Goal: Task Accomplishment & Management: Use online tool/utility

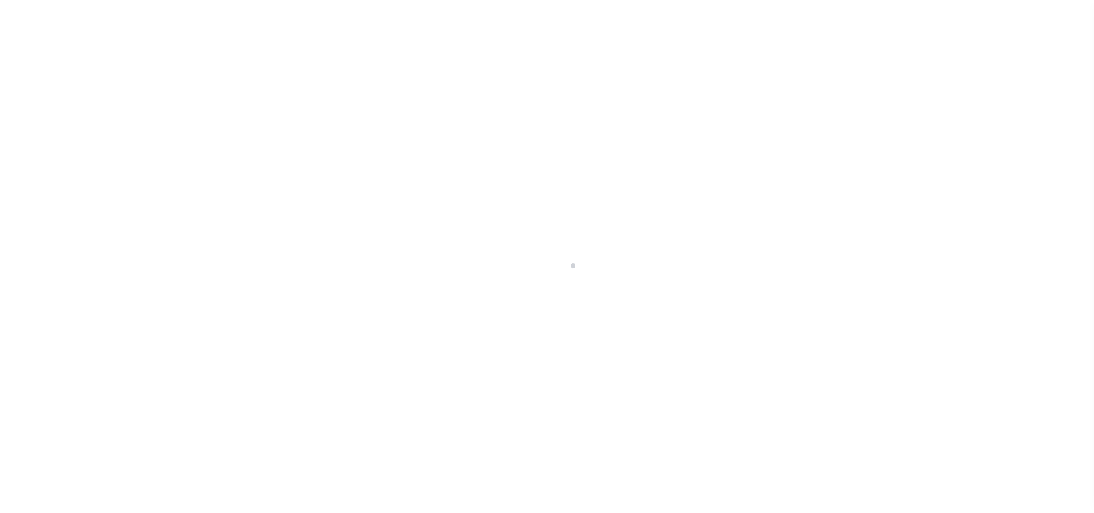
scroll to position [13, 0]
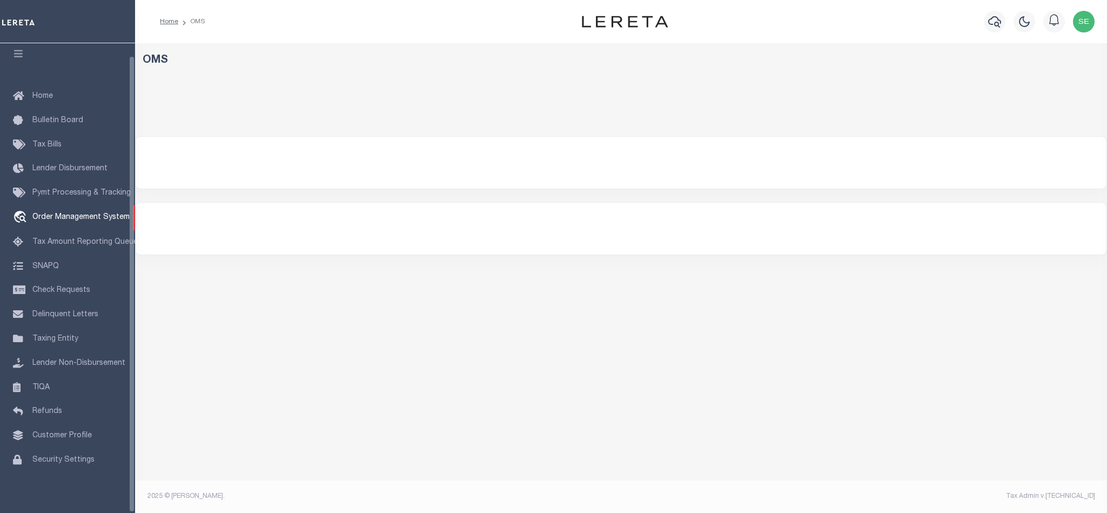
select select "200"
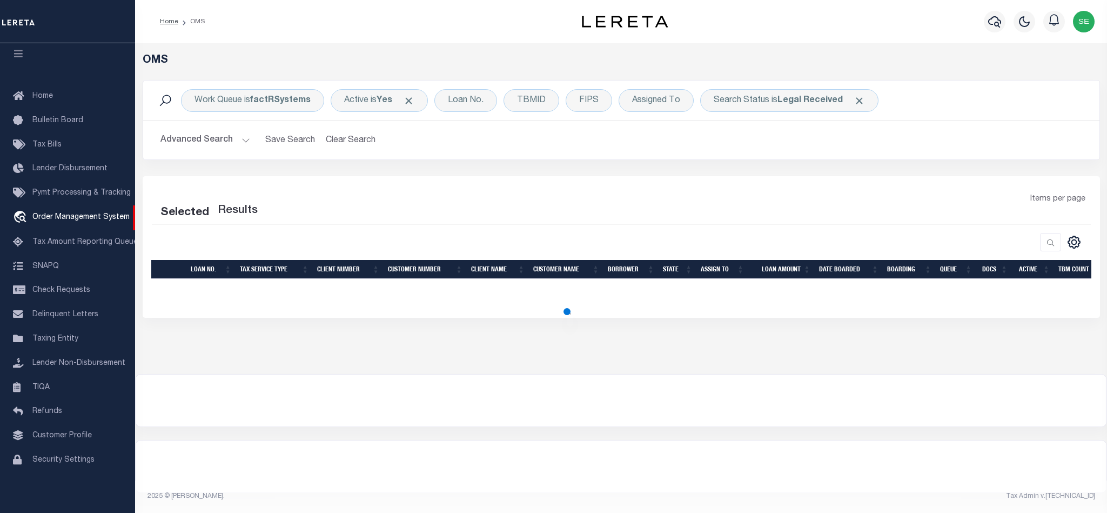
select select "200"
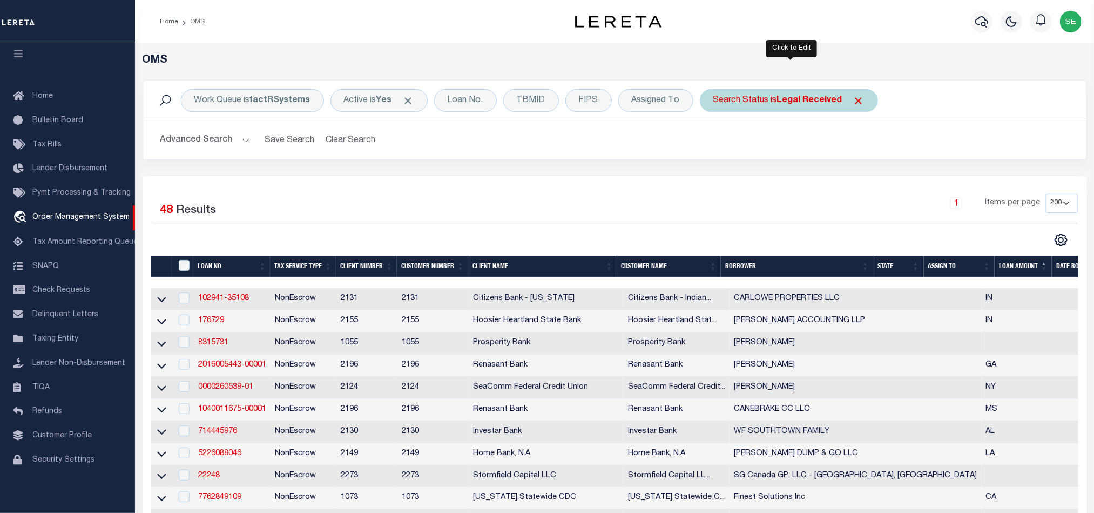
click at [755, 95] on div "Search Status is Legal Received" at bounding box center [789, 100] width 178 height 23
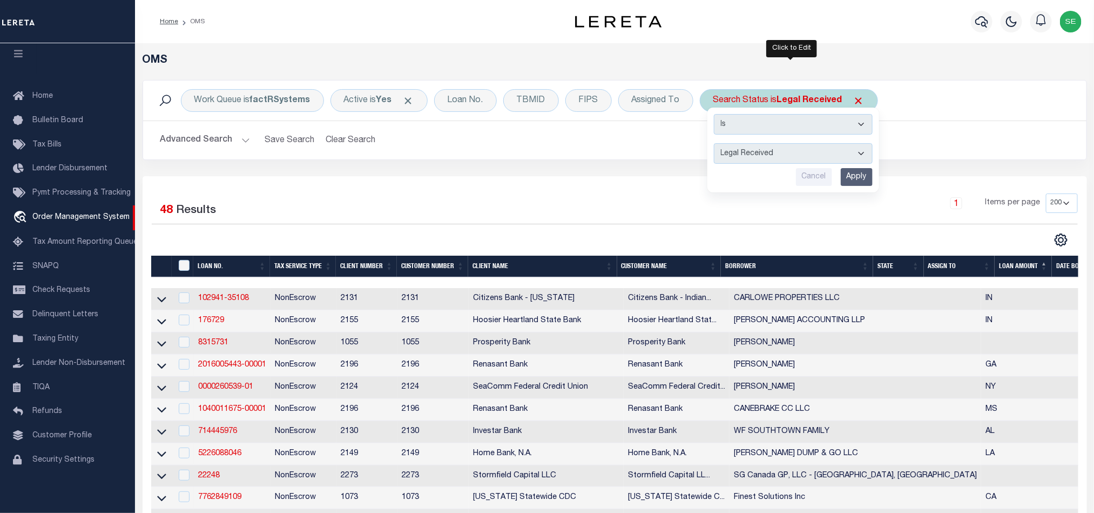
click at [784, 149] on select "Automated Search Bad Parcel Complete Duplicate Parcel High Dollar Reporting In …" at bounding box center [793, 153] width 159 height 21
select select "IP"
click at [717, 144] on select "Automated Search Bad Parcel Complete Duplicate Parcel High Dollar Reporting In …" at bounding box center [793, 153] width 159 height 21
click at [861, 180] on input "Apply" at bounding box center [857, 177] width 32 height 18
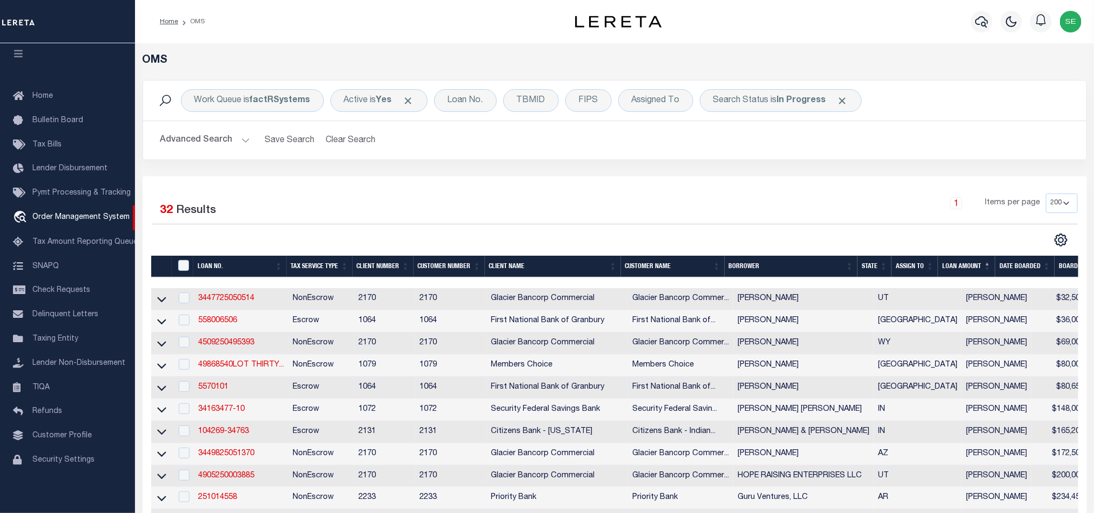
click at [877, 266] on th "State" at bounding box center [875, 266] width 34 height 22
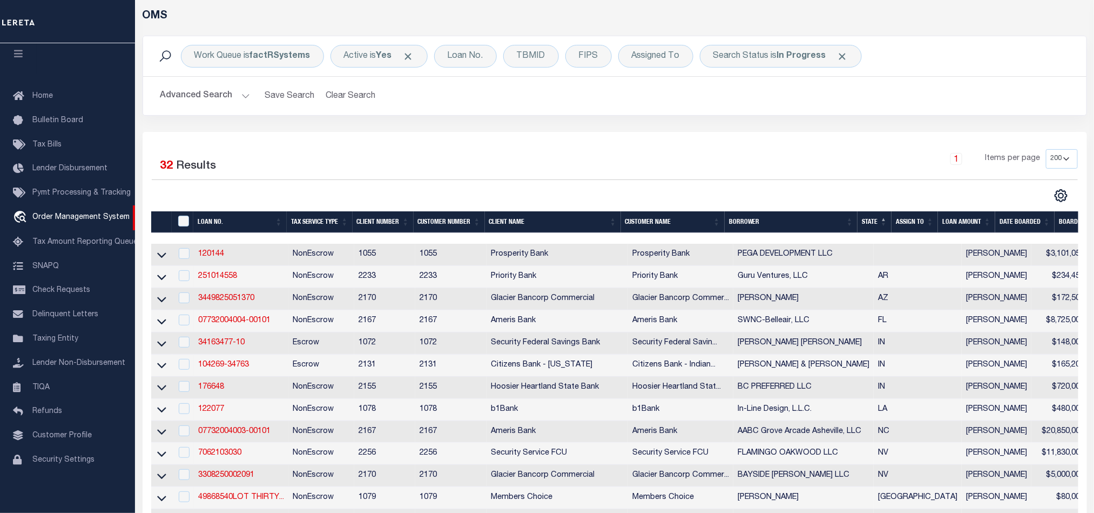
scroll to position [0, 0]
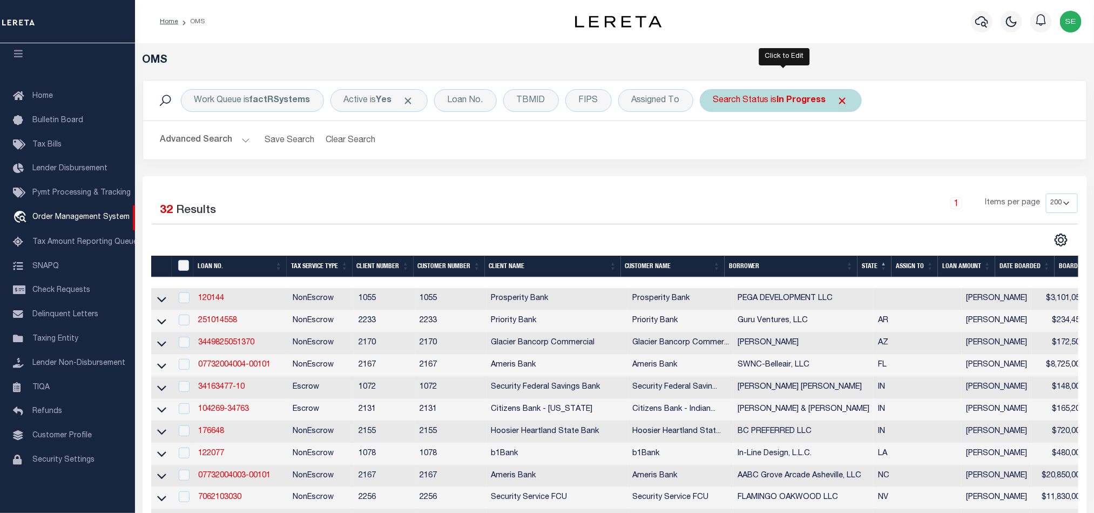
click at [789, 105] on b "In Progress" at bounding box center [801, 100] width 49 height 9
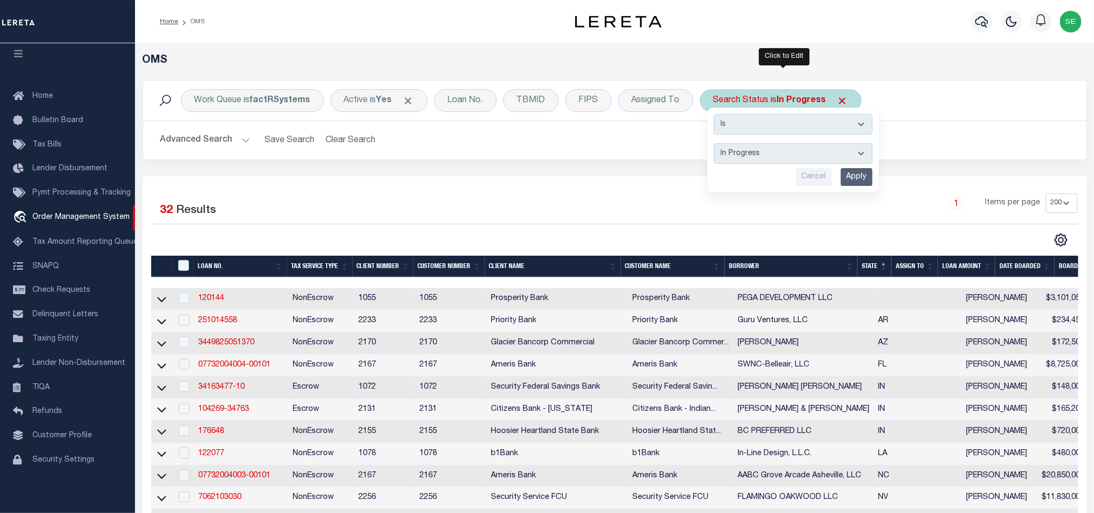
click at [786, 159] on select "Automated Search Bad Parcel Complete Duplicate Parcel High Dollar Reporting In …" at bounding box center [793, 153] width 159 height 21
select select "QC"
click at [717, 144] on select "Automated Search Bad Parcel Complete Duplicate Parcel High Dollar Reporting In …" at bounding box center [793, 153] width 159 height 21
click at [859, 177] on input "Apply" at bounding box center [857, 177] width 32 height 18
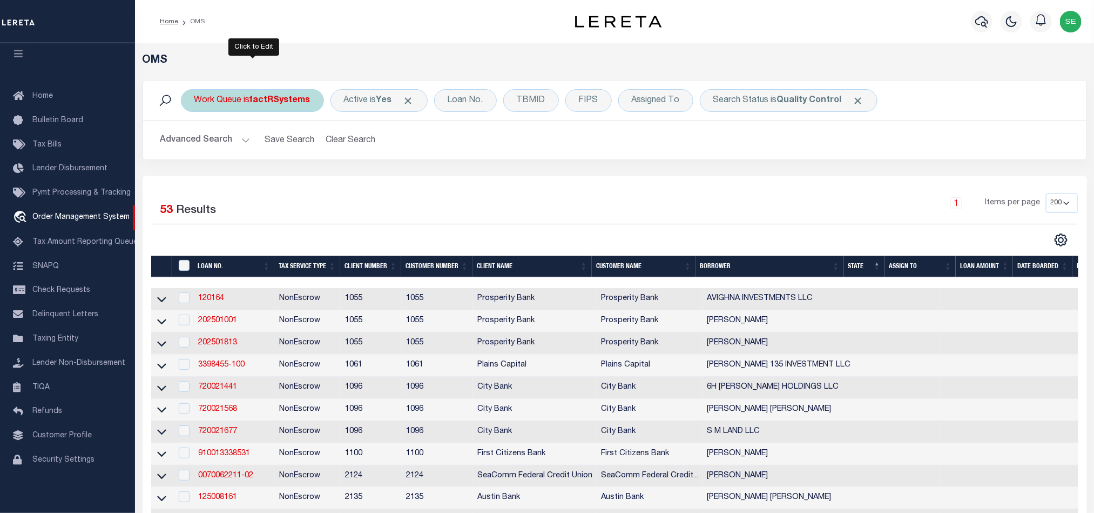
click at [255, 110] on div "Work Queue is factRSystems" at bounding box center [252, 100] width 143 height 23
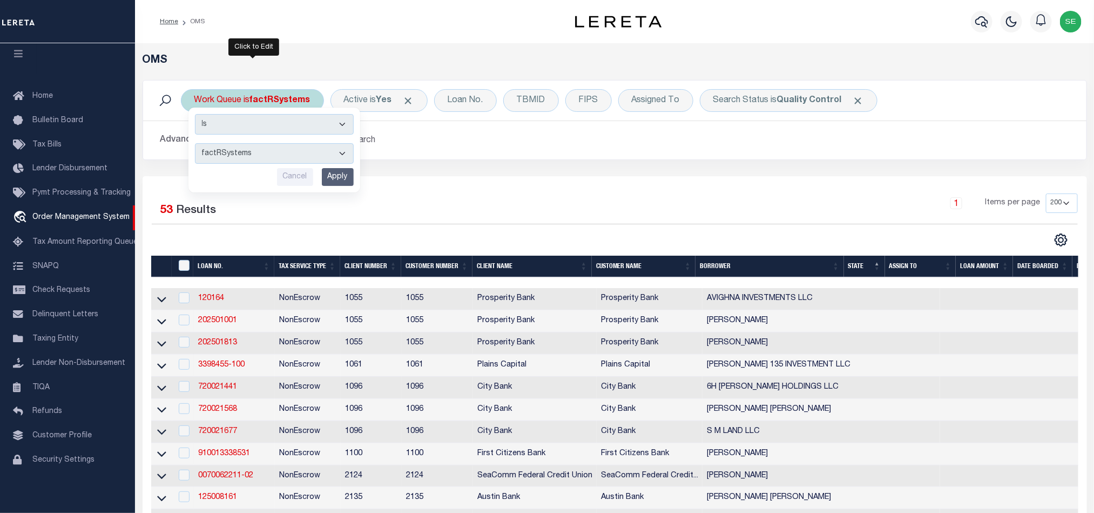
click at [289, 162] on select "--ALL-- factRSystems General ThoughtFocus" at bounding box center [274, 153] width 159 height 21
select select "THF"
click at [195, 144] on select "--ALL-- factRSystems General ThoughtFocus" at bounding box center [274, 153] width 159 height 21
click at [341, 179] on input "Apply" at bounding box center [338, 177] width 32 height 18
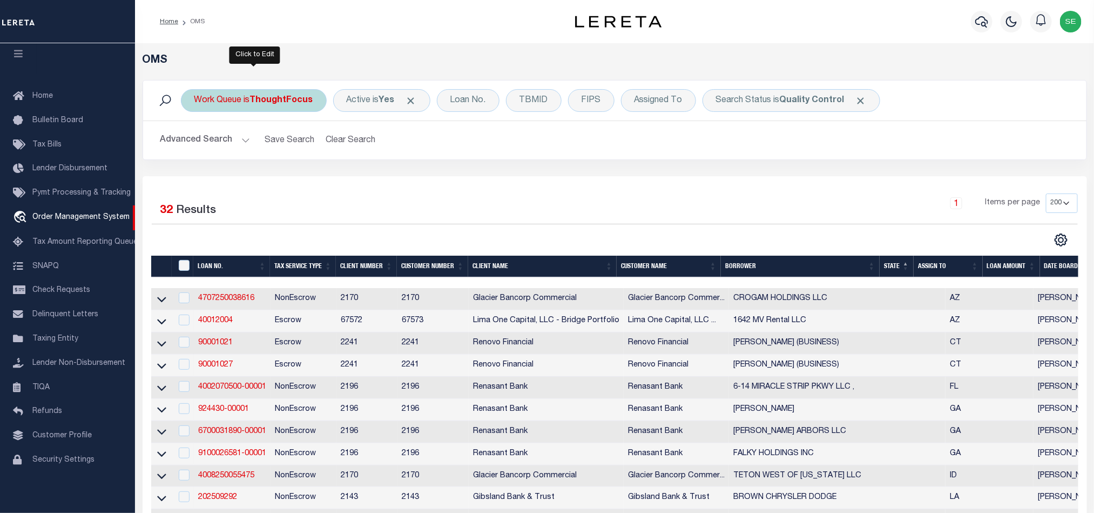
click at [266, 98] on b "ThoughtFocus" at bounding box center [281, 100] width 63 height 9
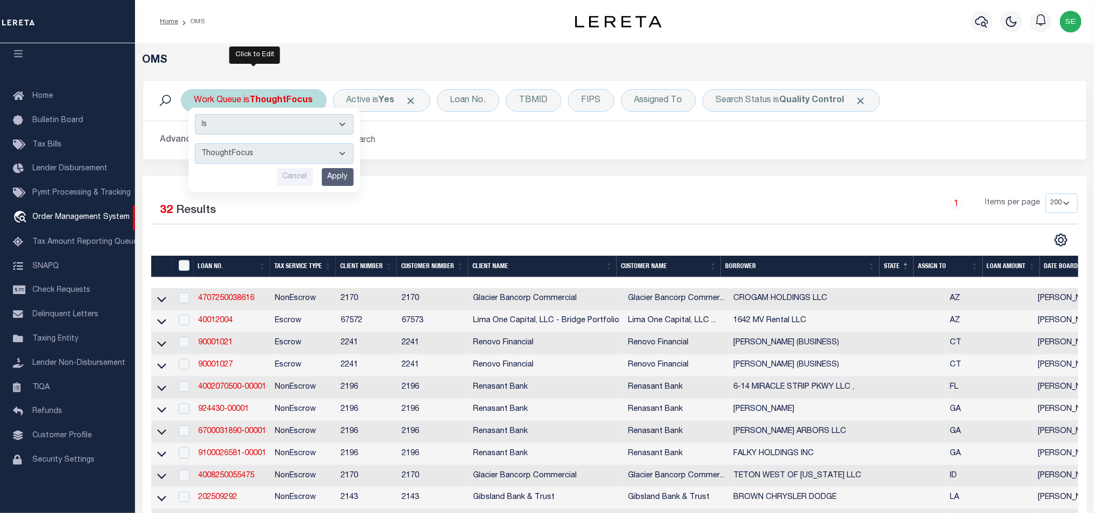
click at [269, 149] on select "--ALL-- factRSystems General ThoughtFocus" at bounding box center [274, 153] width 159 height 21
select select "FAC"
click at [195, 144] on select "--ALL-- factRSystems General ThoughtFocus" at bounding box center [274, 153] width 159 height 21
click at [341, 172] on input "Apply" at bounding box center [338, 177] width 32 height 18
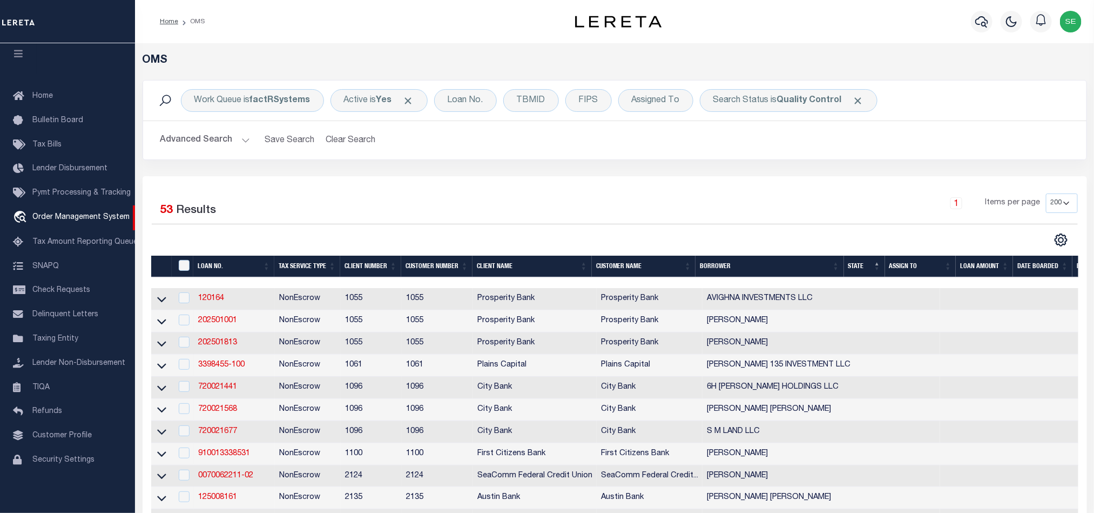
click at [665, 204] on div "1 Items per page 10 25 50 100 200" at bounding box center [732, 207] width 691 height 28
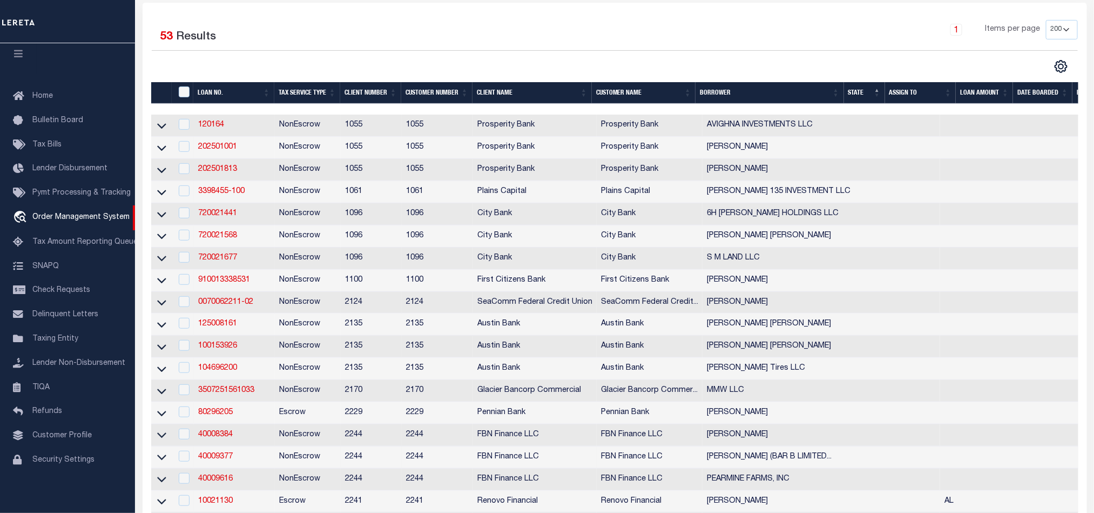
scroll to position [254, 0]
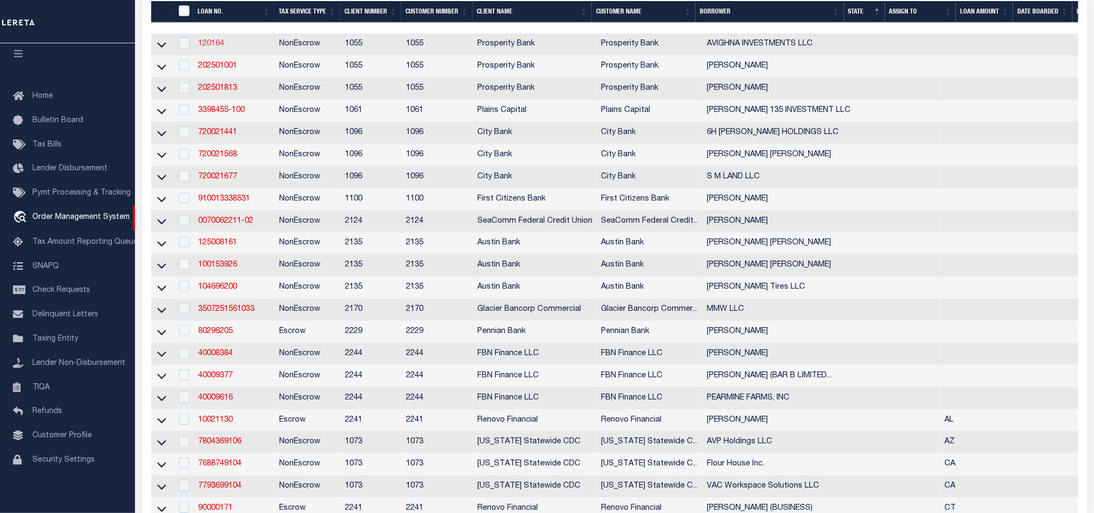
click at [213, 46] on link "120164" at bounding box center [211, 44] width 26 height 8
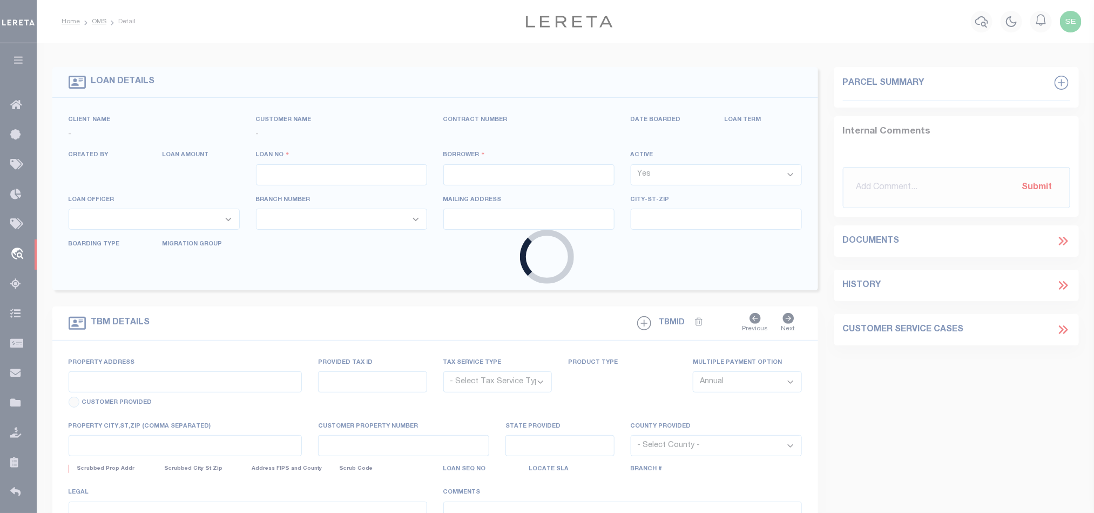
type input "120164"
type input "AVIGHNA INVESTMENTS LLC"
select select
type input "[STREET_ADDRESS]"
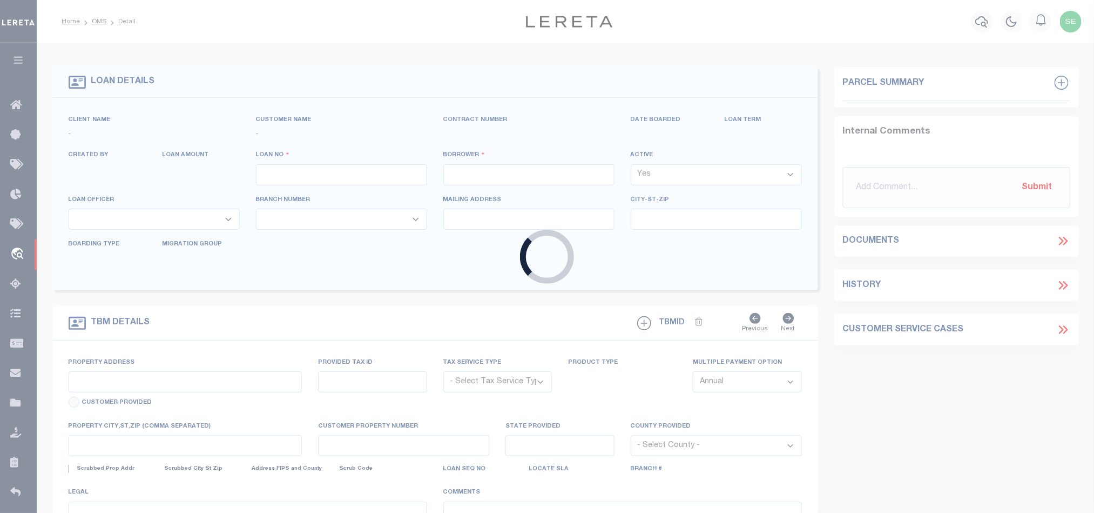
type input "PERLAND [GEOGRAPHIC_DATA] 77584"
select select "400"
select select "NonEscrow"
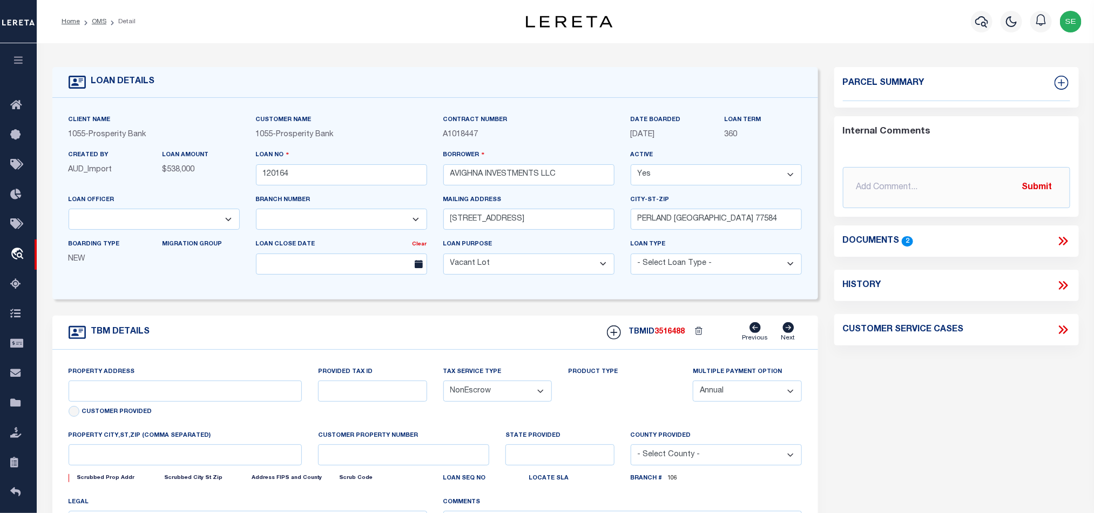
select select "10538"
type input "[STREET_ADDRESS]"
type input "TBD"
select select
type input "UNIT 510, X: 77584"
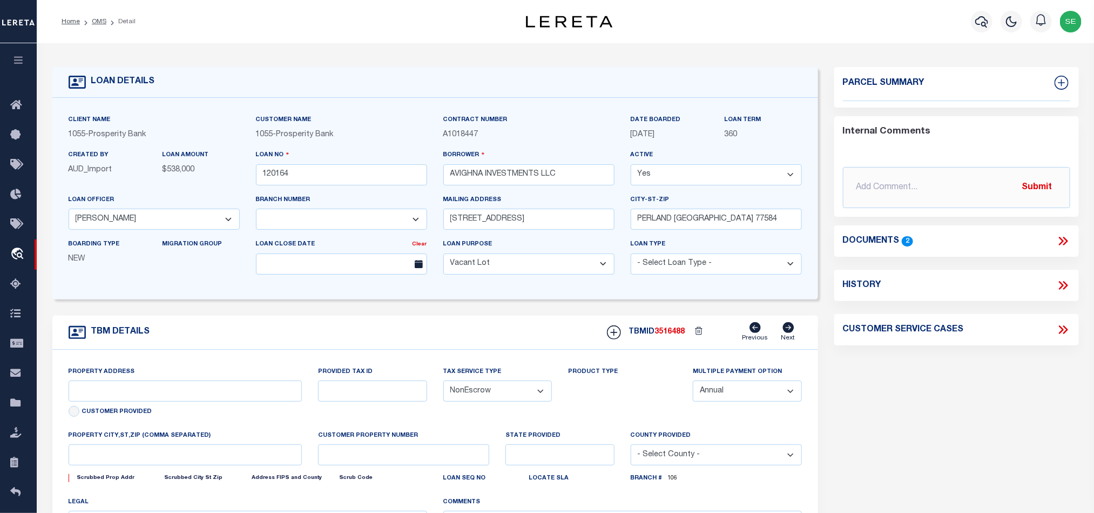
type textarea "UNIT 510 BLK 5 PART OF [GEOGRAPHIC_DATA]"
select select "4058"
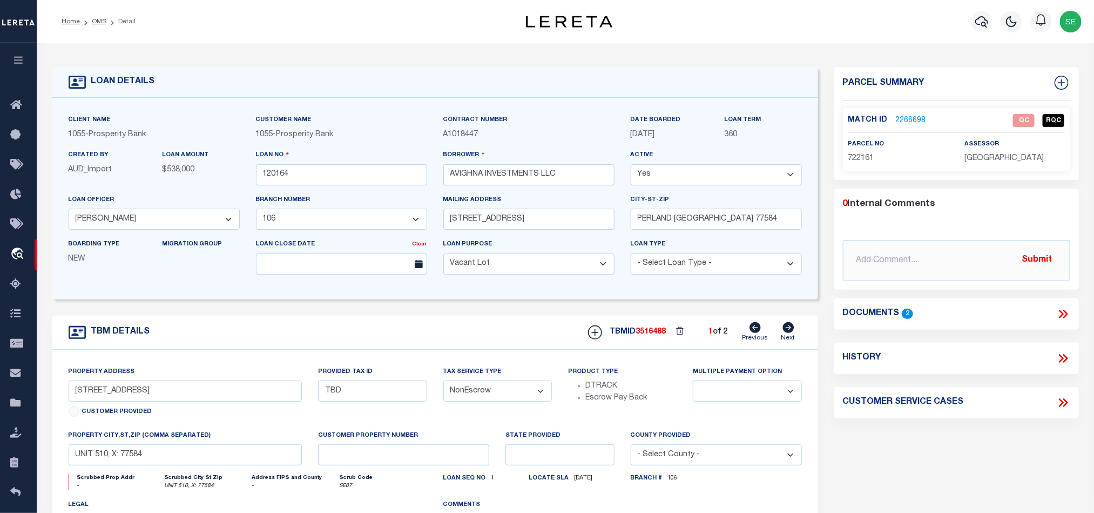
click at [791, 331] on icon at bounding box center [789, 327] width 12 height 11
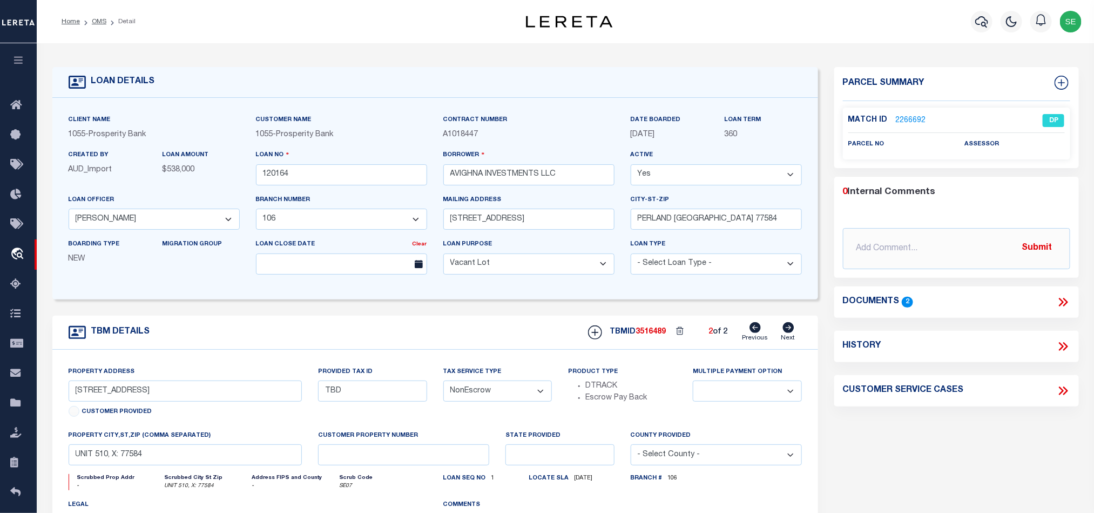
select select
type input "UNIT 520, X: 77584"
type textarea "UNIT 520 BLK 5 PART OF [GEOGRAPHIC_DATA]"
click at [753, 333] on icon at bounding box center [755, 327] width 11 height 11
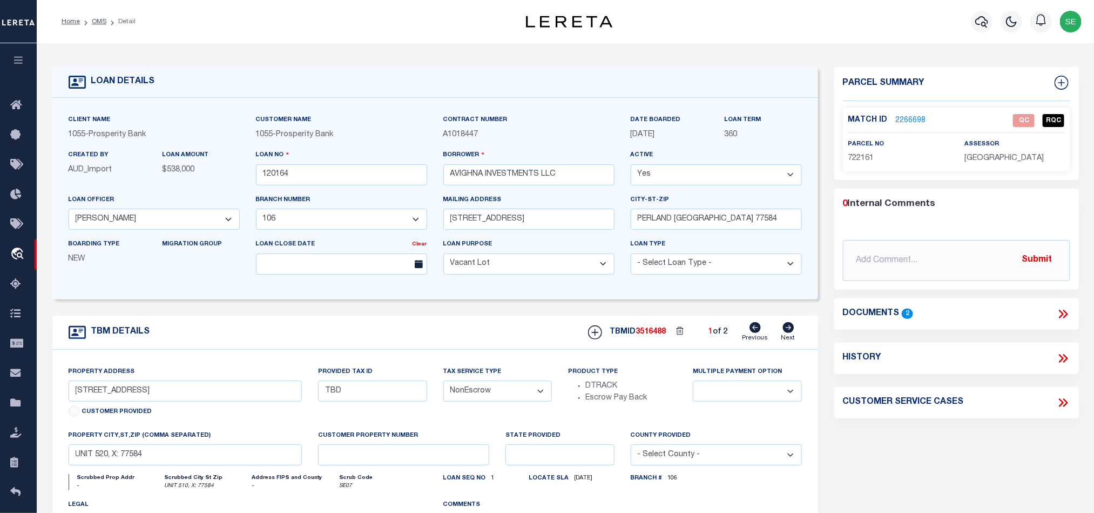
select select
type input "UNIT 510, X: 77584"
type textarea "UNIT 510 BLK 5 PART OF [GEOGRAPHIC_DATA]"
click at [864, 154] on span "722161" at bounding box center [861, 158] width 26 height 8
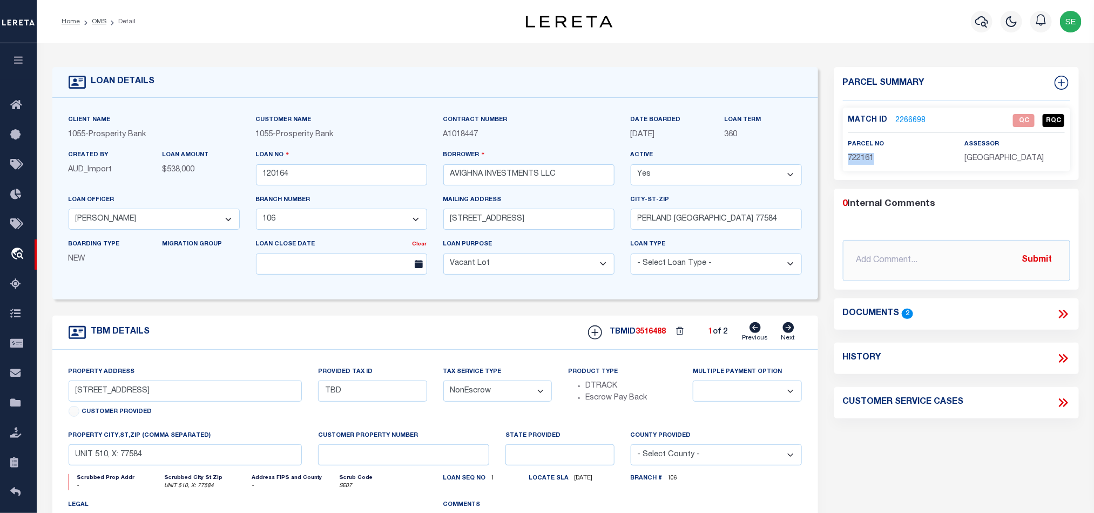
copy span "722161"
drag, startPoint x: 1059, startPoint y: 311, endPoint x: 1046, endPoint y: 305, distance: 14.5
click at [1059, 311] on icon at bounding box center [1063, 314] width 14 height 14
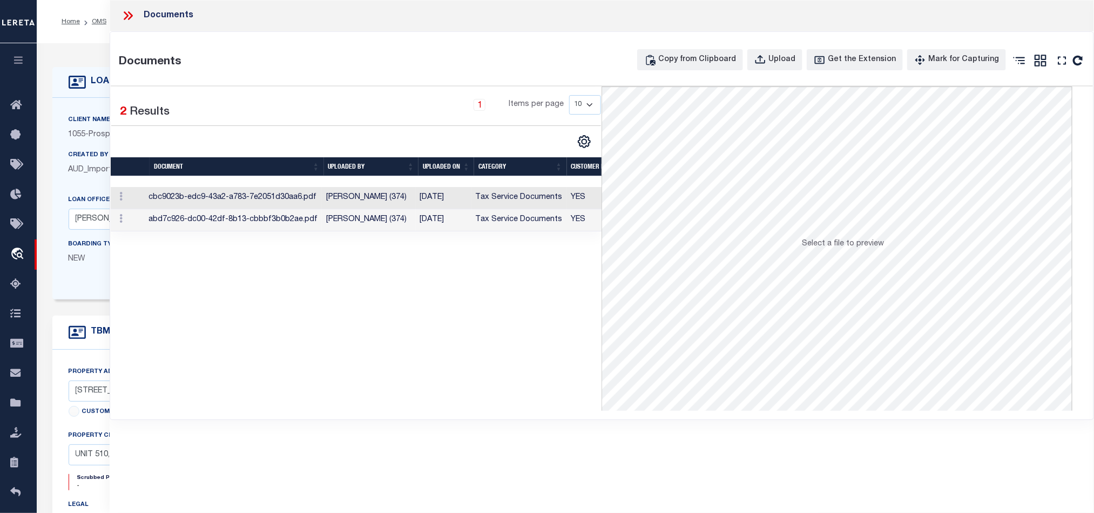
click at [549, 201] on td "Tax Service Documents" at bounding box center [519, 198] width 96 height 22
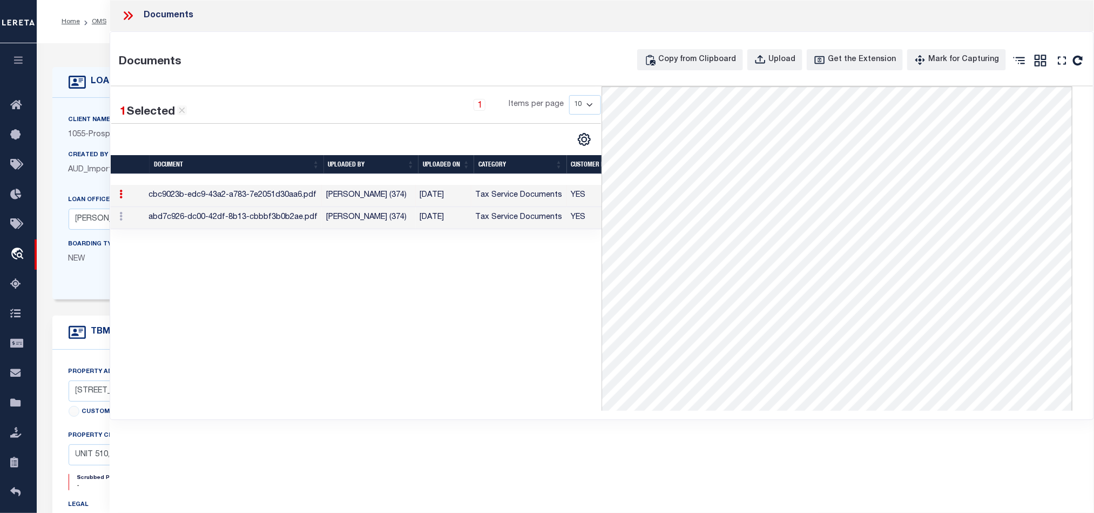
scroll to position [162, 0]
drag, startPoint x: 488, startPoint y: 218, endPoint x: 495, endPoint y: 218, distance: 7.0
click at [488, 218] on td "Tax Service Documents" at bounding box center [519, 218] width 96 height 22
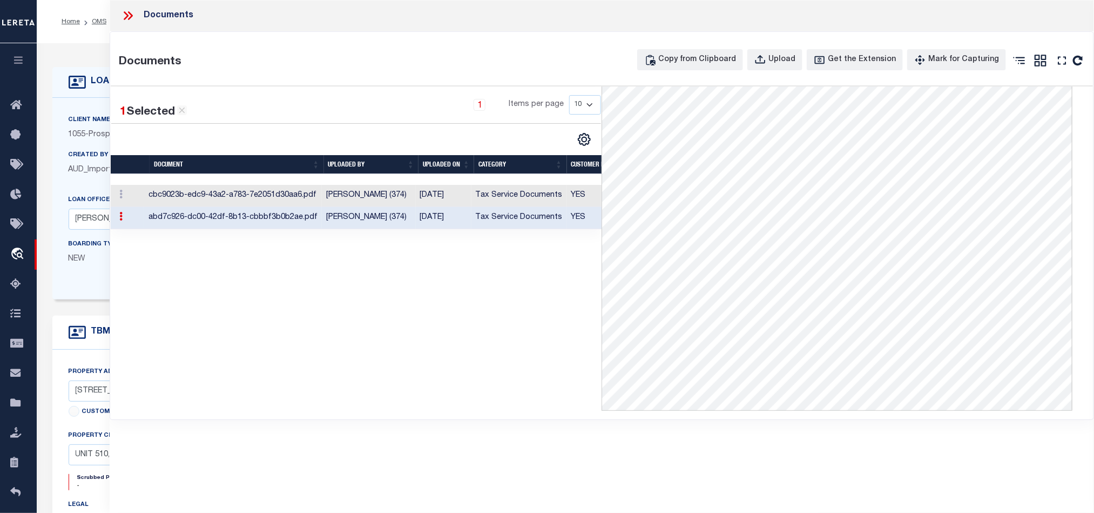
scroll to position [0, 0]
click at [481, 198] on td "Tax Service Documents" at bounding box center [519, 196] width 96 height 22
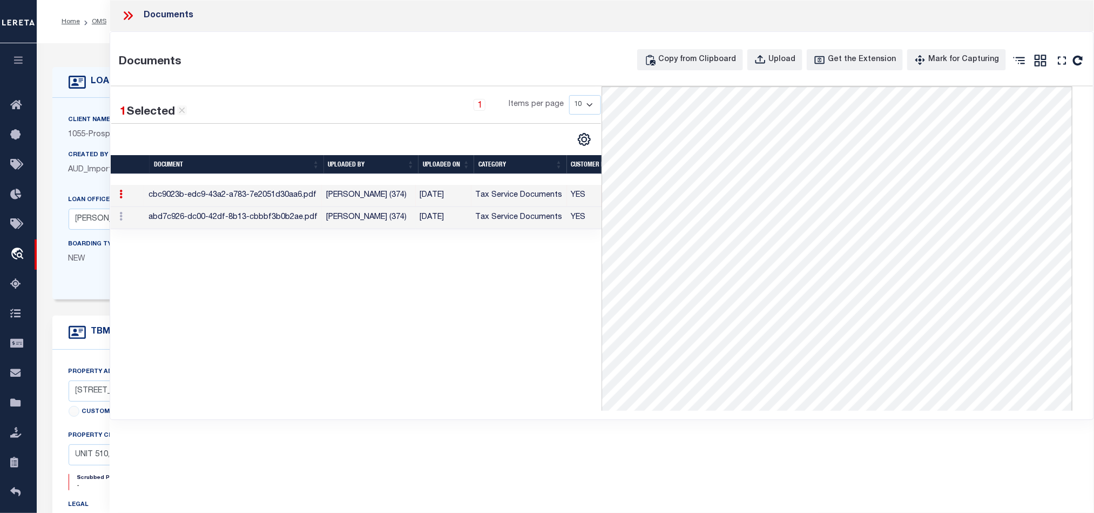
drag, startPoint x: 504, startPoint y: 223, endPoint x: 585, endPoint y: 221, distance: 81.6
click at [504, 223] on td "Tax Service Documents" at bounding box center [519, 218] width 96 height 22
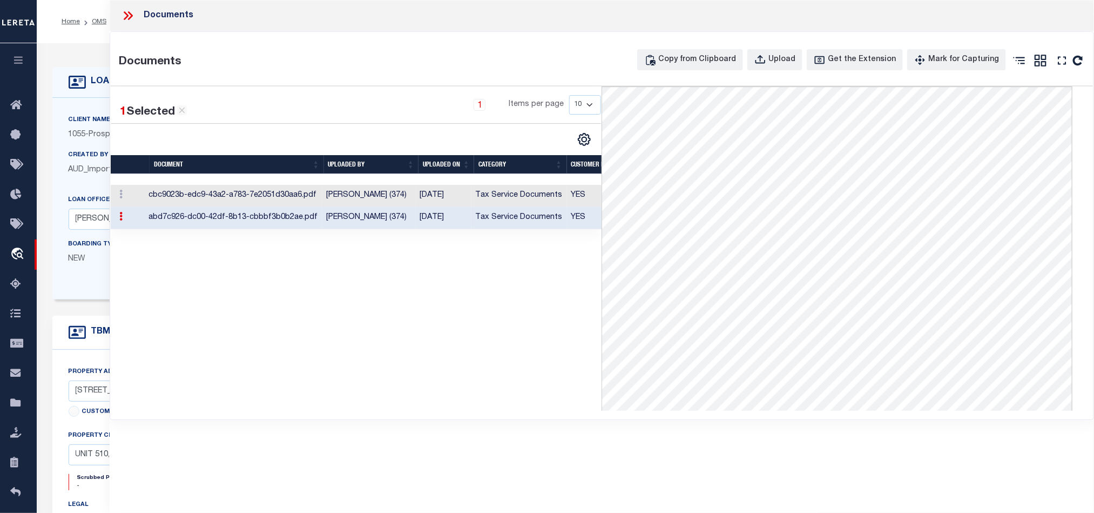
click at [126, 16] on icon at bounding box center [128, 16] width 14 height 14
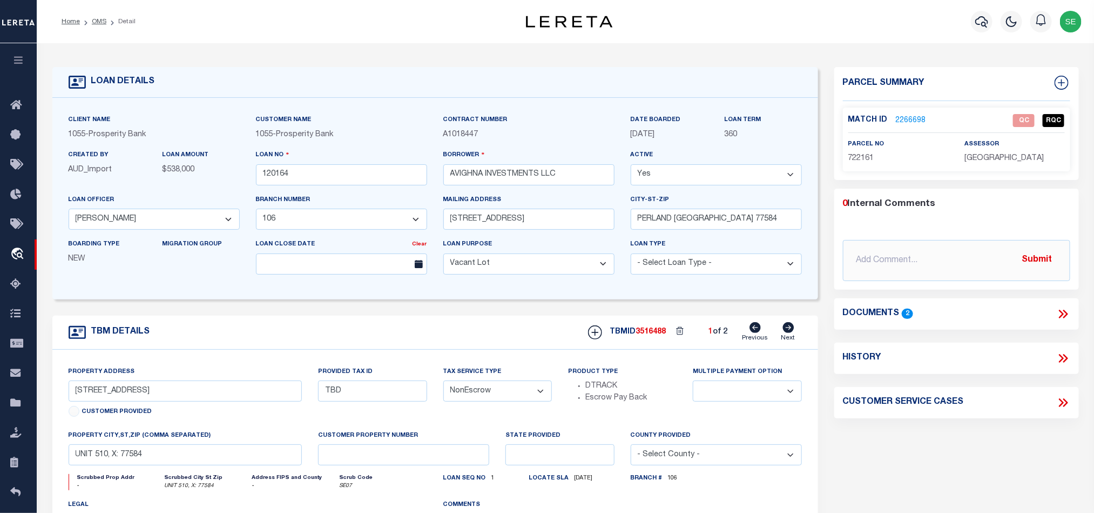
click at [907, 120] on link "2266698" at bounding box center [911, 120] width 30 height 11
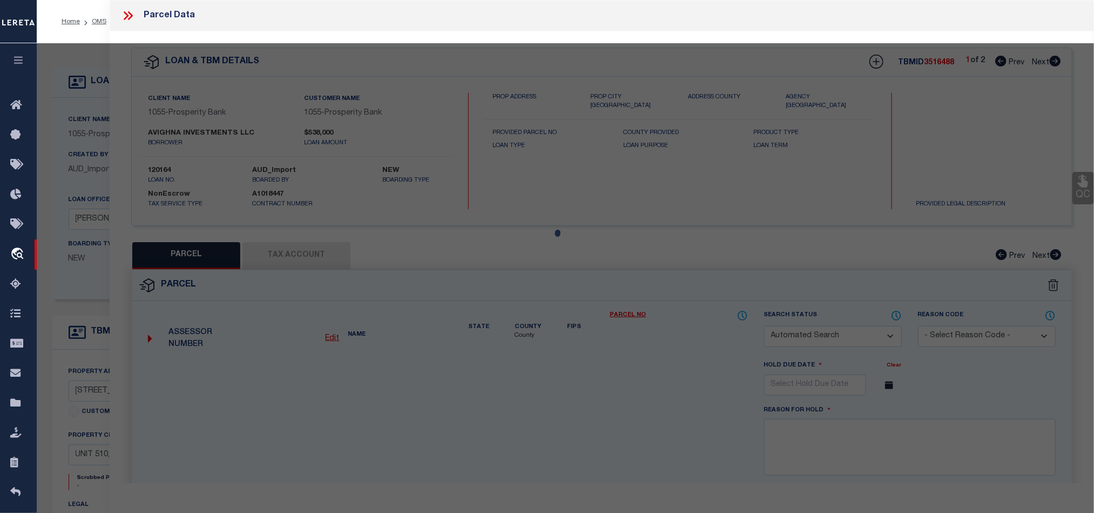
checkbox input "false"
select select "QC"
type input "SCOP ONE LLC"
select select "AGW"
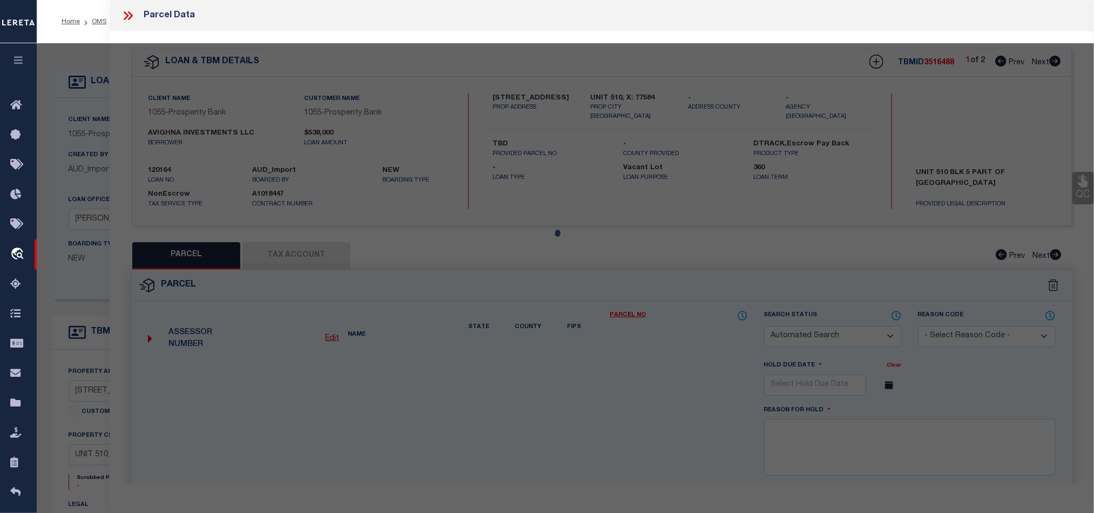
select select "LEG"
type input "[STREET_ADDRESS]"
type input "[GEOGRAPHIC_DATA], [GEOGRAPHIC_DATA] 77584"
type textarea "A0564 H T & B R R TRACT 2A (BLE [PERSON_NAME] INVESTMENTS LLC) ACRES 4.927"
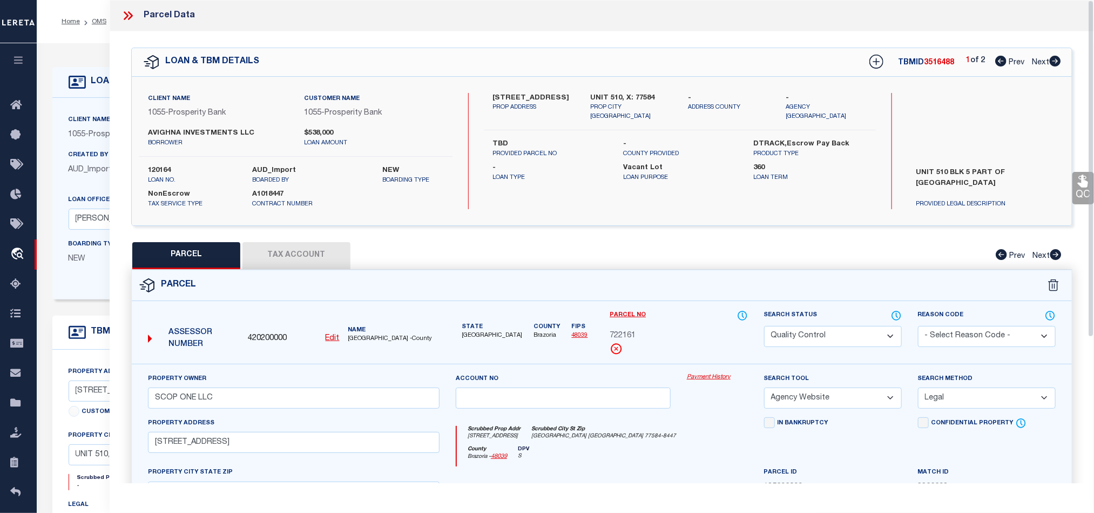
click at [288, 251] on button "Tax Account" at bounding box center [296, 255] width 108 height 27
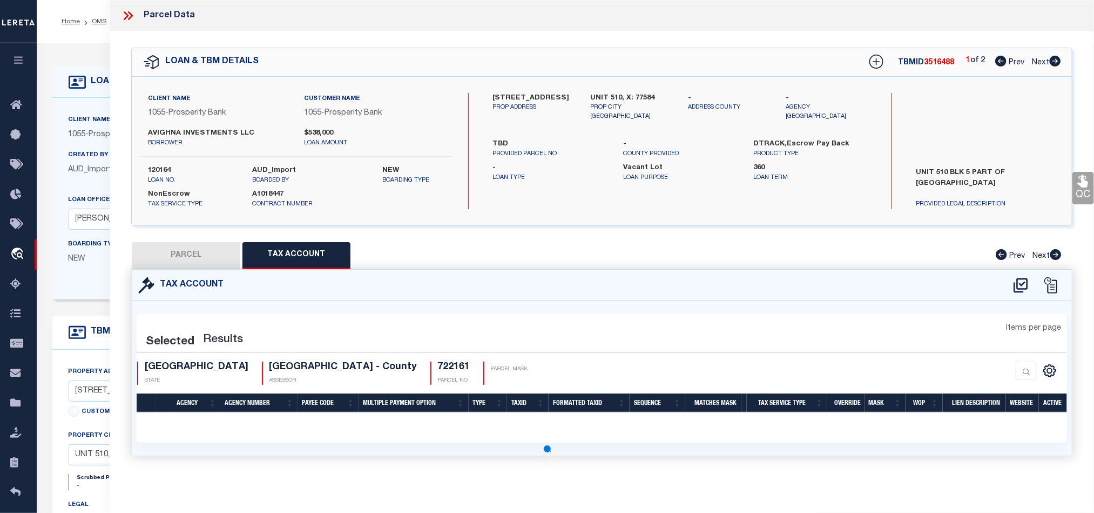
select select "100"
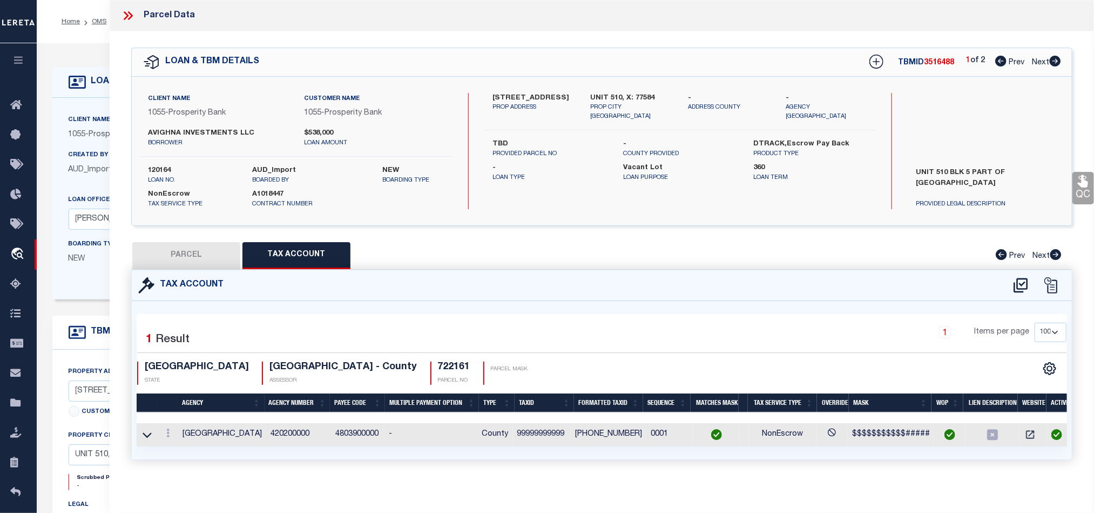
click at [172, 252] on button "PARCEL" at bounding box center [186, 255] width 108 height 27
select select "AS"
select select
checkbox input "false"
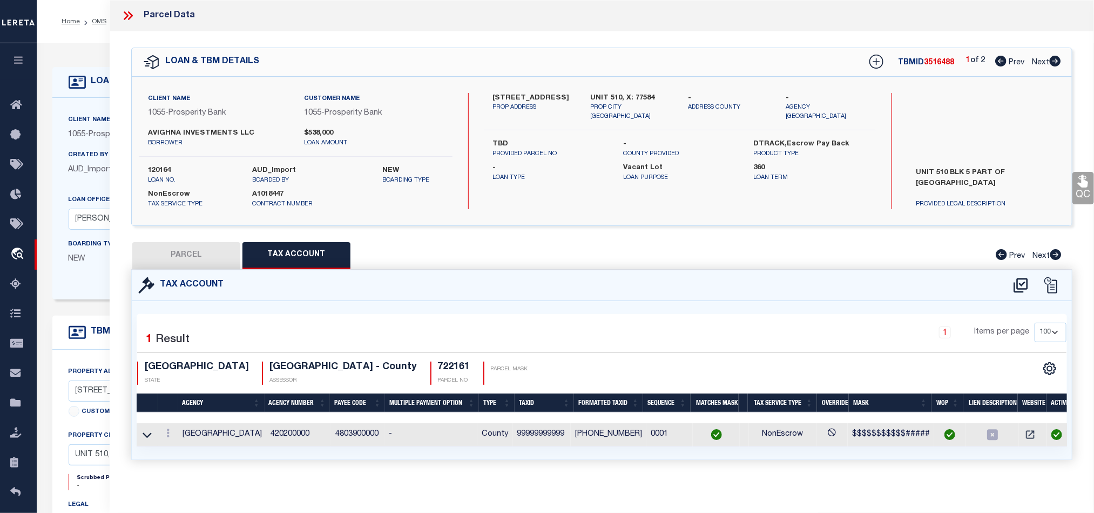
checkbox input "false"
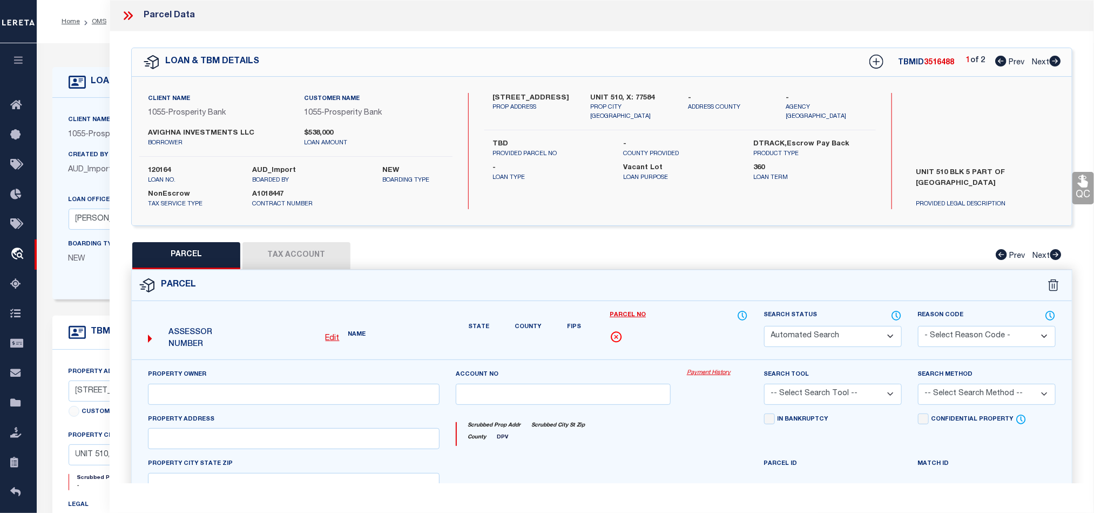
select select "QC"
type input "SCOP ONE LLC"
select select "AGW"
select select "LEG"
type input "[STREET_ADDRESS]"
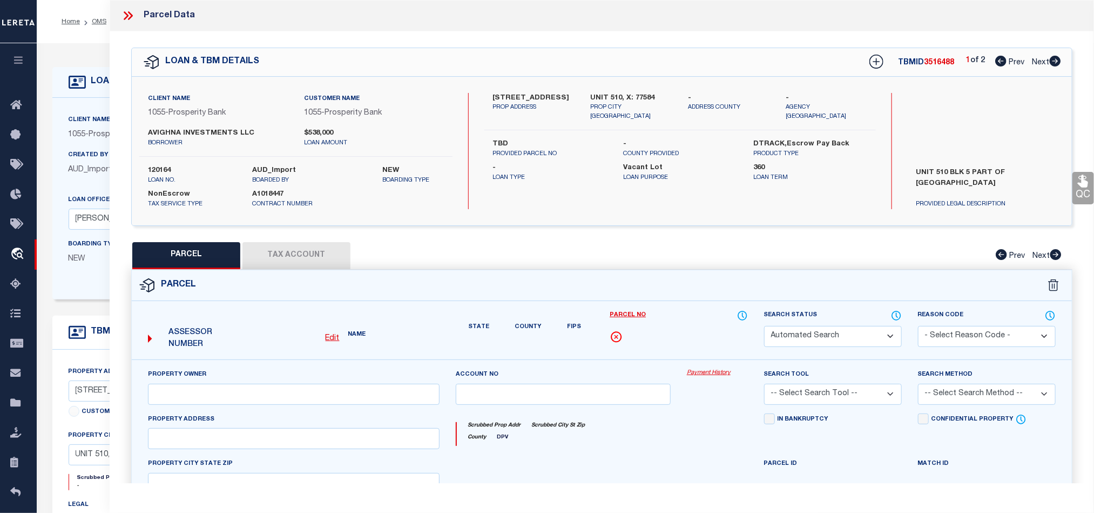
type input "[GEOGRAPHIC_DATA], [GEOGRAPHIC_DATA] 77584"
type textarea "A0564 H T & B R R TRACT 2A (BLE [PERSON_NAME] INVESTMENTS LLC) ACRES 4.927"
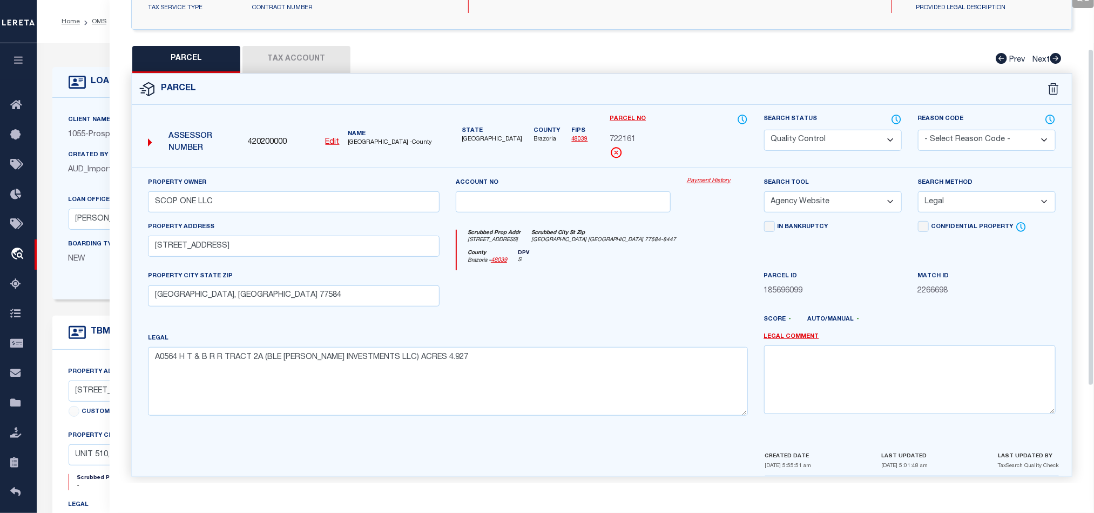
scroll to position [209, 0]
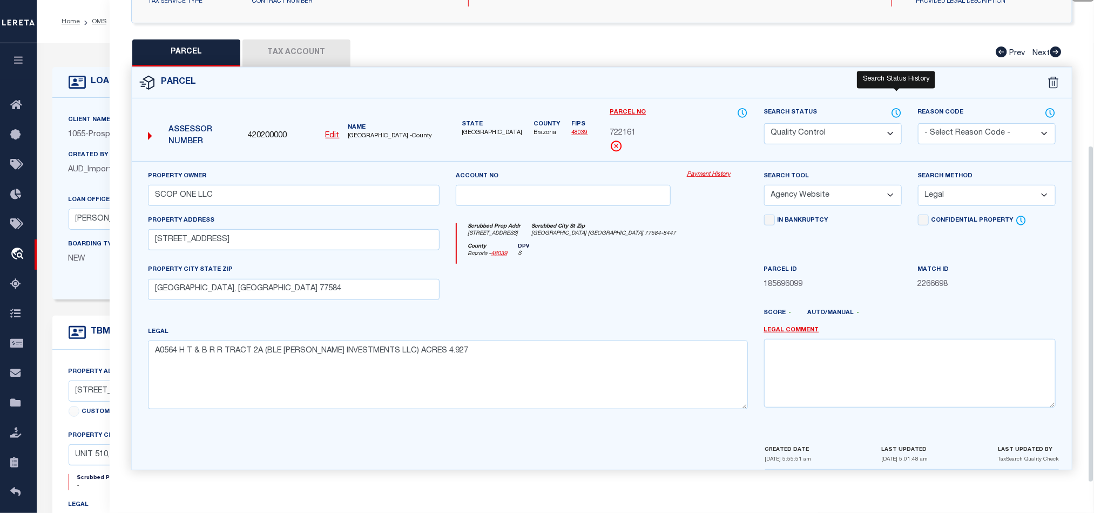
click at [894, 109] on icon at bounding box center [896, 113] width 11 height 12
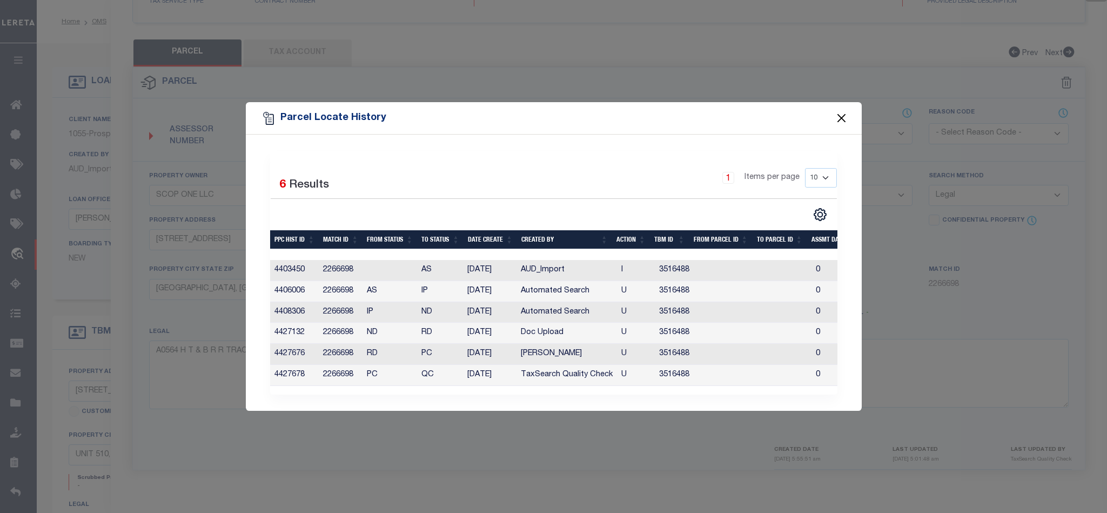
click at [834, 112] on button "Close" at bounding box center [841, 118] width 14 height 14
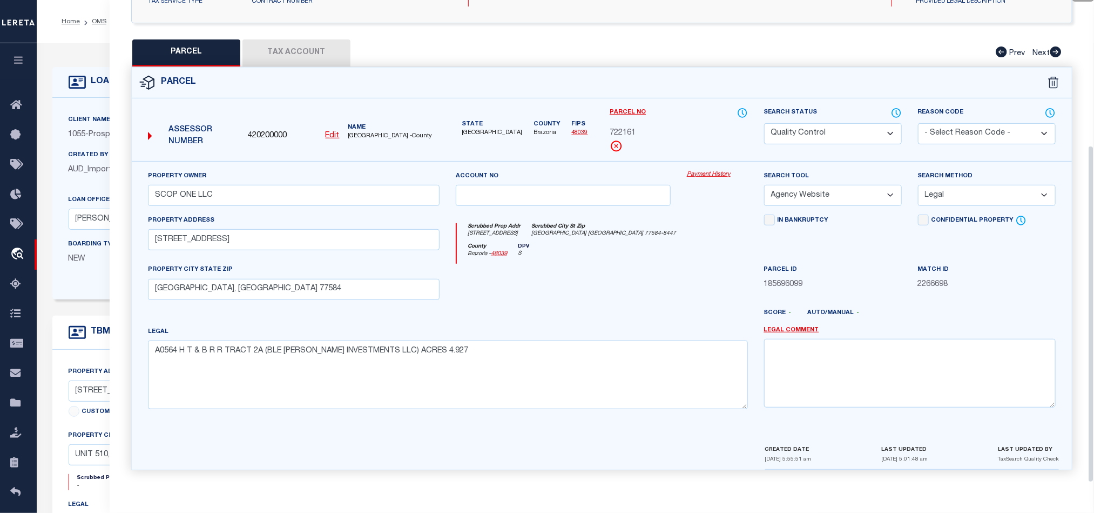
click at [663, 255] on div "County [GEOGRAPHIC_DATA] - 48039 DPV S" at bounding box center [602, 253] width 291 height 21
click at [668, 253] on div "County [GEOGRAPHIC_DATA] - 48039 DPV S" at bounding box center [602, 253] width 291 height 21
click at [658, 269] on div at bounding box center [563, 286] width 231 height 44
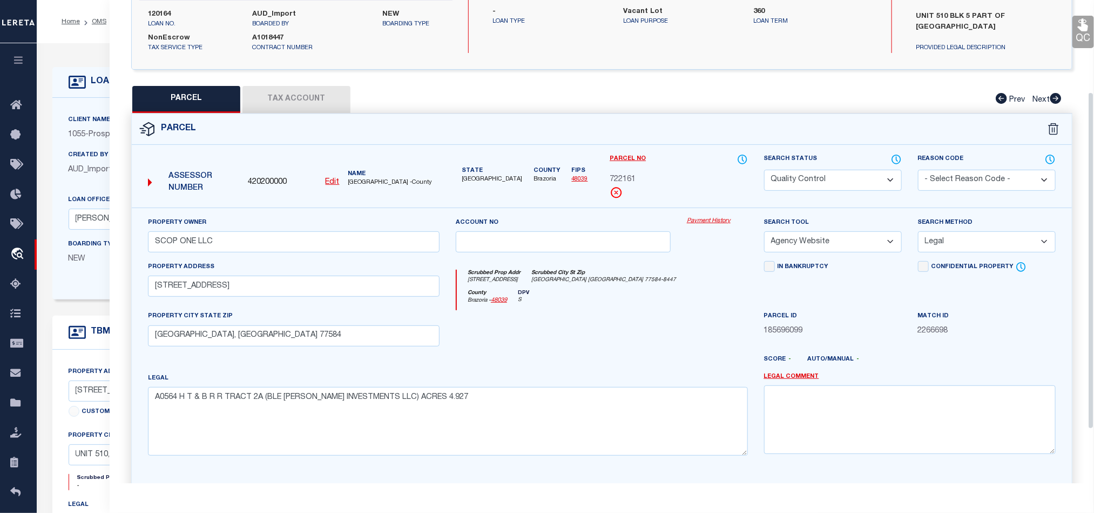
scroll to position [128, 0]
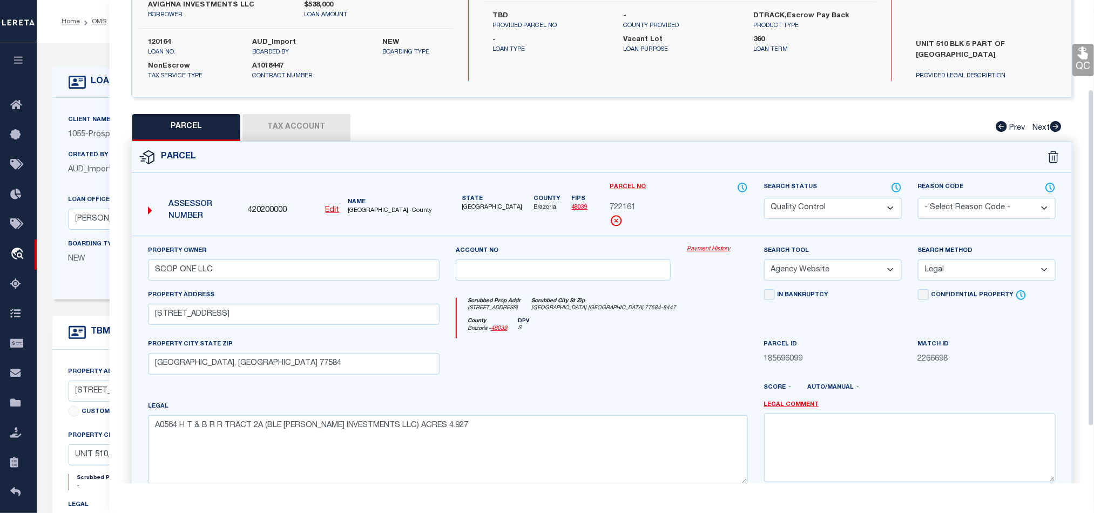
drag, startPoint x: 806, startPoint y: 210, endPoint x: 684, endPoint y: 278, distance: 139.3
click at [806, 210] on select "Automated Search Bad Parcel Complete Duplicate Parcel High Dollar Reporting In …" at bounding box center [833, 208] width 138 height 21
select select "CP"
click at [577, 324] on div "County [GEOGRAPHIC_DATA] - 48039 DPV S" at bounding box center [602, 328] width 291 height 21
click at [1089, 57] on icon at bounding box center [1083, 53] width 14 height 14
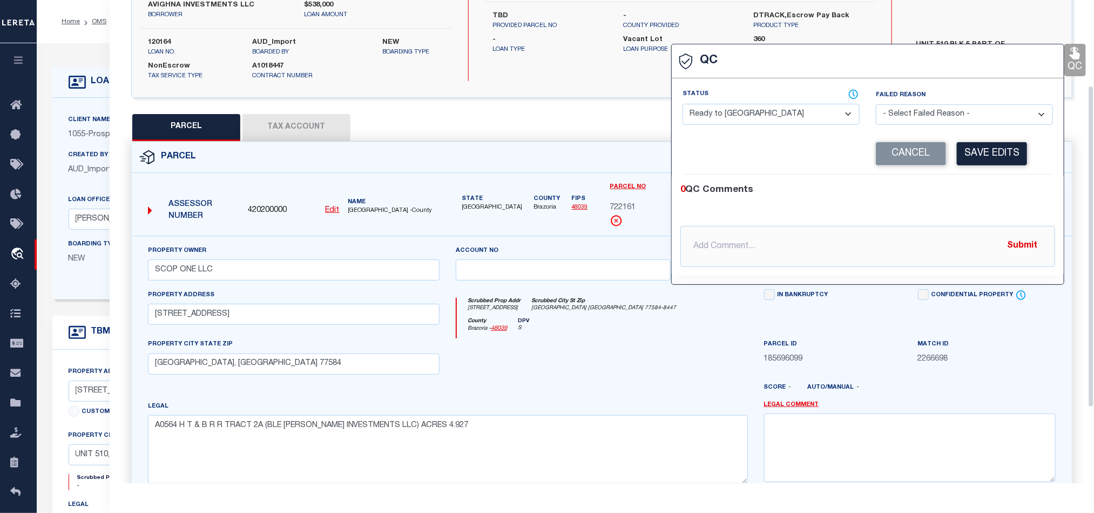
click at [755, 107] on select "- Select Status - Ready to QC Correct Incorrect" at bounding box center [771, 114] width 177 height 21
select select "COR"
drag, startPoint x: 990, startPoint y: 183, endPoint x: 990, endPoint y: 169, distance: 14.0
click at [990, 183] on div "0 QC Comments @[PERSON_NAME] @[PERSON_NAME] @[PERSON_NAME] @[PERSON_NAME] @[PER…" at bounding box center [868, 224] width 392 height 101
click at [989, 147] on button "Save Edits" at bounding box center [992, 153] width 70 height 23
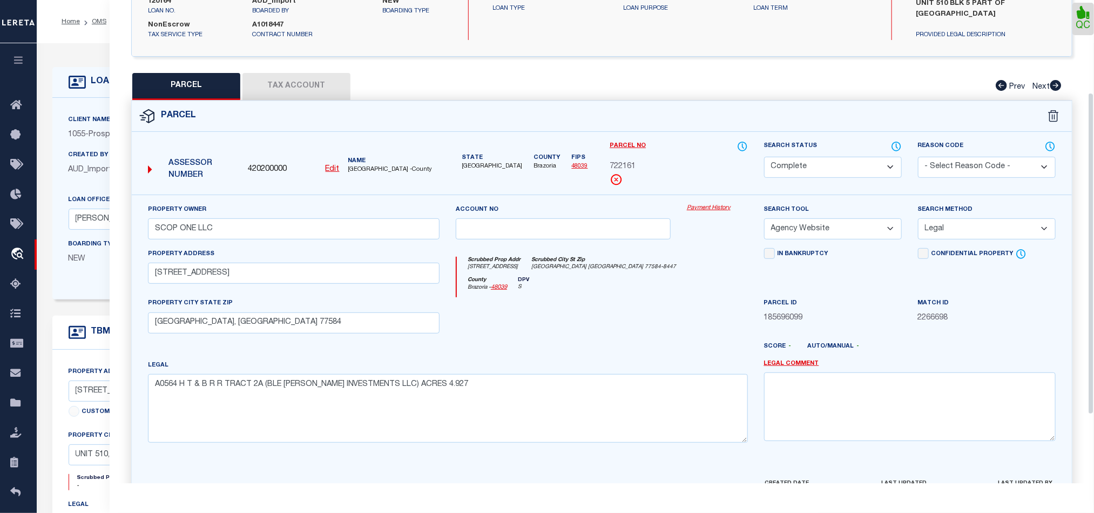
scroll to position [241, 0]
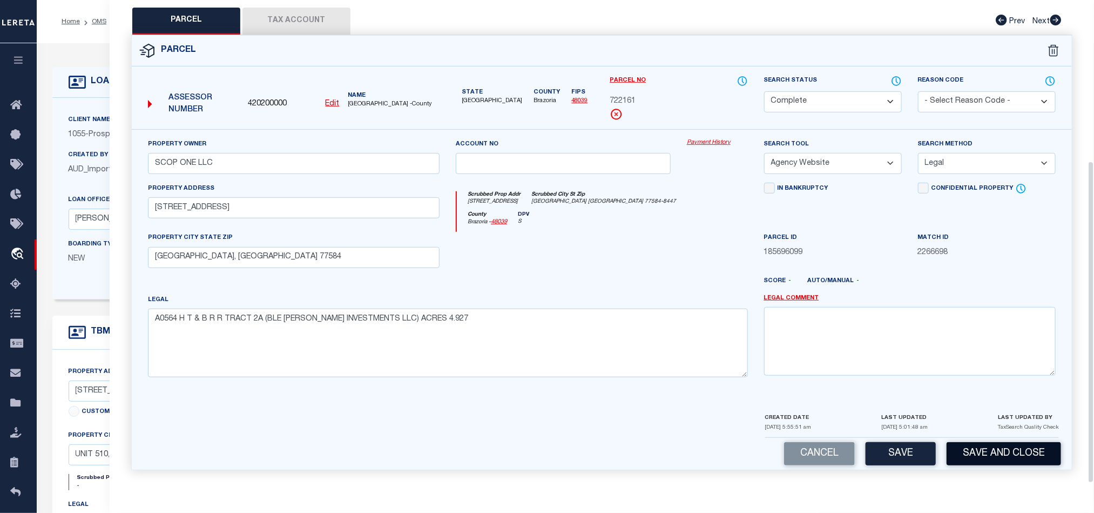
click at [987, 462] on button "Save and Close" at bounding box center [1004, 453] width 114 height 23
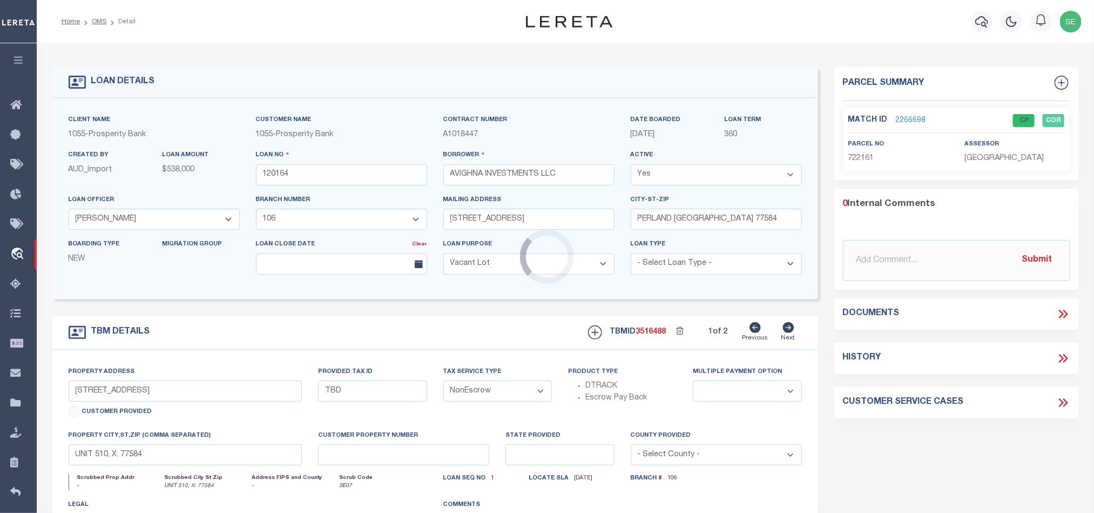
select select "10538"
select select "4058"
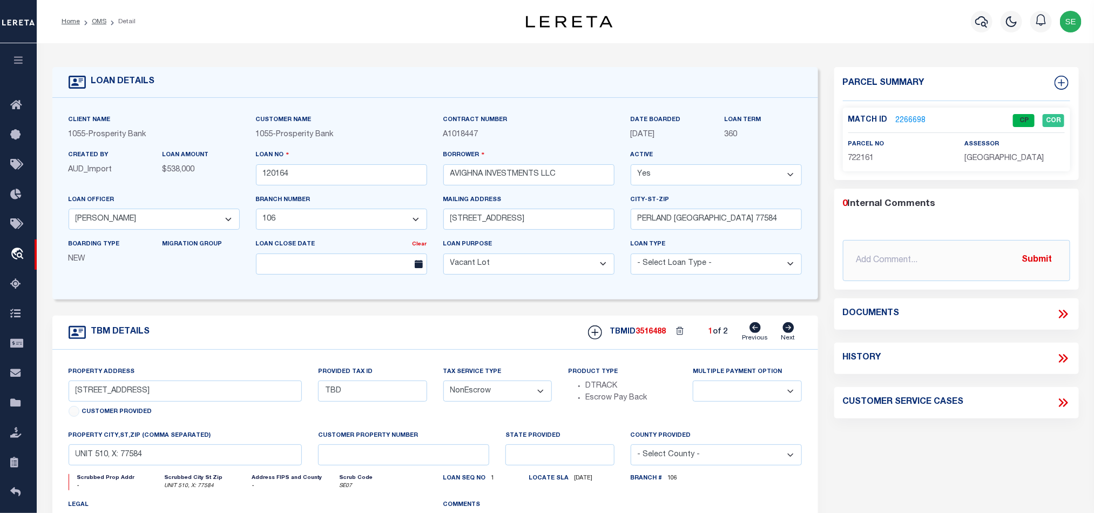
select select
click at [494, 346] on div "TBM DETAILS TBMID 3516488 1 of 2 Next" at bounding box center [435, 332] width 766 height 34
click at [385, 169] on input "120164" at bounding box center [341, 174] width 171 height 21
click at [656, 329] on div "TBMID 3516488 1 of 2 Previous Next" at bounding box center [691, 332] width 222 height 21
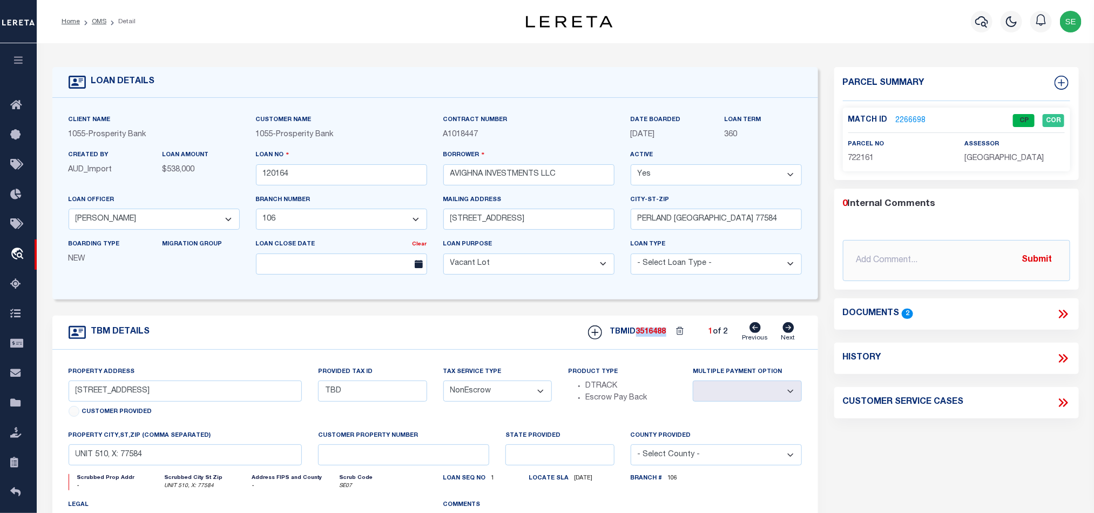
click at [656, 329] on div "TBMID 3516488 1 of 2 Previous Next" at bounding box center [691, 332] width 222 height 21
copy span "3516488"
click at [1010, 154] on span "[GEOGRAPHIC_DATA]" at bounding box center [1004, 158] width 79 height 8
copy span "COUNTY"
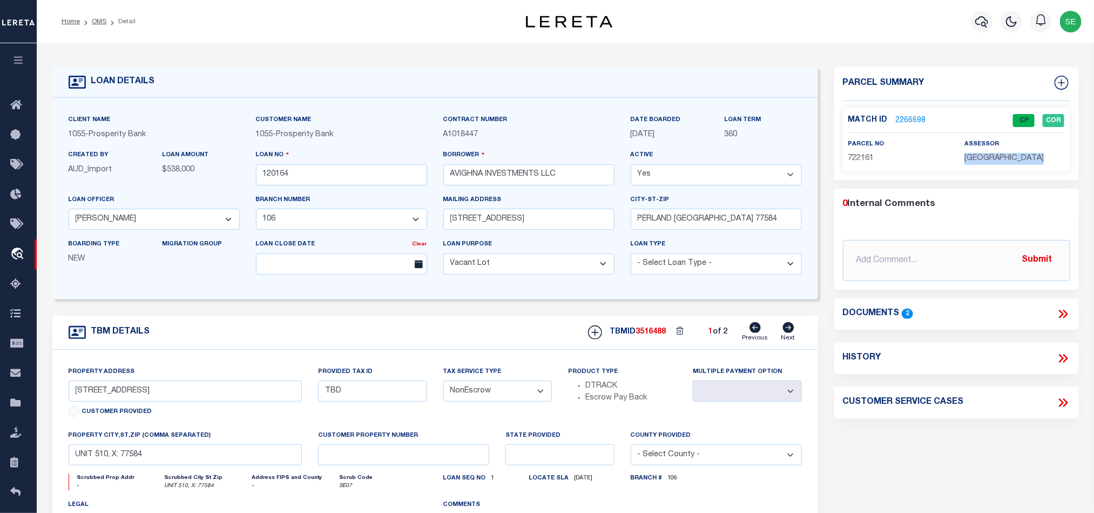
click at [1011, 156] on span "[GEOGRAPHIC_DATA]" at bounding box center [1004, 158] width 79 height 8
copy div "[GEOGRAPHIC_DATA]"
click at [851, 161] on span "722161" at bounding box center [861, 158] width 26 height 8
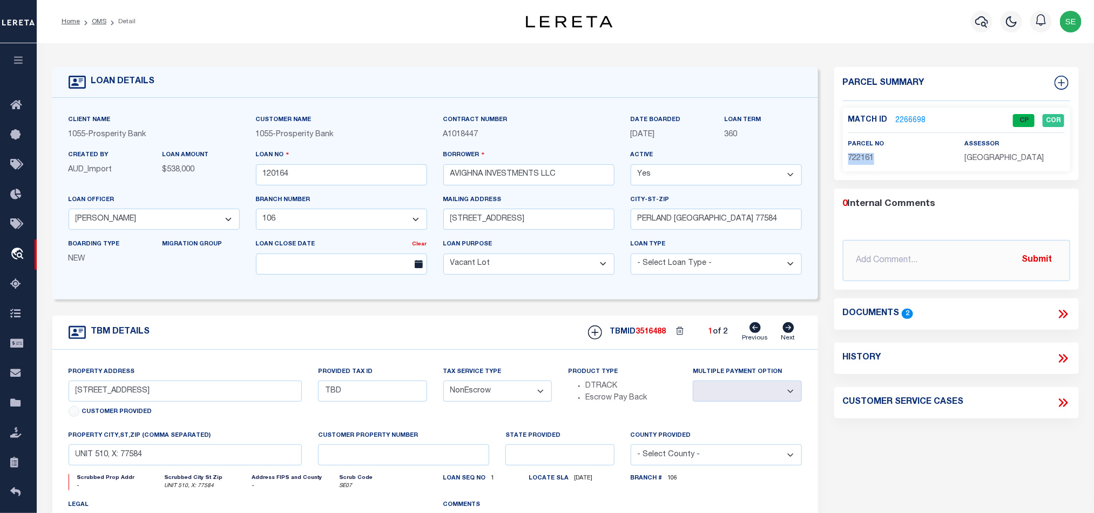
copy span "722161"
drag, startPoint x: 425, startPoint y: 331, endPoint x: 389, endPoint y: 299, distance: 48.6
click at [425, 331] on div "TBM DETAILS TBMID 3516488 1 of 2 Next" at bounding box center [435, 332] width 766 height 34
click at [103, 19] on link "OMS" at bounding box center [99, 21] width 15 height 6
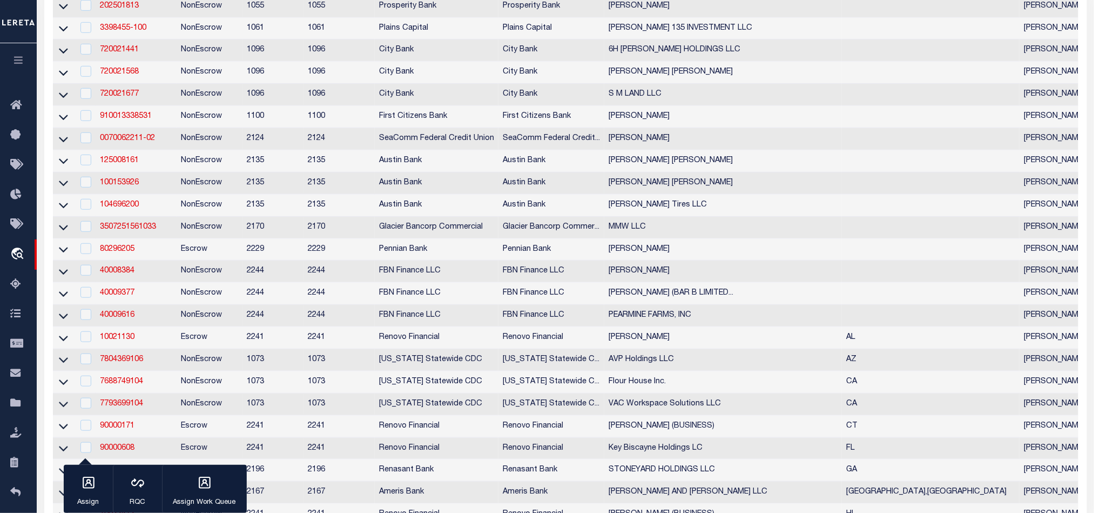
scroll to position [162, 0]
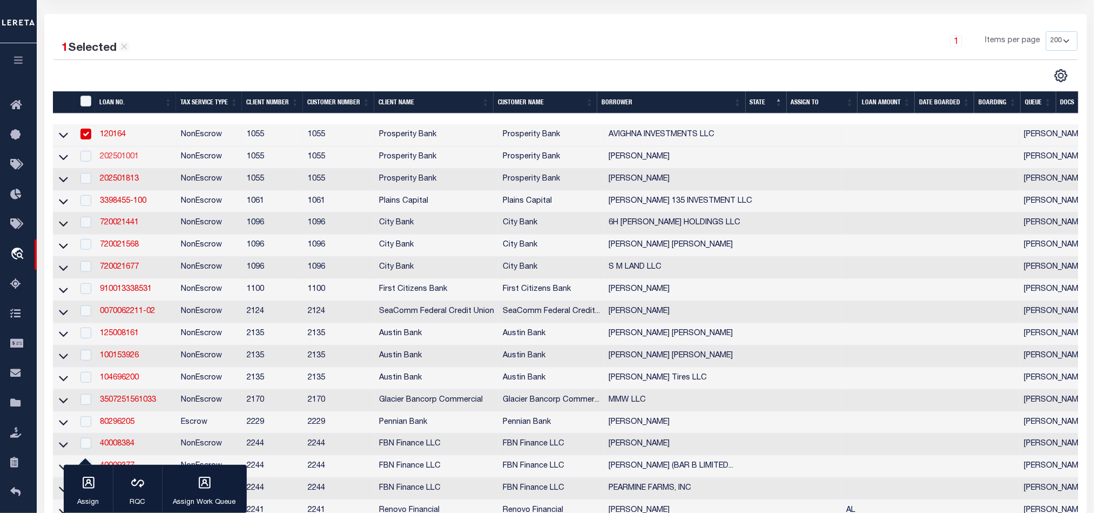
click at [116, 159] on link "202501001" at bounding box center [119, 157] width 39 height 8
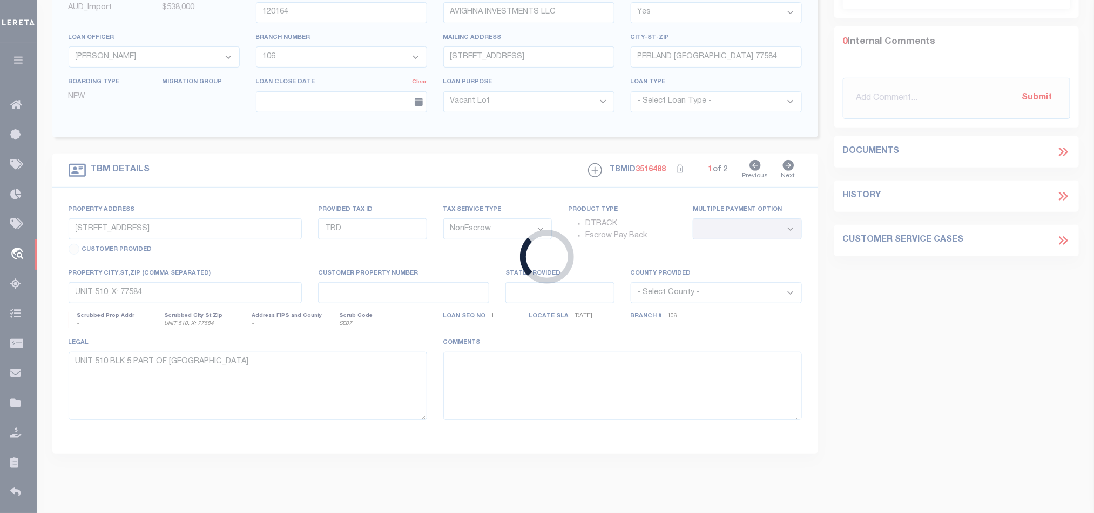
type input "202501001"
type input "[PERSON_NAME]"
select select "10530"
select select "4056"
type input "[STREET_ADDRESS][PERSON_NAME]"
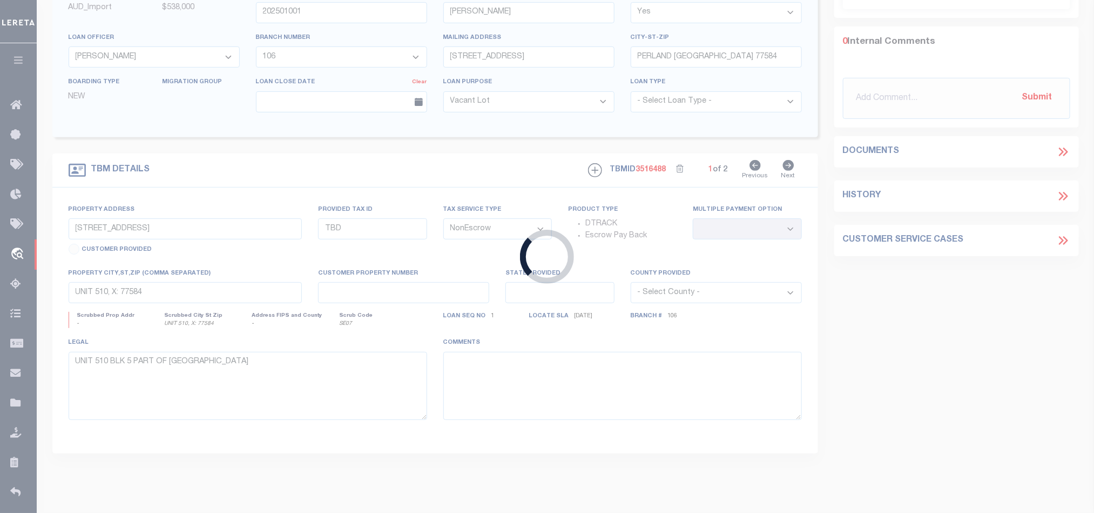
type input "[GEOGRAPHIC_DATA]"
select select
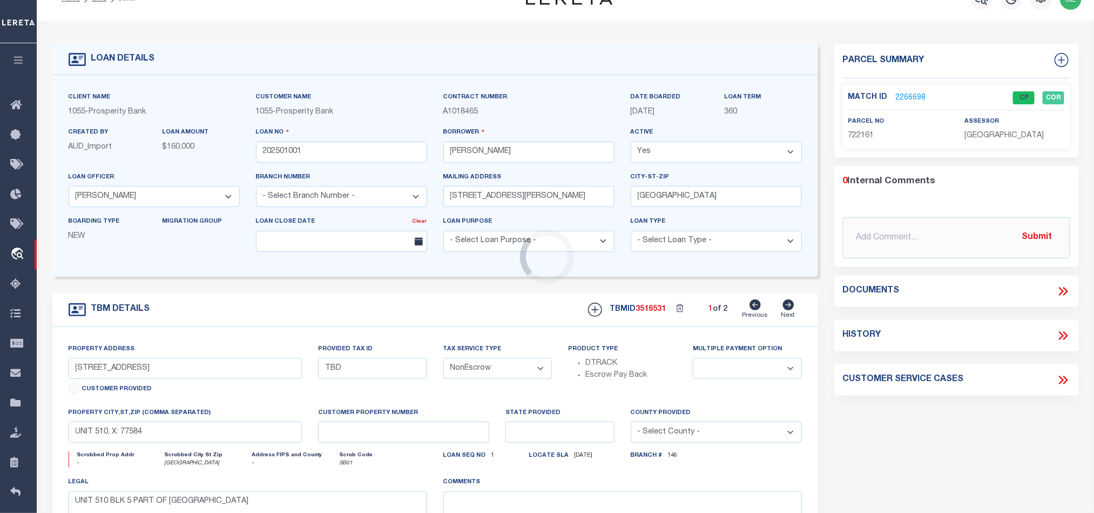
select select "4056"
type input "[GEOGRAPHIC_DATA] 353"
select select
type input "[GEOGRAPHIC_DATA]"
type textarea "11.500 AC +/- IN THE [PERSON_NAME] SURV AB-392"
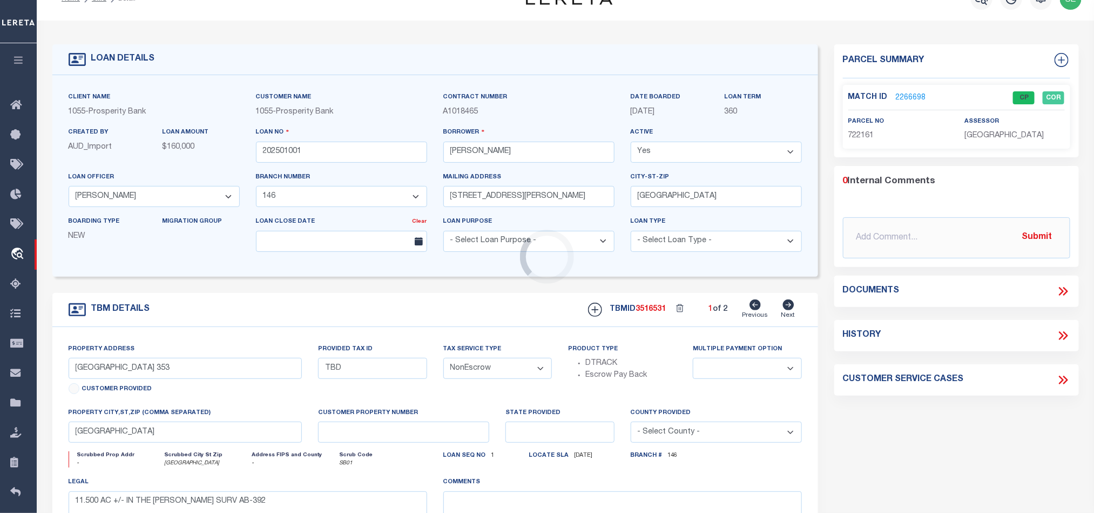
scroll to position [0, 0]
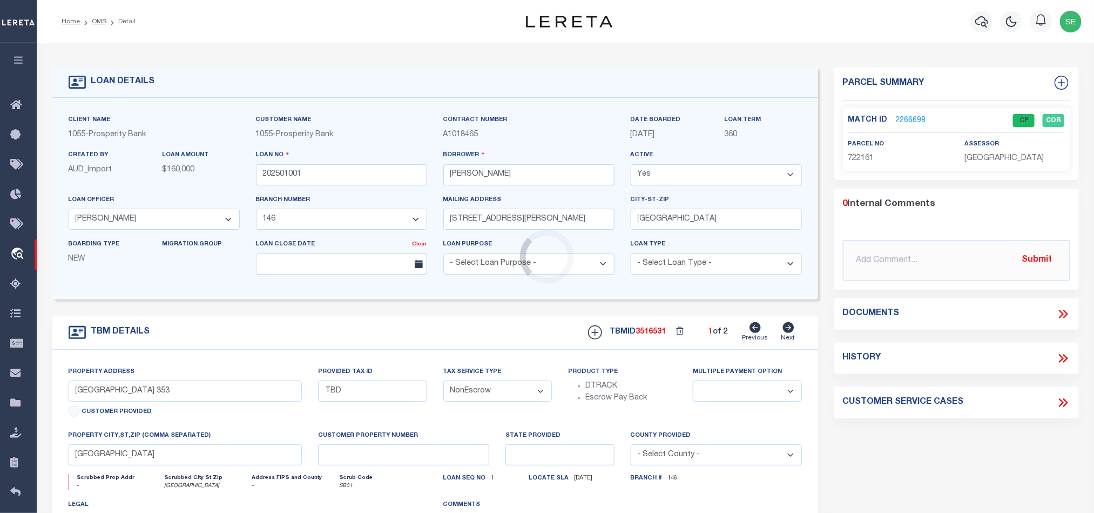
select select "10530"
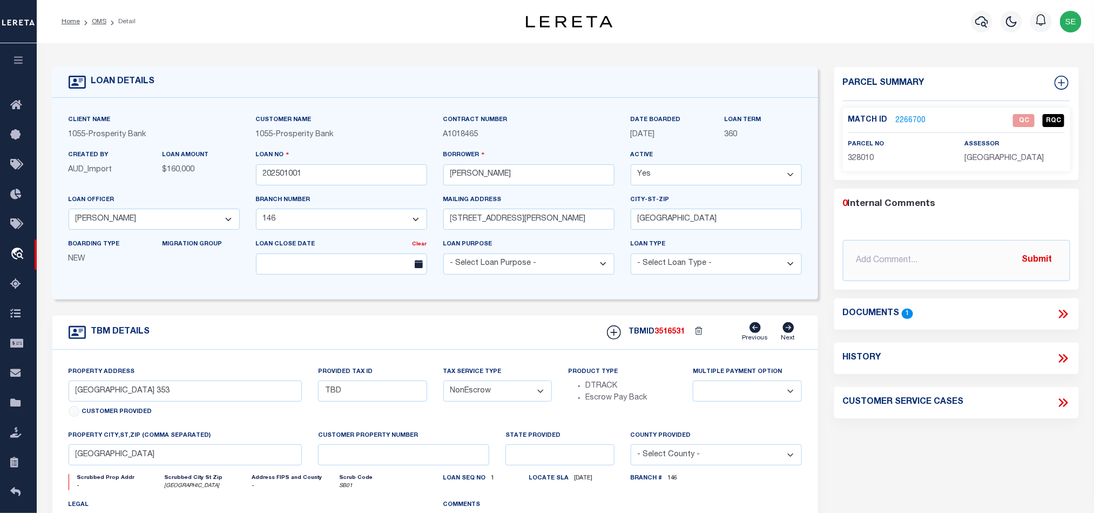
click at [463, 340] on div "TBM DETAILS TBMID 3516531 Previous Next" at bounding box center [435, 332] width 766 height 34
click at [489, 332] on div "TBM DETAILS TBMID 3516531 Previous Next" at bounding box center [435, 332] width 766 height 34
click at [858, 156] on span "328010" at bounding box center [861, 158] width 26 height 8
copy span "328010"
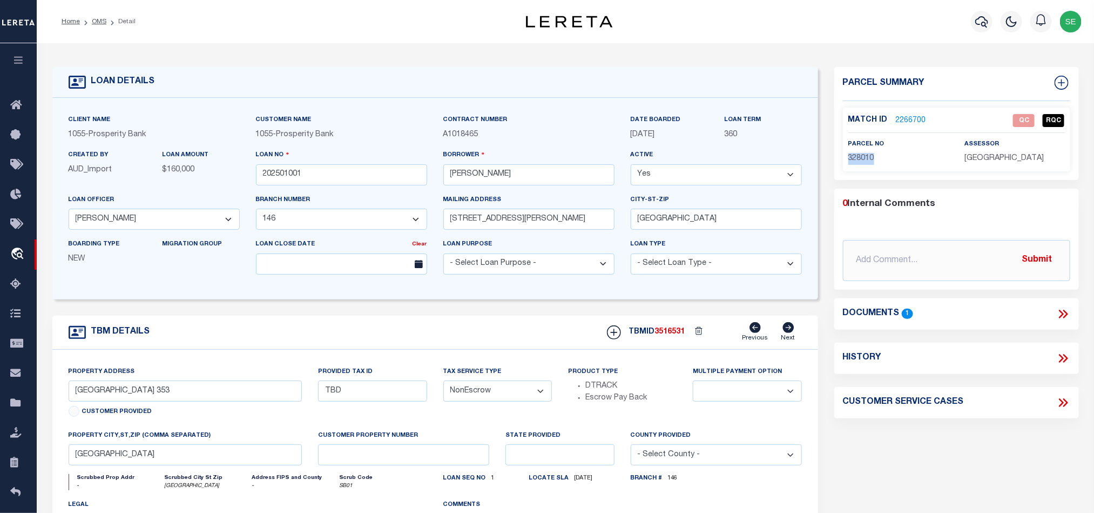
click at [1064, 312] on icon at bounding box center [1063, 314] width 14 height 14
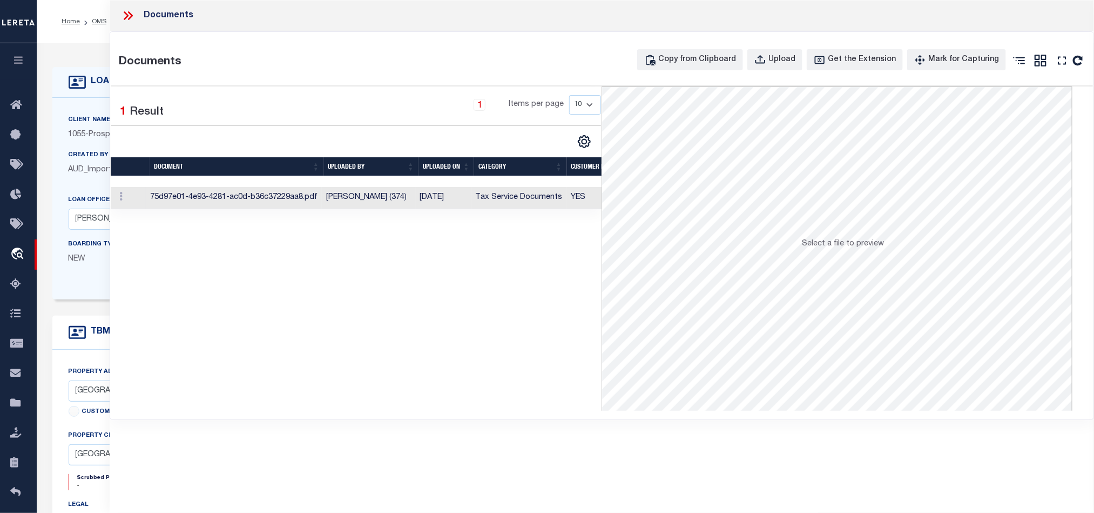
click at [499, 195] on td "Tax Service Documents" at bounding box center [519, 198] width 96 height 22
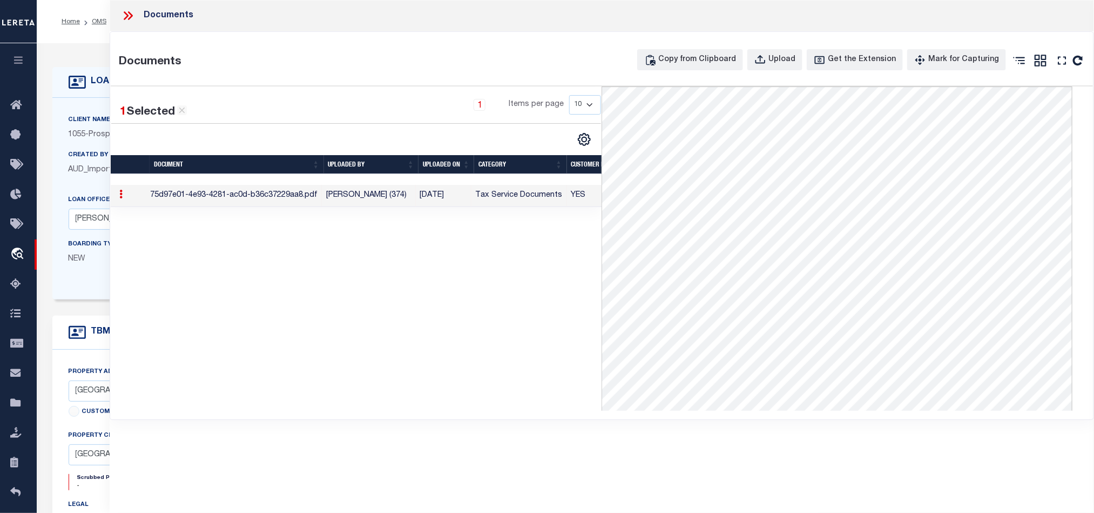
click at [128, 15] on icon at bounding box center [128, 16] width 14 height 14
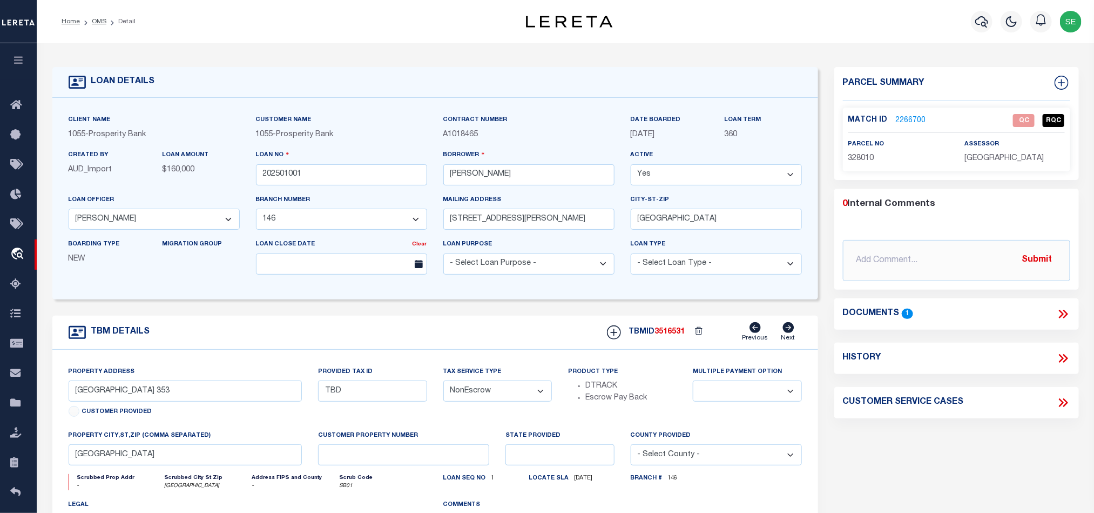
click at [918, 120] on link "2266700" at bounding box center [911, 120] width 30 height 11
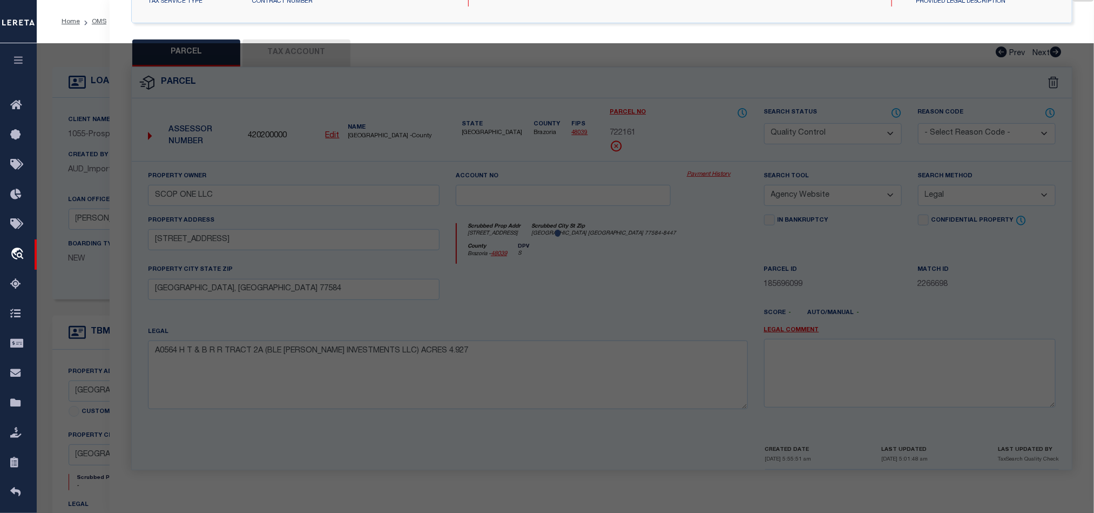
select select "AS"
select select
checkbox input "false"
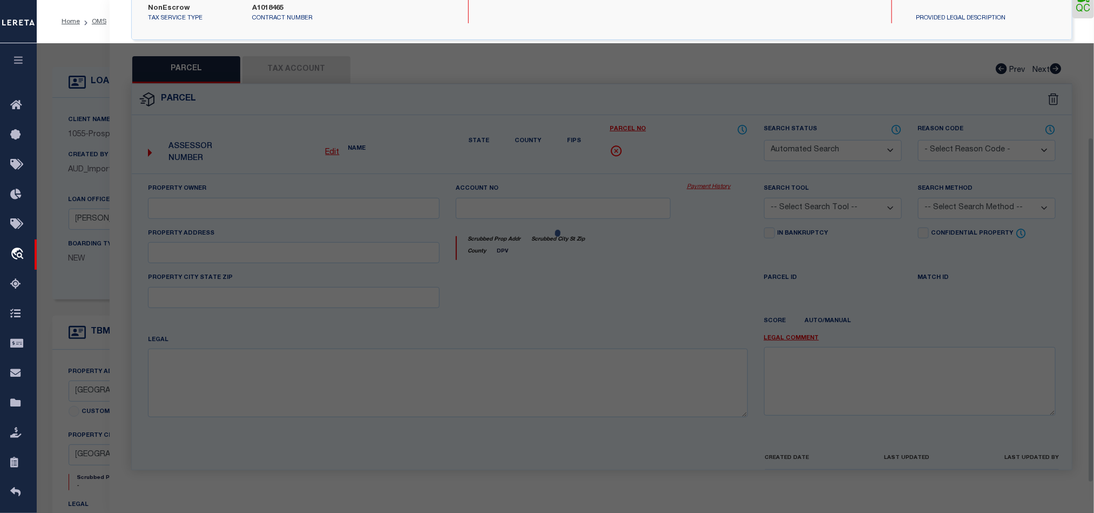
select select "QC"
type input "[PERSON_NAME] [PERSON_NAME]"
select select "AGW"
select select "LEG"
type input "CR 353,"
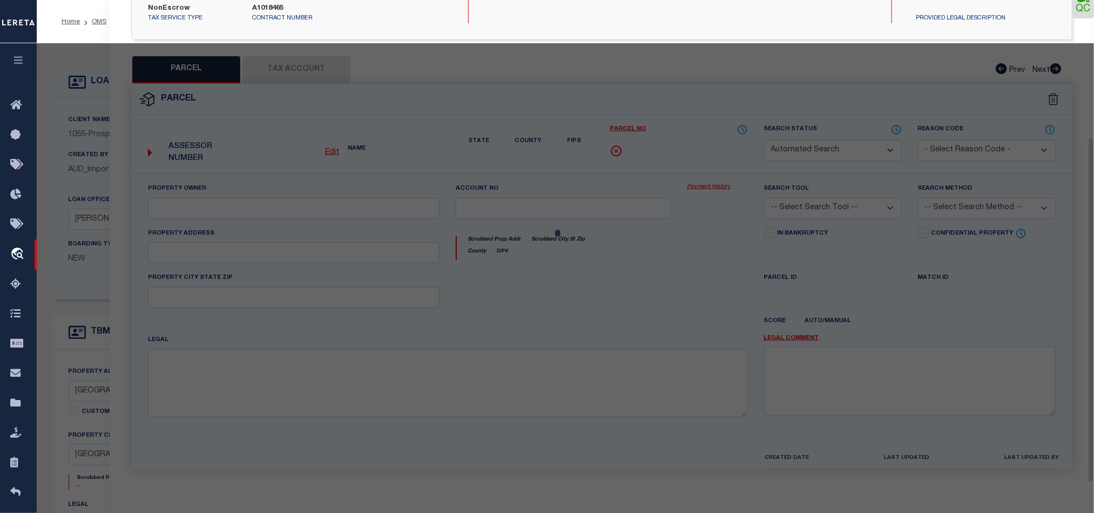
type input "[GEOGRAPHIC_DATA]"
type textarea "[PERSON_NAME] J; 0392; 11.5000"
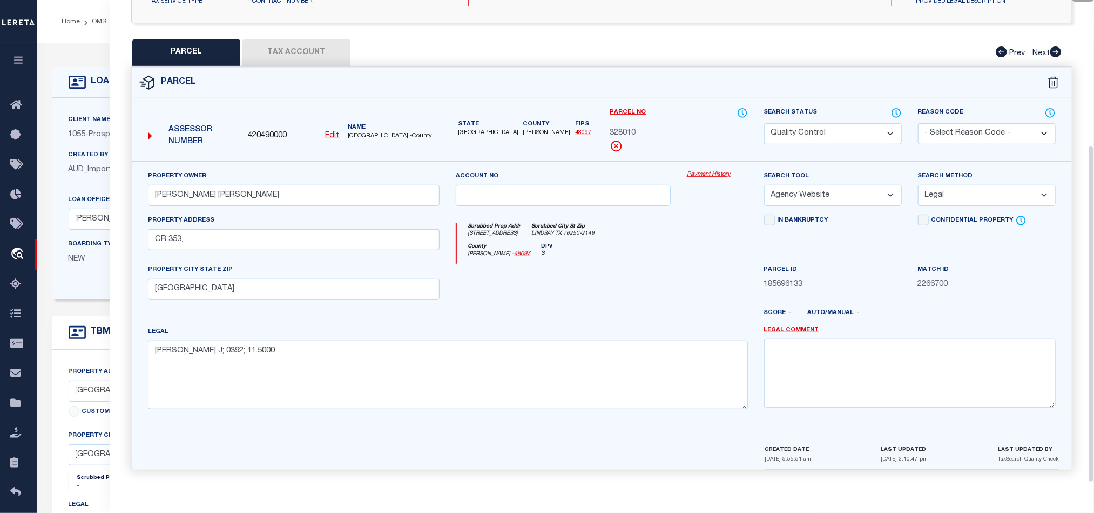
click at [306, 48] on button "Tax Account" at bounding box center [296, 52] width 108 height 27
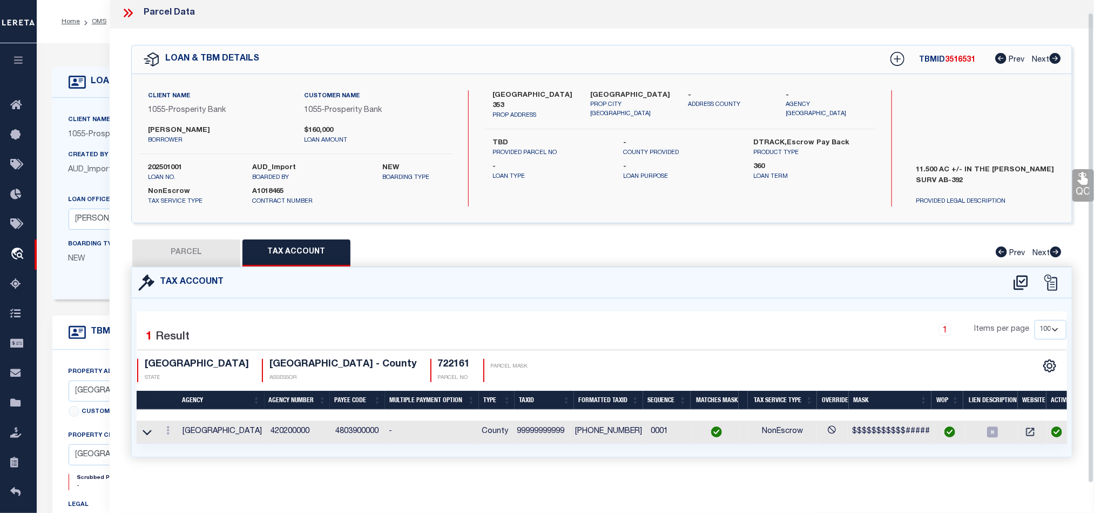
select select "100"
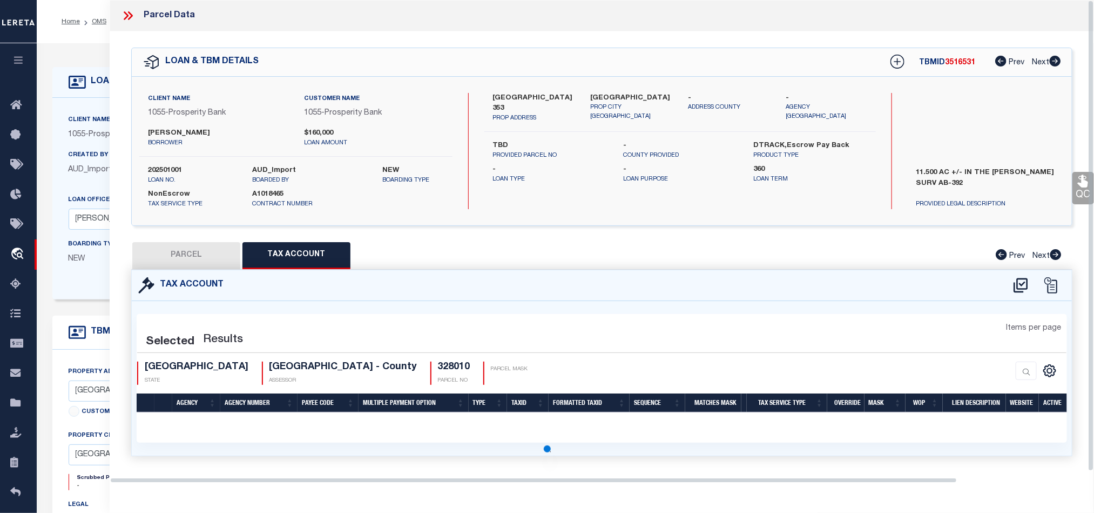
scroll to position [0, 0]
select select "100"
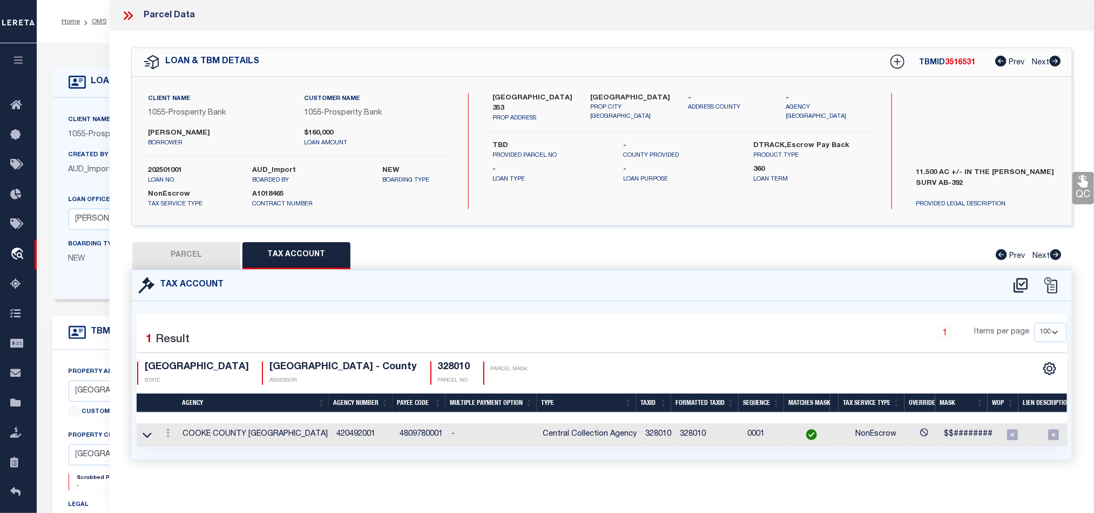
click at [187, 250] on button "PARCEL" at bounding box center [186, 255] width 108 height 27
select select "AS"
select select
checkbox input "false"
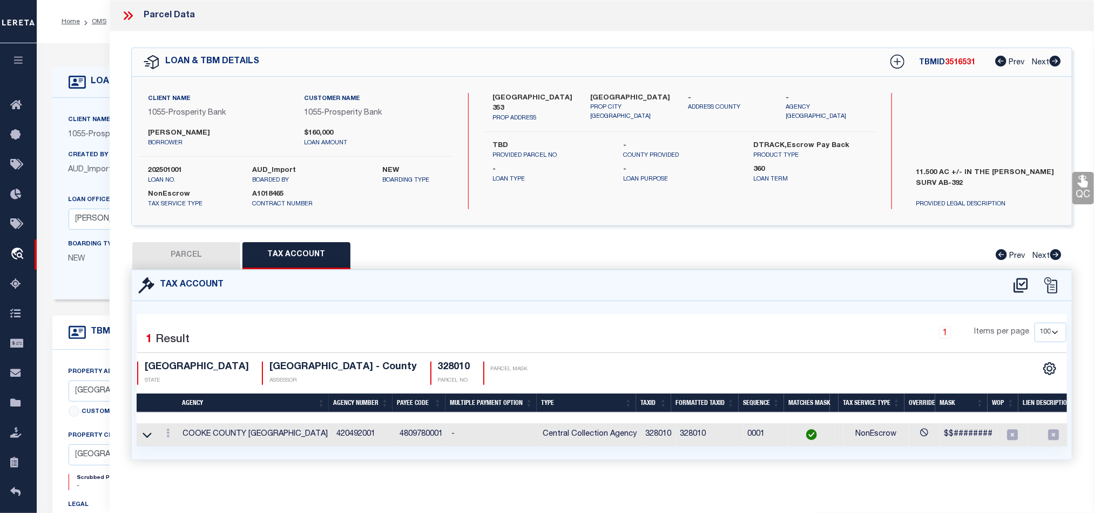
checkbox input "false"
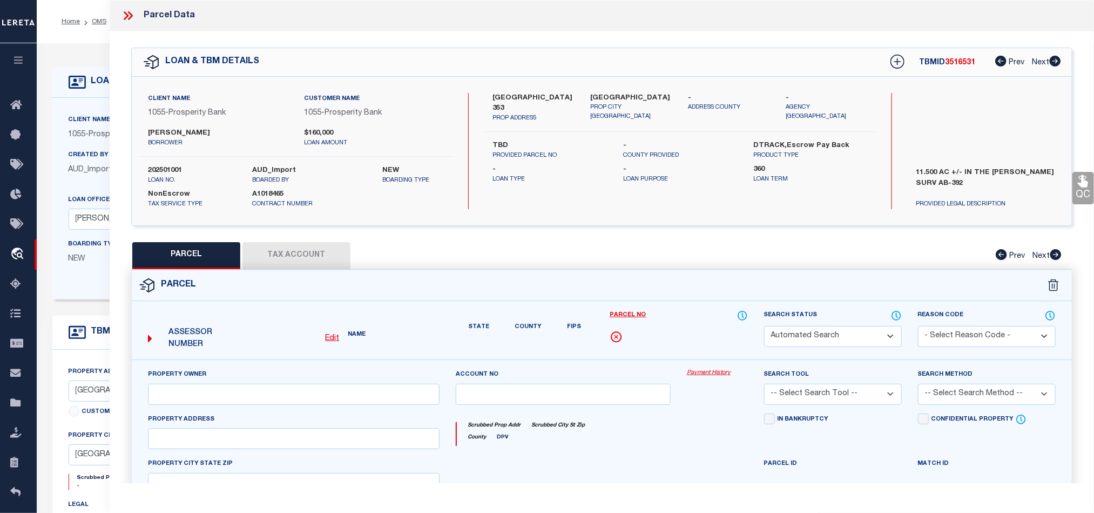
select select "QC"
type input "[PERSON_NAME] [PERSON_NAME]"
select select "AGW"
select select "LEG"
type input "CR 353,"
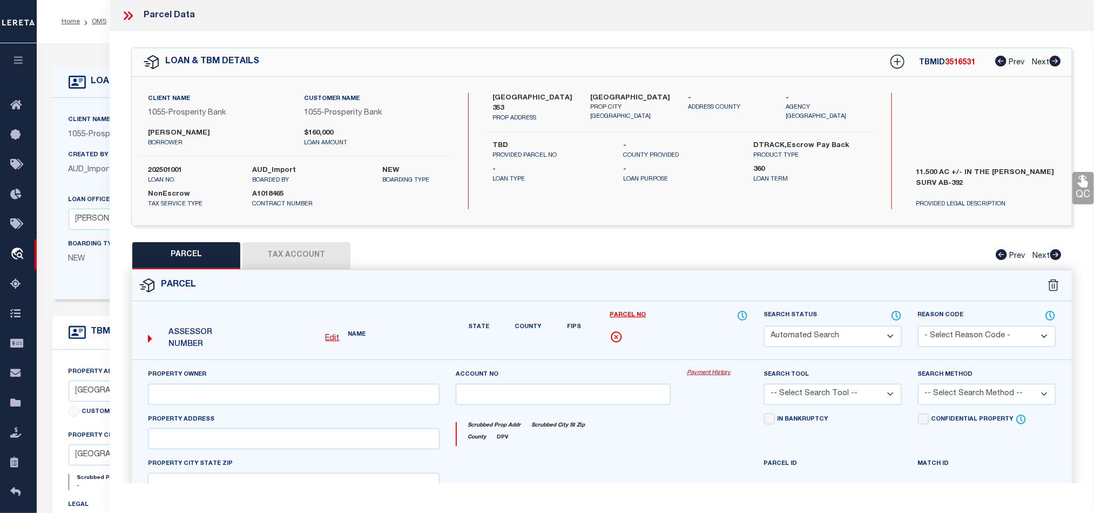
type input "[GEOGRAPHIC_DATA]"
type textarea "[PERSON_NAME] J; 0392; 11.5000"
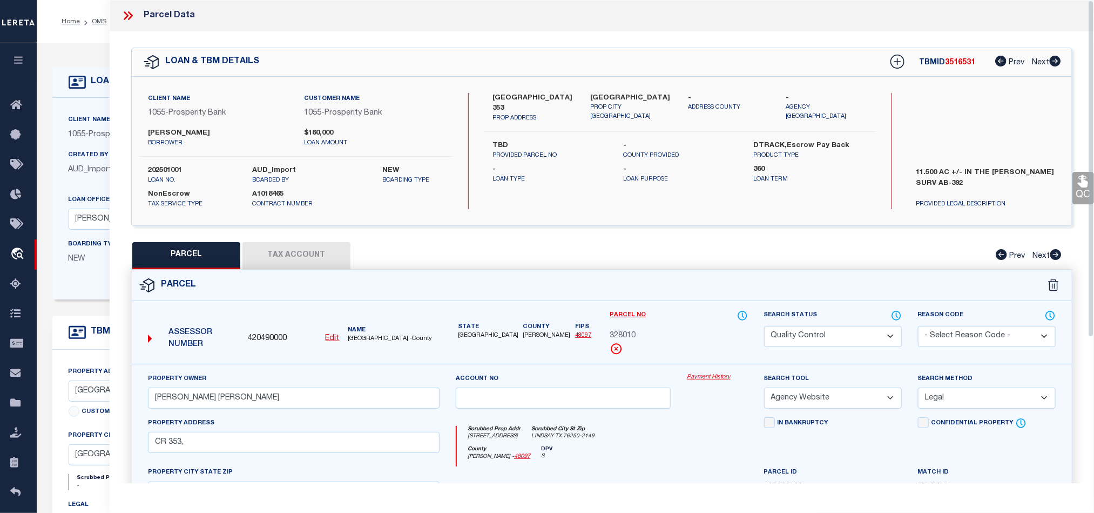
click at [783, 276] on div "Parcel" at bounding box center [602, 285] width 940 height 31
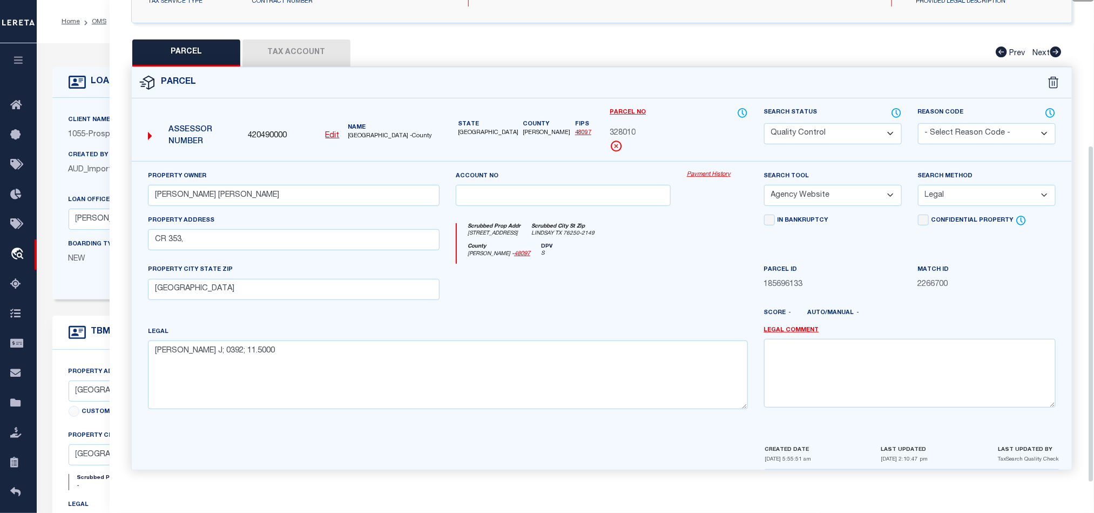
scroll to position [209, 0]
click at [681, 281] on div at bounding box center [717, 286] width 77 height 44
click at [284, 59] on button "Tax Account" at bounding box center [296, 52] width 108 height 27
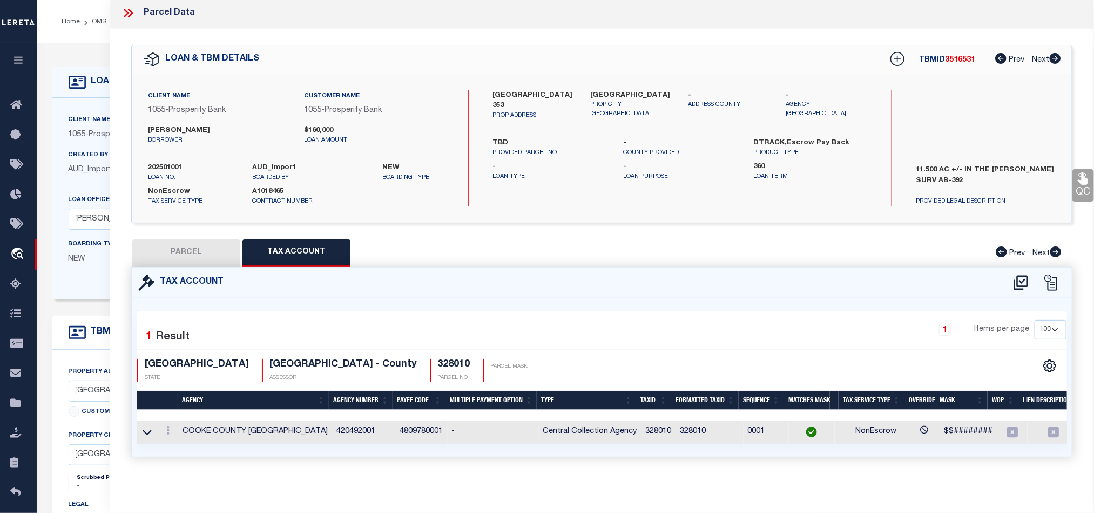
scroll to position [0, 0]
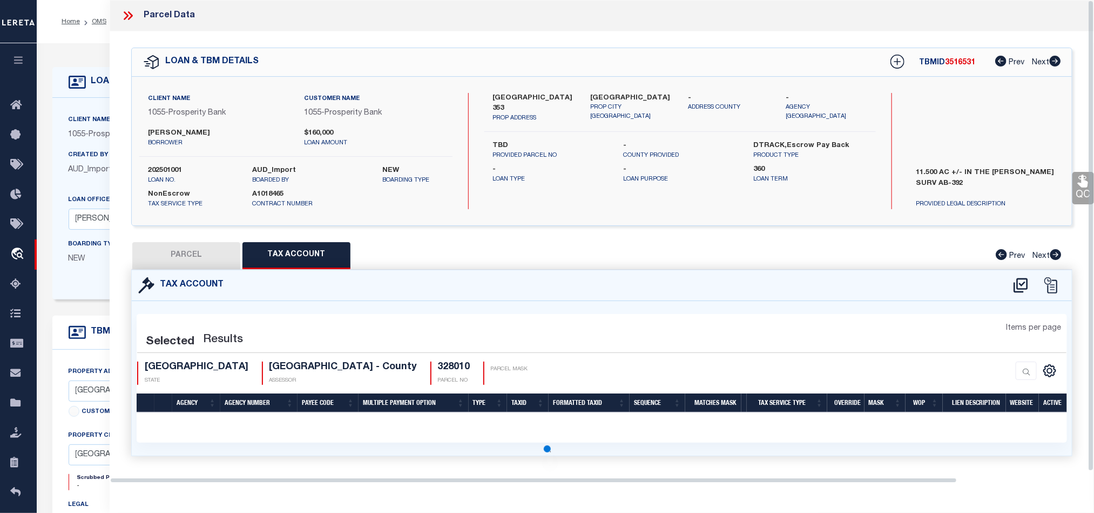
select select "100"
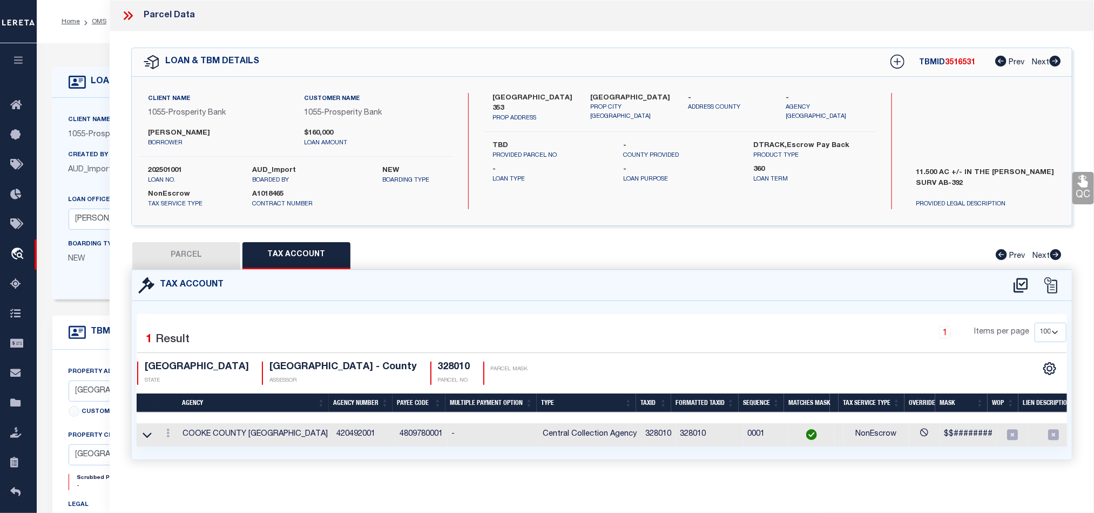
click at [197, 257] on button "PARCEL" at bounding box center [186, 255] width 108 height 27
select select "AS"
select select
checkbox input "false"
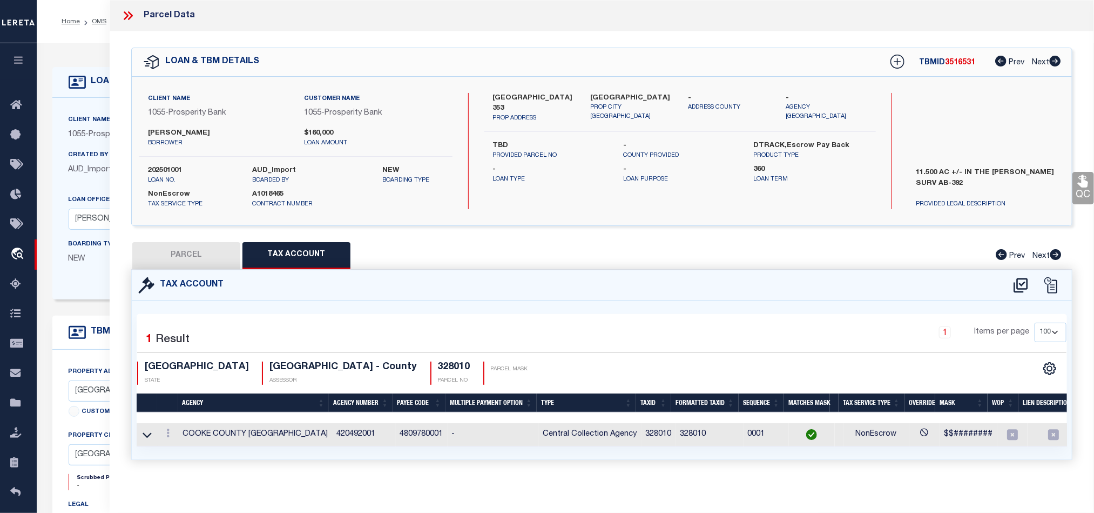
checkbox input "false"
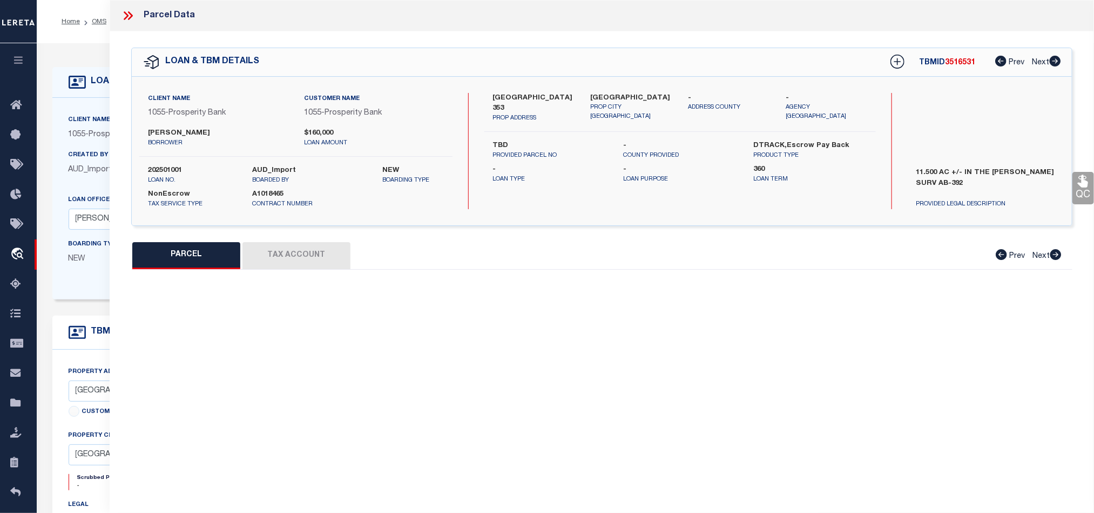
select select "QC"
type input "[PERSON_NAME] [PERSON_NAME]"
select select "AGW"
select select "LEG"
type input "CR 353,"
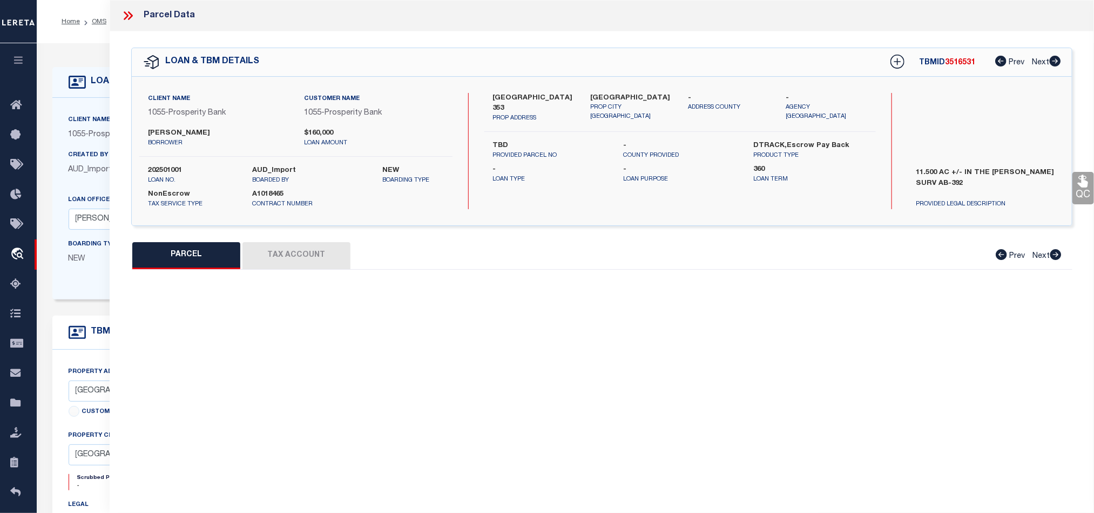
type input "[GEOGRAPHIC_DATA]"
type textarea "[PERSON_NAME] J; 0392; 11.5000"
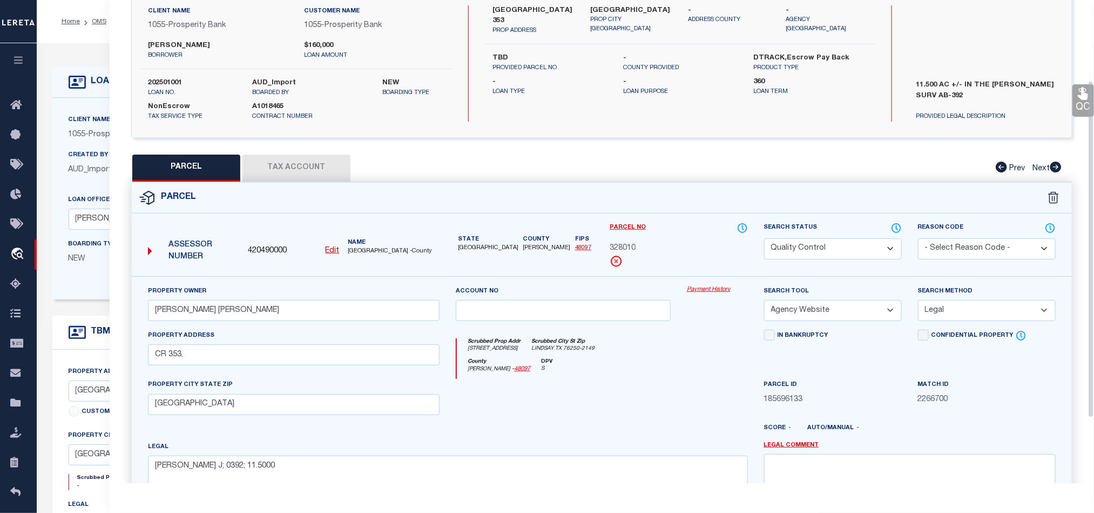
scroll to position [209, 0]
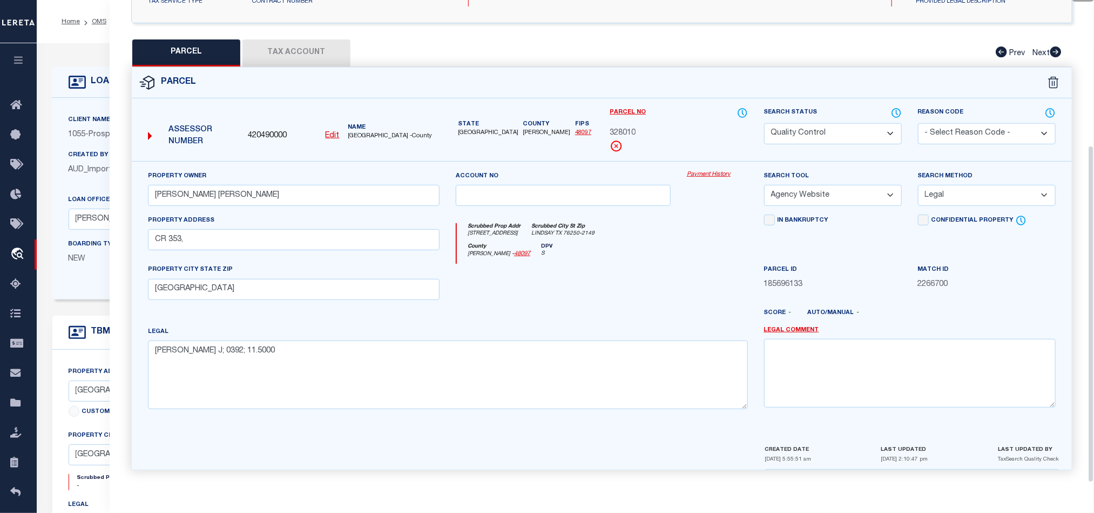
click at [574, 297] on div at bounding box center [563, 286] width 231 height 44
click at [900, 109] on icon at bounding box center [896, 113] width 11 height 12
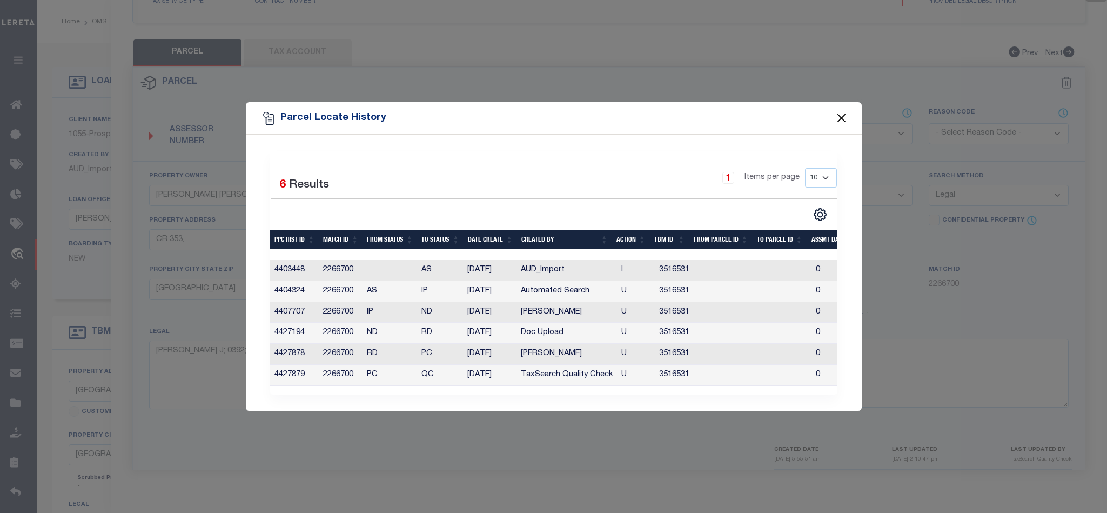
click at [841, 117] on button "Close" at bounding box center [841, 118] width 14 height 14
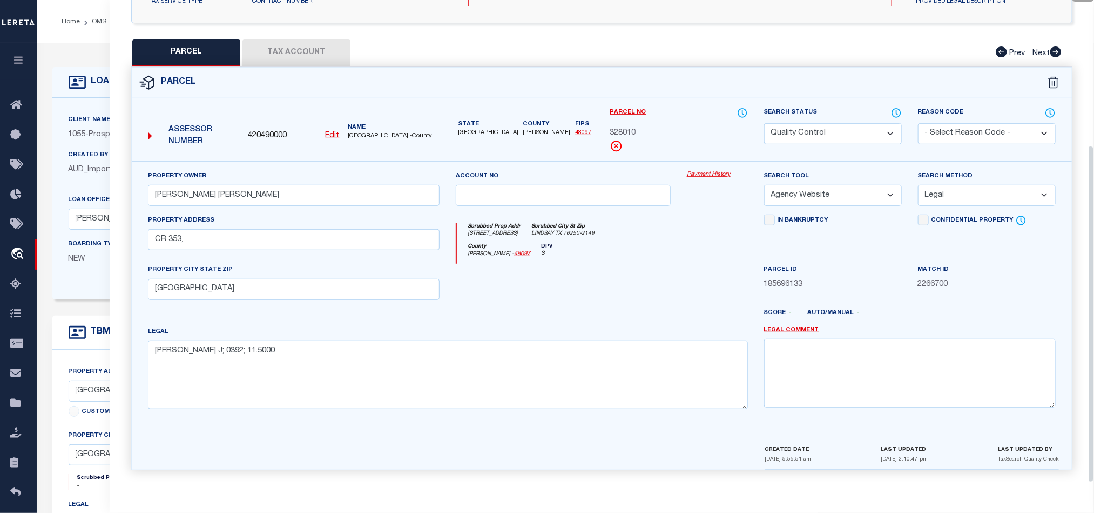
click at [588, 252] on div "County [PERSON_NAME] - 48097 DPV S" at bounding box center [602, 253] width 291 height 21
click at [623, 292] on div at bounding box center [563, 286] width 231 height 44
click at [318, 43] on button "Tax Account" at bounding box center [296, 52] width 108 height 27
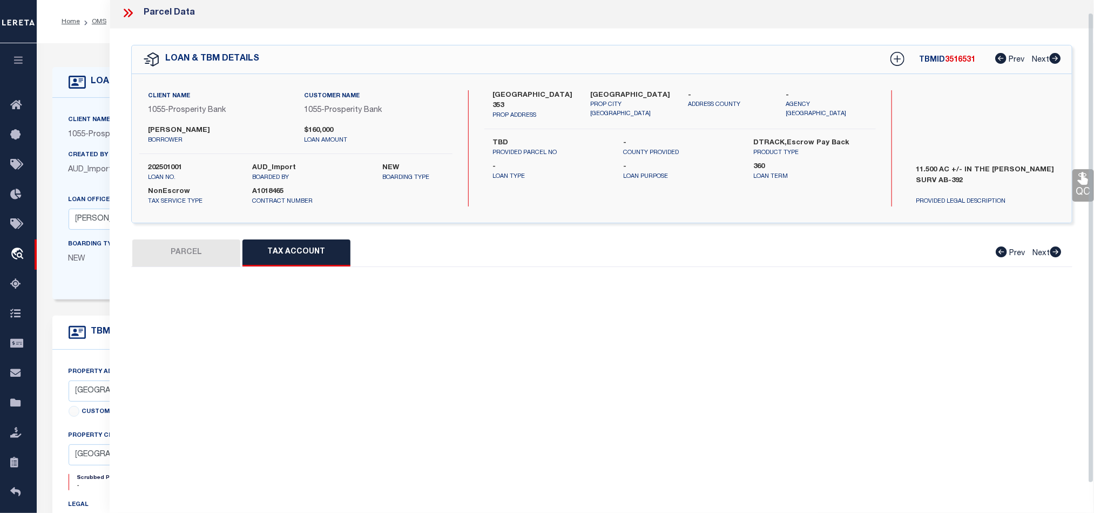
scroll to position [13, 0]
select select "100"
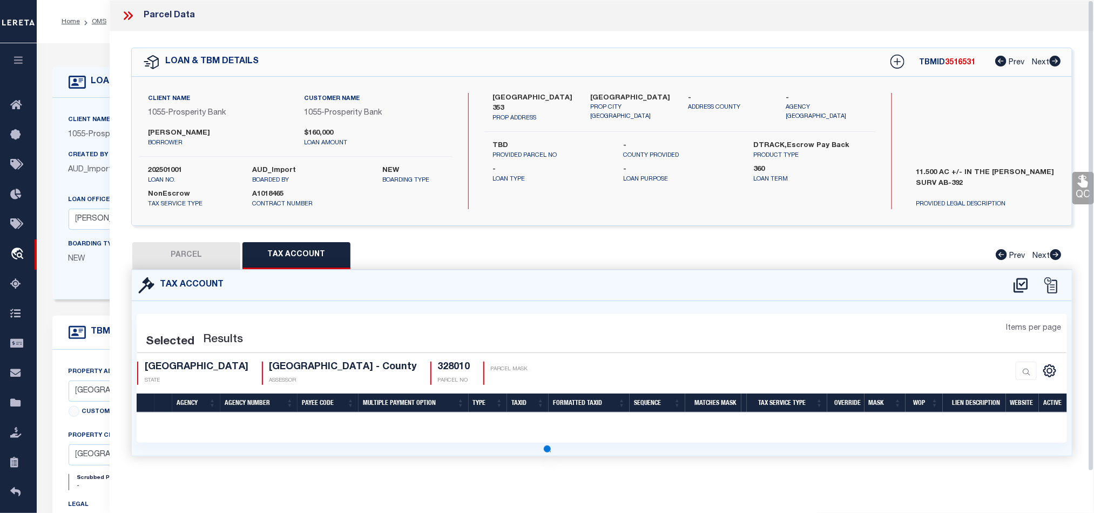
scroll to position [0, 0]
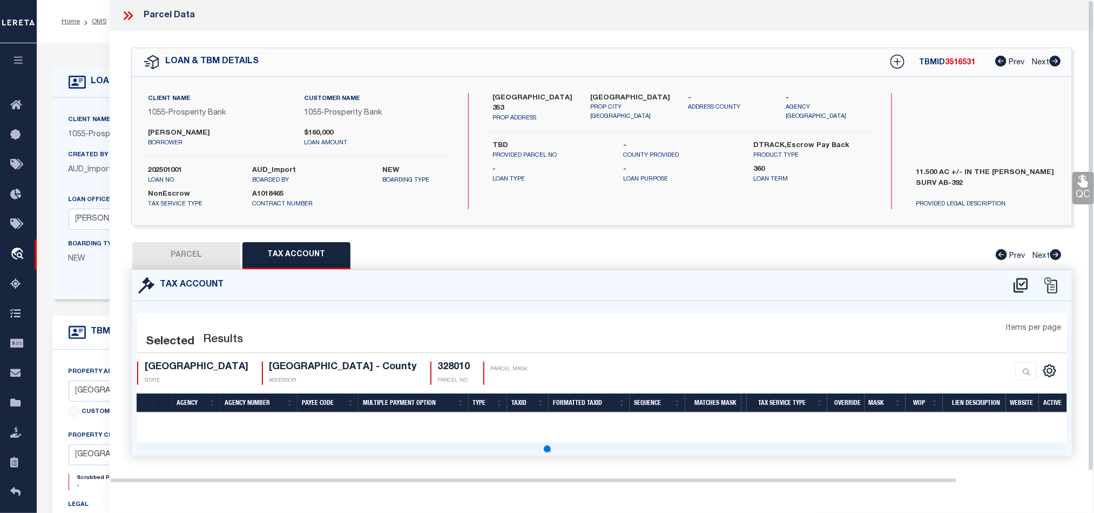
select select "100"
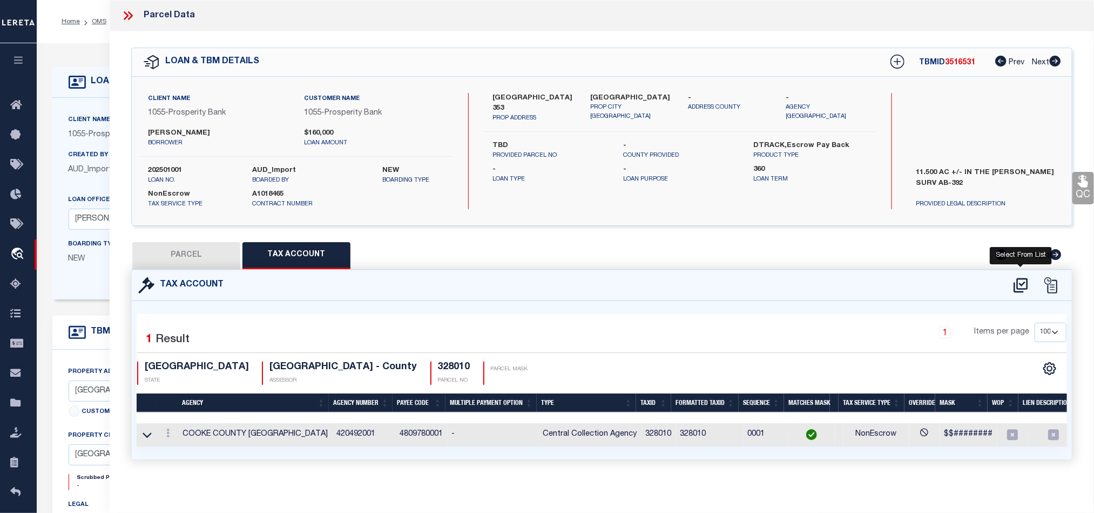
click at [1016, 282] on icon at bounding box center [1021, 285] width 18 height 17
select select "100"
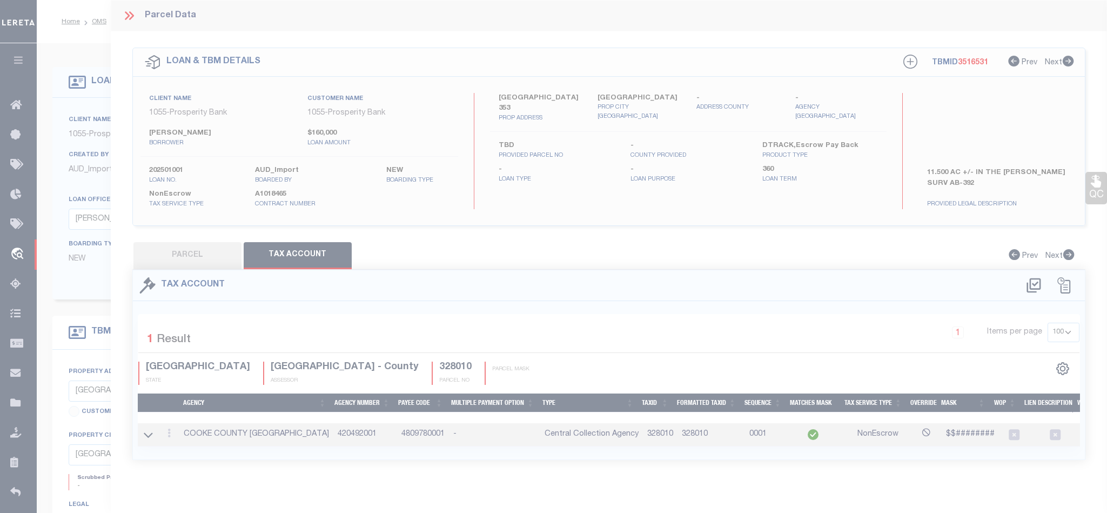
select select "100"
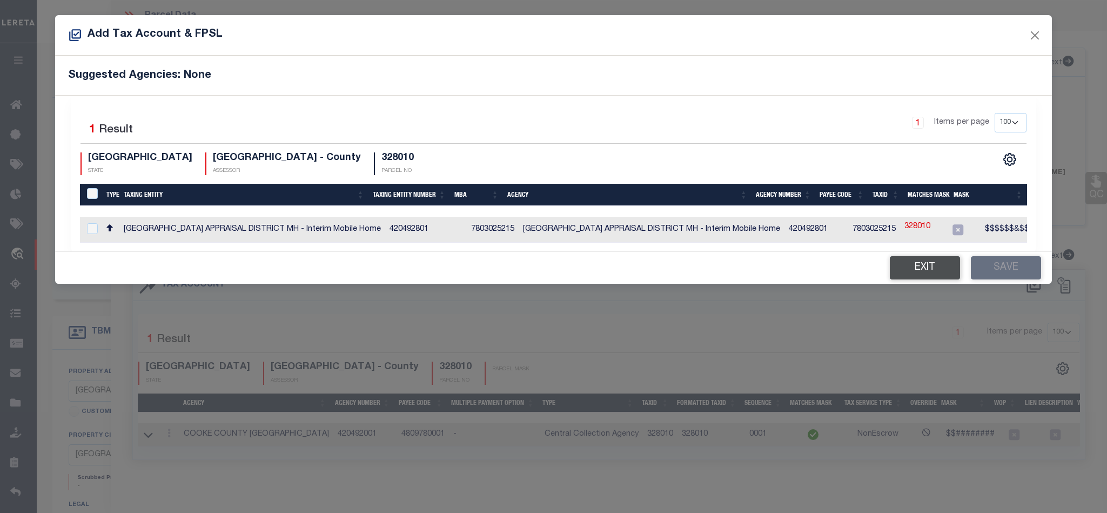
click at [909, 279] on button "Exit" at bounding box center [924, 267] width 70 height 23
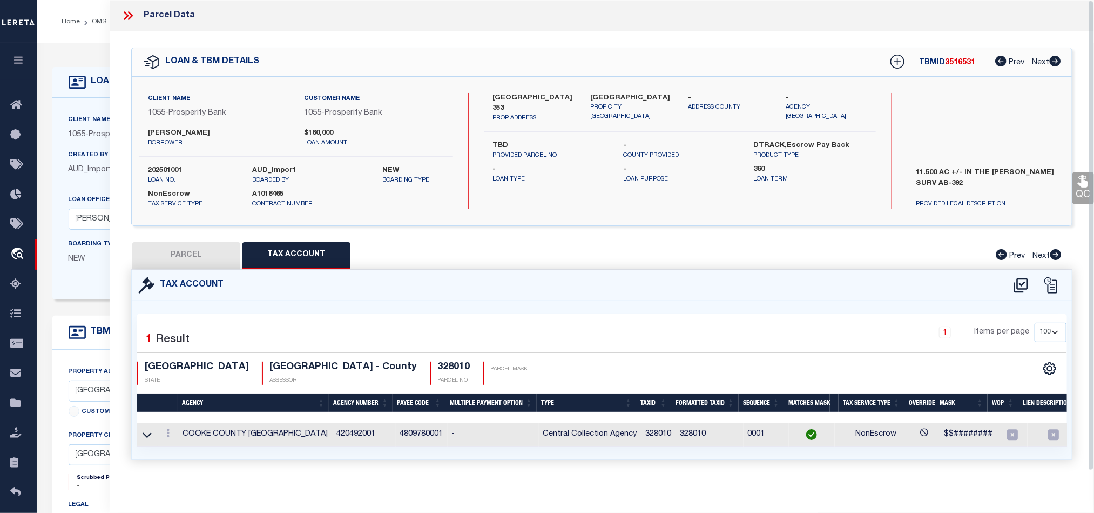
click at [198, 255] on button "PARCEL" at bounding box center [186, 255] width 108 height 27
select select "AS"
select select
checkbox input "false"
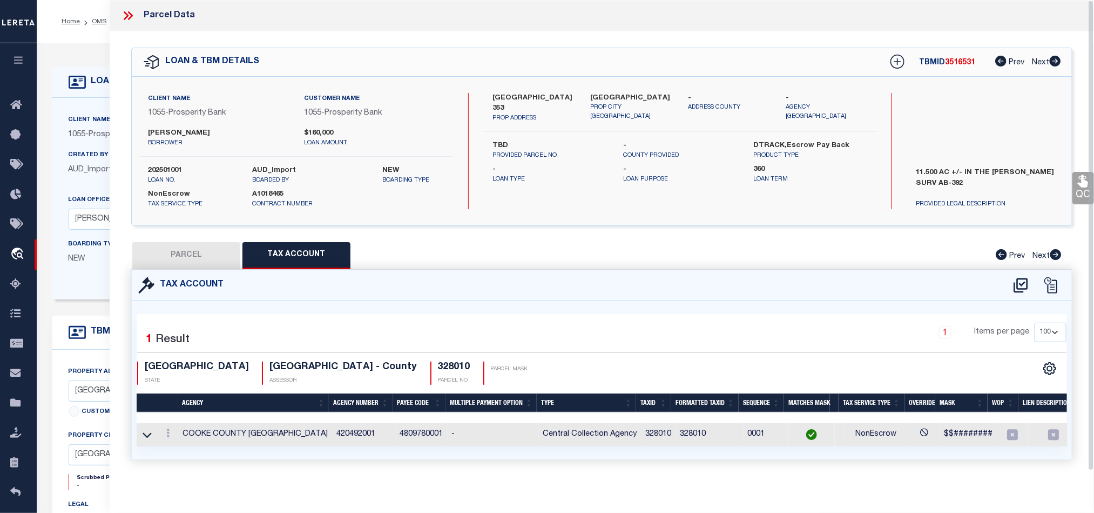
checkbox input "false"
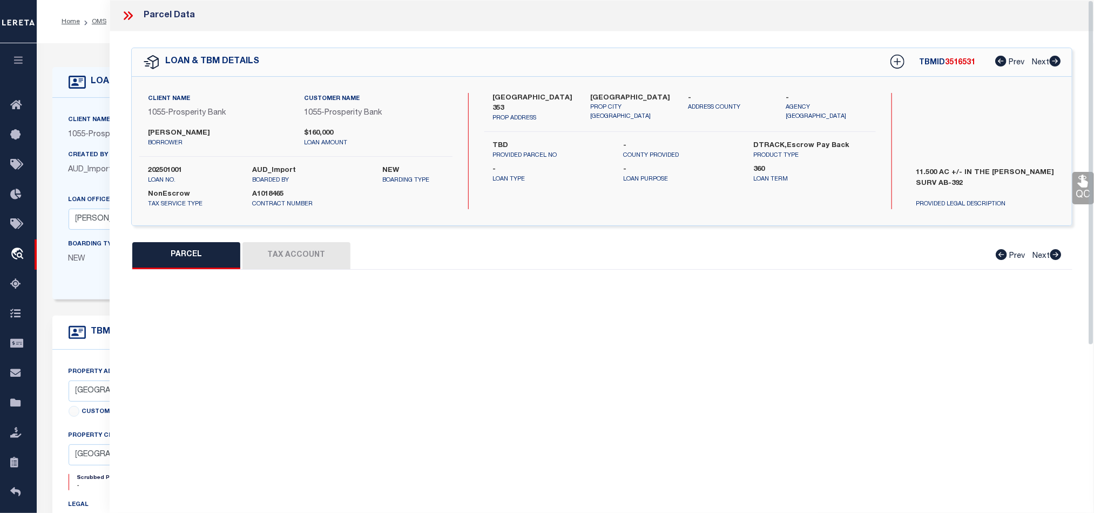
select select "QC"
type input "[PERSON_NAME] [PERSON_NAME]"
select select "AGW"
select select "LEG"
type input "CR 353,"
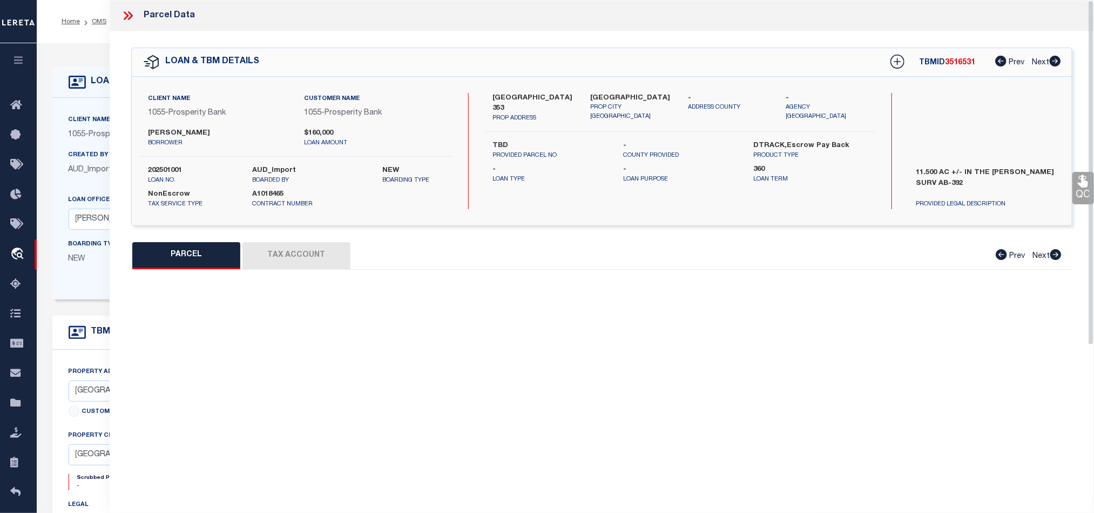
type input "[GEOGRAPHIC_DATA]"
type textarea "[PERSON_NAME] J; 0392; 11.5000"
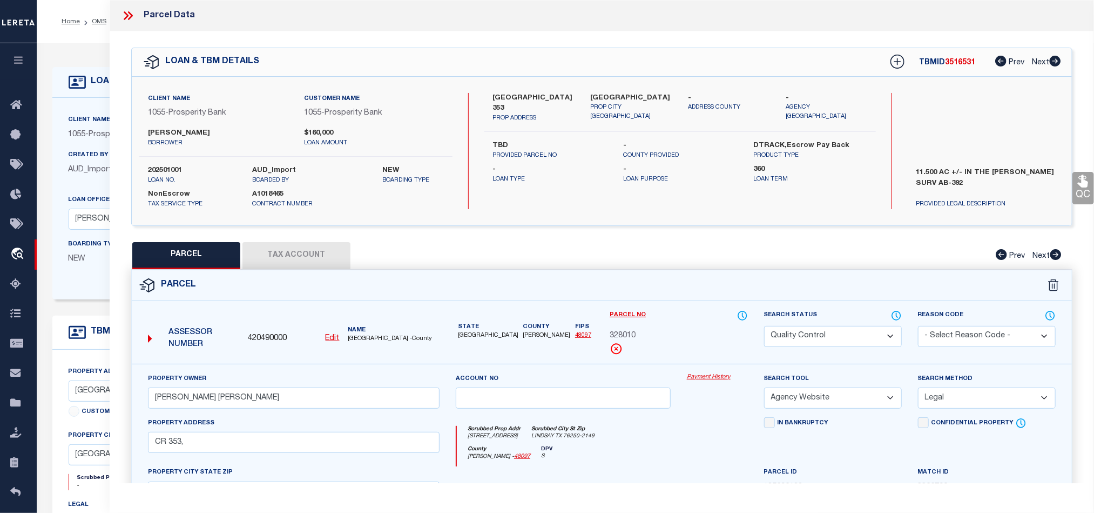
click at [809, 334] on select "Automated Search Bad Parcel Complete Duplicate Parcel High Dollar Reporting In …" at bounding box center [833, 336] width 138 height 21
select select "CP"
click at [668, 414] on div "Account no" at bounding box center [563, 395] width 231 height 44
click at [1081, 177] on icon at bounding box center [1083, 181] width 10 height 12
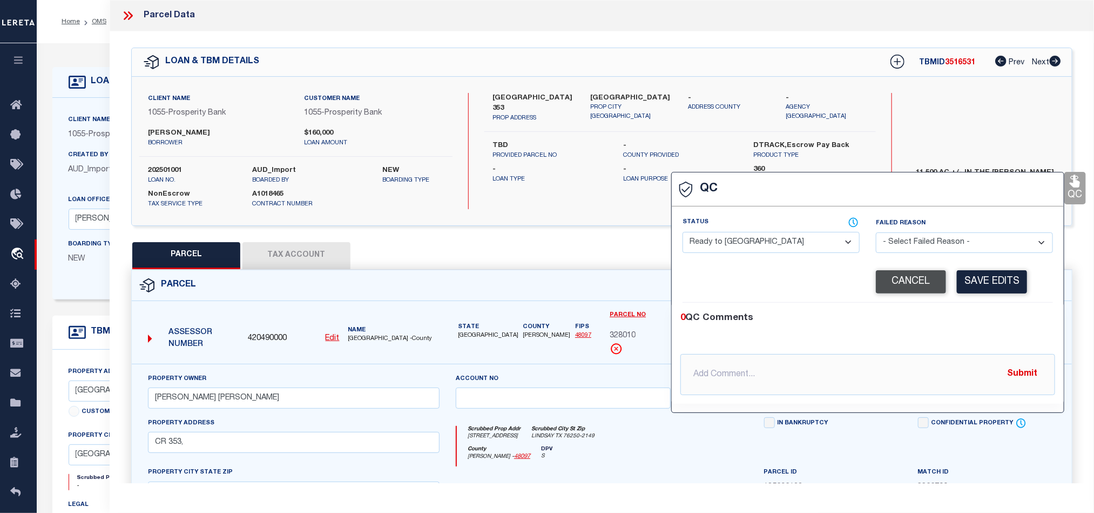
drag, startPoint x: 757, startPoint y: 235, endPoint x: 907, endPoint y: 281, distance: 157.0
click at [757, 235] on select "- Select Status - Ready to QC Correct Incorrect" at bounding box center [771, 242] width 177 height 21
select select "COR"
click at [994, 321] on div "0 QC Comments" at bounding box center [865, 318] width 370 height 14
click at [979, 284] on button "Save Edits" at bounding box center [992, 281] width 70 height 23
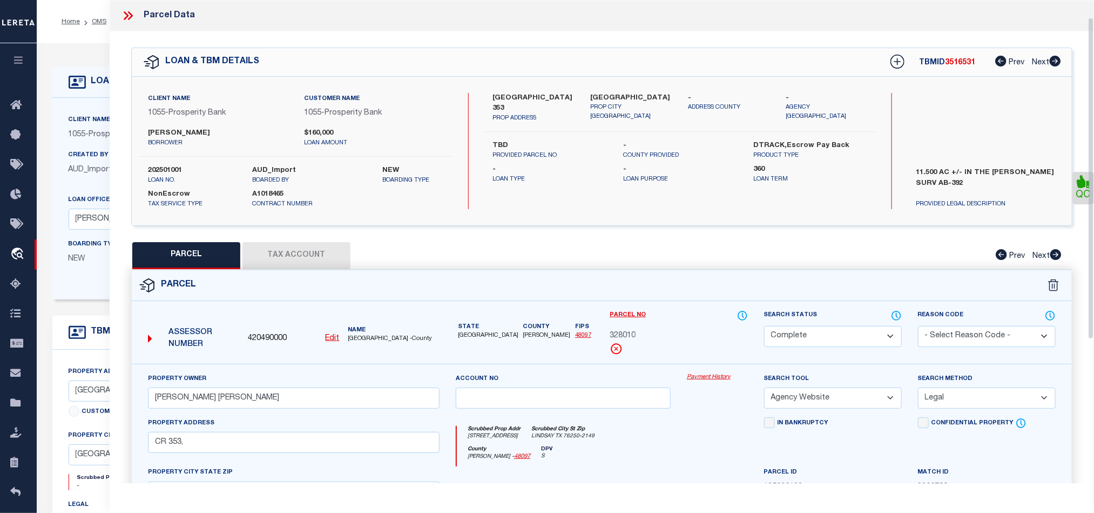
scroll to position [241, 0]
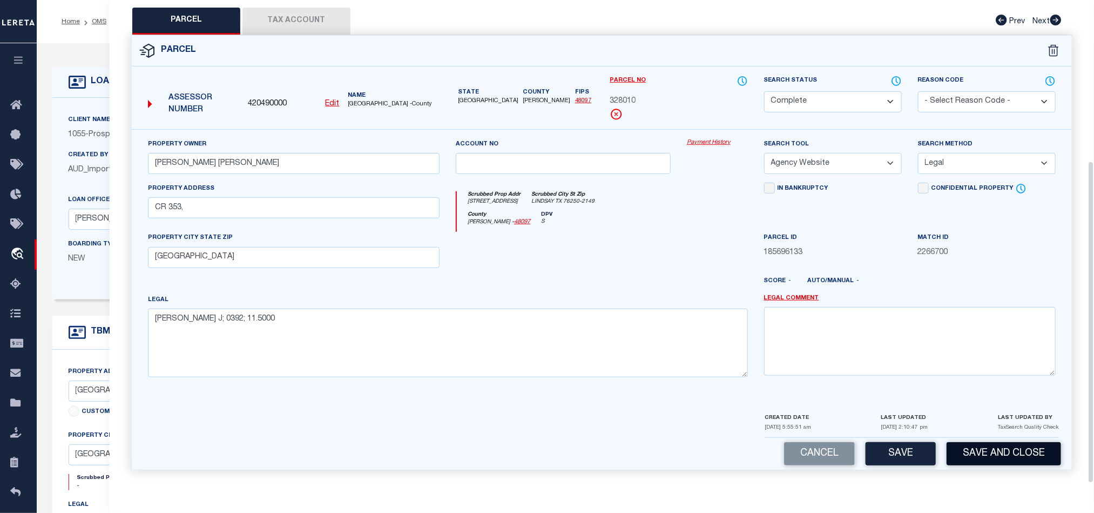
click at [1013, 460] on button "Save and Close" at bounding box center [1004, 453] width 114 height 23
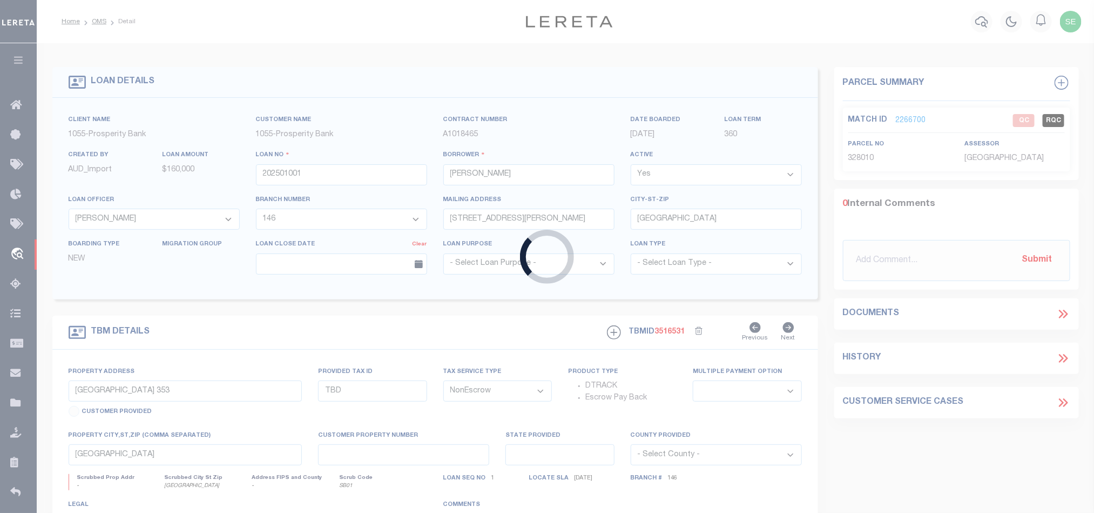
select select
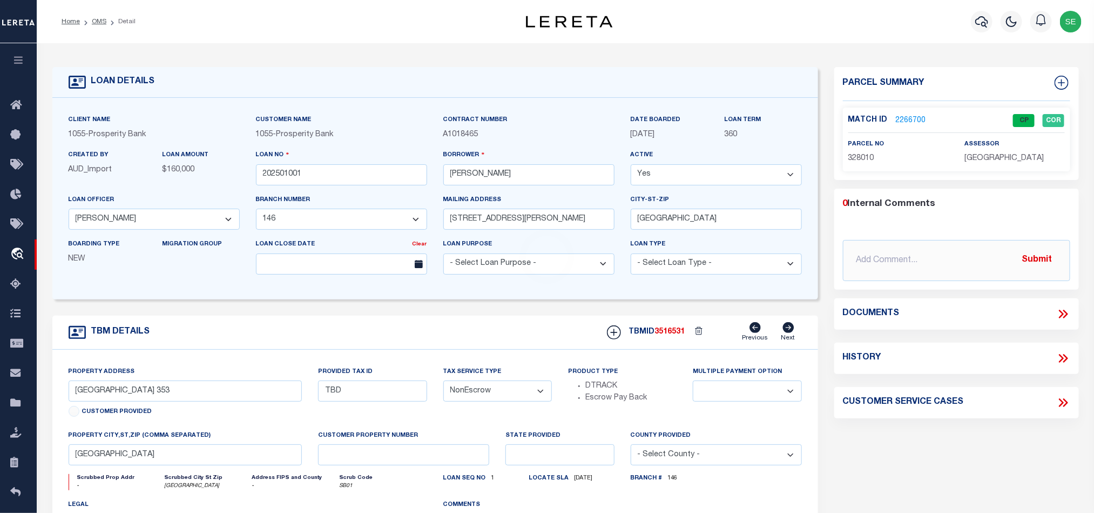
select select "10530"
select select "4056"
select select
click at [367, 177] on input "202501001" at bounding box center [341, 174] width 171 height 21
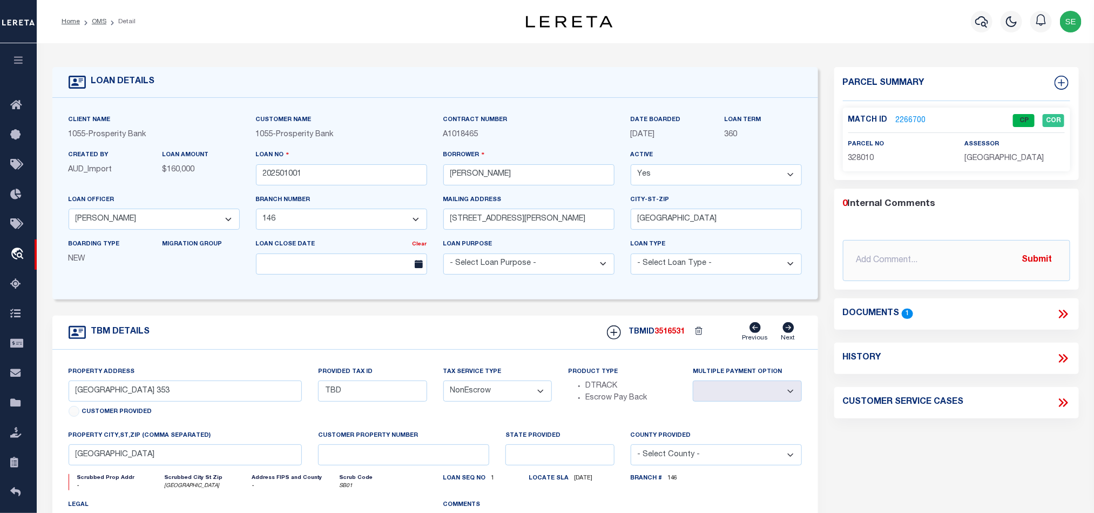
click at [665, 342] on div "TBMID 3516531 Previous Next" at bounding box center [700, 332] width 203 height 21
click at [671, 335] on span "3516531" at bounding box center [670, 332] width 30 height 8
copy span "3516531"
click at [990, 163] on p "[GEOGRAPHIC_DATA]" at bounding box center [1015, 159] width 100 height 12
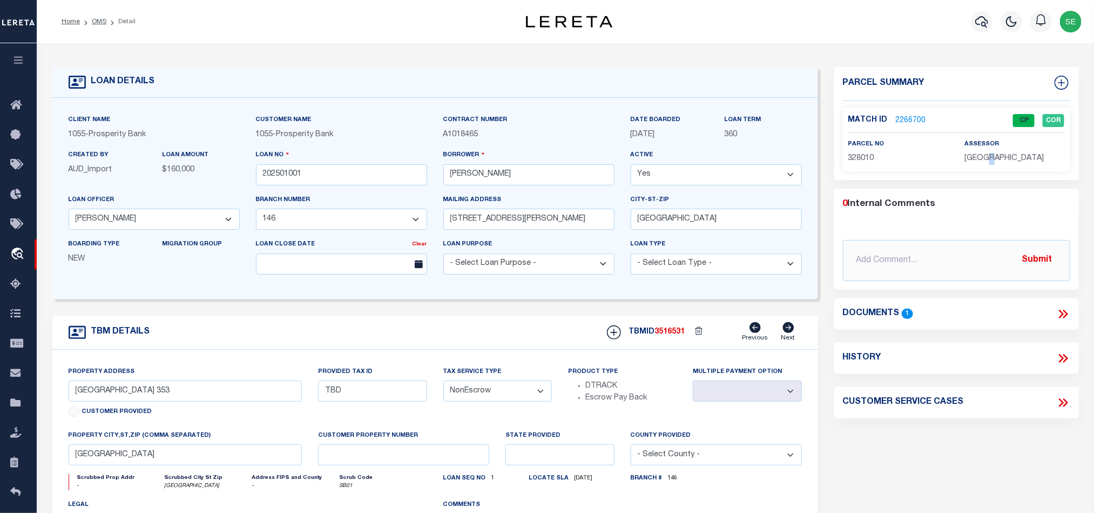
click at [990, 163] on p "[GEOGRAPHIC_DATA]" at bounding box center [1015, 159] width 100 height 12
copy div "[GEOGRAPHIC_DATA]"
click at [859, 160] on span "328010" at bounding box center [861, 158] width 26 height 8
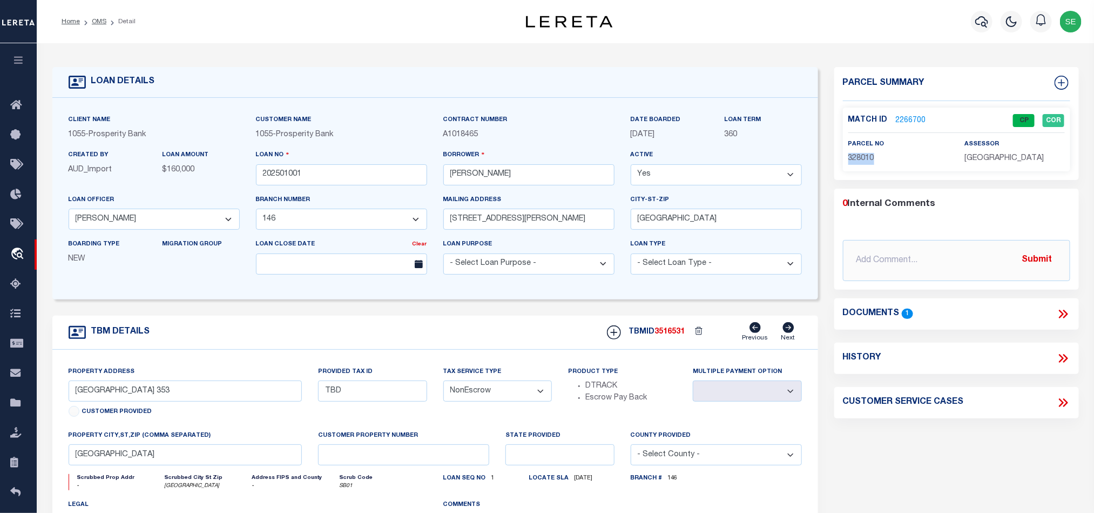
copy span "328010"
click at [472, 334] on div "TBM DETAILS TBMID 3516531 Previous Next" at bounding box center [435, 332] width 766 height 34
drag, startPoint x: 100, startPoint y: 20, endPoint x: 493, endPoint y: 165, distance: 418.6
click at [100, 20] on link "OMS" at bounding box center [99, 21] width 15 height 6
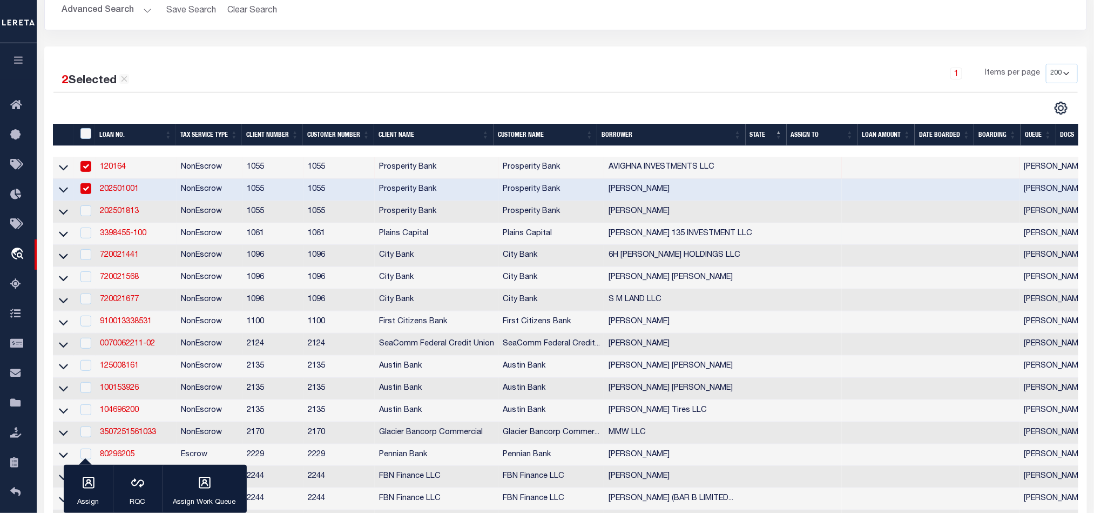
scroll to position [162, 0]
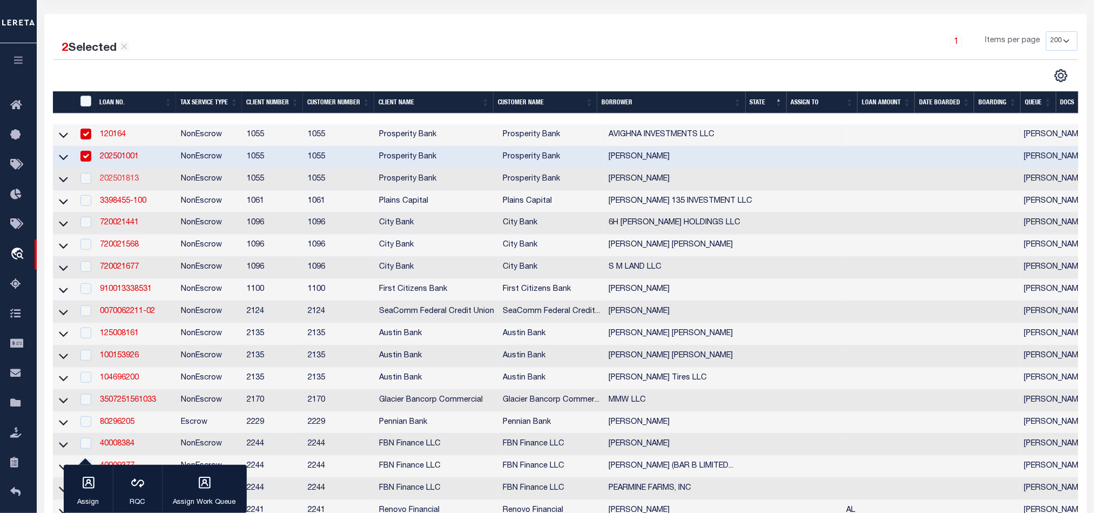
click at [120, 182] on link "202501813" at bounding box center [119, 179] width 39 height 8
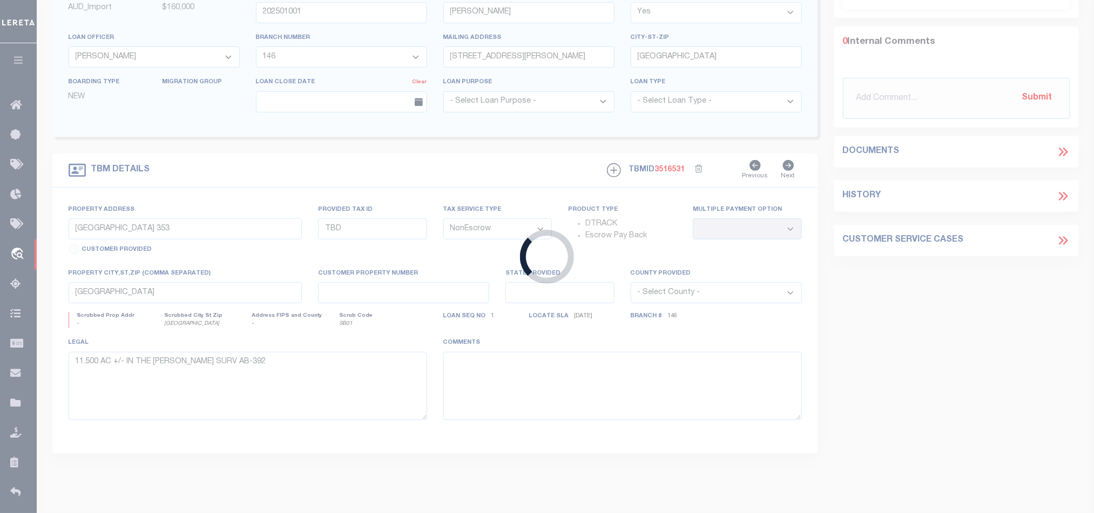
type input "202501813"
type input "[PERSON_NAME]"
select select "26809"
select select "4025"
type input "[STREET_ADDRESS]"
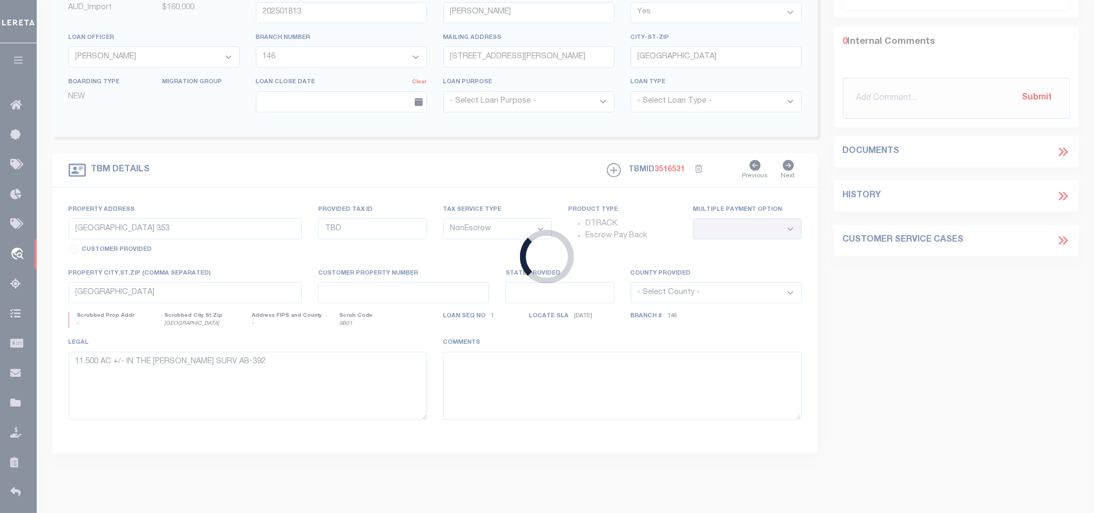
type input "[GEOGRAPHIC_DATA] [GEOGRAPHIC_DATA] 77905"
select select
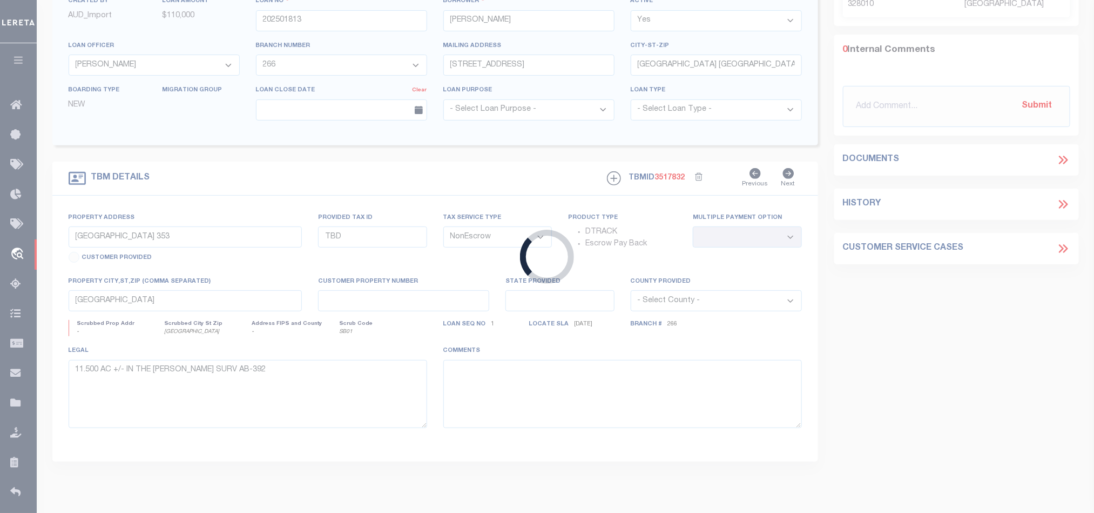
select select "26809"
select select "4025"
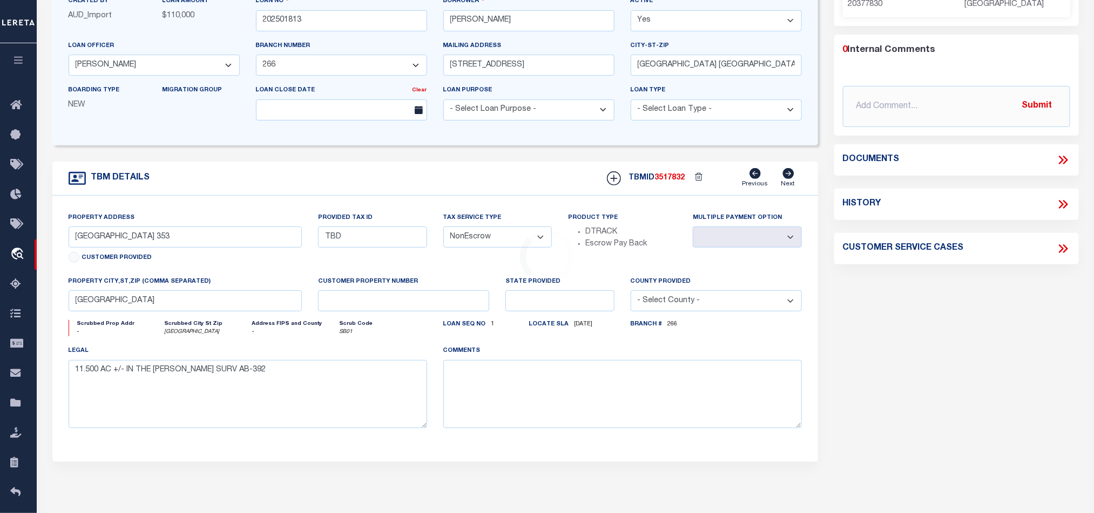
scroll to position [0, 0]
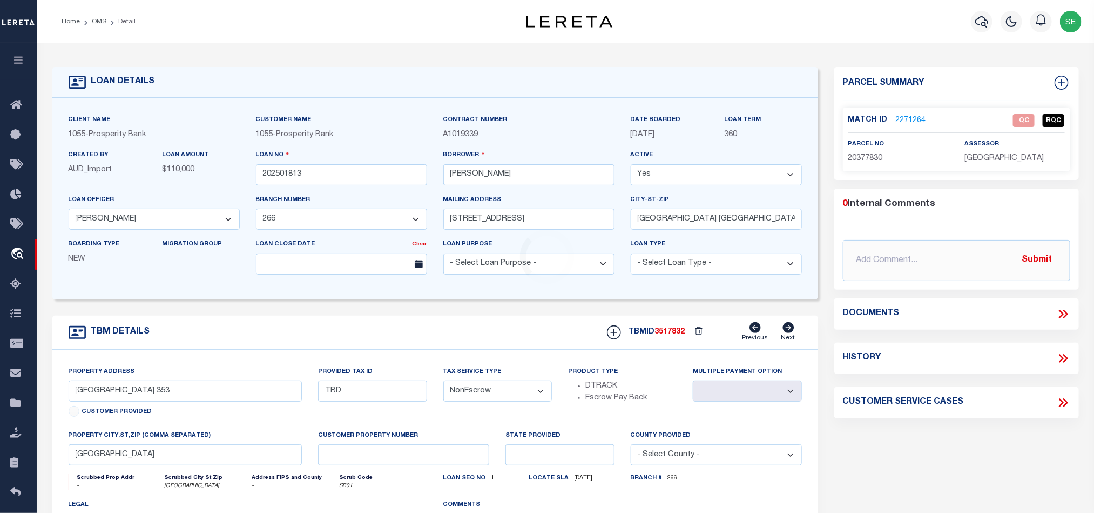
type input "TBD [PERSON_NAME]"
select select
type input "[GEOGRAPHIC_DATA], [GEOGRAPHIC_DATA] 77905"
type textarea "22.749 AC +/- [PERSON_NAME] DE [PERSON_NAME] SURV AB-169"
click at [867, 164] on p "20377830" at bounding box center [898, 159] width 100 height 12
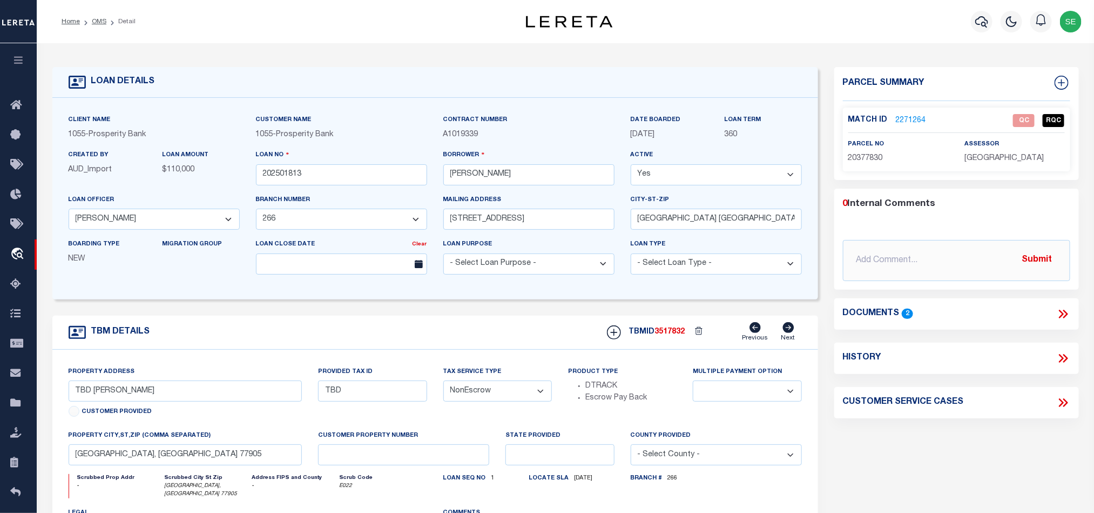
click at [867, 157] on span "20377830" at bounding box center [865, 158] width 35 height 8
copy span "20377830"
click at [864, 156] on span "20377830" at bounding box center [865, 158] width 35 height 8
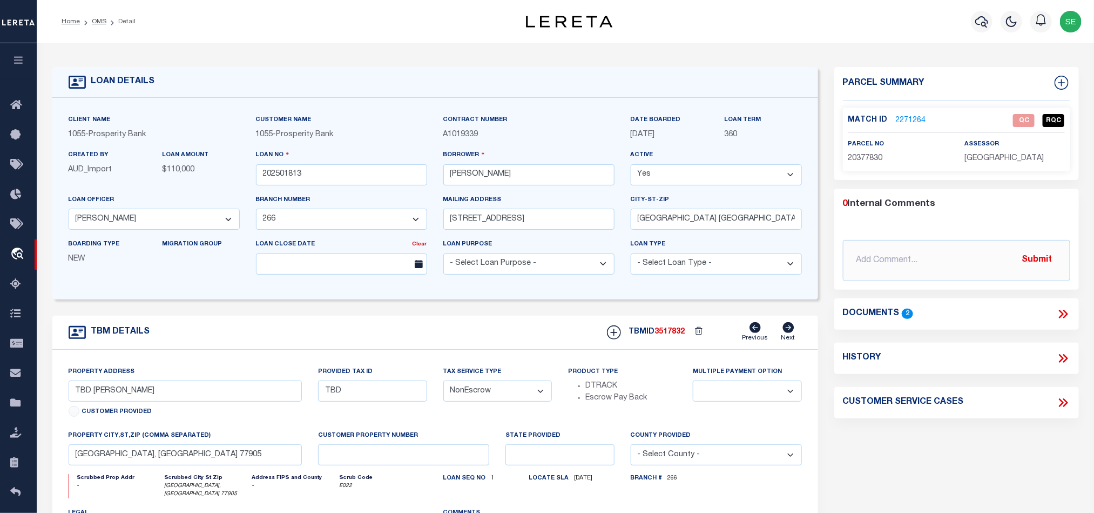
click at [939, 427] on div "Parcel Summary Match ID 2271264 0" at bounding box center [956, 366] width 261 height 598
click at [1062, 320] on icon at bounding box center [1063, 314] width 14 height 14
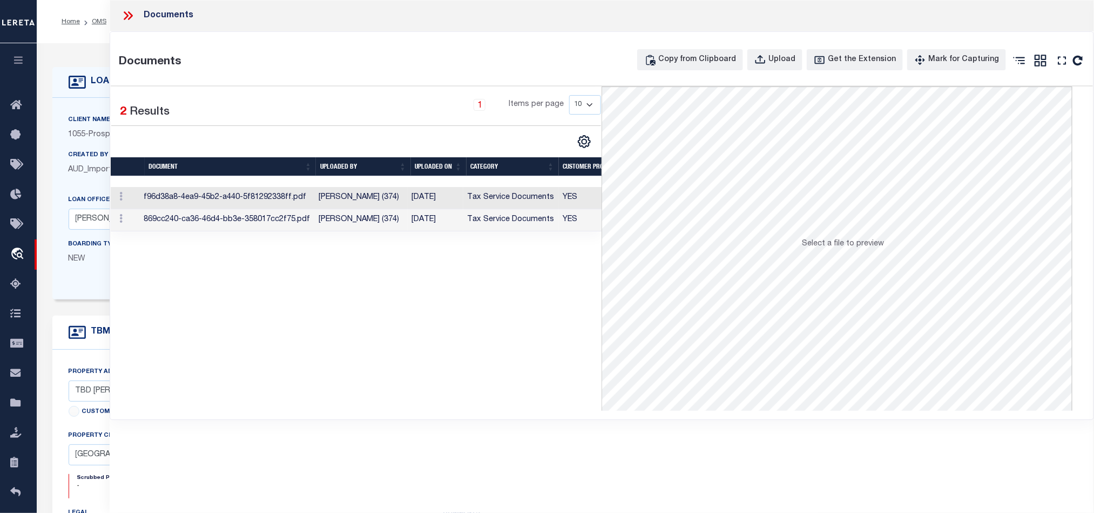
click at [486, 192] on td "Tax Service Documents" at bounding box center [511, 198] width 96 height 22
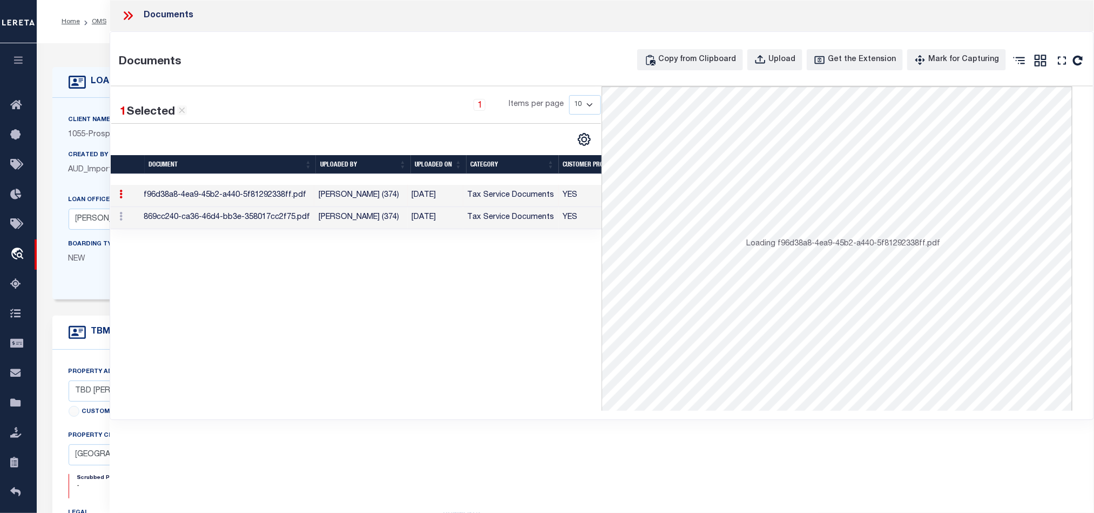
click at [487, 199] on td "Tax Service Documents" at bounding box center [511, 196] width 96 height 22
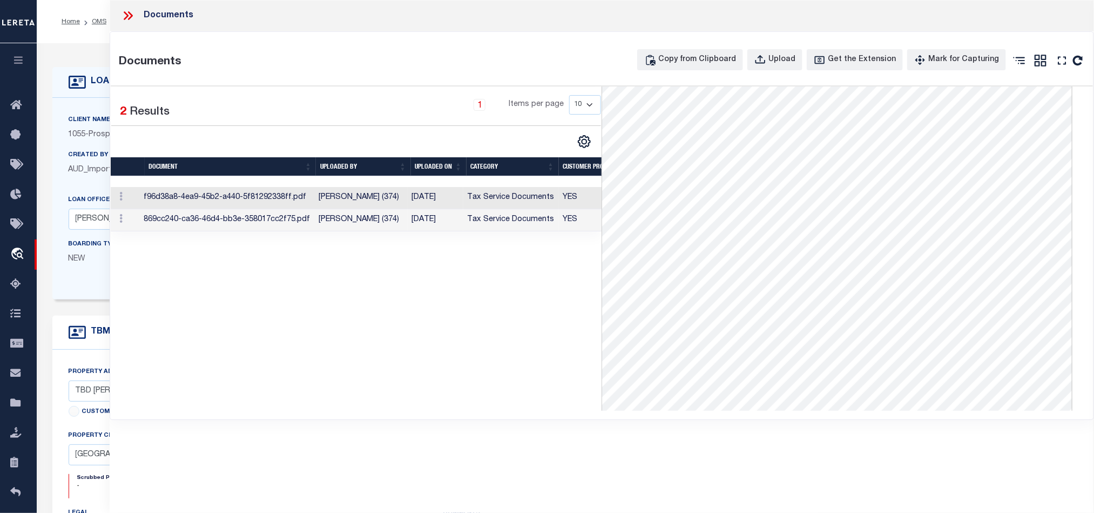
scroll to position [81, 0]
click at [527, 224] on td "Tax Service Documents" at bounding box center [511, 220] width 96 height 22
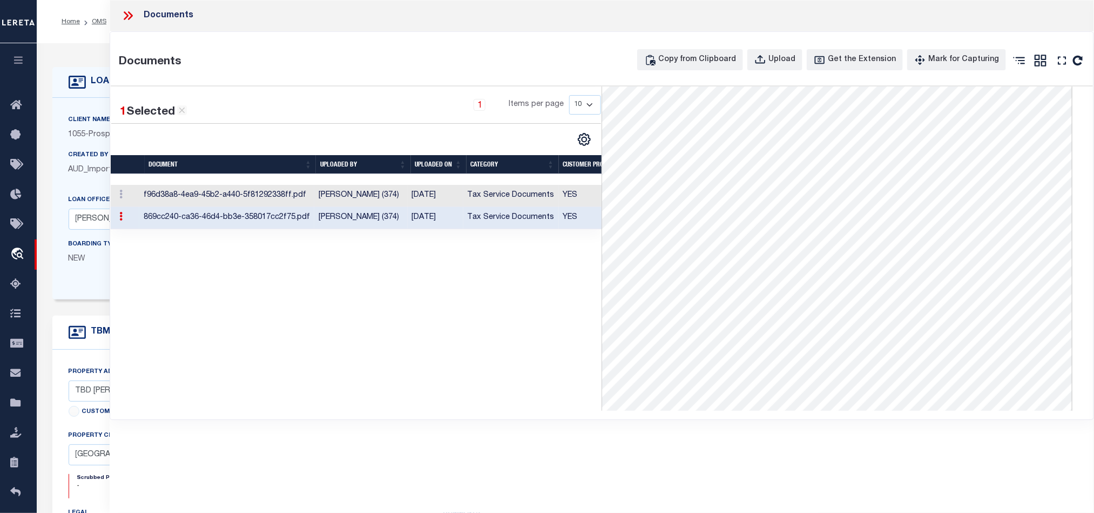
click at [504, 201] on td "Tax Service Documents" at bounding box center [511, 196] width 96 height 22
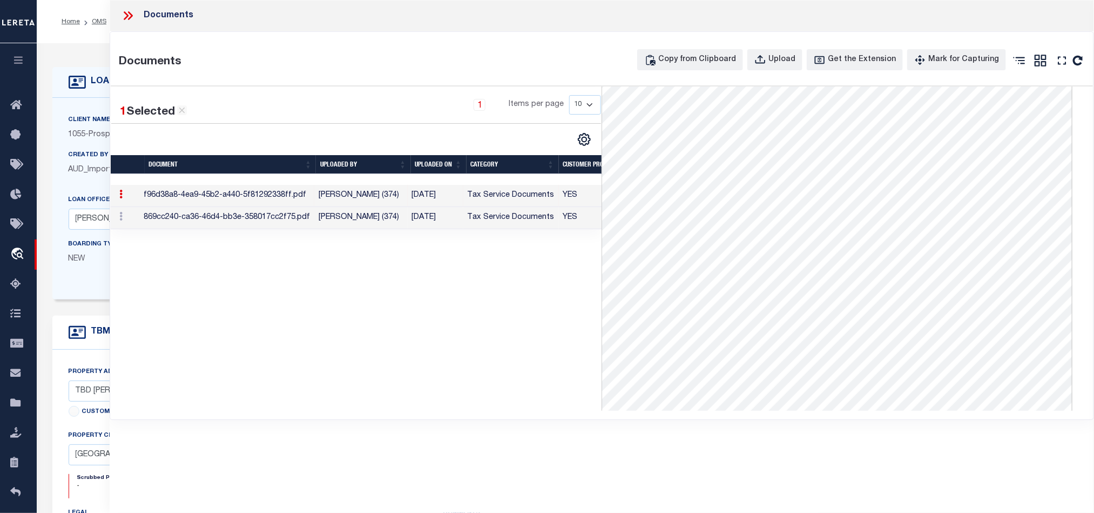
scroll to position [0, 0]
click at [130, 15] on icon at bounding box center [128, 16] width 14 height 14
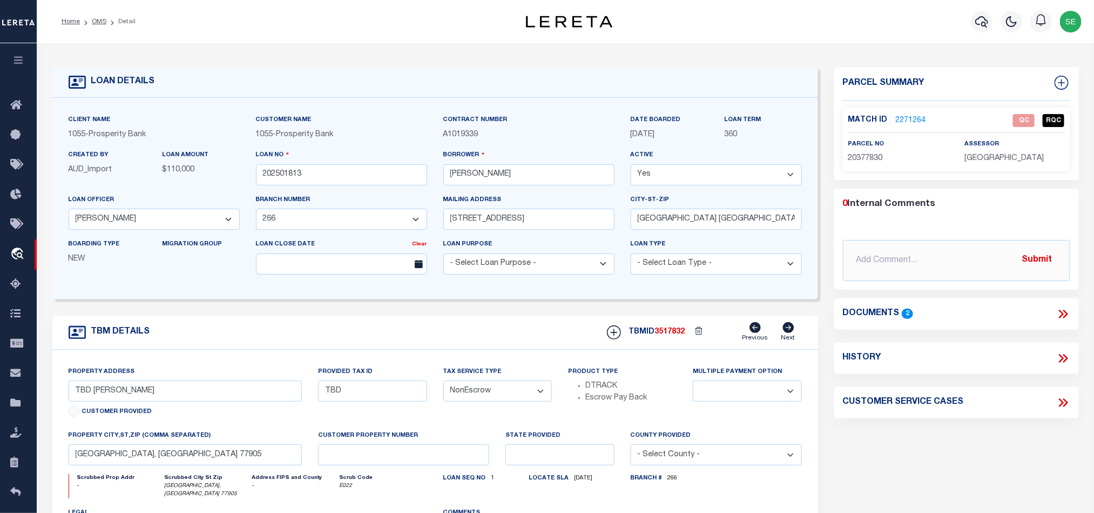
click at [912, 117] on link "2271264" at bounding box center [911, 120] width 30 height 11
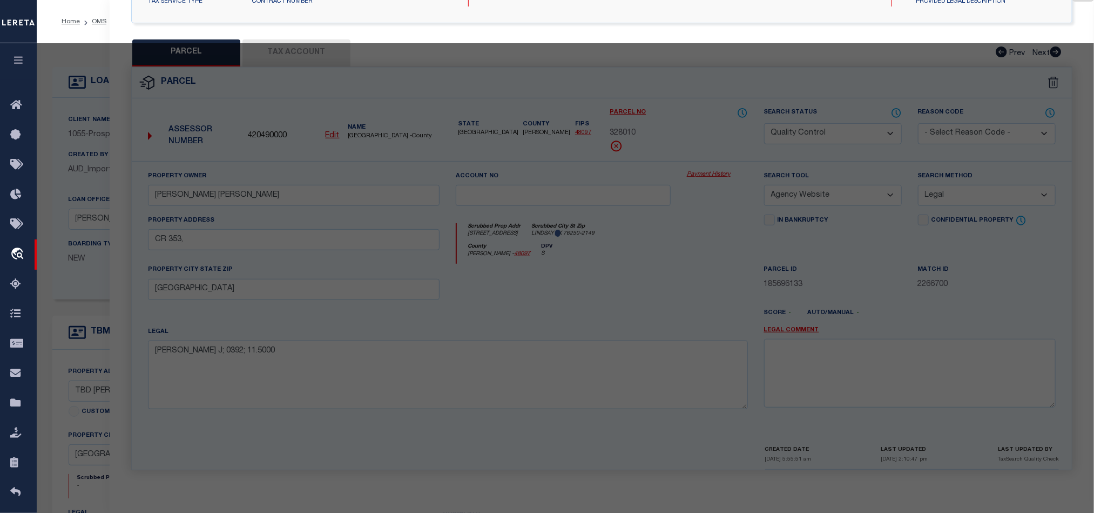
scroll to position [209, 0]
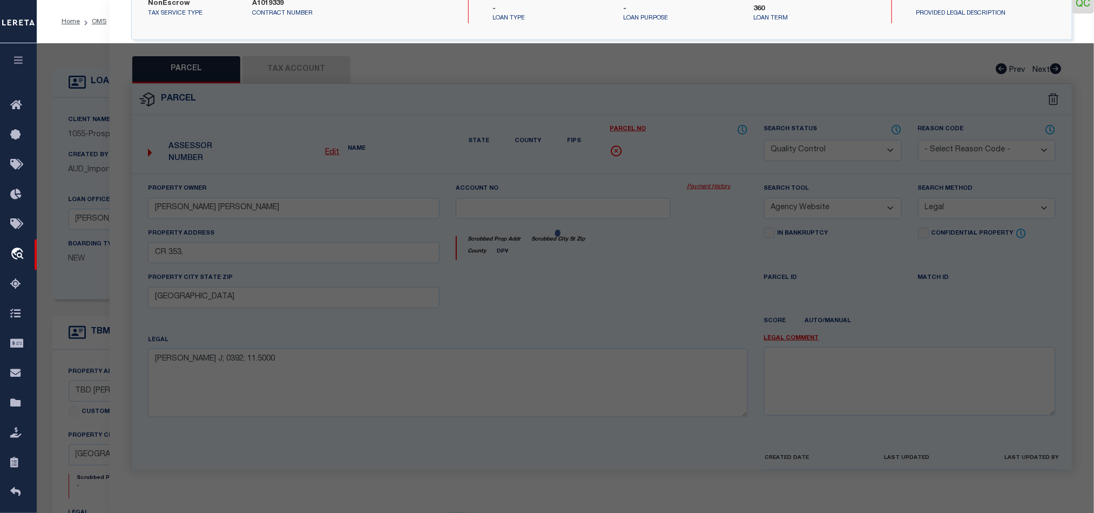
select select "AS"
select select
checkbox input "false"
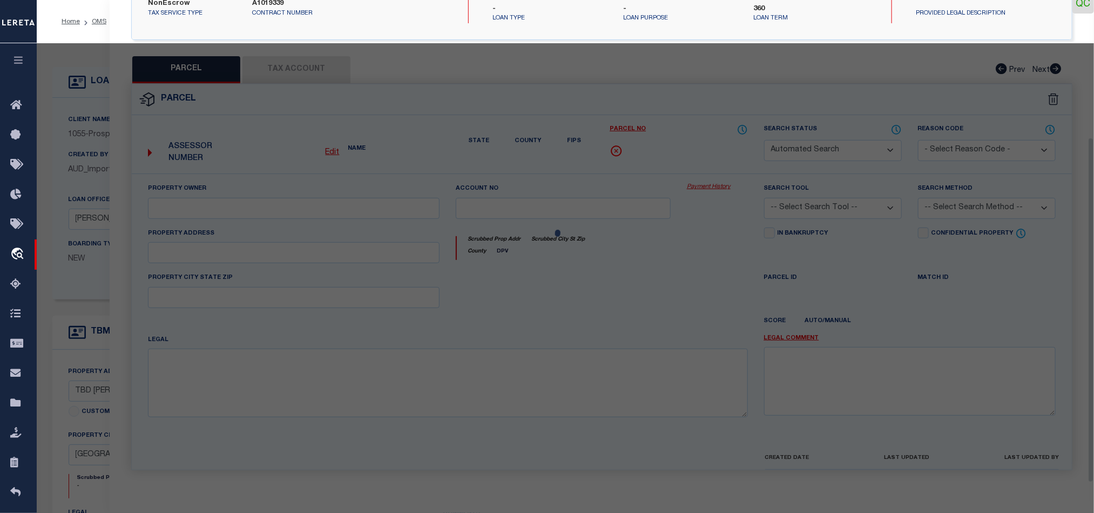
select select "QC"
type input "[PERSON_NAME] & [PERSON_NAME]"
select select "AGW"
select select "LEG"
type input "[PERSON_NAME]"
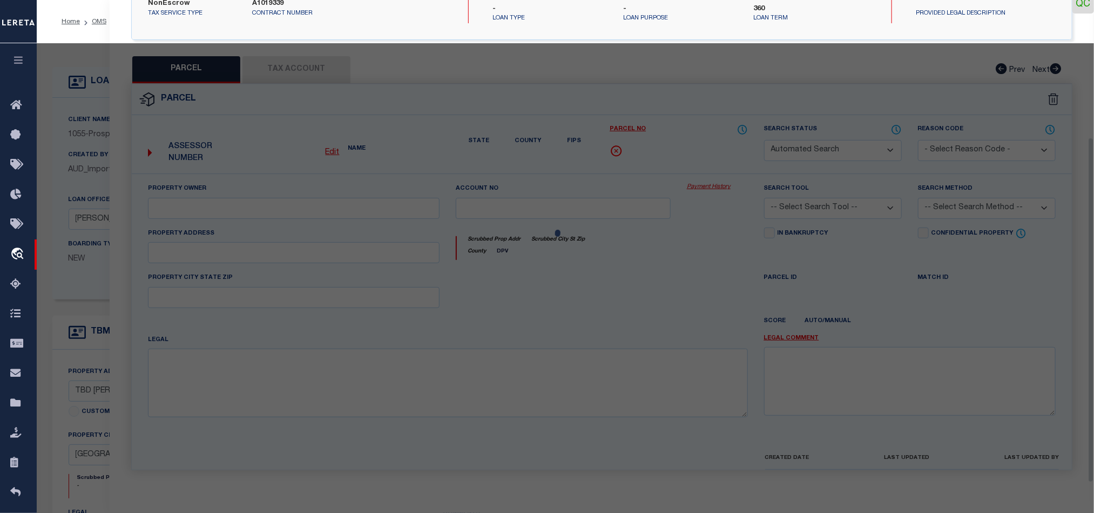
type input "[GEOGRAPHIC_DATA], [GEOGRAPHIC_DATA] 77905"
type textarea "[STREET_ADDRESS][PERSON_NAME], TRACT 125, ACRES 145.96"
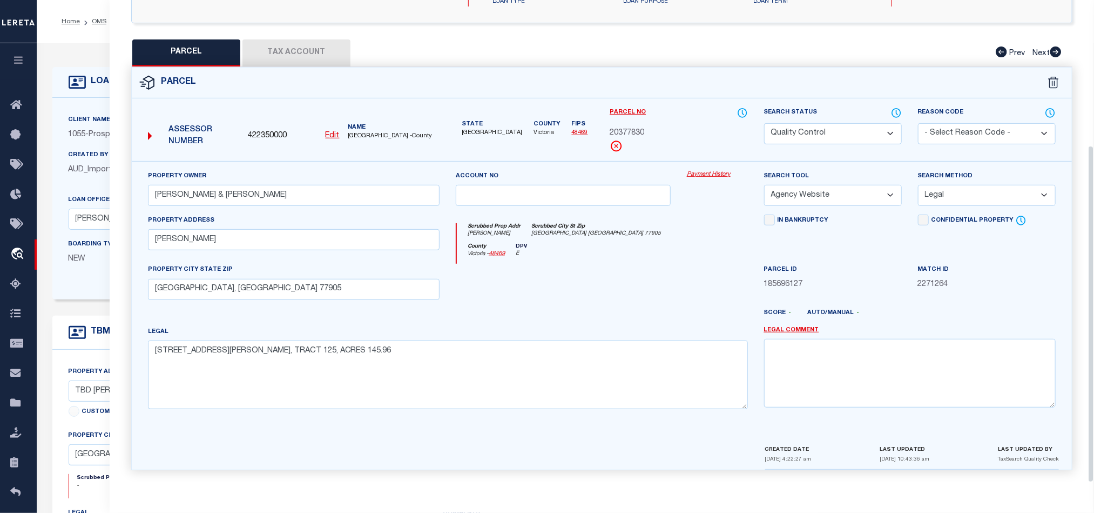
click at [304, 51] on button "Tax Account" at bounding box center [296, 52] width 108 height 27
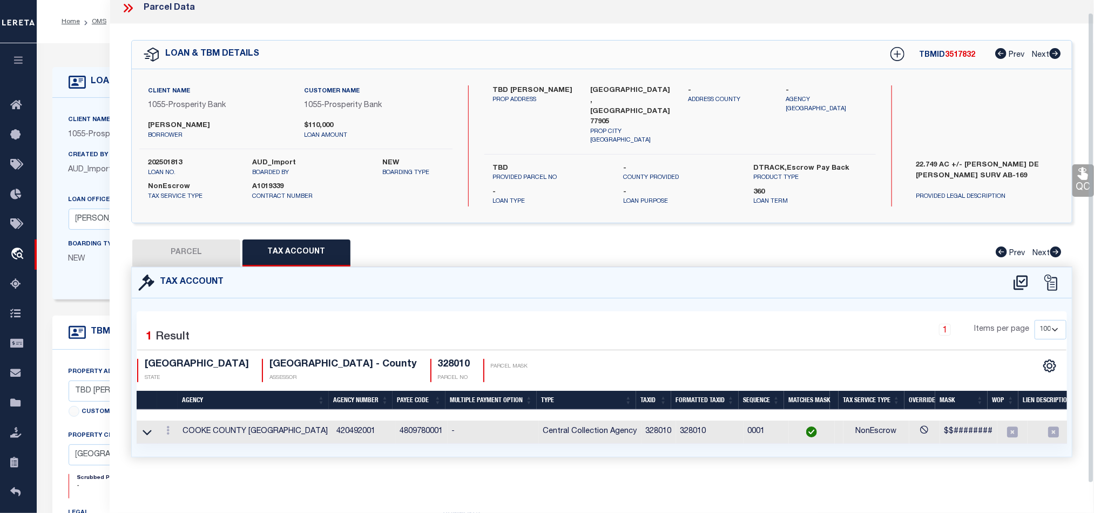
select select "100"
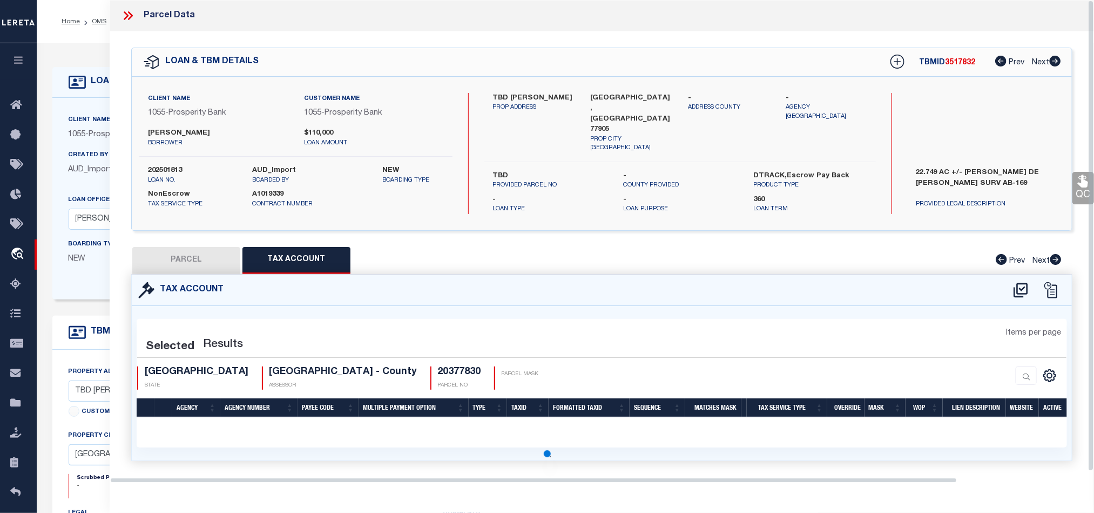
scroll to position [0, 0]
select select "100"
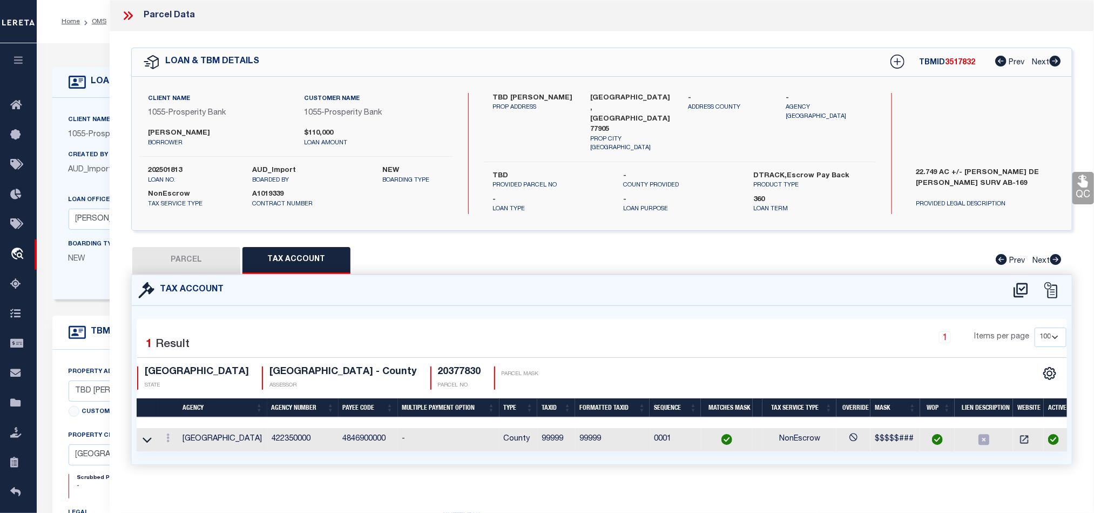
click at [200, 274] on div "Tax Account Selected 1 1" at bounding box center [601, 369] width 941 height 190
click at [196, 261] on button "PARCEL" at bounding box center [186, 260] width 108 height 27
select select "AS"
select select
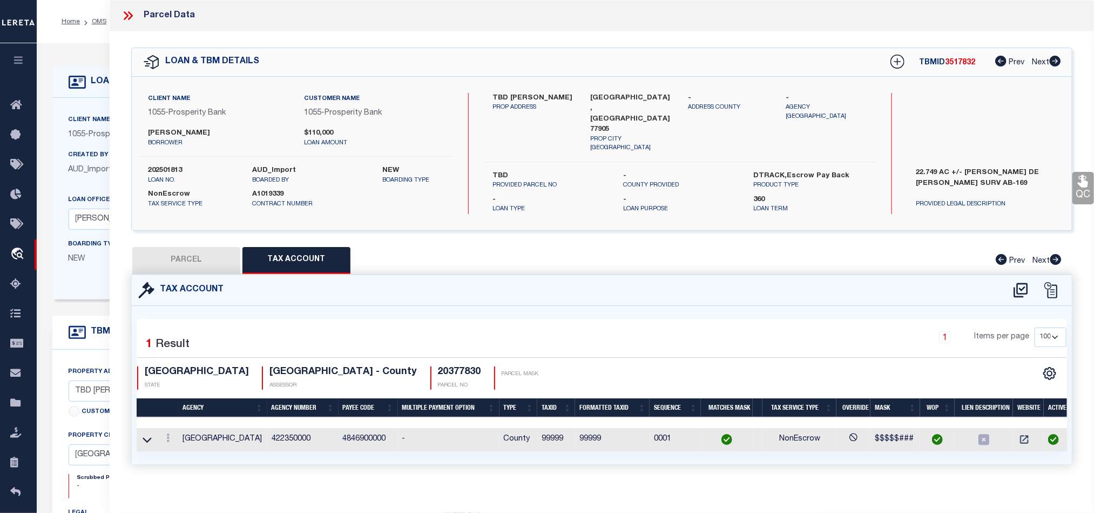
checkbox input "false"
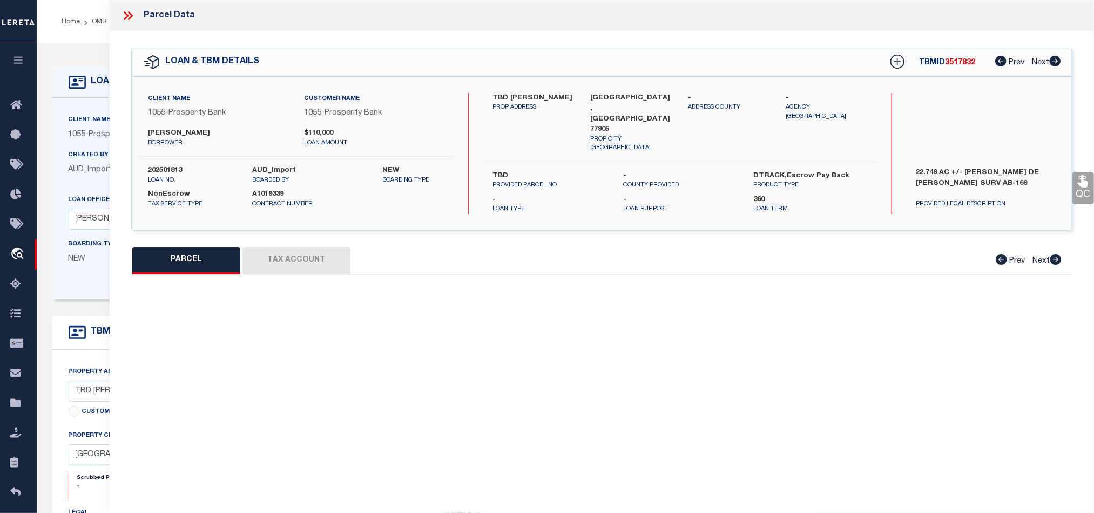
select select "QC"
type input "[PERSON_NAME] & [PERSON_NAME]"
select select "AGW"
select select "LEG"
type input "[PERSON_NAME]"
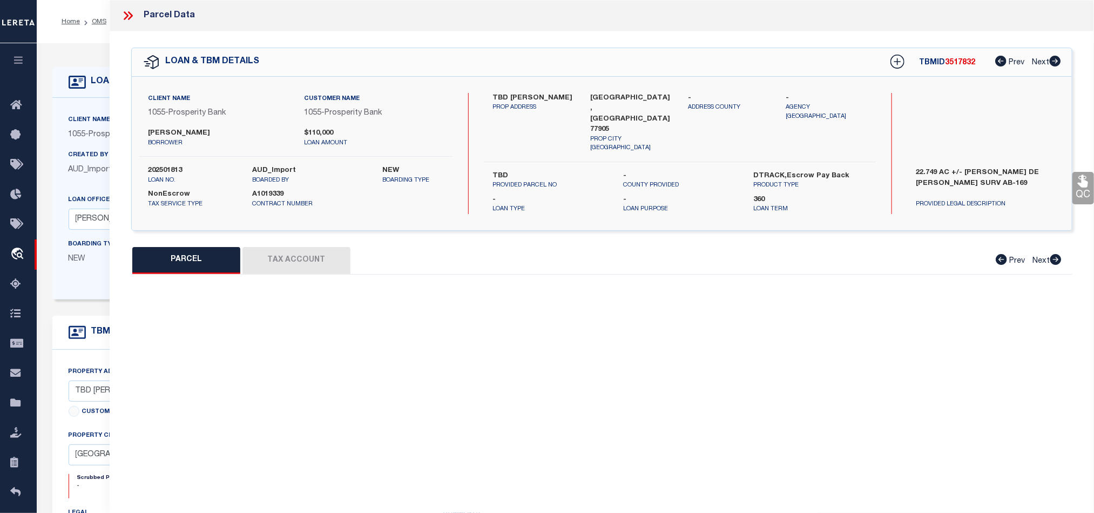
type input "[GEOGRAPHIC_DATA], [GEOGRAPHIC_DATA] 77905"
type textarea "[STREET_ADDRESS][PERSON_NAME], TRACT 125, ACRES 145.96"
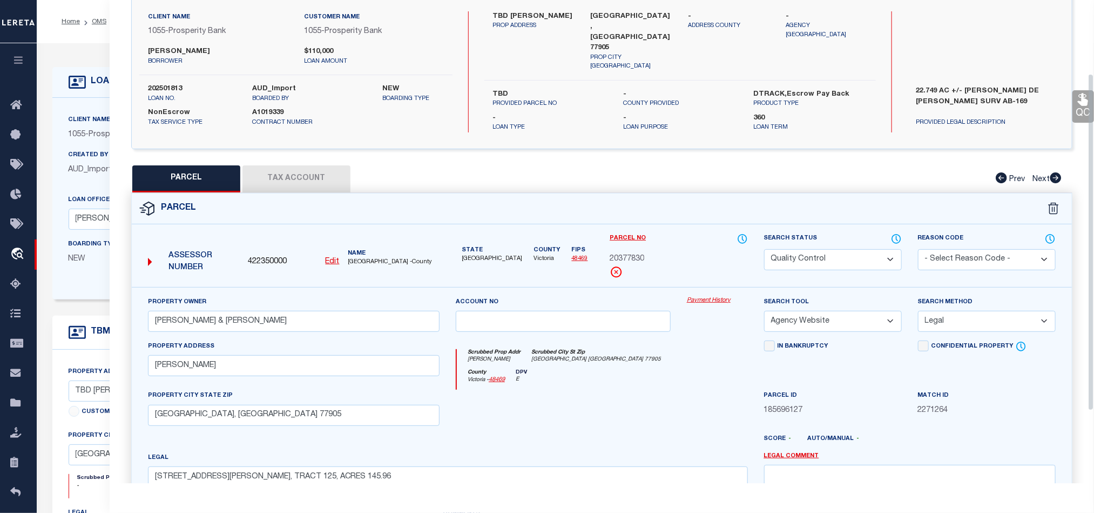
scroll to position [209, 0]
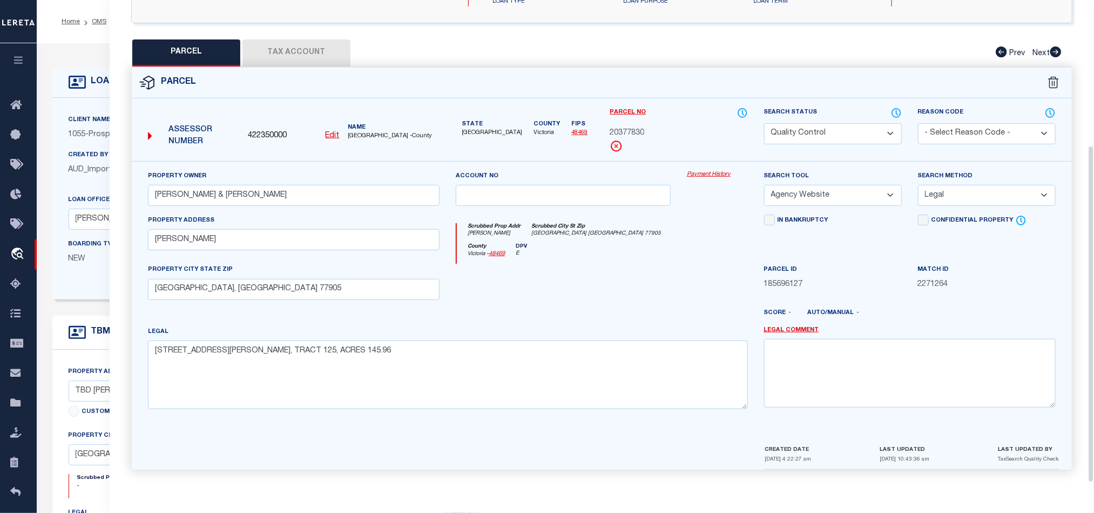
click at [614, 292] on div at bounding box center [563, 286] width 231 height 44
click at [894, 107] on icon at bounding box center [896, 113] width 11 height 12
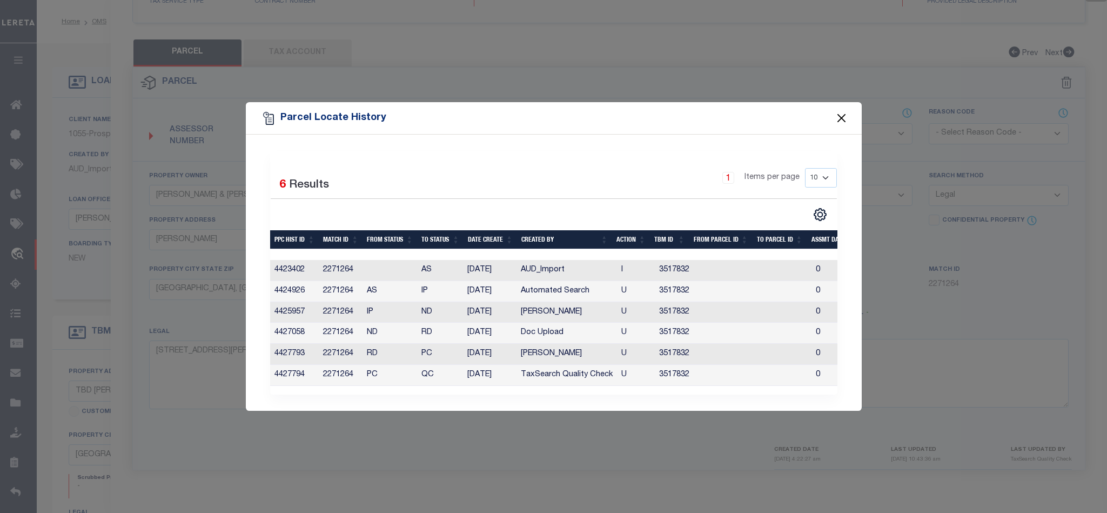
click at [838, 116] on button "Close" at bounding box center [841, 118] width 14 height 14
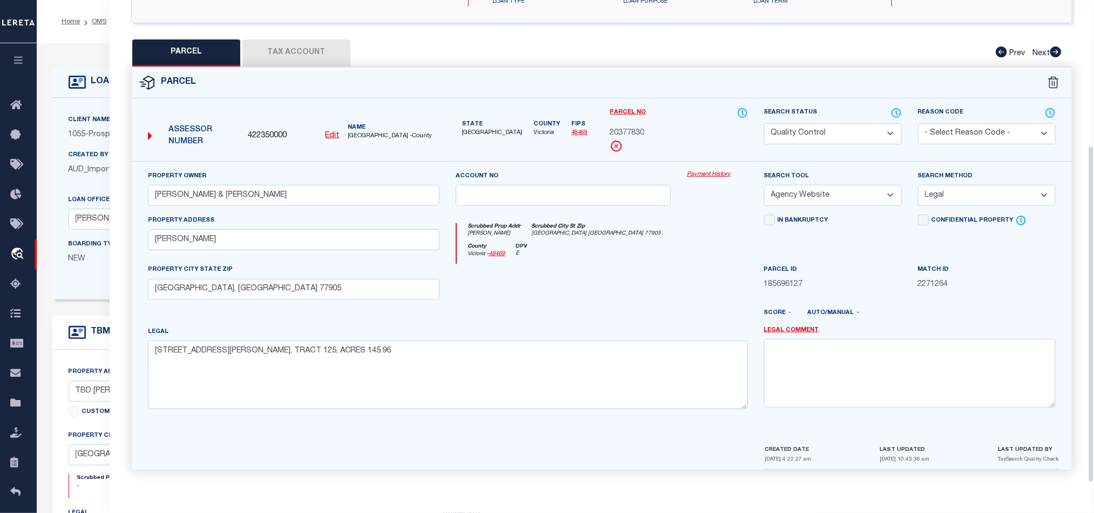
click at [617, 289] on div at bounding box center [563, 286] width 231 height 44
click at [617, 287] on div at bounding box center [563, 286] width 231 height 44
drag, startPoint x: 154, startPoint y: 235, endPoint x: 143, endPoint y: 235, distance: 10.8
click at [143, 235] on div "Property Address [PERSON_NAME]" at bounding box center [294, 239] width 308 height 50
click at [768, 272] on label "Parcel ID" at bounding box center [789, 269] width 50 height 9
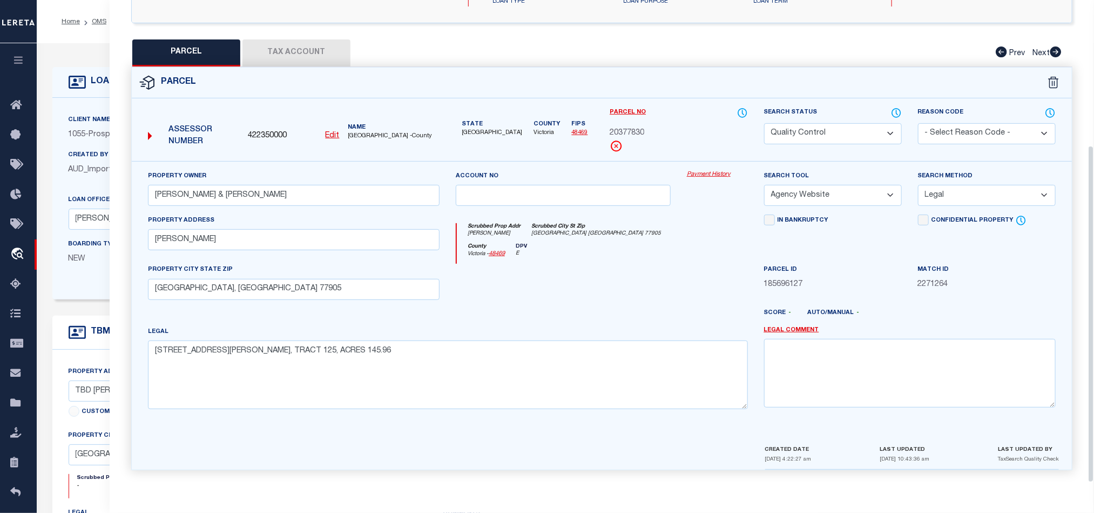
click at [619, 277] on div at bounding box center [563, 286] width 231 height 44
click at [279, 39] on button "Tax Account" at bounding box center [296, 52] width 108 height 27
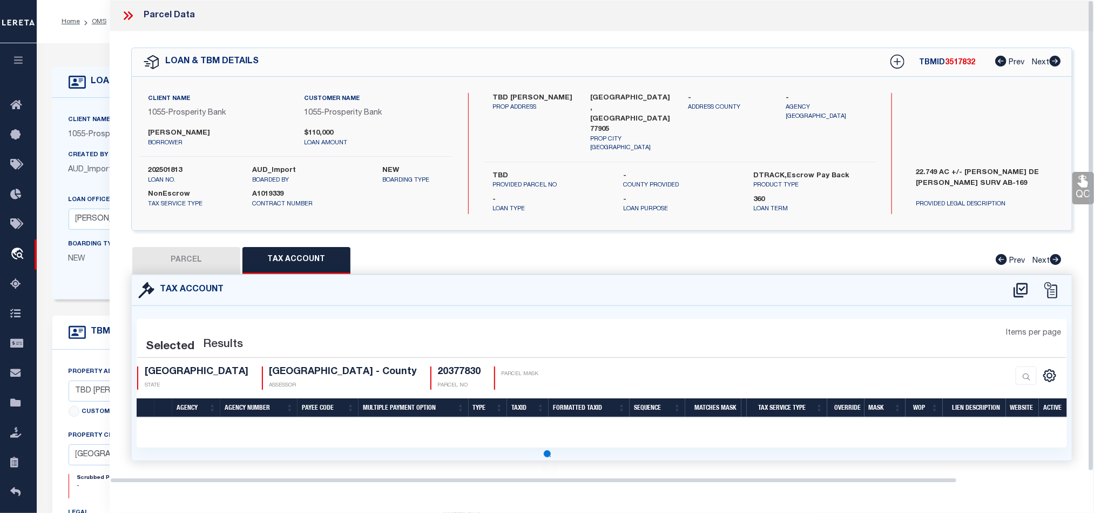
scroll to position [0, 0]
select select "100"
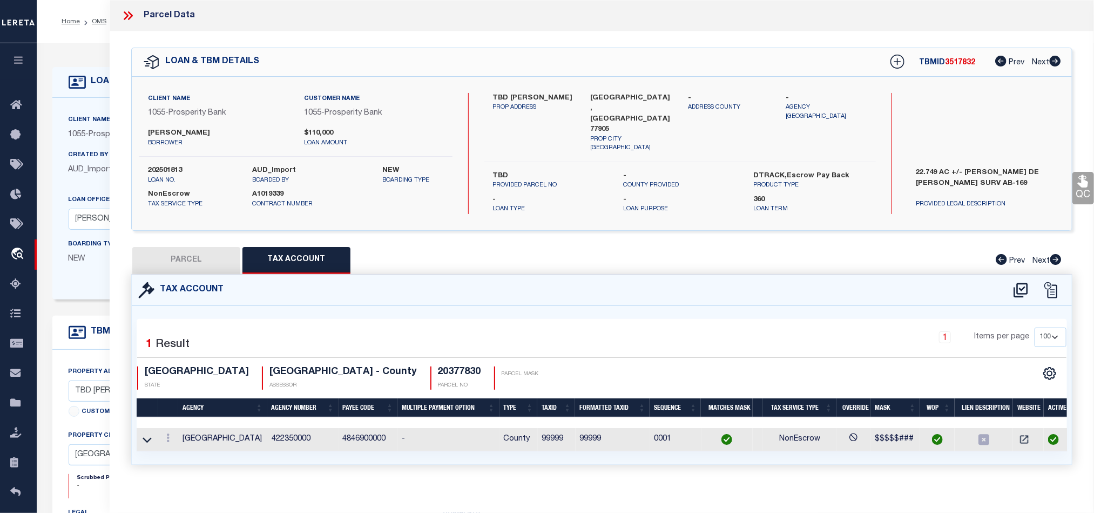
click at [197, 250] on button "PARCEL" at bounding box center [186, 260] width 108 height 27
select select "AS"
select select
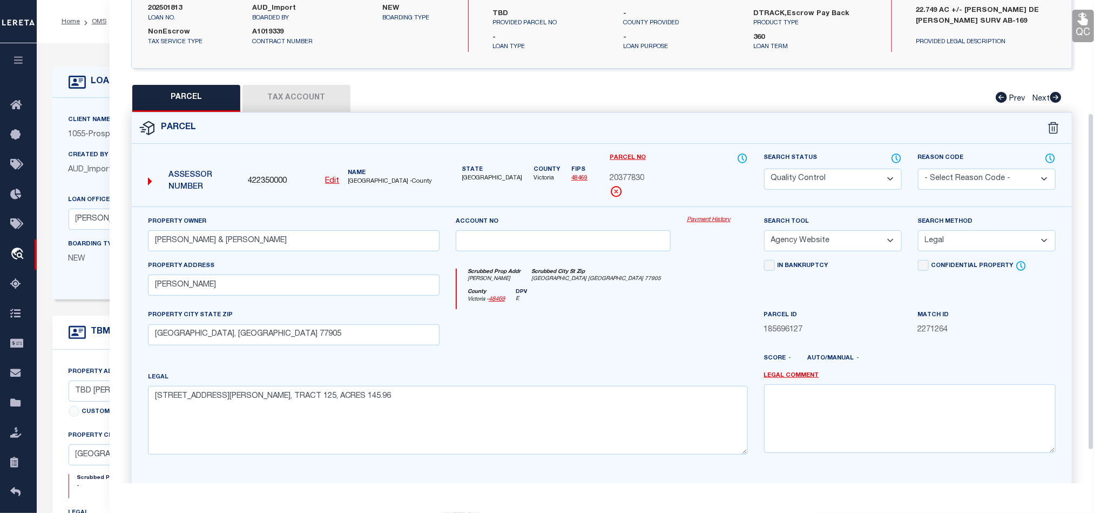
click at [639, 301] on div "County [GEOGRAPHIC_DATA] - 48469 DPV E" at bounding box center [602, 298] width 291 height 21
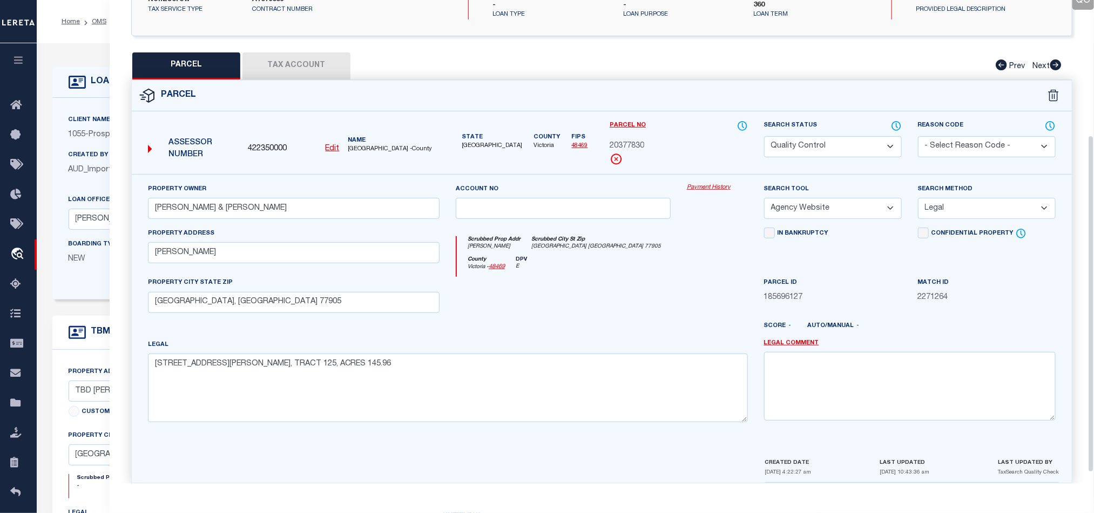
scroll to position [209, 0]
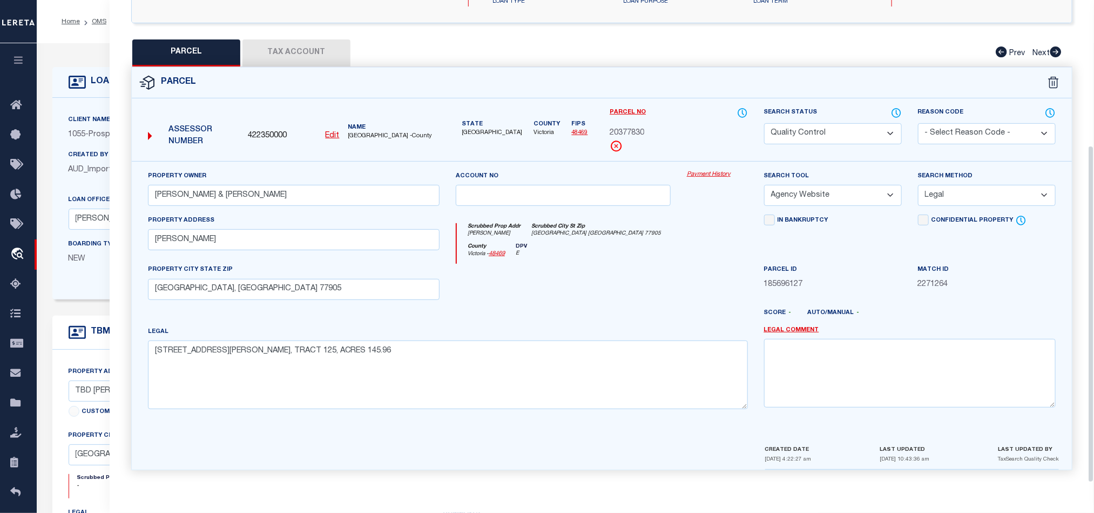
click at [646, 264] on div at bounding box center [563, 286] width 231 height 44
drag, startPoint x: 646, startPoint y: 261, endPoint x: 606, endPoint y: 291, distance: 49.5
click at [606, 291] on div at bounding box center [563, 286] width 231 height 44
click at [637, 278] on div at bounding box center [563, 286] width 231 height 44
click at [611, 289] on div at bounding box center [563, 286] width 231 height 44
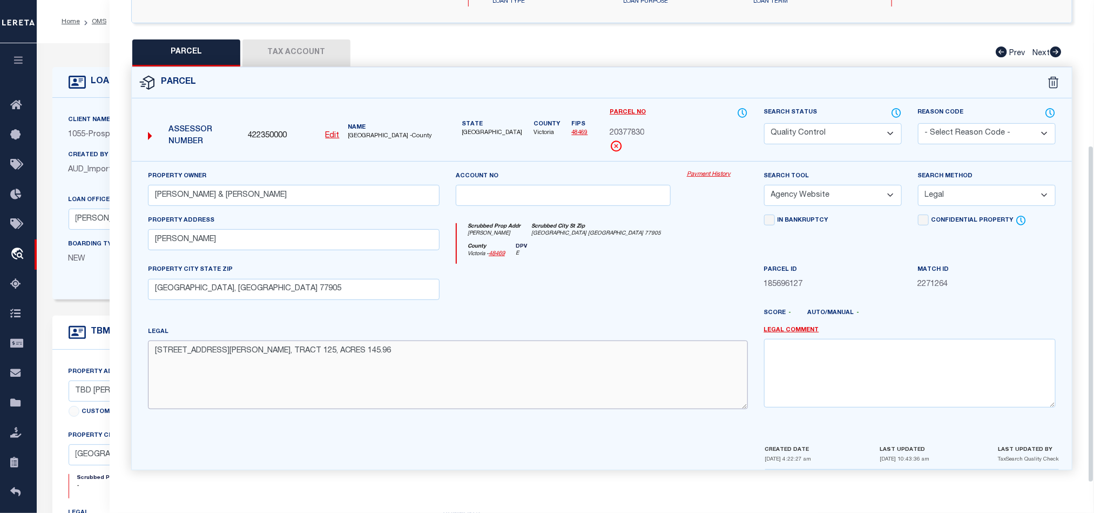
click at [569, 342] on textarea "[STREET_ADDRESS][PERSON_NAME], TRACT 125, ACRES 145.96" at bounding box center [448, 374] width 600 height 68
click at [622, 290] on div at bounding box center [563, 286] width 231 height 44
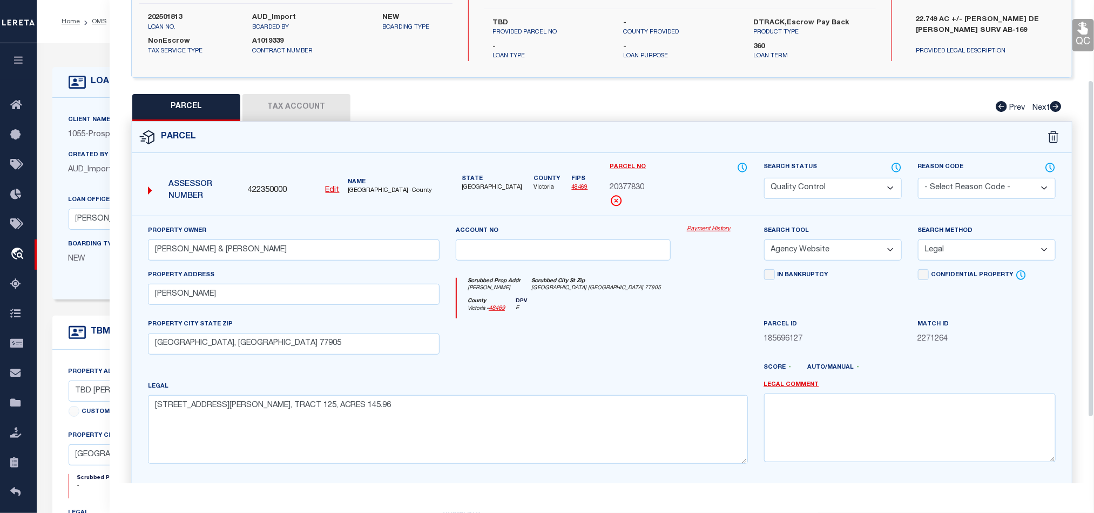
scroll to position [162, 0]
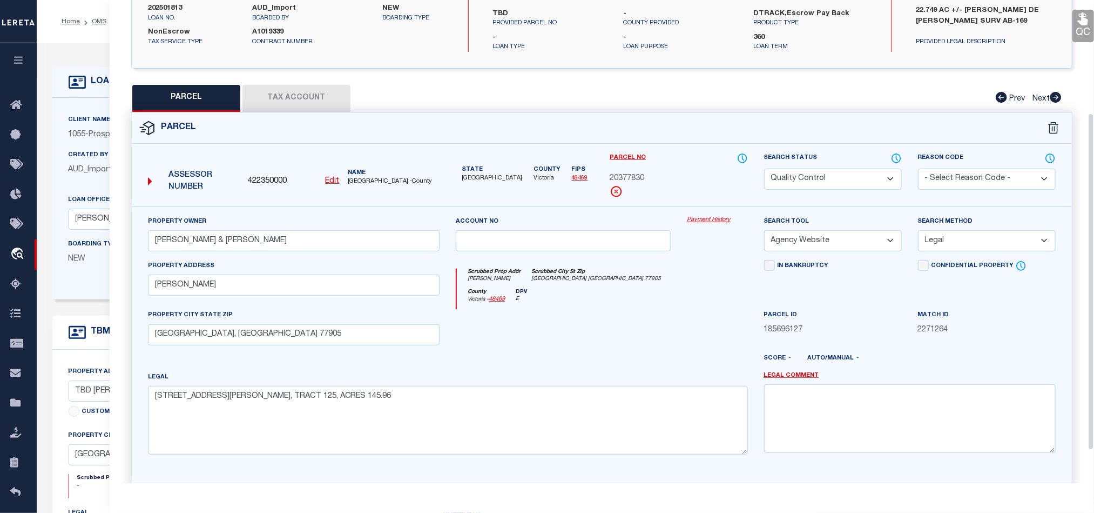
click at [665, 271] on div "Scrubbed Prop Addr [PERSON_NAME] [GEOGRAPHIC_DATA] [GEOGRAPHIC_DATA]" at bounding box center [602, 278] width 291 height 20
click at [644, 301] on div "County [GEOGRAPHIC_DATA] - 48469 DPV E" at bounding box center [602, 298] width 291 height 21
click at [271, 90] on button "Tax Account" at bounding box center [296, 98] width 108 height 27
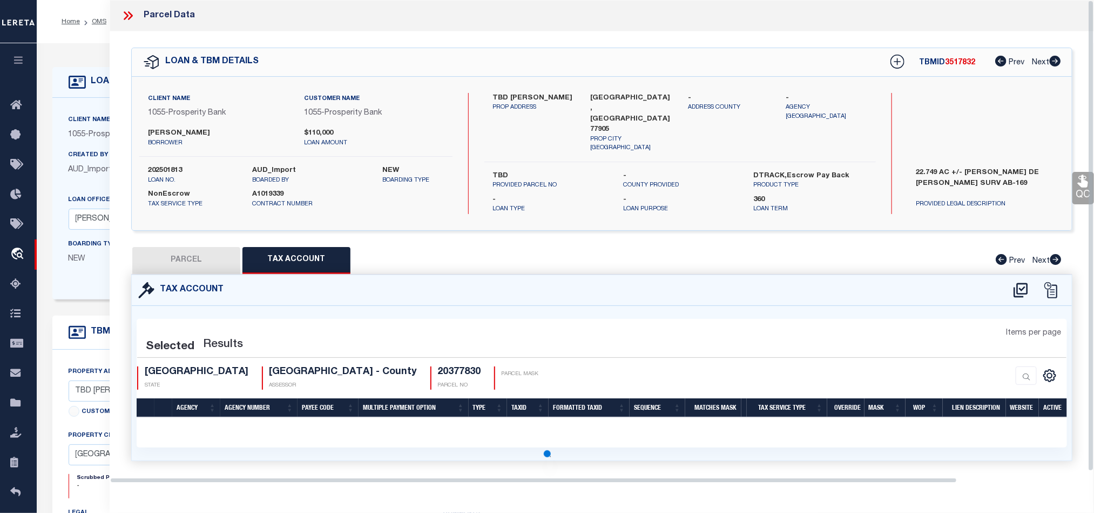
scroll to position [0, 0]
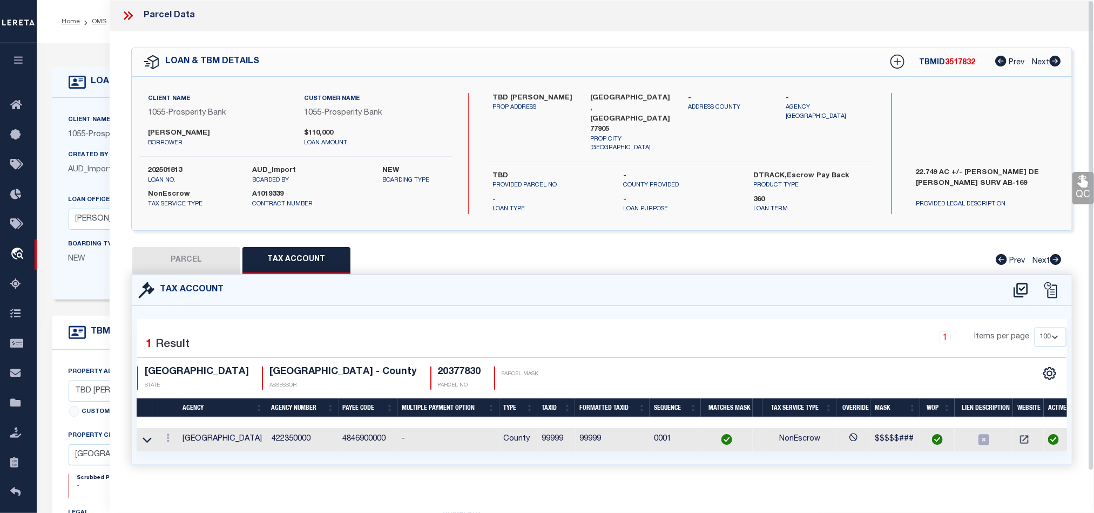
click at [187, 258] on button "PARCEL" at bounding box center [186, 260] width 108 height 27
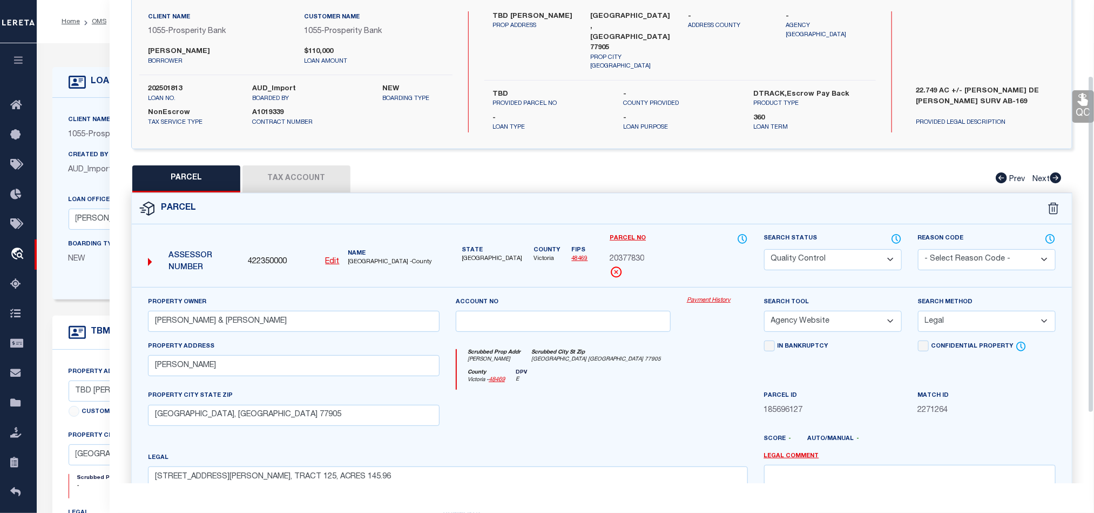
scroll to position [209, 0]
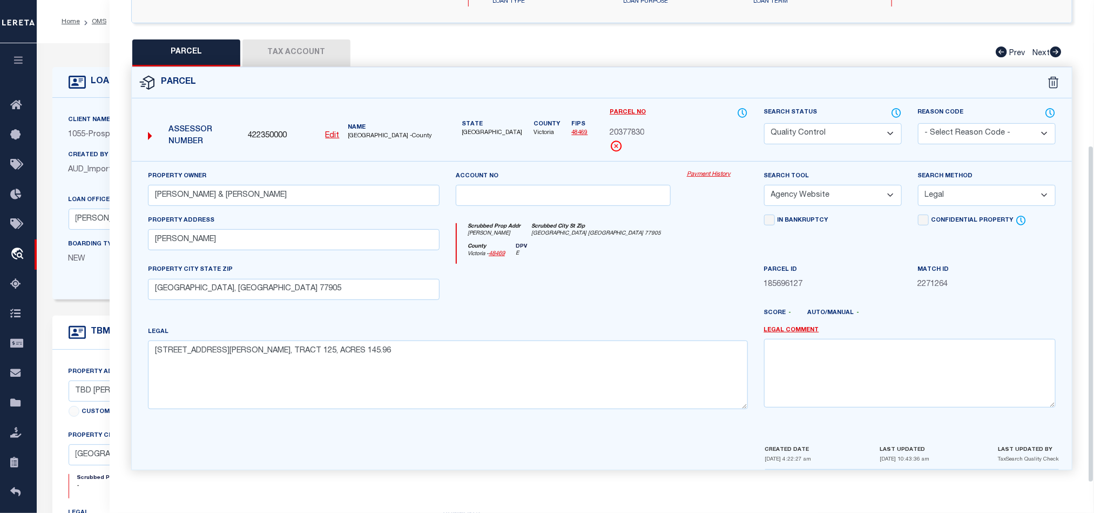
click at [637, 281] on div at bounding box center [563, 286] width 231 height 44
click at [652, 282] on div at bounding box center [563, 286] width 231 height 44
click at [653, 273] on div at bounding box center [563, 286] width 231 height 44
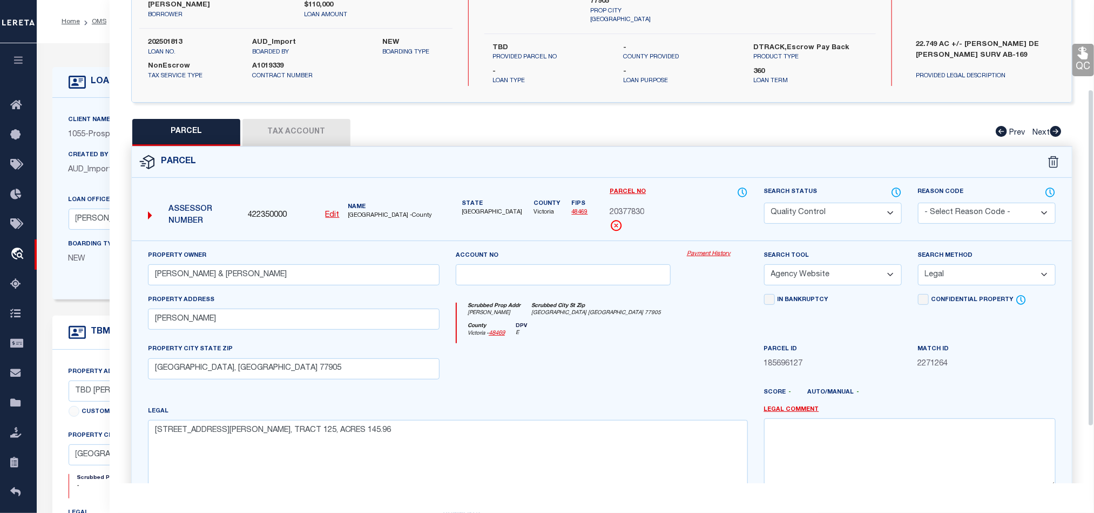
click at [806, 211] on select "Automated Search Bad Parcel Complete Duplicate Parcel High Dollar Reporting In …" at bounding box center [833, 213] width 138 height 21
click at [597, 306] on div "Scrubbed Prop Addr [PERSON_NAME] [GEOGRAPHIC_DATA] [GEOGRAPHIC_DATA]" at bounding box center [602, 312] width 291 height 20
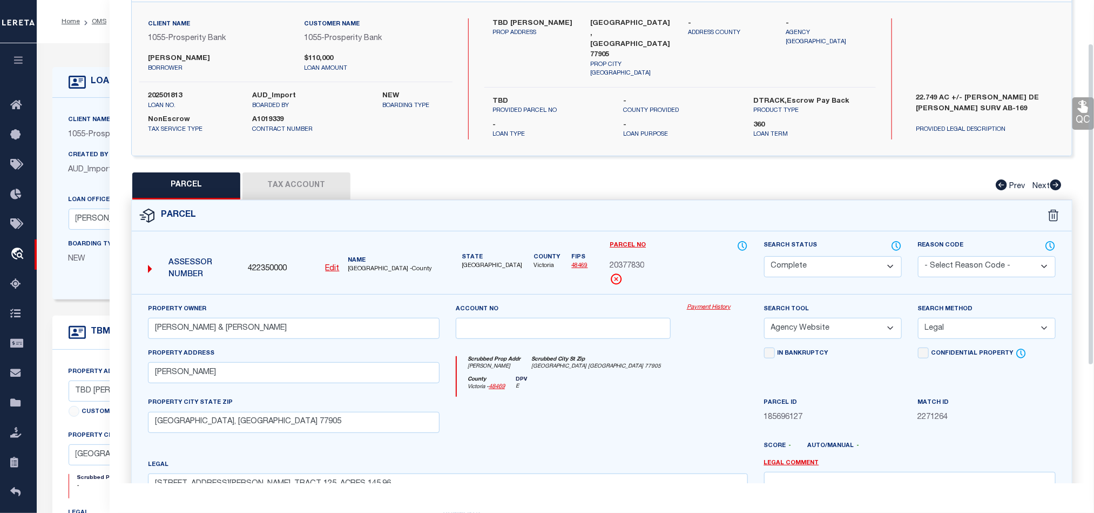
scroll to position [47, 0]
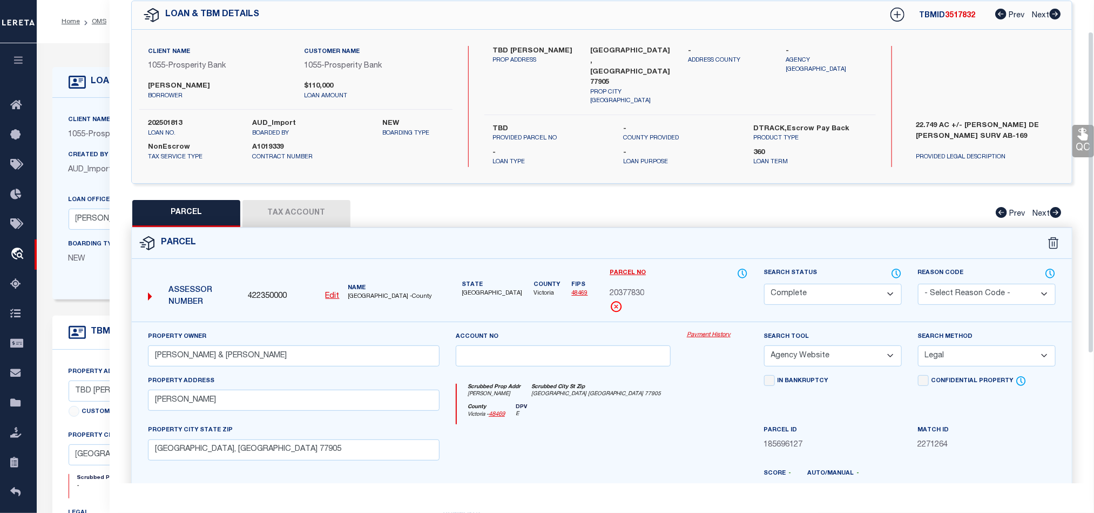
click at [1073, 146] on link "QC" at bounding box center [1084, 141] width 22 height 32
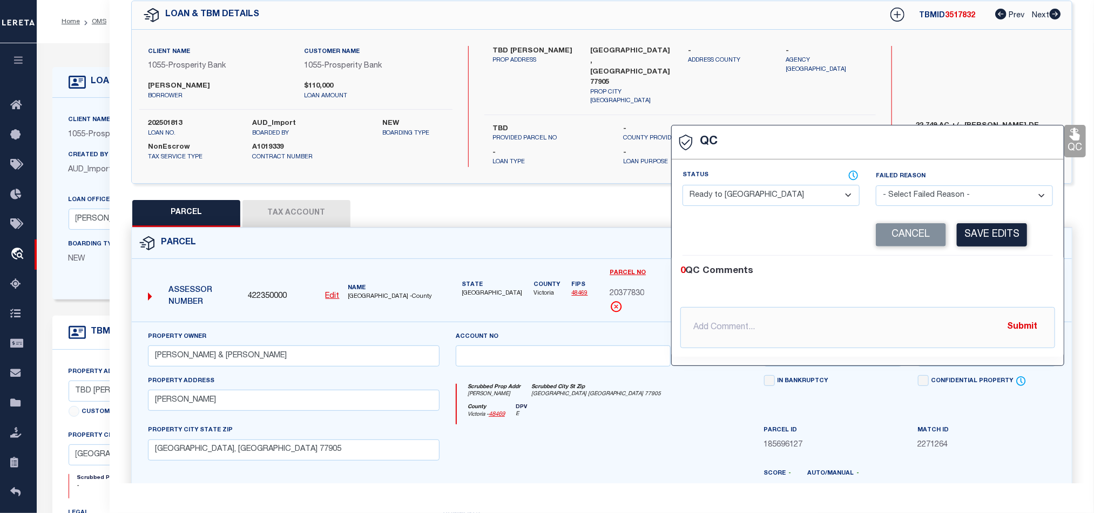
click at [746, 210] on div "Status - Select Status - Ready to QC Correct Incorrect" at bounding box center [771, 192] width 193 height 44
click at [747, 199] on select "- Select Status - Ready to QC Correct Incorrect" at bounding box center [771, 195] width 177 height 21
drag, startPoint x: 992, startPoint y: 268, endPoint x: 990, endPoint y: 227, distance: 41.1
click at [990, 268] on div "0 QC Comments" at bounding box center [865, 271] width 370 height 14
click at [990, 225] on button "Save Edits" at bounding box center [992, 234] width 70 height 23
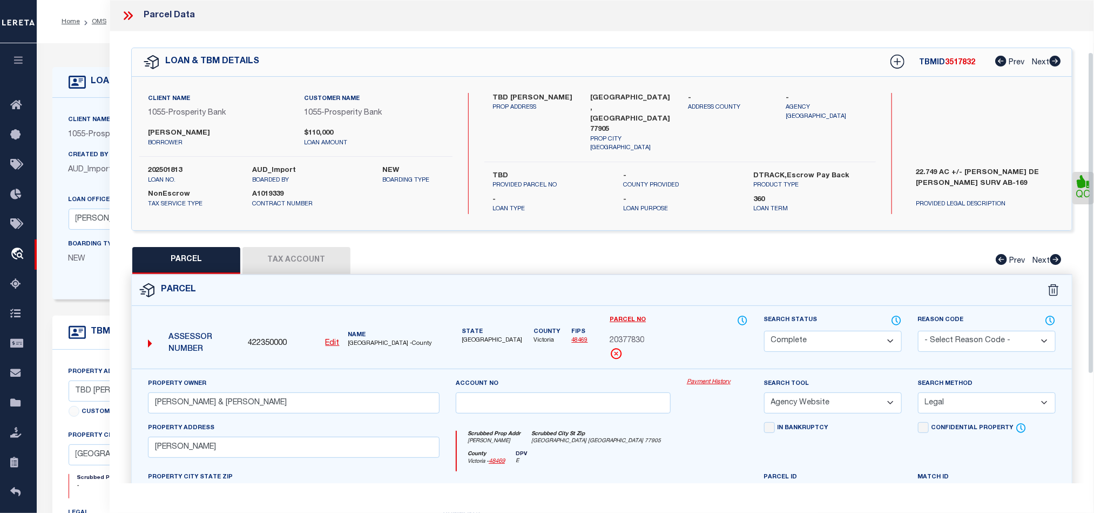
scroll to position [241, 0]
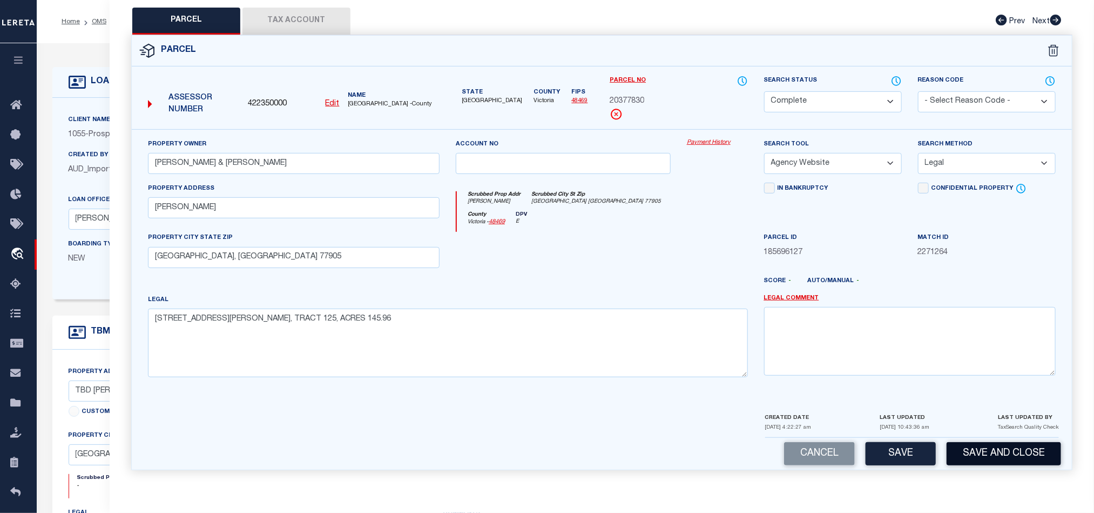
click at [995, 455] on button "Save and Close" at bounding box center [1004, 453] width 114 height 23
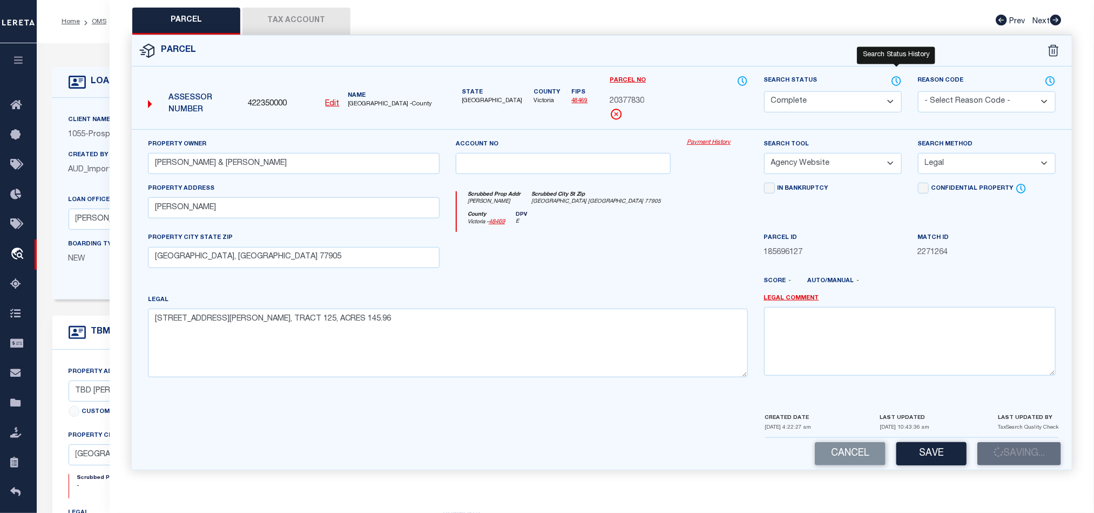
click at [896, 78] on icon at bounding box center [896, 80] width 1 height 4
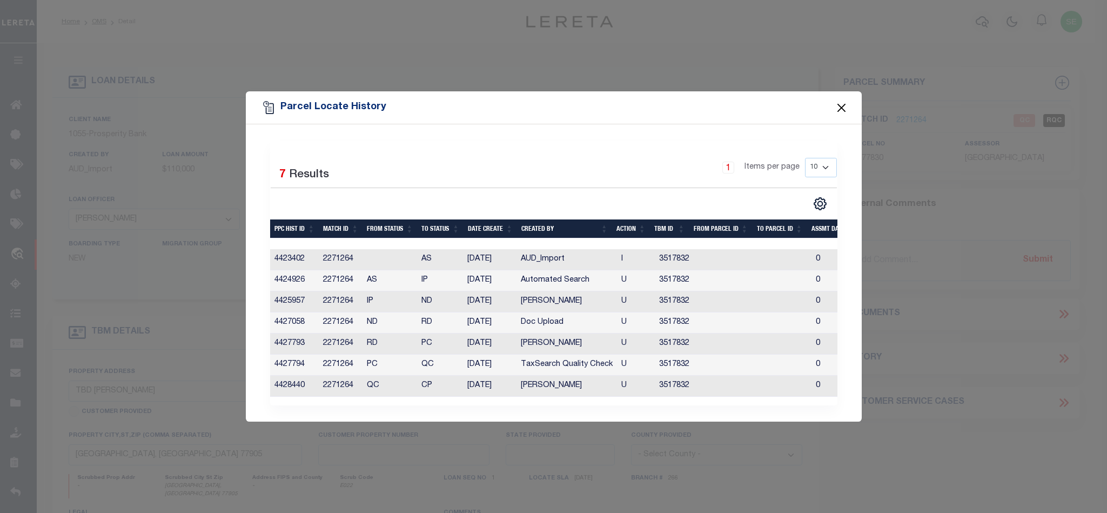
click at [844, 100] on button "Close" at bounding box center [841, 107] width 14 height 14
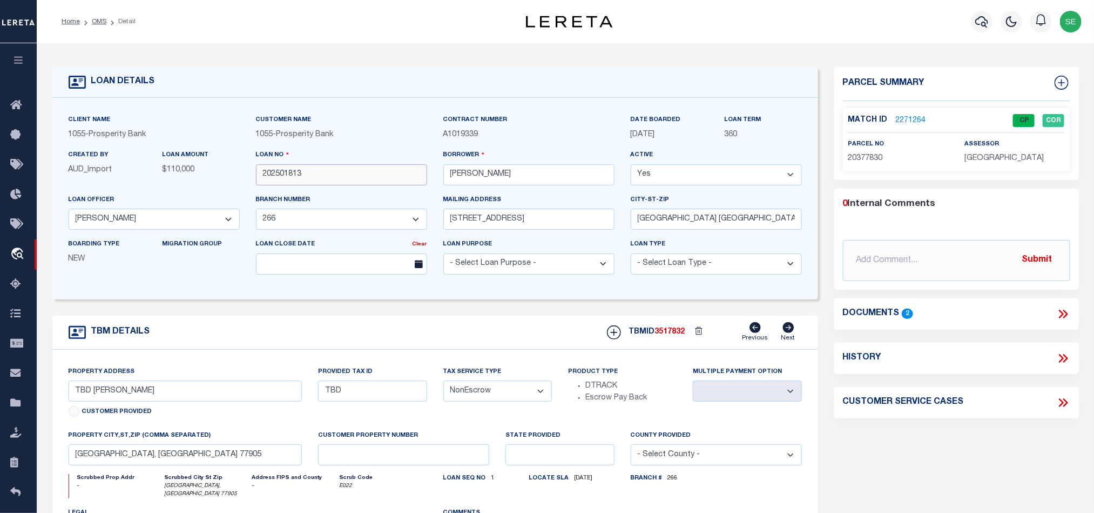
click at [337, 170] on input "202501813" at bounding box center [341, 174] width 171 height 21
click at [664, 333] on span "3517832" at bounding box center [670, 332] width 30 height 8
click at [987, 159] on span "[GEOGRAPHIC_DATA]" at bounding box center [1004, 158] width 79 height 8
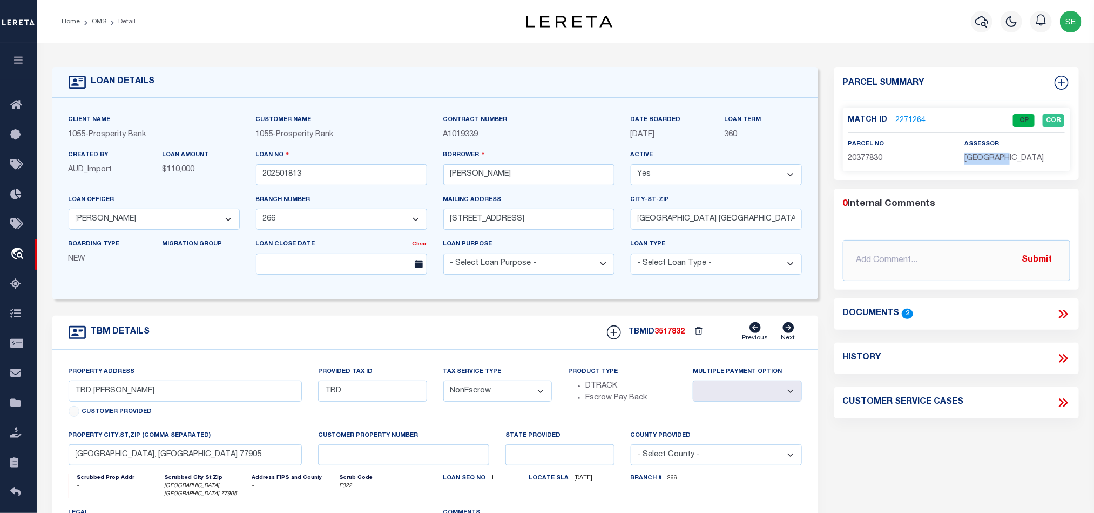
click at [987, 159] on span "[GEOGRAPHIC_DATA]" at bounding box center [1004, 158] width 79 height 8
click at [860, 163] on p "20377830" at bounding box center [898, 159] width 100 height 12
click at [521, 329] on div "TBM DETAILS TBMID 3517832 Previous Next" at bounding box center [435, 332] width 766 height 34
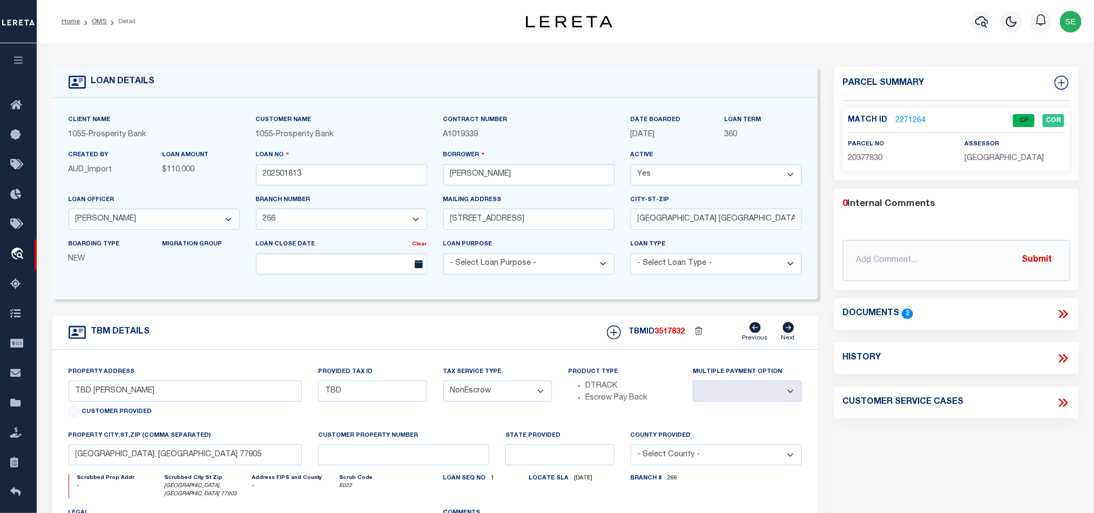
drag, startPoint x: 93, startPoint y: 21, endPoint x: 668, endPoint y: 157, distance: 591.0
click at [93, 21] on link "OMS" at bounding box center [99, 21] width 15 height 6
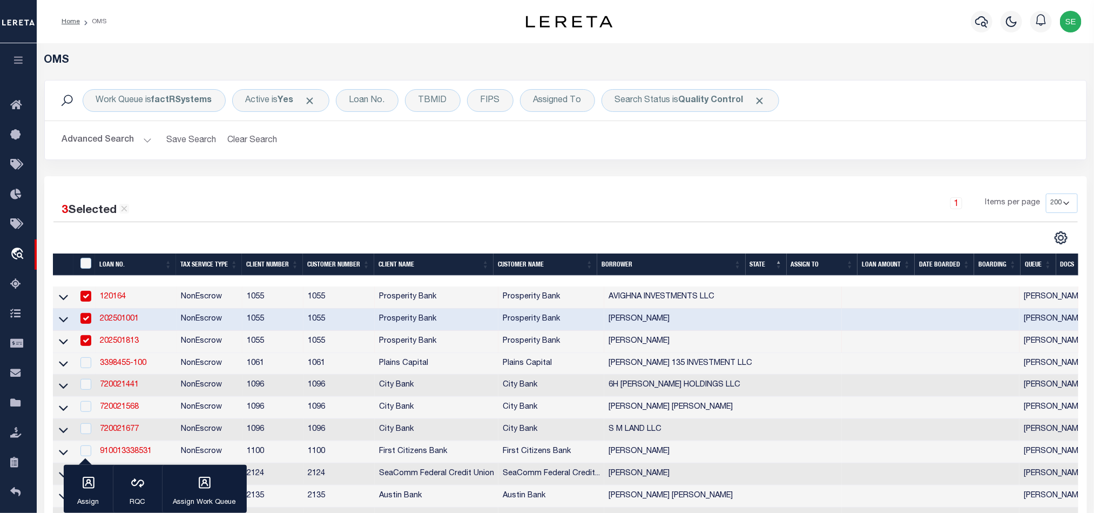
scroll to position [81, 0]
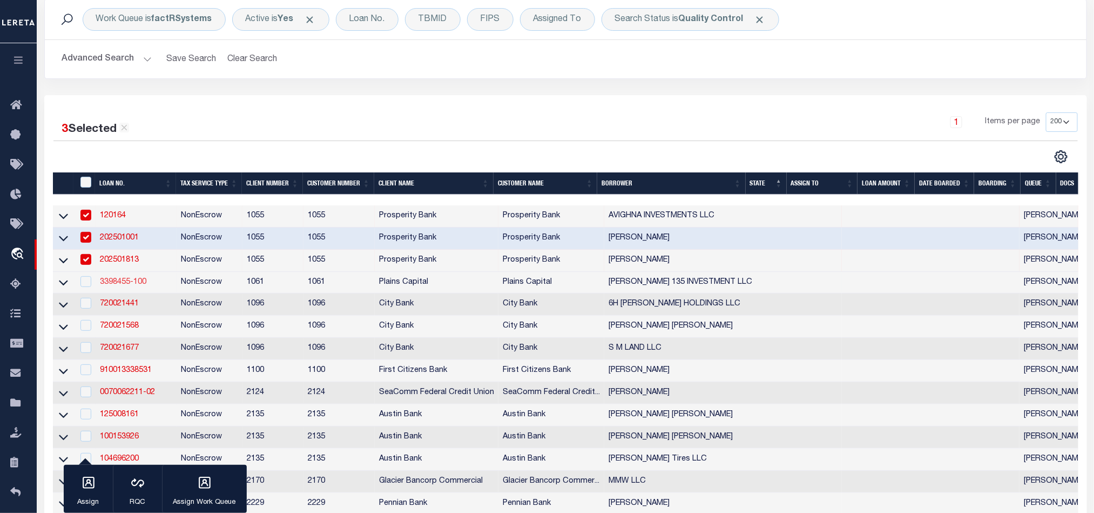
click at [119, 285] on link "3398455-100" at bounding box center [123, 282] width 46 height 8
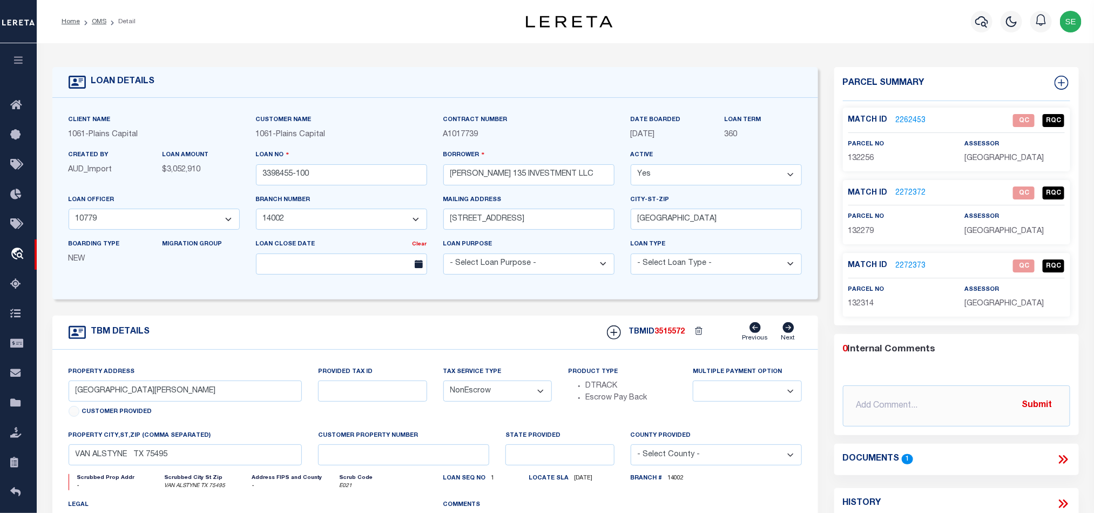
click at [854, 158] on span "132256" at bounding box center [861, 158] width 26 height 8
click at [1066, 457] on icon at bounding box center [1063, 459] width 14 height 14
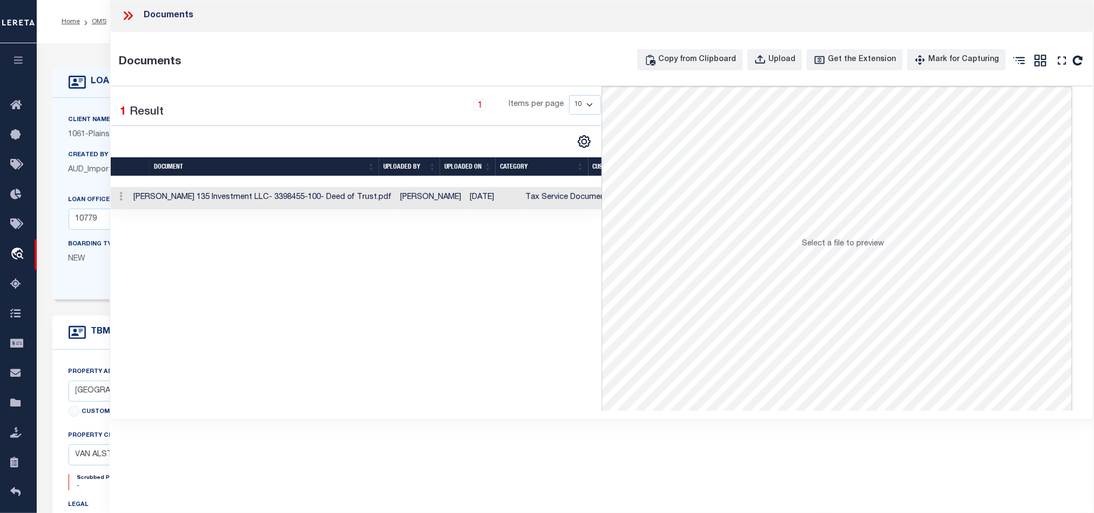
click at [532, 201] on td "Tax Service Documents" at bounding box center [570, 198] width 96 height 22
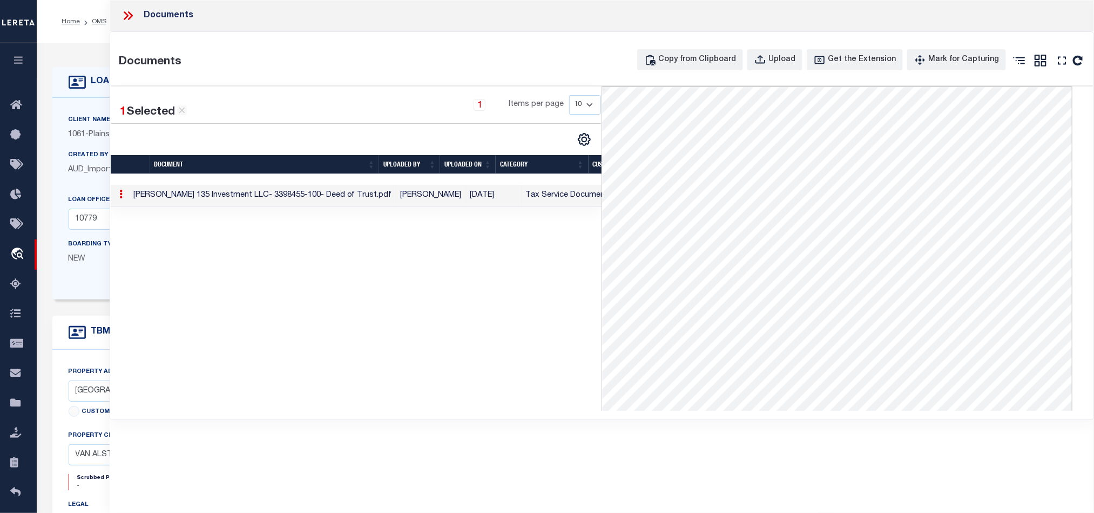
click at [126, 9] on icon at bounding box center [128, 16] width 14 height 14
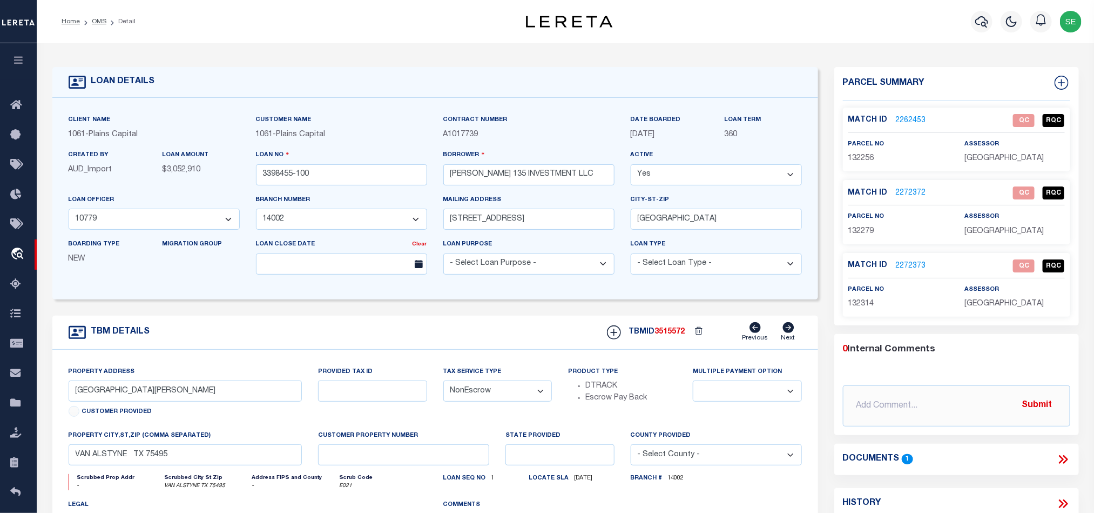
click at [909, 193] on link "2272372" at bounding box center [911, 192] width 30 height 11
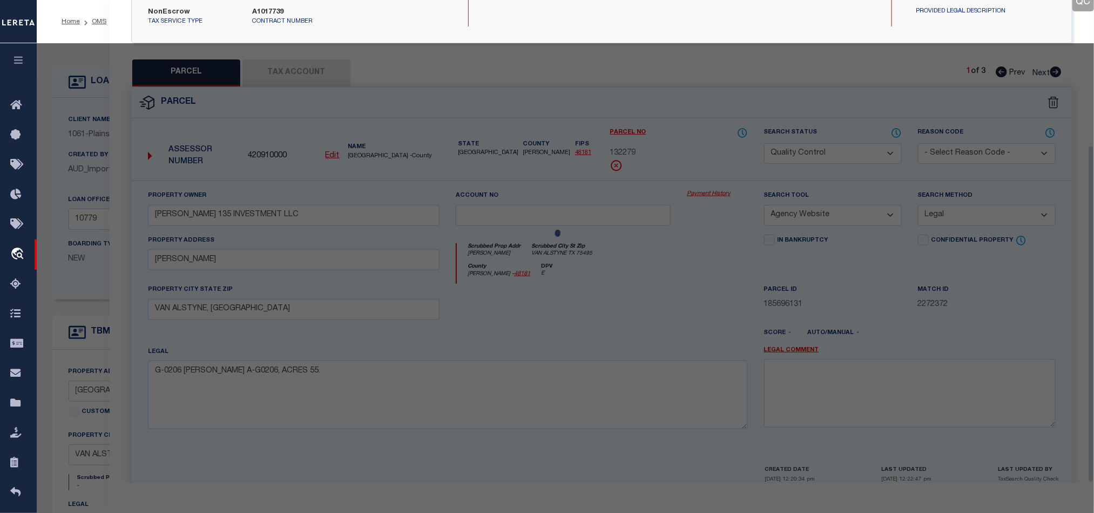
scroll to position [209, 0]
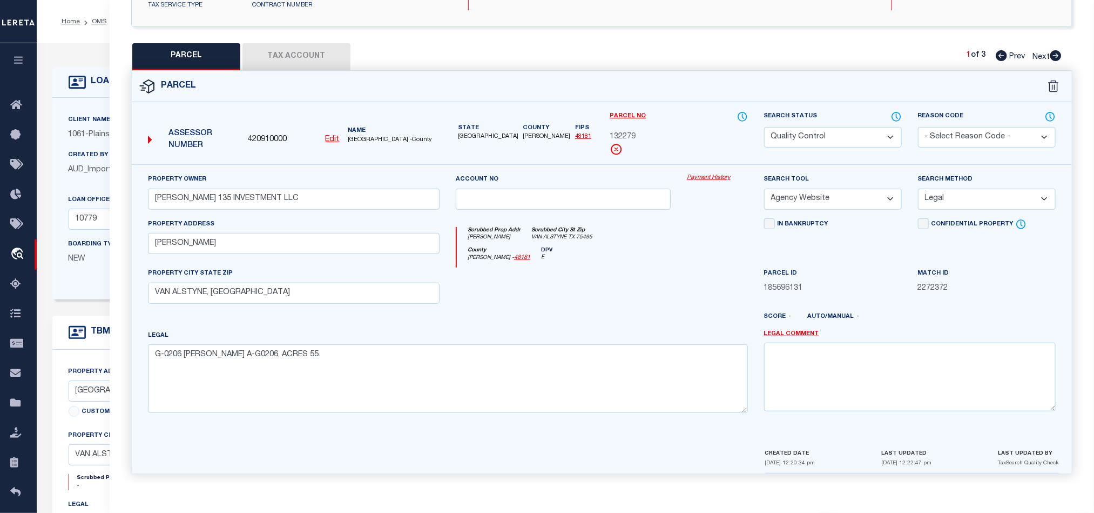
click at [594, 274] on div at bounding box center [563, 289] width 231 height 44
click at [1055, 52] on icon at bounding box center [1055, 55] width 11 height 11
click at [1005, 50] on icon at bounding box center [1001, 55] width 11 height 11
click at [1000, 50] on icon at bounding box center [1001, 55] width 11 height 11
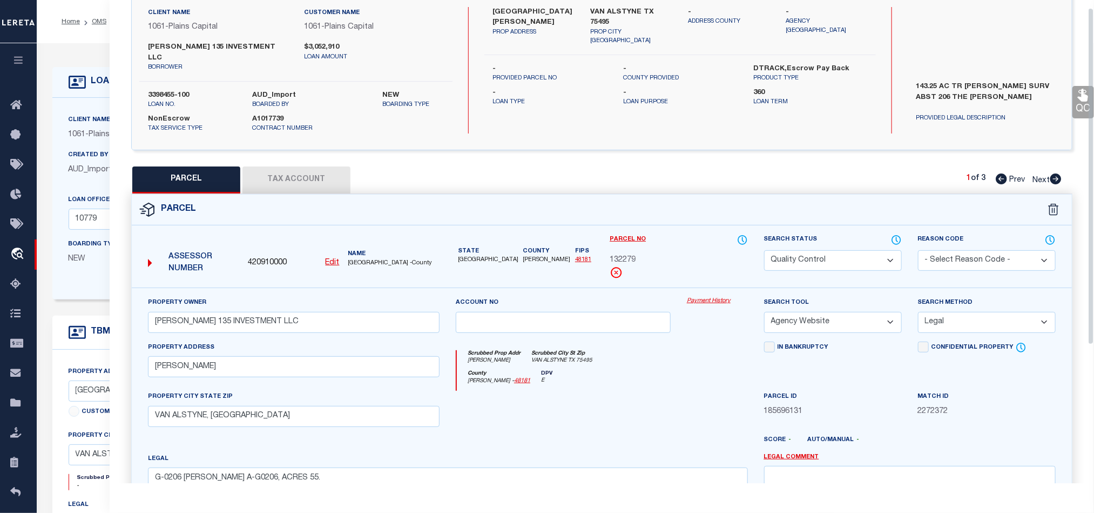
scroll to position [0, 0]
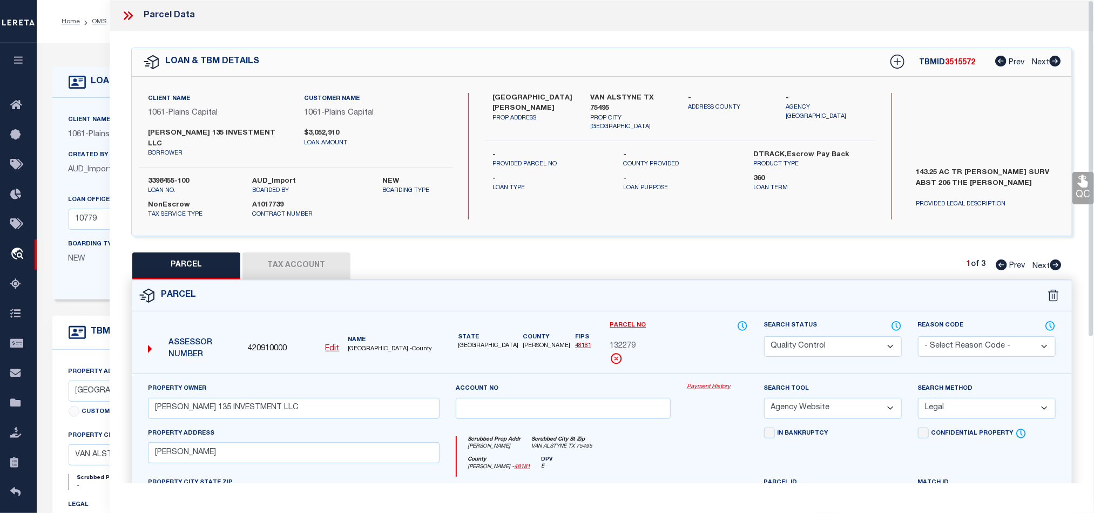
click at [130, 18] on icon at bounding box center [130, 15] width 5 height 9
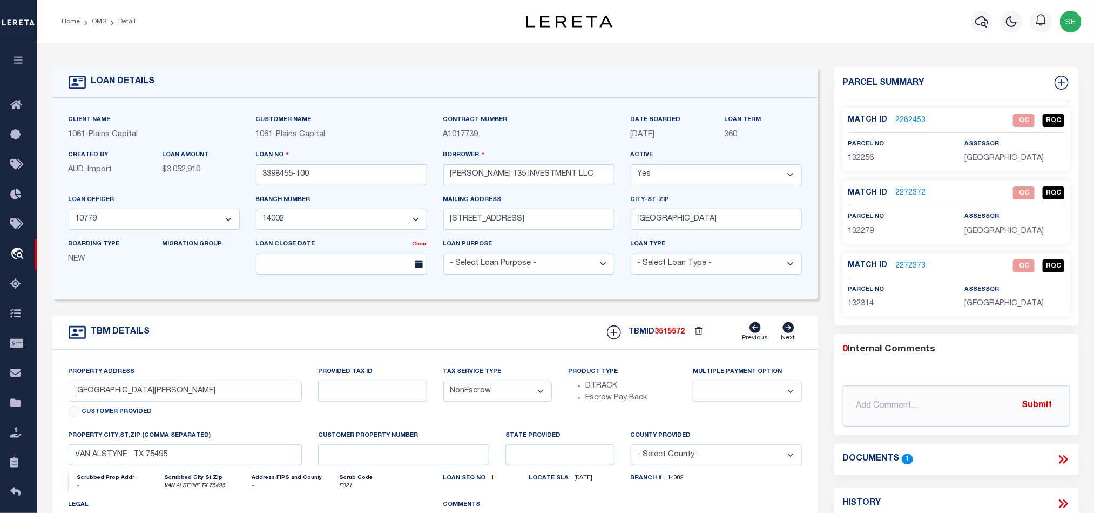
click at [915, 117] on link "2262453" at bounding box center [911, 120] width 30 height 11
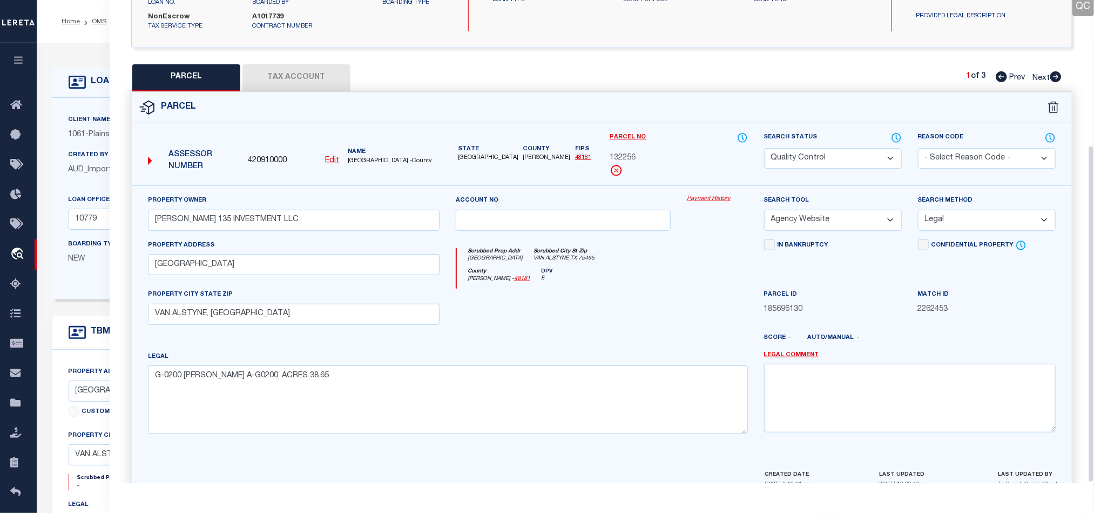
scroll to position [209, 0]
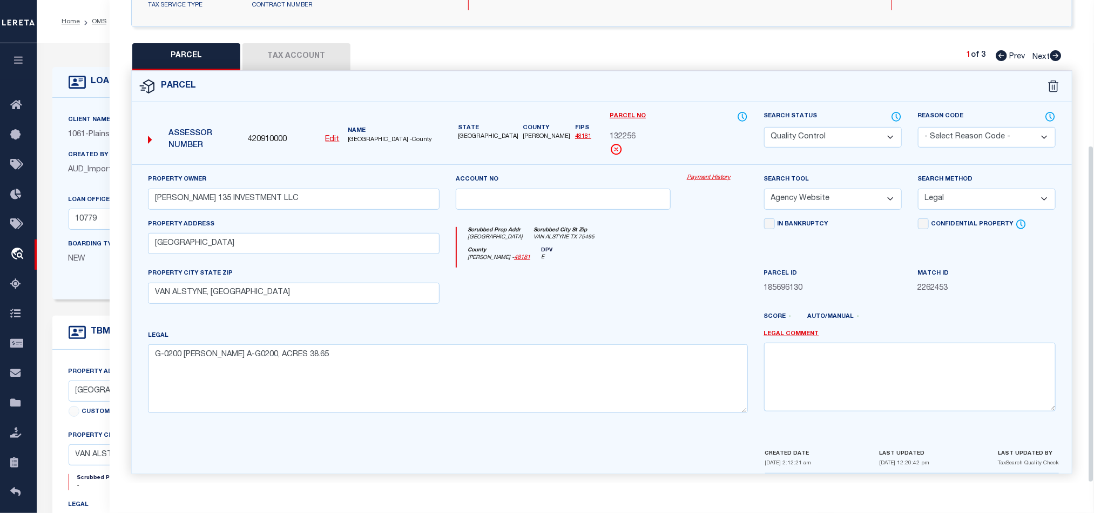
click at [636, 322] on div at bounding box center [640, 320] width 231 height 17
click at [289, 45] on button "Tax Account" at bounding box center [296, 56] width 108 height 27
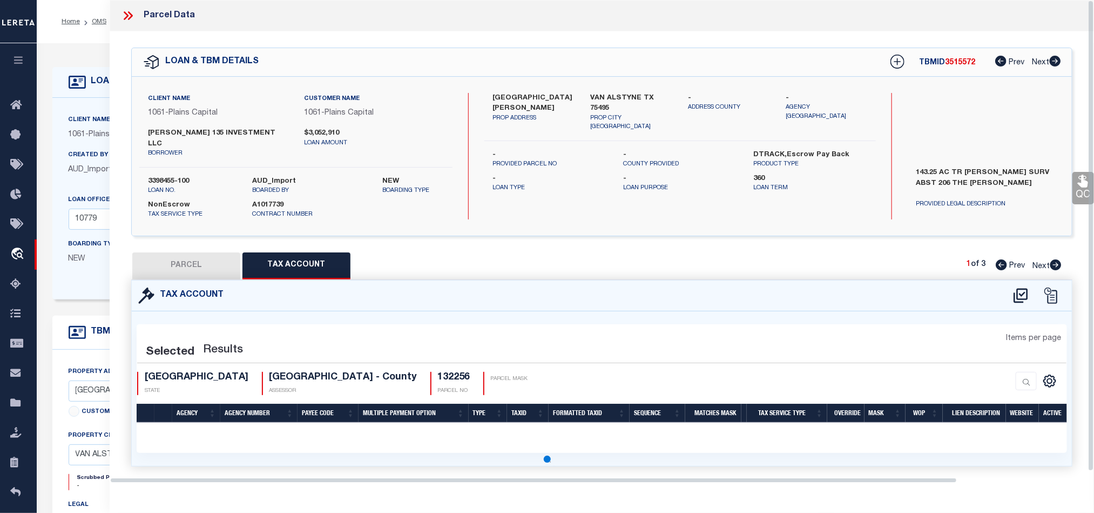
scroll to position [0, 0]
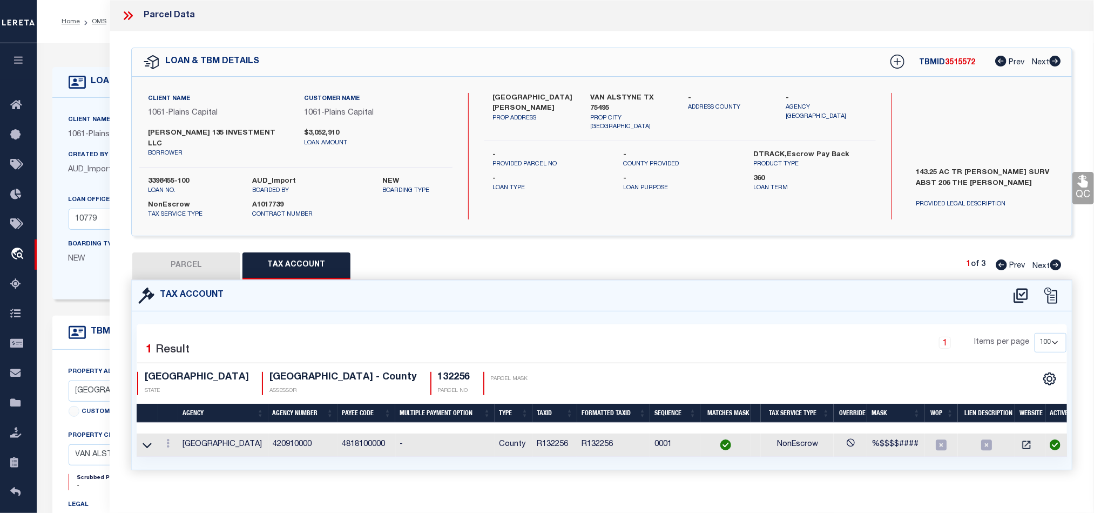
click at [204, 252] on button "PARCEL" at bounding box center [186, 265] width 108 height 27
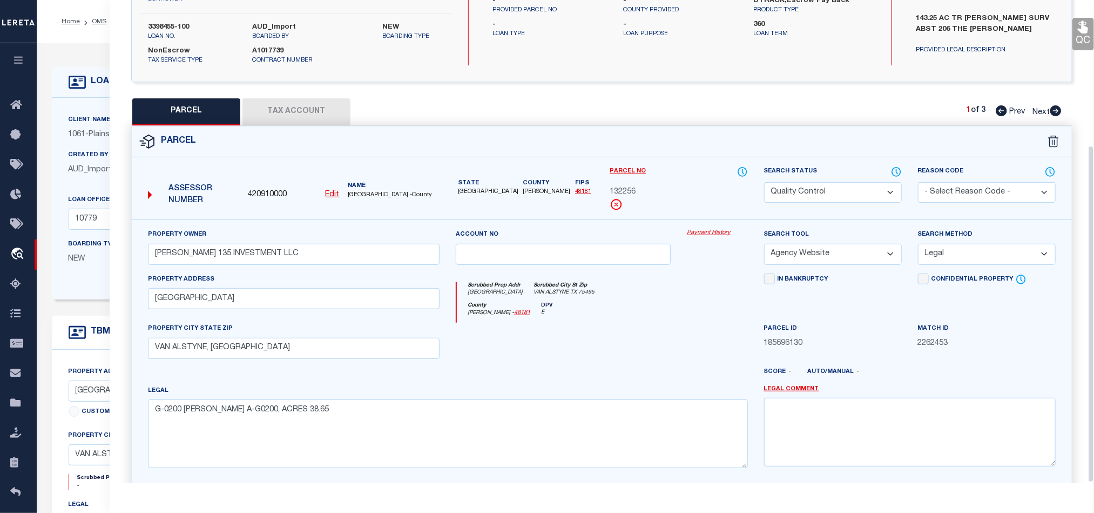
scroll to position [209, 0]
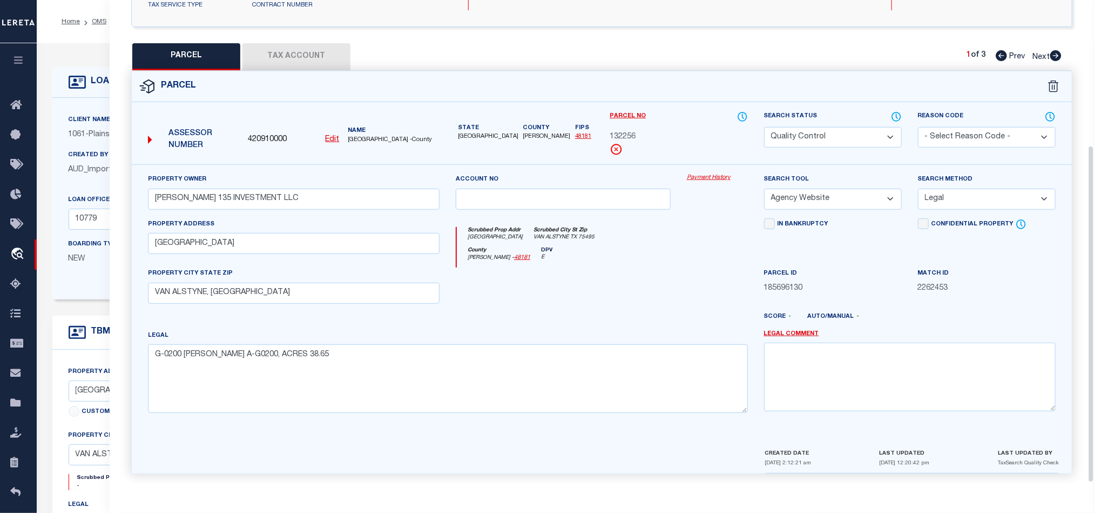
click at [629, 279] on div at bounding box center [563, 289] width 231 height 44
click at [594, 279] on div at bounding box center [563, 289] width 231 height 44
click at [307, 54] on button "Tax Account" at bounding box center [296, 56] width 108 height 27
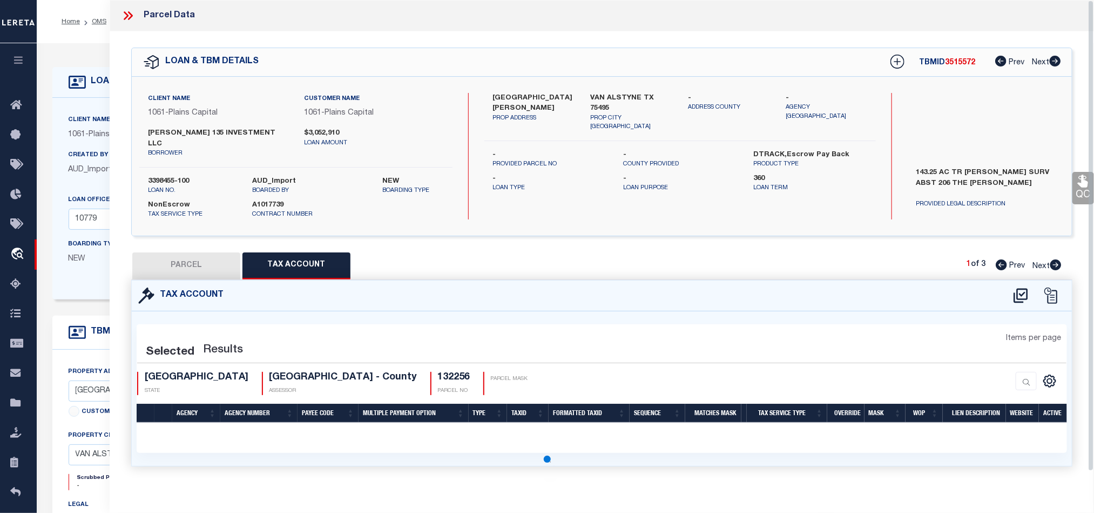
scroll to position [0, 0]
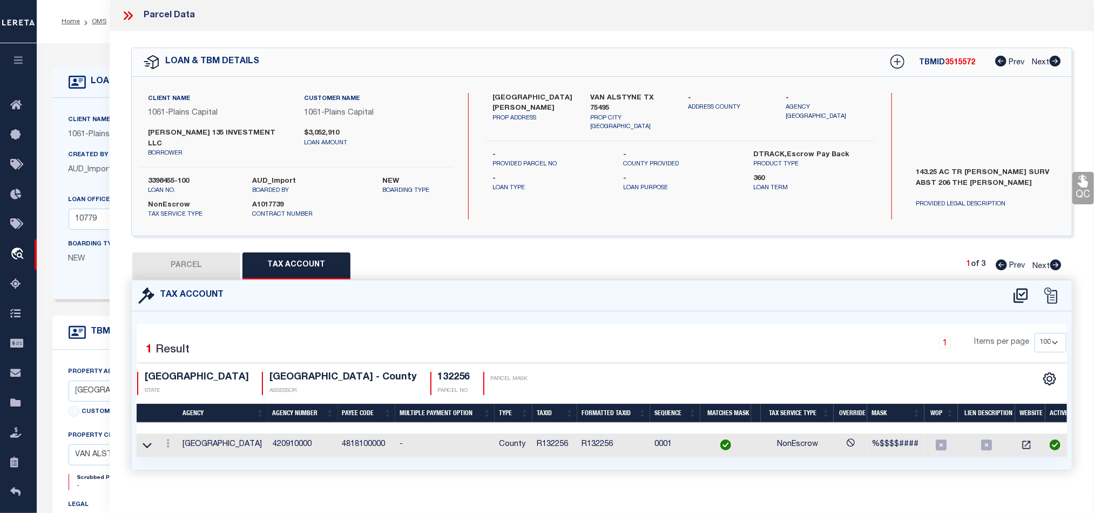
click at [197, 253] on button "PARCEL" at bounding box center [186, 265] width 108 height 27
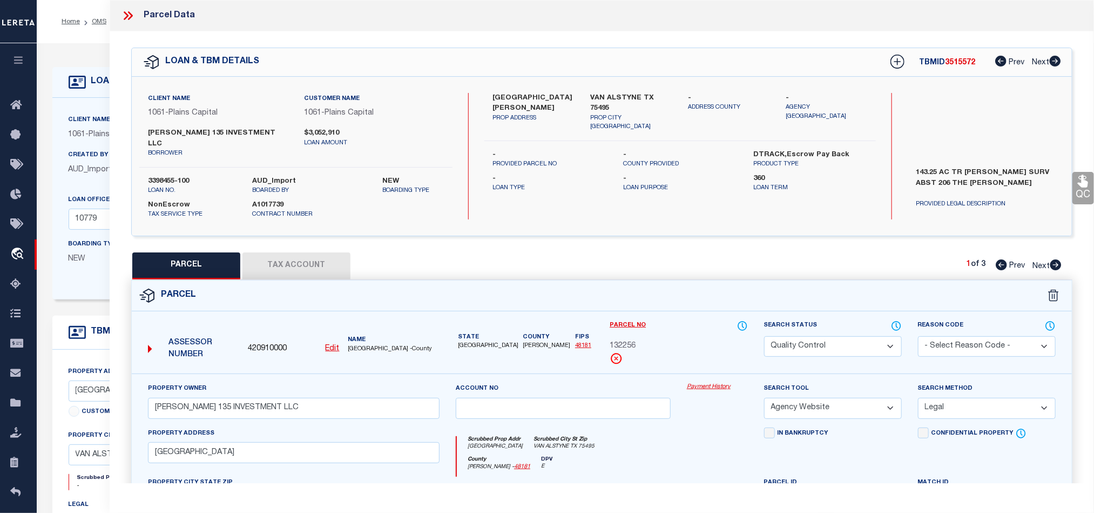
click at [786, 340] on select "Automated Search Bad Parcel Complete Duplicate Parcel High Dollar Reporting In …" at bounding box center [833, 346] width 138 height 21
drag, startPoint x: 653, startPoint y: 453, endPoint x: 851, endPoint y: 382, distance: 209.2
click at [653, 456] on div "County [PERSON_NAME] - 48181 DPV E" at bounding box center [602, 466] width 291 height 21
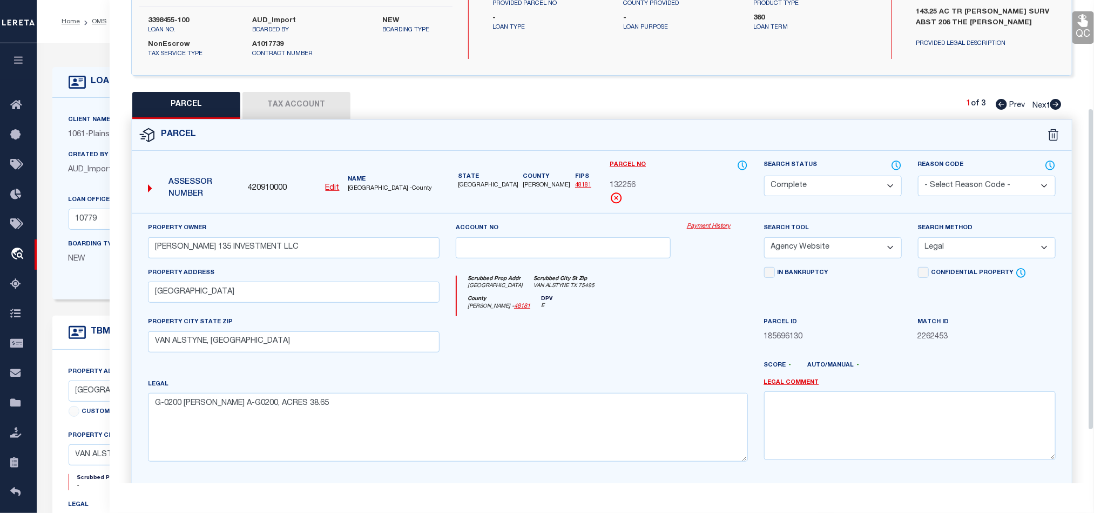
scroll to position [162, 0]
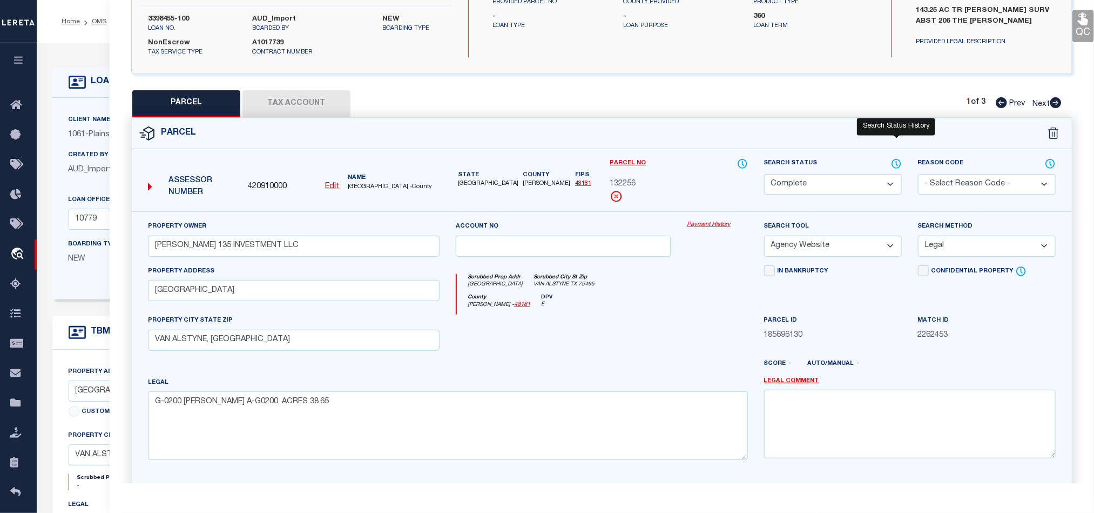
click at [896, 158] on icon at bounding box center [896, 164] width 11 height 12
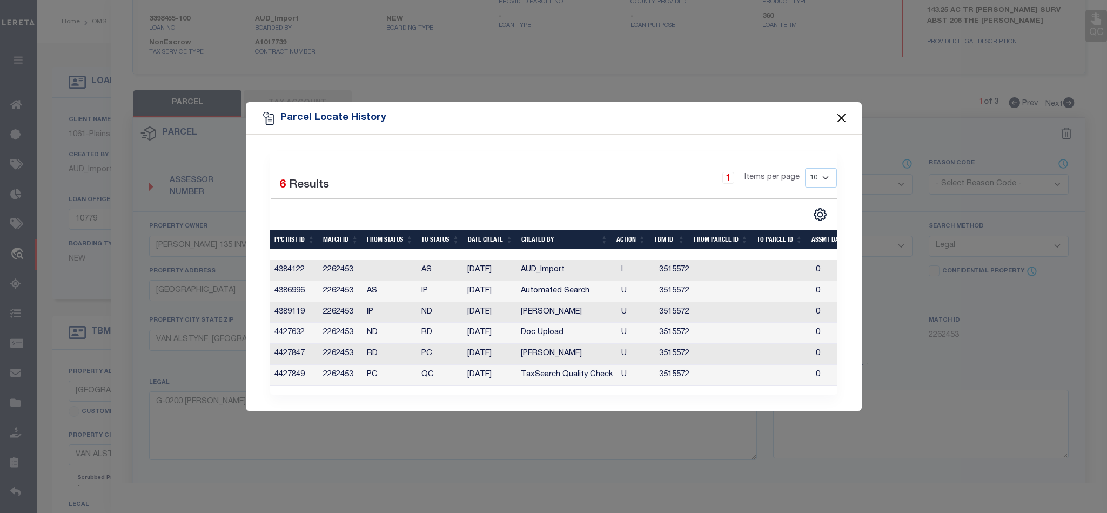
click at [841, 111] on button "Close" at bounding box center [841, 118] width 14 height 14
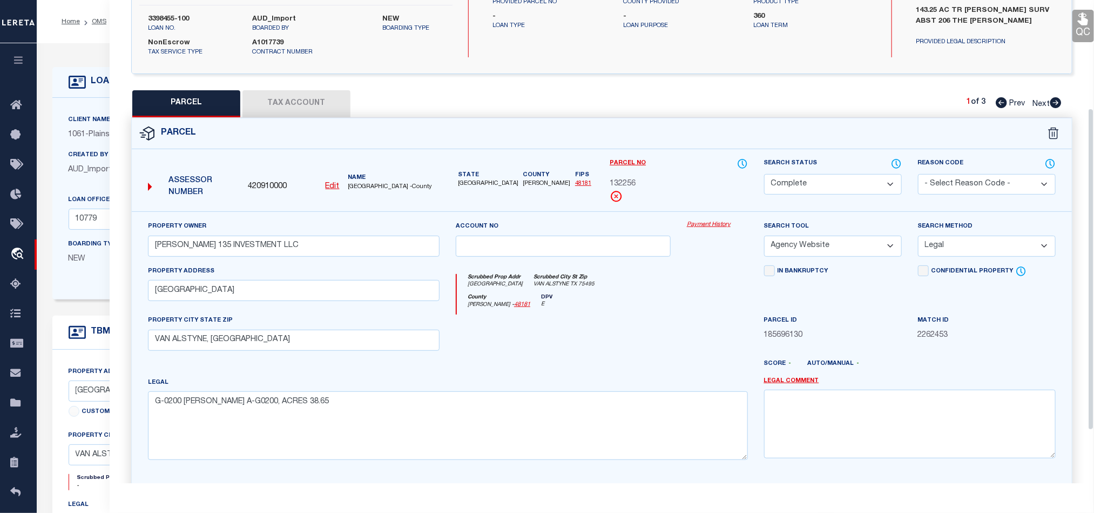
click at [1078, 14] on icon at bounding box center [1083, 19] width 14 height 14
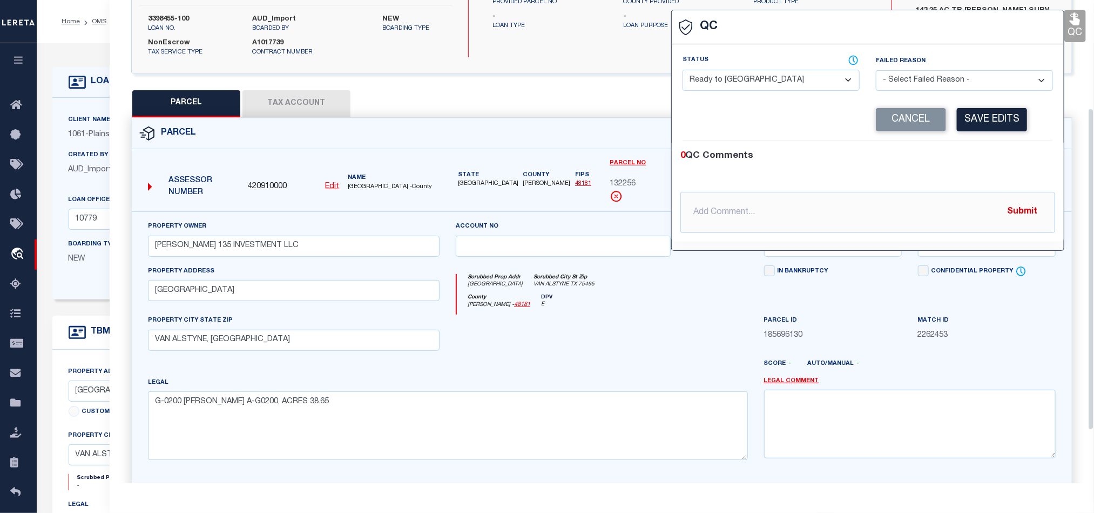
click at [700, 78] on select "- Select Status - Ready to QC Correct Incorrect" at bounding box center [771, 80] width 177 height 21
drag, startPoint x: 981, startPoint y: 147, endPoint x: 987, endPoint y: 137, distance: 12.3
click at [981, 147] on div "0 QC Comments @[PERSON_NAME] @[PERSON_NAME] @[PERSON_NAME] @[PERSON_NAME] @[PER…" at bounding box center [868, 190] width 392 height 101
click at [988, 123] on button "Save Edits" at bounding box center [992, 119] width 70 height 23
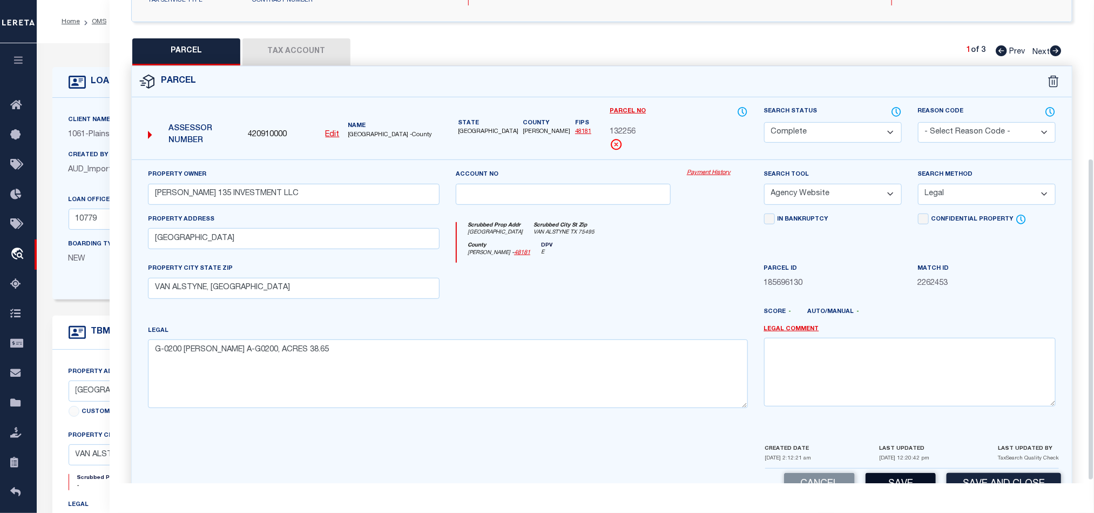
scroll to position [241, 0]
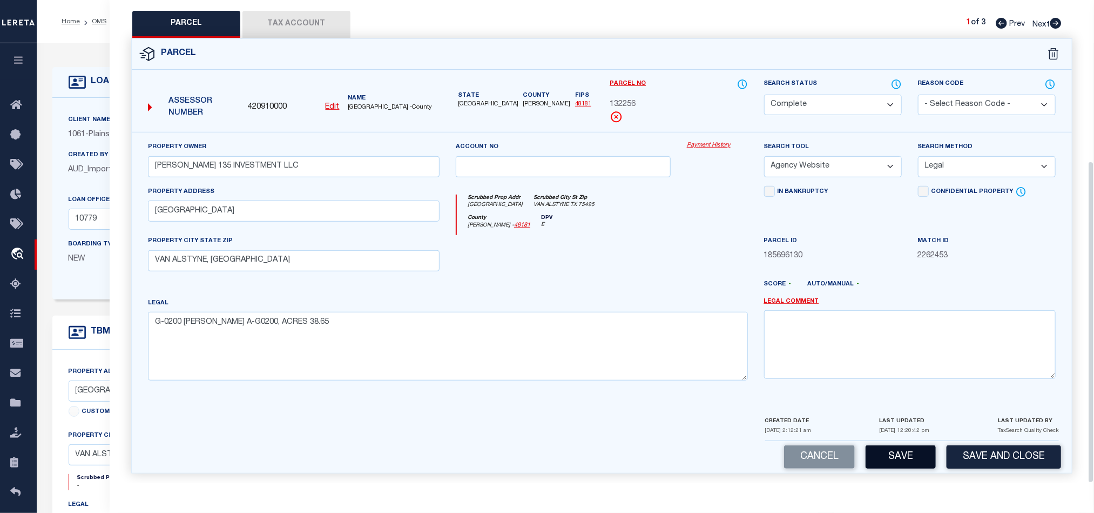
click at [906, 447] on button "Save" at bounding box center [901, 456] width 70 height 23
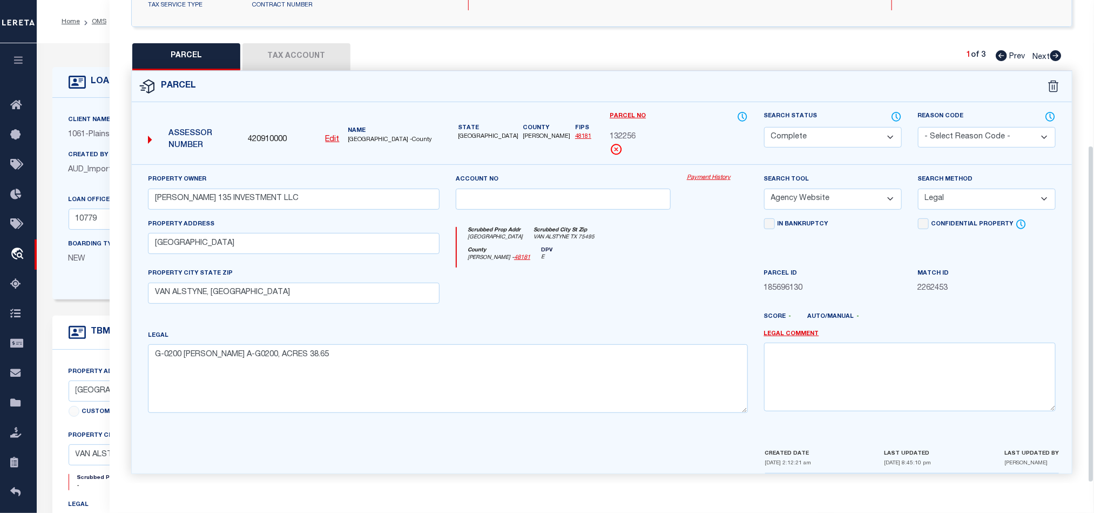
click at [1059, 50] on icon at bounding box center [1056, 55] width 12 height 11
click at [818, 127] on select "Automated Search Bad Parcel Complete Duplicate Parcel High Dollar Reporting In …" at bounding box center [833, 137] width 138 height 21
drag, startPoint x: 587, startPoint y: 279, endPoint x: 621, endPoint y: 279, distance: 33.5
click at [593, 279] on div at bounding box center [563, 289] width 231 height 44
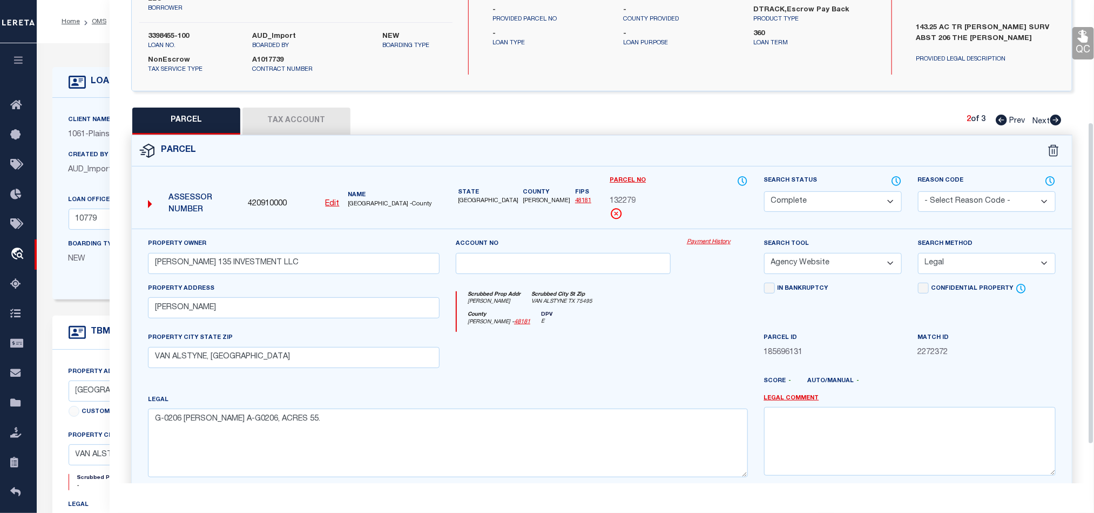
scroll to position [128, 0]
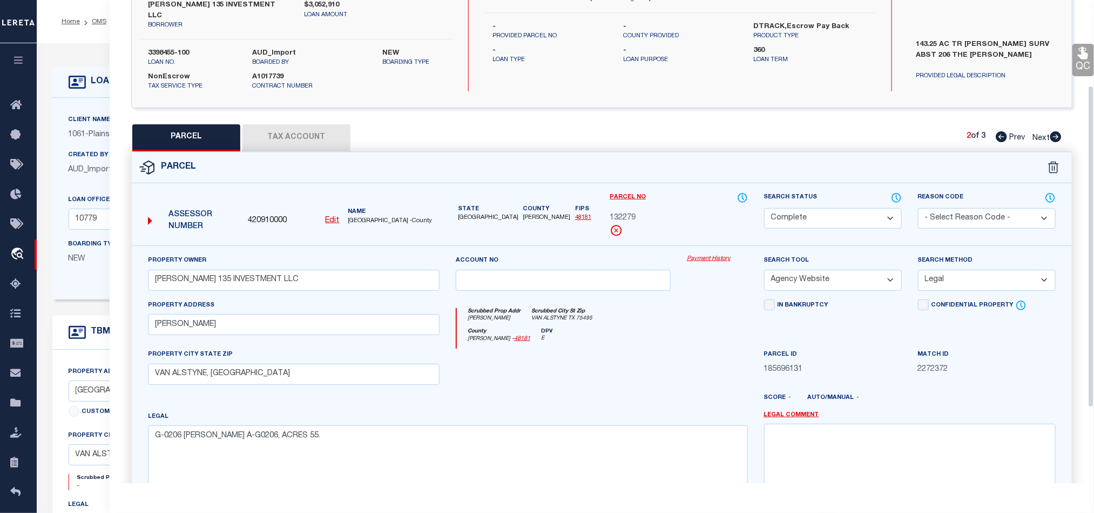
click at [1084, 63] on link "QC" at bounding box center [1084, 60] width 22 height 32
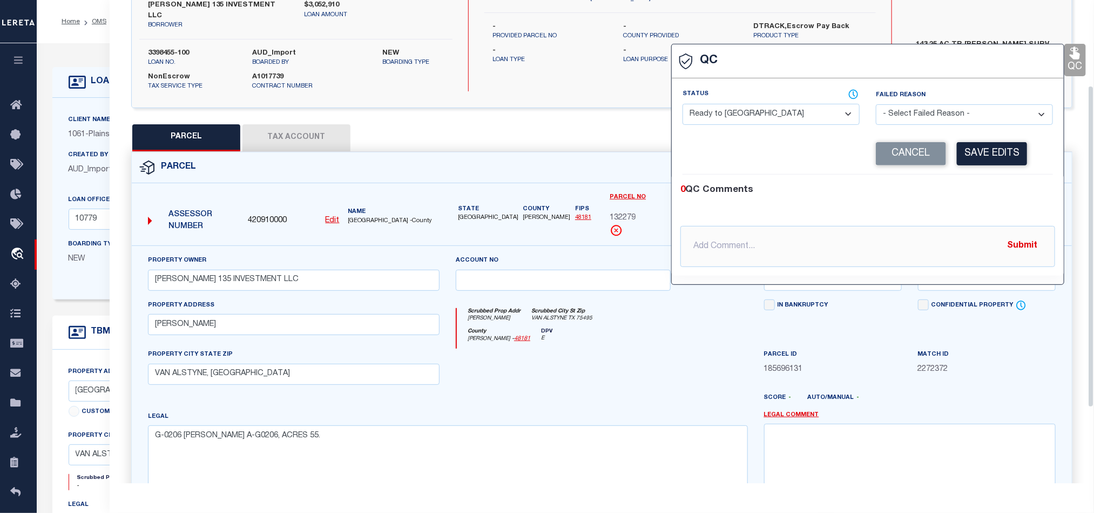
click at [723, 130] on div "Status - Select Status - Ready to QC Correct Incorrect" at bounding box center [771, 111] width 193 height 44
click at [770, 95] on span at bounding box center [784, 94] width 151 height 10
click at [770, 117] on select "- Select Status - Ready to QC Correct Incorrect" at bounding box center [771, 114] width 177 height 21
click at [992, 180] on div "0 QC Comments @[PERSON_NAME] @[PERSON_NAME] @[PERSON_NAME] @[PERSON_NAME] @[PER…" at bounding box center [868, 224] width 392 height 101
click at [998, 152] on button "Save Edits" at bounding box center [992, 153] width 70 height 23
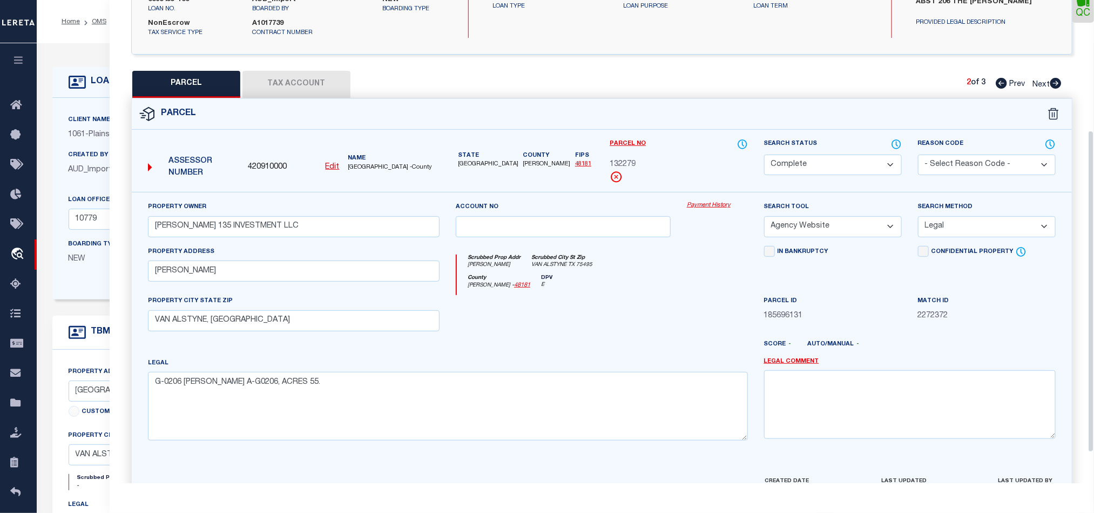
scroll to position [241, 0]
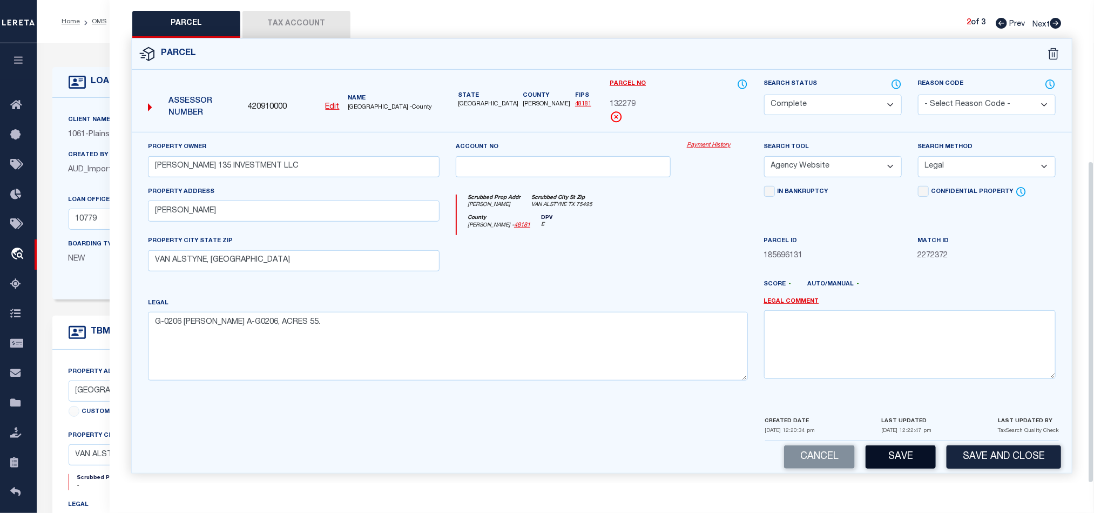
click at [866, 446] on button "Save" at bounding box center [901, 456] width 70 height 23
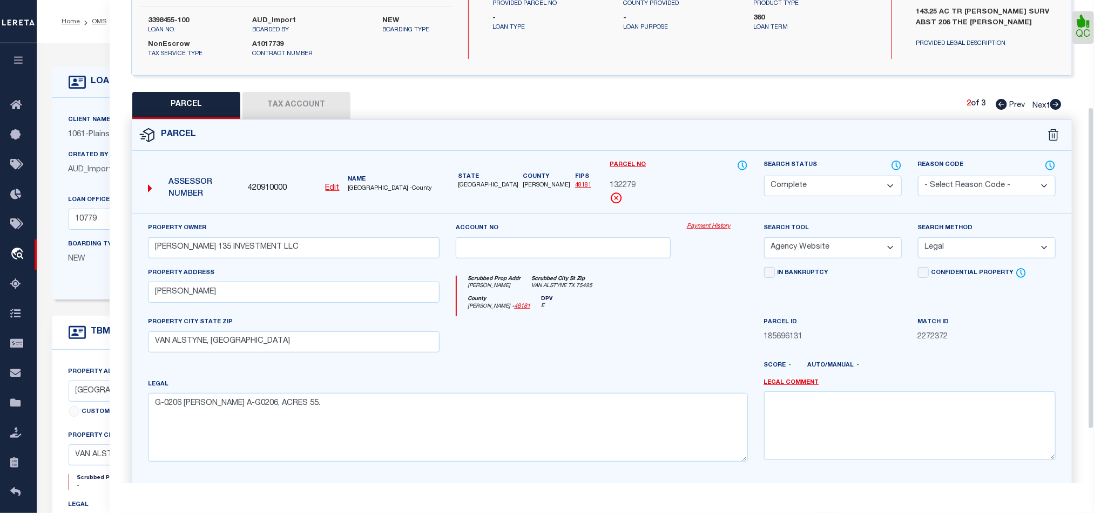
click at [266, 92] on button "Tax Account" at bounding box center [296, 105] width 108 height 27
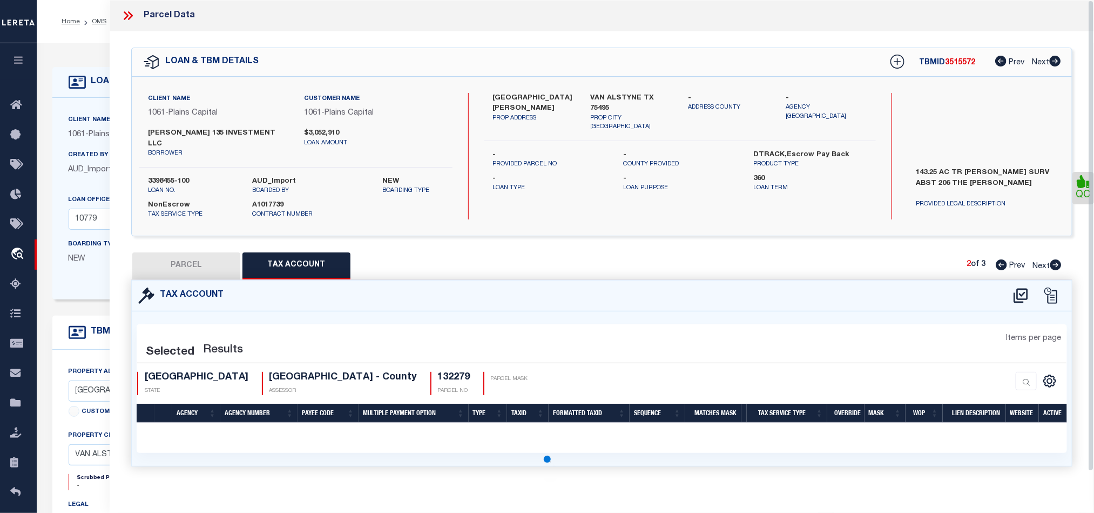
scroll to position [0, 0]
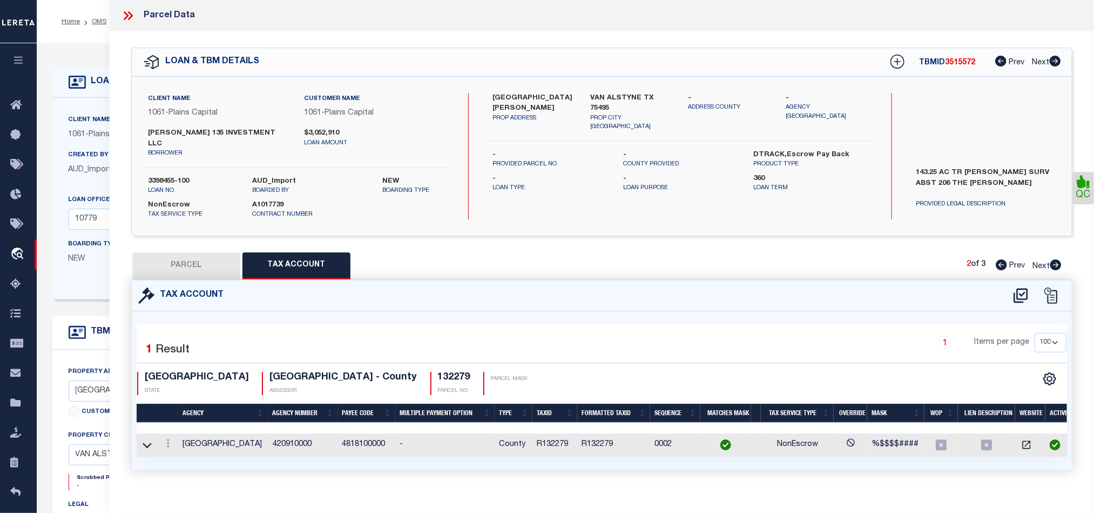
drag, startPoint x: 1060, startPoint y: 258, endPoint x: 919, endPoint y: 311, distance: 150.2
click at [1060, 259] on icon at bounding box center [1055, 264] width 11 height 11
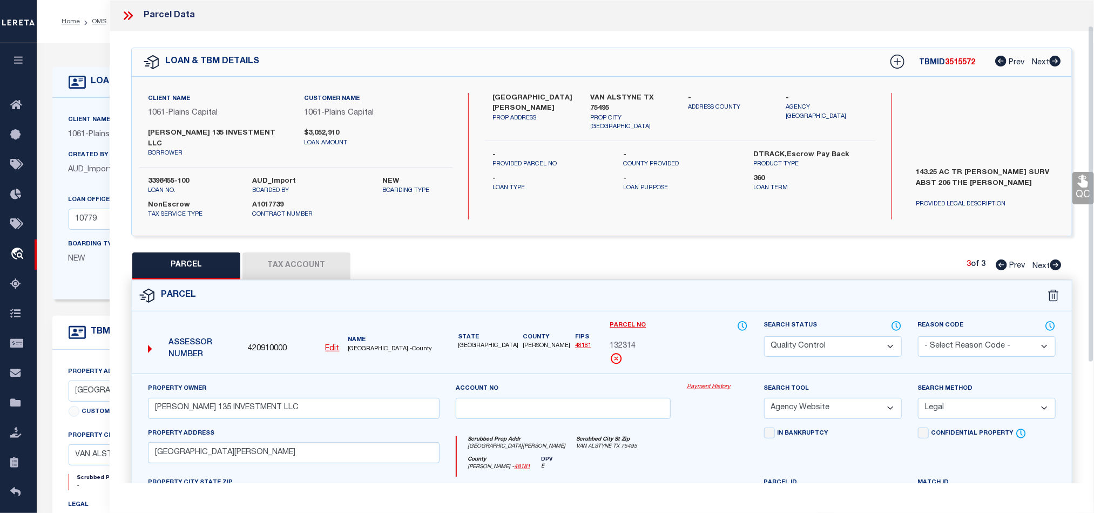
scroll to position [162, 0]
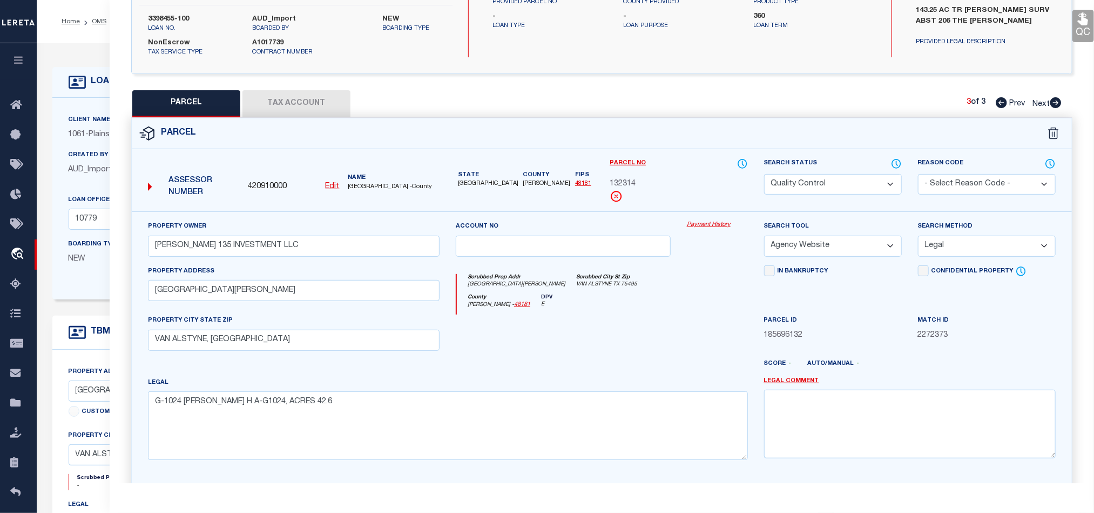
click at [844, 174] on select "Automated Search Bad Parcel Complete Duplicate Parcel High Dollar Reporting In …" at bounding box center [833, 184] width 138 height 21
drag, startPoint x: 616, startPoint y: 313, endPoint x: 643, endPoint y: 313, distance: 27.5
click at [616, 314] on div at bounding box center [563, 336] width 231 height 44
click at [1078, 30] on link "QC" at bounding box center [1084, 26] width 22 height 32
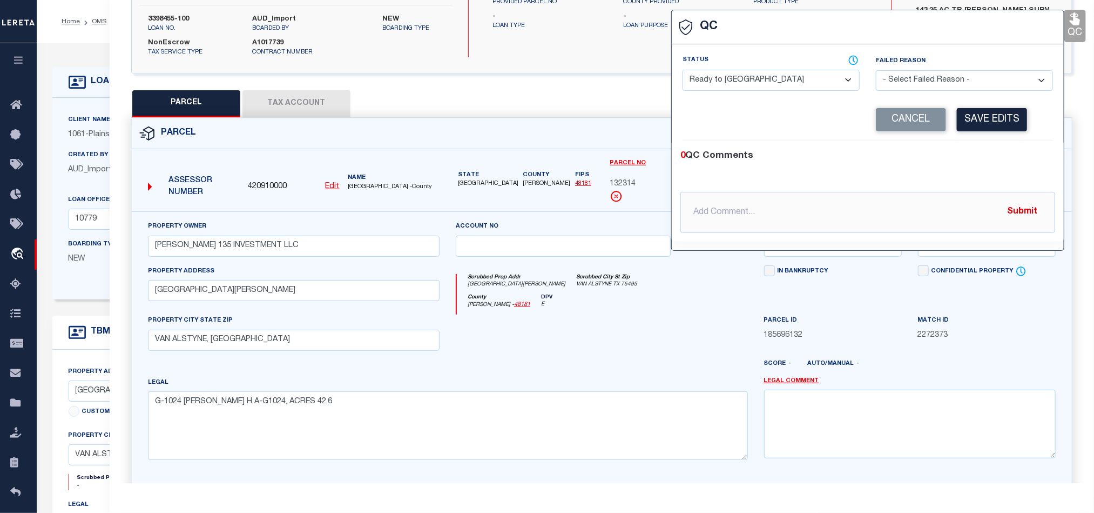
click at [793, 79] on select "- Select Status - Ready to QC Correct Incorrect" at bounding box center [771, 80] width 177 height 21
click at [973, 163] on div "0 QC Comments" at bounding box center [865, 156] width 370 height 14
click at [987, 131] on button "Save Edits" at bounding box center [992, 119] width 70 height 23
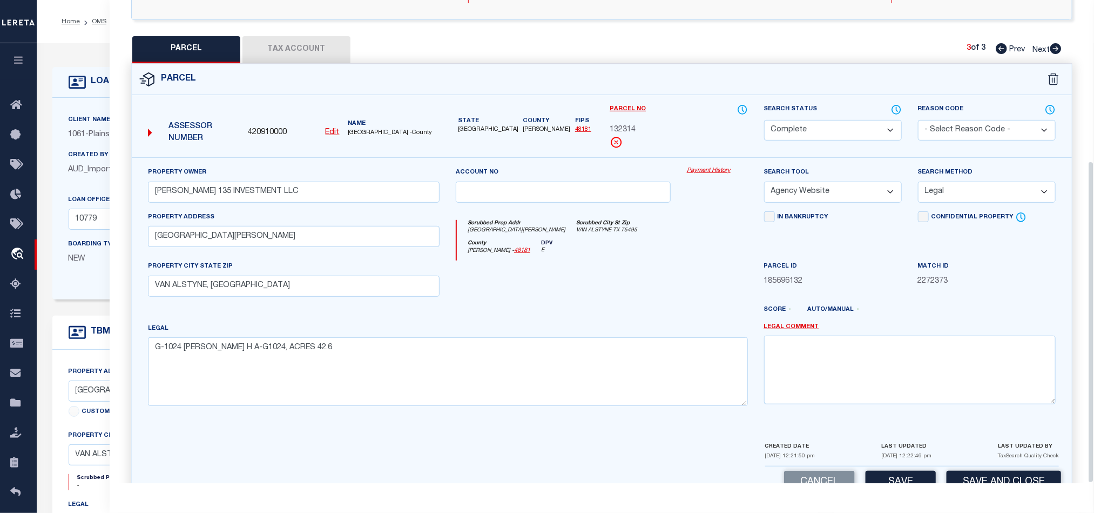
scroll to position [241, 0]
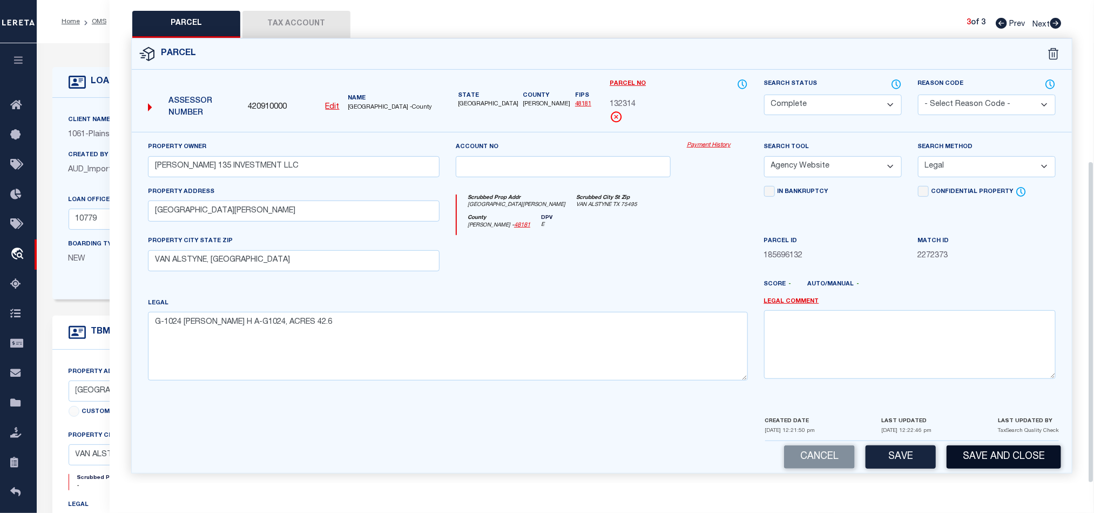
click at [1013, 449] on button "Save and Close" at bounding box center [1004, 456] width 114 height 23
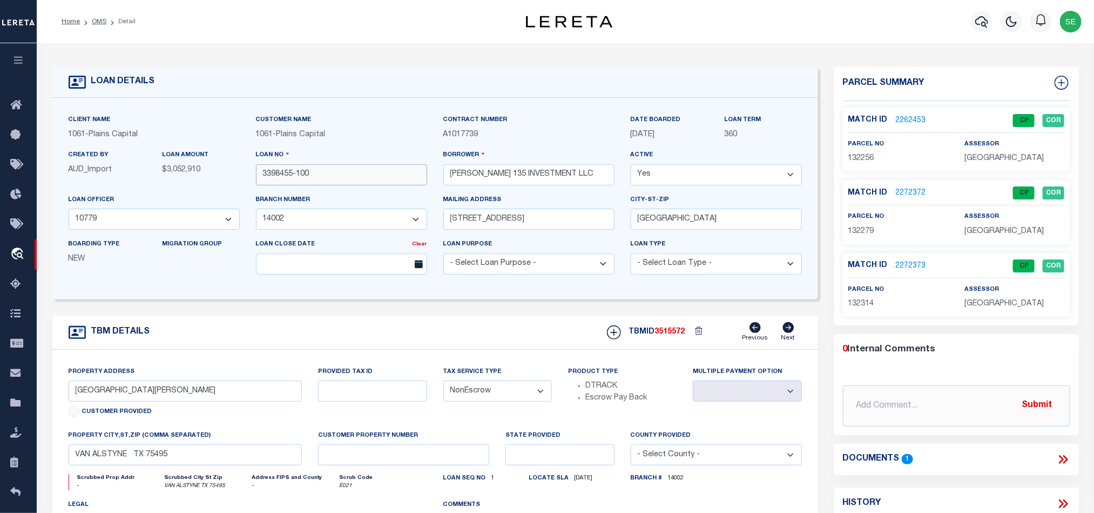
click at [339, 177] on input "3398455-100" at bounding box center [341, 174] width 171 height 21
click at [676, 334] on span "3515572" at bounding box center [670, 332] width 30 height 8
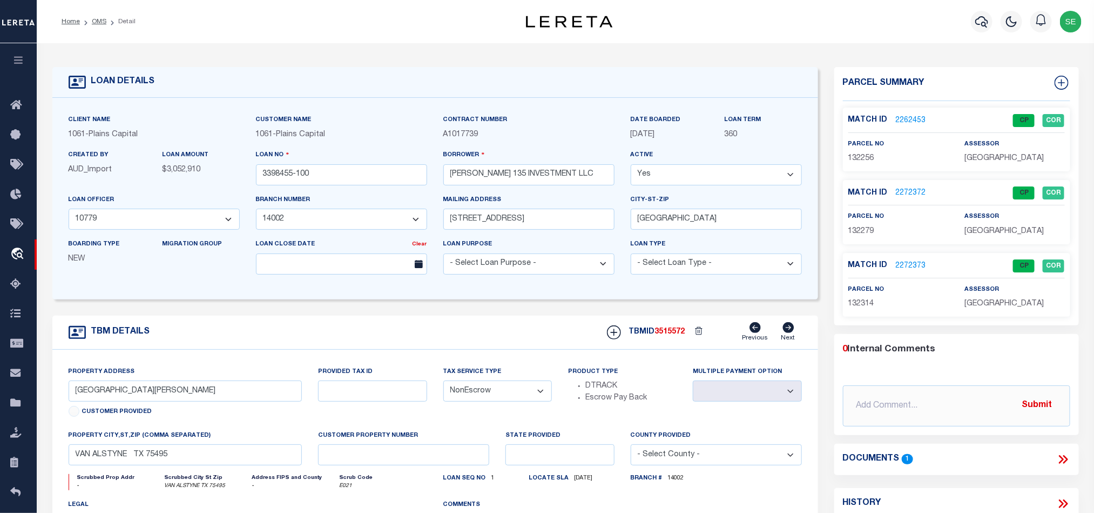
click at [1010, 154] on span "[GEOGRAPHIC_DATA]" at bounding box center [1004, 158] width 79 height 8
click at [875, 157] on p "132256" at bounding box center [898, 159] width 100 height 12
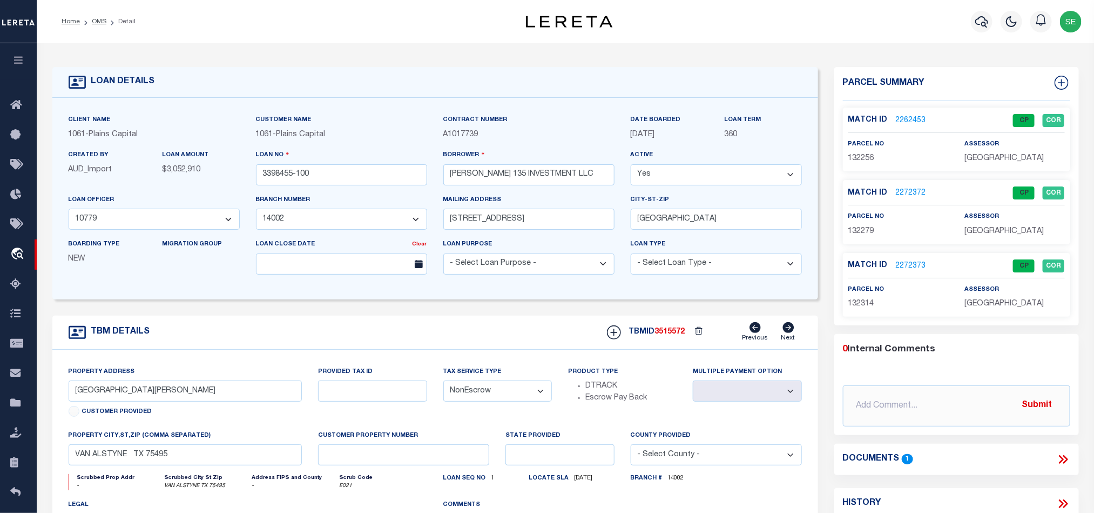
click at [862, 159] on span "132256" at bounding box center [861, 158] width 26 height 8
click at [346, 181] on input "3398455-100" at bounding box center [341, 174] width 171 height 21
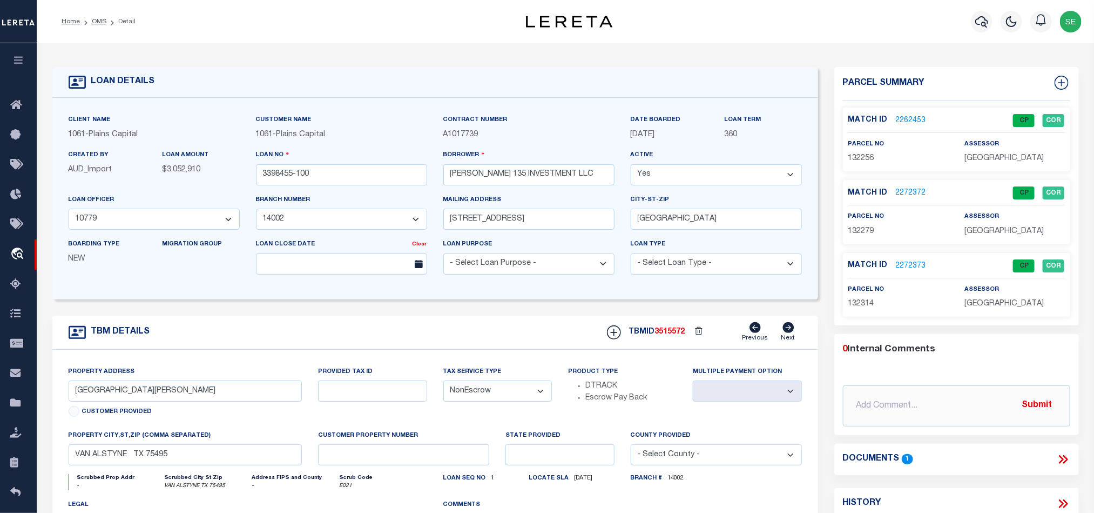
click at [668, 334] on span "3515572" at bounding box center [670, 332] width 30 height 8
click at [993, 233] on span "[GEOGRAPHIC_DATA]" at bounding box center [1004, 231] width 79 height 8
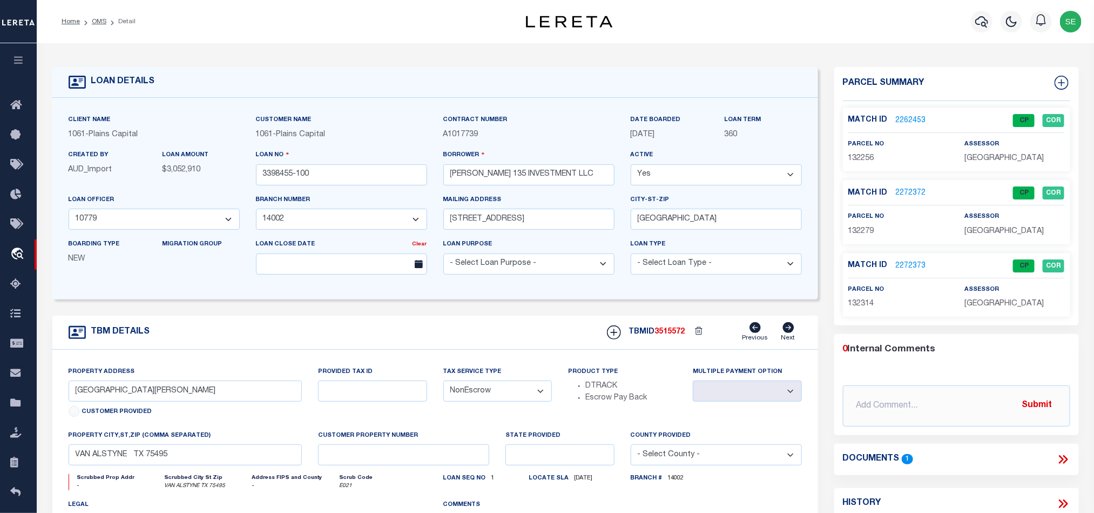
click at [869, 226] on p "132279" at bounding box center [898, 232] width 100 height 12
click at [363, 177] on input "3398455-100" at bounding box center [341, 174] width 171 height 21
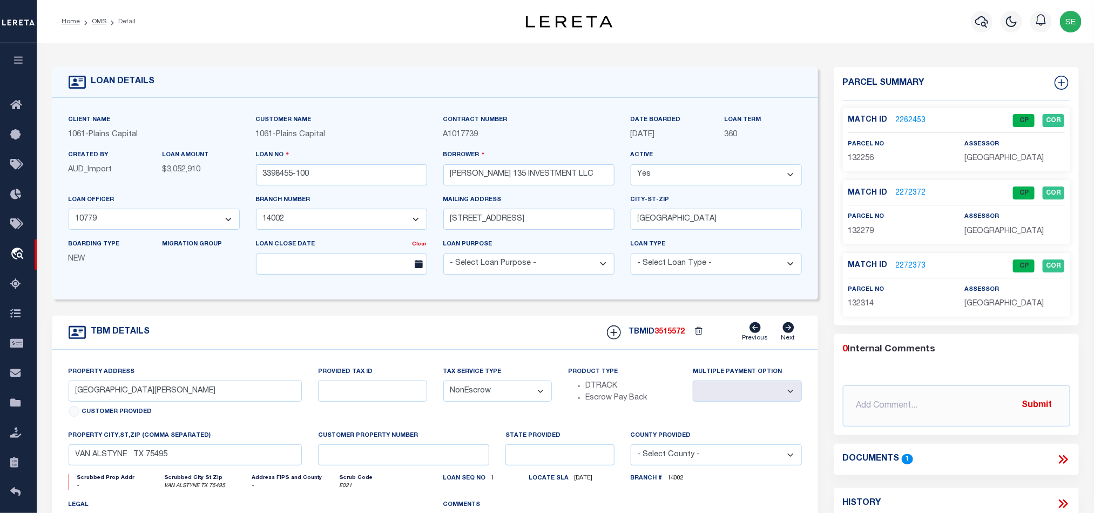
click at [670, 335] on span "3515572" at bounding box center [670, 332] width 30 height 8
click at [1002, 307] on span "[GEOGRAPHIC_DATA]" at bounding box center [1004, 304] width 79 height 8
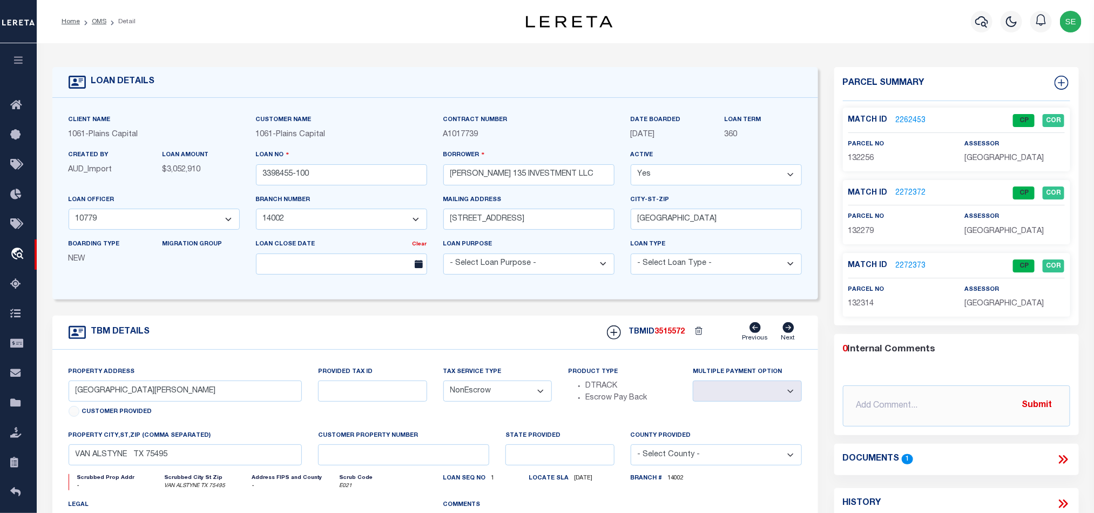
click at [852, 307] on span "132314" at bounding box center [861, 304] width 26 height 8
click at [416, 339] on div "TBM DETAILS TBMID 3515572 Previous Next" at bounding box center [435, 332] width 766 height 34
click at [102, 18] on link "OMS" at bounding box center [99, 21] width 15 height 6
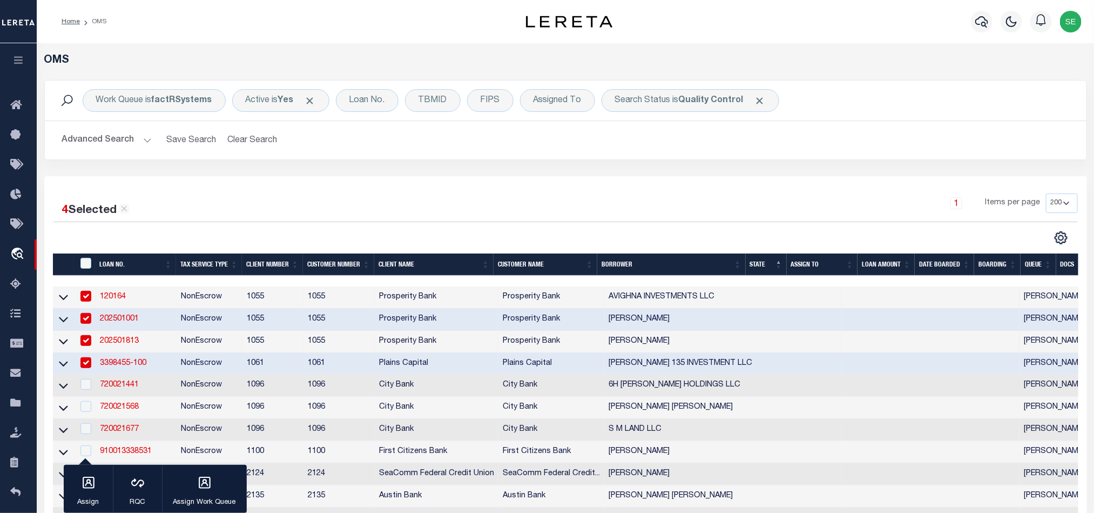
scroll to position [162, 0]
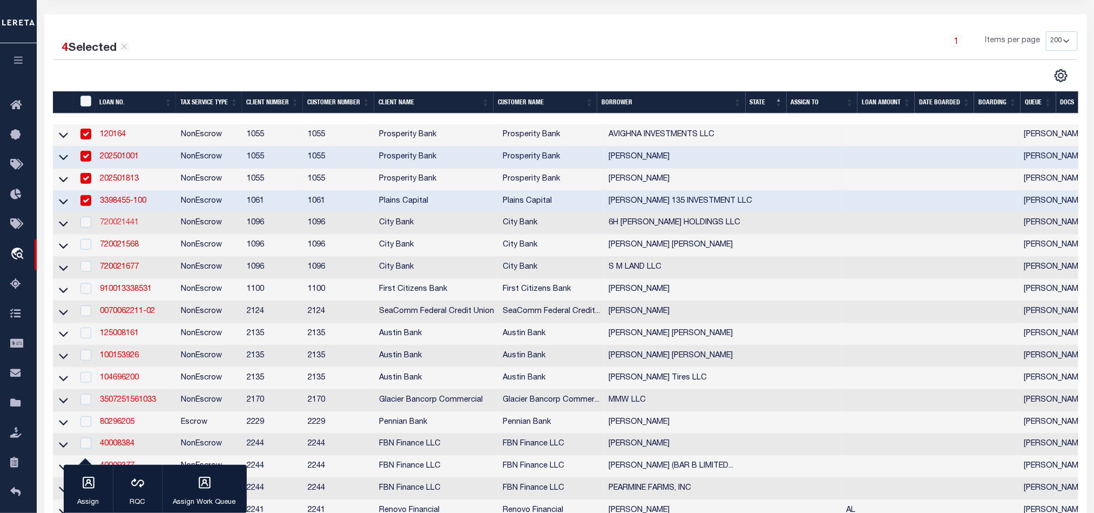
click at [125, 226] on link "720021441" at bounding box center [119, 223] width 39 height 8
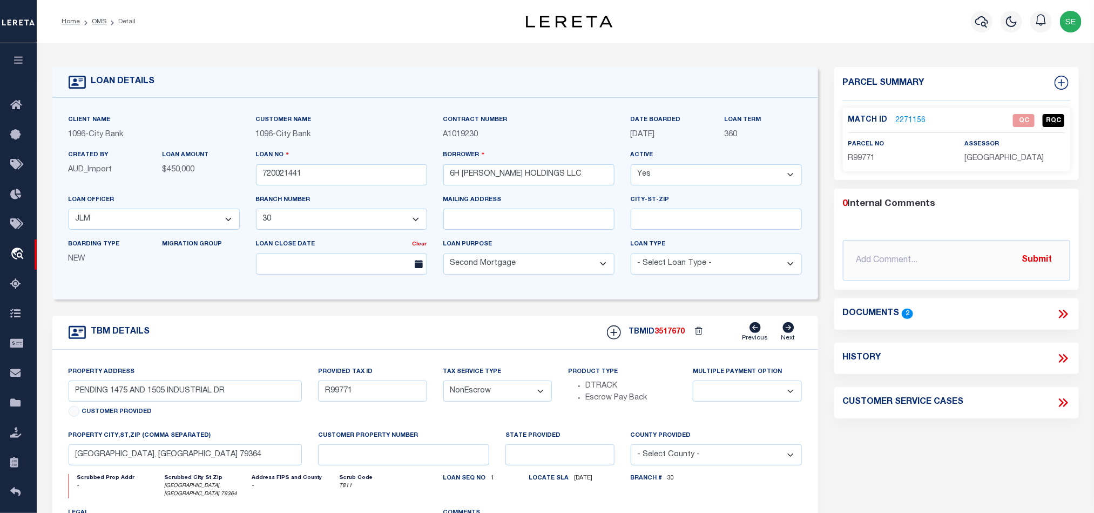
click at [866, 151] on div "parcel no R99771" at bounding box center [898, 151] width 100 height 26
click at [862, 154] on span "R99771" at bounding box center [861, 158] width 27 height 8
click at [862, 162] on span "R99771" at bounding box center [861, 158] width 27 height 8
click at [868, 156] on span "R99771" at bounding box center [861, 158] width 27 height 8
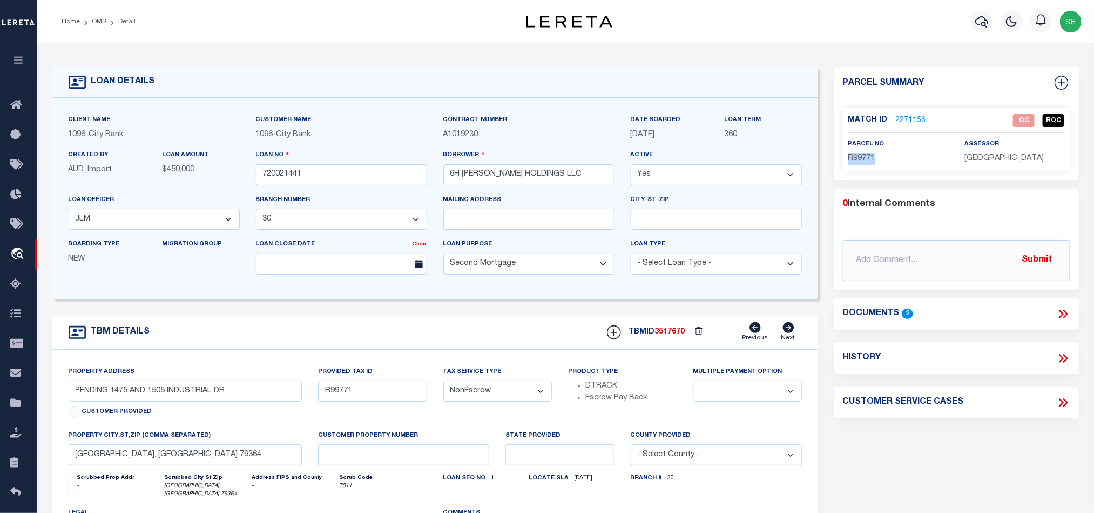
click at [868, 156] on span "R99771" at bounding box center [861, 158] width 27 height 8
click at [864, 156] on span "R99771" at bounding box center [861, 158] width 27 height 8
drag, startPoint x: 1062, startPoint y: 315, endPoint x: 768, endPoint y: 203, distance: 313.8
click at [1062, 315] on icon at bounding box center [1061, 313] width 5 height 9
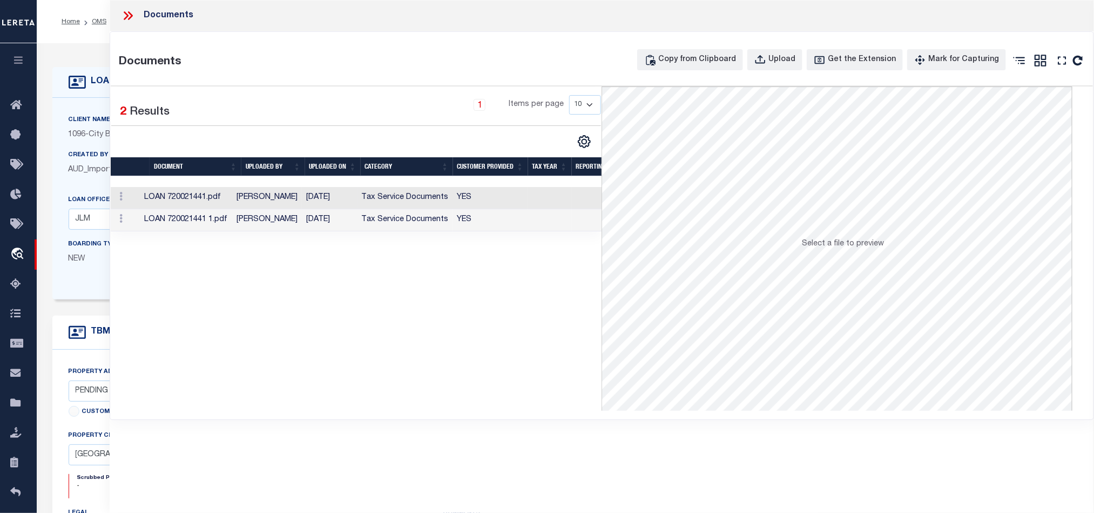
click at [519, 198] on td "YES" at bounding box center [490, 198] width 75 height 22
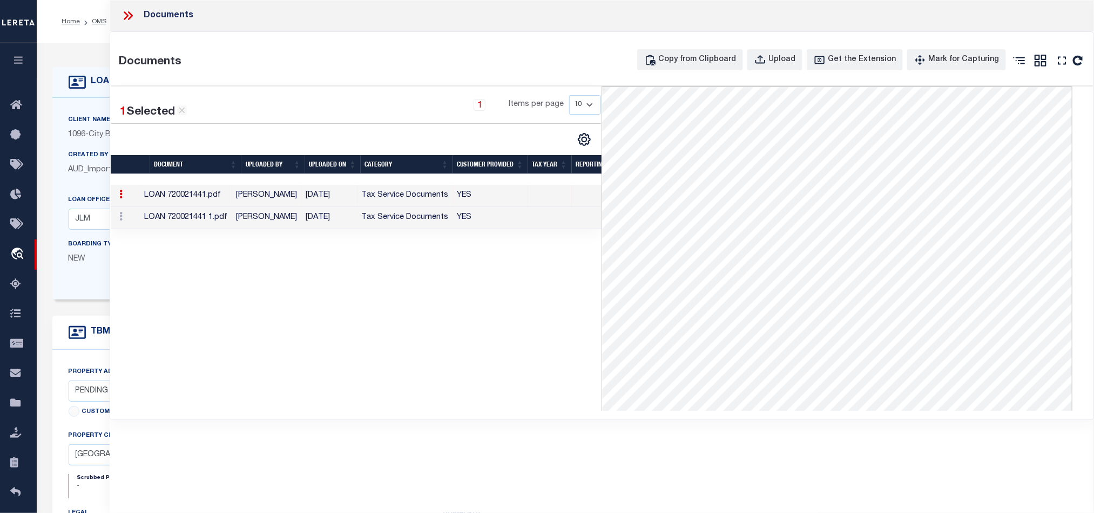
click at [484, 216] on td "YES" at bounding box center [490, 218] width 75 height 22
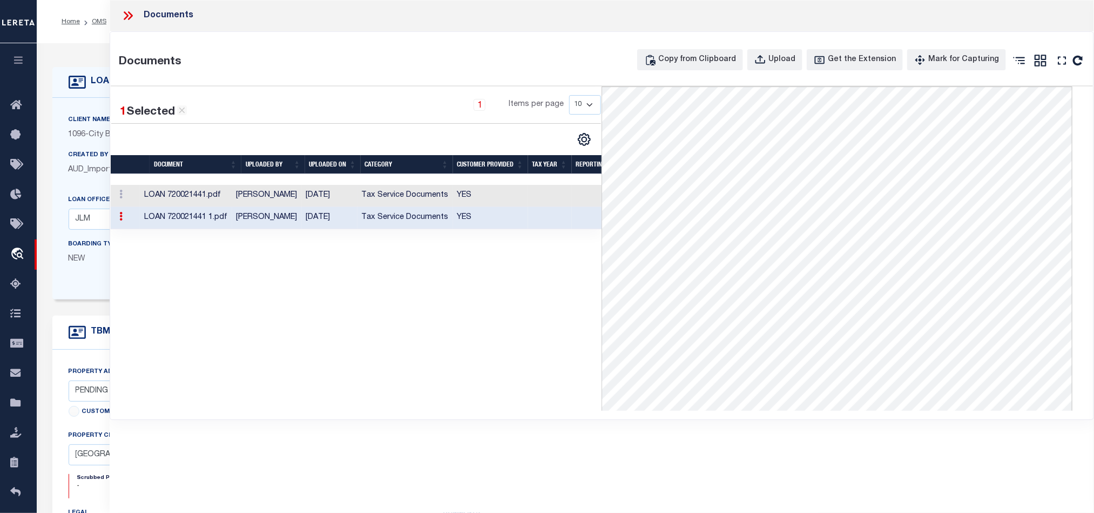
click at [383, 195] on td "Tax Service Documents" at bounding box center [406, 196] width 96 height 22
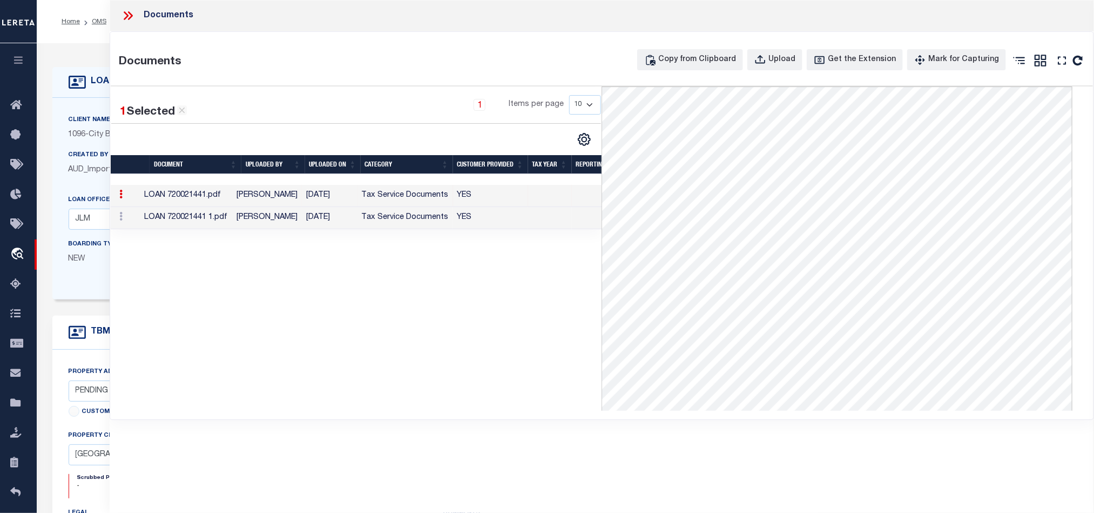
click at [130, 12] on icon at bounding box center [128, 16] width 14 height 14
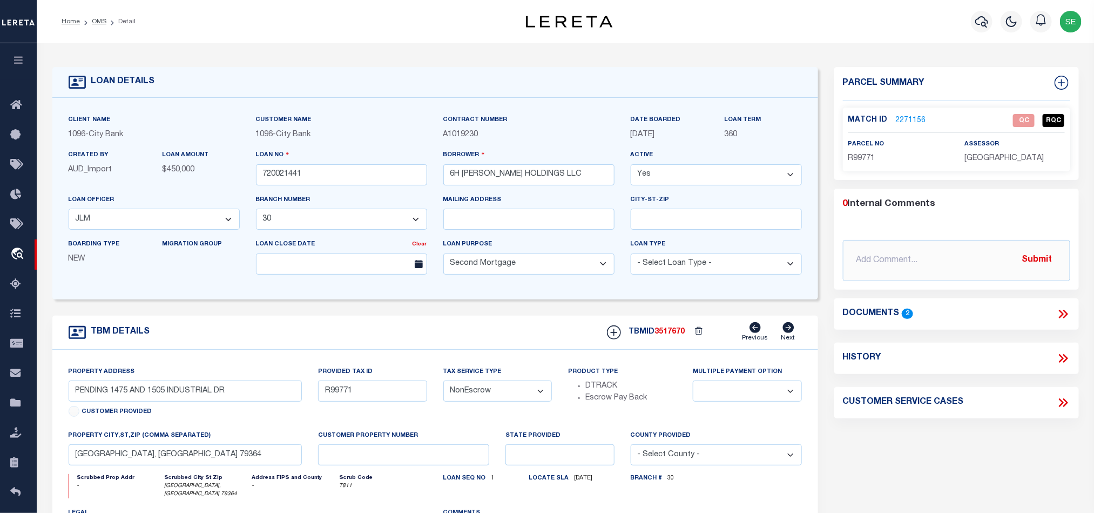
click at [911, 122] on link "2271156" at bounding box center [911, 120] width 30 height 11
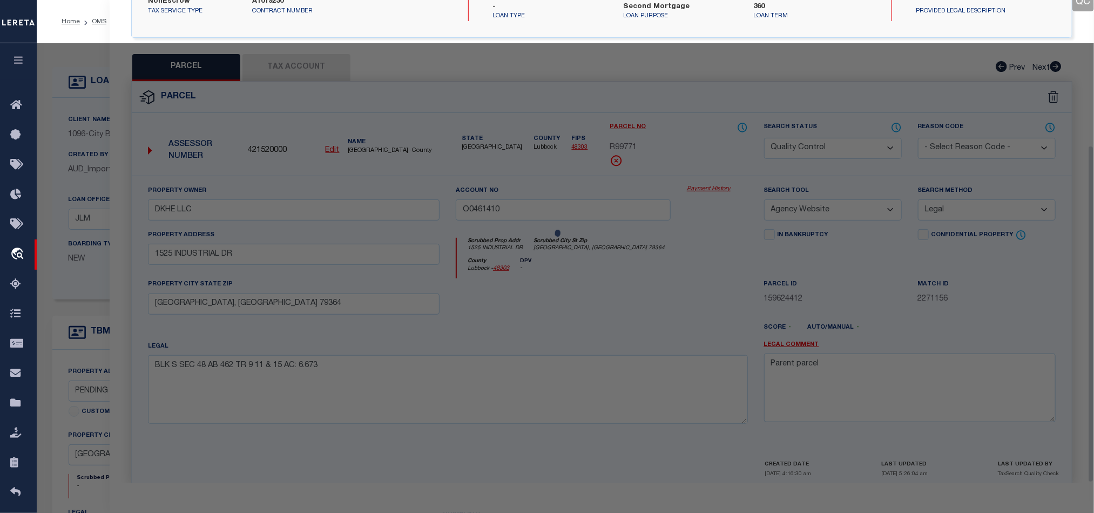
scroll to position [209, 0]
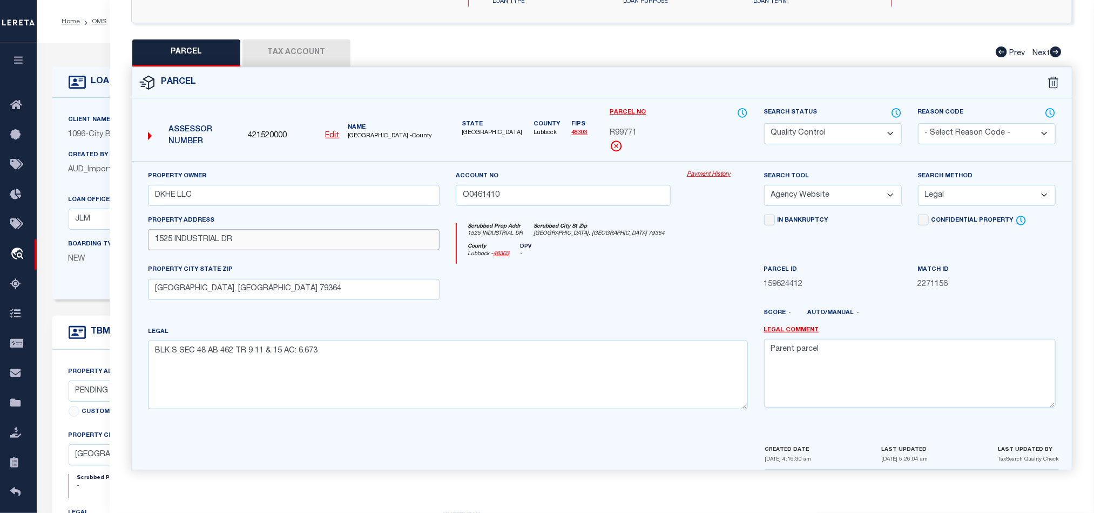
click at [198, 237] on input "1525 INDUSTRIAL DR" at bounding box center [294, 239] width 292 height 21
click at [292, 240] on input "1525 INDUSTRIAL DR" at bounding box center [294, 239] width 292 height 21
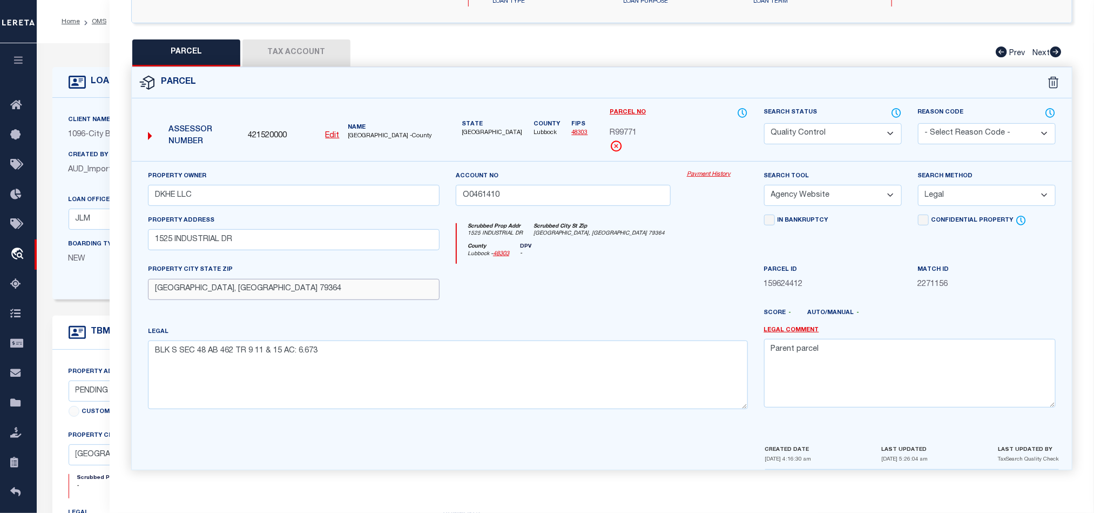
click at [242, 297] on input "[GEOGRAPHIC_DATA], [GEOGRAPHIC_DATA] 79364" at bounding box center [294, 289] width 292 height 21
click at [477, 300] on div at bounding box center [563, 286] width 231 height 44
click at [603, 297] on div at bounding box center [563, 286] width 231 height 44
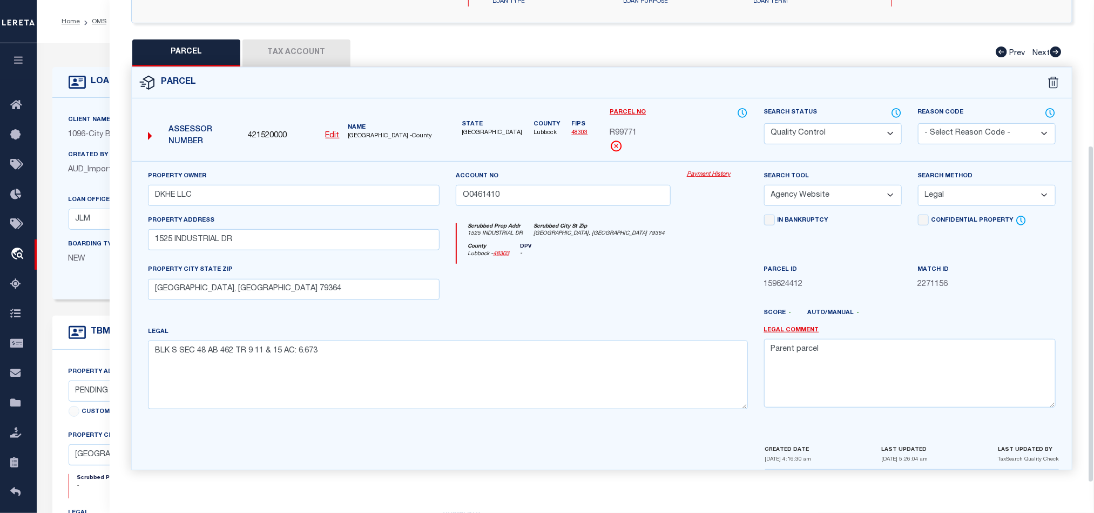
click at [566, 264] on div at bounding box center [563, 286] width 231 height 44
click at [584, 282] on div at bounding box center [563, 286] width 231 height 44
click at [650, 278] on div at bounding box center [563, 286] width 231 height 44
click at [653, 279] on div at bounding box center [563, 286] width 231 height 44
click at [619, 127] on span "R99771" at bounding box center [623, 133] width 27 height 12
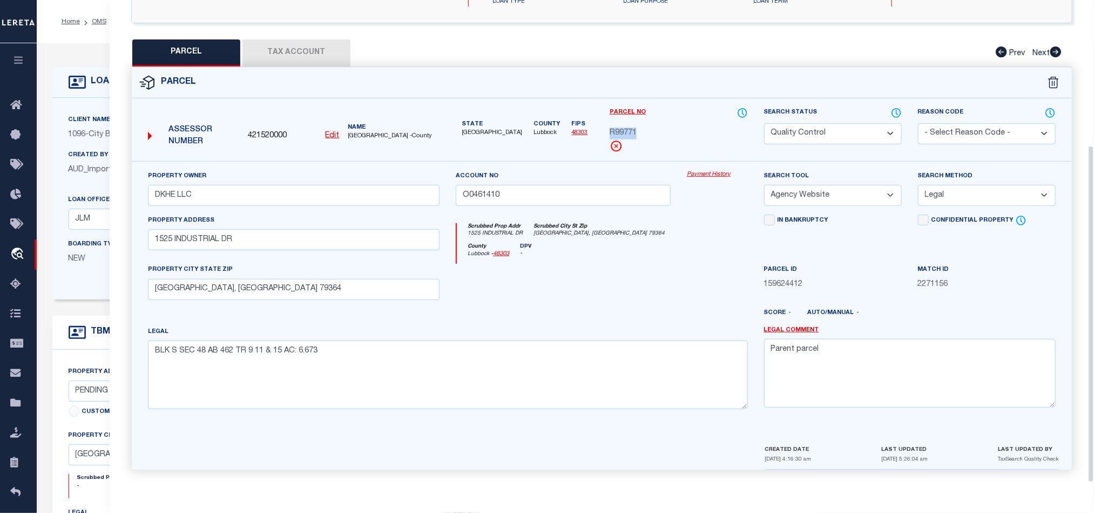
click at [619, 127] on span "R99771" at bounding box center [623, 133] width 27 height 12
click at [624, 129] on span "R99771" at bounding box center [623, 133] width 27 height 12
click at [629, 129] on span "R99771" at bounding box center [623, 133] width 27 height 12
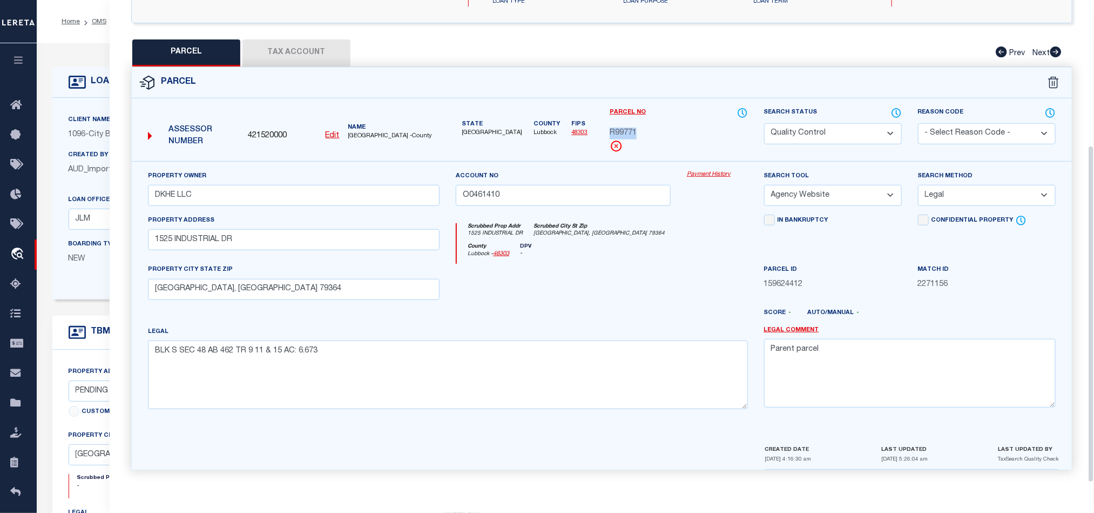
click at [621, 120] on div "Parcel No R99771" at bounding box center [679, 129] width 138 height 45
click at [619, 130] on span "R99771" at bounding box center [623, 133] width 27 height 12
click at [603, 291] on div at bounding box center [563, 286] width 231 height 44
click at [292, 50] on button "Tax Account" at bounding box center [296, 52] width 108 height 27
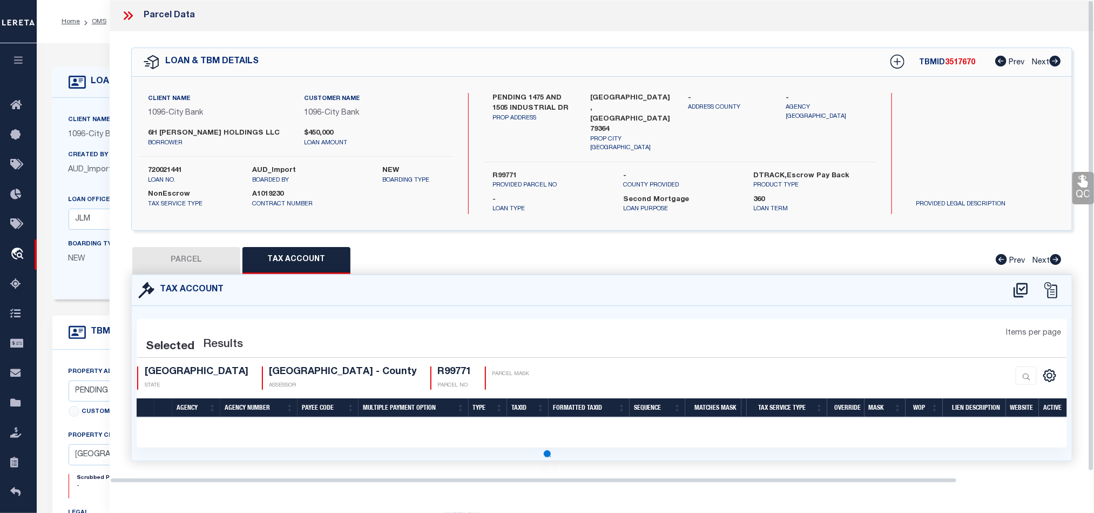
scroll to position [0, 0]
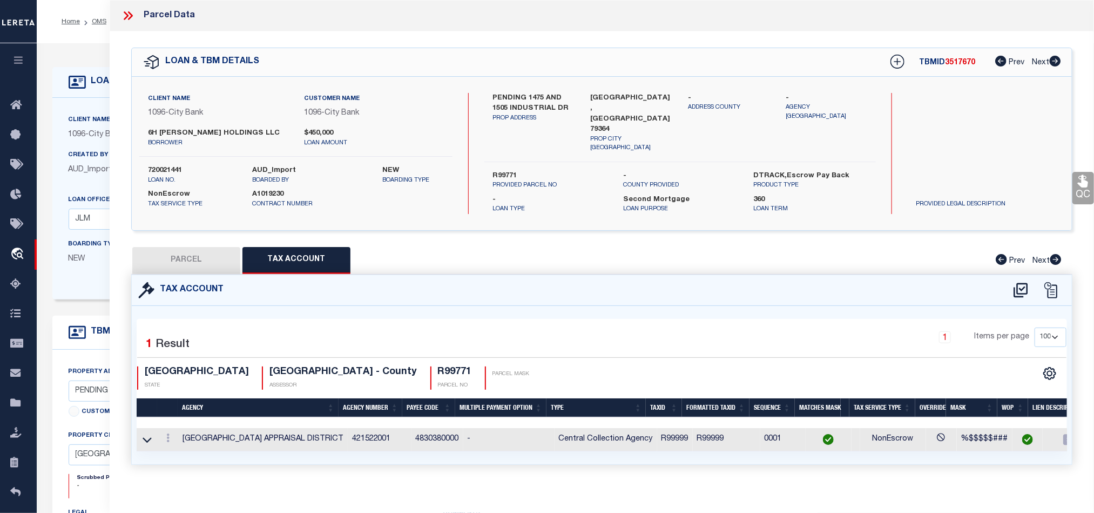
click at [185, 248] on button "PARCEL" at bounding box center [186, 260] width 108 height 27
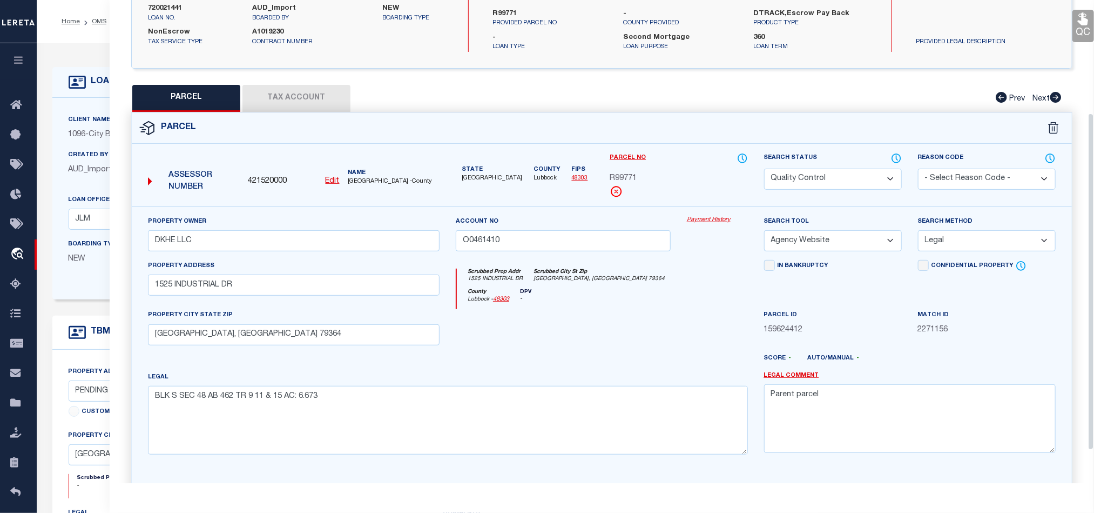
click at [547, 292] on div "County [GEOGRAPHIC_DATA] - 48303 DPV -" at bounding box center [602, 298] width 291 height 21
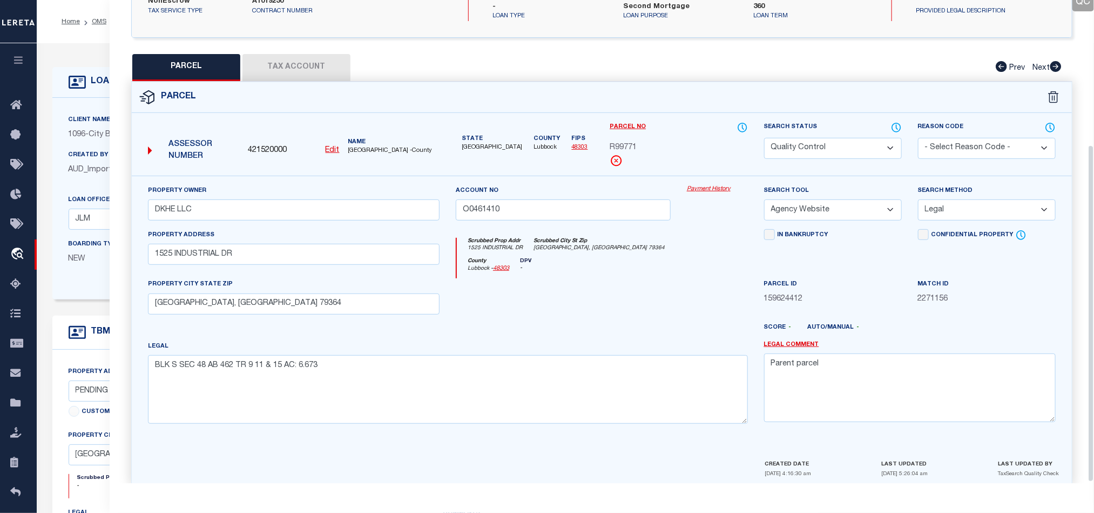
scroll to position [209, 0]
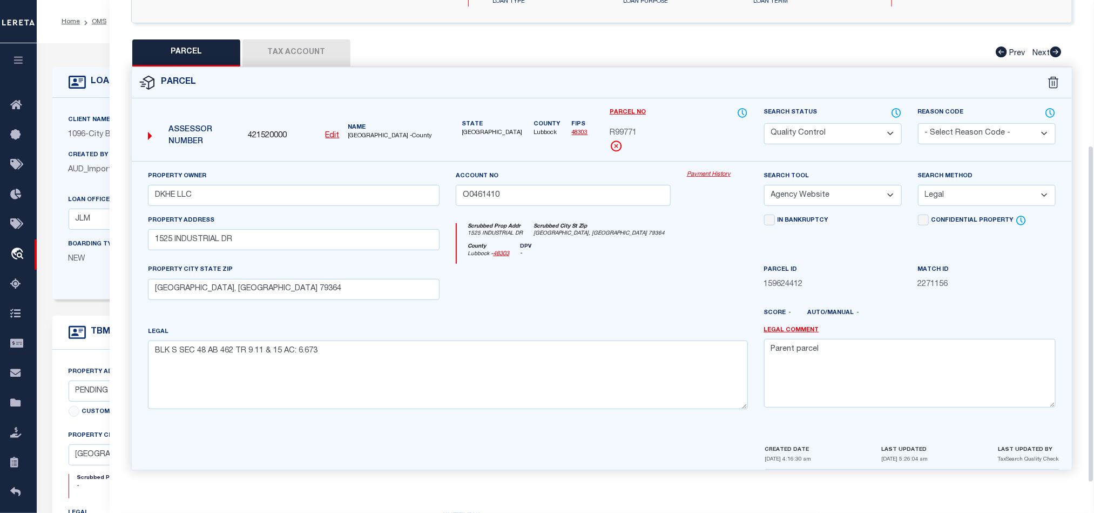
click at [608, 289] on div at bounding box center [563, 286] width 231 height 44
click at [891, 109] on icon at bounding box center [896, 113] width 11 height 12
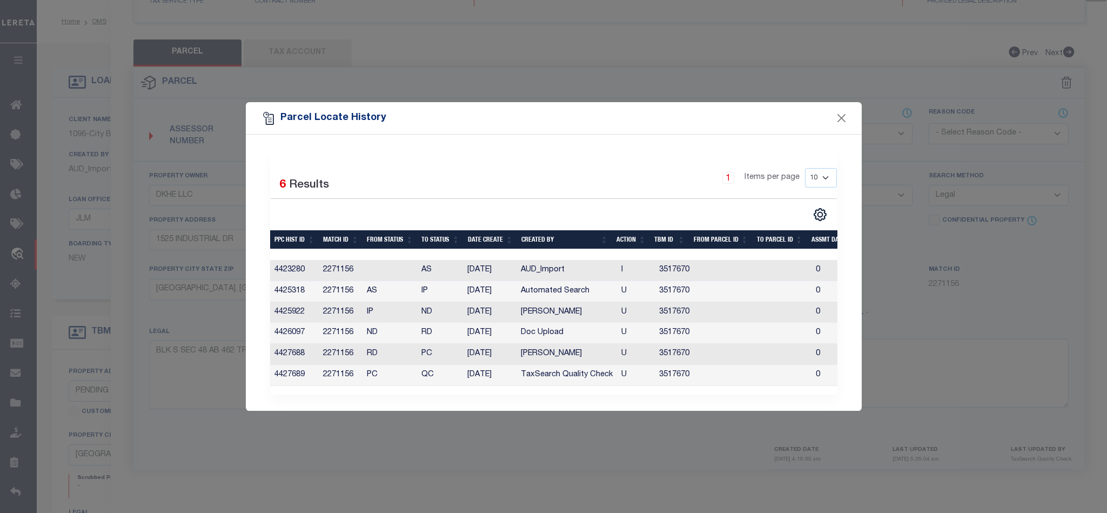
click at [851, 116] on div "Parcel Locate History" at bounding box center [554, 118] width 616 height 32
click at [847, 116] on button "Close" at bounding box center [841, 118] width 14 height 14
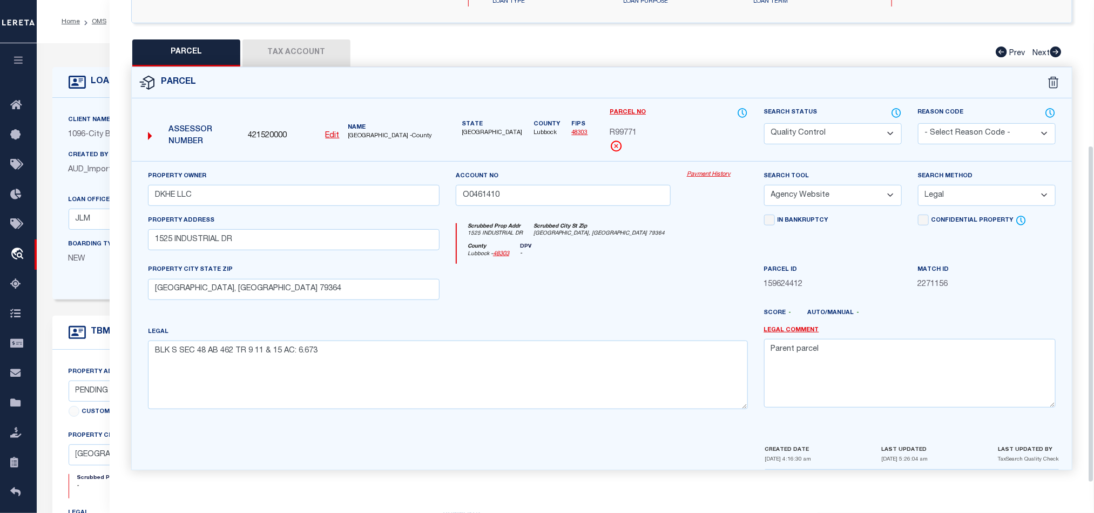
click at [602, 321] on div at bounding box center [640, 316] width 231 height 17
click at [269, 44] on button "Tax Account" at bounding box center [296, 52] width 108 height 27
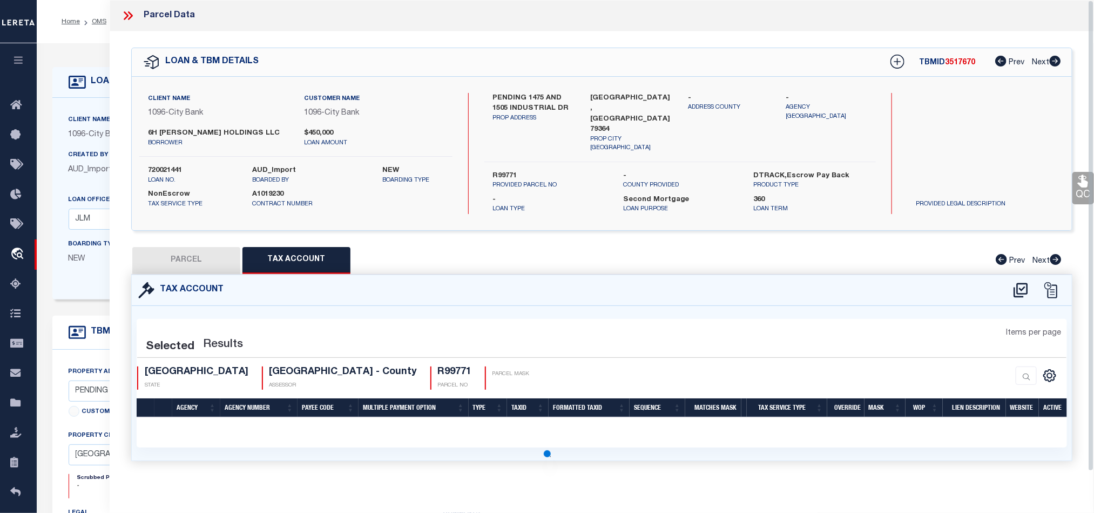
scroll to position [0, 0]
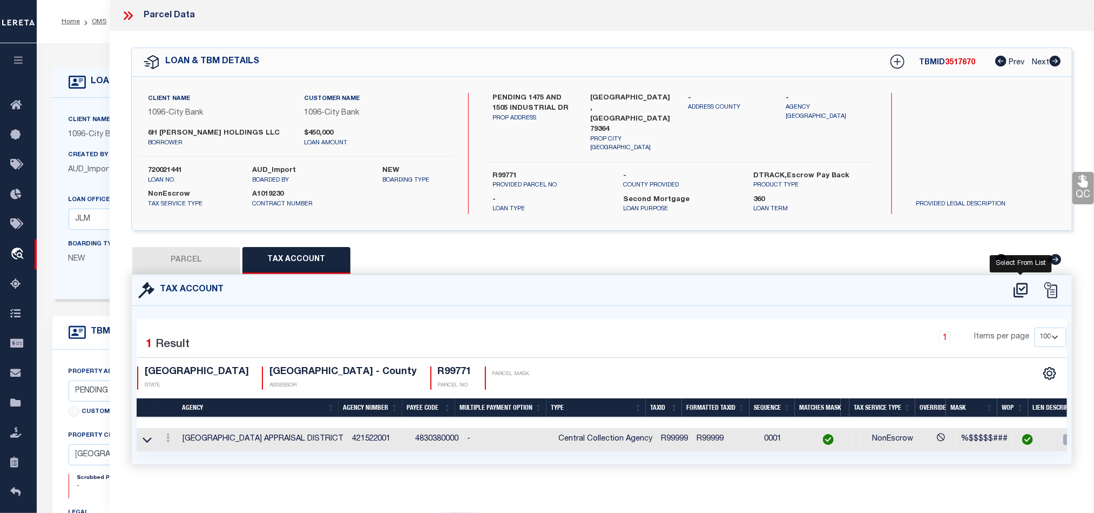
click at [1021, 284] on icon at bounding box center [1021, 289] width 18 height 17
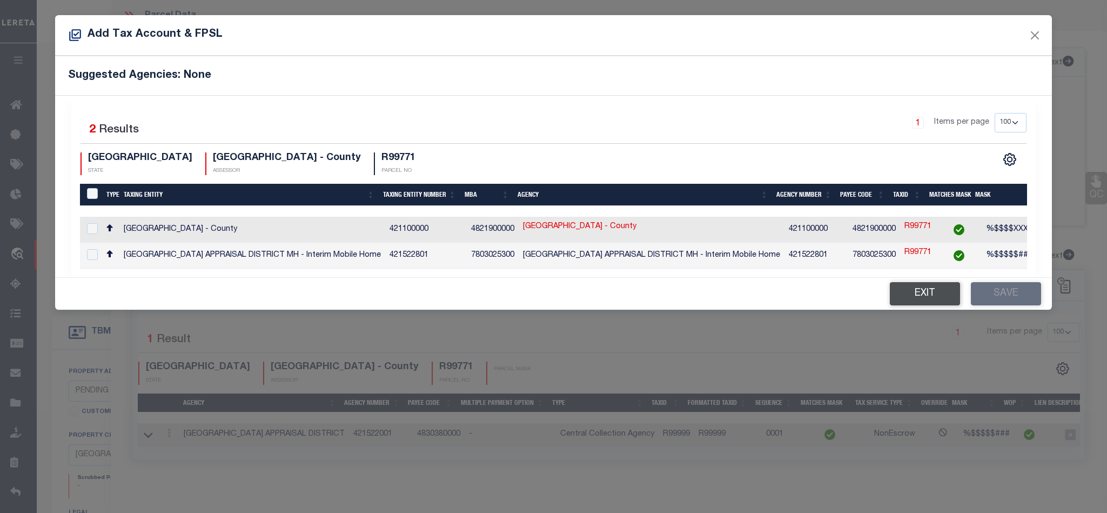
click at [907, 300] on button "Exit" at bounding box center [924, 293] width 70 height 23
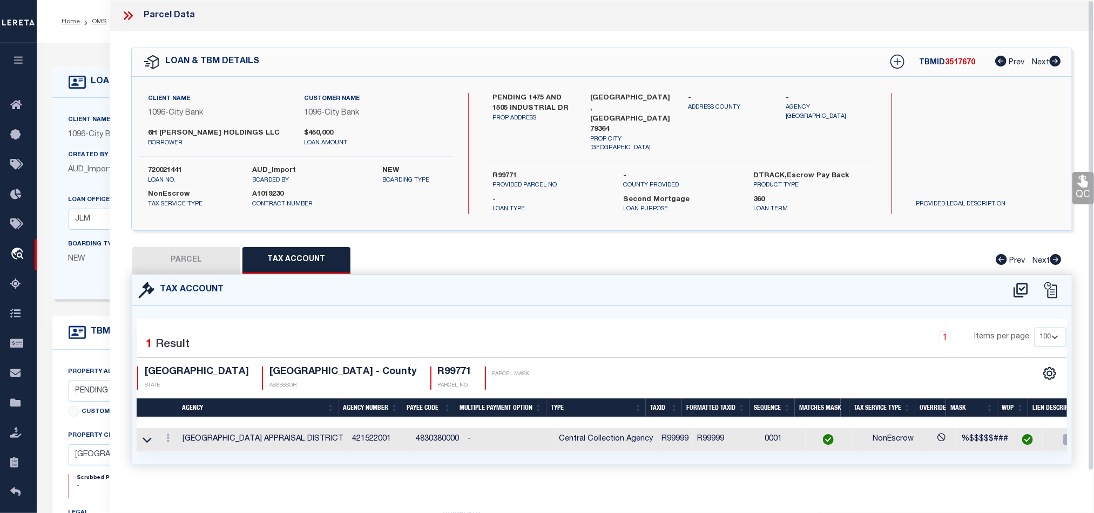
click at [196, 252] on button "PARCEL" at bounding box center [186, 260] width 108 height 27
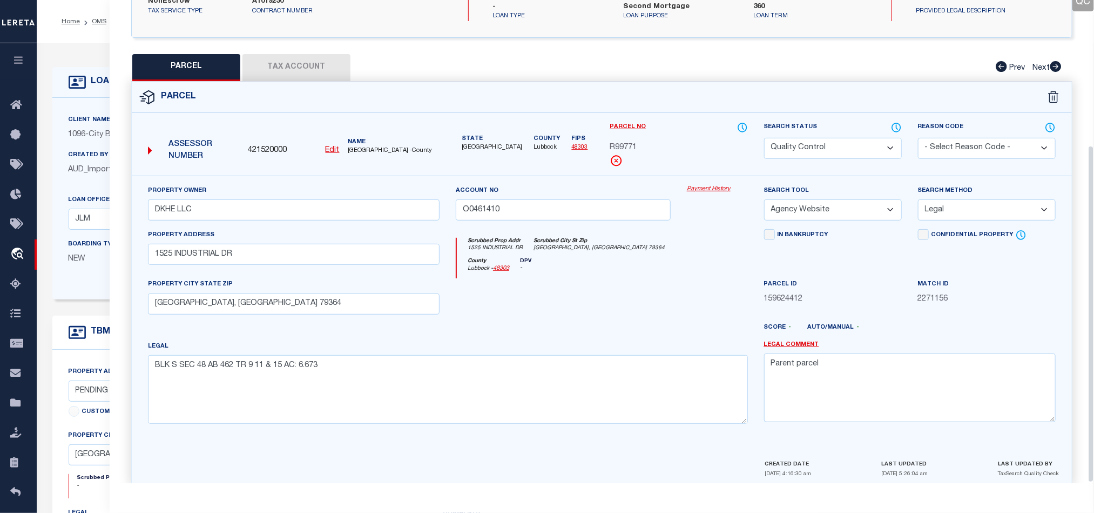
scroll to position [209, 0]
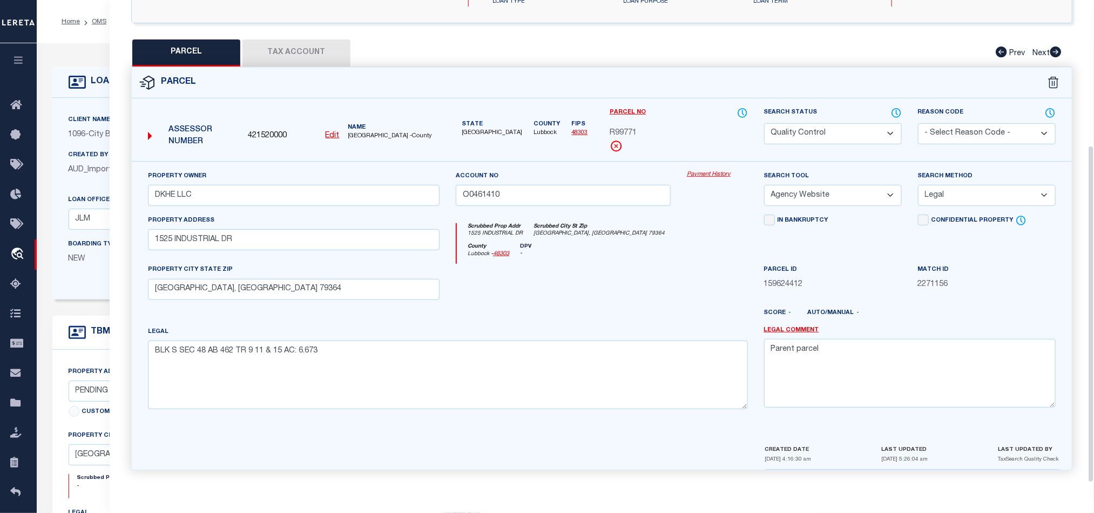
click at [611, 273] on div at bounding box center [563, 286] width 231 height 44
click at [623, 295] on div at bounding box center [563, 286] width 231 height 44
click at [623, 298] on div at bounding box center [563, 286] width 231 height 44
click at [628, 295] on div at bounding box center [563, 286] width 231 height 44
click at [658, 275] on div at bounding box center [563, 286] width 231 height 44
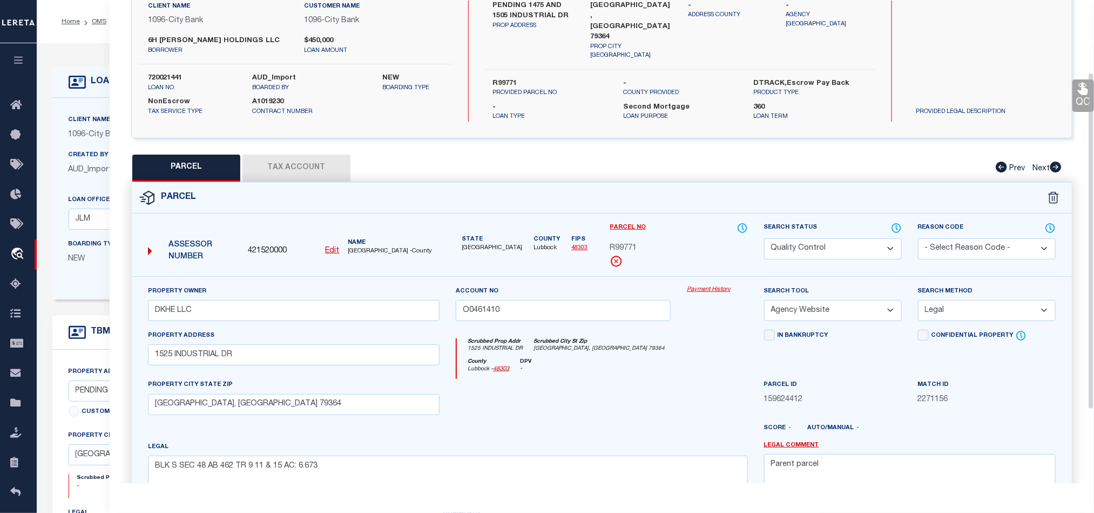
scroll to position [128, 0]
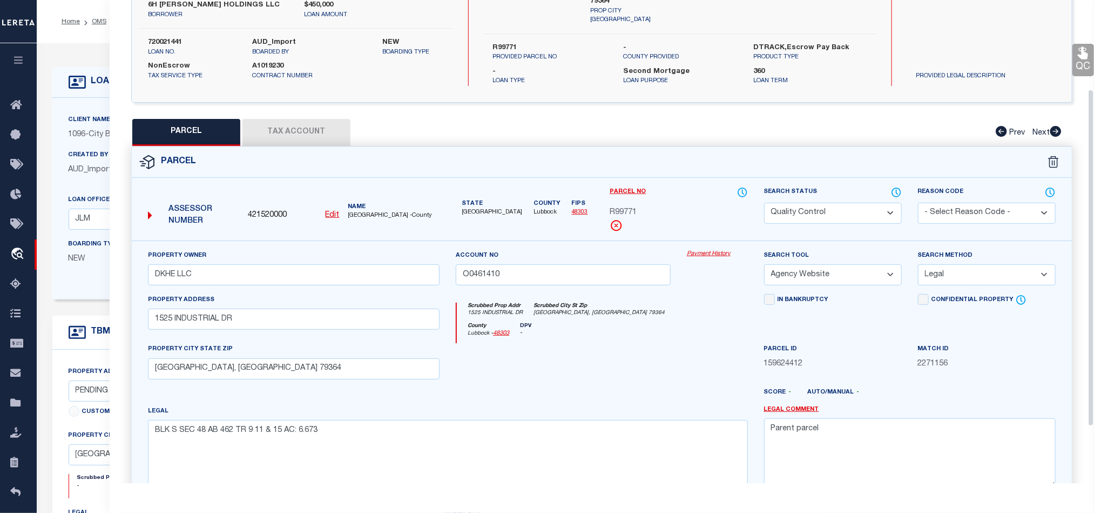
click at [629, 314] on div "Scrubbed Prop Addr 1525 INDUSTRIAL DR [GEOGRAPHIC_DATA] [GEOGRAPHIC_DATA][PERSO…" at bounding box center [602, 312] width 291 height 20
click at [689, 334] on div "County [GEOGRAPHIC_DATA] - 48303 DPV -" at bounding box center [602, 332] width 291 height 21
click at [835, 212] on select "Automated Search Bad Parcel Complete Duplicate Parcel High Dollar Reporting In …" at bounding box center [833, 213] width 138 height 21
click at [642, 318] on div "Scrubbed Prop Addr 1525 INDUSTRIAL DR [GEOGRAPHIC_DATA] [GEOGRAPHIC_DATA][PERSO…" at bounding box center [602, 312] width 291 height 20
drag, startPoint x: 1086, startPoint y: 59, endPoint x: 1081, endPoint y: 77, distance: 18.5
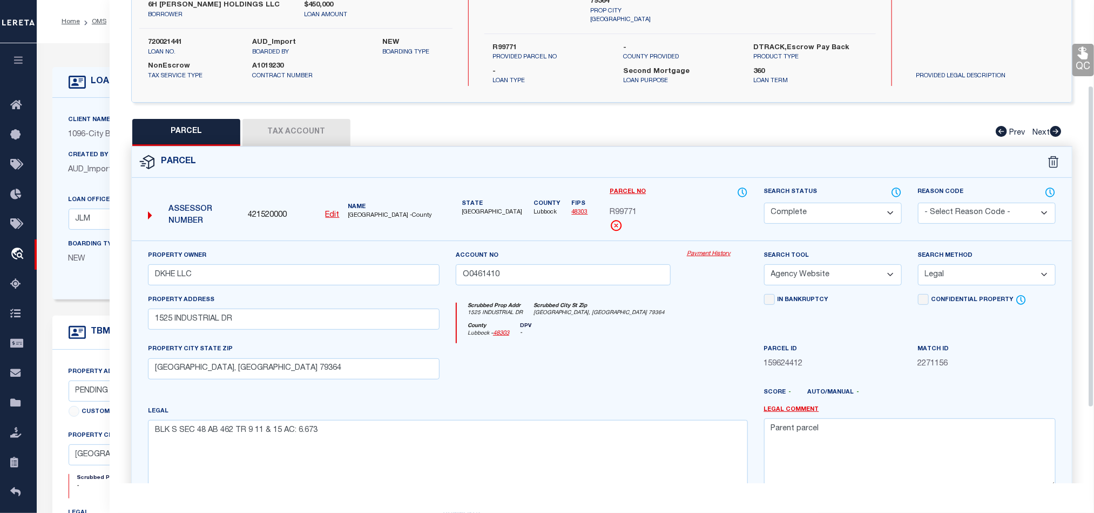
click at [1084, 58] on icon at bounding box center [1083, 53] width 10 height 12
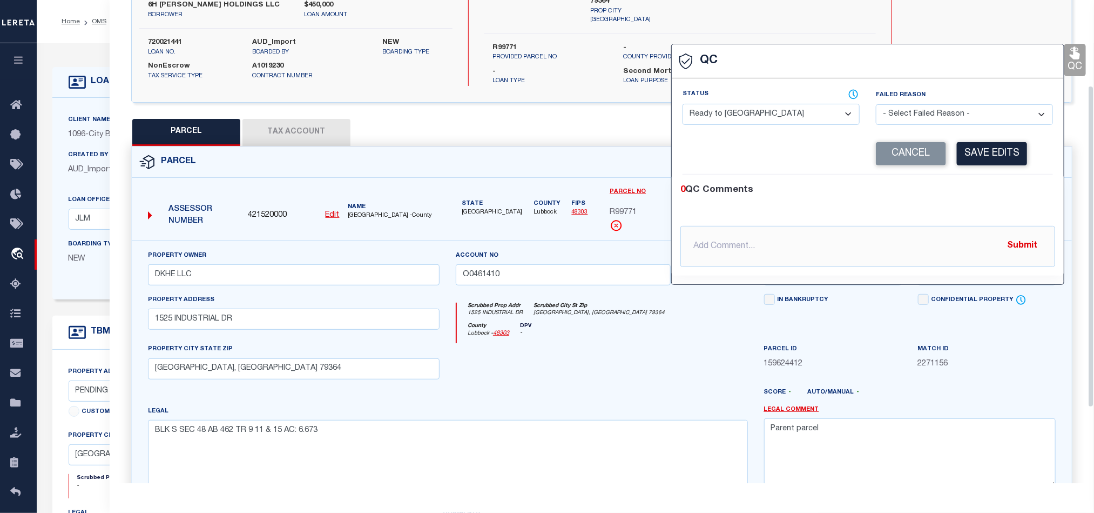
click at [806, 114] on select "- Select Status - Ready to QC Correct Incorrect" at bounding box center [771, 114] width 177 height 21
click at [985, 193] on div "0 QC Comments" at bounding box center [865, 190] width 370 height 14
click at [1002, 150] on button "Save Edits" at bounding box center [992, 153] width 70 height 23
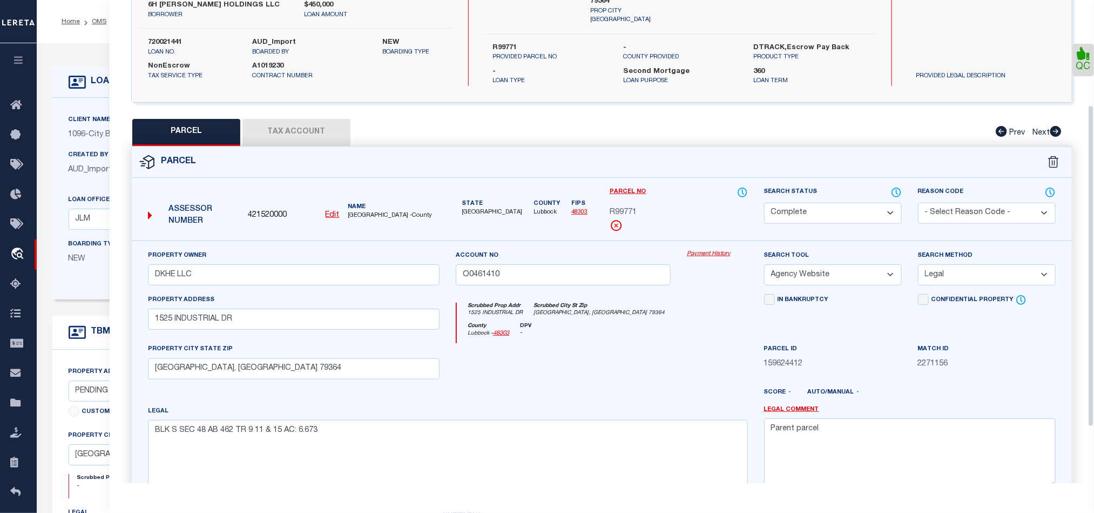
scroll to position [241, 0]
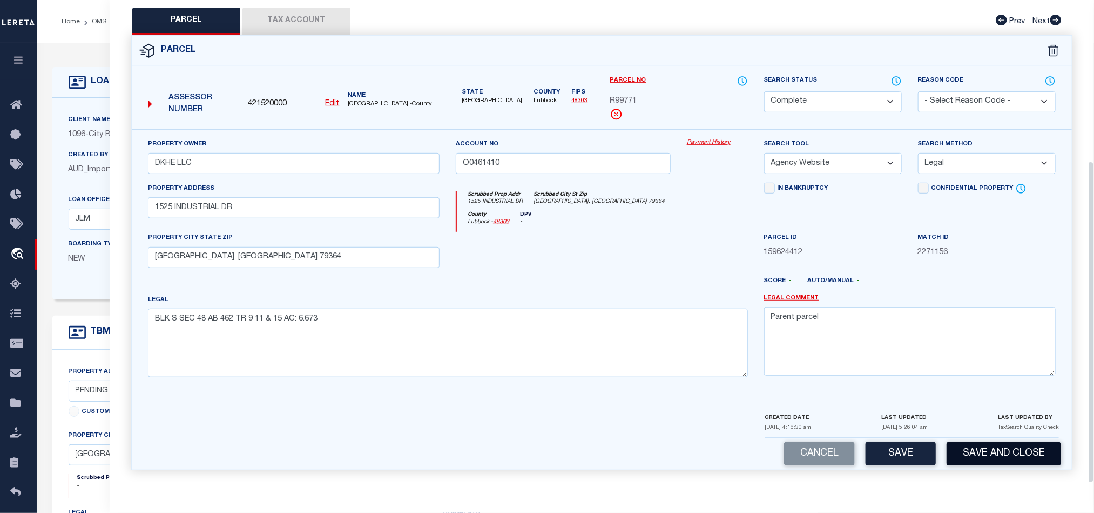
click at [996, 449] on button "Save and Close" at bounding box center [1004, 453] width 114 height 23
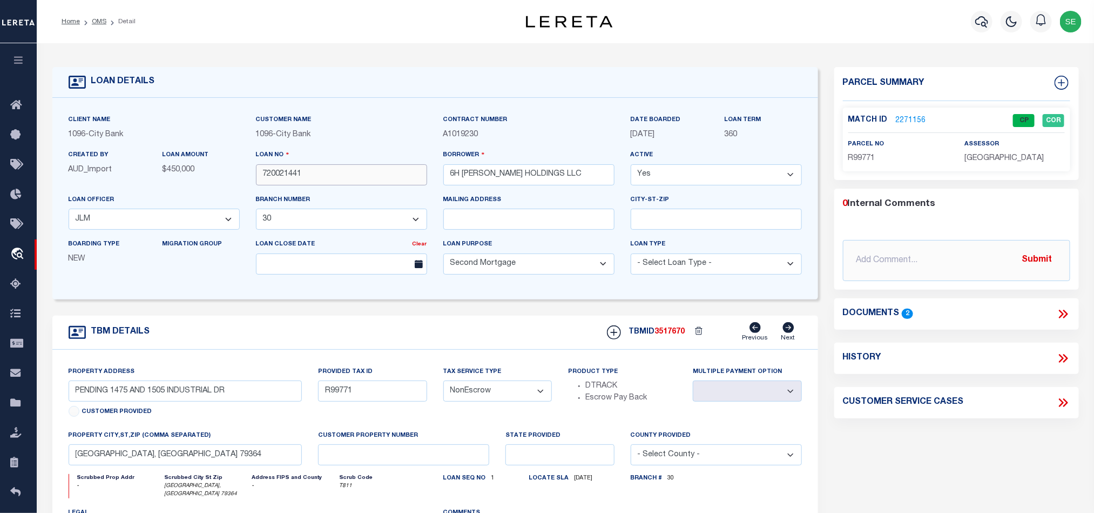
click at [382, 177] on input "720021441" at bounding box center [341, 174] width 171 height 21
click at [684, 335] on span "3517670" at bounding box center [670, 332] width 30 height 8
click at [969, 159] on span "[GEOGRAPHIC_DATA]" at bounding box center [1004, 158] width 79 height 8
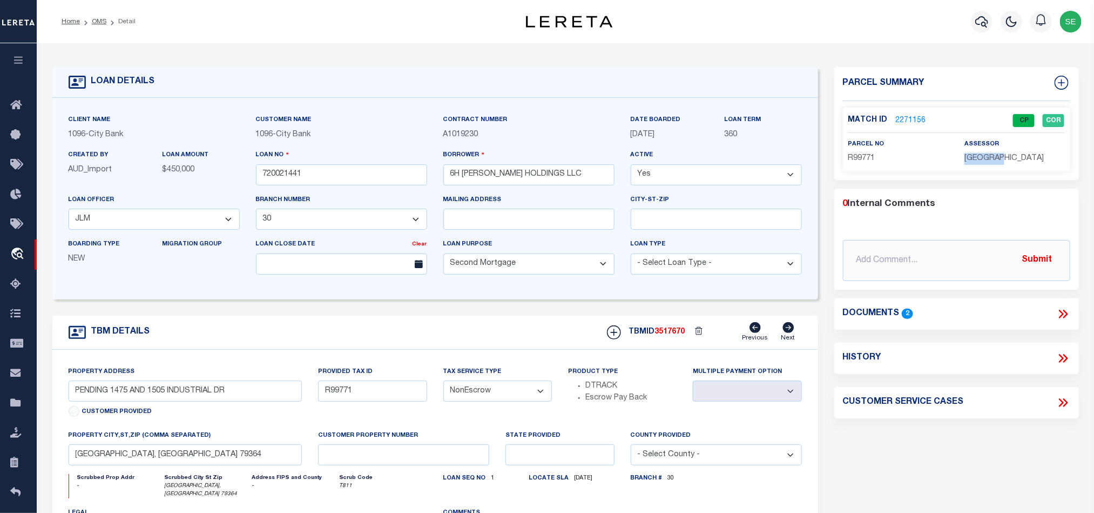
click at [969, 159] on span "[GEOGRAPHIC_DATA]" at bounding box center [1004, 158] width 79 height 8
click at [861, 159] on span "R99771" at bounding box center [861, 158] width 27 height 8
click at [435, 341] on div "TBM DETAILS TBMID 3517670 Previous Next" at bounding box center [435, 332] width 766 height 34
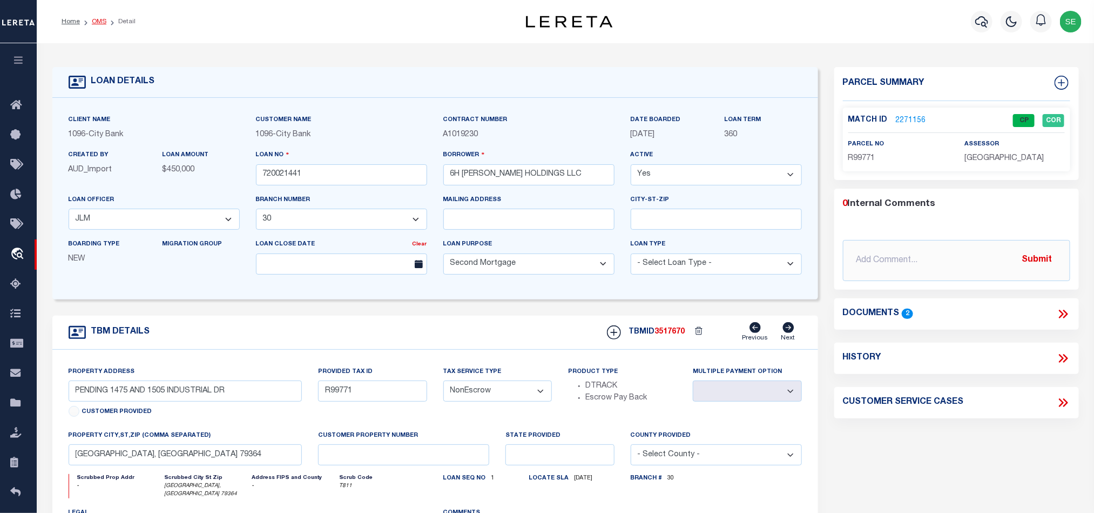
click at [103, 25] on link "OMS" at bounding box center [99, 21] width 15 height 6
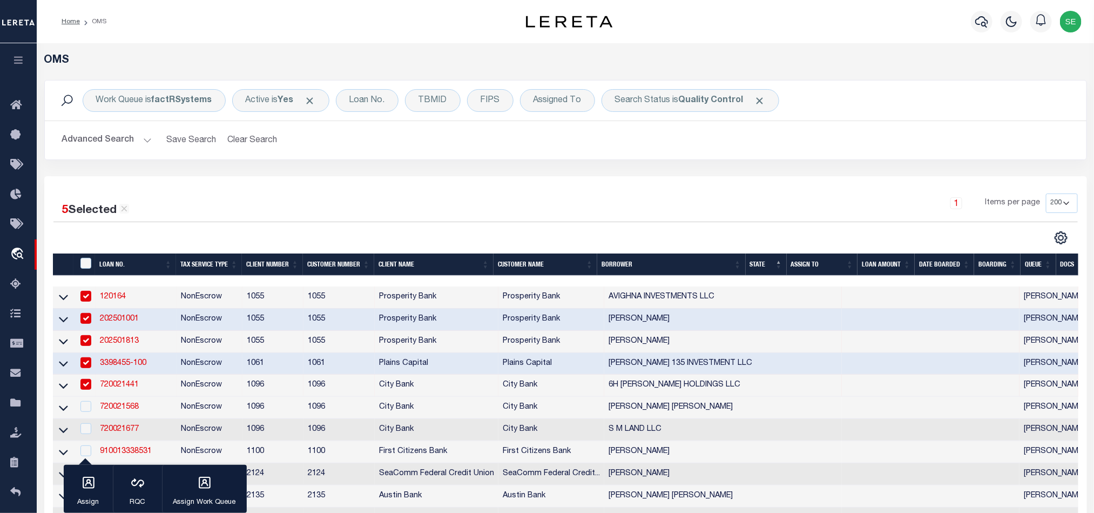
scroll to position [162, 0]
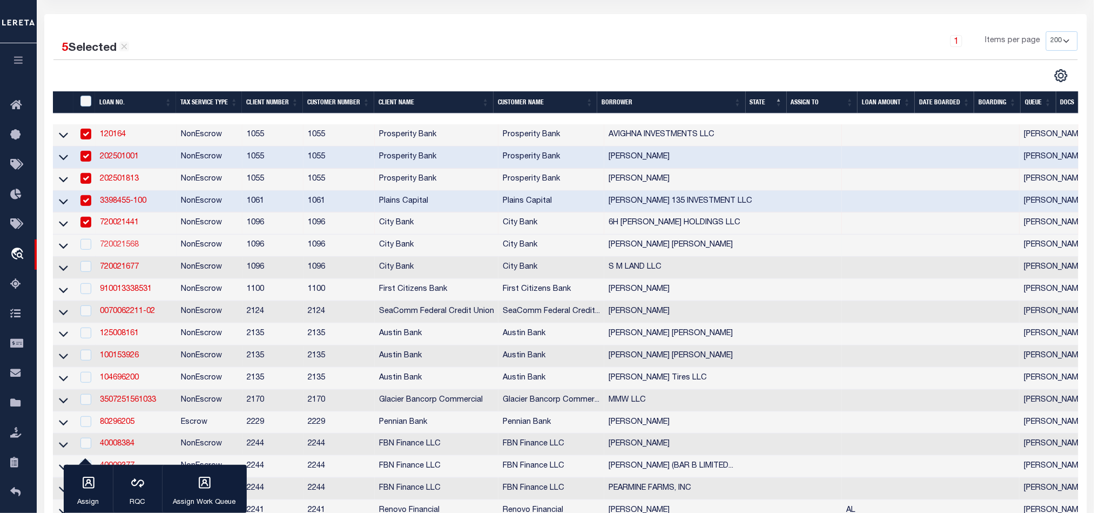
click at [105, 247] on link "720021568" at bounding box center [119, 245] width 39 height 8
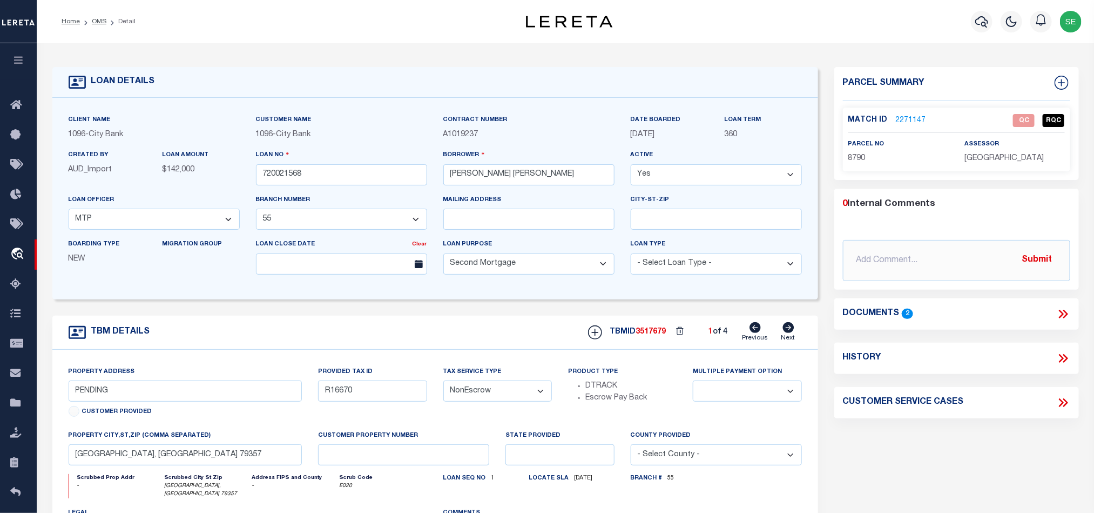
click at [528, 339] on div "TBM DETAILS TBMID 3517679 1 of 4 Next" at bounding box center [435, 332] width 766 height 34
click at [788, 331] on icon at bounding box center [788, 327] width 11 height 11
click at [756, 331] on icon at bounding box center [755, 327] width 11 height 11
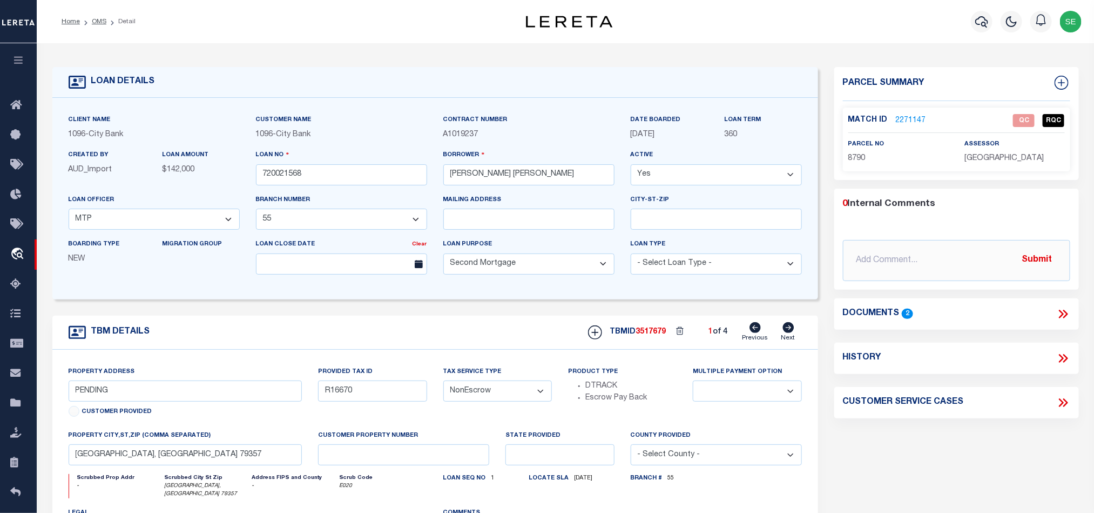
click at [1065, 309] on icon at bounding box center [1063, 314] width 14 height 14
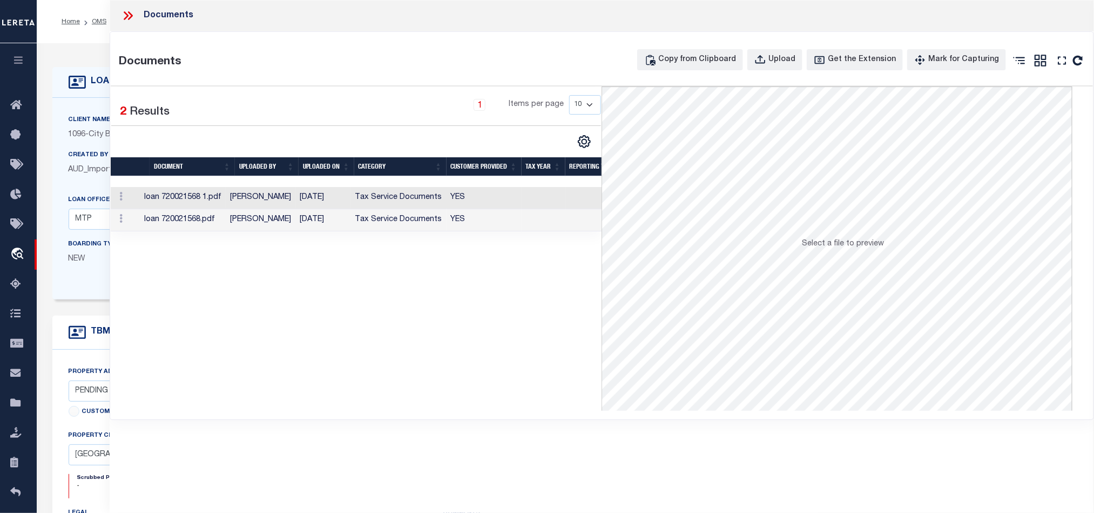
click at [538, 204] on td at bounding box center [544, 198] width 44 height 22
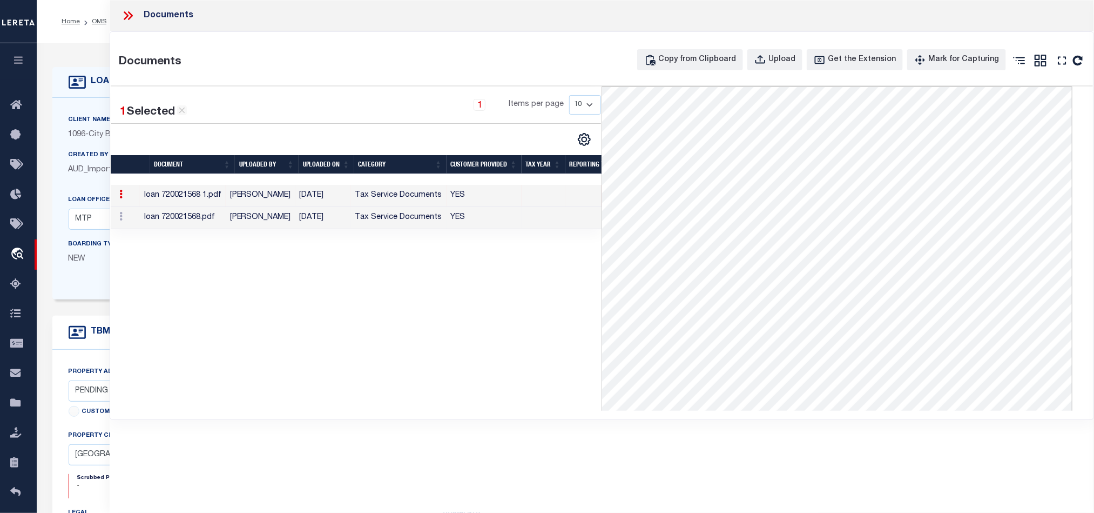
click at [451, 216] on td "YES" at bounding box center [484, 218] width 75 height 22
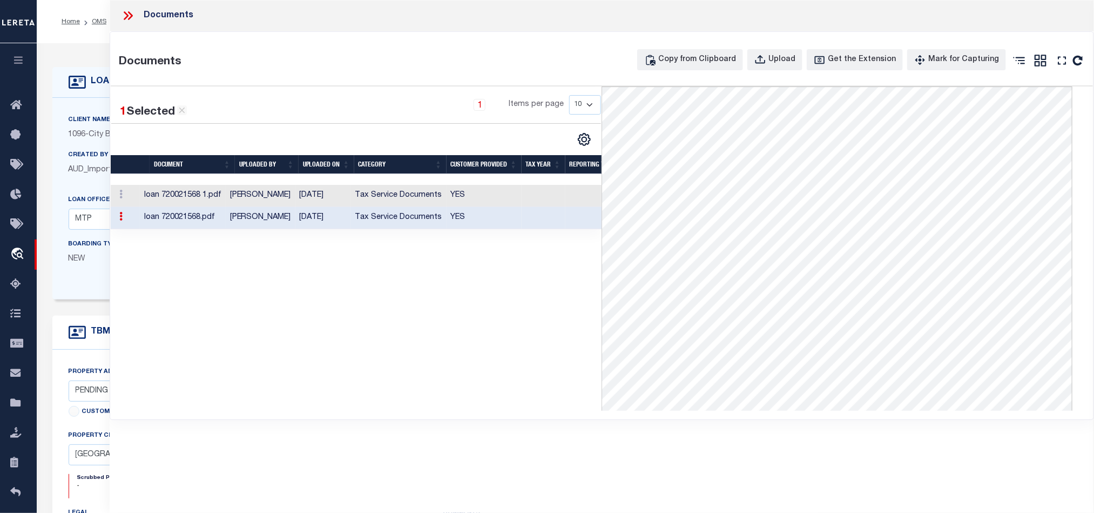
click at [128, 14] on icon at bounding box center [128, 16] width 14 height 14
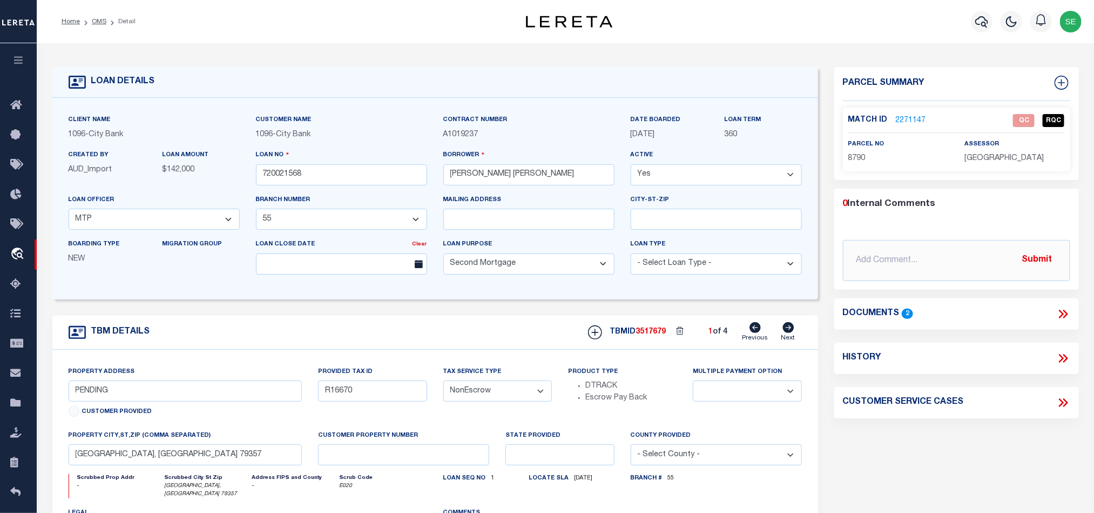
click at [860, 157] on span "8790" at bounding box center [856, 158] width 17 height 8
click at [854, 161] on span "8790" at bounding box center [856, 158] width 17 height 8
click at [854, 160] on span "8790" at bounding box center [856, 158] width 17 height 8
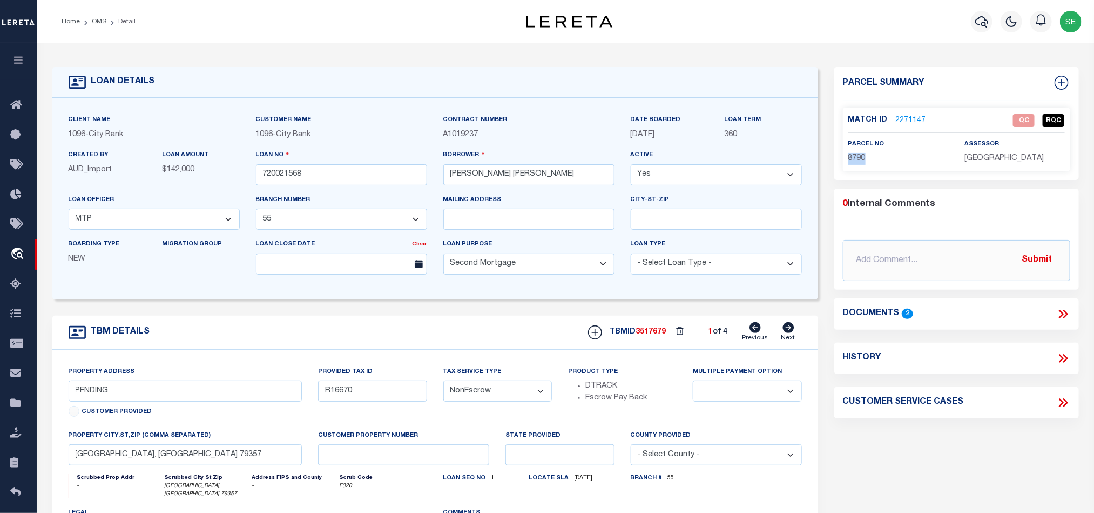
click at [854, 160] on span "8790" at bounding box center [856, 158] width 17 height 8
click at [914, 118] on link "2271147" at bounding box center [911, 120] width 30 height 11
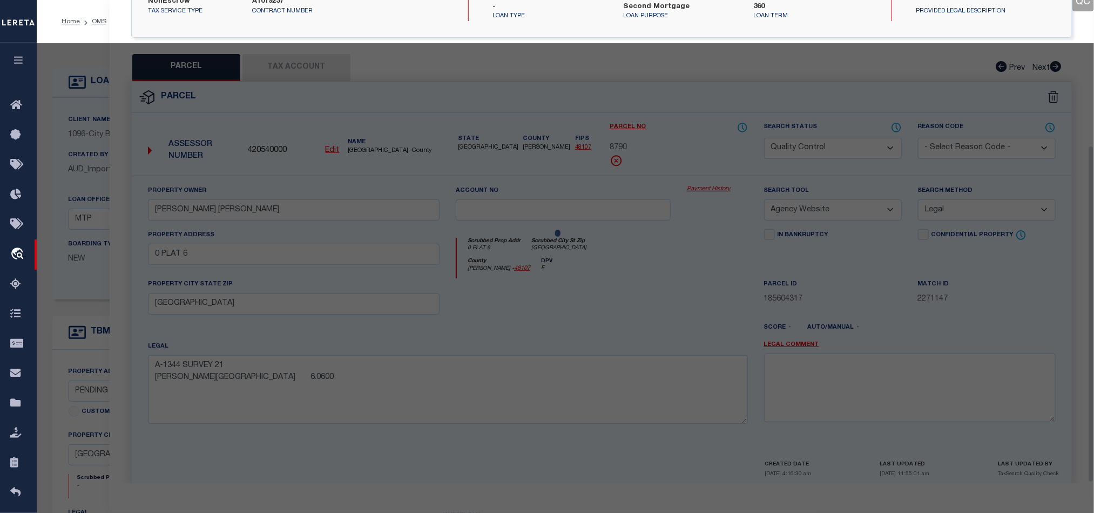
scroll to position [209, 0]
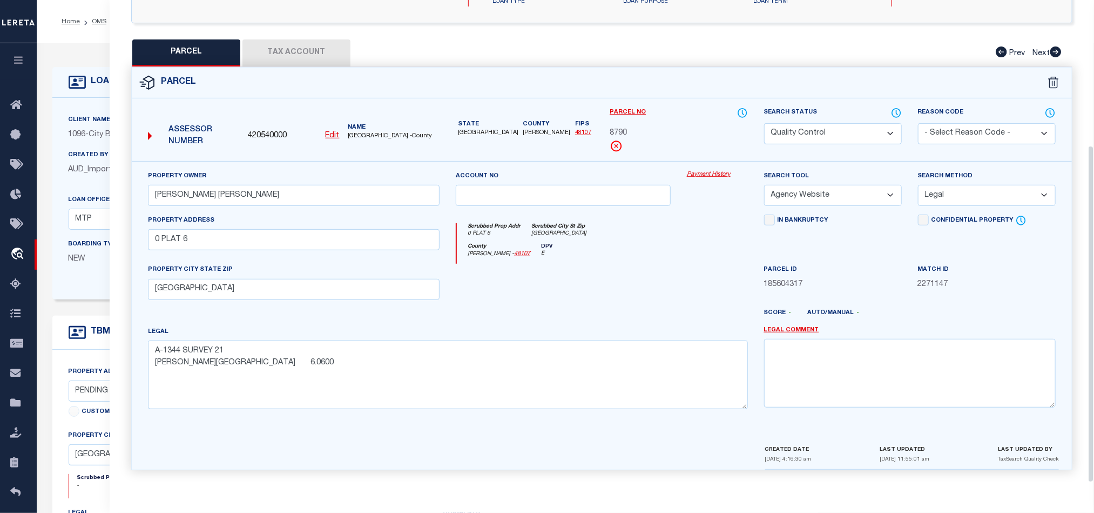
click at [293, 39] on button "Tax Account" at bounding box center [296, 52] width 108 height 27
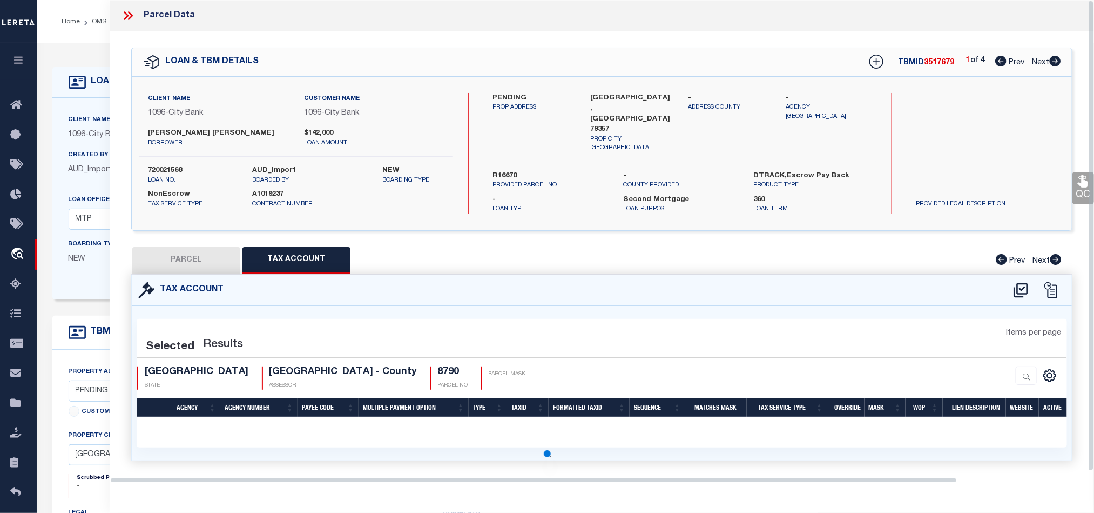
scroll to position [0, 0]
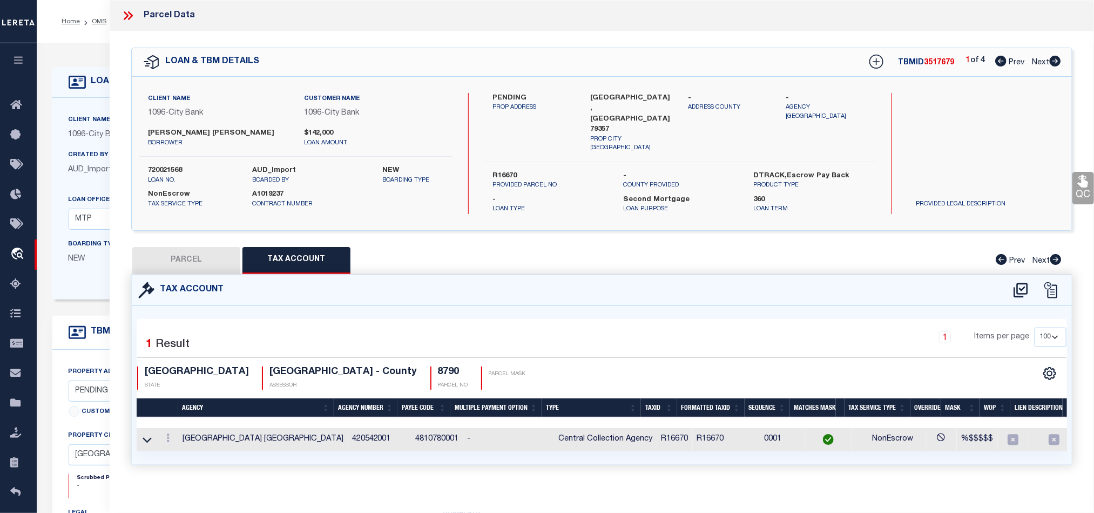
click at [199, 250] on button "PARCEL" at bounding box center [186, 260] width 108 height 27
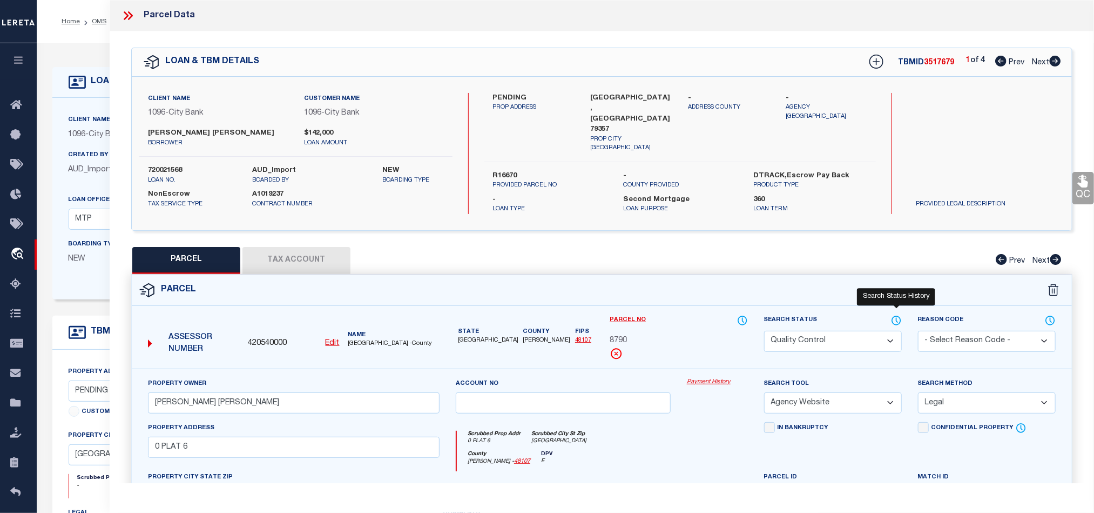
click at [894, 321] on icon at bounding box center [896, 320] width 11 height 12
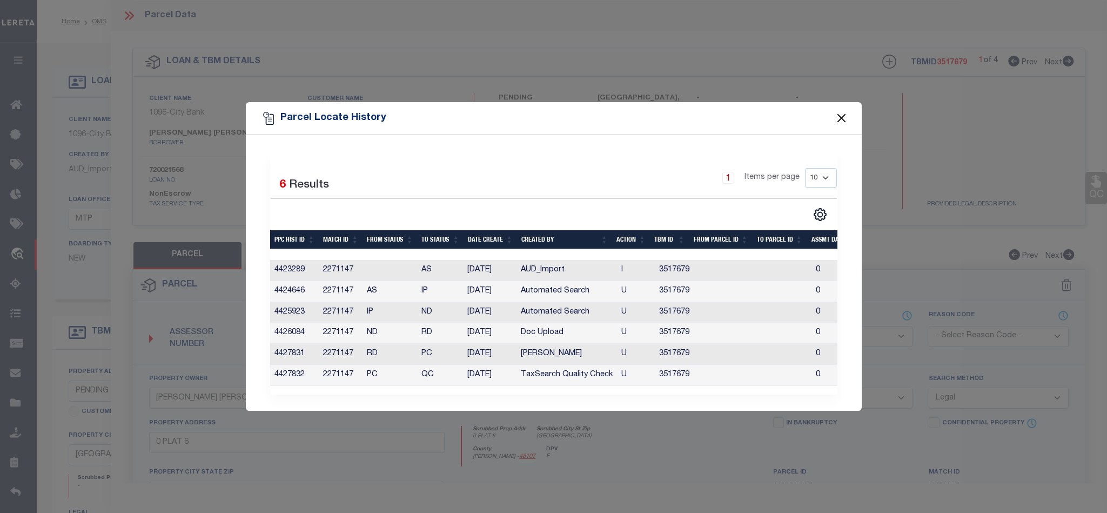
click at [838, 113] on button "Close" at bounding box center [841, 118] width 14 height 14
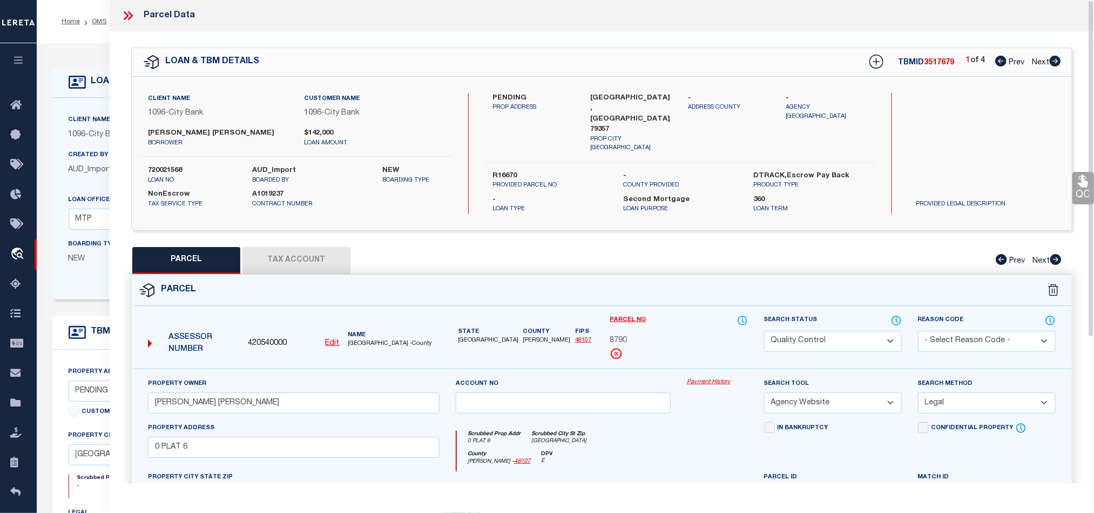
click at [636, 274] on div "Parcel Edit" at bounding box center [601, 475] width 941 height 403
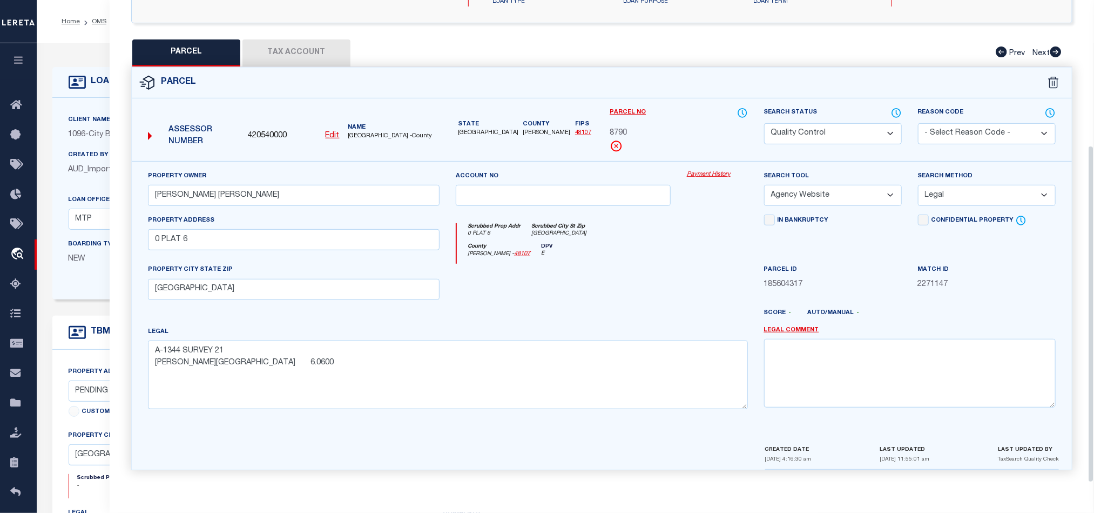
click at [596, 308] on div at bounding box center [640, 316] width 231 height 17
click at [845, 138] on select "Automated Search Bad Parcel Complete Duplicate Parcel High Dollar Reporting In …" at bounding box center [833, 133] width 138 height 21
click at [602, 264] on div at bounding box center [563, 286] width 231 height 44
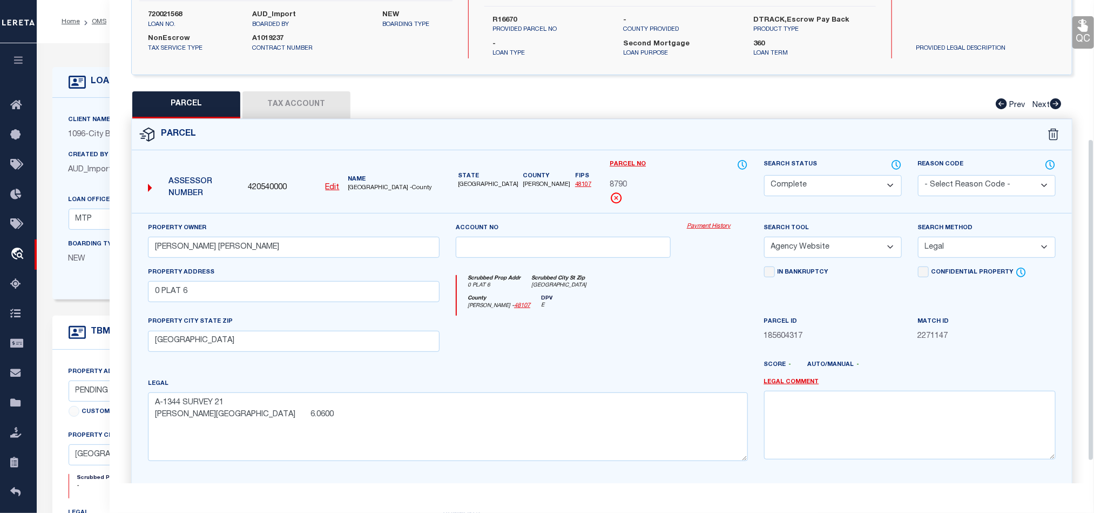
scroll to position [128, 0]
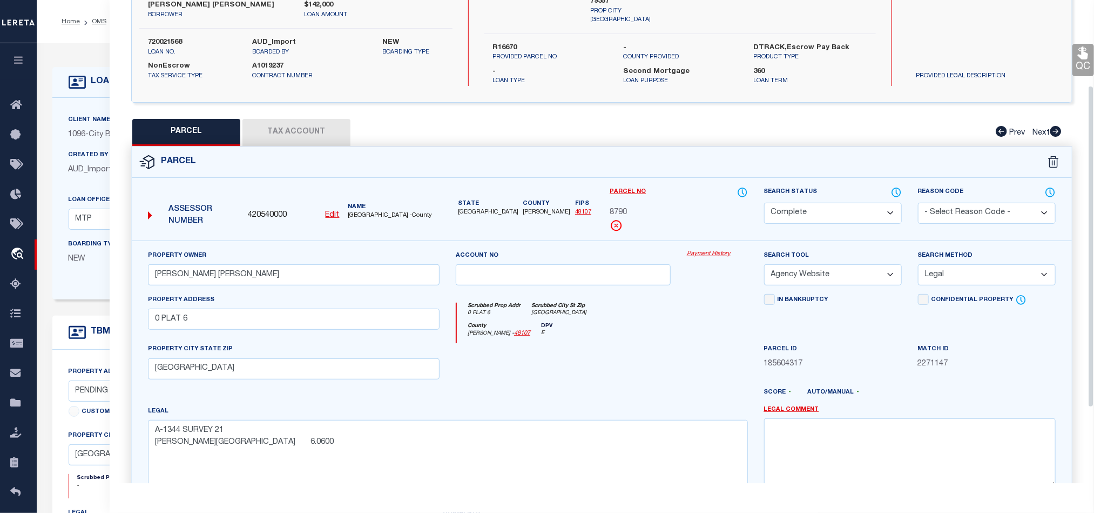
click at [1086, 58] on icon at bounding box center [1083, 53] width 10 height 12
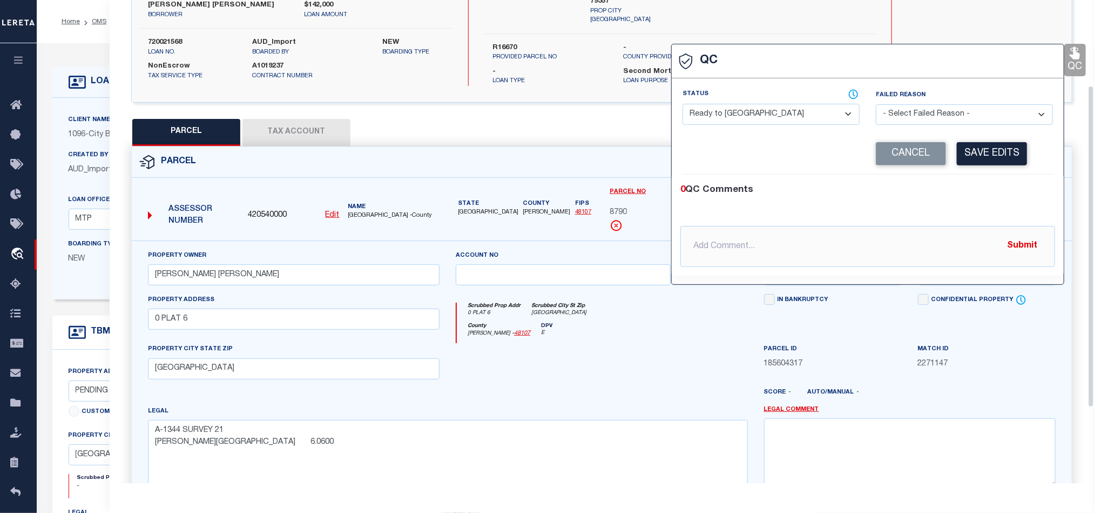
click at [778, 112] on select "- Select Status - Ready to QC Correct Incorrect" at bounding box center [771, 114] width 177 height 21
click at [1000, 195] on div "0 QC Comments" at bounding box center [865, 190] width 370 height 14
click at [995, 152] on button "Save Edits" at bounding box center [992, 153] width 70 height 23
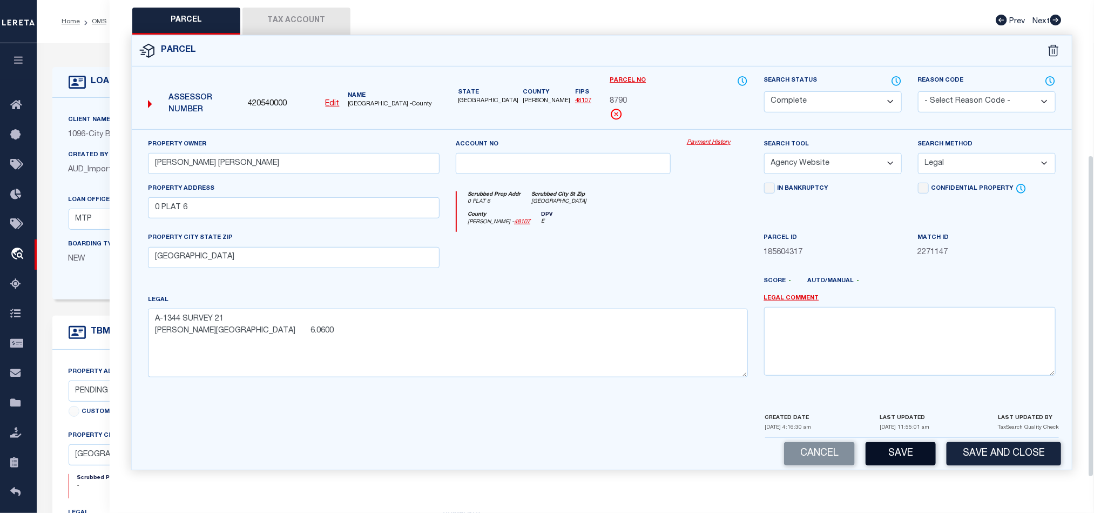
scroll to position [241, 0]
click at [914, 452] on button "Save" at bounding box center [901, 453] width 70 height 23
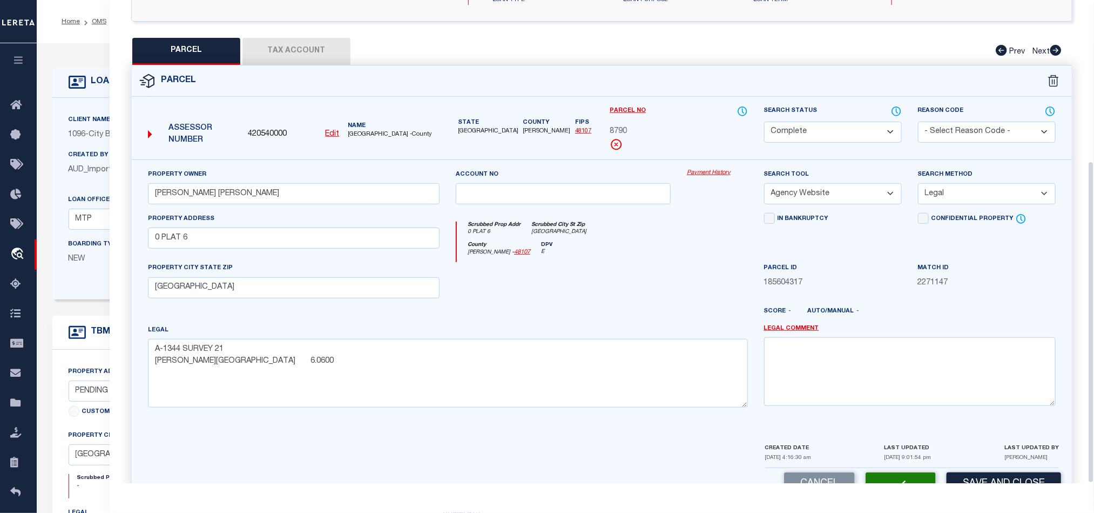
click at [637, 253] on div "County [PERSON_NAME] - 48107 DPV E" at bounding box center [602, 251] width 291 height 21
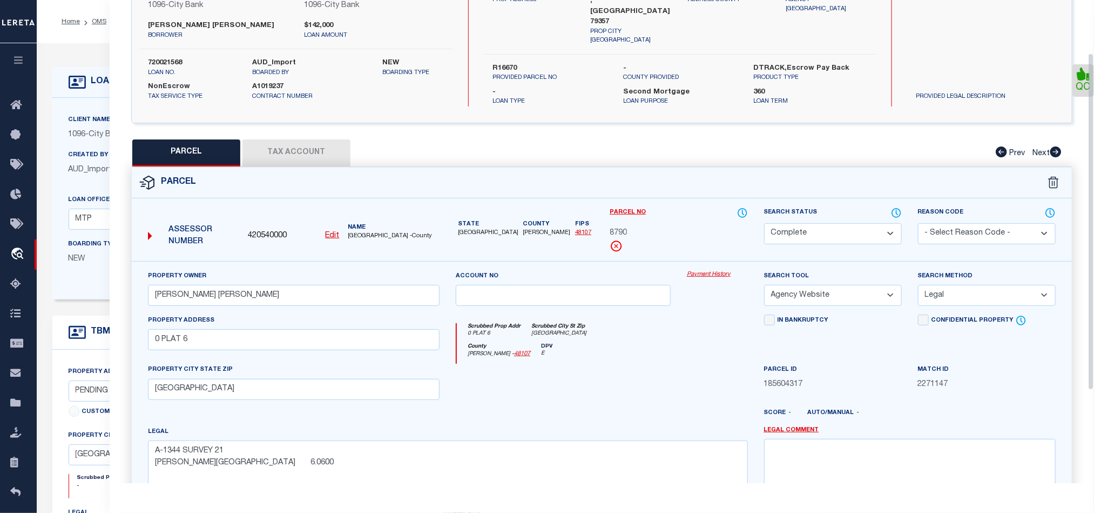
scroll to position [0, 0]
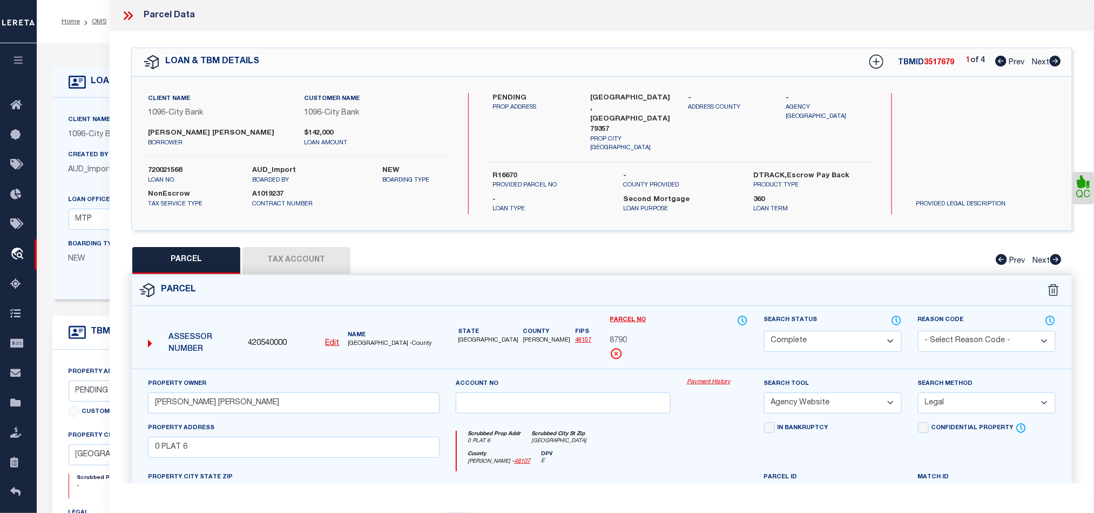
click at [1053, 64] on icon at bounding box center [1055, 61] width 11 height 11
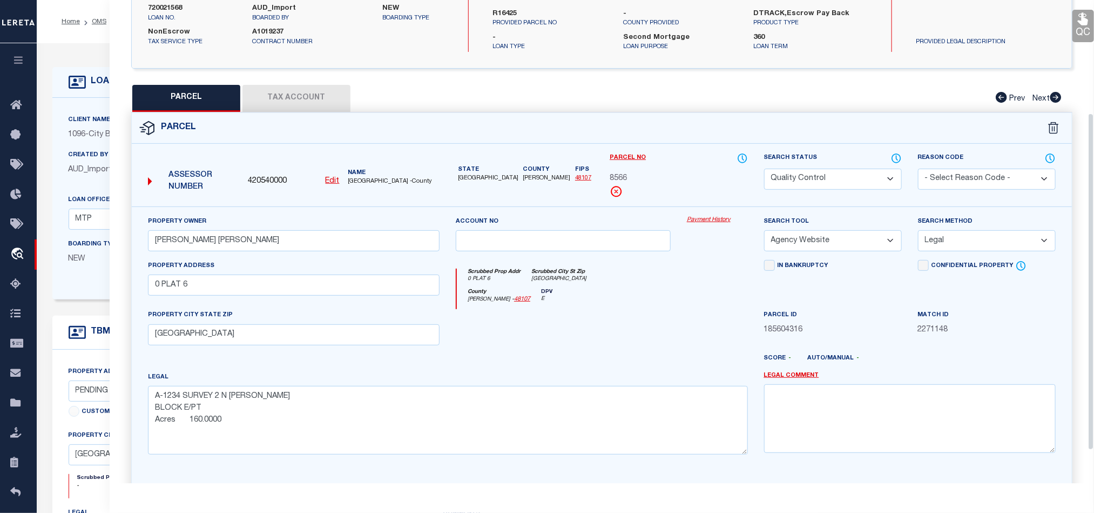
click at [587, 319] on div at bounding box center [563, 331] width 231 height 44
click at [266, 107] on button "Tax Account" at bounding box center [296, 98] width 108 height 27
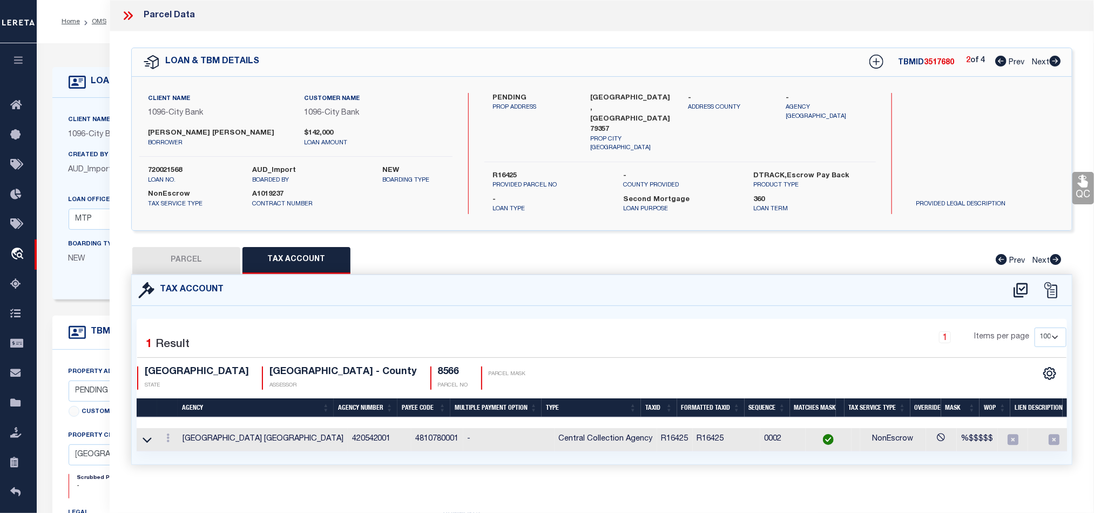
click at [195, 247] on button "PARCEL" at bounding box center [186, 260] width 108 height 27
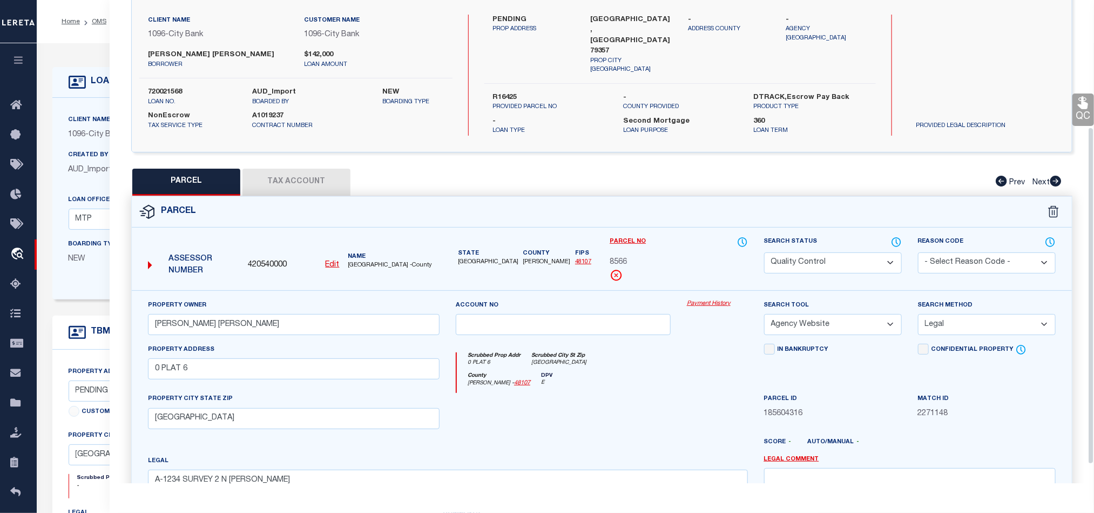
scroll to position [209, 0]
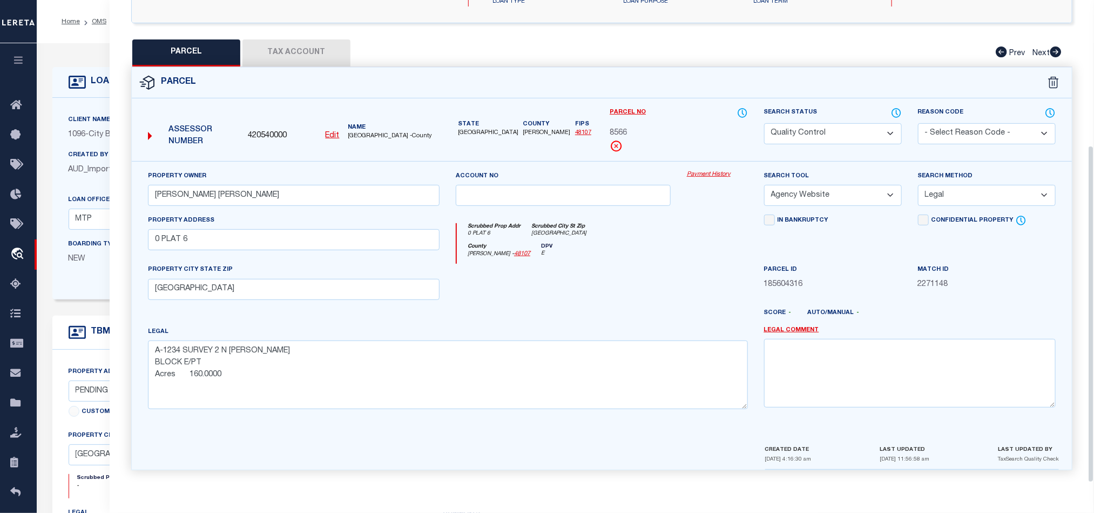
click at [632, 308] on div at bounding box center [640, 316] width 231 height 17
click at [830, 128] on select "Automated Search Bad Parcel Complete Duplicate Parcel High Dollar Reporting In …" at bounding box center [833, 133] width 138 height 21
drag, startPoint x: 588, startPoint y: 232, endPoint x: 611, endPoint y: 232, distance: 23.2
click at [588, 232] on div "Scrubbed Prop Addr 0 PLAT 6 Scrubbed City [GEOGRAPHIC_DATA] [GEOGRAPHIC_DATA]" at bounding box center [602, 233] width 291 height 20
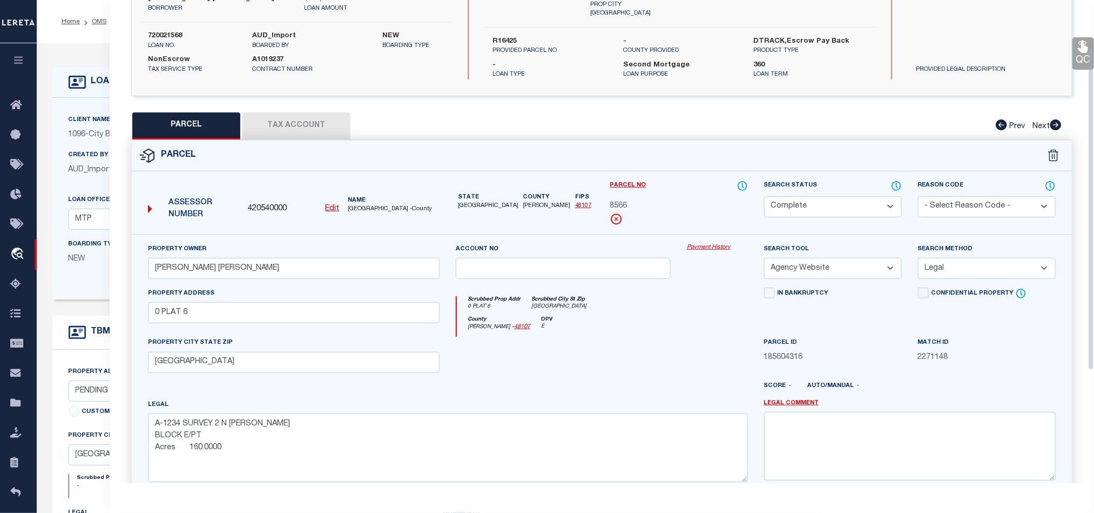
scroll to position [47, 0]
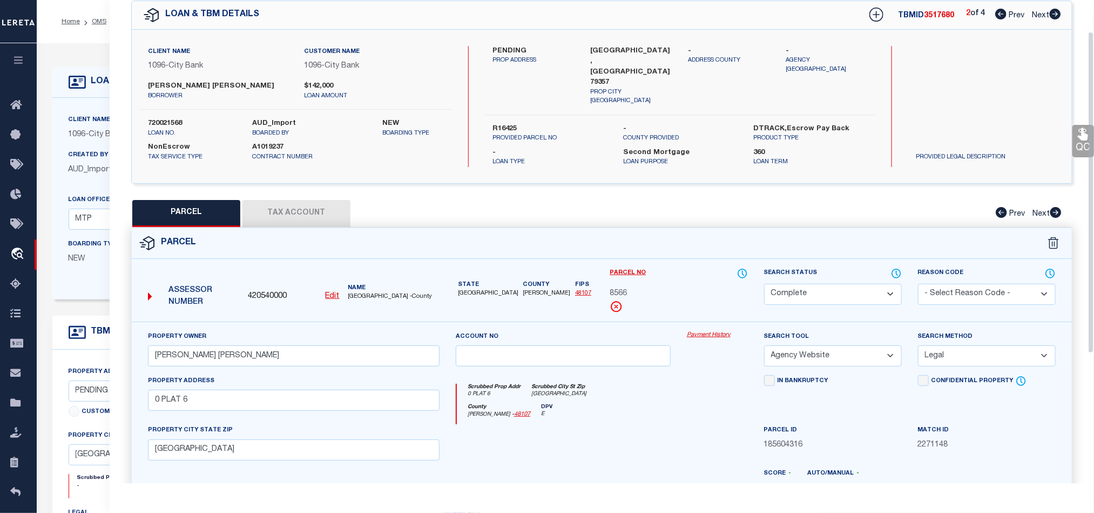
click at [1087, 143] on link "QC" at bounding box center [1084, 141] width 22 height 32
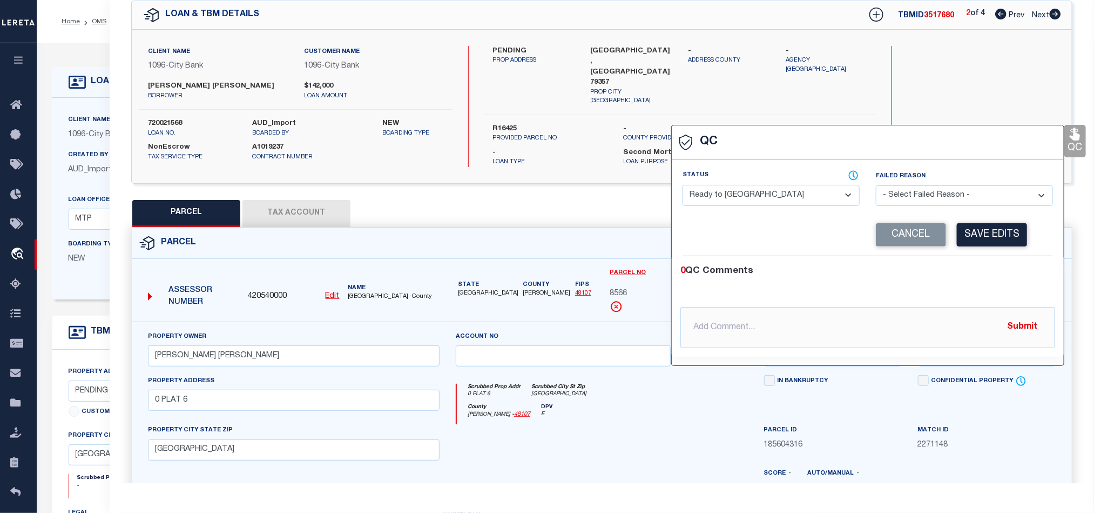
click at [777, 195] on select "- Select Status - Ready to QC Correct Incorrect" at bounding box center [771, 195] width 177 height 21
click at [1006, 266] on div "0 QC Comments @[PERSON_NAME] @[PERSON_NAME] @[PERSON_NAME] @[PERSON_NAME] @[PER…" at bounding box center [868, 305] width 392 height 101
click at [1003, 241] on button "Save Edits" at bounding box center [992, 234] width 70 height 23
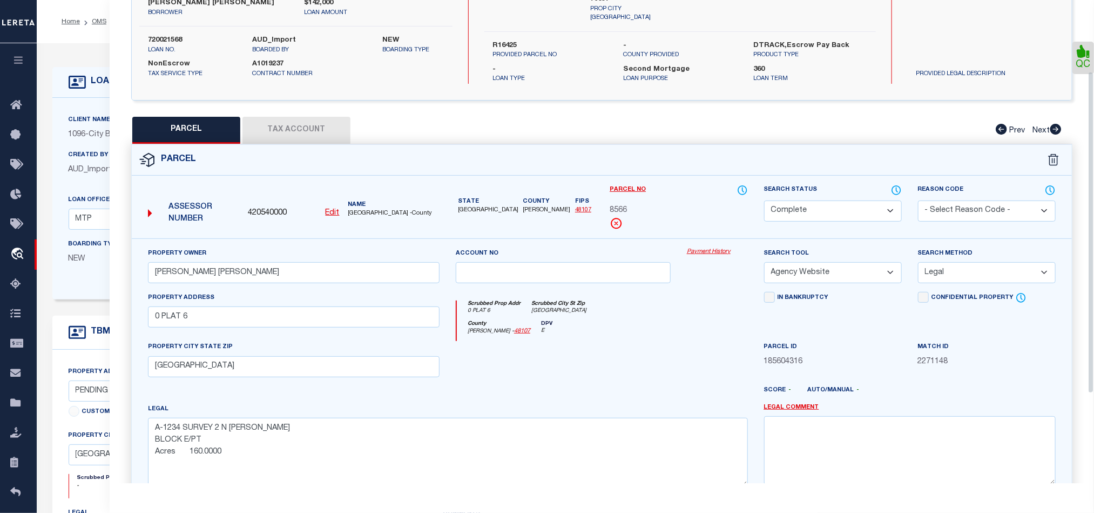
scroll to position [241, 0]
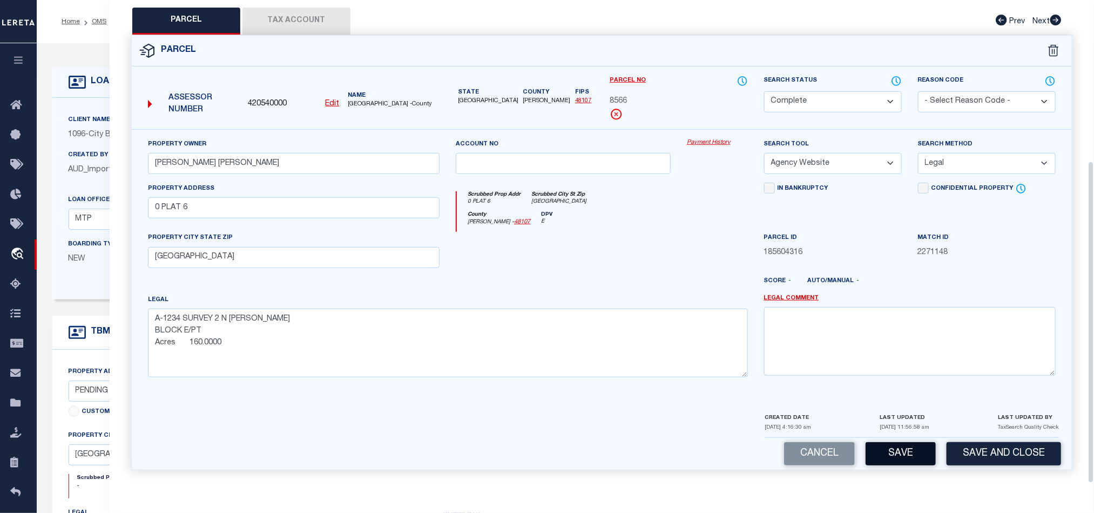
click at [911, 442] on button "Save" at bounding box center [901, 453] width 70 height 23
click at [664, 265] on div at bounding box center [563, 254] width 231 height 44
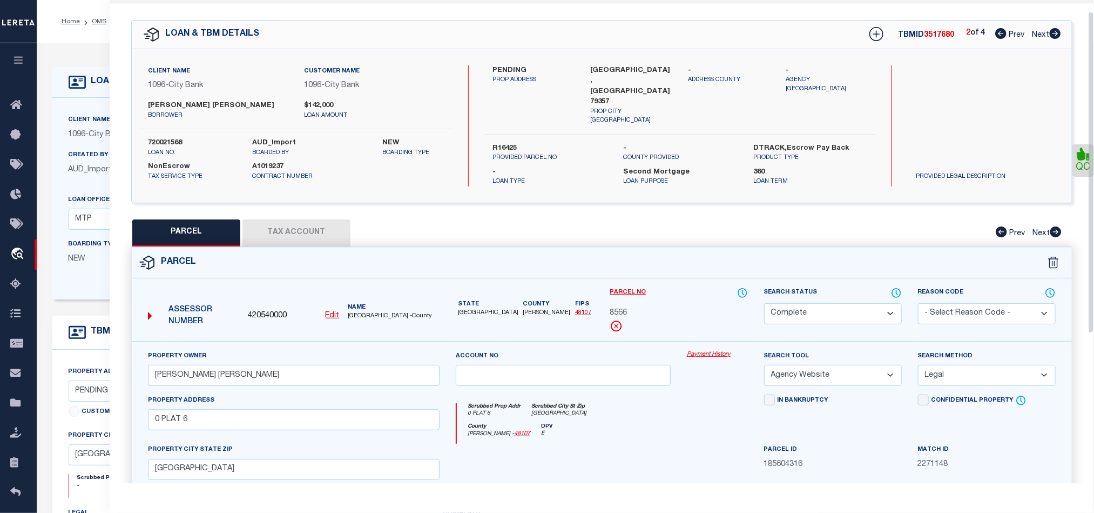
scroll to position [0, 0]
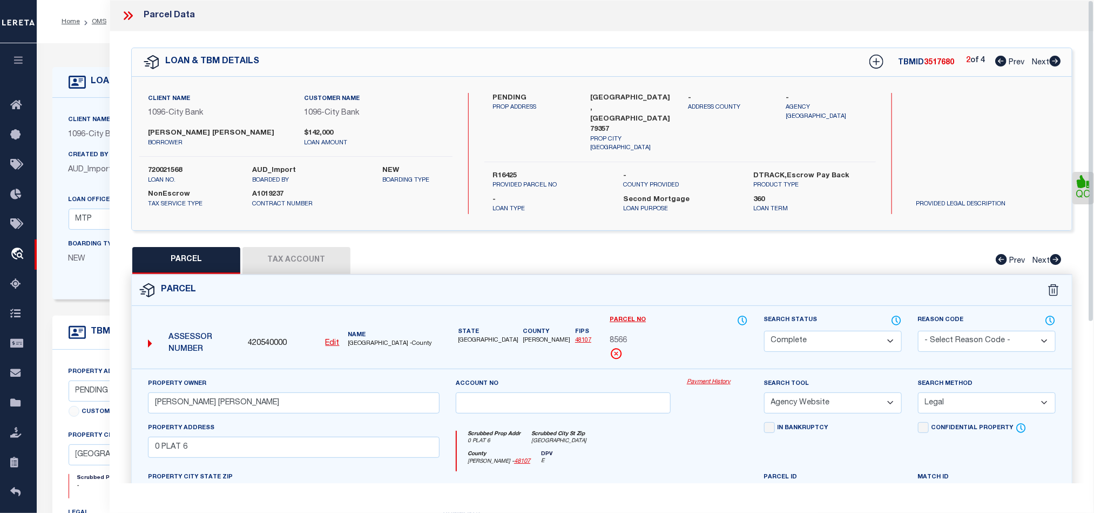
click at [1056, 62] on icon at bounding box center [1055, 61] width 11 height 11
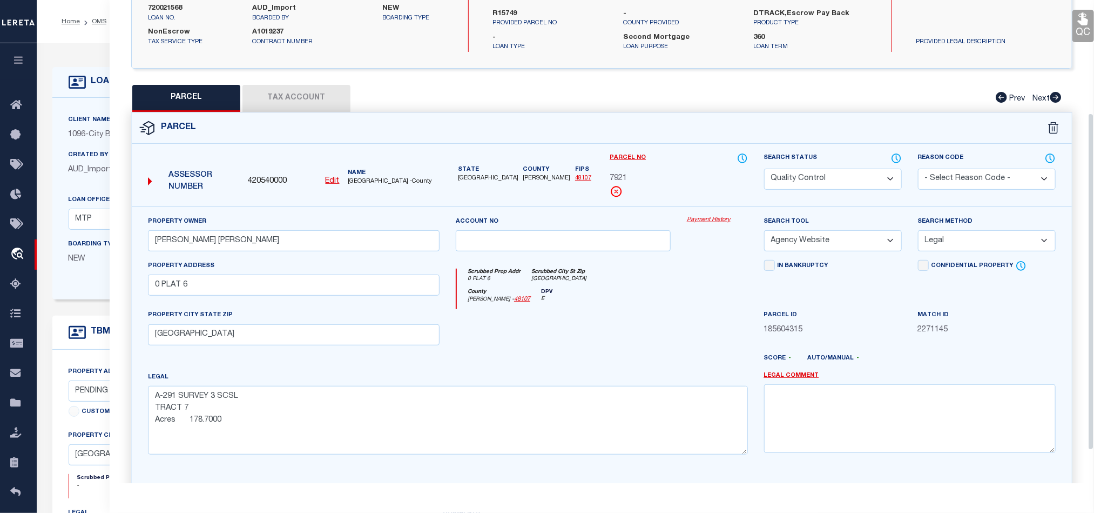
click at [843, 163] on div "Search Status Automated Search Bad Parcel Complete Duplicate Parcel High Dollar…" at bounding box center [833, 170] width 138 height 37
click at [821, 186] on select "Automated Search Bad Parcel Complete Duplicate Parcel High Dollar Reporting In …" at bounding box center [833, 178] width 138 height 21
click at [826, 175] on select "Automated Search Bad Parcel Complete Duplicate Parcel High Dollar Reporting In …" at bounding box center [833, 178] width 138 height 21
drag, startPoint x: 640, startPoint y: 306, endPoint x: 907, endPoint y: 258, distance: 271.6
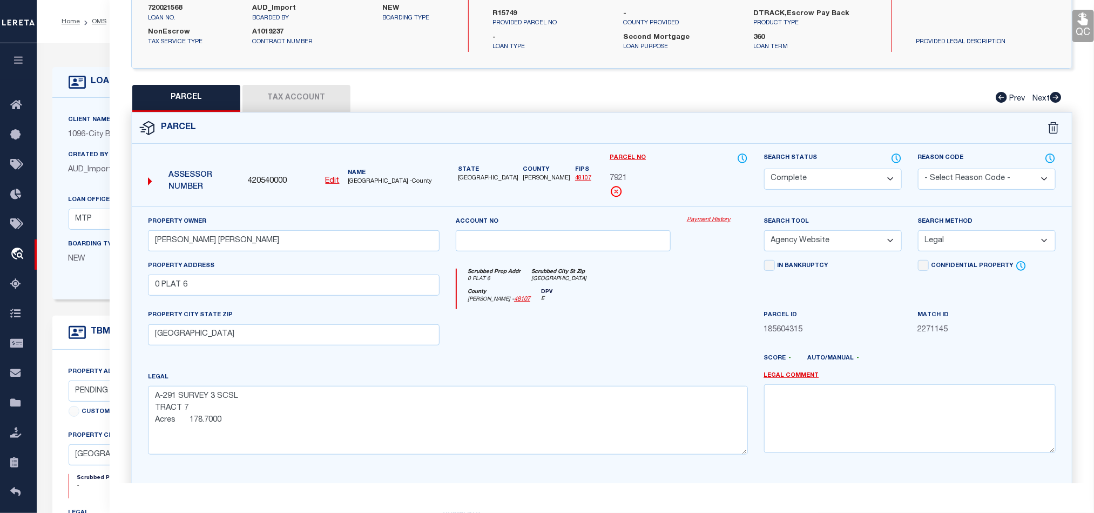
click at [640, 306] on div "County [PERSON_NAME] - 48107 DPV E" at bounding box center [602, 298] width 291 height 21
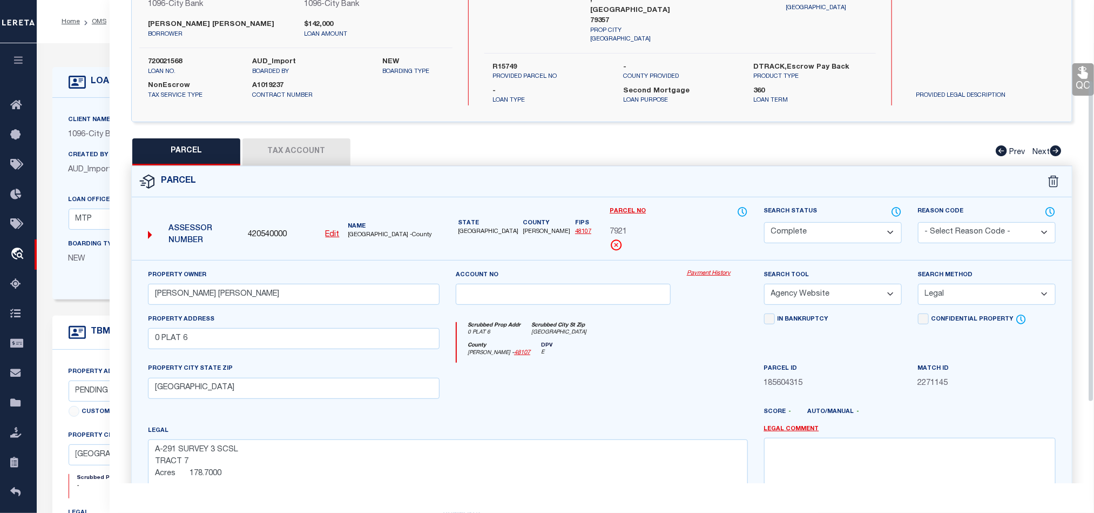
scroll to position [81, 0]
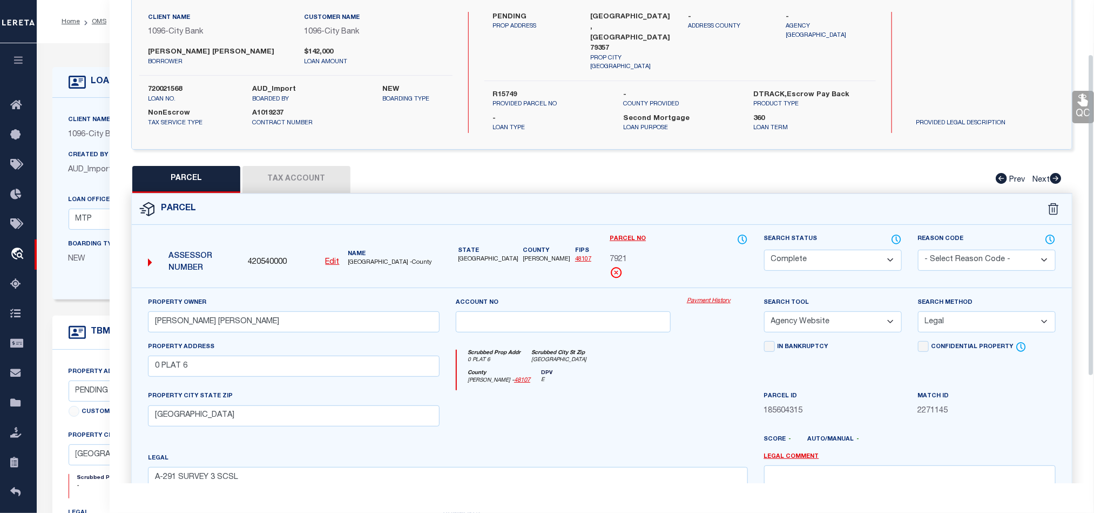
click at [1070, 107] on div "Client Name 1096 - City Bank Customer Name 1096 - City Bank borrower $142,000 N…" at bounding box center [602, 72] width 940 height 121
click at [1086, 104] on icon at bounding box center [1083, 100] width 10 height 12
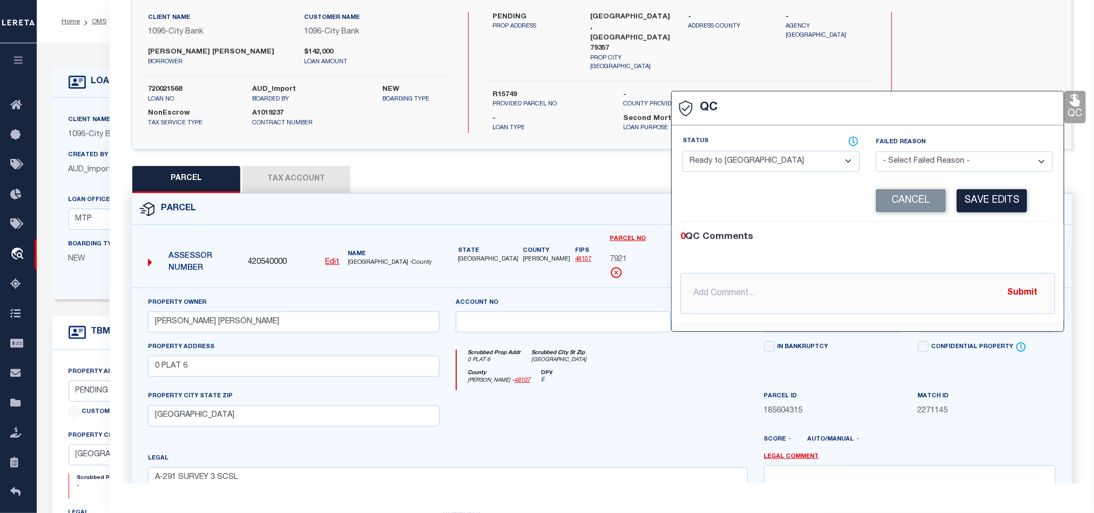
click at [763, 166] on select "- Select Status - Ready to QC Correct Incorrect" at bounding box center [771, 161] width 177 height 21
drag, startPoint x: 1010, startPoint y: 227, endPoint x: 986, endPoint y: 193, distance: 41.8
click at [1008, 227] on div "0 QC Comments @[PERSON_NAME] @[PERSON_NAME] @[PERSON_NAME] @[PERSON_NAME] @[PER…" at bounding box center [868, 271] width 392 height 101
click at [986, 193] on button "Save Edits" at bounding box center [992, 200] width 70 height 23
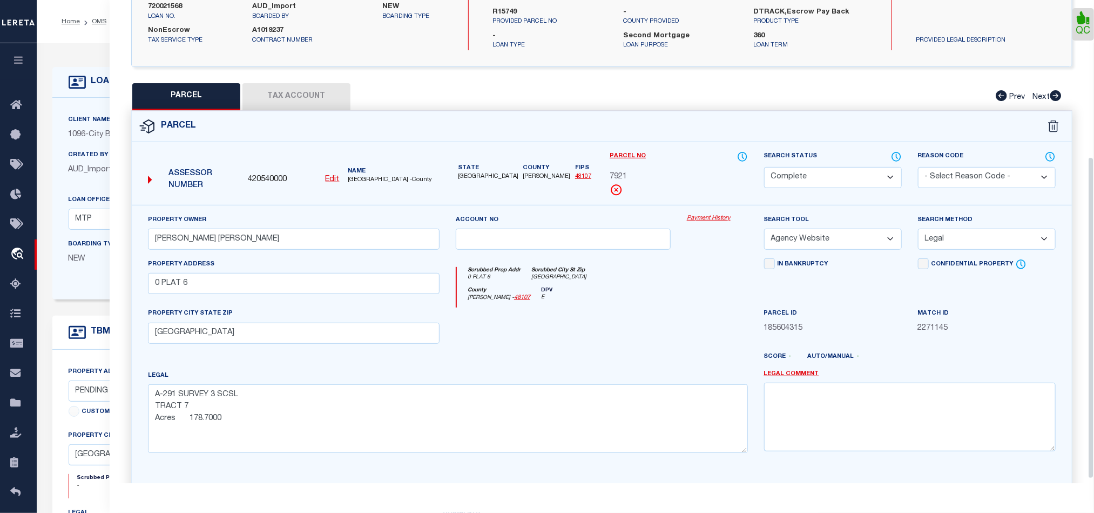
scroll to position [241, 0]
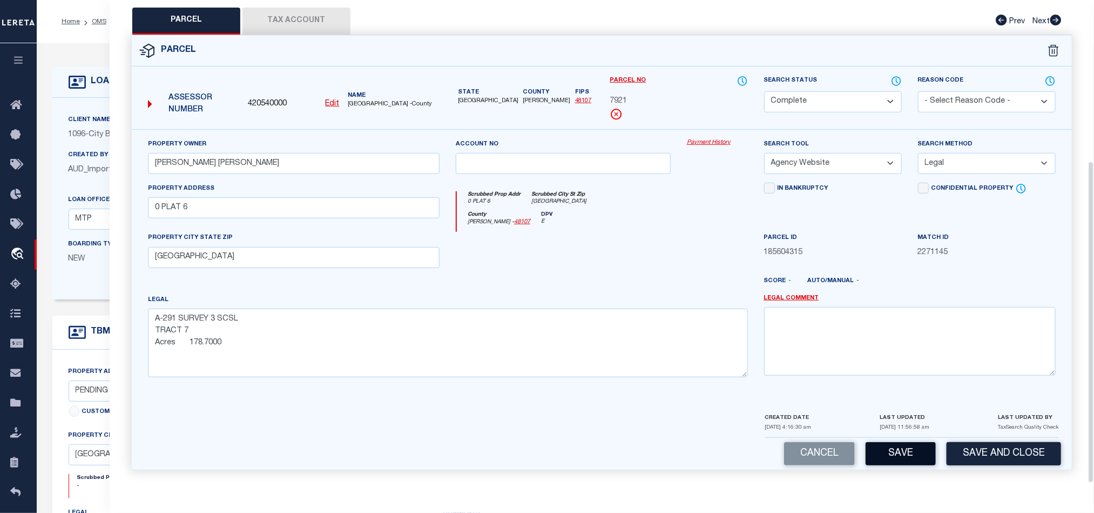
click at [914, 456] on button "Save" at bounding box center [901, 453] width 70 height 23
click at [610, 261] on div at bounding box center [563, 254] width 231 height 44
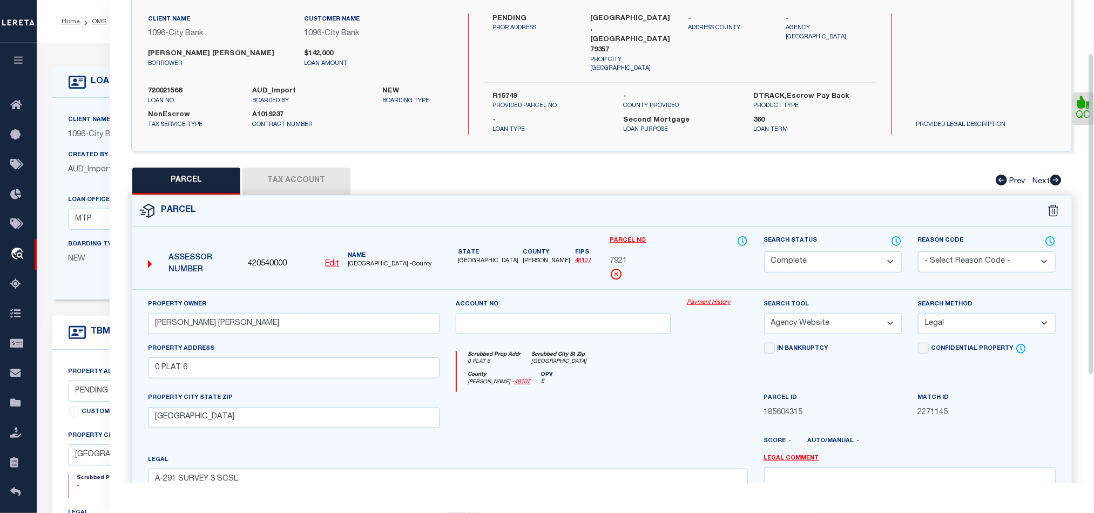
click at [310, 175] on button "Tax Account" at bounding box center [296, 180] width 108 height 27
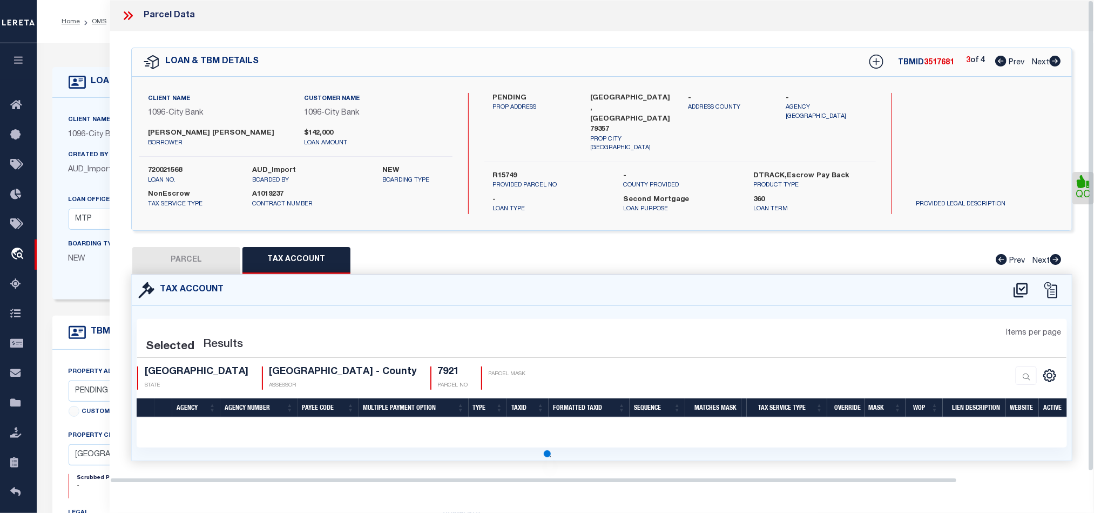
scroll to position [0, 0]
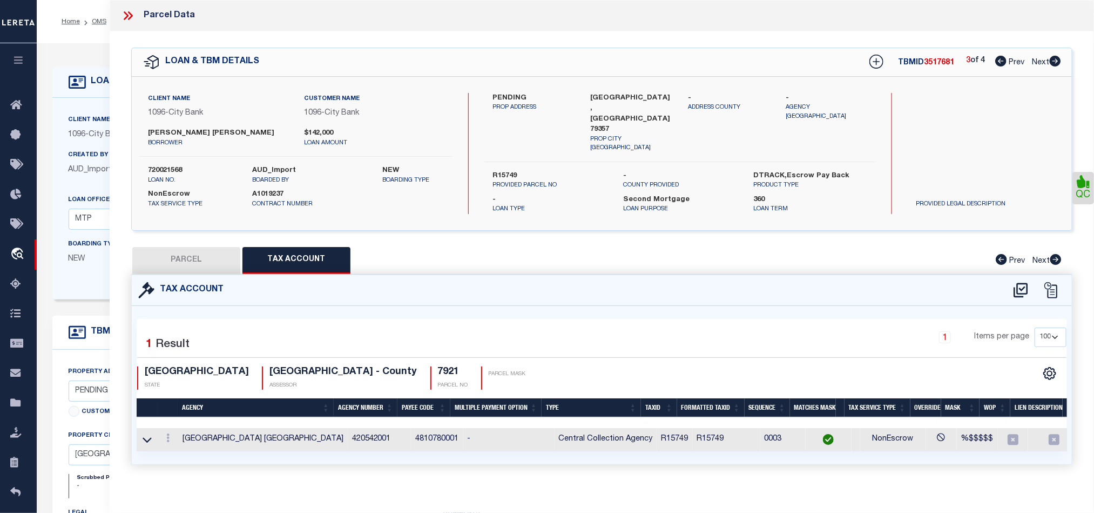
drag, startPoint x: 1055, startPoint y: 65, endPoint x: 1056, endPoint y: 73, distance: 8.2
click at [1055, 65] on icon at bounding box center [1055, 61] width 11 height 11
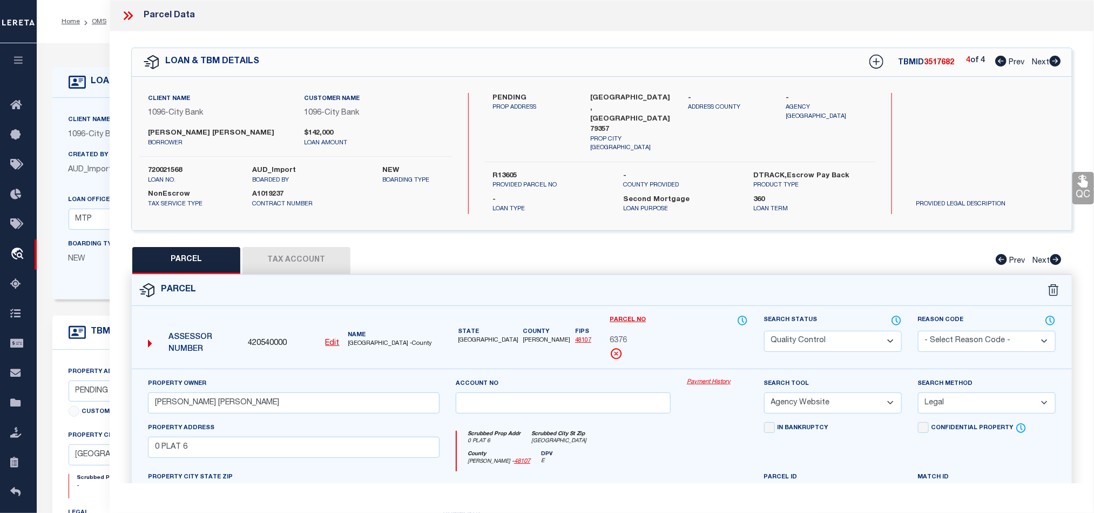
drag, startPoint x: 851, startPoint y: 335, endPoint x: 844, endPoint y: 340, distance: 8.1
click at [851, 335] on select "Automated Search Bad Parcel Complete Duplicate Parcel High Dollar Reporting In …" at bounding box center [833, 341] width 138 height 21
drag, startPoint x: 650, startPoint y: 438, endPoint x: 672, endPoint y: 433, distance: 22.8
click at [650, 438] on div "Scrubbed Prop Addr 0 PLAT 6 Scrubbed City [GEOGRAPHIC_DATA] [GEOGRAPHIC_DATA]" at bounding box center [602, 440] width 291 height 20
click at [1081, 190] on link "QC" at bounding box center [1084, 188] width 22 height 32
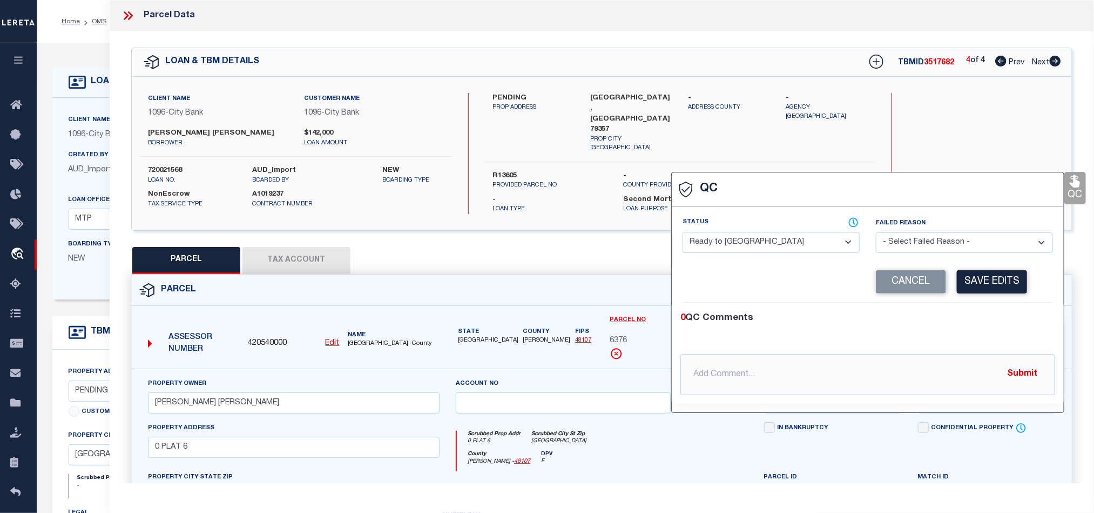
click at [758, 242] on select "- Select Status - Ready to QC Correct Incorrect" at bounding box center [771, 242] width 177 height 21
click at [990, 321] on div "0 QC Comments" at bounding box center [865, 318] width 370 height 14
click at [1001, 271] on div "Corrected Search Value Cancel Save Edits" at bounding box center [868, 281] width 370 height 41
click at [992, 286] on button "Save Edits" at bounding box center [992, 281] width 70 height 23
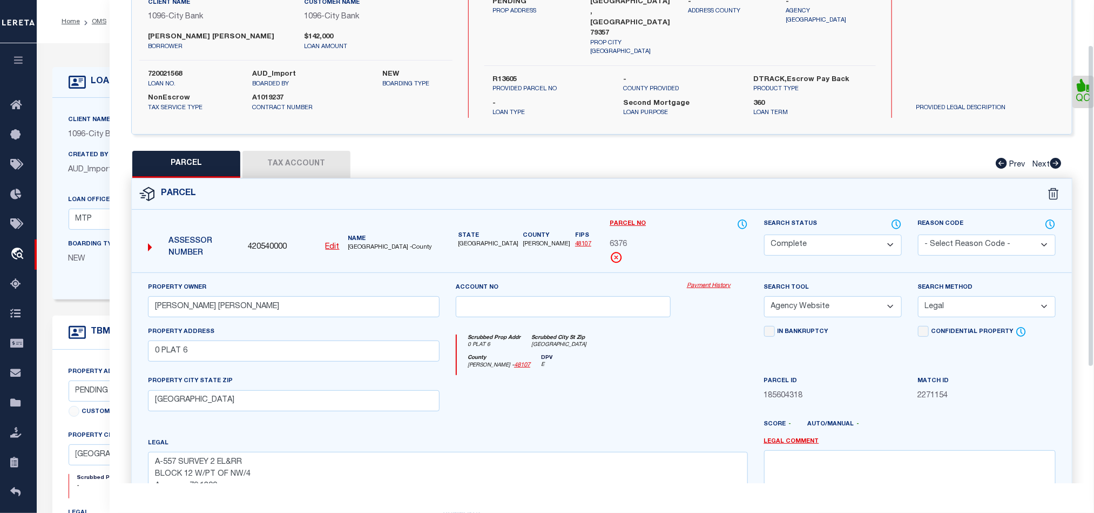
scroll to position [241, 0]
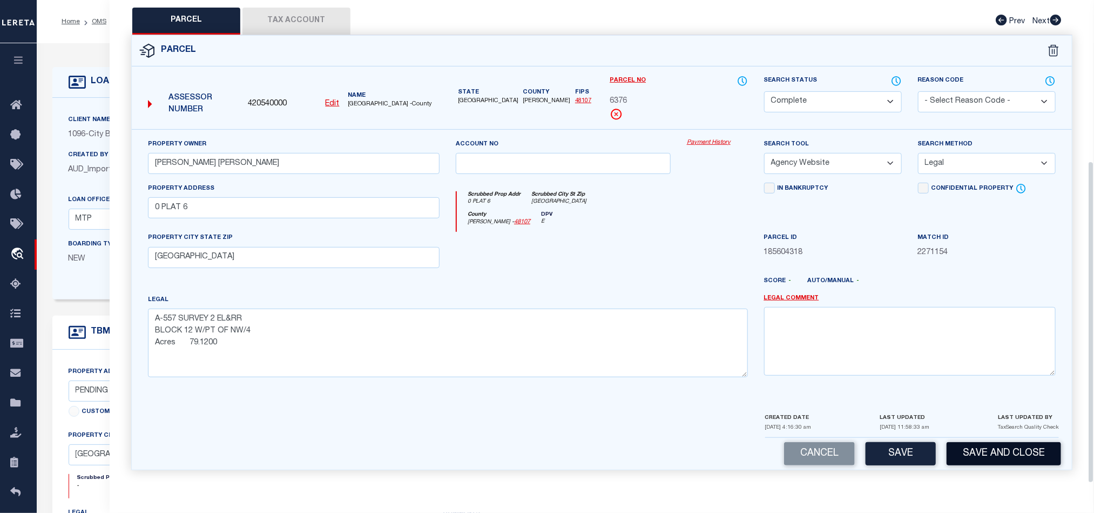
click at [1008, 450] on button "Save and Close" at bounding box center [1004, 453] width 114 height 23
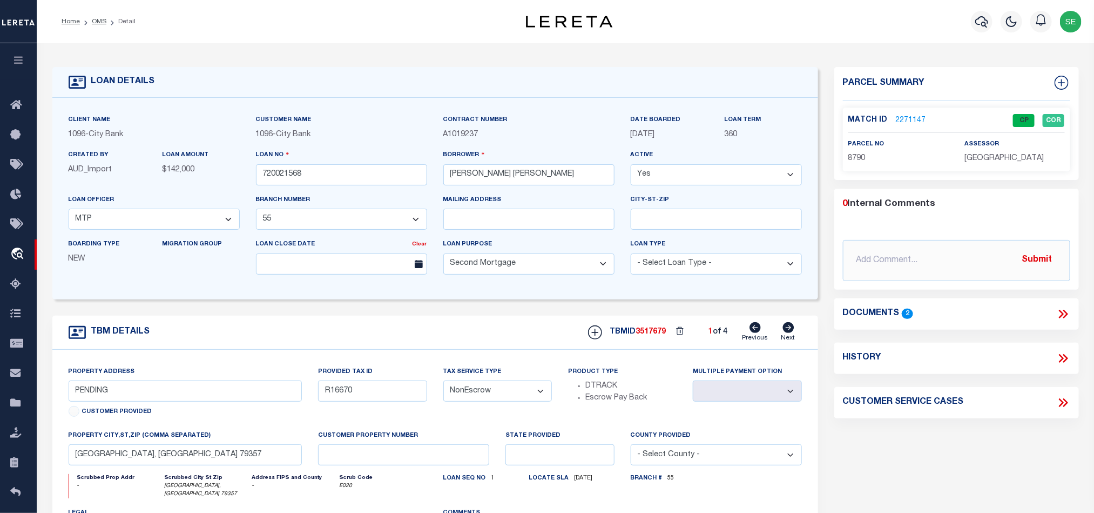
click at [915, 116] on link "2271147" at bounding box center [911, 120] width 30 height 11
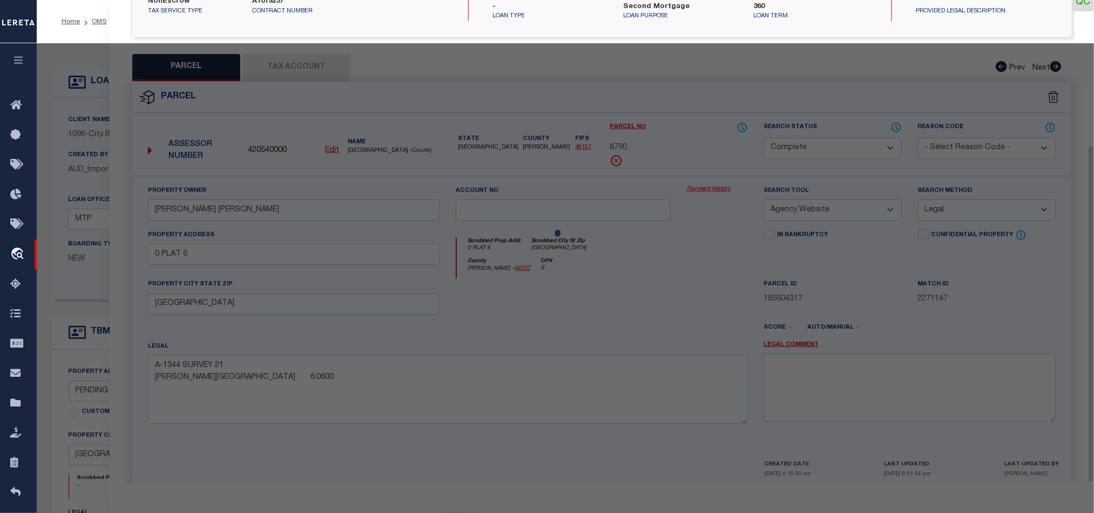
scroll to position [209, 0]
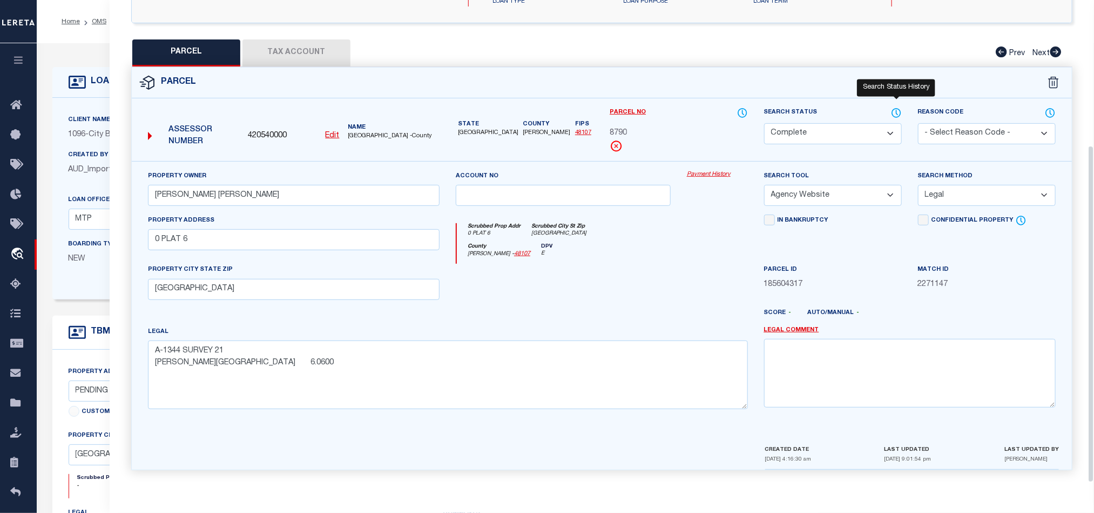
click at [898, 110] on icon at bounding box center [896, 112] width 1 height 4
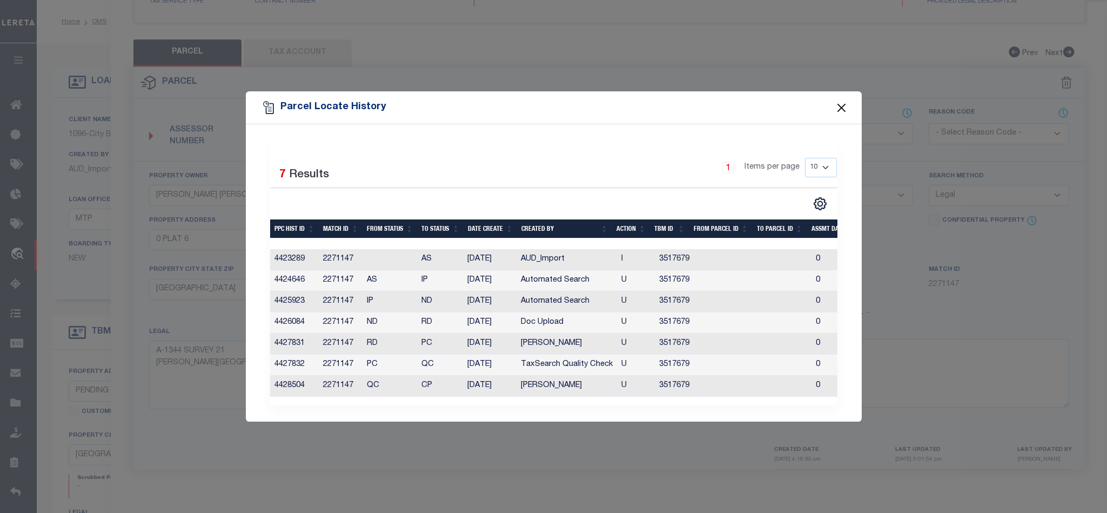
click at [839, 102] on button "Close" at bounding box center [841, 107] width 14 height 14
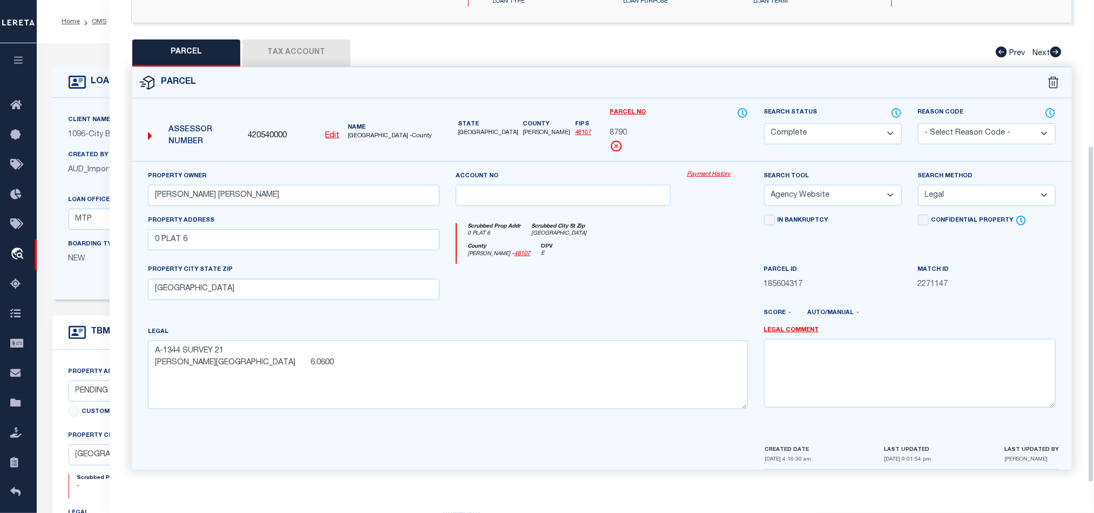
click at [527, 286] on div at bounding box center [563, 286] width 231 height 44
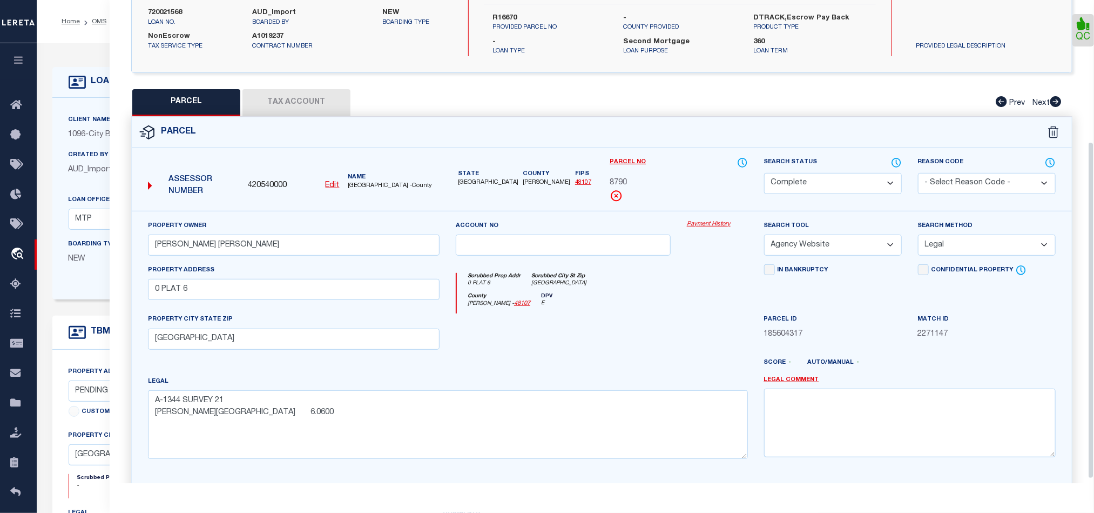
scroll to position [0, 0]
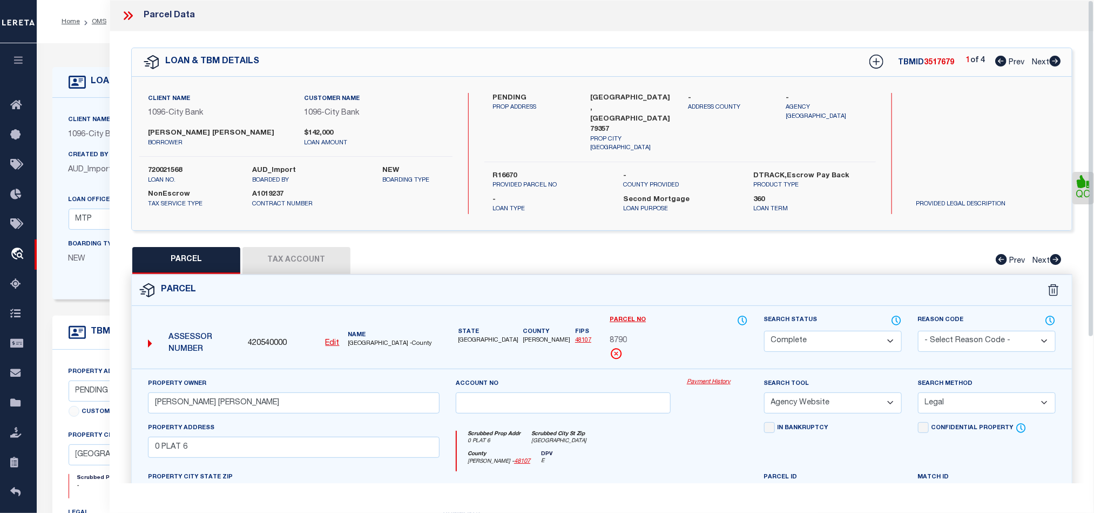
click at [125, 17] on icon at bounding box center [128, 16] width 14 height 14
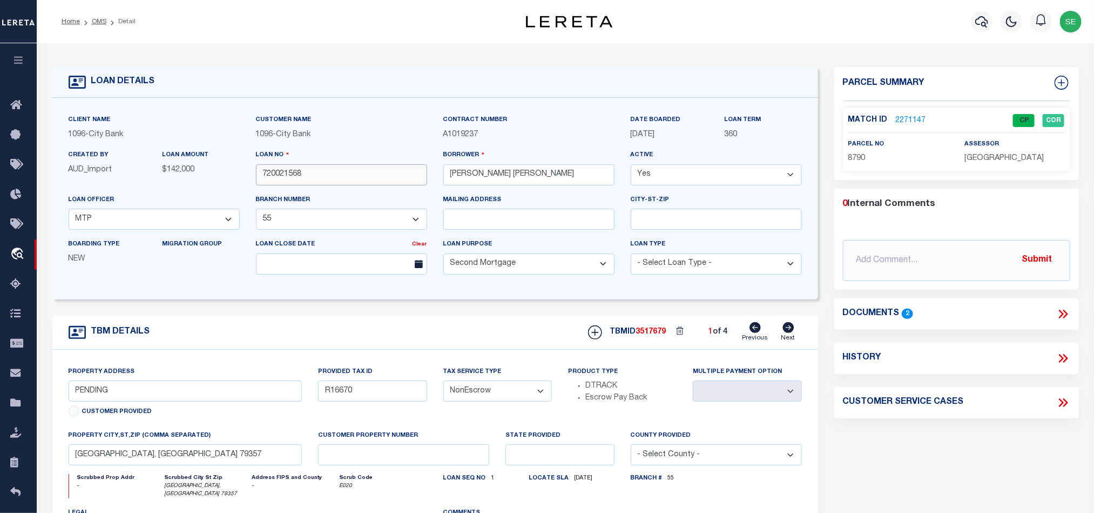
click at [352, 174] on input "720021568" at bounding box center [341, 174] width 171 height 21
click at [656, 331] on div "TBMID 3517679 1 of 4 Previous Next" at bounding box center [691, 332] width 222 height 21
click at [994, 159] on span "[GEOGRAPHIC_DATA]" at bounding box center [1004, 158] width 79 height 8
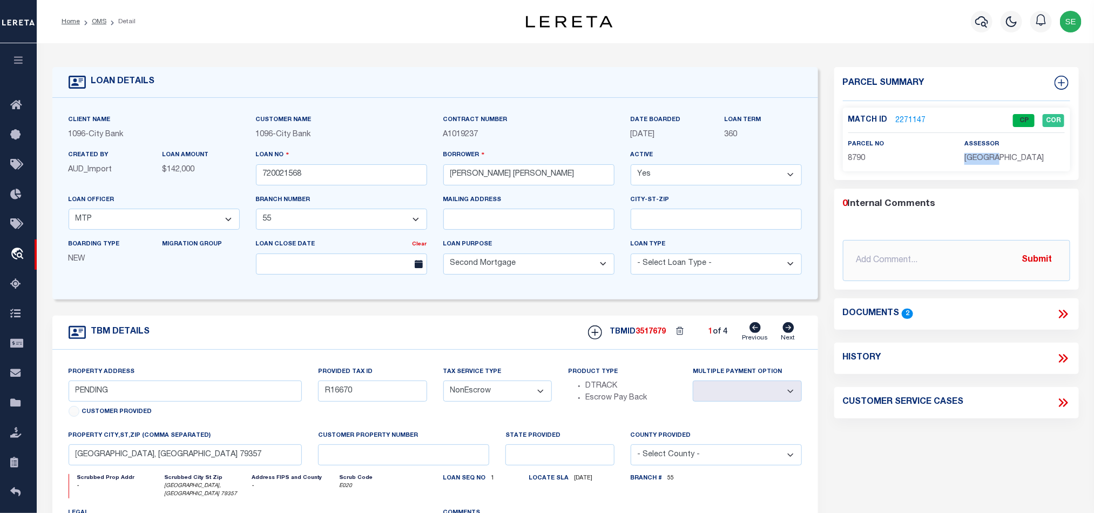
click at [994, 159] on span "[GEOGRAPHIC_DATA]" at bounding box center [1004, 158] width 79 height 8
click at [857, 156] on span "8790" at bounding box center [856, 158] width 17 height 8
click at [914, 122] on link "2271147" at bounding box center [911, 120] width 30 height 11
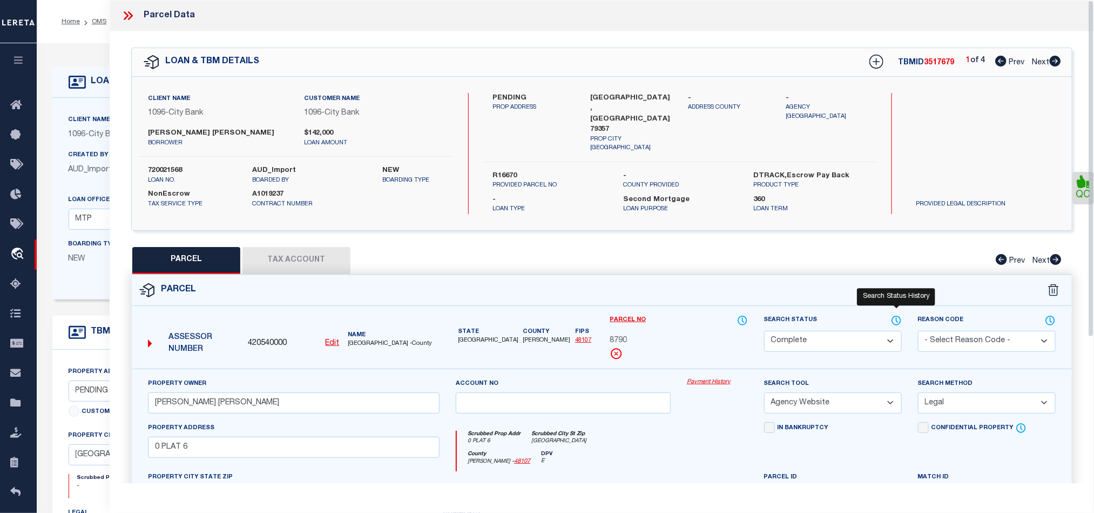
click at [898, 316] on icon at bounding box center [896, 320] width 11 height 12
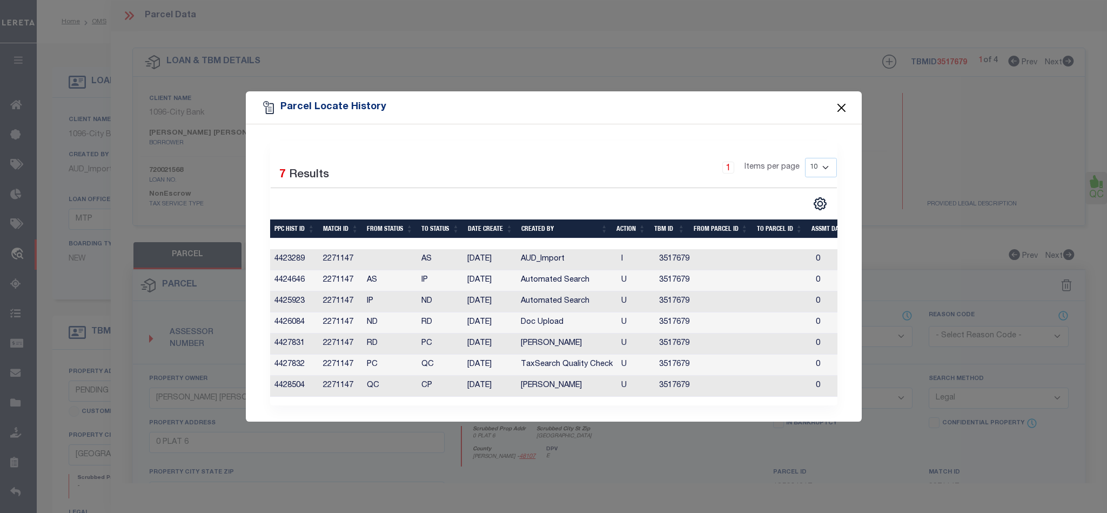
click at [845, 107] on button "Close" at bounding box center [841, 107] width 14 height 14
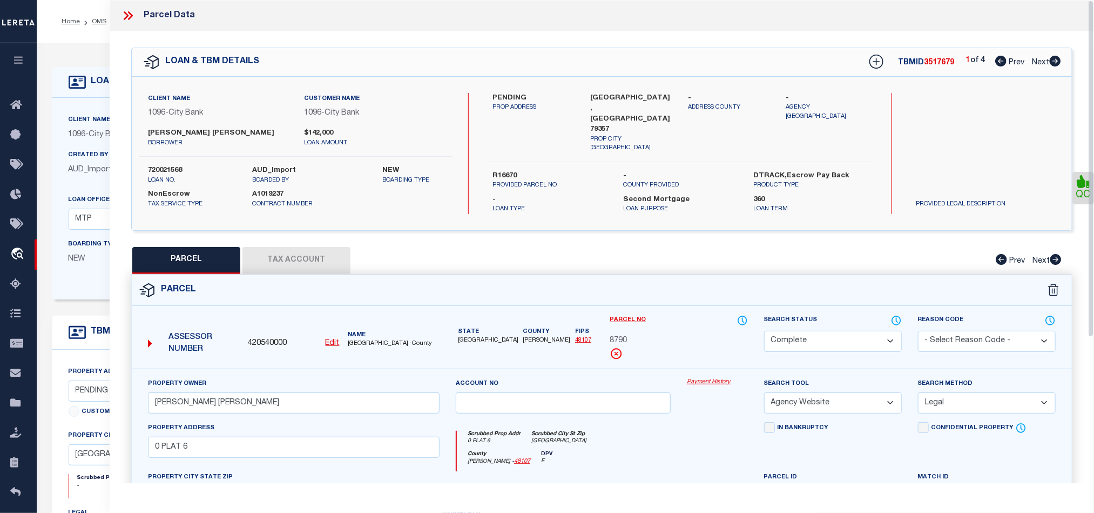
click at [132, 16] on icon at bounding box center [130, 15] width 5 height 9
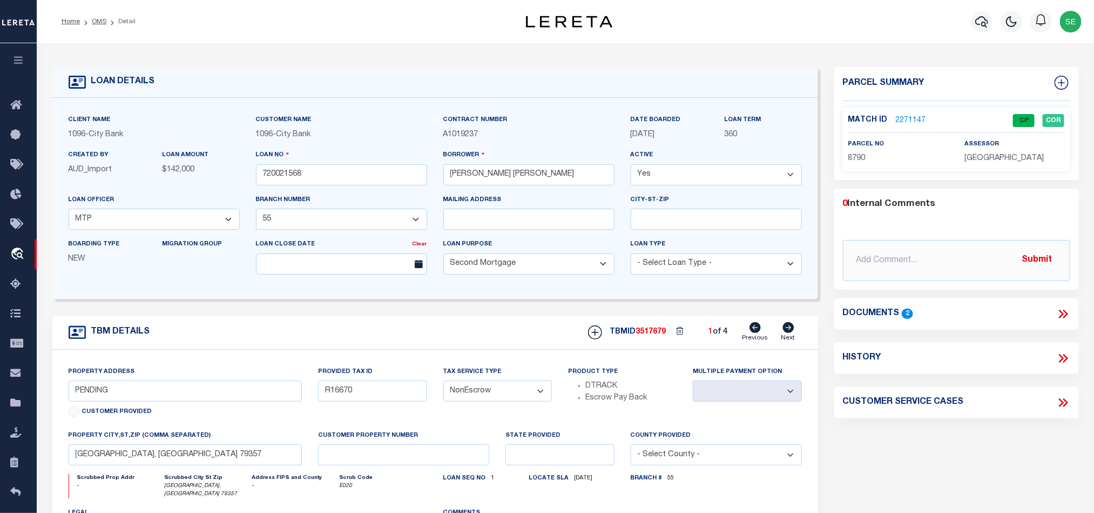
drag, startPoint x: 791, startPoint y: 331, endPoint x: 905, endPoint y: 219, distance: 159.6
click at [791, 331] on icon at bounding box center [788, 327] width 11 height 11
click at [329, 167] on input "720021568" at bounding box center [341, 174] width 171 height 21
click at [347, 177] on input "720021568" at bounding box center [341, 174] width 171 height 21
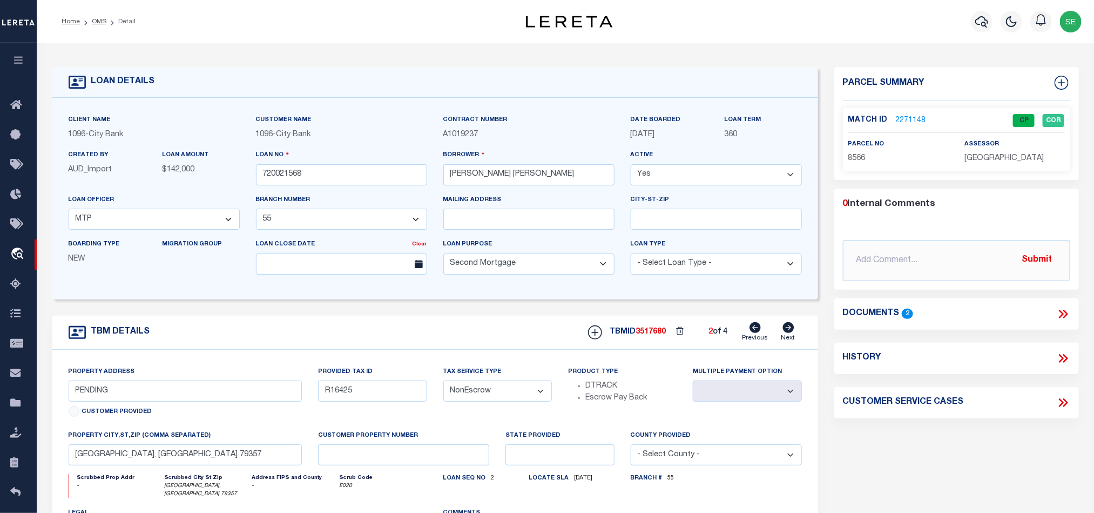
click at [651, 335] on span "3517680" at bounding box center [651, 332] width 30 height 8
click at [1007, 159] on span "[GEOGRAPHIC_DATA]" at bounding box center [1004, 158] width 79 height 8
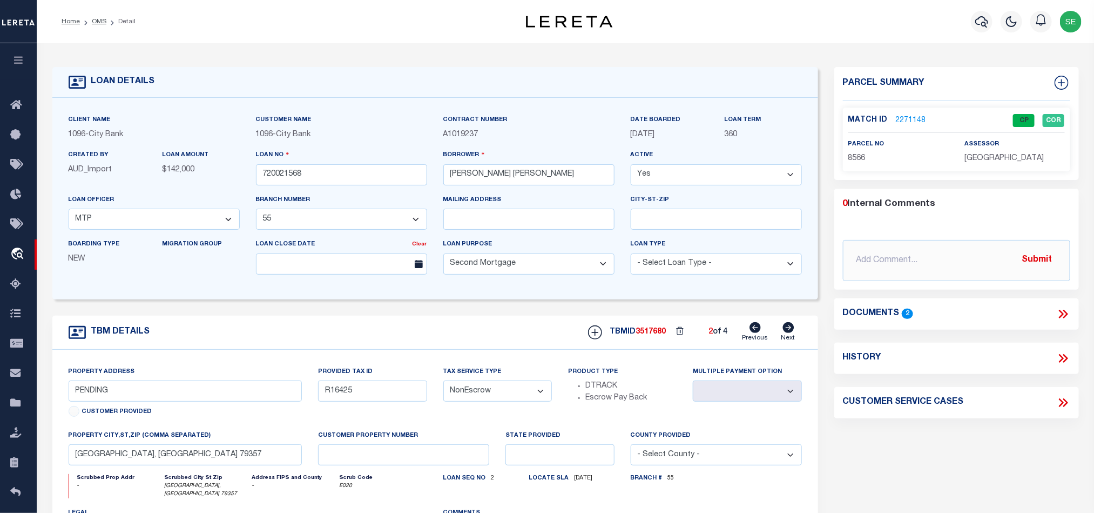
click at [854, 160] on span "8566" at bounding box center [856, 158] width 17 height 8
click at [788, 337] on link "Next" at bounding box center [788, 332] width 14 height 21
click at [352, 165] on input "720021568" at bounding box center [341, 174] width 171 height 21
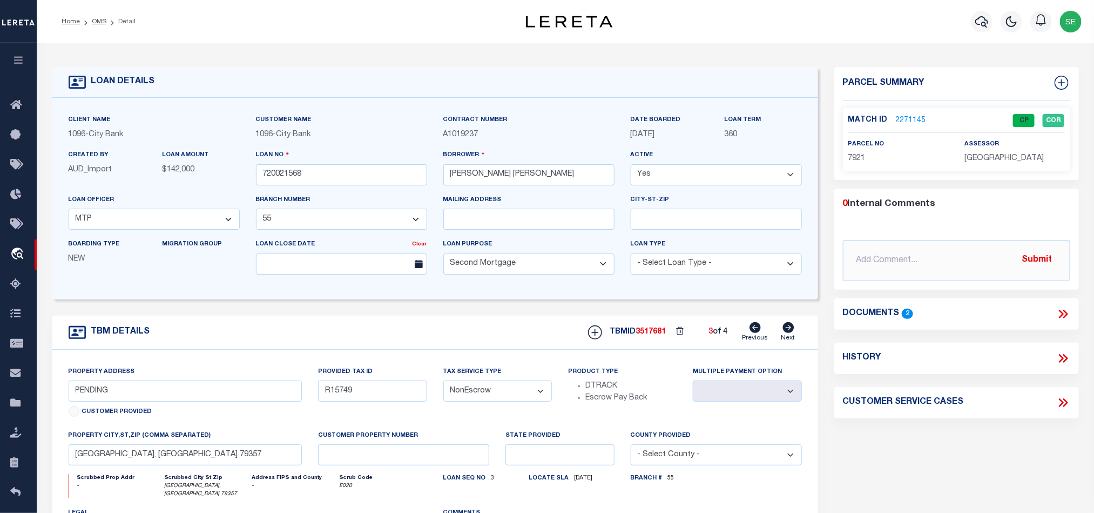
click at [655, 335] on span "3517681" at bounding box center [651, 332] width 30 height 8
click at [1005, 157] on span "[GEOGRAPHIC_DATA]" at bounding box center [1004, 158] width 79 height 8
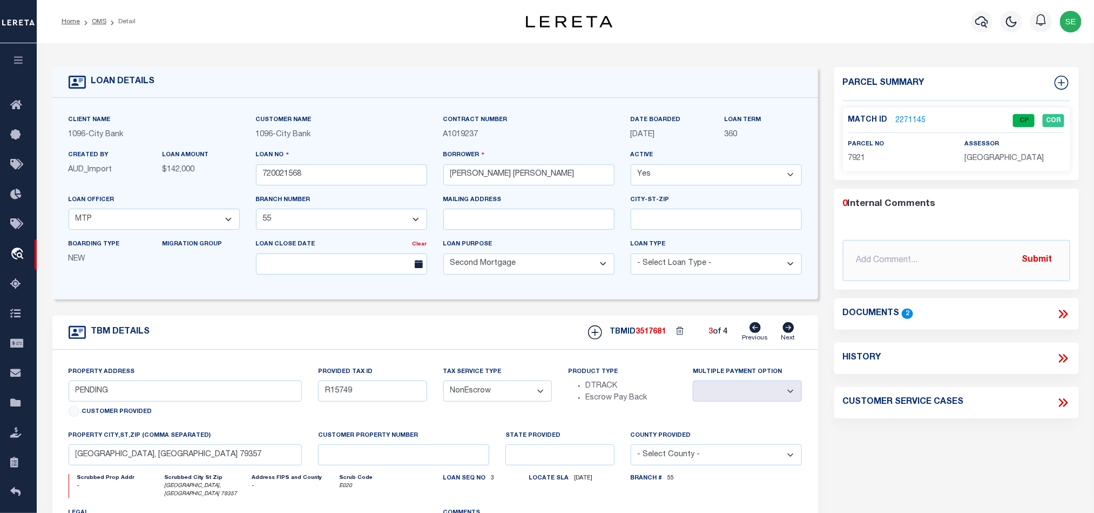
click at [847, 156] on div "parcel no 7921" at bounding box center [898, 151] width 116 height 26
click at [786, 333] on icon at bounding box center [788, 327] width 11 height 11
click at [277, 164] on div "Loan No 720021568" at bounding box center [341, 167] width 171 height 36
click at [350, 174] on input "720021568" at bounding box center [341, 174] width 171 height 21
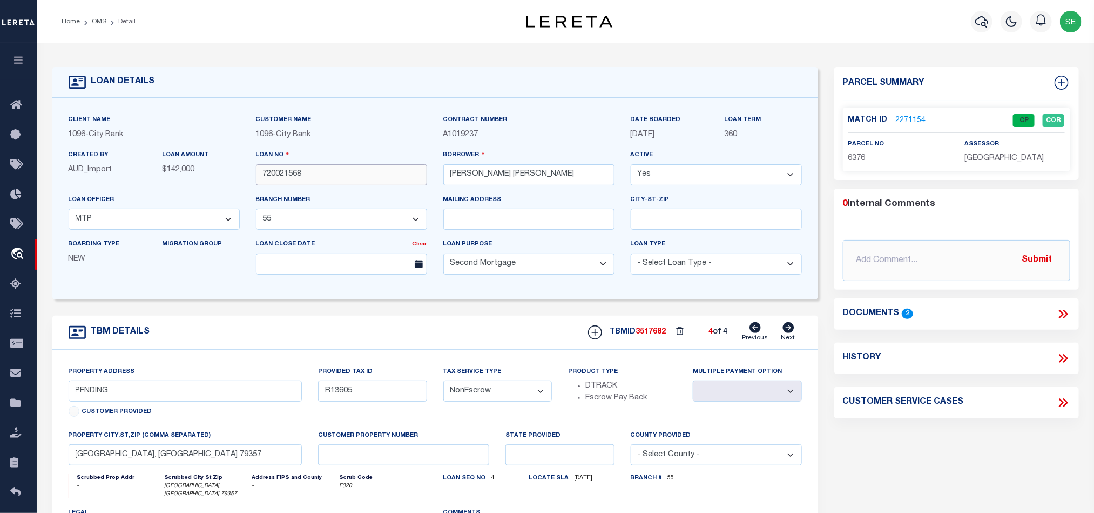
click at [350, 174] on input "720021568" at bounding box center [341, 174] width 171 height 21
click at [650, 335] on span "3517682" at bounding box center [651, 332] width 30 height 8
click at [987, 160] on span "[GEOGRAPHIC_DATA]" at bounding box center [1004, 158] width 79 height 8
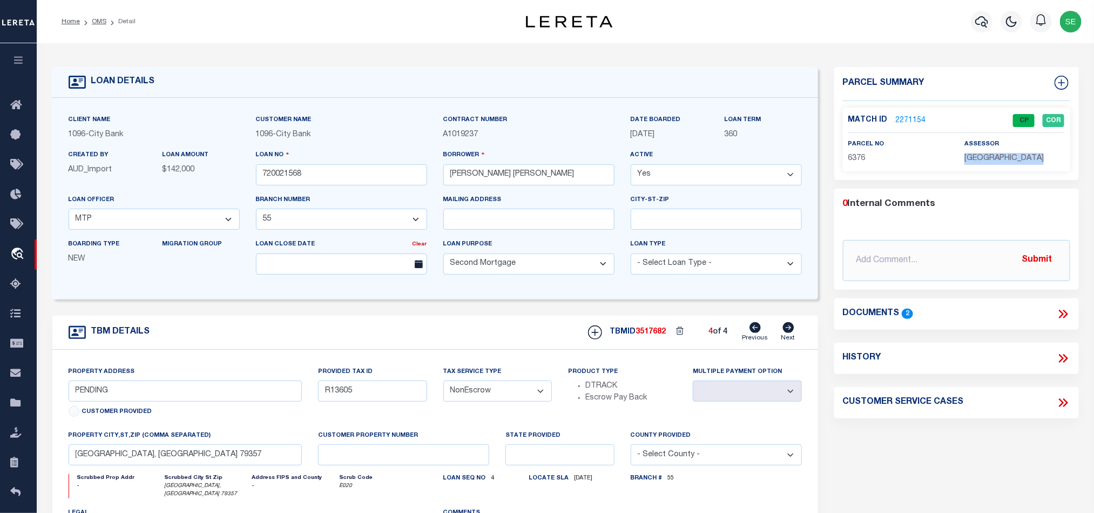
click at [987, 160] on span "[GEOGRAPHIC_DATA]" at bounding box center [1004, 158] width 79 height 8
click at [854, 156] on span "6376" at bounding box center [856, 158] width 17 height 8
drag, startPoint x: 96, startPoint y: 22, endPoint x: 1007, endPoint y: 87, distance: 912.9
click at [96, 22] on link "OMS" at bounding box center [99, 21] width 15 height 6
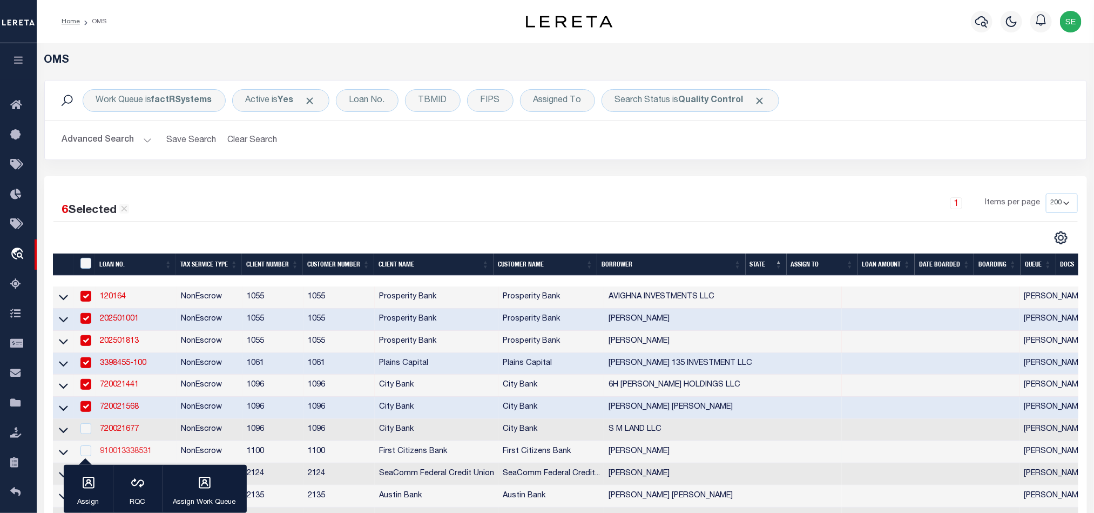
scroll to position [243, 0]
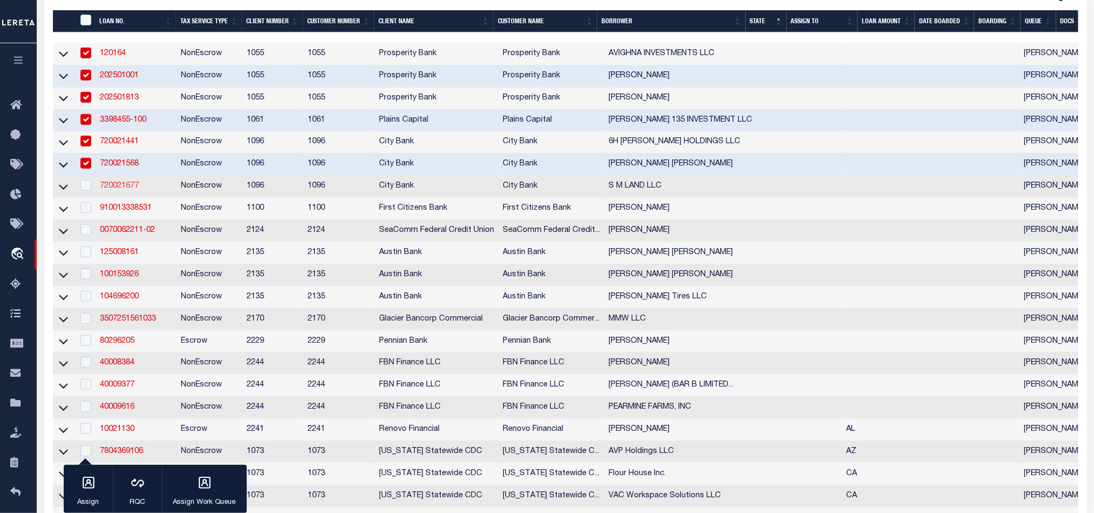
click at [116, 190] on link "720021677" at bounding box center [119, 186] width 39 height 8
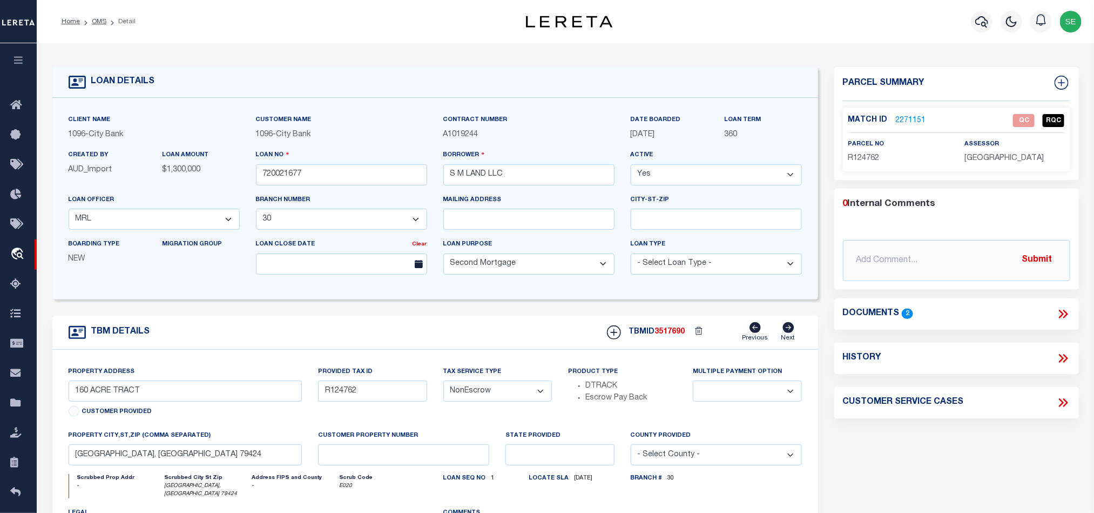
click at [861, 161] on span "R124762" at bounding box center [863, 158] width 31 height 8
click at [860, 160] on span "R124762" at bounding box center [863, 158] width 31 height 8
click at [963, 429] on div "Parcel Summary Match ID 2271151 0" at bounding box center [956, 366] width 261 height 598
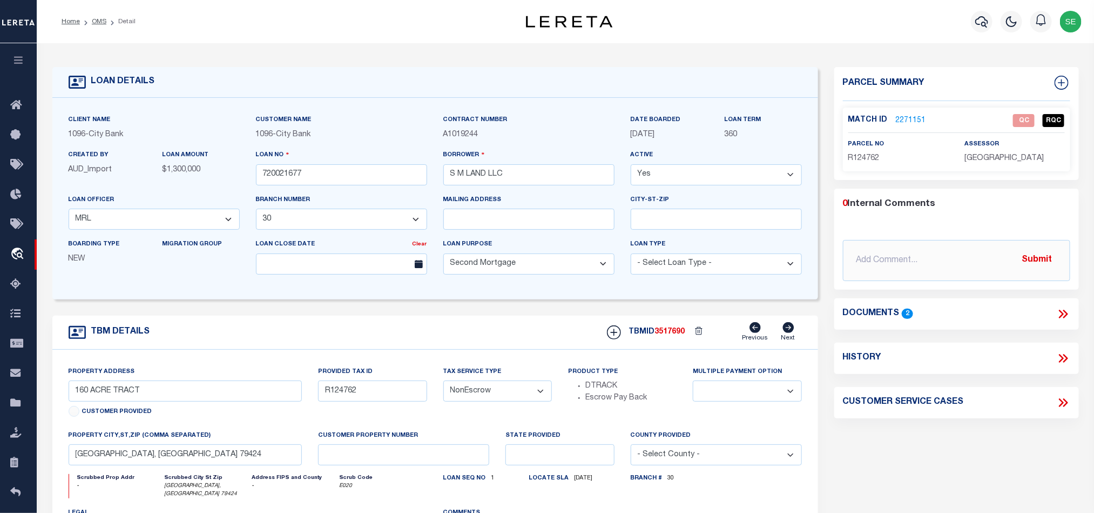
click at [1061, 312] on icon at bounding box center [1061, 313] width 5 height 9
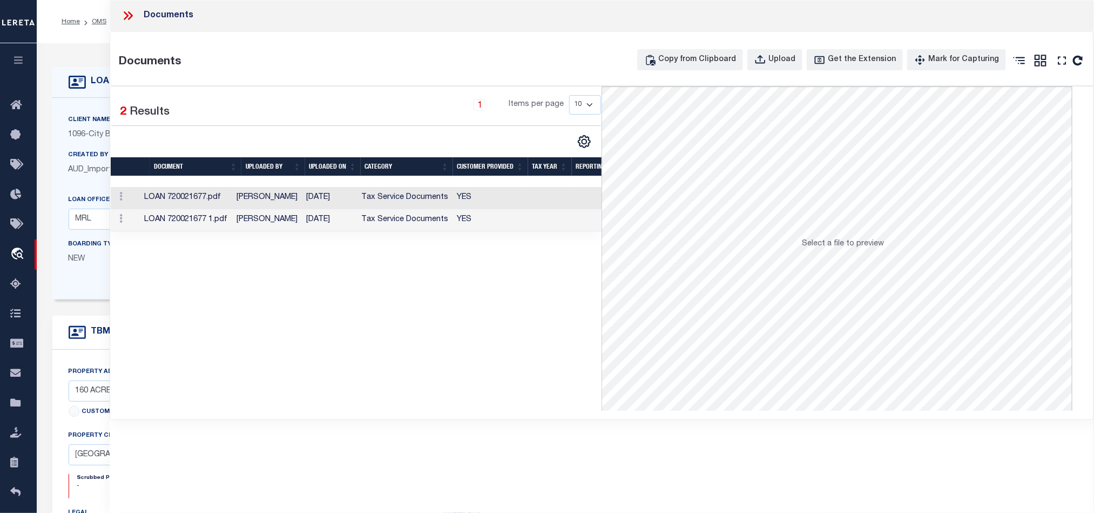
click at [462, 198] on td "YES" at bounding box center [490, 198] width 75 height 22
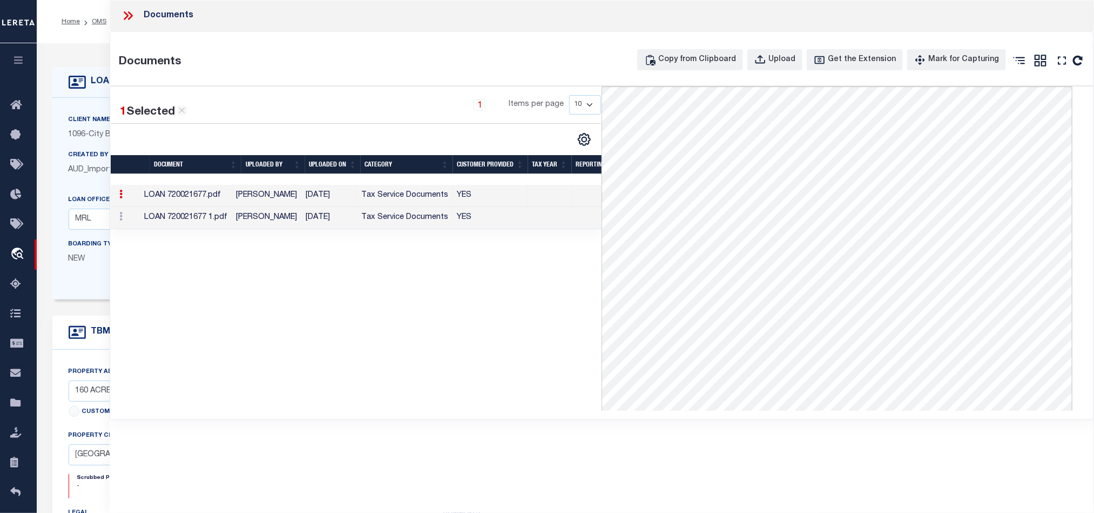
click at [477, 223] on td "YES" at bounding box center [490, 218] width 75 height 22
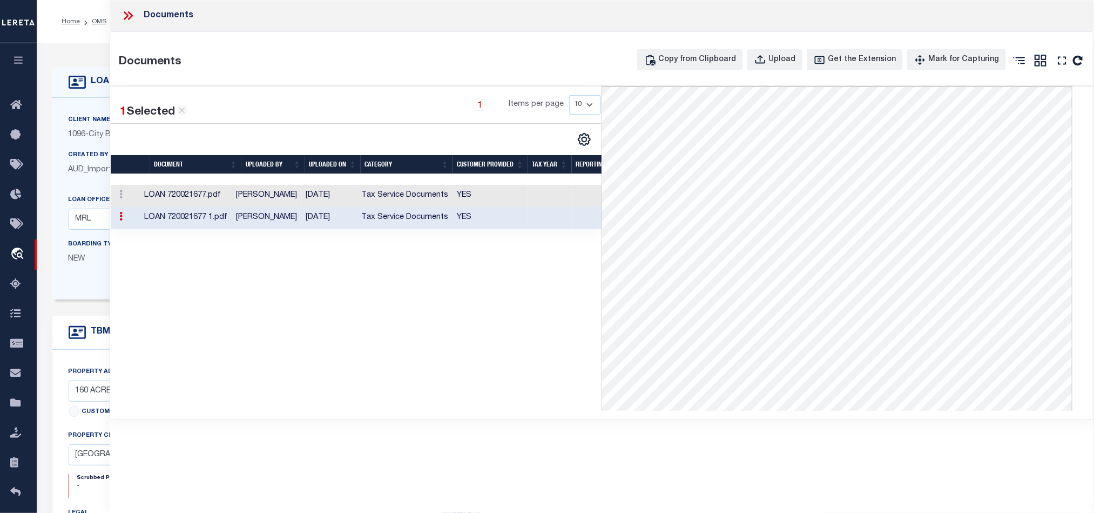
click at [124, 18] on icon at bounding box center [128, 16] width 14 height 14
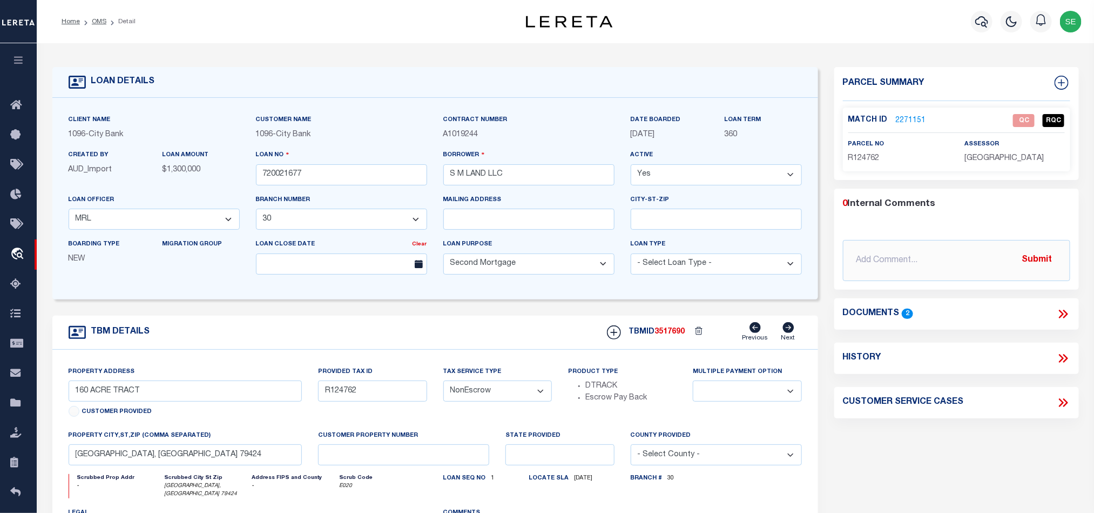
click at [919, 120] on link "2271151" at bounding box center [911, 120] width 30 height 11
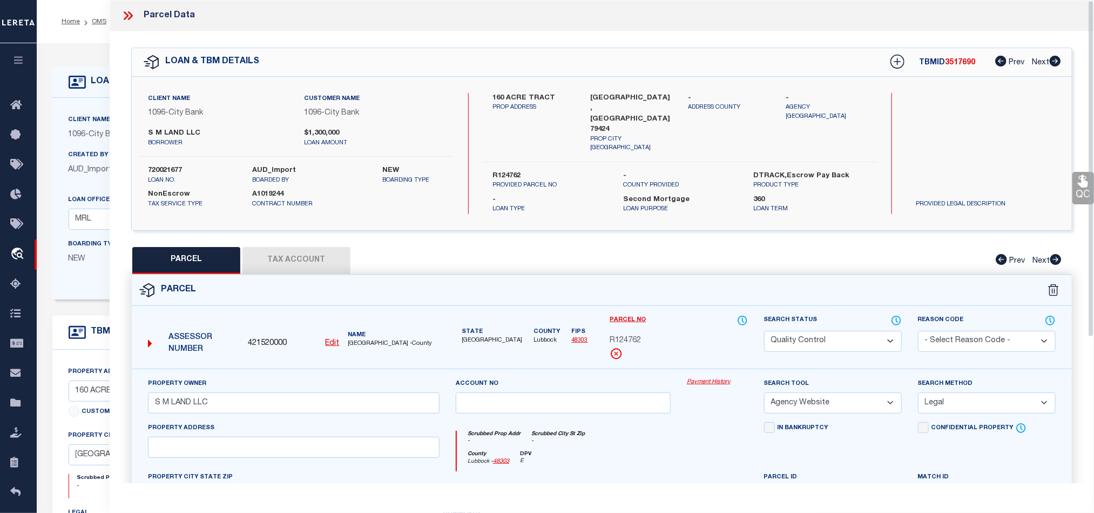
click at [280, 256] on button "Tax Account" at bounding box center [296, 260] width 108 height 27
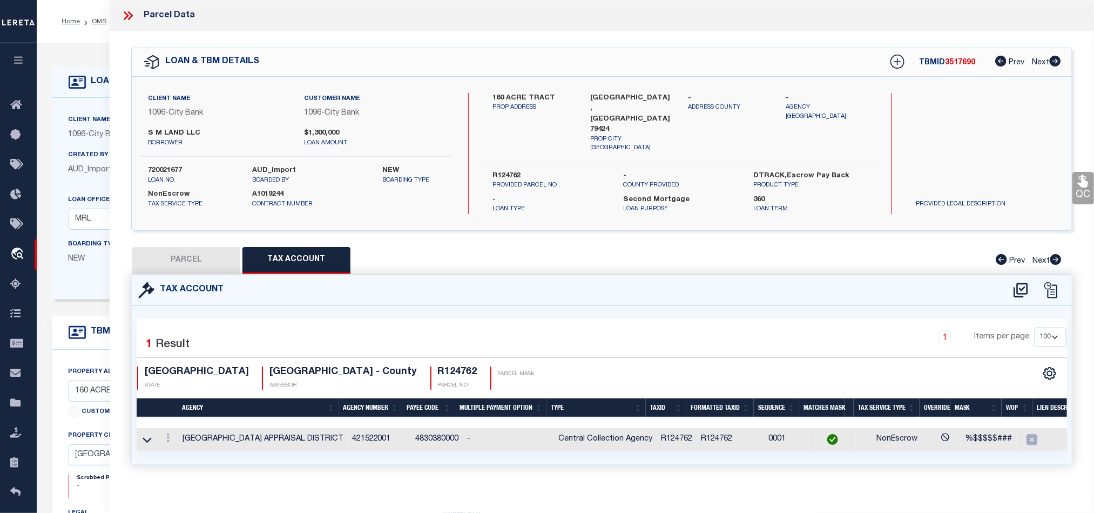
click at [208, 258] on button "PARCEL" at bounding box center [186, 260] width 108 height 27
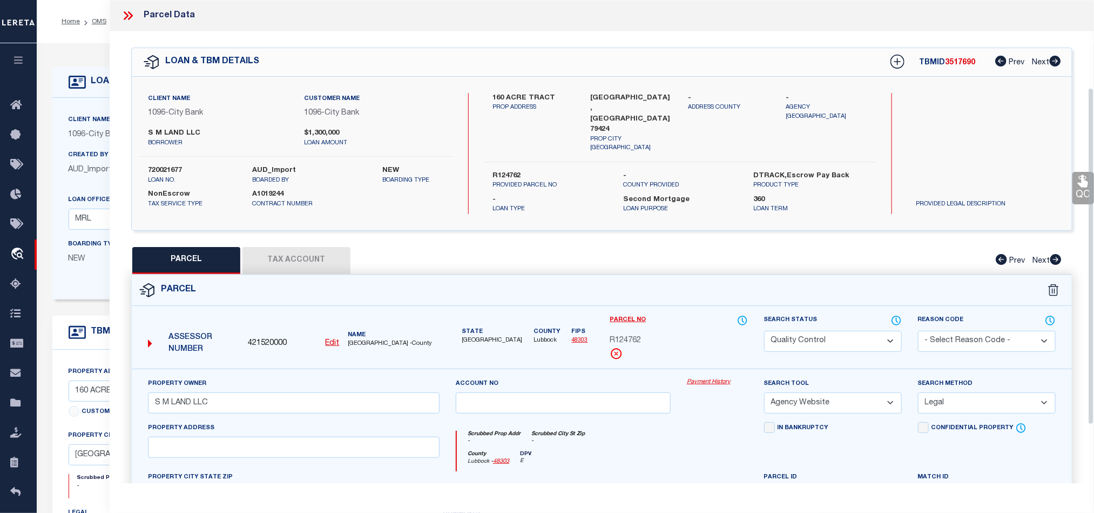
scroll to position [209, 0]
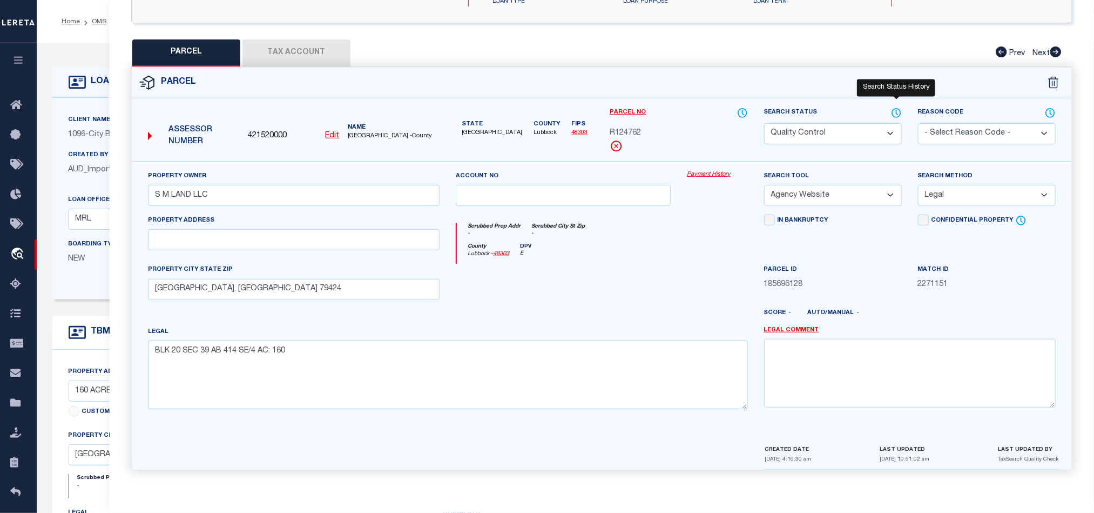
click at [896, 110] on icon at bounding box center [896, 112] width 1 height 4
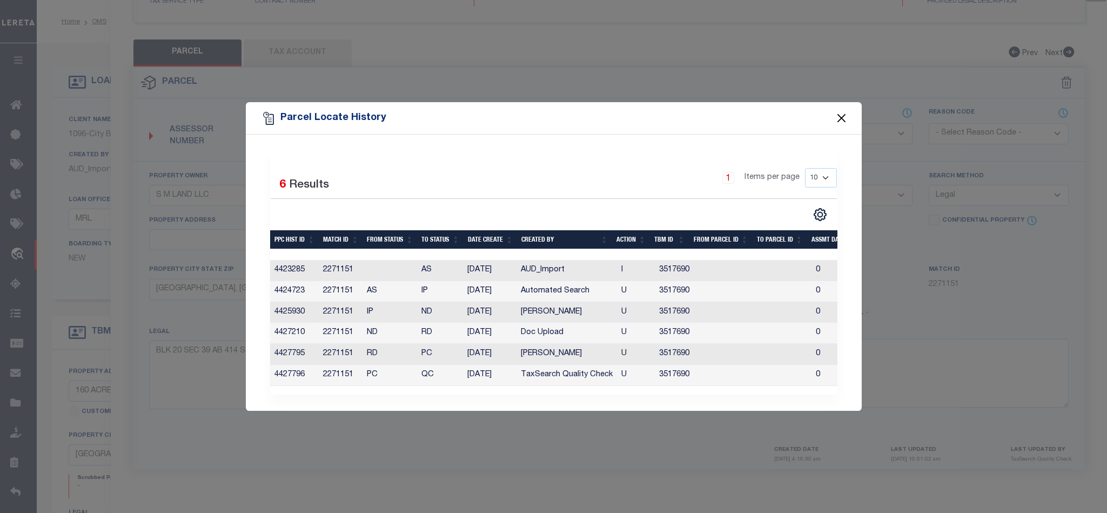
click at [835, 112] on button "Close" at bounding box center [841, 118] width 14 height 14
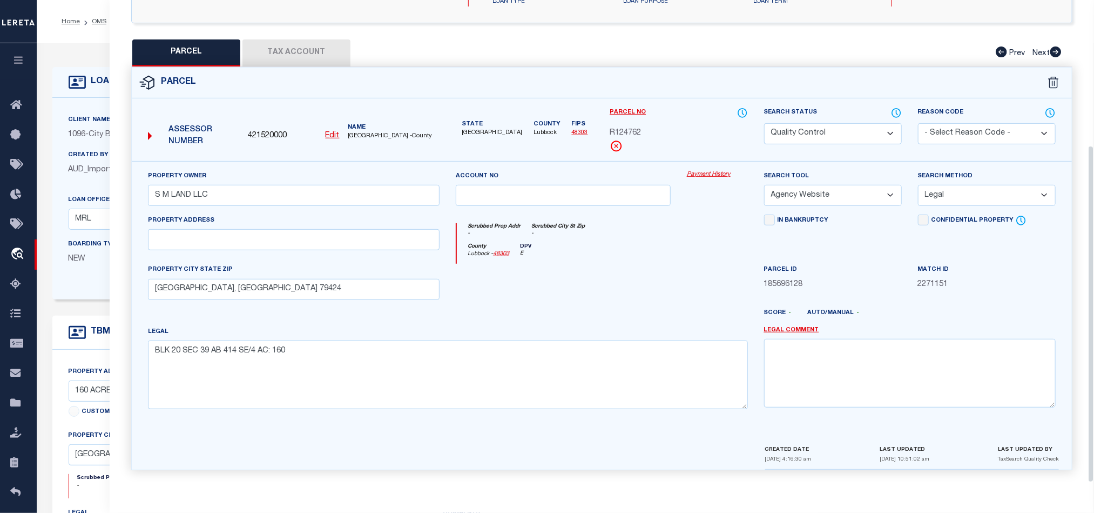
click at [691, 267] on div at bounding box center [717, 286] width 77 height 44
drag, startPoint x: 819, startPoint y: 123, endPoint x: 807, endPoint y: 136, distance: 17.2
click at [819, 123] on select "Automated Search Bad Parcel Complete Duplicate Parcel High Dollar Reporting In …" at bounding box center [833, 133] width 138 height 21
click at [630, 245] on div "County [GEOGRAPHIC_DATA] - 48303 DPV E" at bounding box center [602, 253] width 291 height 21
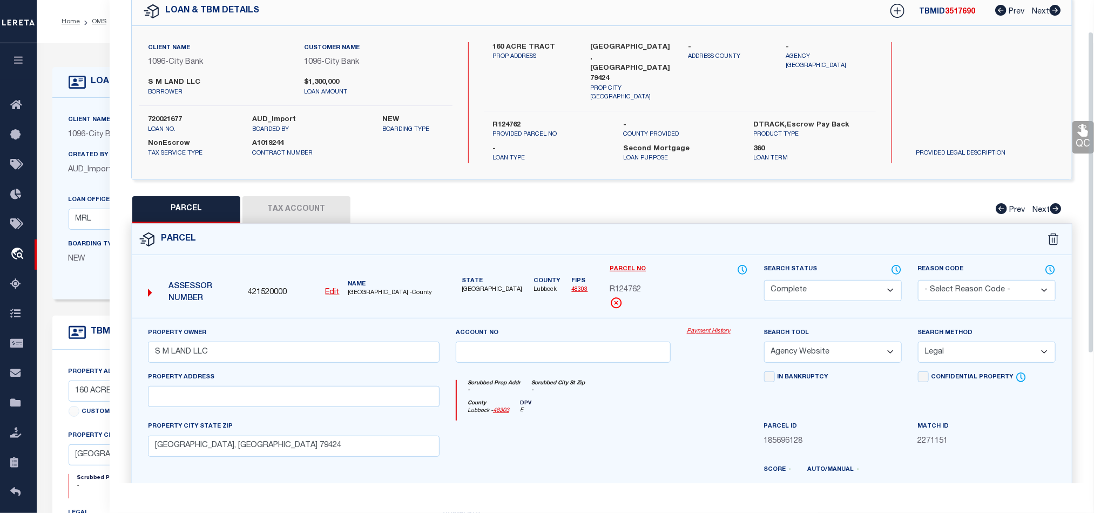
scroll to position [47, 0]
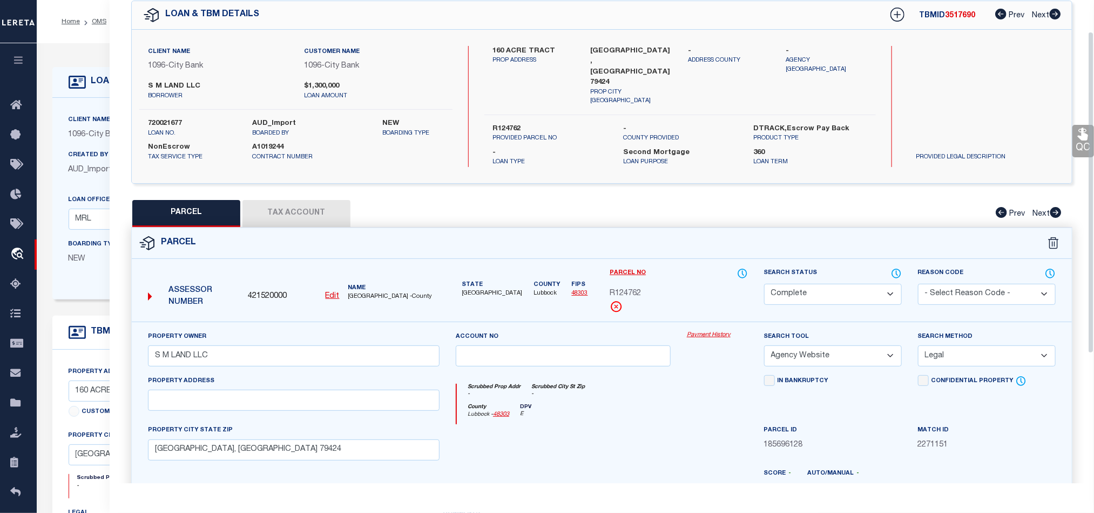
click at [1077, 139] on icon at bounding box center [1083, 134] width 14 height 14
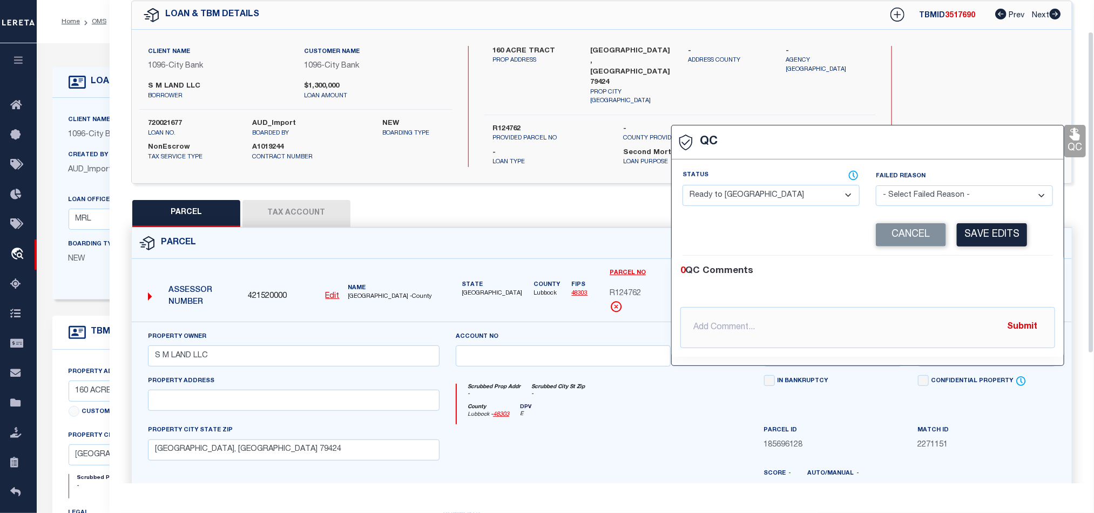
click at [765, 185] on select "- Select Status - Ready to QC Correct Incorrect" at bounding box center [771, 195] width 177 height 21
click at [1003, 262] on div "0 QC Comments @[PERSON_NAME] @[PERSON_NAME] @[PERSON_NAME] @[PERSON_NAME] @[PER…" at bounding box center [868, 305] width 392 height 101
click at [998, 235] on button "Save Edits" at bounding box center [992, 234] width 70 height 23
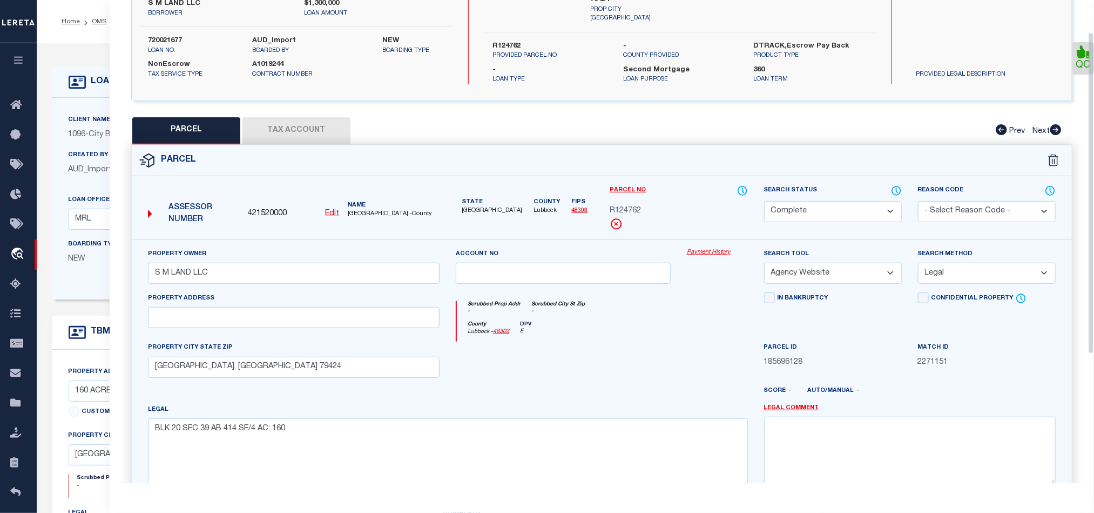
scroll to position [241, 0]
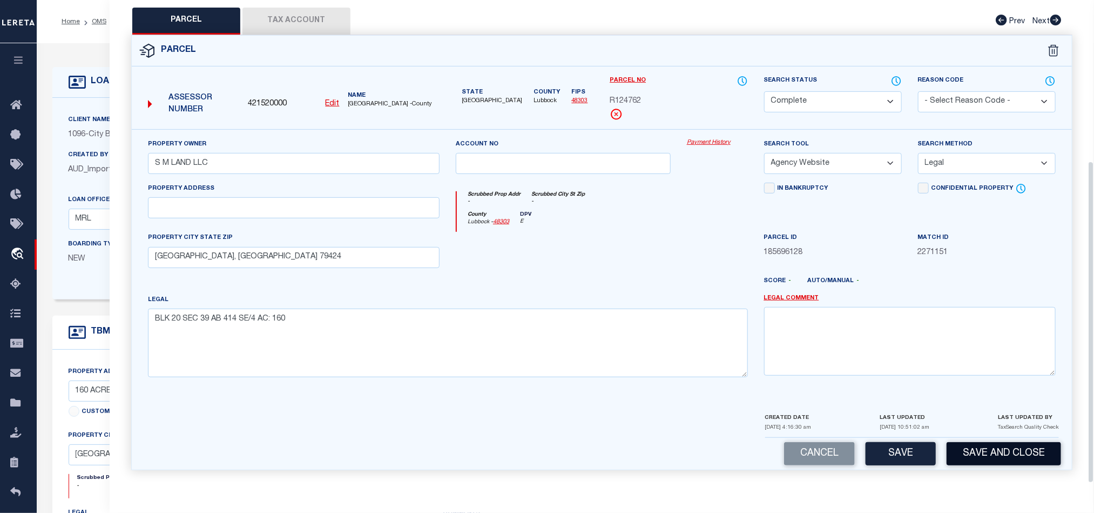
click at [1017, 448] on button "Save and Close" at bounding box center [1004, 453] width 114 height 23
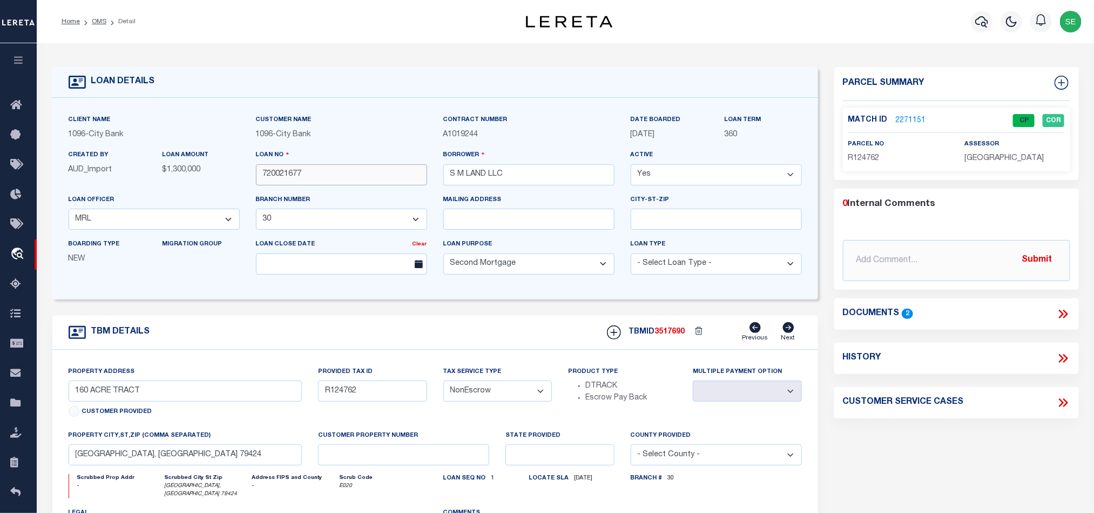
click at [326, 185] on input "720021677" at bounding box center [341, 174] width 171 height 21
click at [679, 335] on span "3517690" at bounding box center [670, 332] width 30 height 8
click at [990, 161] on span "[GEOGRAPHIC_DATA]" at bounding box center [1004, 158] width 79 height 8
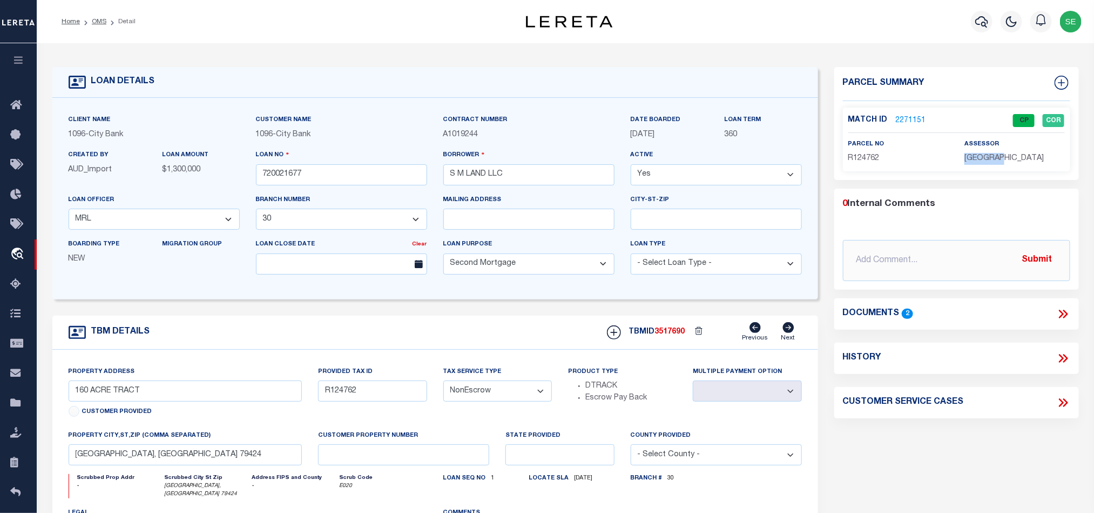
click at [990, 161] on span "[GEOGRAPHIC_DATA]" at bounding box center [1004, 158] width 79 height 8
click at [870, 154] on span "R124762" at bounding box center [863, 158] width 31 height 8
click at [513, 327] on div "TBM DETAILS TBMID 3517690 Previous Next" at bounding box center [435, 332] width 766 height 34
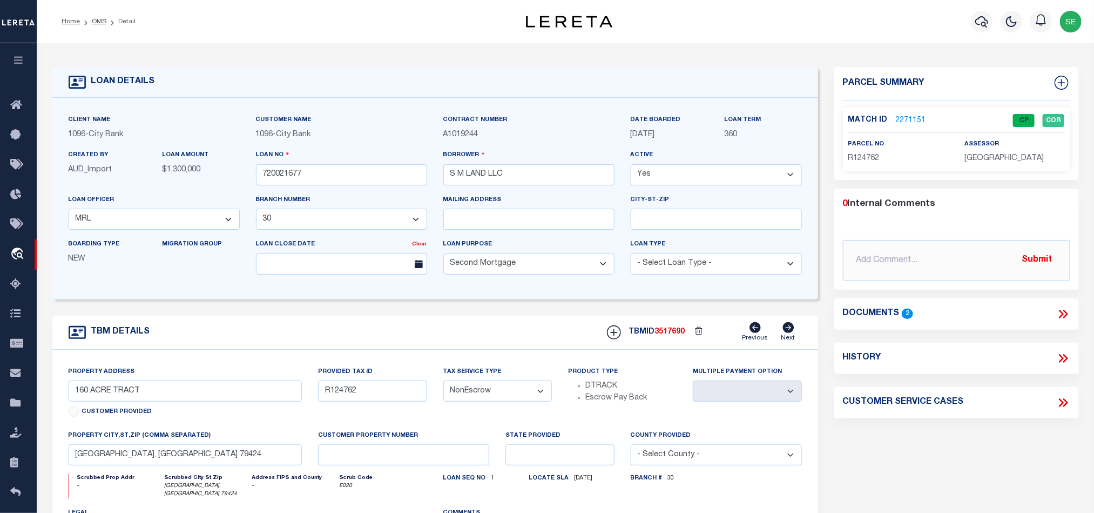
drag, startPoint x: 95, startPoint y: 20, endPoint x: 309, endPoint y: 159, distance: 256.2
click at [95, 20] on link "OMS" at bounding box center [99, 21] width 15 height 6
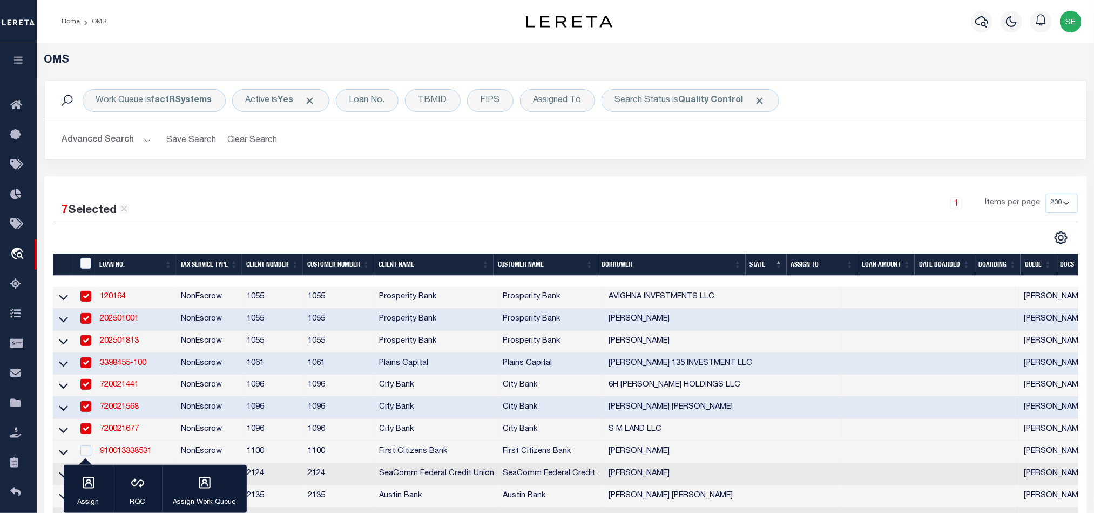
scroll to position [162, 0]
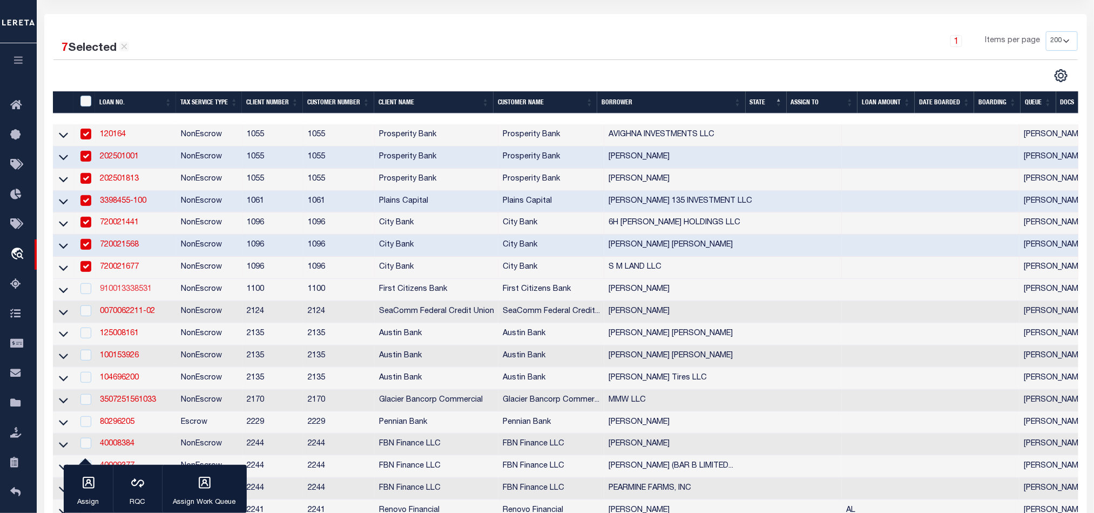
click at [124, 289] on link "910013338531" at bounding box center [126, 289] width 52 height 8
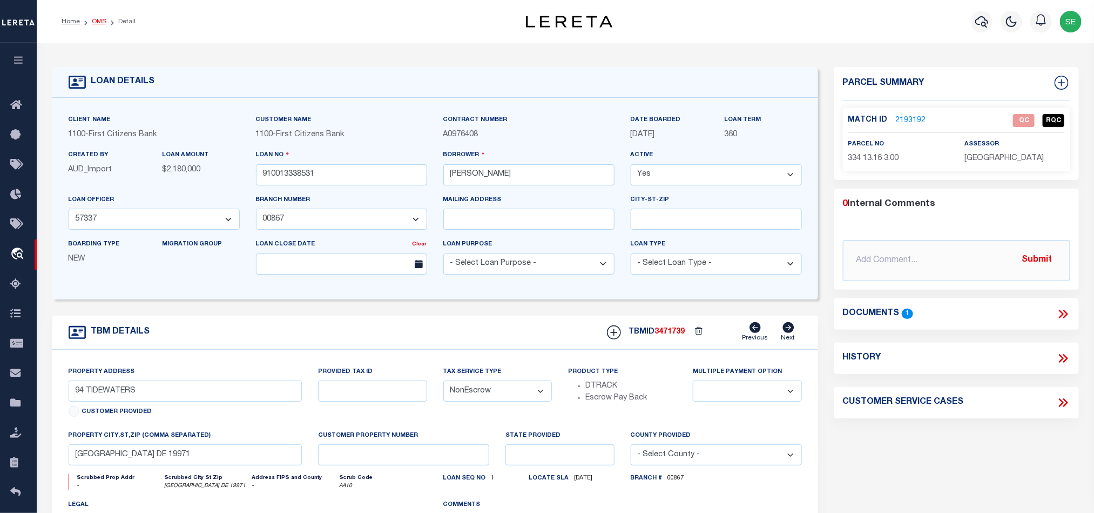
click at [97, 25] on link "OMS" at bounding box center [99, 21] width 15 height 6
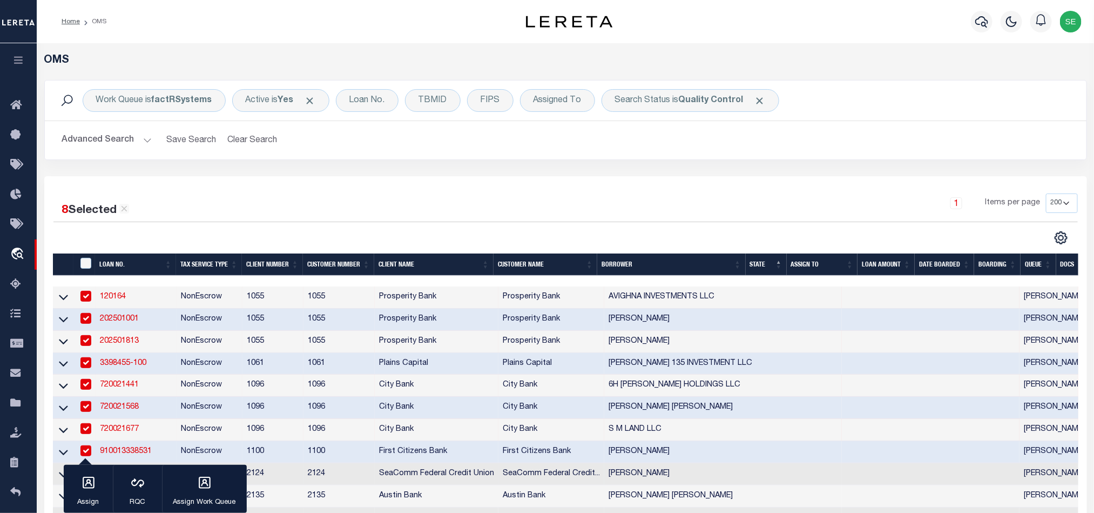
scroll to position [243, 0]
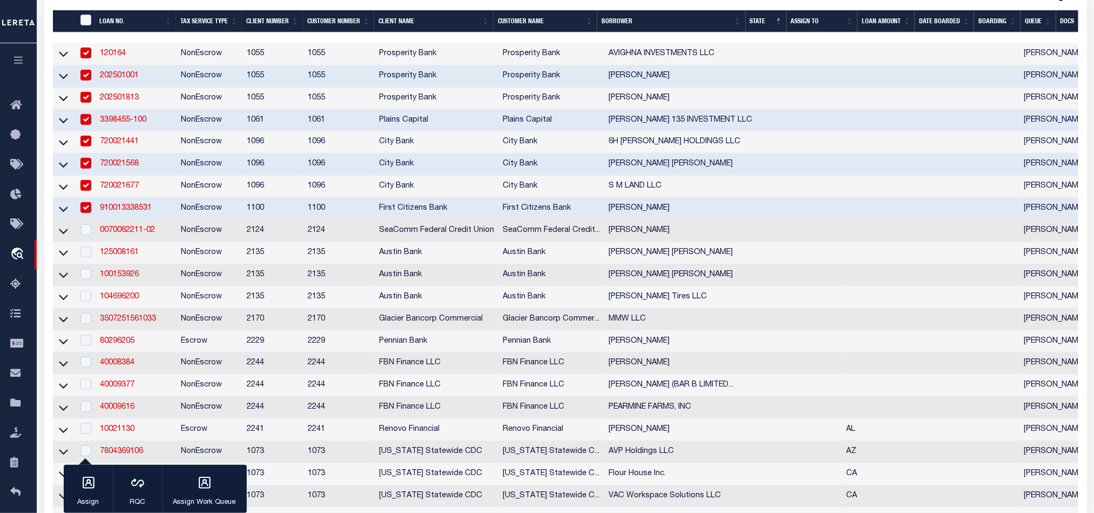
click at [194, 209] on td "NonEscrow" at bounding box center [210, 209] width 66 height 22
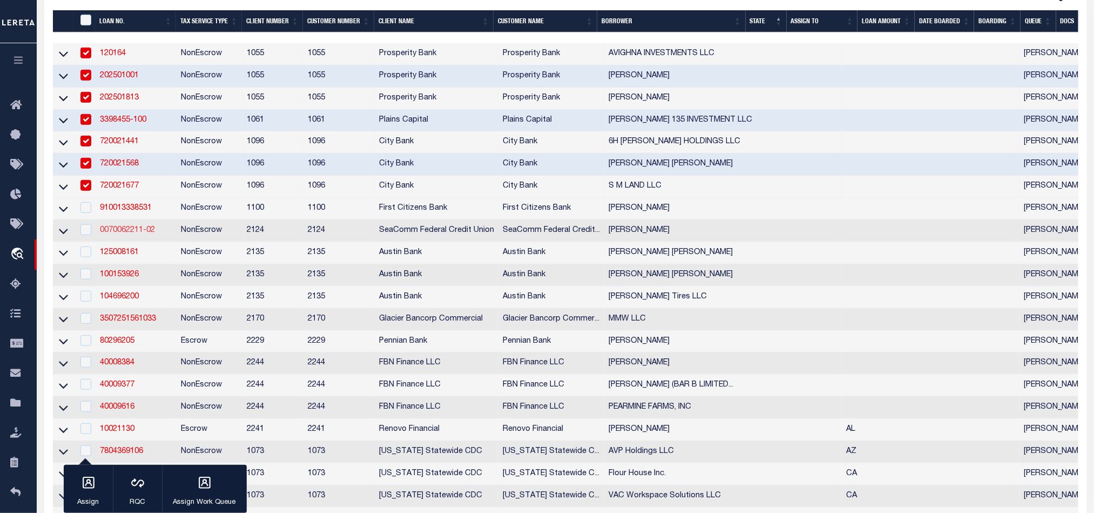
click at [119, 234] on link "0070062211-02" at bounding box center [127, 230] width 55 height 8
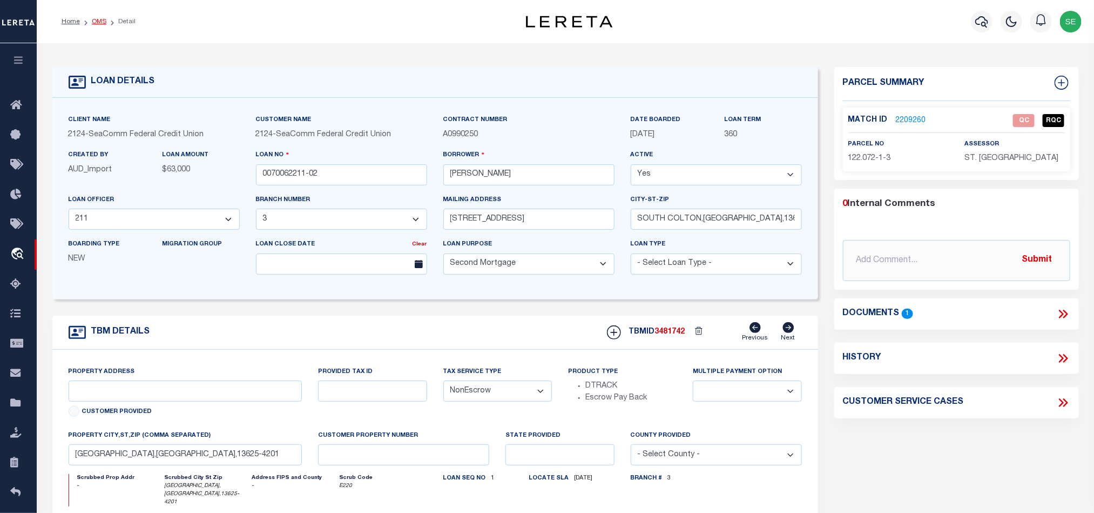
click at [96, 23] on link "OMS" at bounding box center [99, 21] width 15 height 6
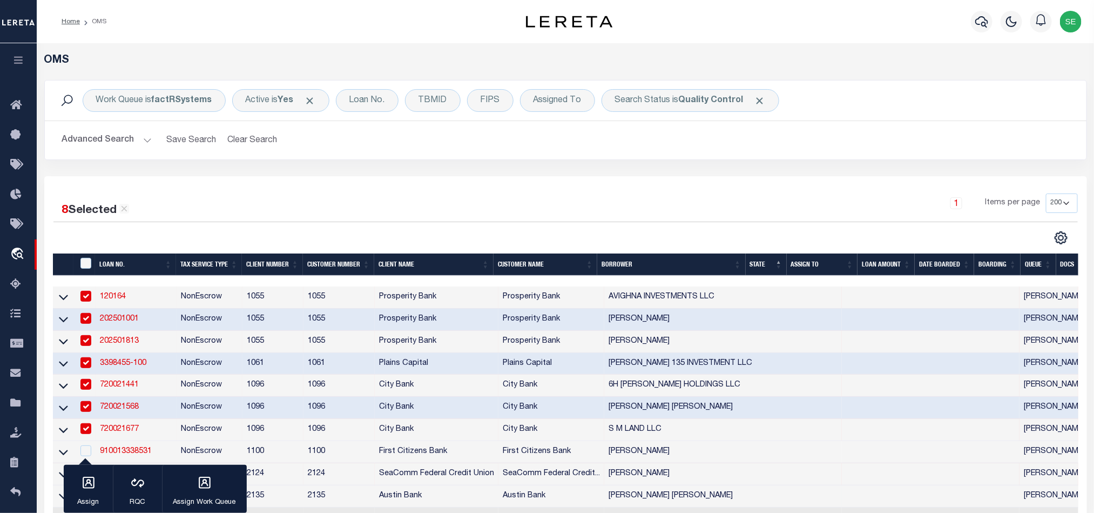
scroll to position [243, 0]
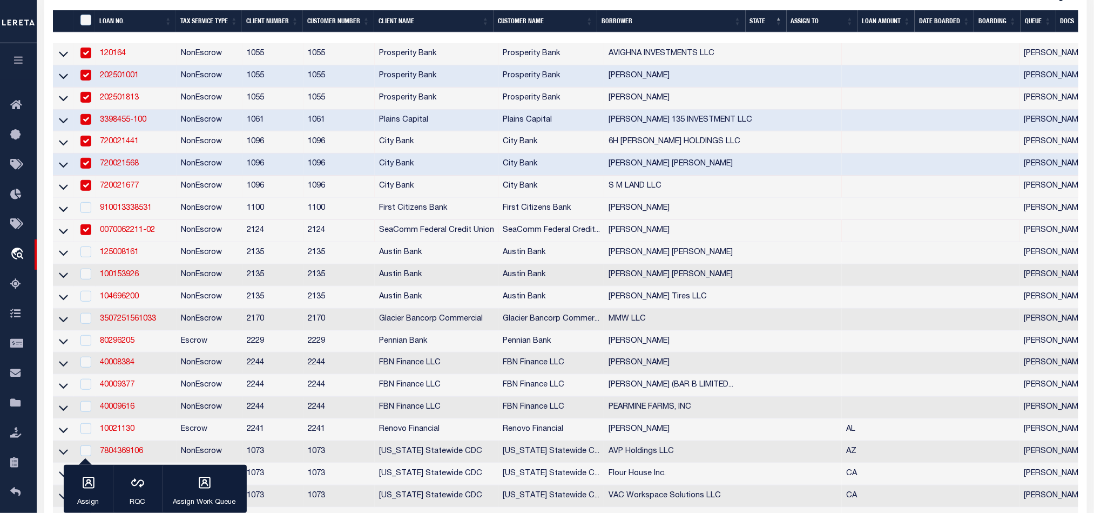
click at [221, 234] on td "NonEscrow" at bounding box center [210, 231] width 66 height 22
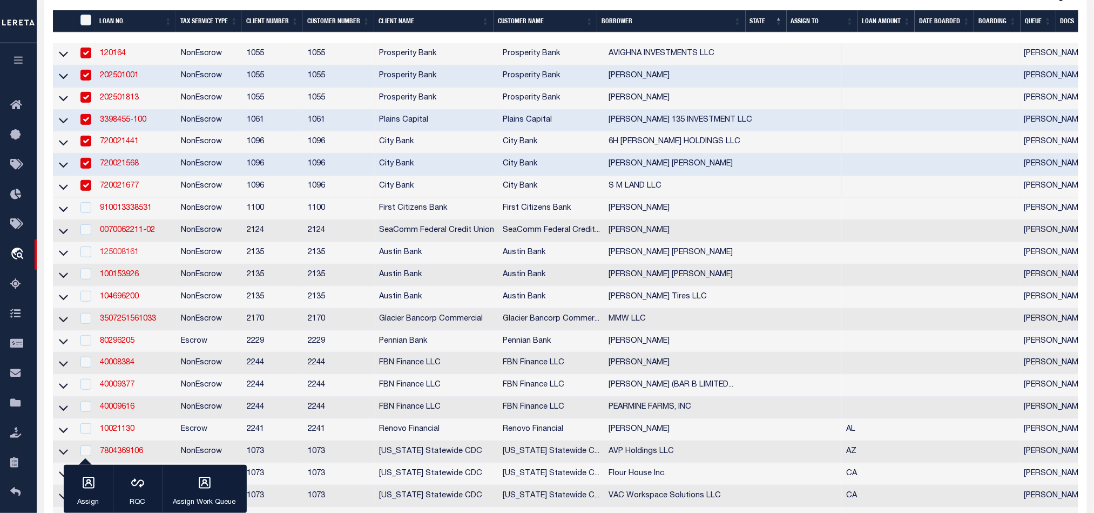
click at [117, 255] on link "125008161" at bounding box center [119, 252] width 39 height 8
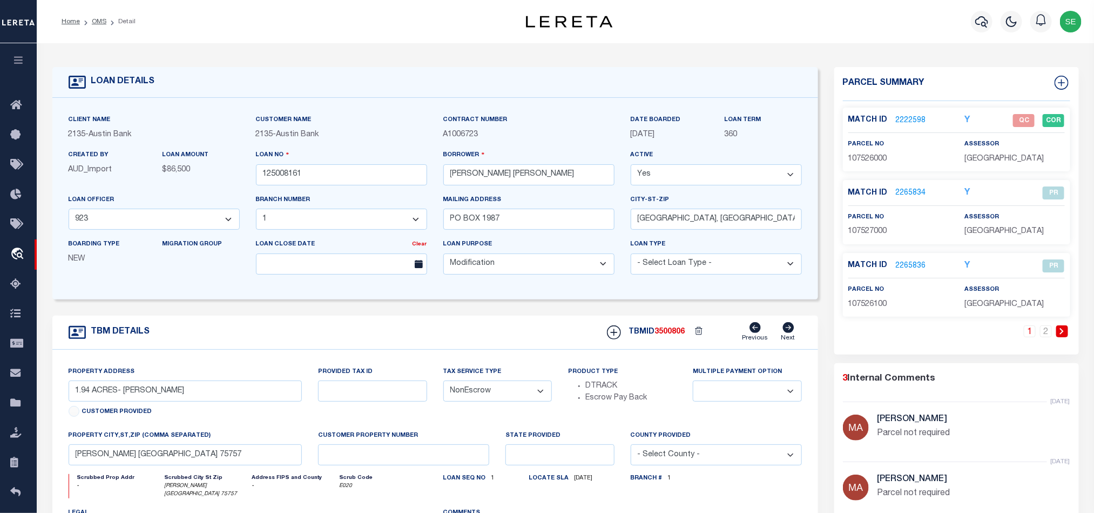
click at [919, 117] on link "2222598" at bounding box center [911, 120] width 30 height 11
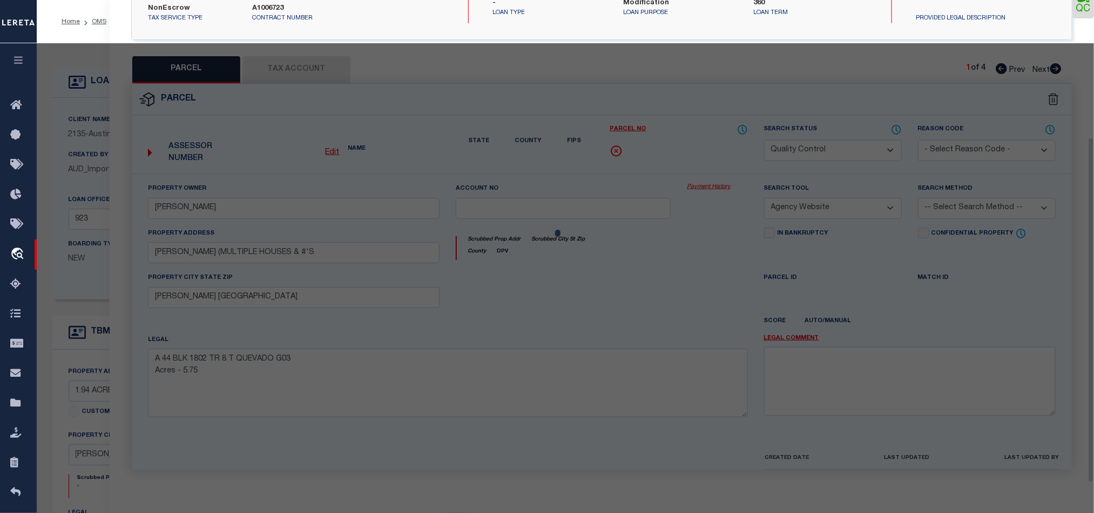
scroll to position [209, 0]
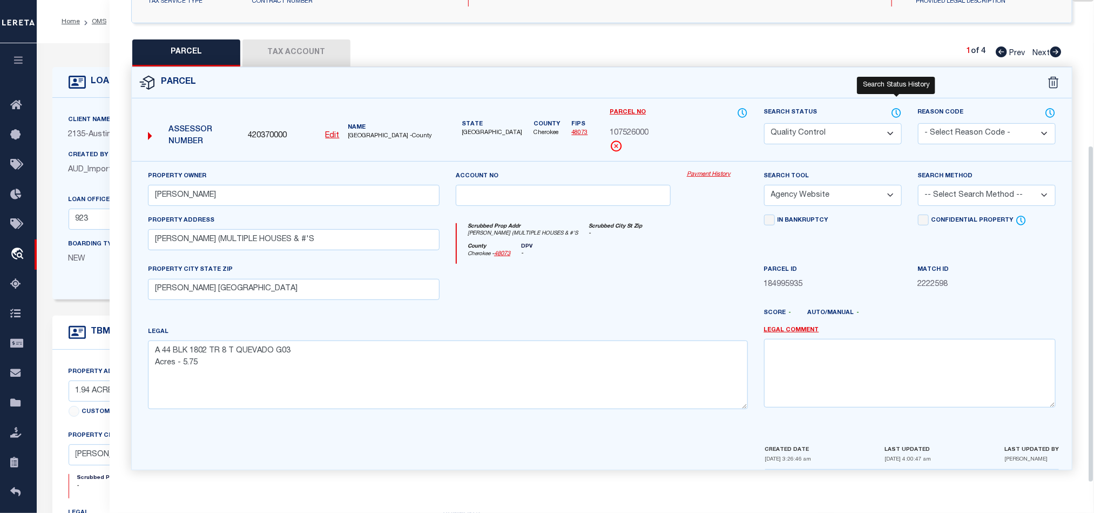
click at [896, 110] on icon at bounding box center [896, 113] width 11 height 12
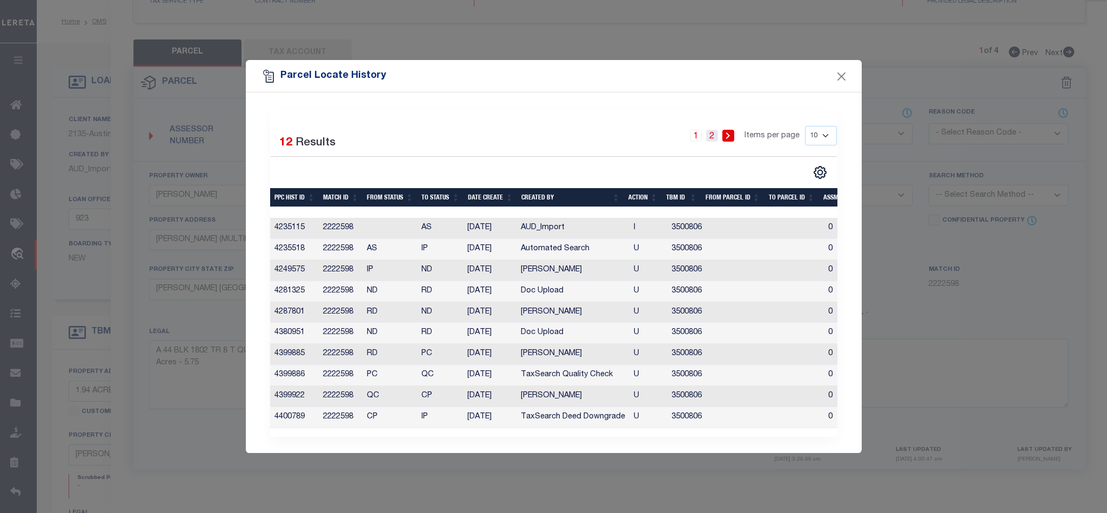
click at [710, 133] on link "2" at bounding box center [712, 136] width 12 height 12
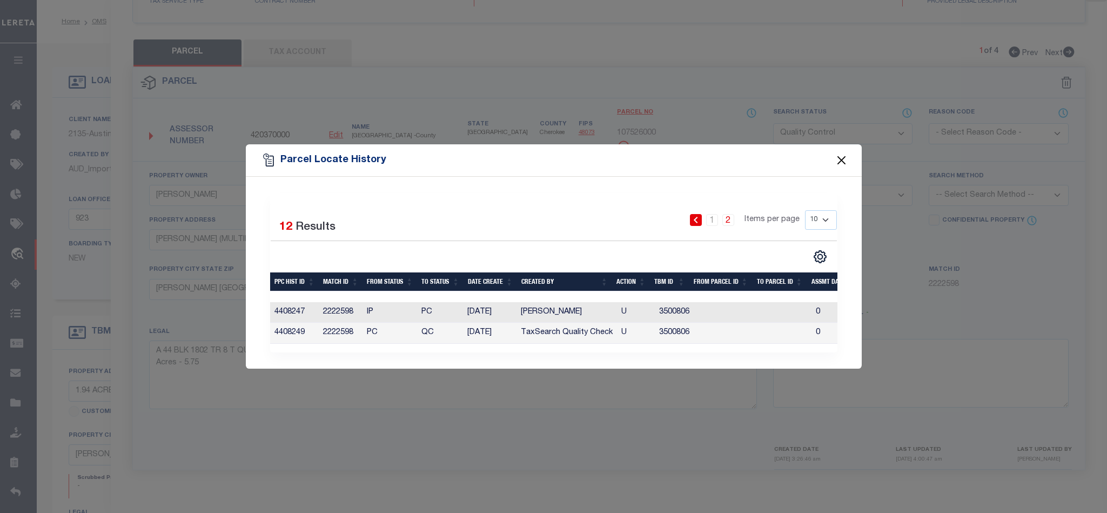
click at [838, 159] on button "Close" at bounding box center [841, 160] width 14 height 14
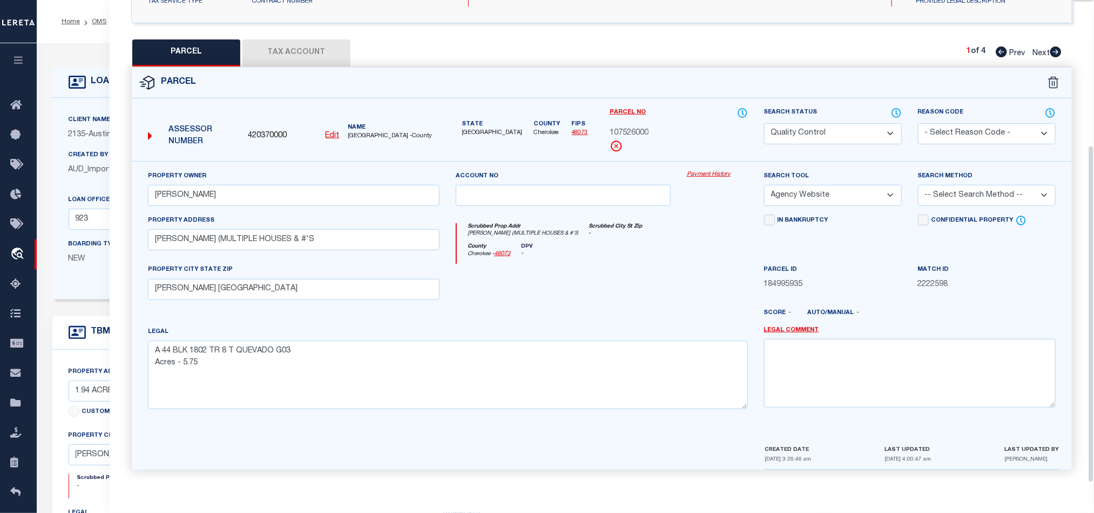
click at [288, 39] on button "Tax Account" at bounding box center [296, 52] width 108 height 27
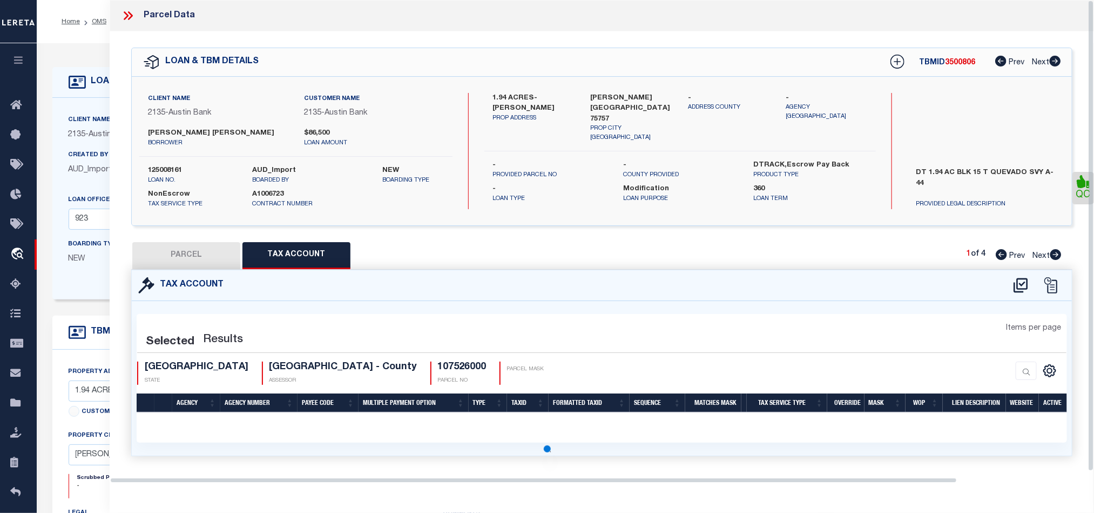
scroll to position [0, 0]
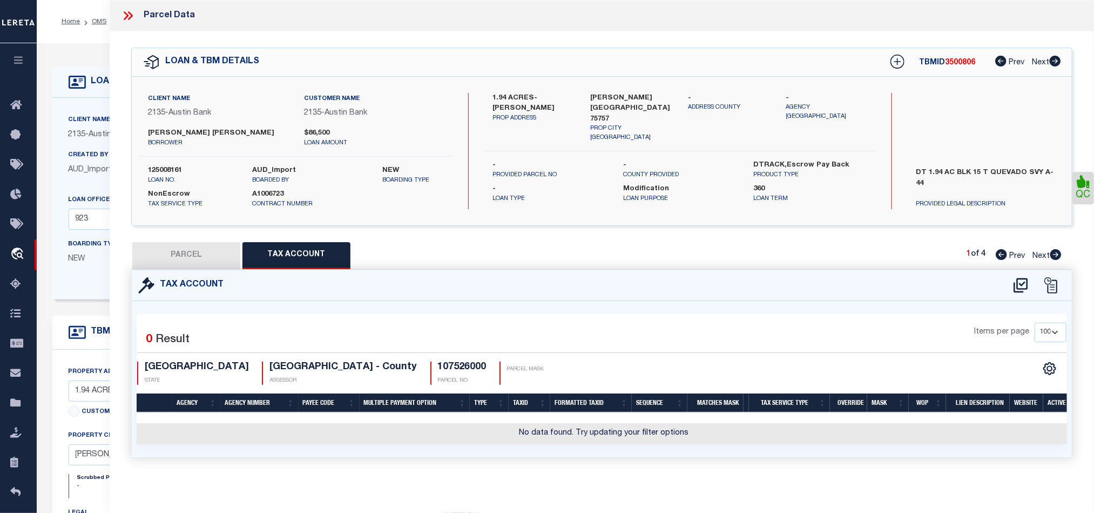
click at [181, 254] on button "PARCEL" at bounding box center [186, 255] width 108 height 27
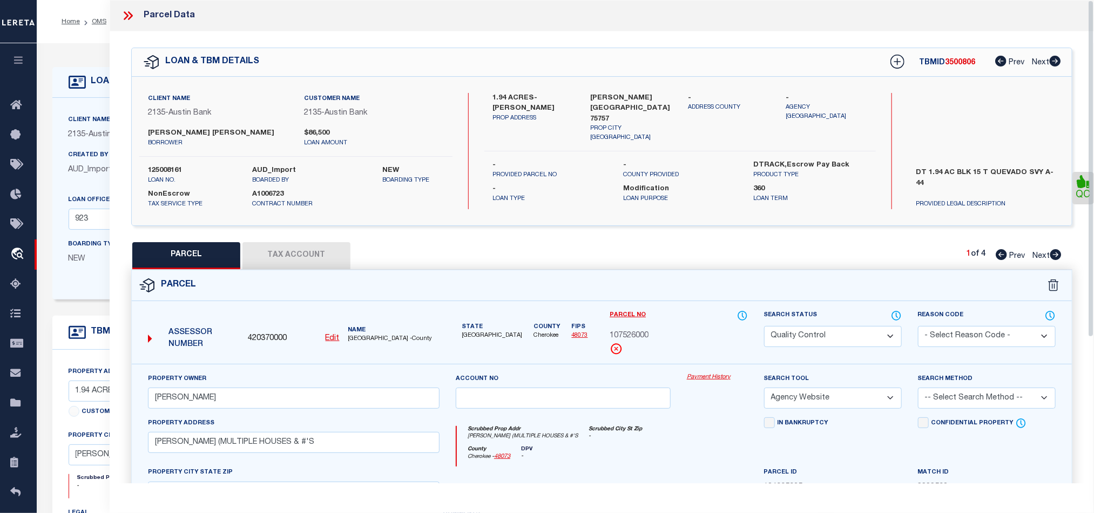
click at [128, 18] on icon at bounding box center [128, 16] width 14 height 14
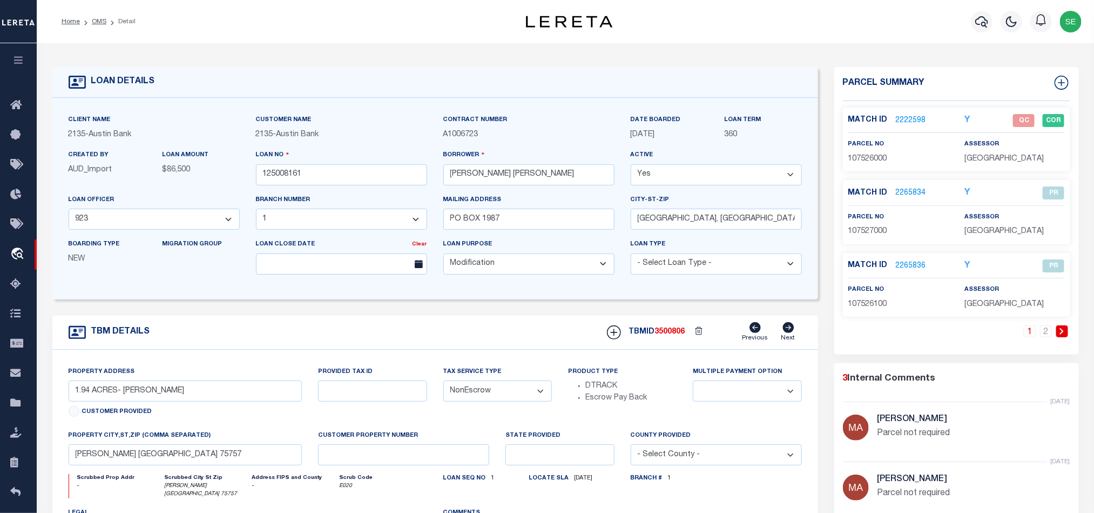
scroll to position [162, 0]
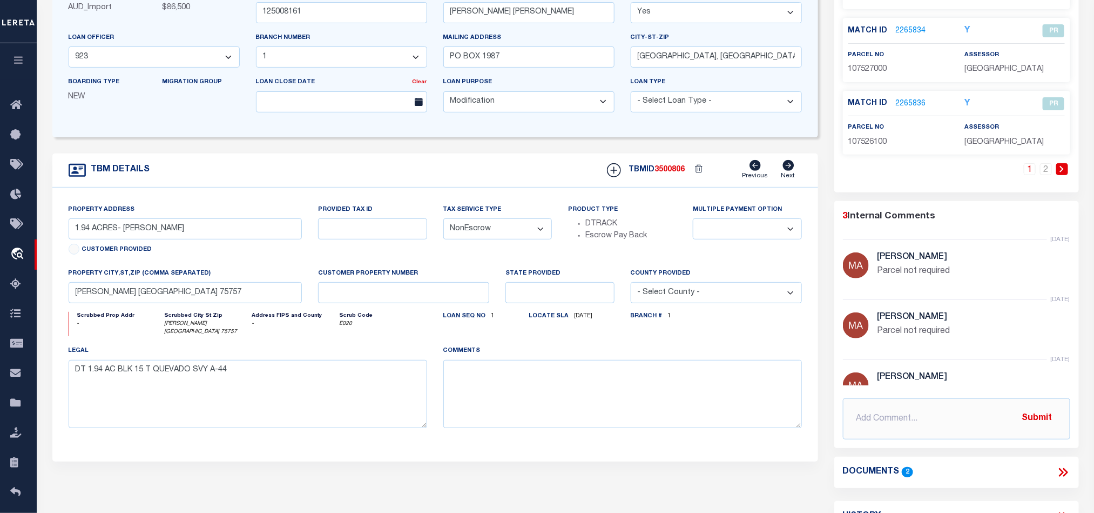
click at [1063, 474] on icon at bounding box center [1063, 472] width 14 height 14
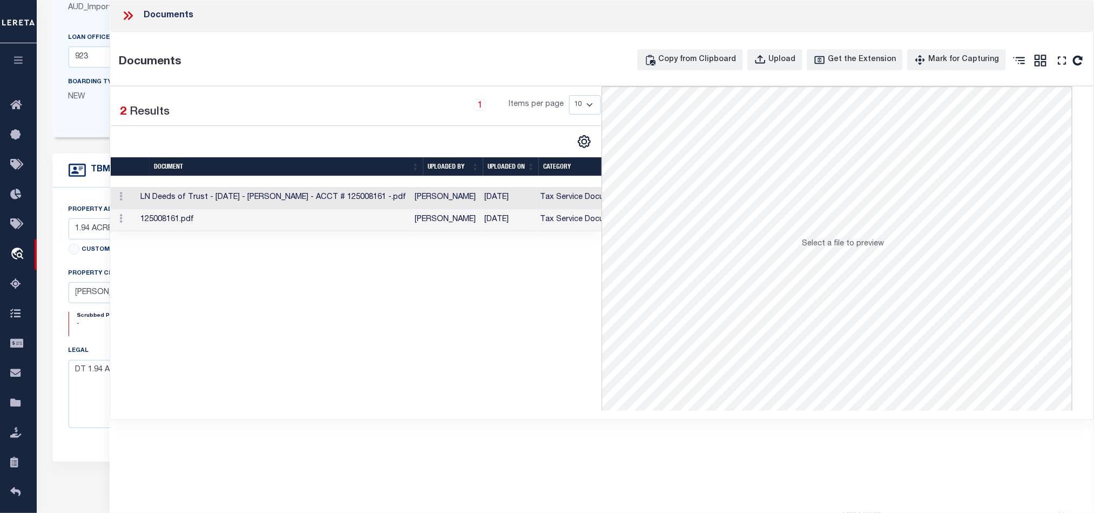
click at [131, 19] on icon at bounding box center [128, 16] width 14 height 14
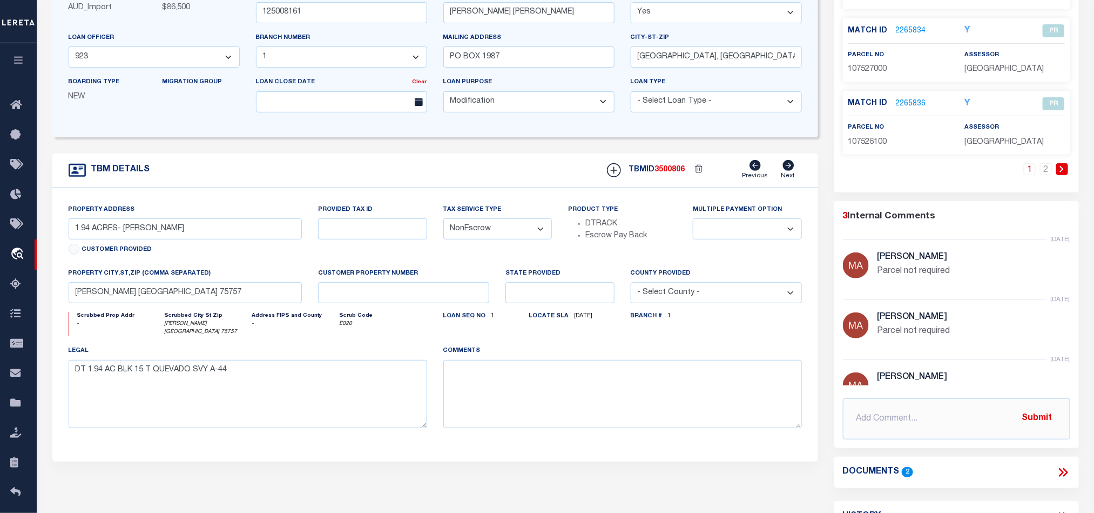
scroll to position [0, 0]
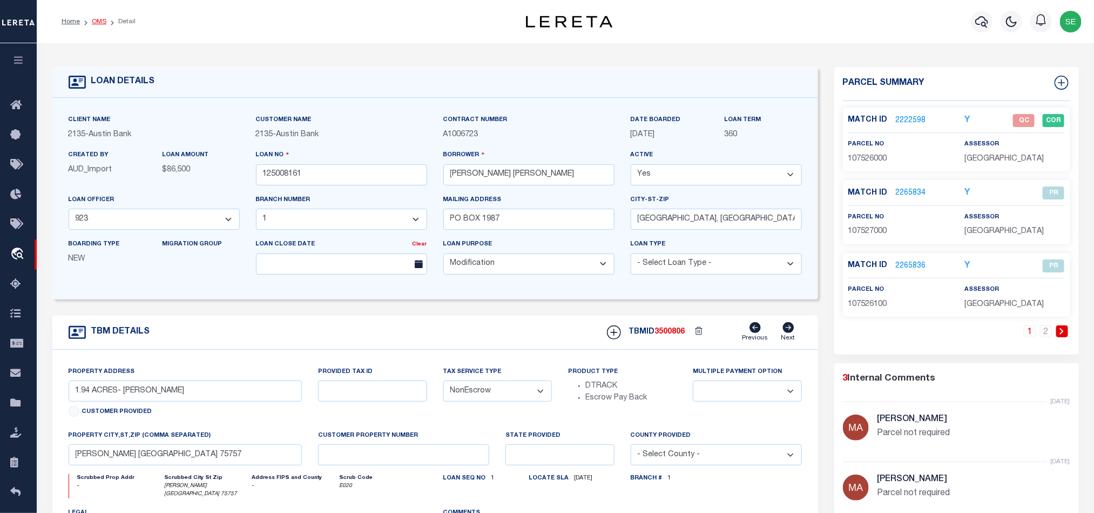
click at [99, 18] on link "OMS" at bounding box center [99, 21] width 15 height 6
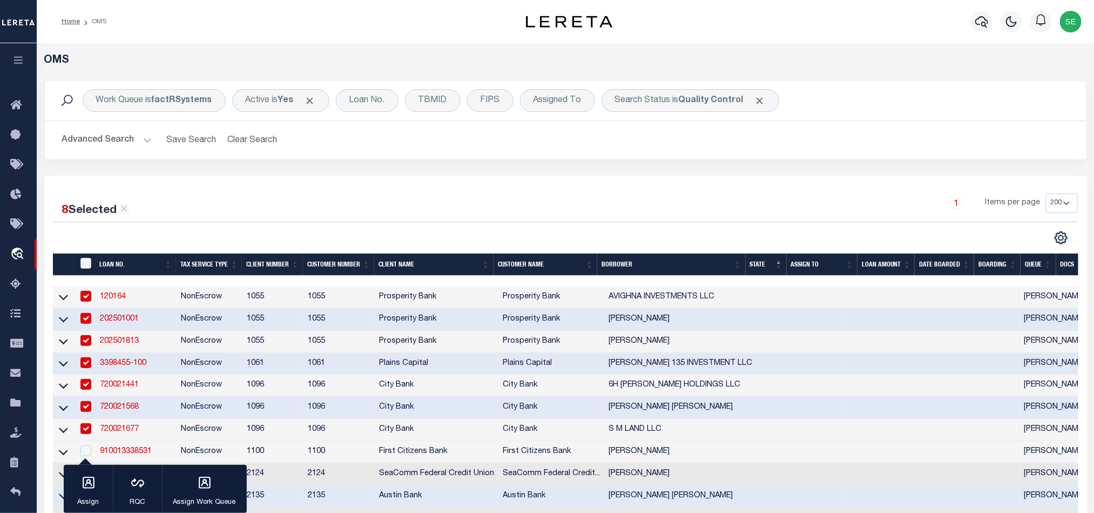
scroll to position [243, 0]
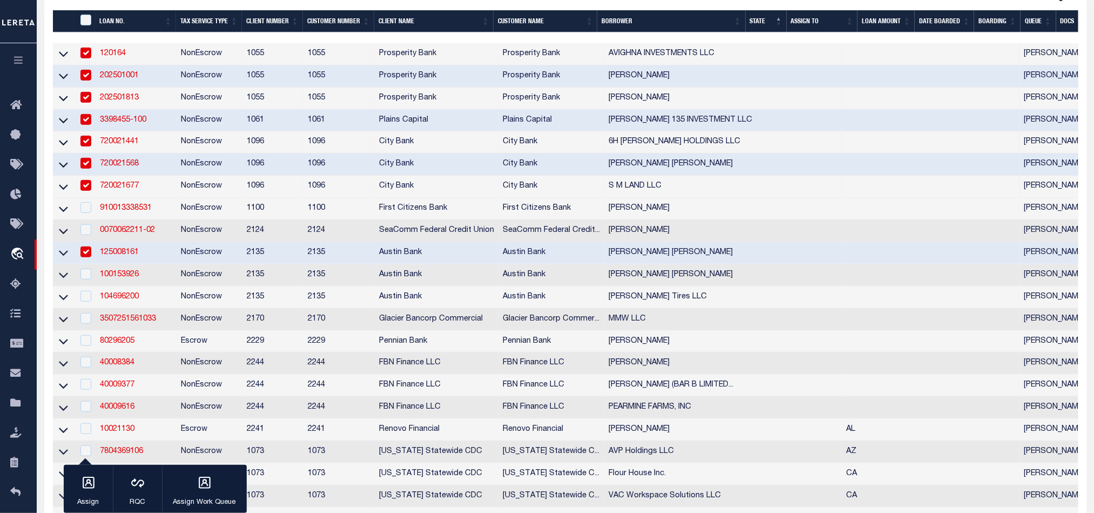
click at [232, 257] on td "NonEscrow" at bounding box center [210, 253] width 66 height 22
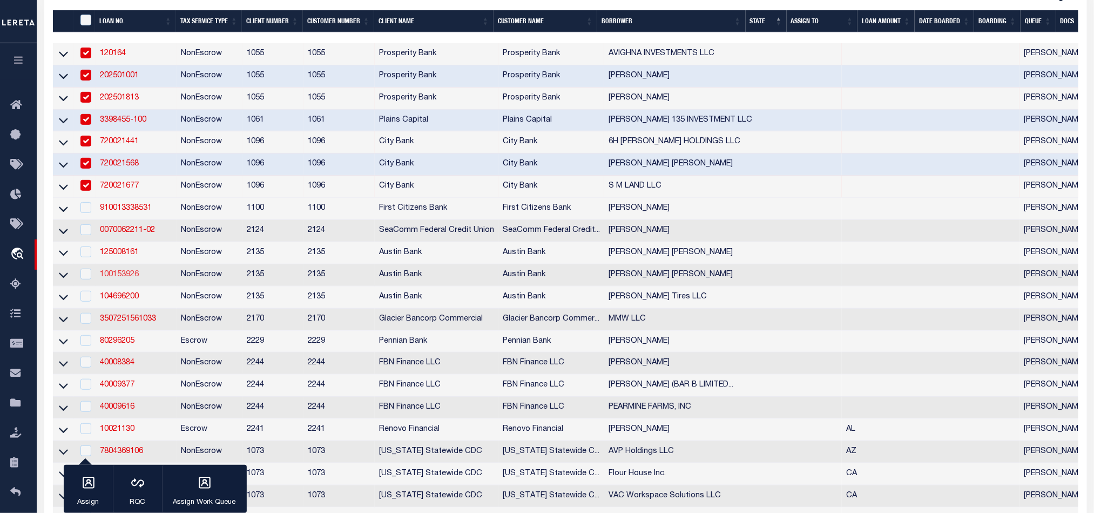
click at [120, 278] on link "100153926" at bounding box center [119, 275] width 39 height 8
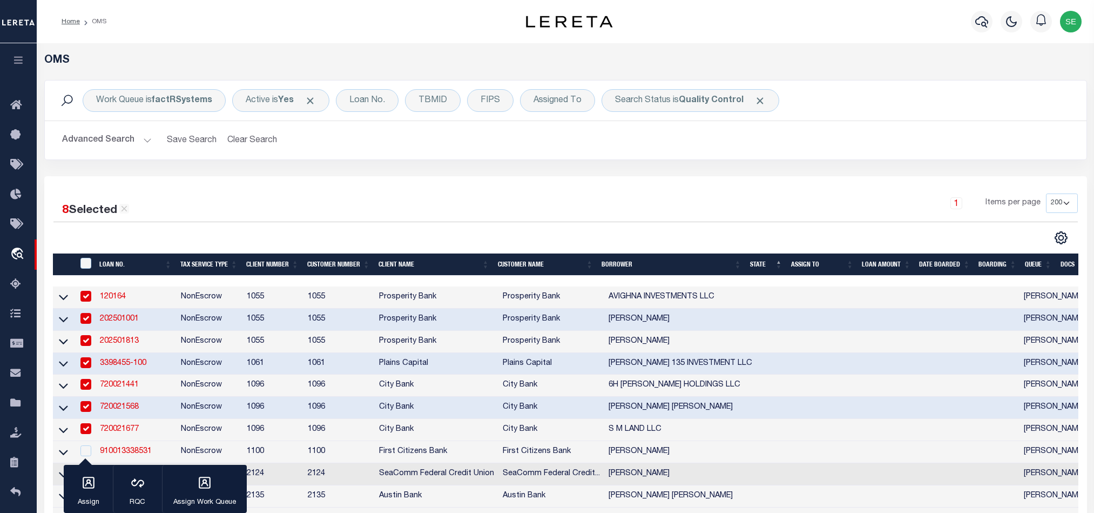
select select "200"
select select "43968"
select select "2586"
select select "700"
select select "NonEscrow"
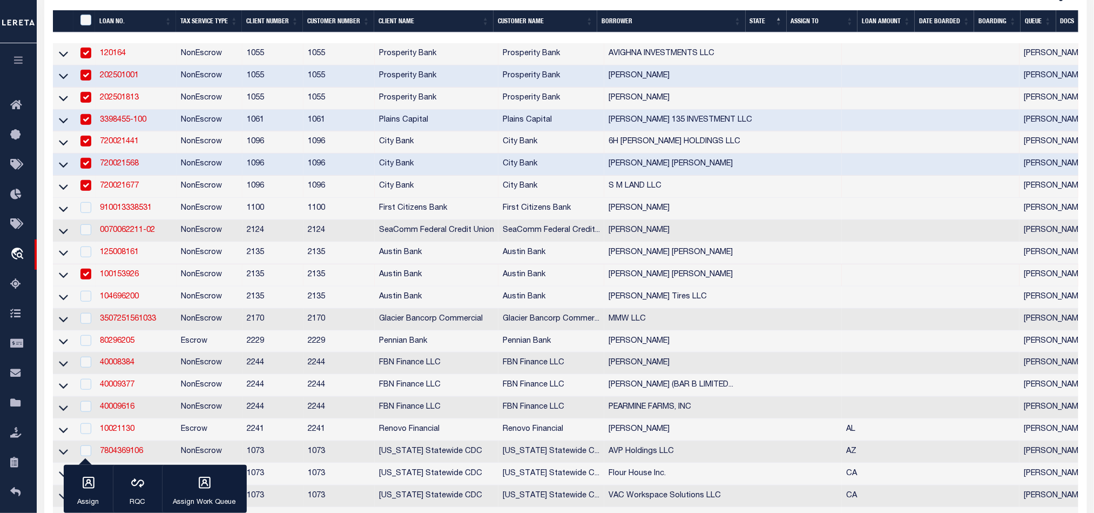
scroll to position [243, 0]
click at [203, 284] on td "NonEscrow" at bounding box center [210, 275] width 66 height 22
checkbox input "false"
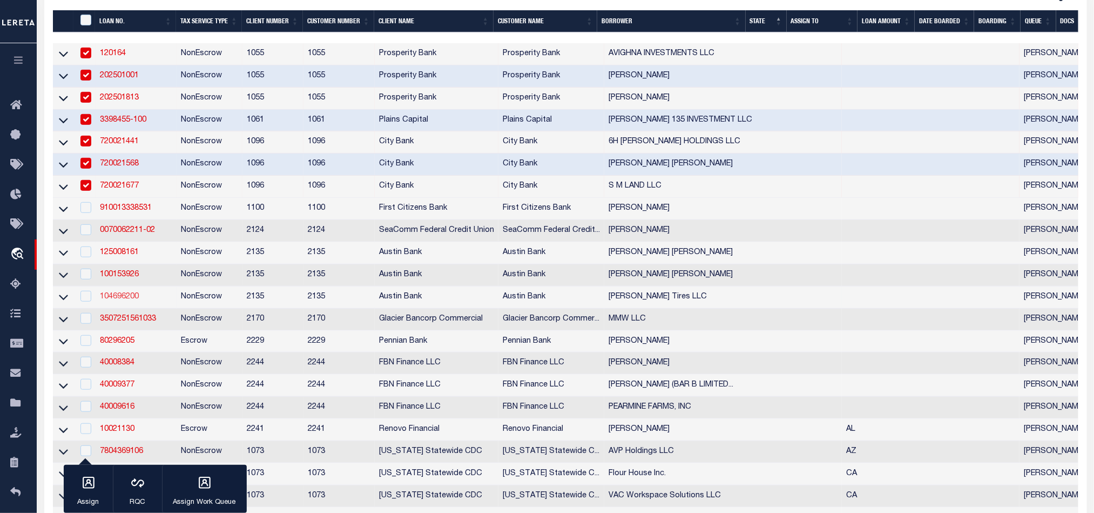
click at [124, 300] on link "104696200" at bounding box center [119, 297] width 39 height 8
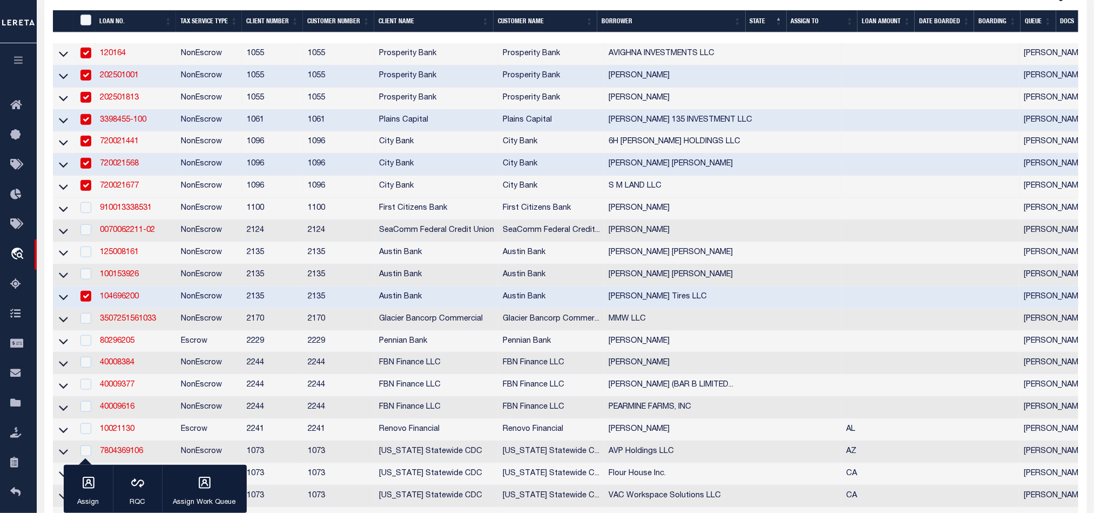
checkbox input "true"
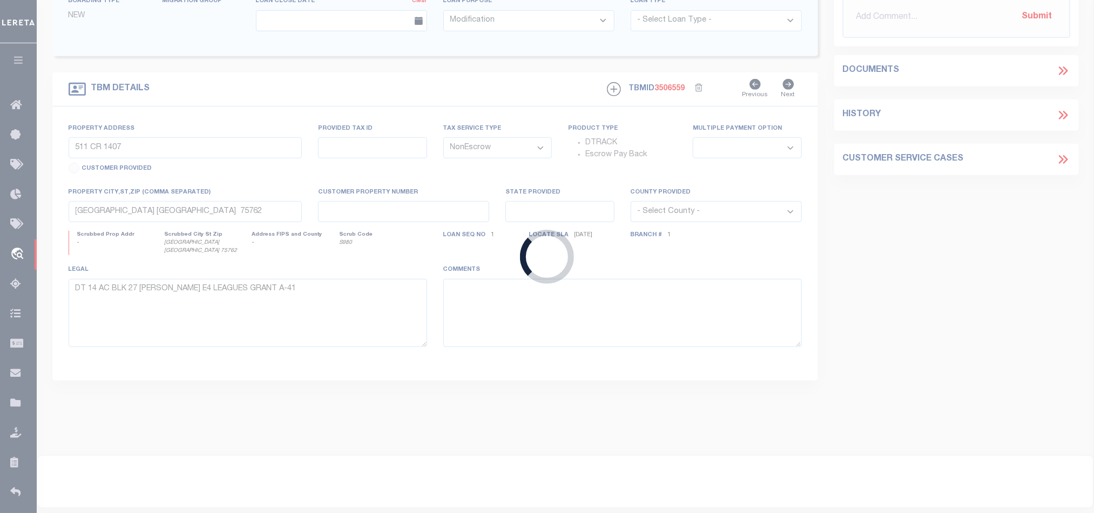
type input "104696200"
type input "[PERSON_NAME] Tires LLC"
select select "166772"
select select "22687"
type input "PO BOX 929"
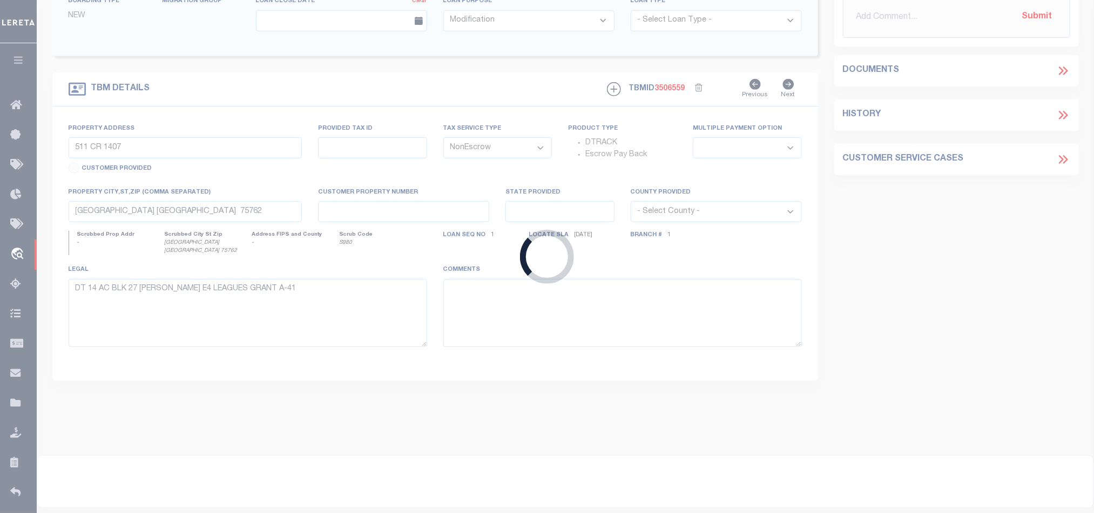
type input "CENTERVILLE, TX 75833-0929"
select select "400"
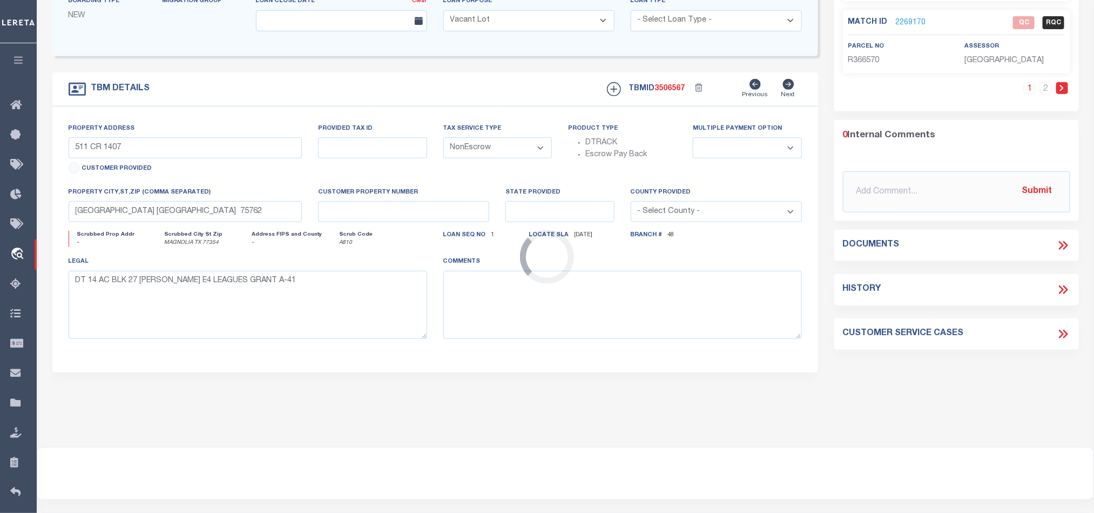
select select "166772"
select select "22687"
type input "27405 FM 2978"
select select
type input "MAGNOLIA TX 77354"
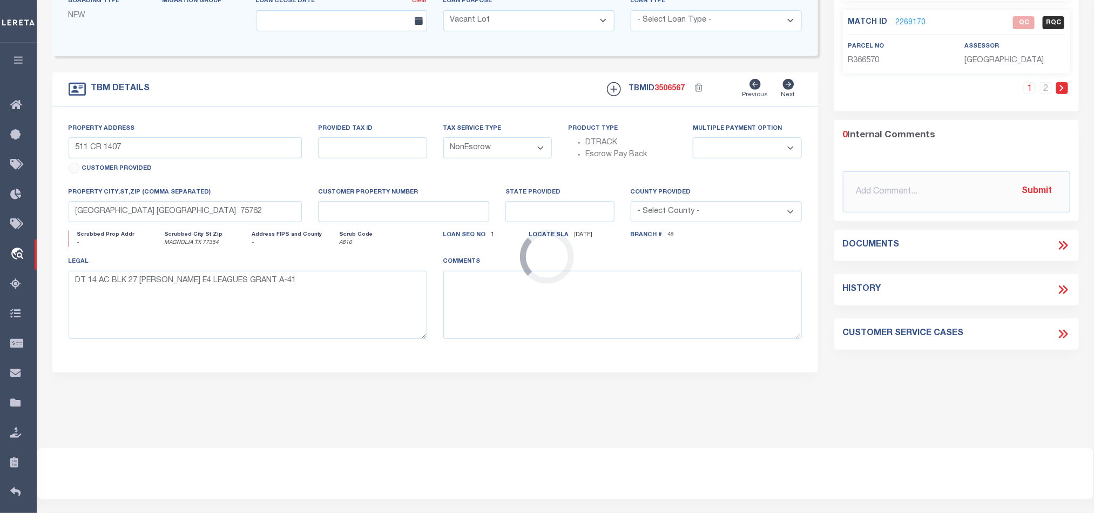
type textarea "DT 2.479 ACRES JAMES BROWN SVY A-78"
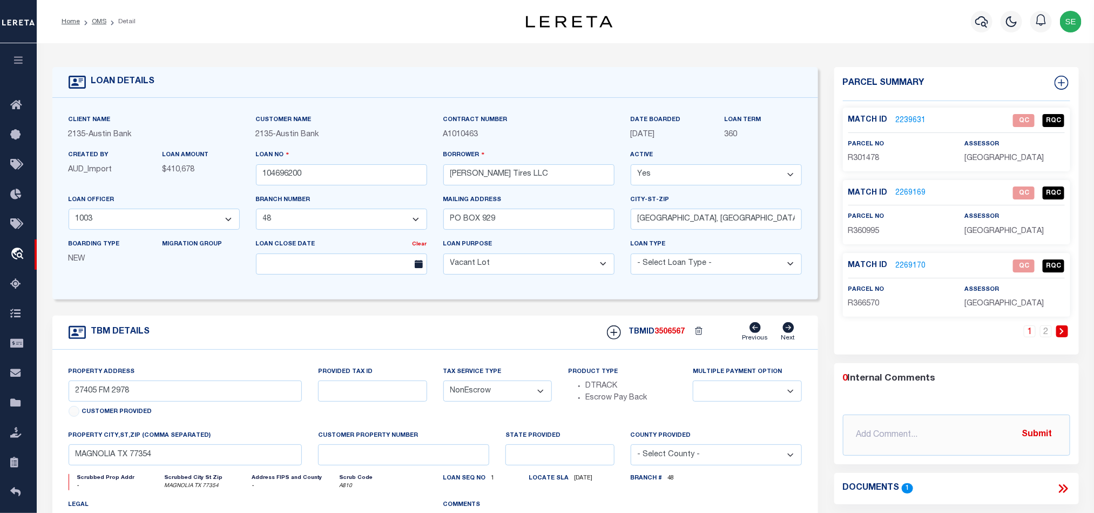
click at [1039, 337] on li "2" at bounding box center [1046, 331] width 16 height 12
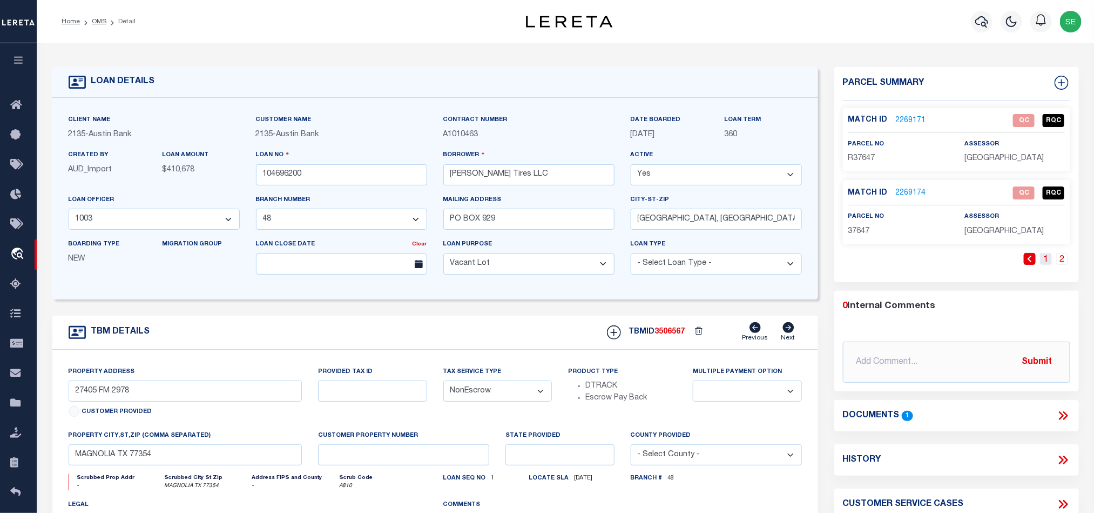
click at [1045, 261] on link "1" at bounding box center [1046, 259] width 12 height 12
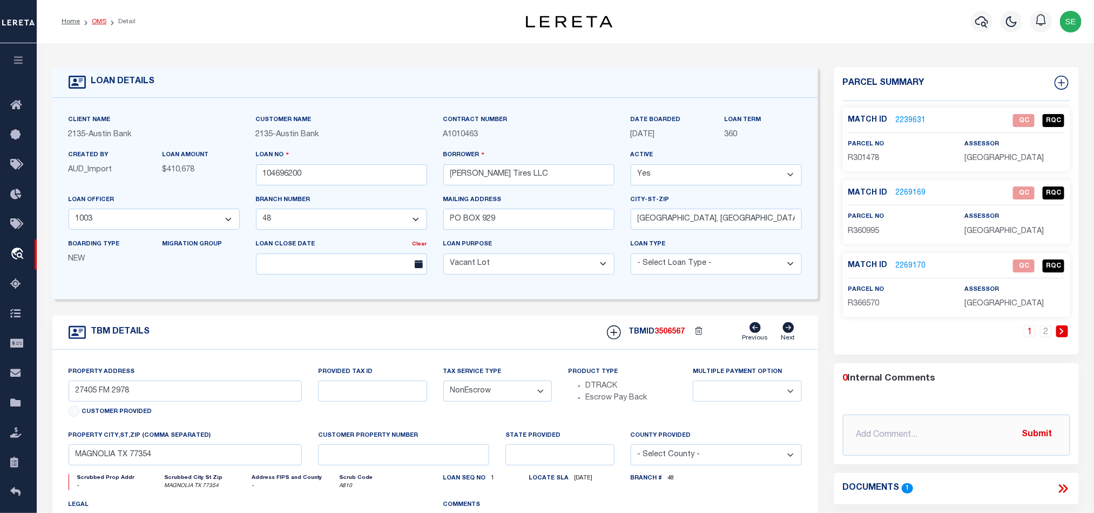
click at [96, 24] on link "OMS" at bounding box center [99, 21] width 15 height 6
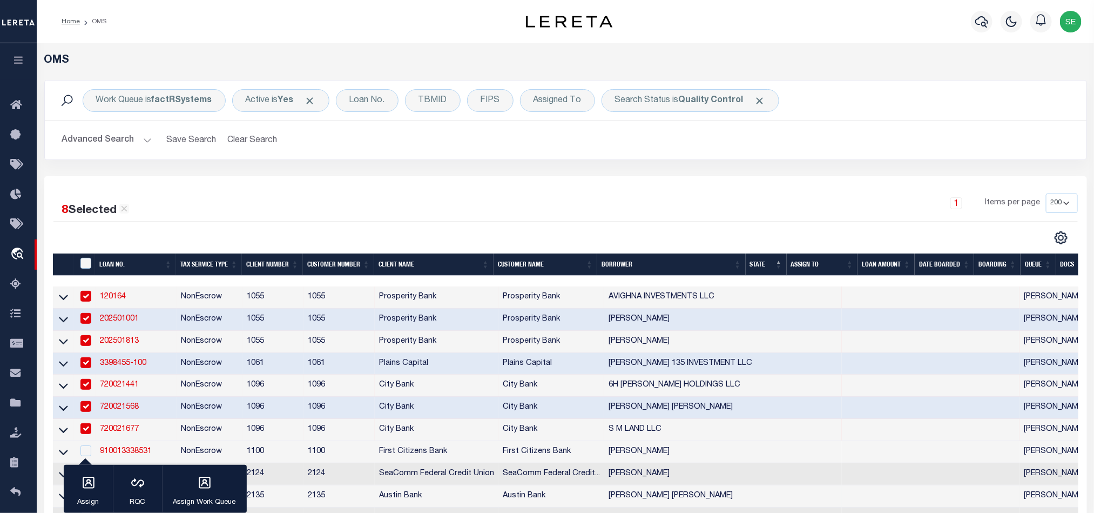
scroll to position [243, 0]
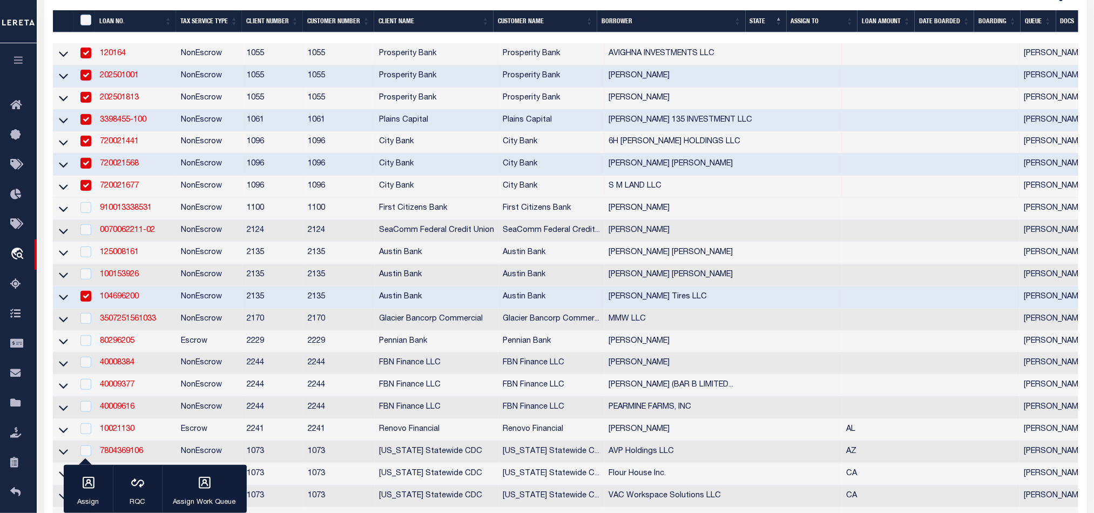
click at [201, 304] on td "NonEscrow" at bounding box center [210, 297] width 66 height 22
checkbox input "false"
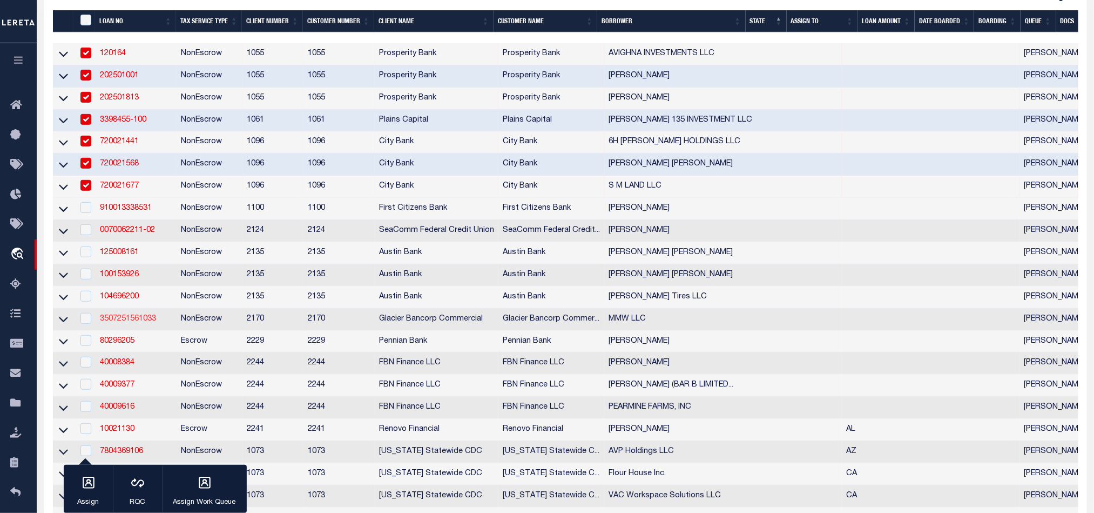
click at [120, 322] on link "3507251561033" at bounding box center [128, 319] width 56 height 8
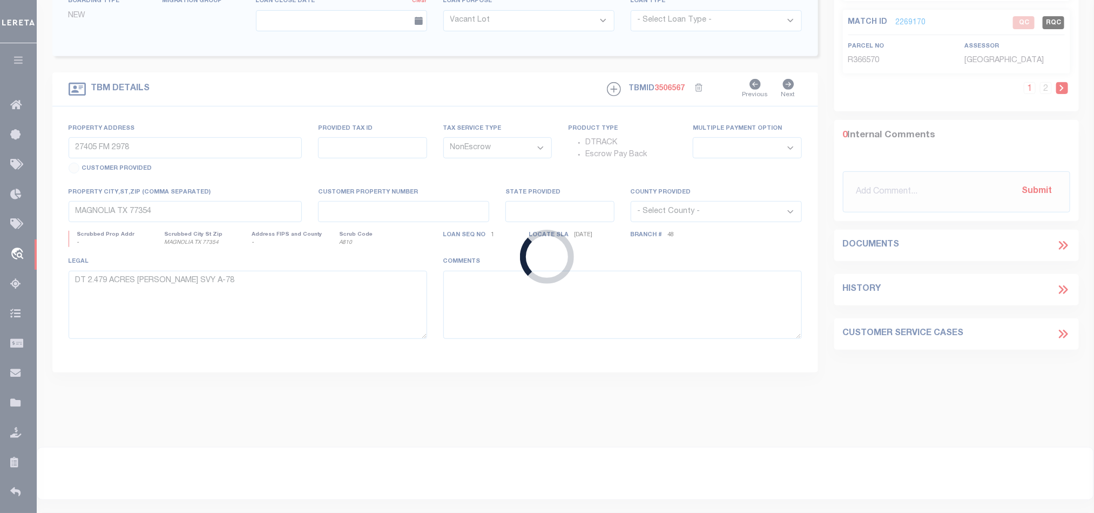
type input "3507251561033"
type input "MMW LLC"
select select
type input "PO BOX 17754"
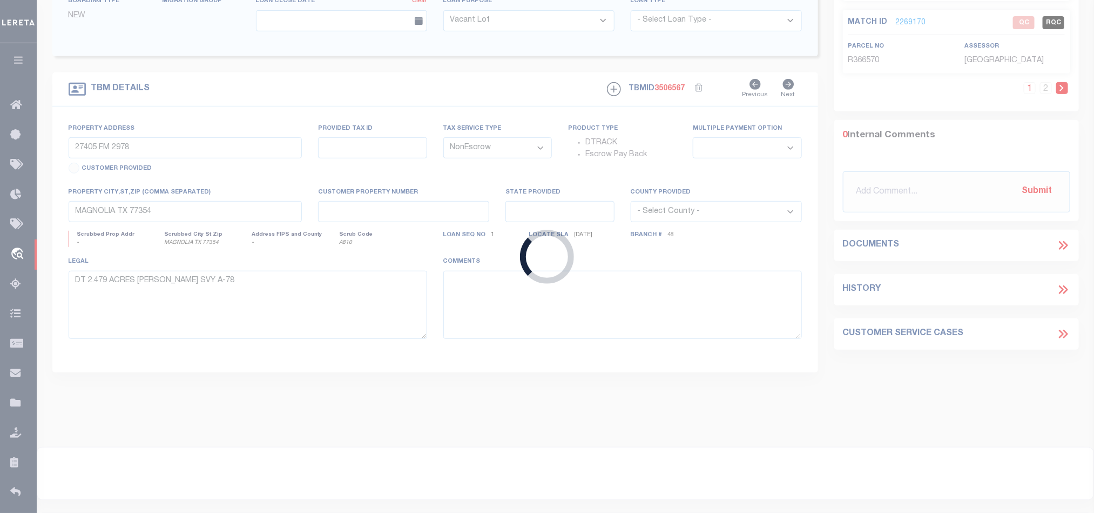
type input "MISSOULA MT 59808-7754"
type input "08/27/2025"
select select
select select "20"
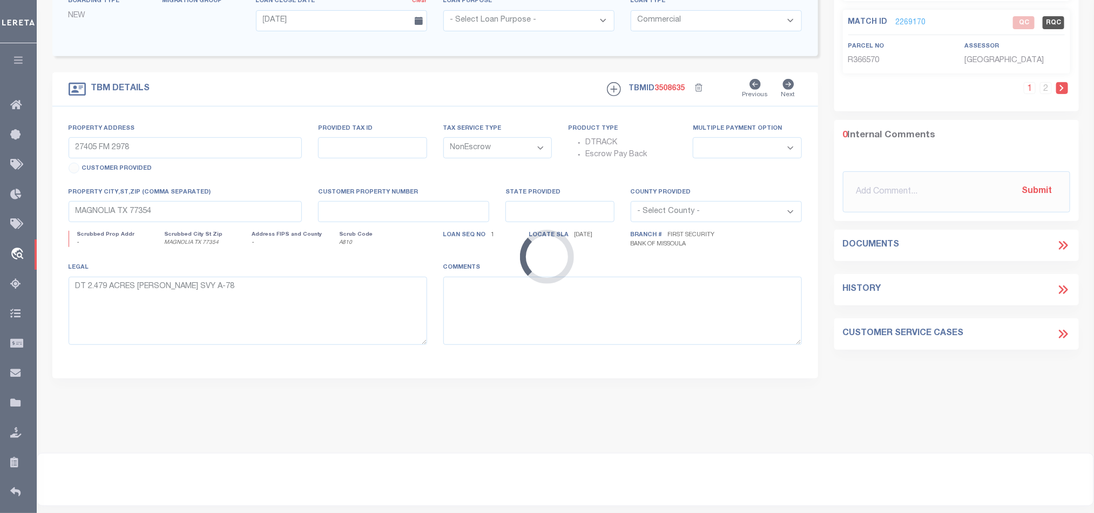
type input "3760 MULLAN RD UNIT 2B"
type input "0425218010"
select select
type input "MISSOULA MT 59808-5123"
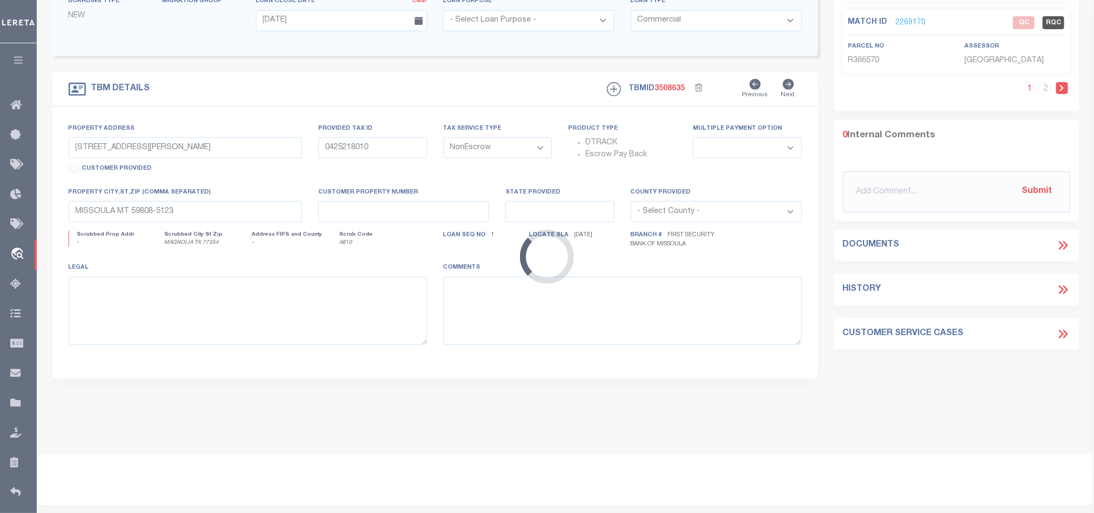
select select "4570"
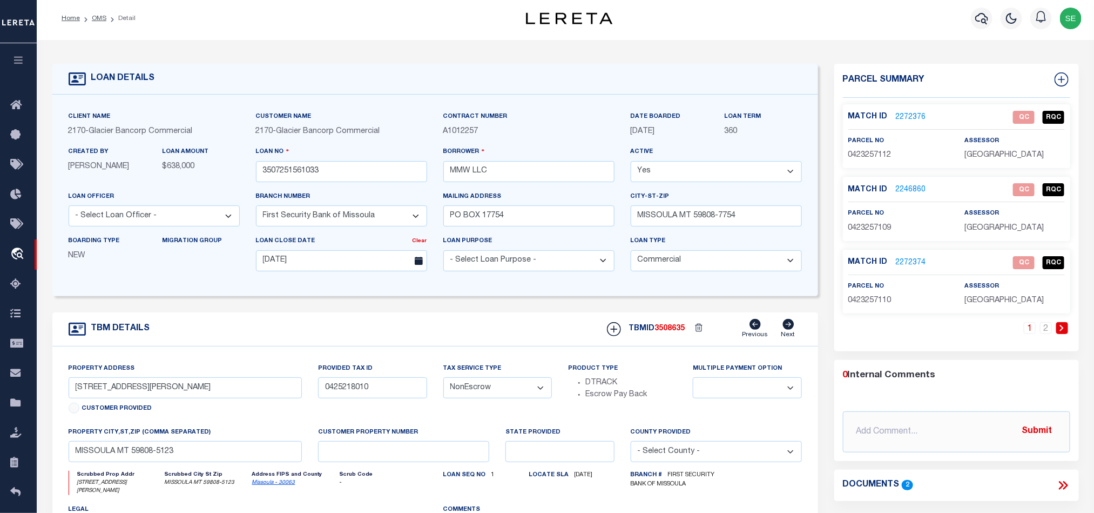
scroll to position [0, 0]
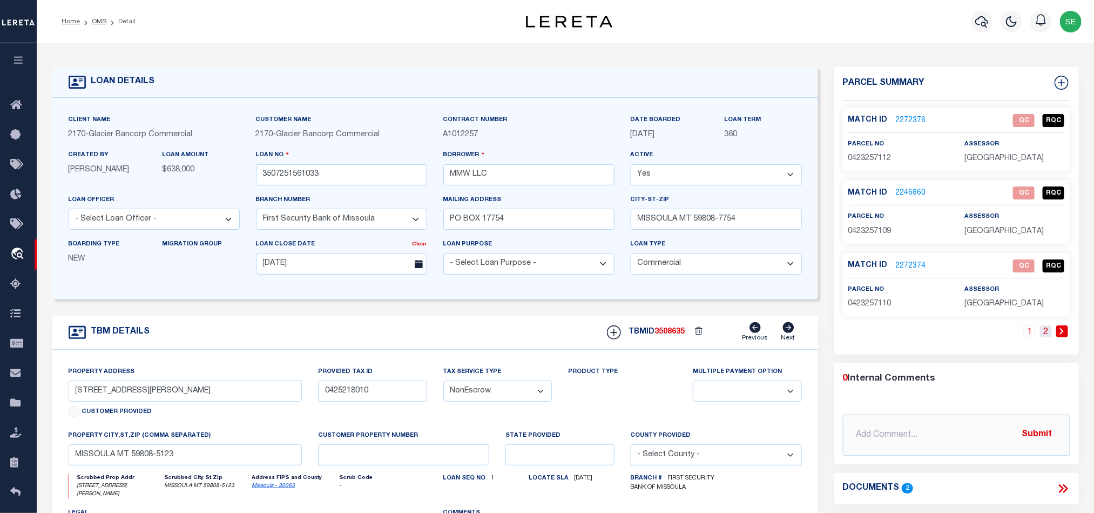
click at [1046, 336] on link "2" at bounding box center [1046, 331] width 12 height 12
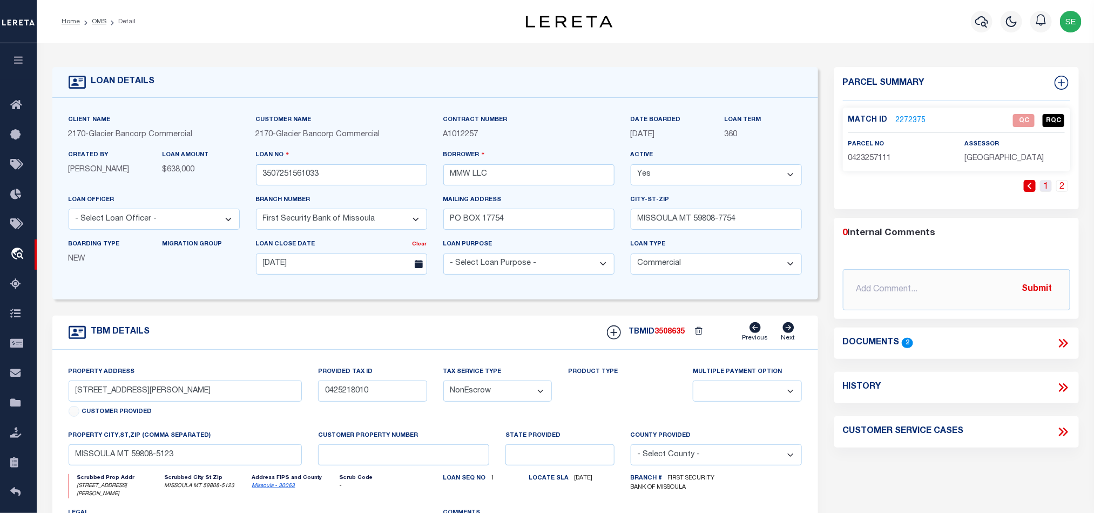
click at [1044, 188] on link "1" at bounding box center [1046, 186] width 12 height 12
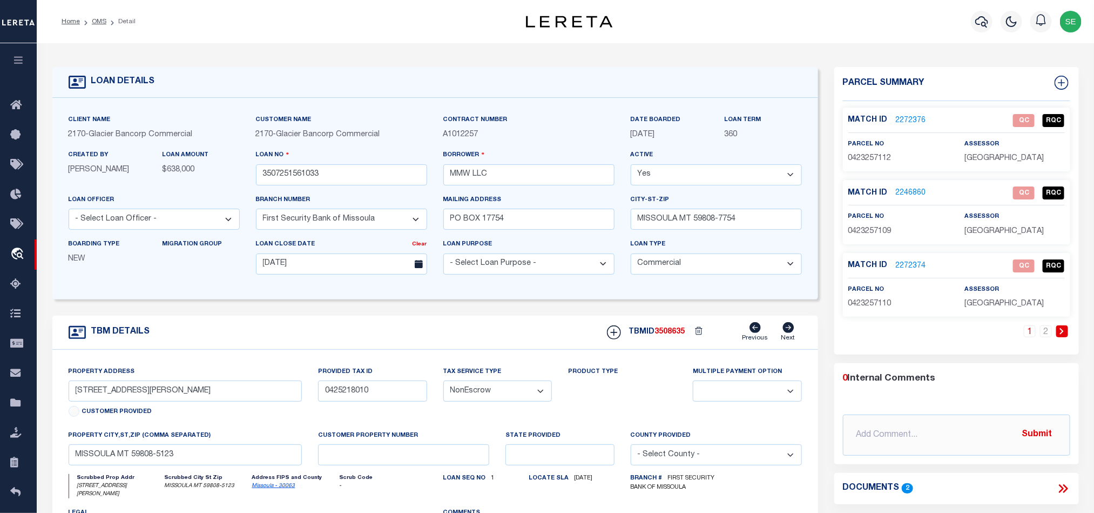
click at [405, 349] on div "TBM DETAILS TBMID 3508635 Previous Next" at bounding box center [435, 332] width 766 height 34
click at [907, 122] on link "2272376" at bounding box center [911, 120] width 30 height 11
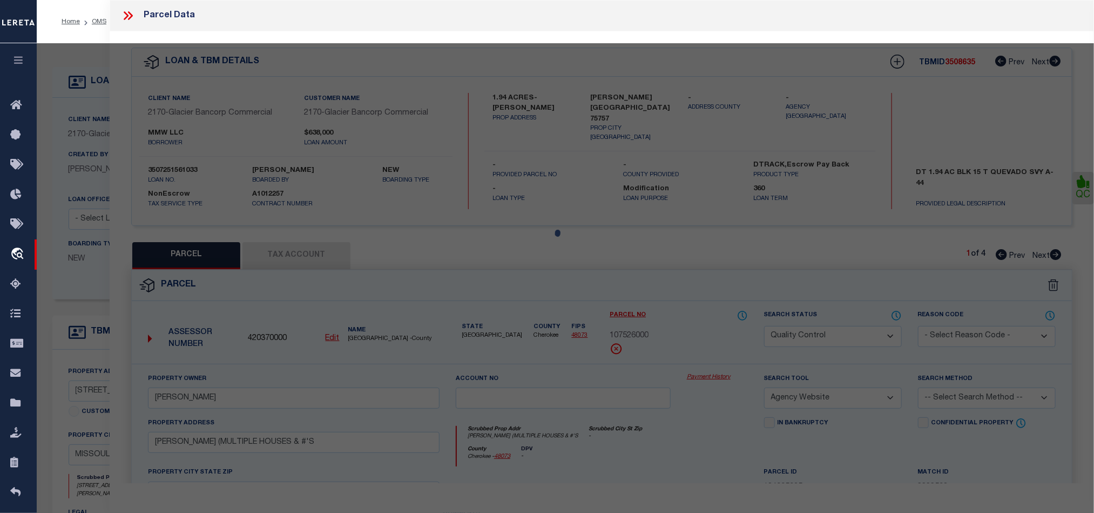
select select "AS"
select select
checkbox input "false"
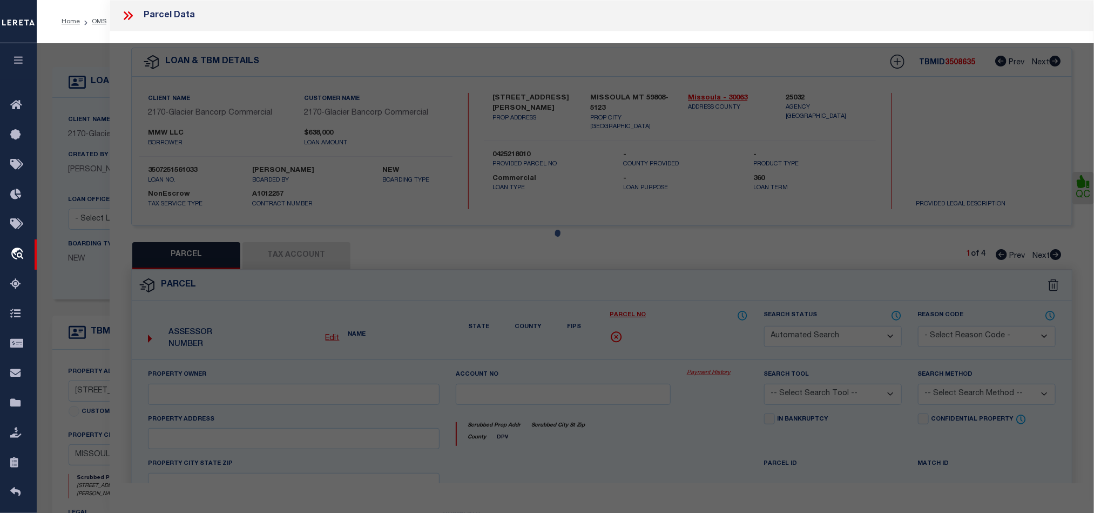
select select "QC"
type input "MMW LLC"
select select "AGW"
select select "LEG"
type input "3760 MULLAN RD"
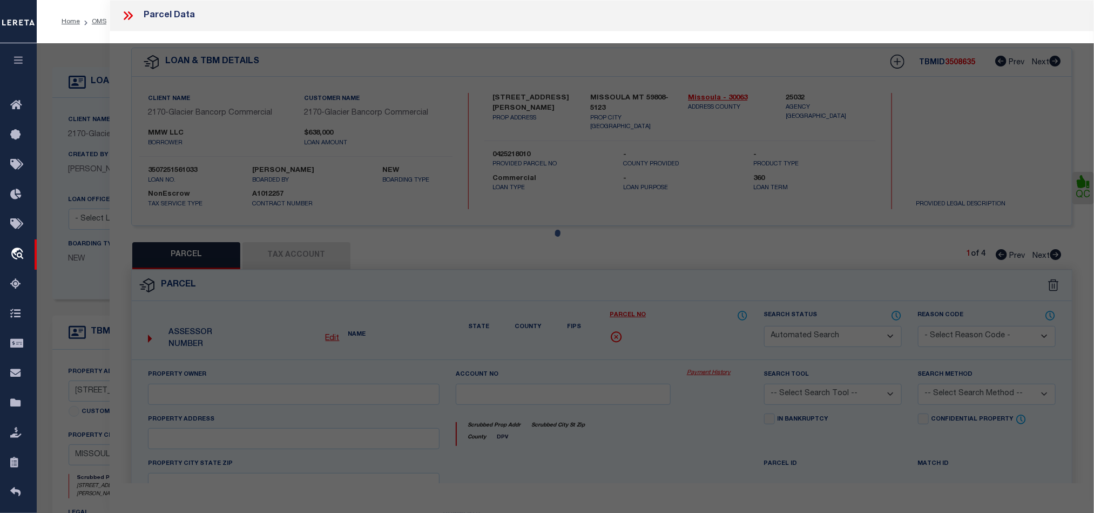
type input "MISSOULA, MT 59808"
type textarea "MULLAN CROSSING, S18, T13 N, R19 W, BUILDING 3, 33.3% COMMON AREA INTEREST"
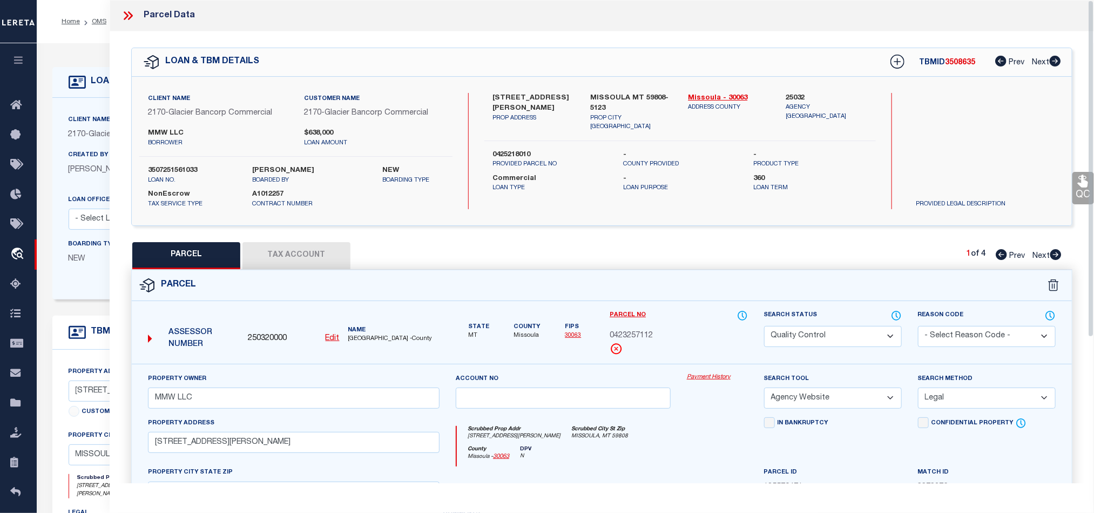
click at [131, 16] on icon at bounding box center [130, 15] width 5 height 9
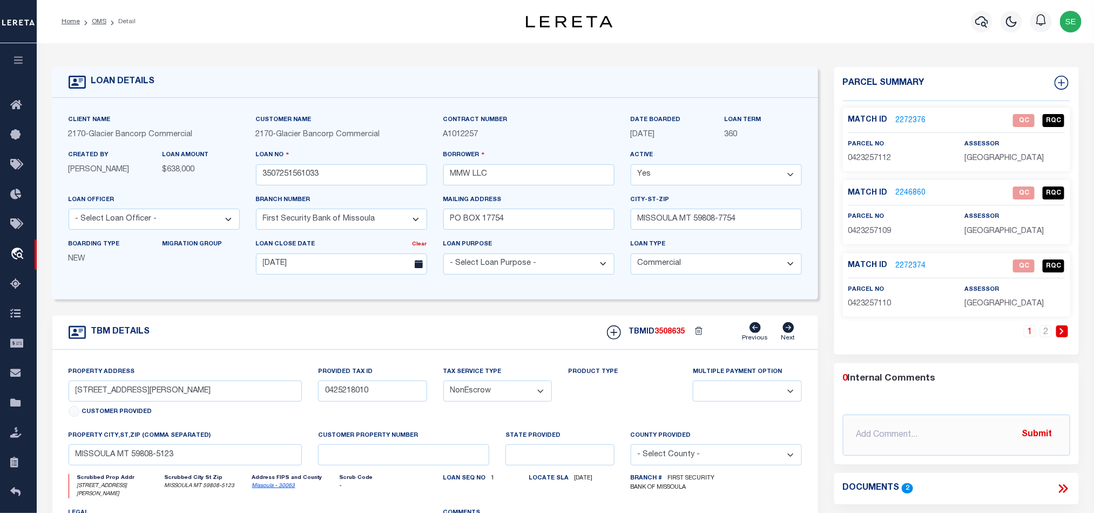
click at [1065, 493] on icon at bounding box center [1065, 488] width 5 height 9
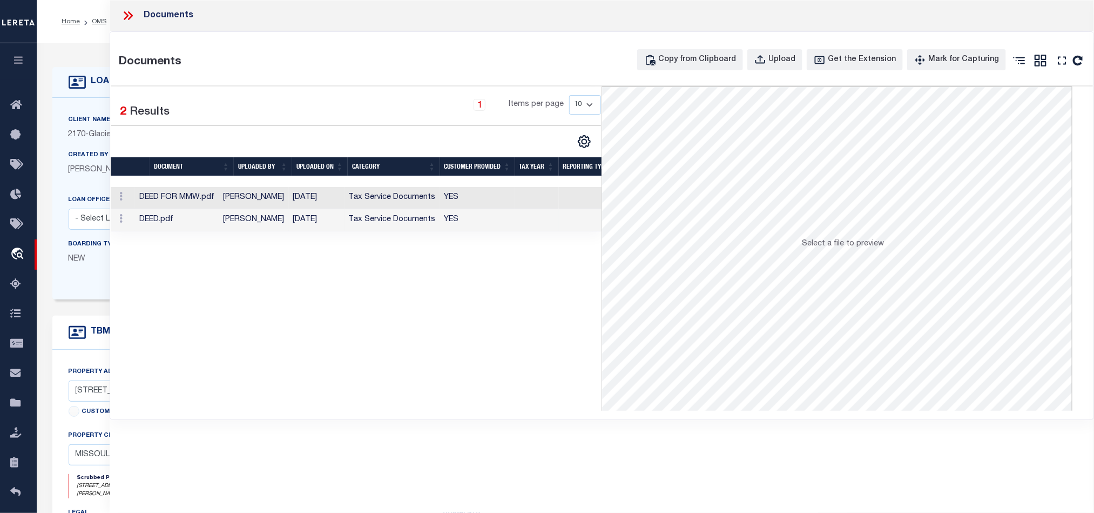
click at [502, 219] on td "YES" at bounding box center [477, 220] width 75 height 22
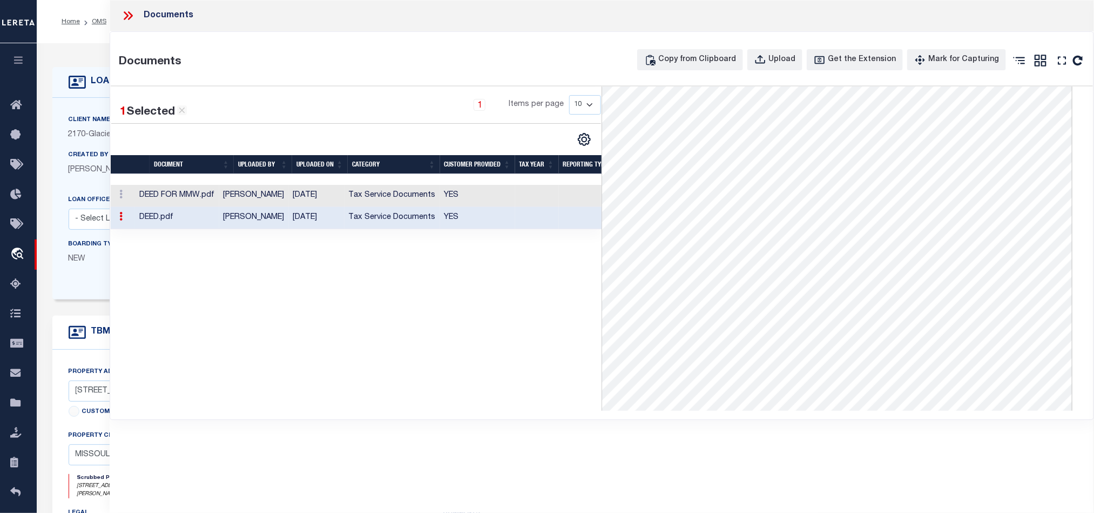
scroll to position [81, 0]
click at [134, 17] on icon at bounding box center [128, 16] width 14 height 14
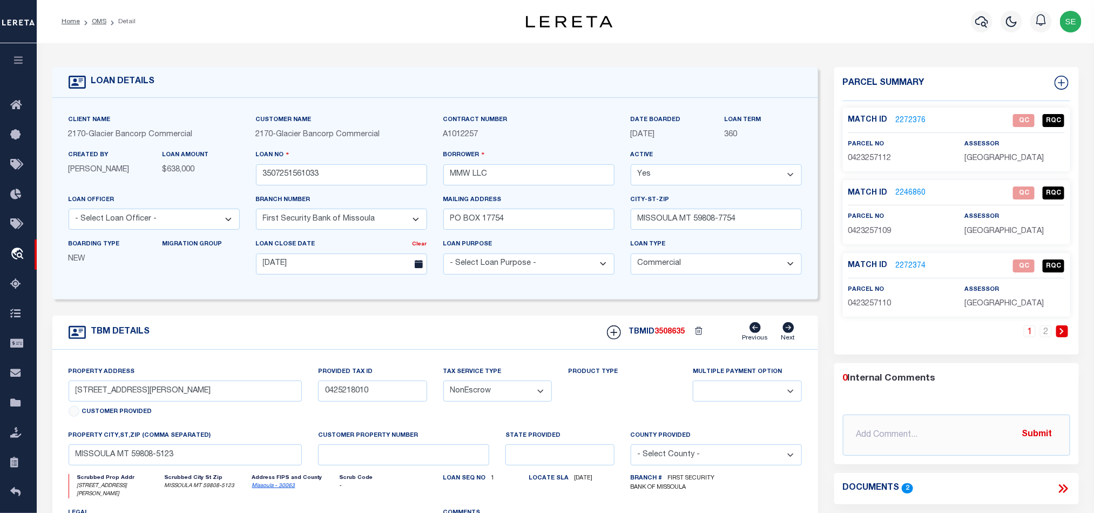
scroll to position [162, 0]
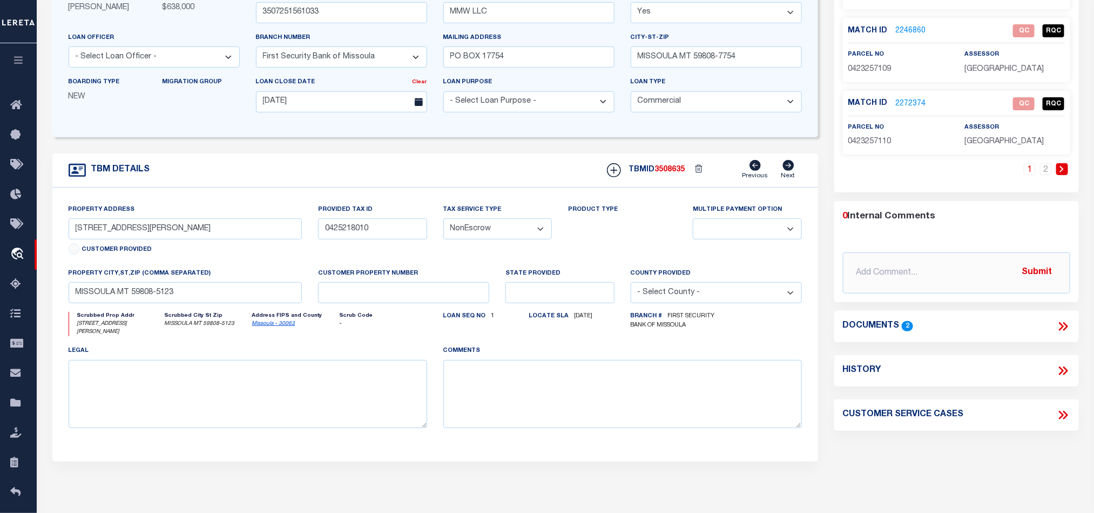
click at [1064, 329] on icon at bounding box center [1063, 326] width 14 height 14
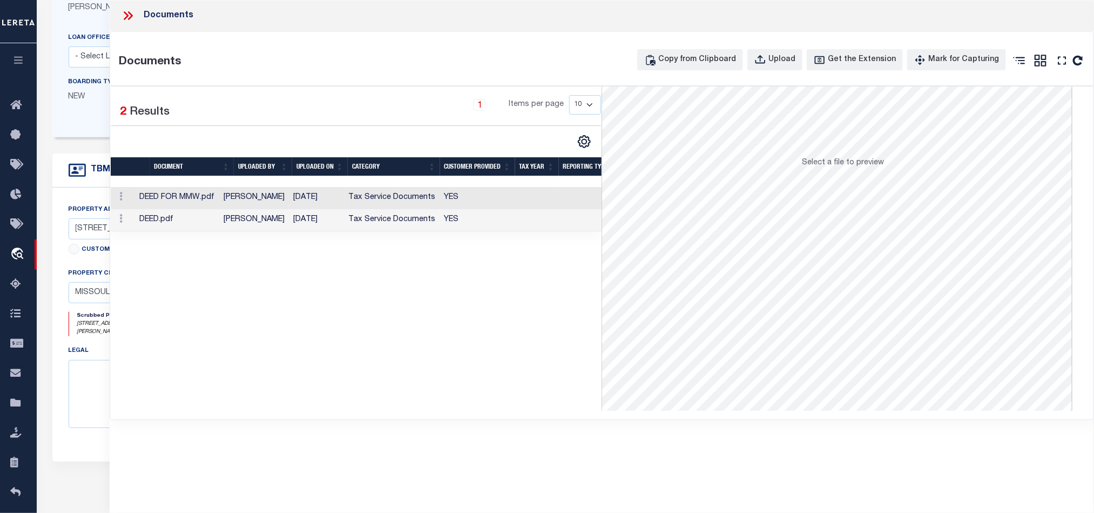
click at [505, 195] on td "YES" at bounding box center [477, 198] width 75 height 22
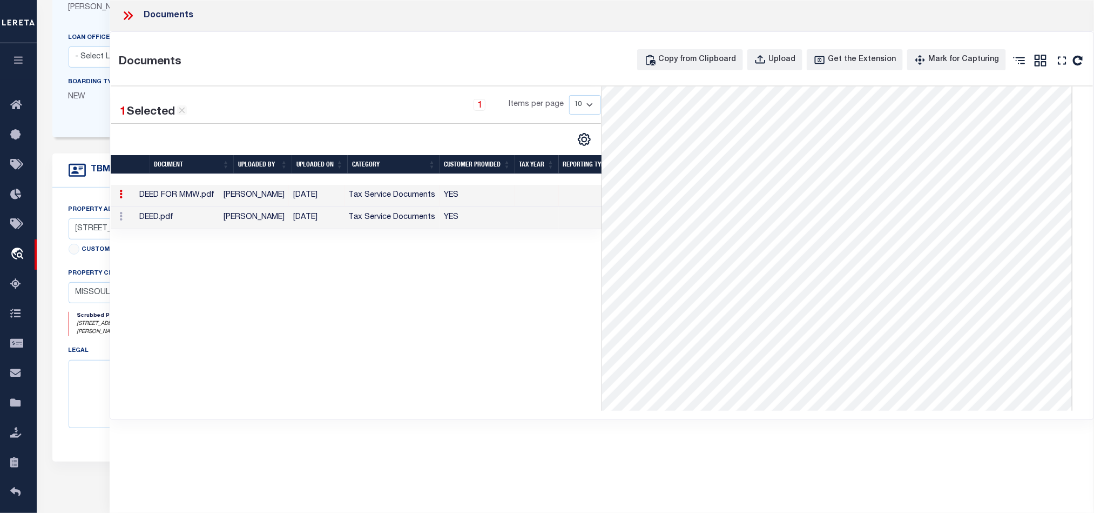
scroll to position [0, 0]
click at [397, 218] on td "Tax Service Documents" at bounding box center [393, 218] width 96 height 22
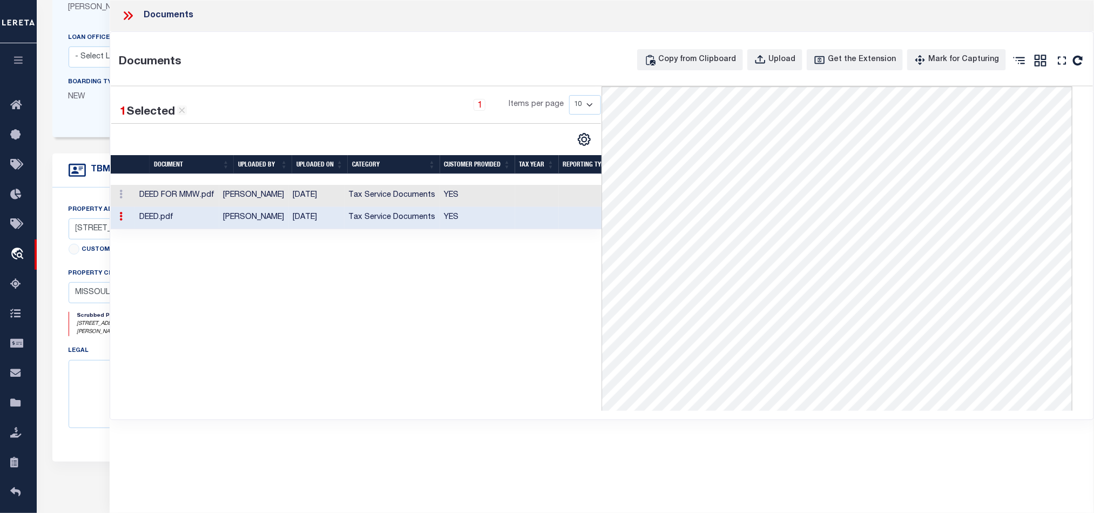
click at [128, 18] on icon at bounding box center [128, 16] width 14 height 14
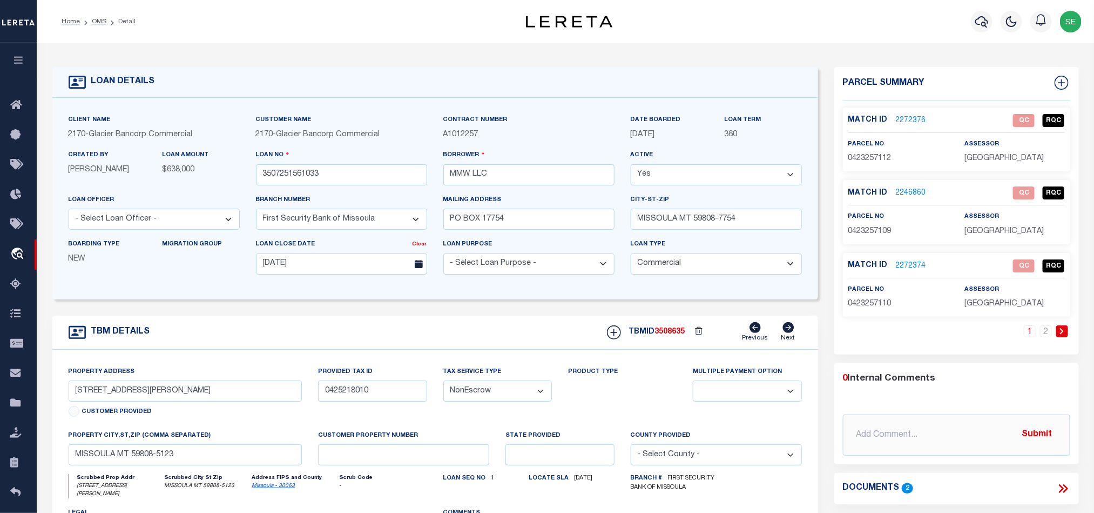
click at [901, 123] on link "2272376" at bounding box center [911, 120] width 30 height 11
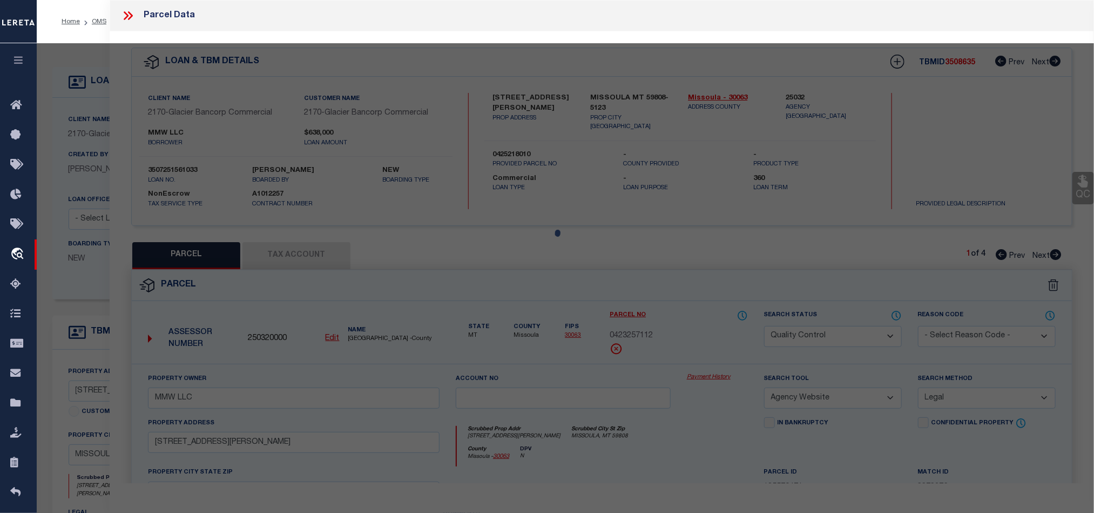
select select "AS"
select select
checkbox input "false"
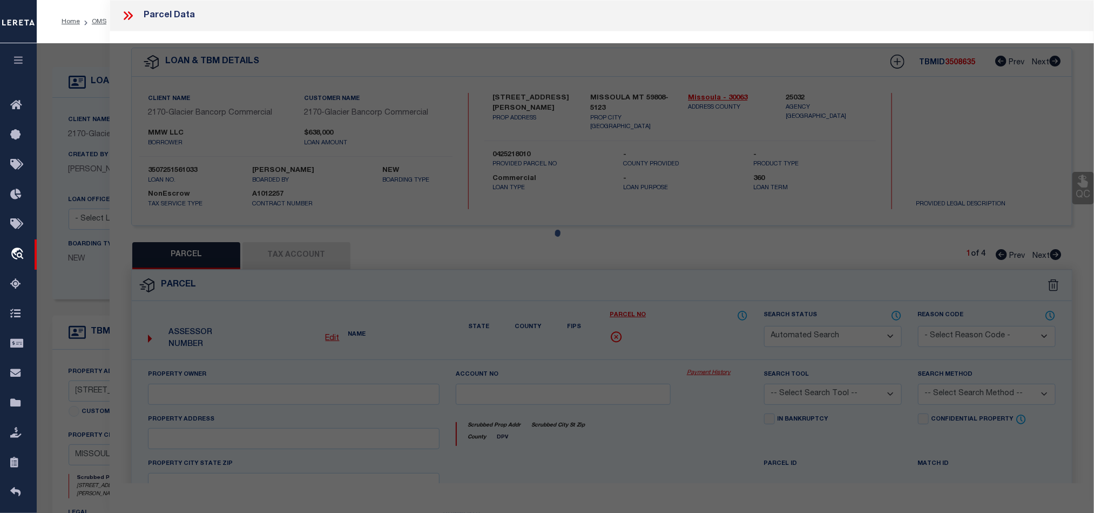
select select "QC"
type input "MMW LLC"
select select "AGW"
select select "LEG"
type input "3760 MULLAN RD"
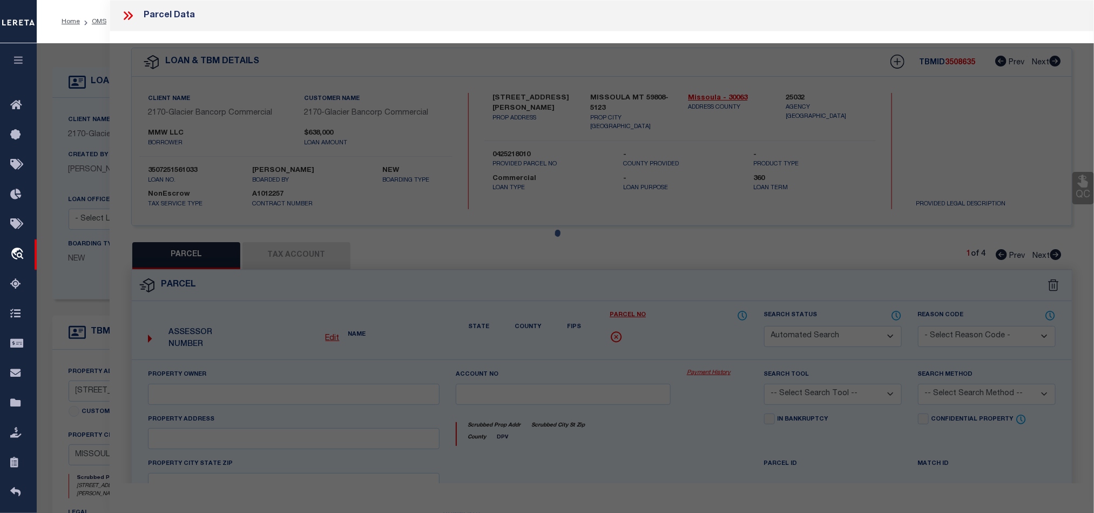
type input "MISSOULA, MT 59808"
type textarea "MULLAN CROSSING, S18, T13 N, R19 W, BUILDING 3, 33.3% COMMON AREA INTEREST"
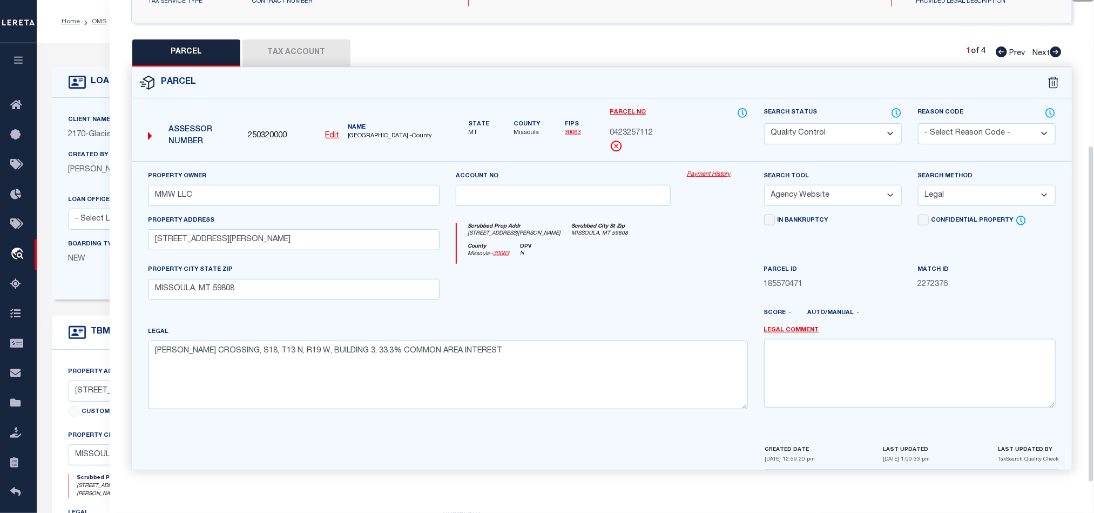
scroll to position [209, 0]
click at [631, 268] on div at bounding box center [563, 286] width 231 height 44
click at [467, 280] on div at bounding box center [563, 286] width 231 height 44
click at [621, 275] on div at bounding box center [563, 286] width 231 height 44
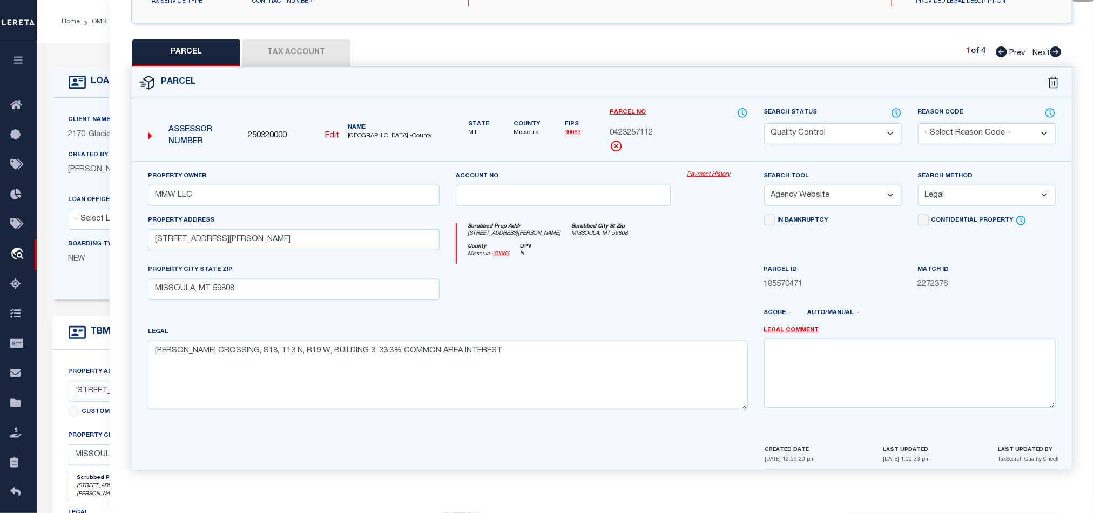
click at [650, 274] on div at bounding box center [563, 286] width 231 height 44
click at [658, 291] on div at bounding box center [563, 286] width 231 height 44
click at [663, 287] on div at bounding box center [563, 286] width 231 height 44
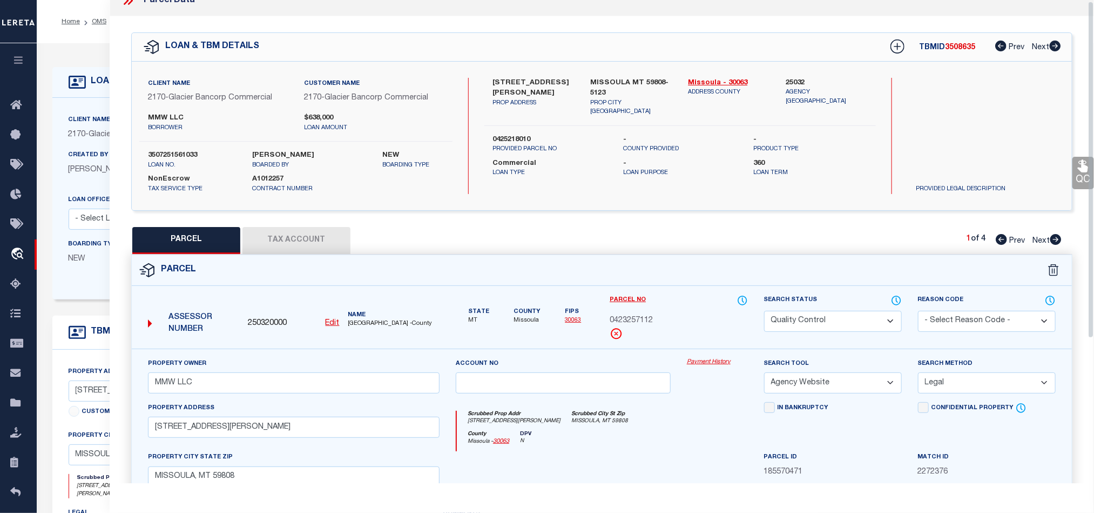
scroll to position [0, 0]
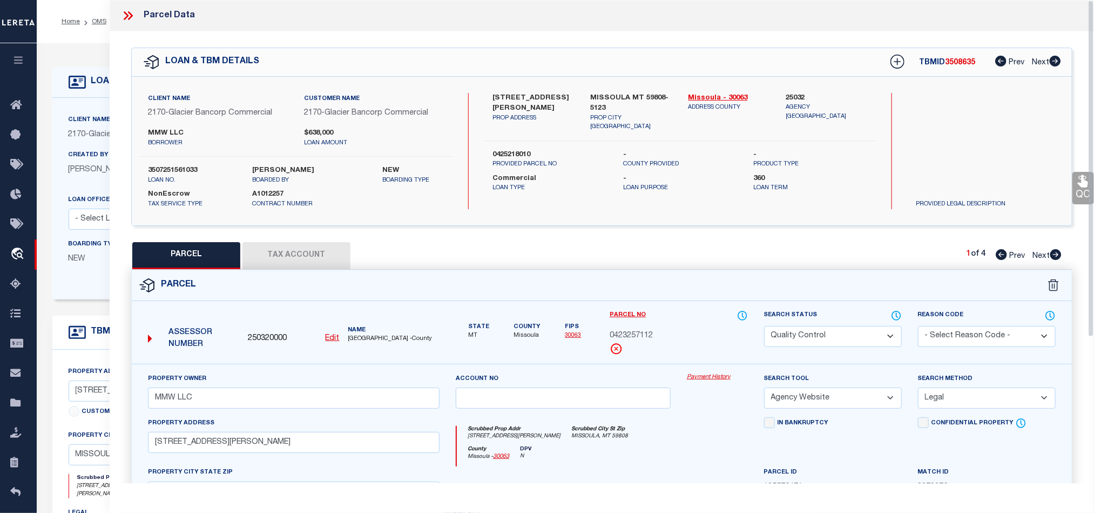
click at [282, 261] on button "Tax Account" at bounding box center [296, 255] width 108 height 27
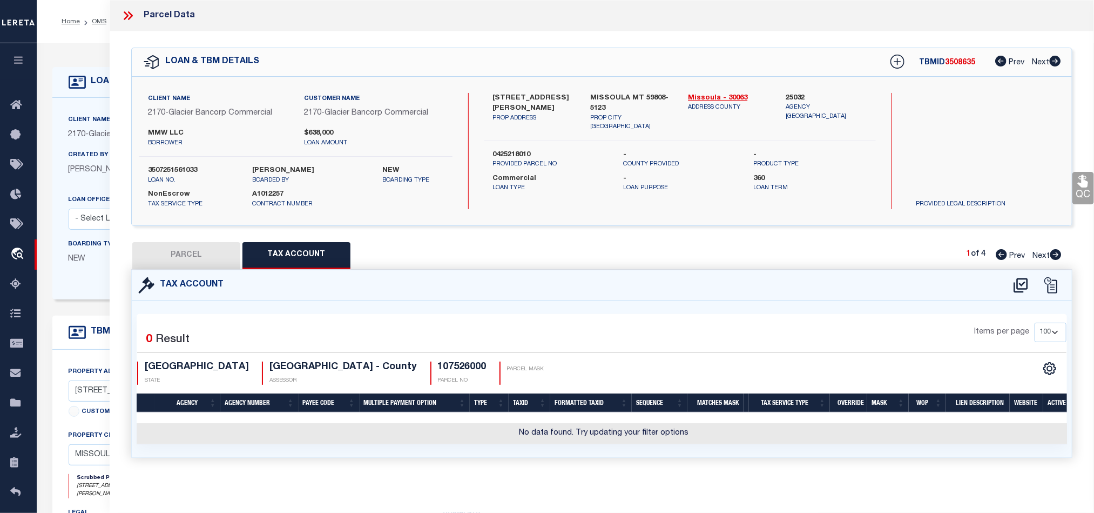
select select "100"
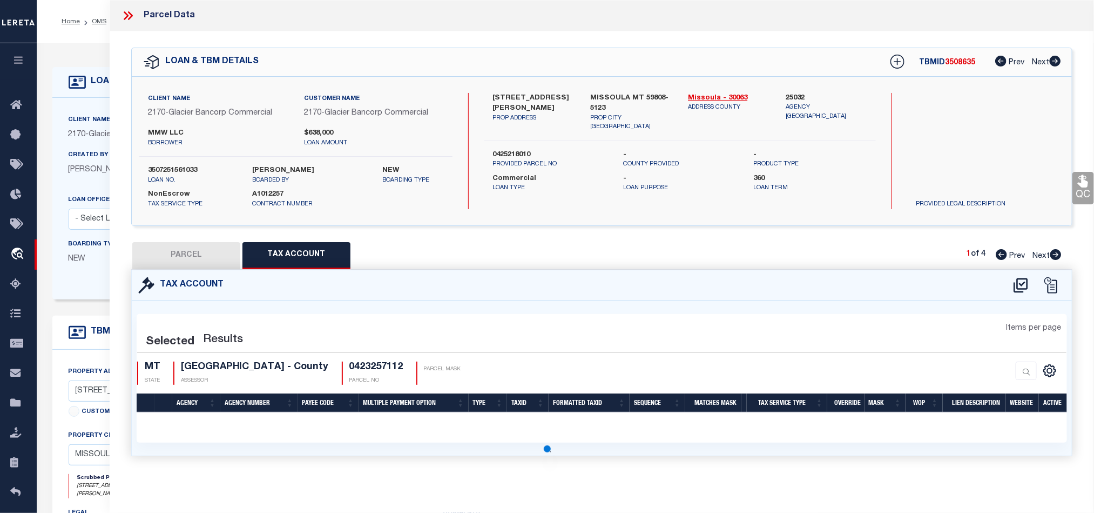
select select "100"
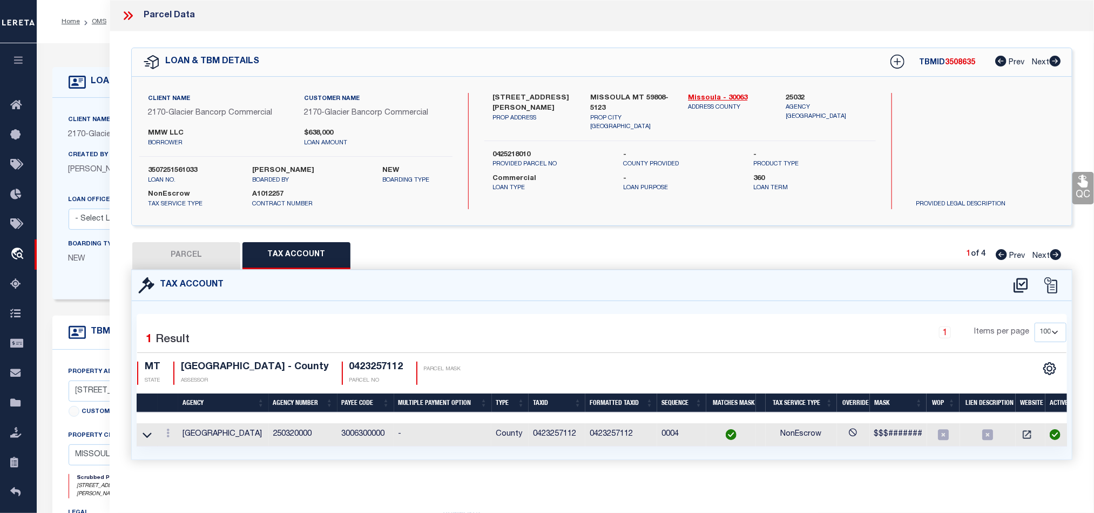
click at [190, 266] on button "PARCEL" at bounding box center [186, 255] width 108 height 27
select select "AS"
select select
checkbox input "false"
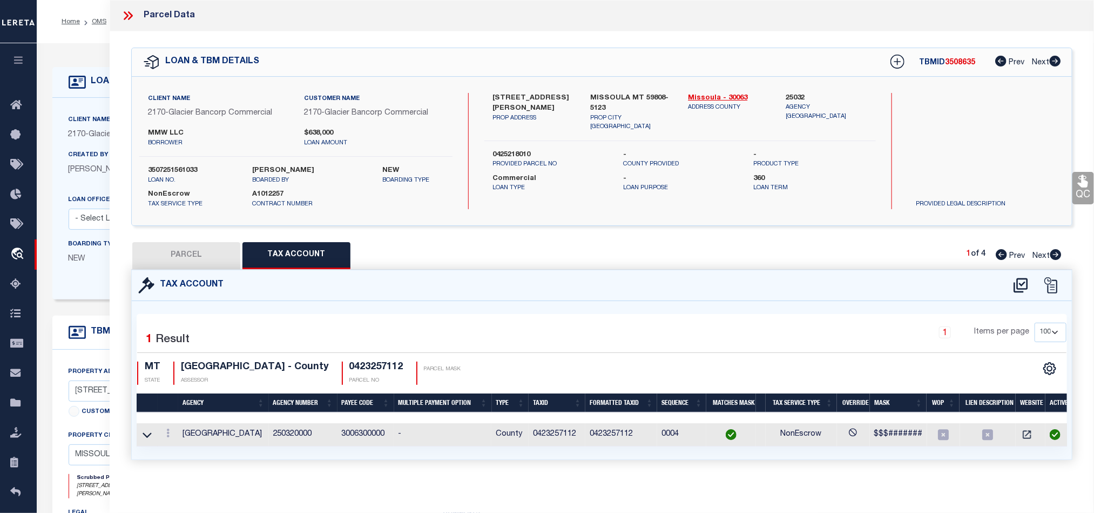
checkbox input "false"
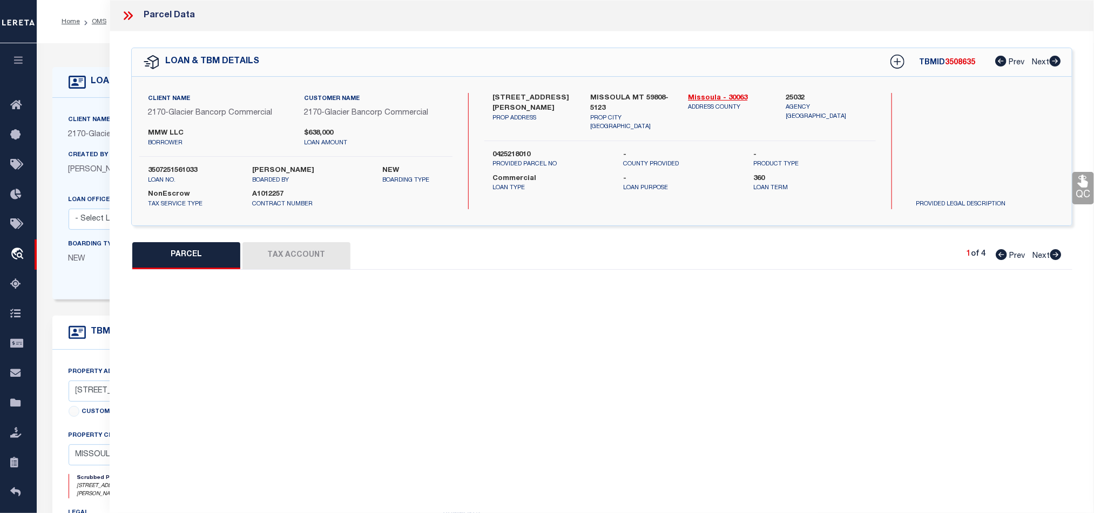
select select "QC"
type input "MMW LLC"
select select "AGW"
select select "LEG"
type input "3760 MULLAN RD"
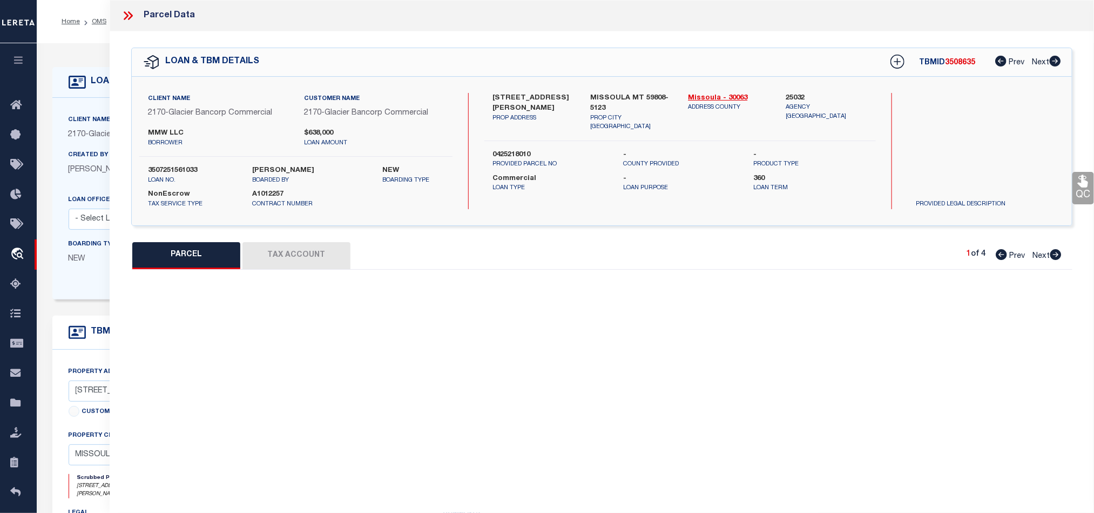
type input "MISSOULA, MT 59808"
type textarea "MULLAN CROSSING, S18, T13 N, R19 W, BUILDING 3, 33.3% COMMON AREA INTEREST"
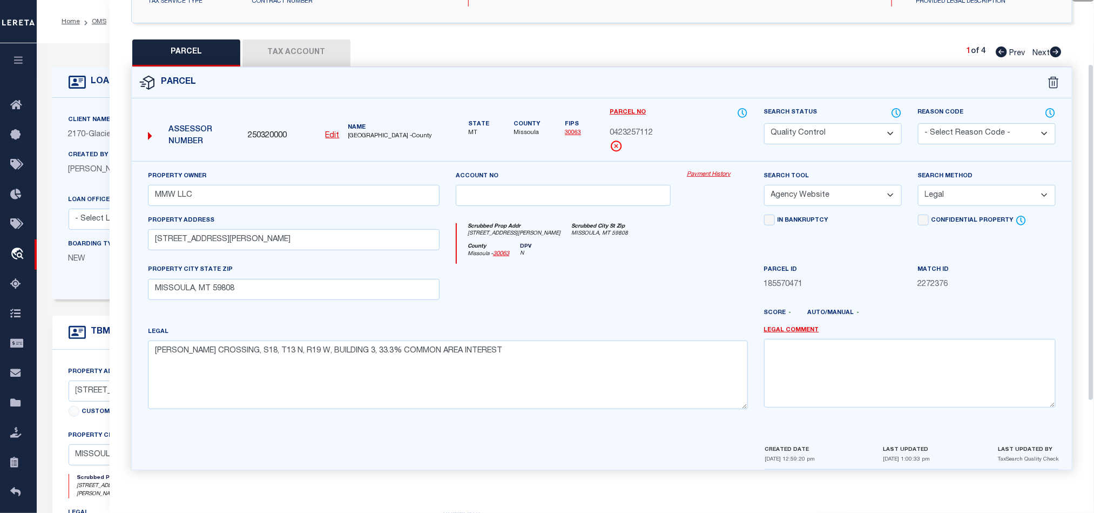
scroll to position [209, 0]
click at [621, 264] on div at bounding box center [563, 286] width 231 height 44
click at [611, 243] on div "County Missoula - 30063 DPV N" at bounding box center [602, 253] width 291 height 21
click at [626, 258] on div "County Missoula - 30063 DPV N" at bounding box center [602, 253] width 291 height 21
click at [652, 269] on div at bounding box center [563, 286] width 231 height 44
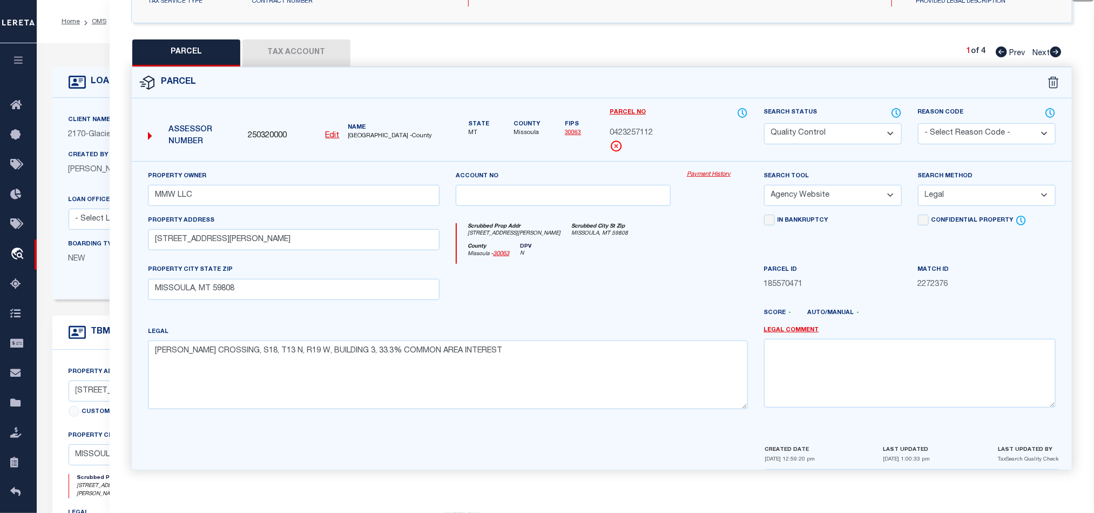
click at [663, 265] on div at bounding box center [563, 286] width 231 height 44
click at [1054, 48] on icon at bounding box center [1055, 51] width 11 height 11
select select "AS"
select select
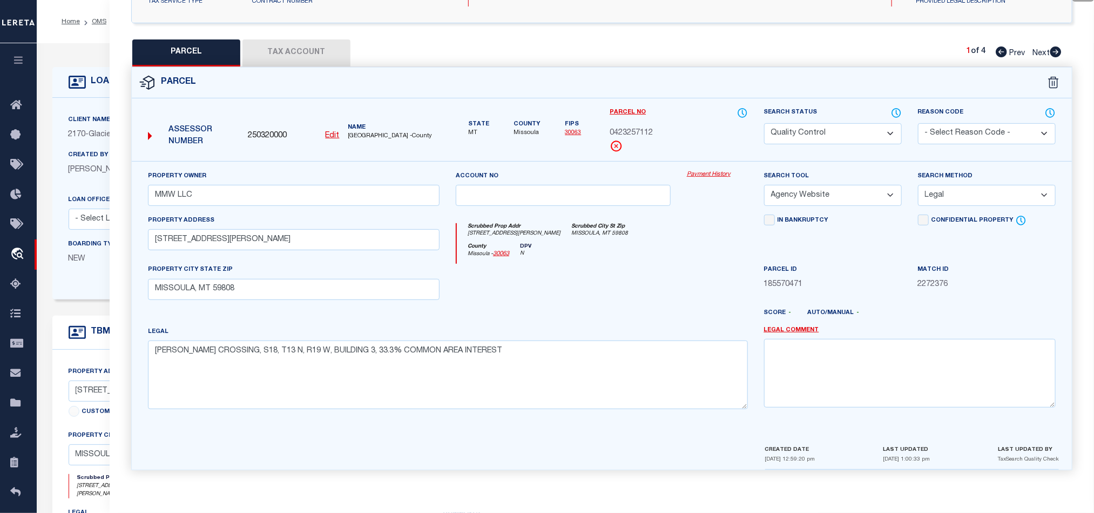
checkbox input "false"
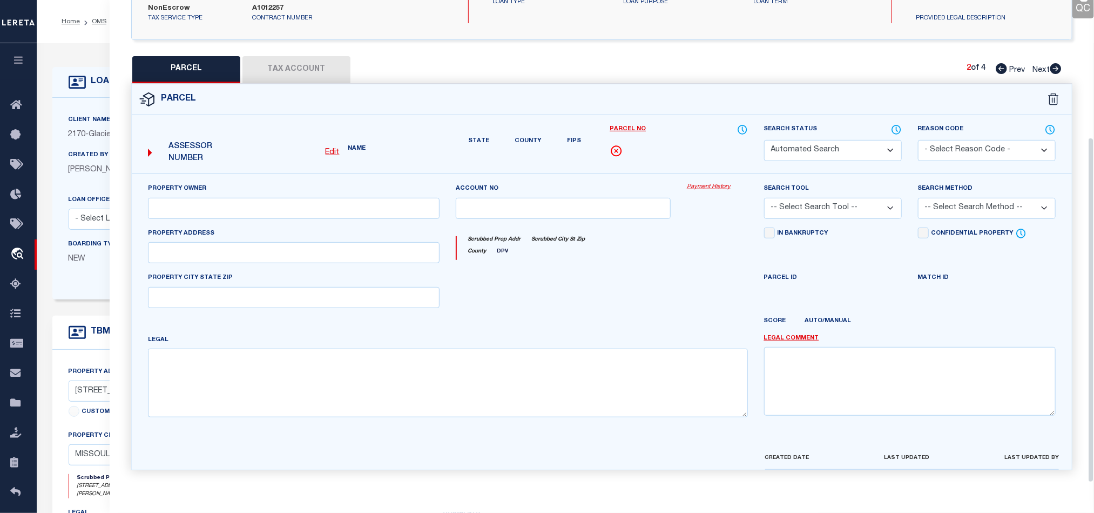
select select "QC"
type input "MMW LLC"
select select "AGW"
select select "LEG"
type input "MISSOULA MT 59808-5123"
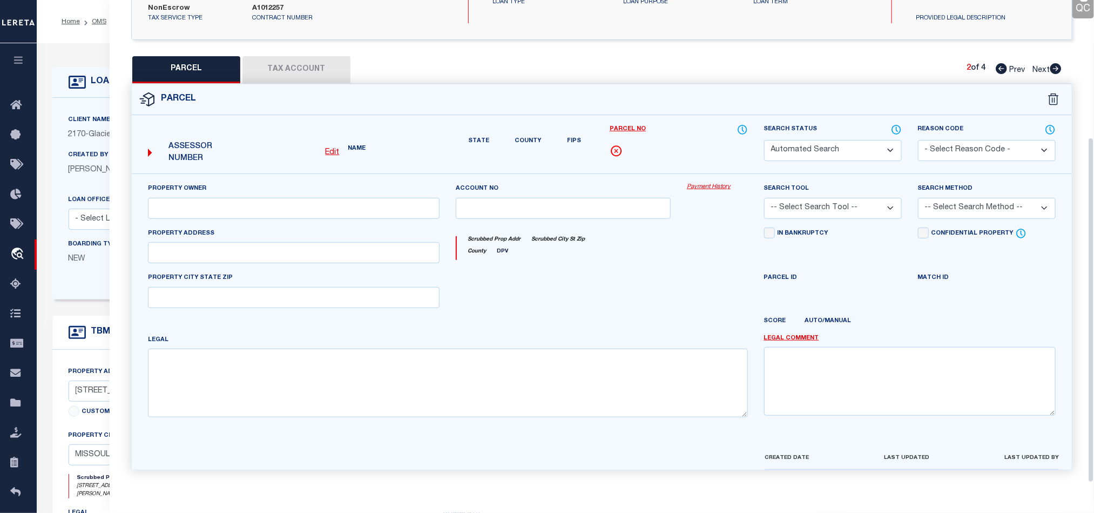
type textarea "MULLAN CROSSING, S18, T13 N, R19 W, MASTER & COMMON AREA"
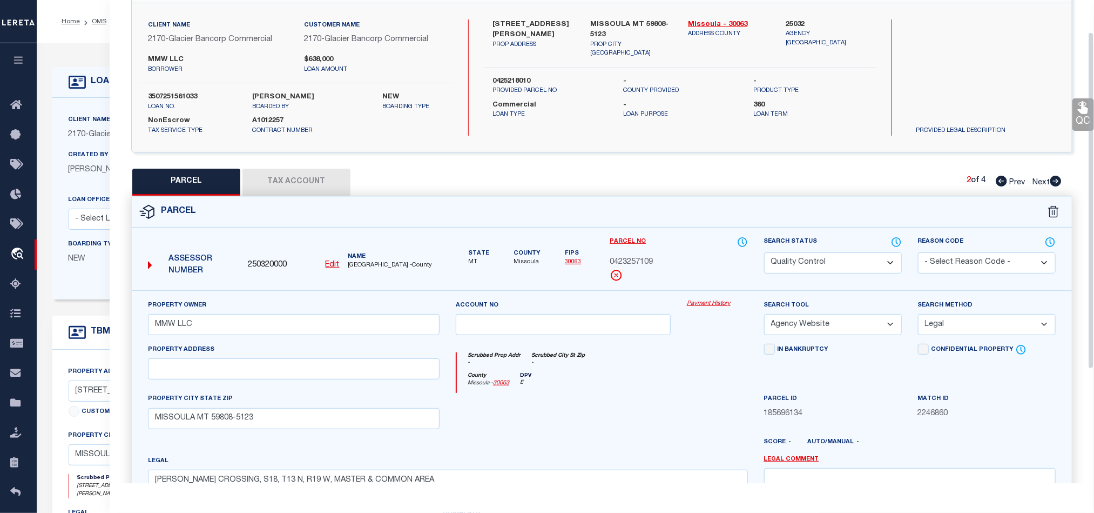
scroll to position [0, 0]
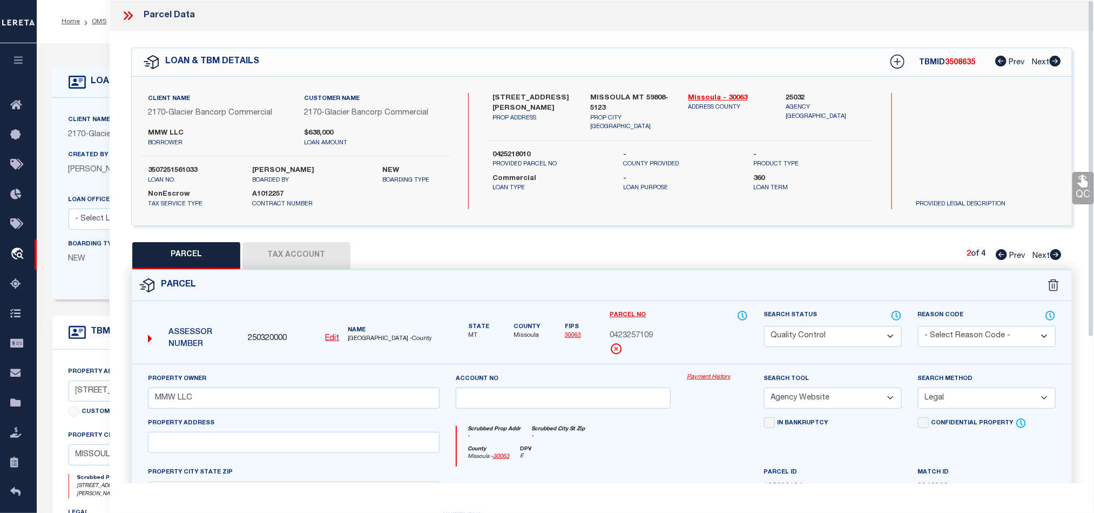
click at [126, 19] on icon at bounding box center [128, 16] width 14 height 14
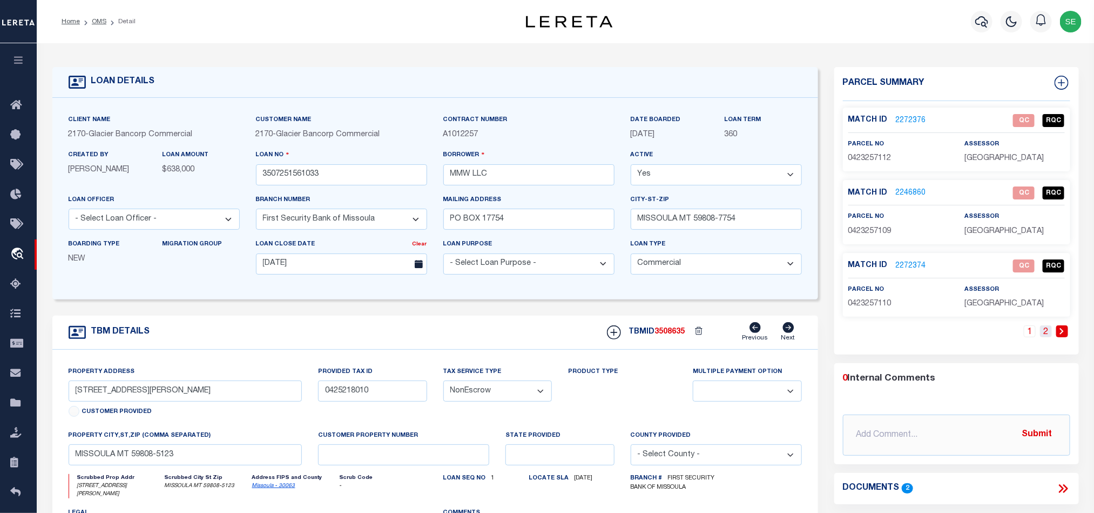
click at [1046, 335] on link "2" at bounding box center [1046, 331] width 12 height 12
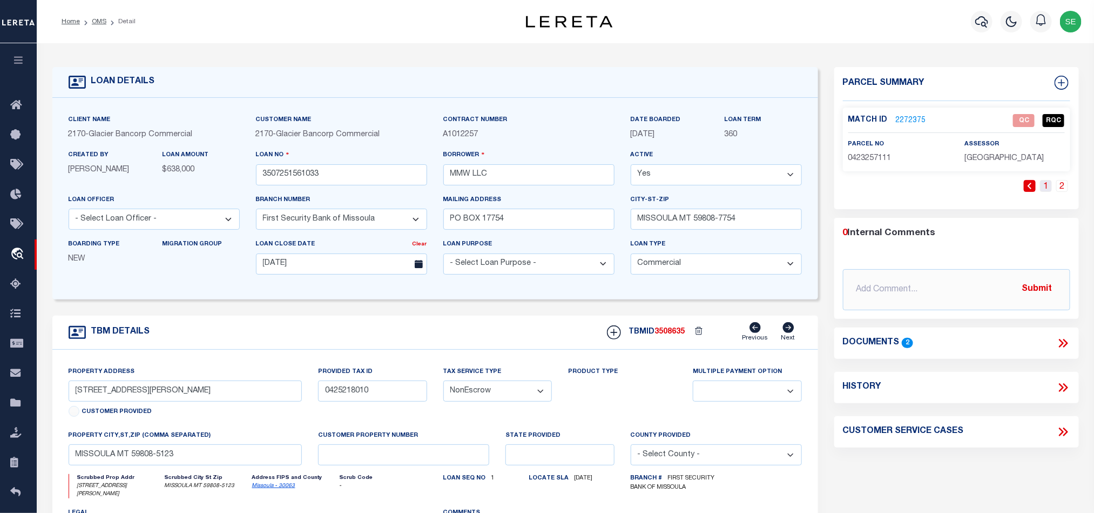
click at [1046, 184] on link "1" at bounding box center [1046, 186] width 12 height 12
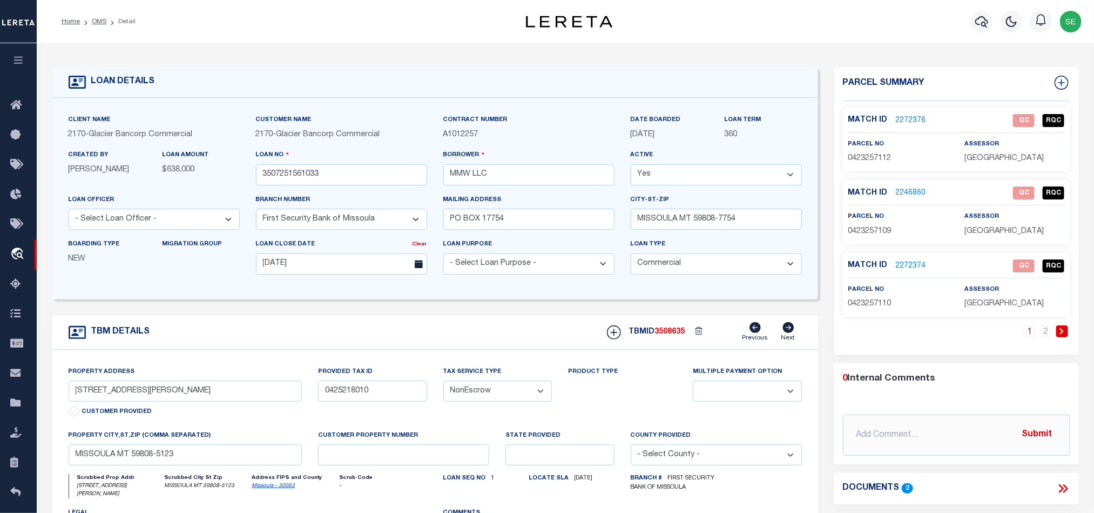
click at [868, 156] on span "0423257112" at bounding box center [869, 158] width 43 height 8
copy span "0423257112"
click at [877, 156] on span "0423257112" at bounding box center [869, 158] width 43 height 8
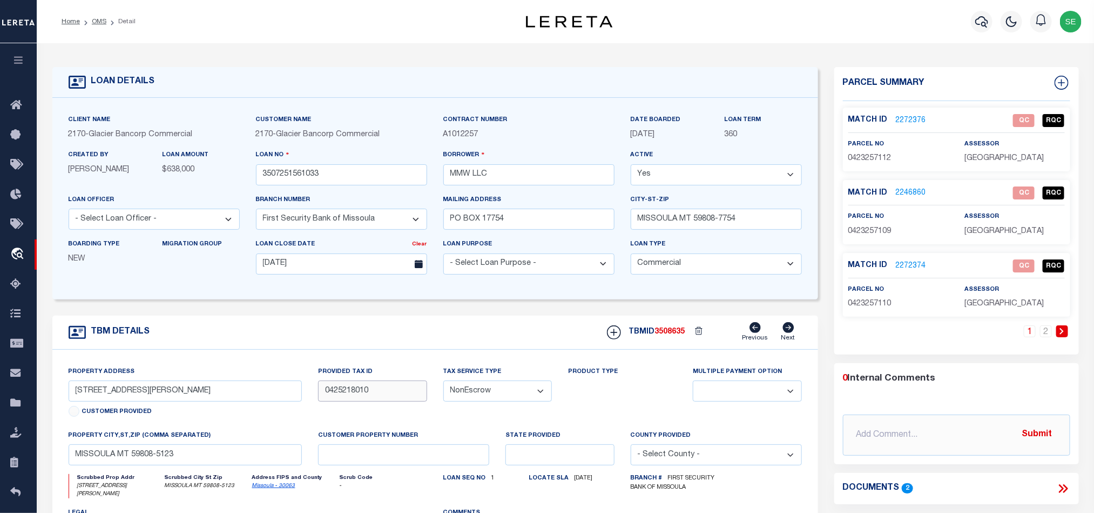
click at [394, 396] on input "0425218010" at bounding box center [372, 390] width 109 height 21
drag, startPoint x: 100, startPoint y: 21, endPoint x: 243, endPoint y: 4, distance: 143.6
click at [100, 21] on link "OMS" at bounding box center [99, 21] width 15 height 6
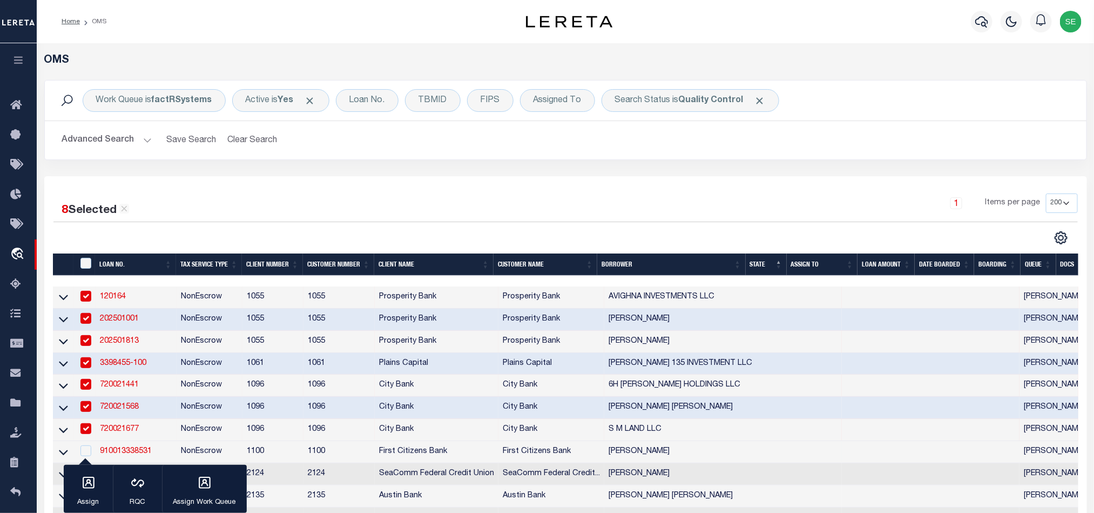
scroll to position [324, 0]
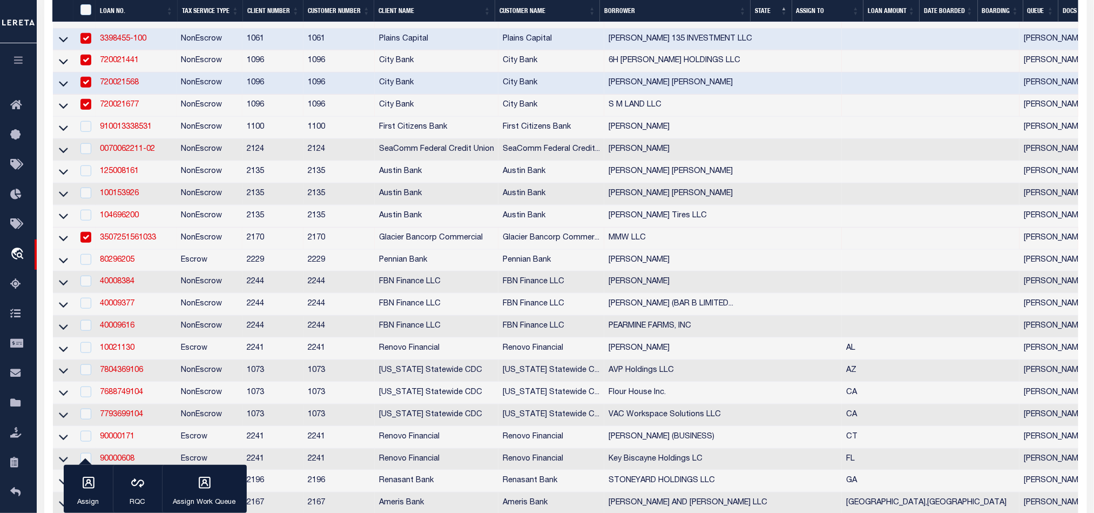
click at [190, 240] on td "NonEscrow" at bounding box center [210, 238] width 66 height 22
checkbox input "false"
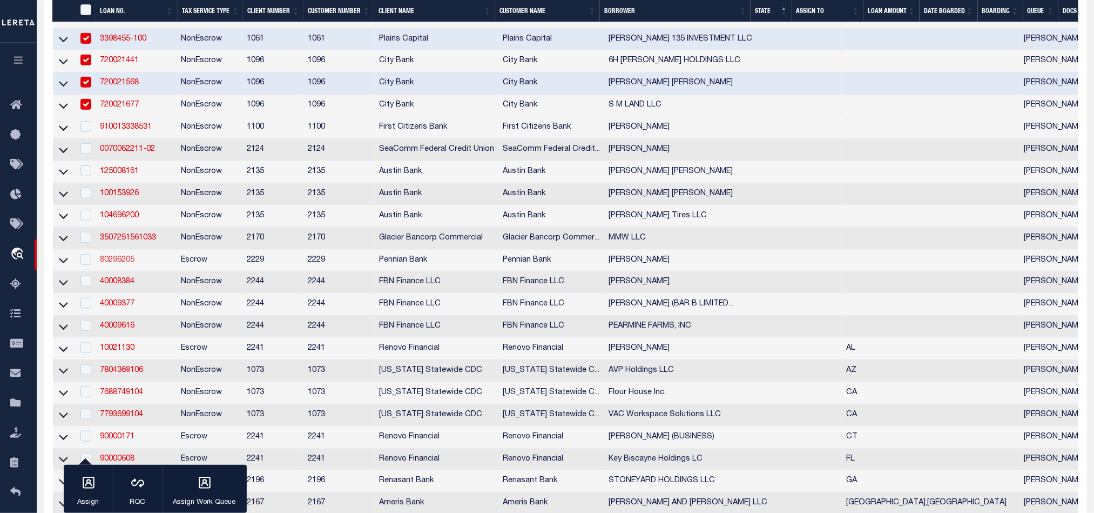
click at [119, 264] on link "80296205" at bounding box center [117, 260] width 35 height 8
checkbox input "true"
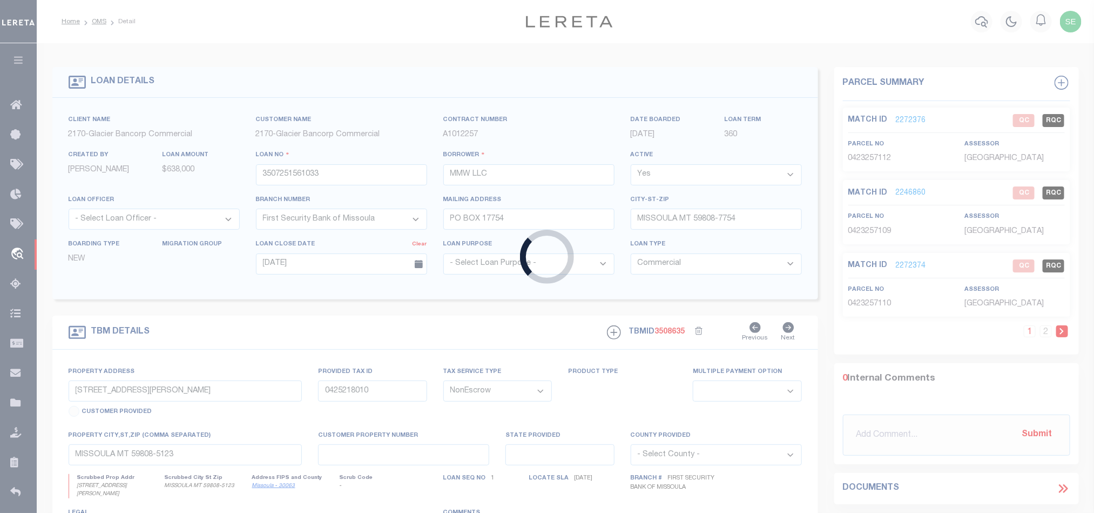
type input "80296205"
type input "[PERSON_NAME]"
select select
select select "100"
select select
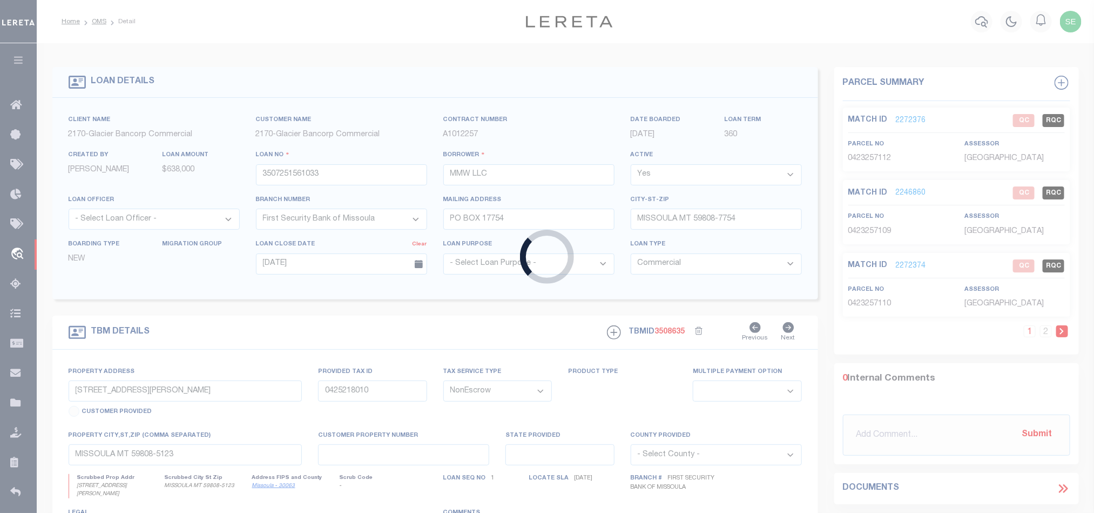
select select "Escrow"
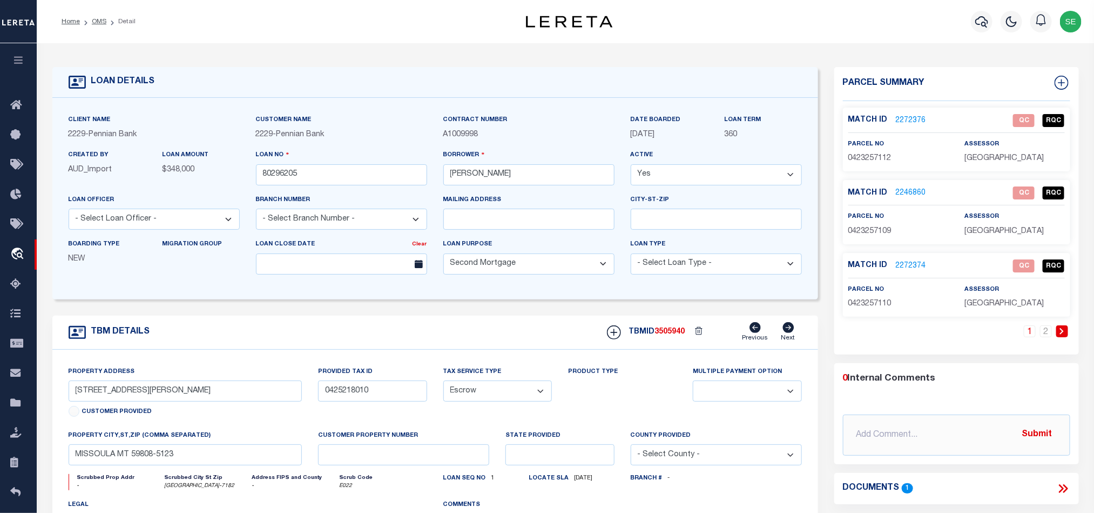
type input "Rt 850"
type input "16.16 .017.000 16.16 .017.001 16.16 .017.002"
select select
type input "Honey Grove, PA 117035-7182"
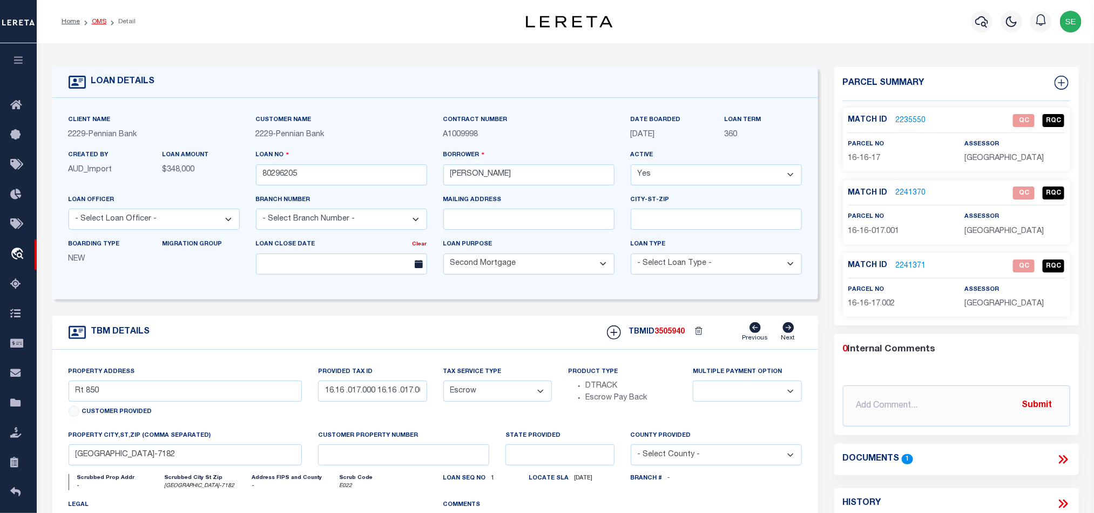
click at [99, 21] on link "OMS" at bounding box center [99, 21] width 15 height 6
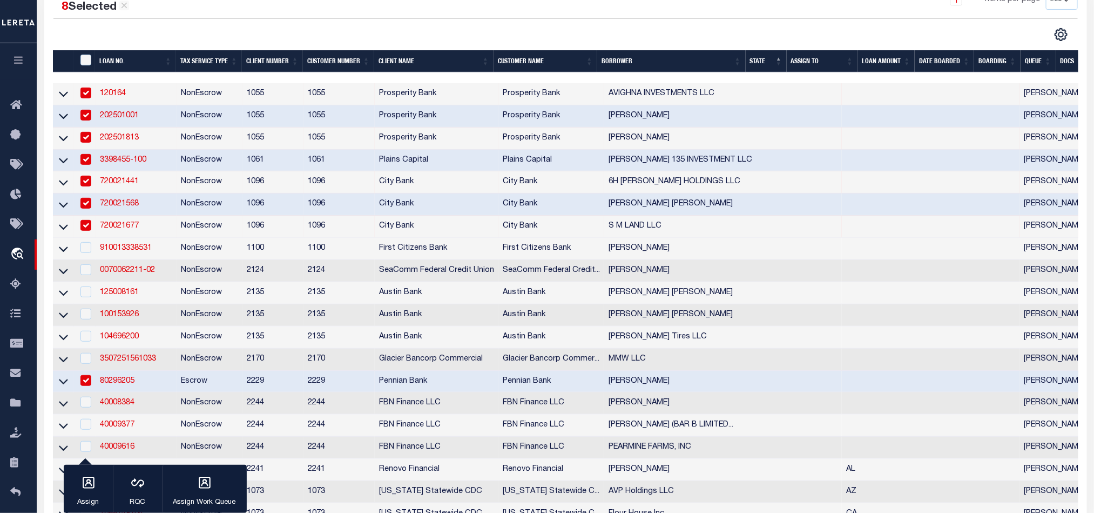
scroll to position [243, 0]
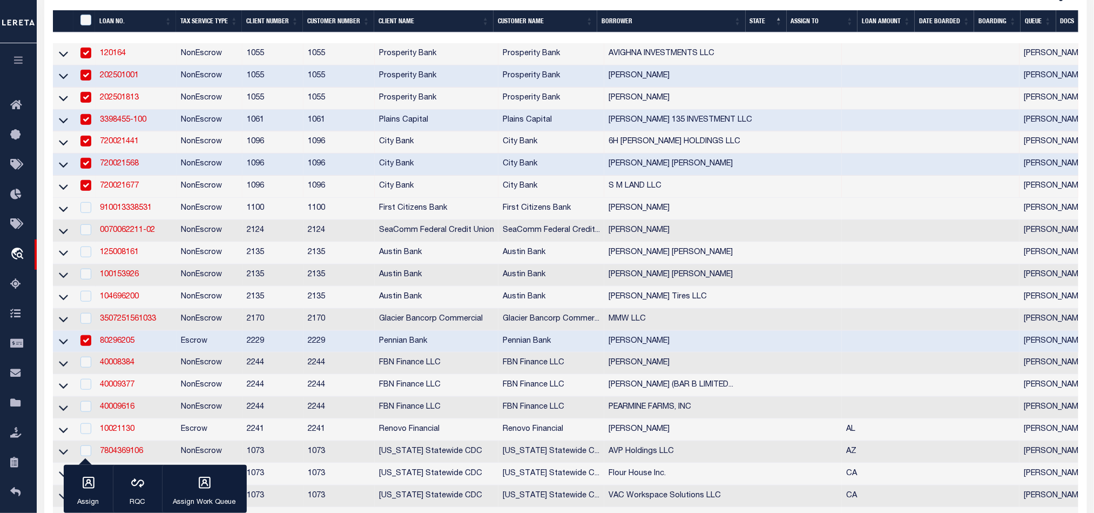
click at [207, 346] on td "Escrow" at bounding box center [210, 342] width 66 height 22
checkbox input "false"
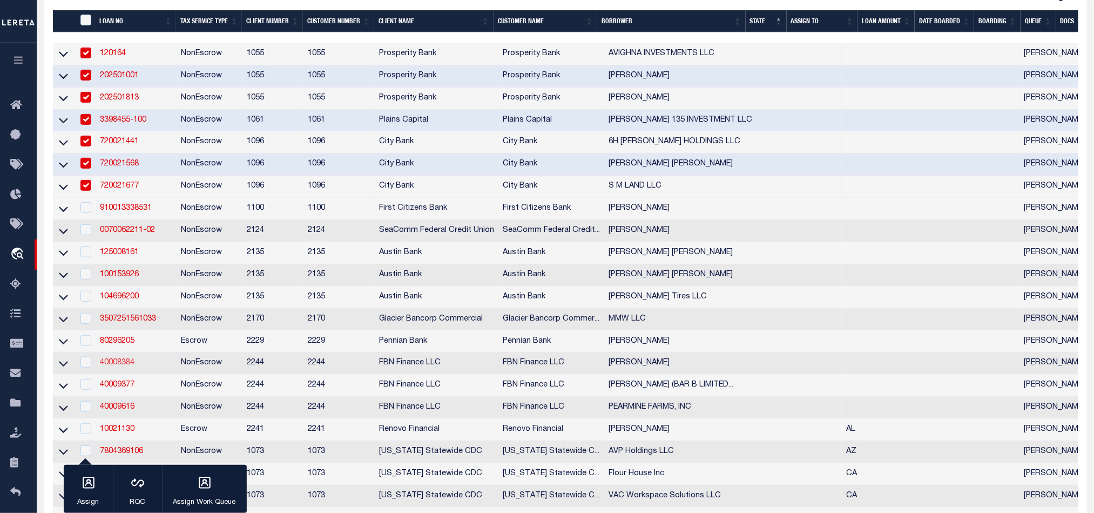
click at [123, 366] on link "40008384" at bounding box center [117, 363] width 35 height 8
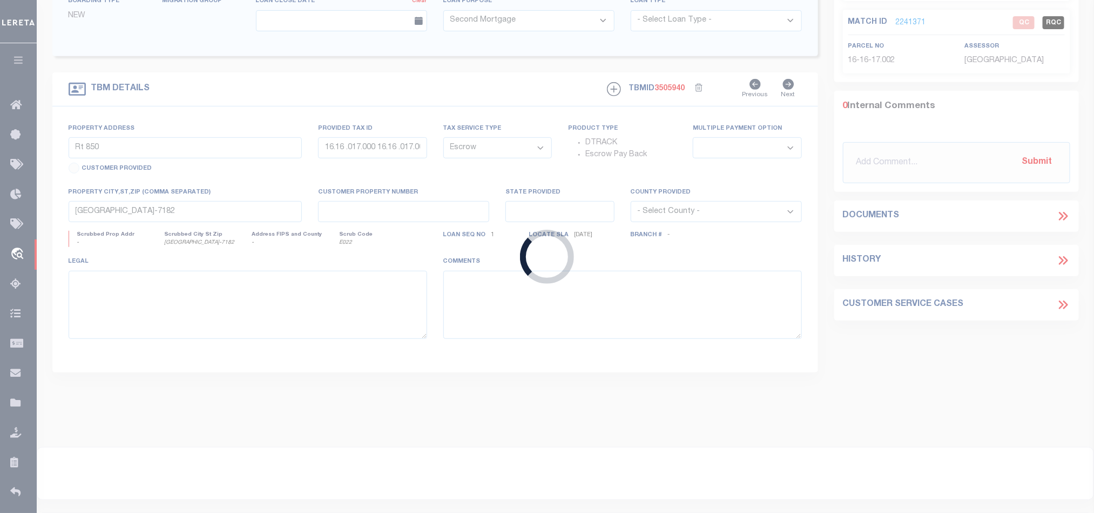
type input "40008384"
type input "[PERSON_NAME]"
select select
select select "NonEscrow"
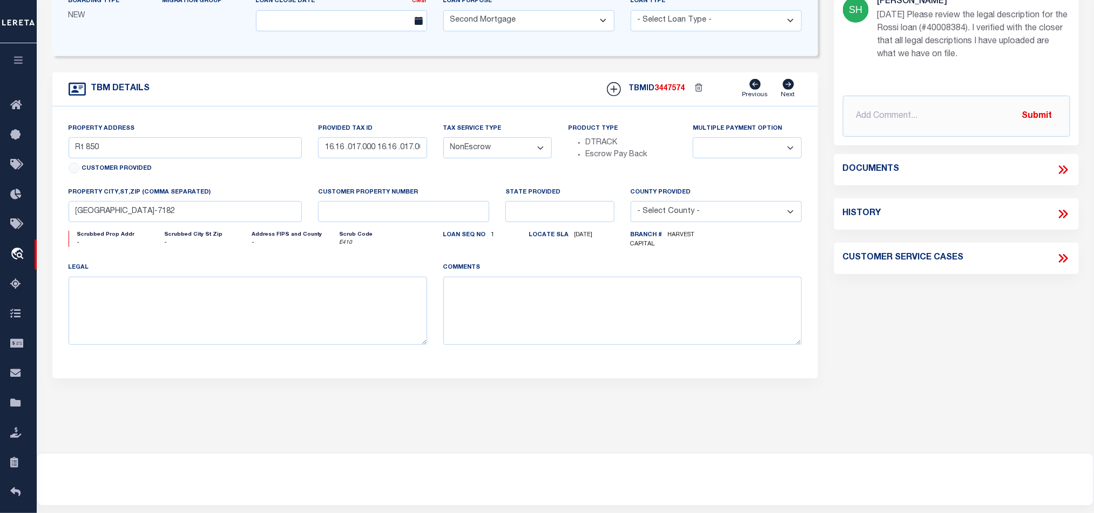
select select "14078"
select select "5511"
type input "71141"
select select
type input "HCC"
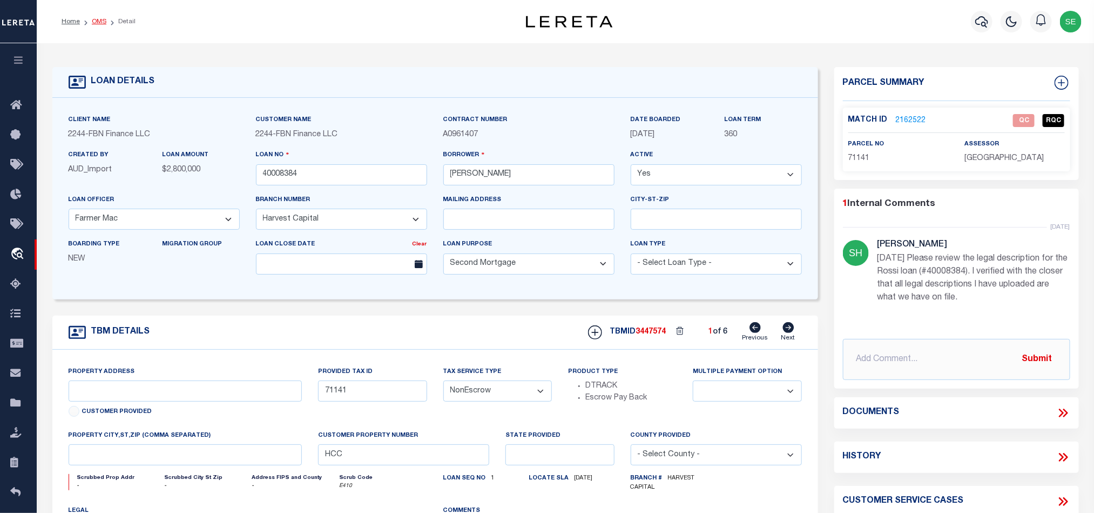
click at [99, 24] on link "OMS" at bounding box center [99, 21] width 15 height 6
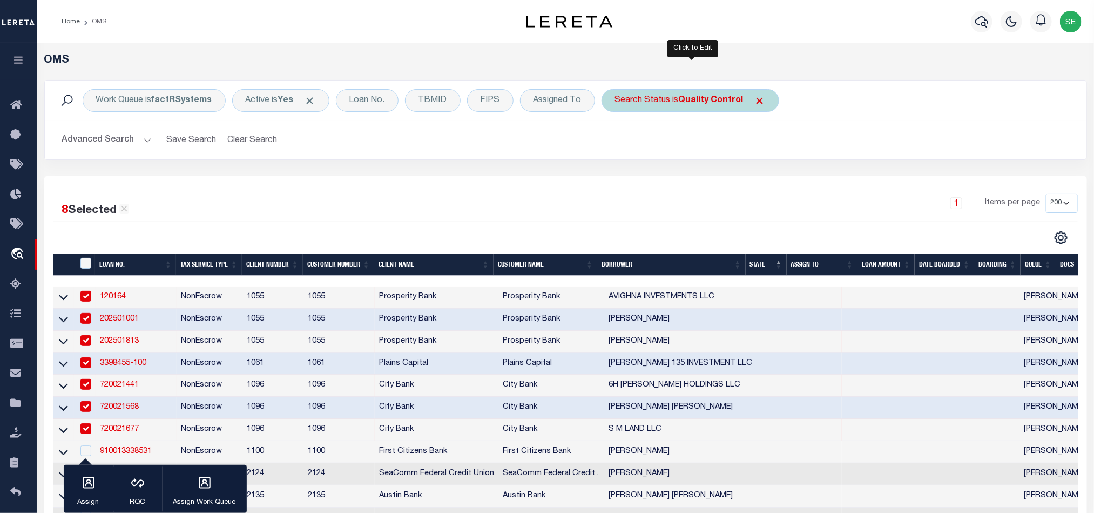
click at [666, 111] on div "Search Status is Quality Control" at bounding box center [691, 100] width 178 height 23
select select "QC"
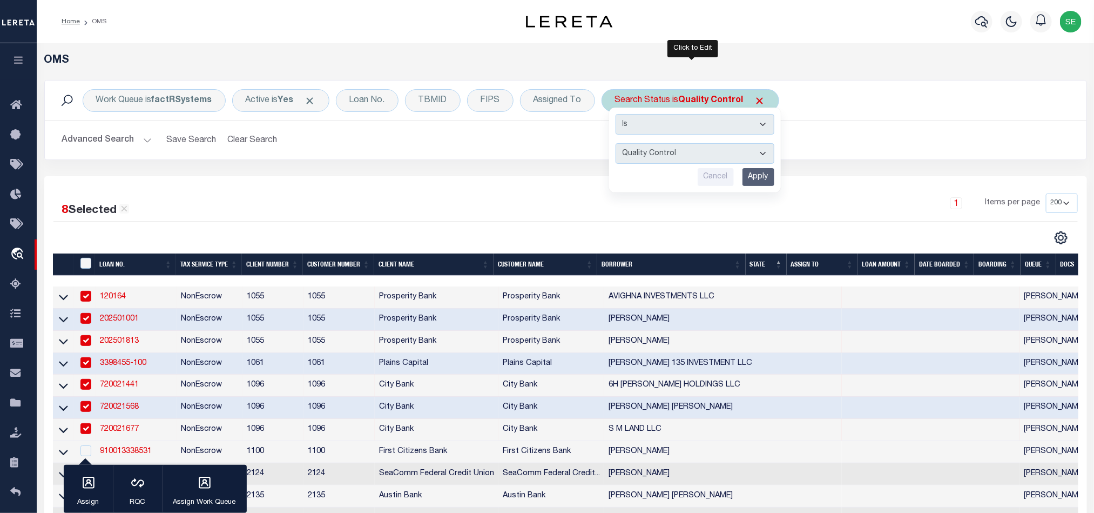
click at [762, 180] on input "Apply" at bounding box center [759, 177] width 32 height 18
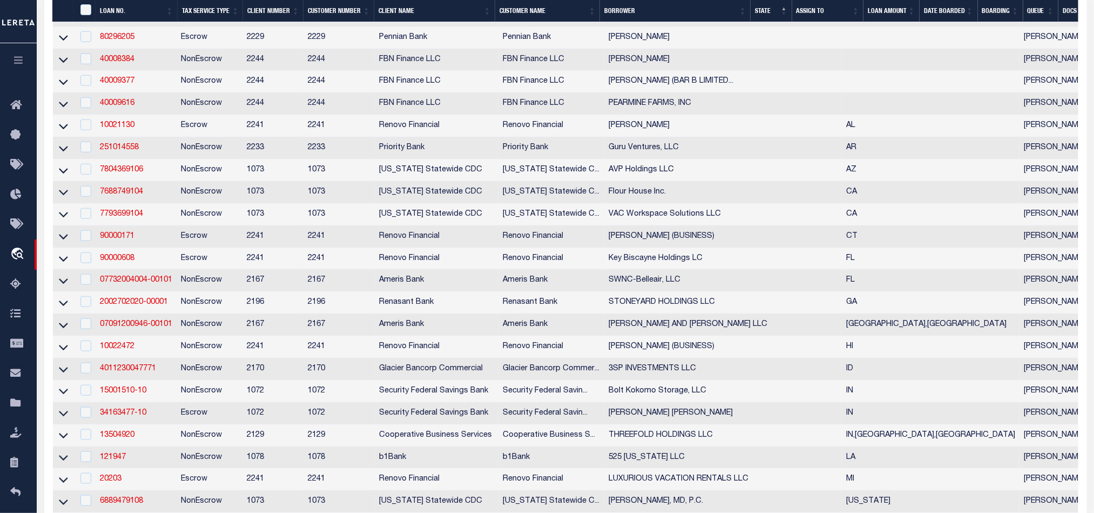
scroll to position [486, 0]
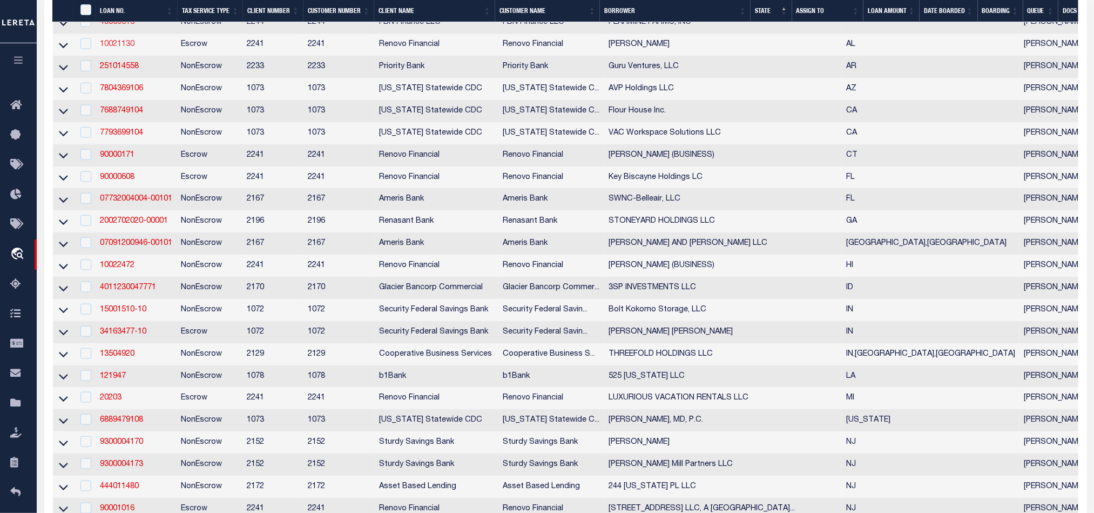
click at [123, 48] on link "10021130" at bounding box center [117, 45] width 35 height 8
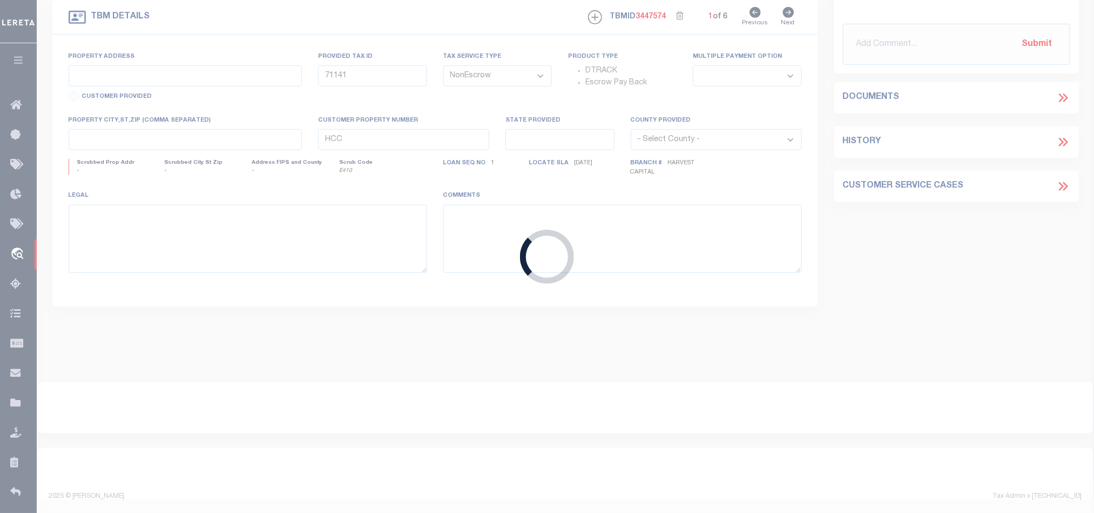
scroll to position [326, 0]
type input "10021130"
type input "[PERSON_NAME]"
select select
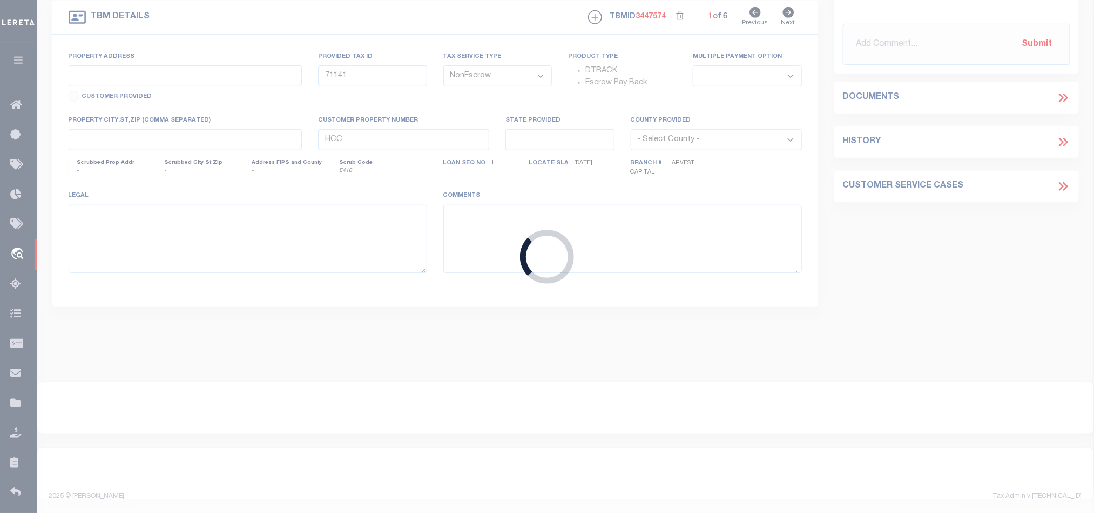
type input "1033 DEMONBREUN ST STE 300"
type input "NASHVILLE TN 37203"
select select "10"
select select "Escrow"
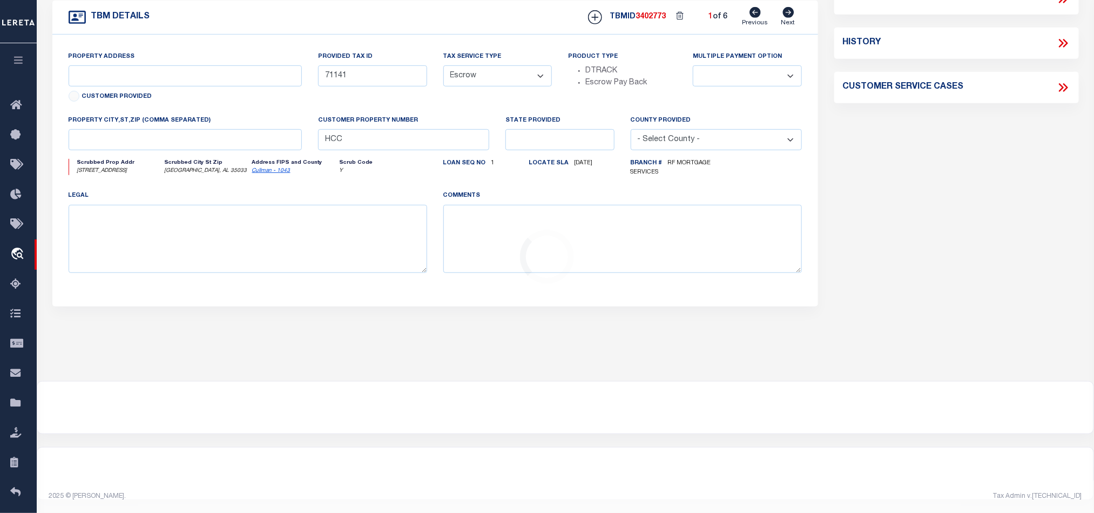
select select "25067"
type input "1619 COUNTY ROAD 67"
type input "2804170001085017 073484"
select select
type input "BREMEN, AL 35033"
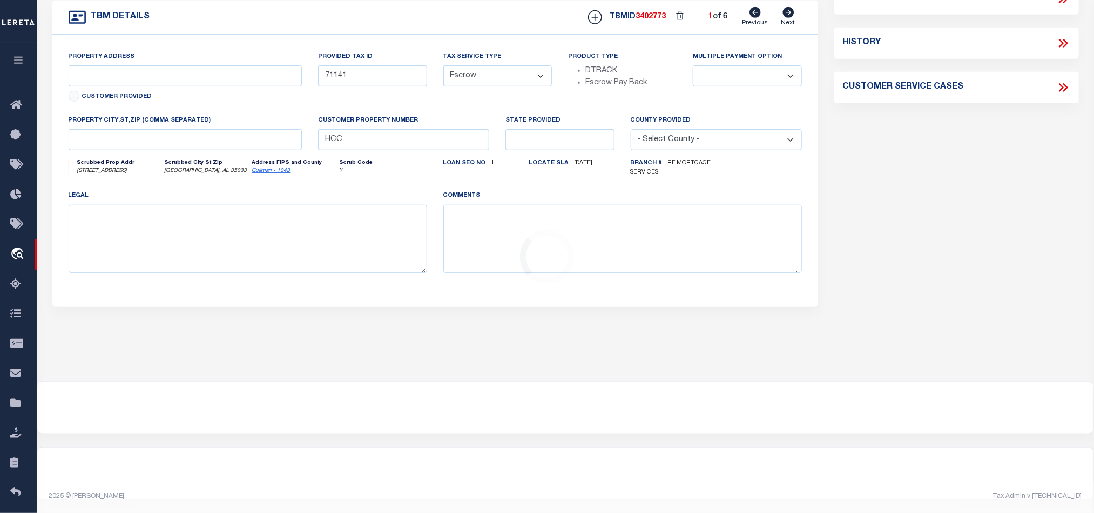
type input "a0kUS000007eU9p"
type input "AL"
select select
type textarea "Liability Limited to Customer Provided Parcel"
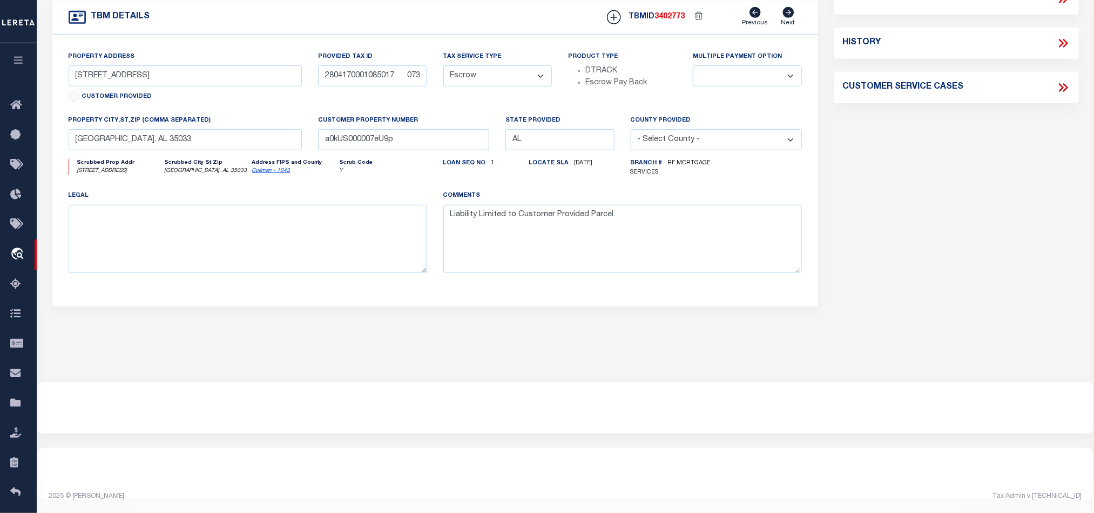
scroll to position [0, 0]
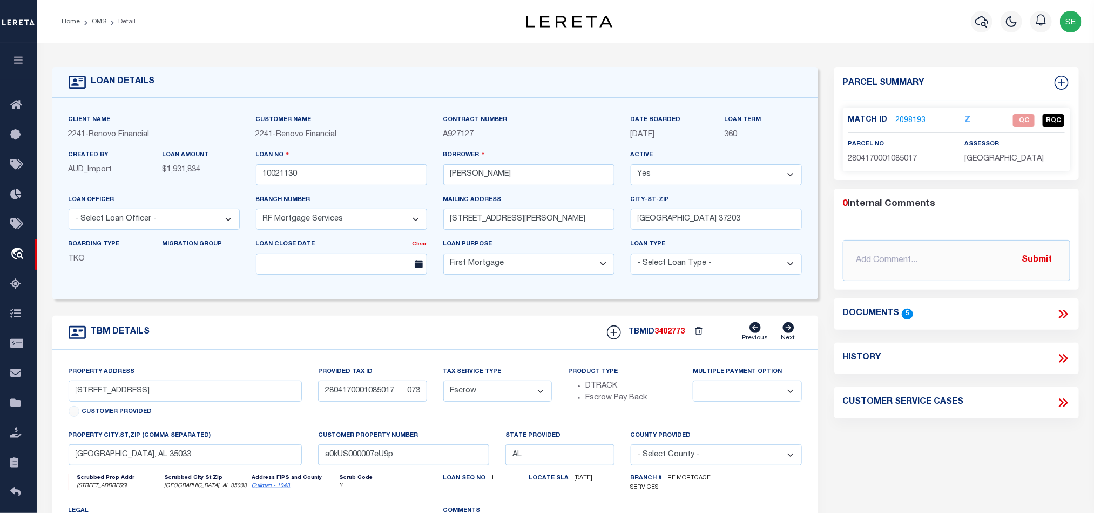
click at [904, 160] on span "2804170001085017" at bounding box center [882, 159] width 69 height 8
copy span "2804170001085017"
drag, startPoint x: 1065, startPoint y: 313, endPoint x: 1045, endPoint y: 293, distance: 28.3
click at [1065, 313] on icon at bounding box center [1063, 314] width 14 height 14
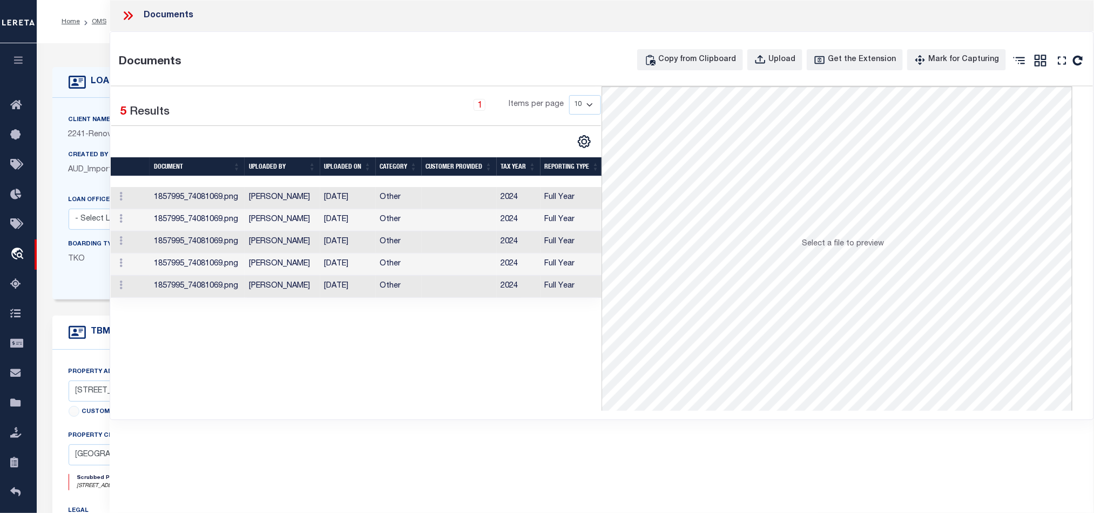
click at [126, 10] on icon at bounding box center [128, 16] width 14 height 14
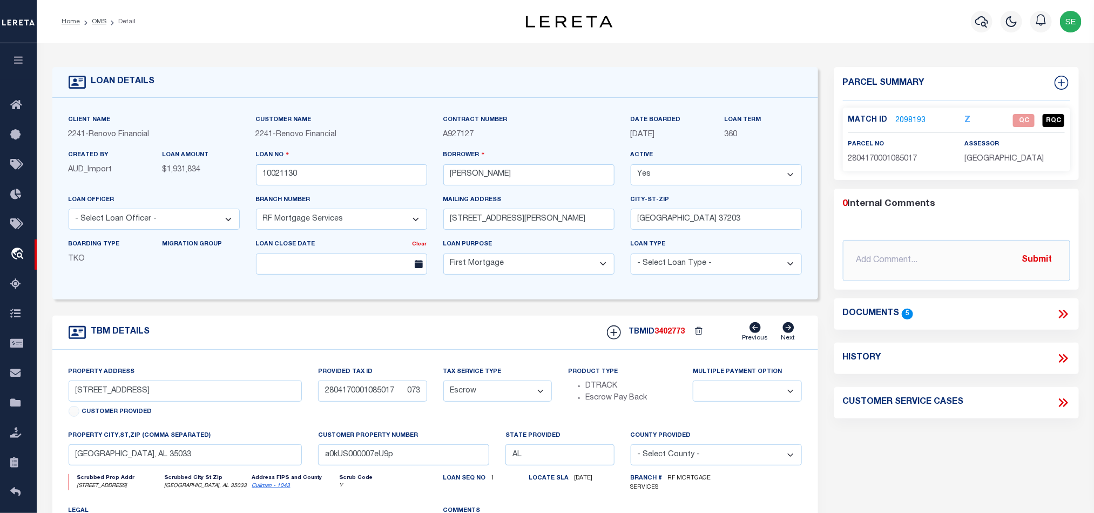
click at [420, 343] on div "TBM DETAILS TBMID 3402773 Previous Next" at bounding box center [435, 332] width 766 height 34
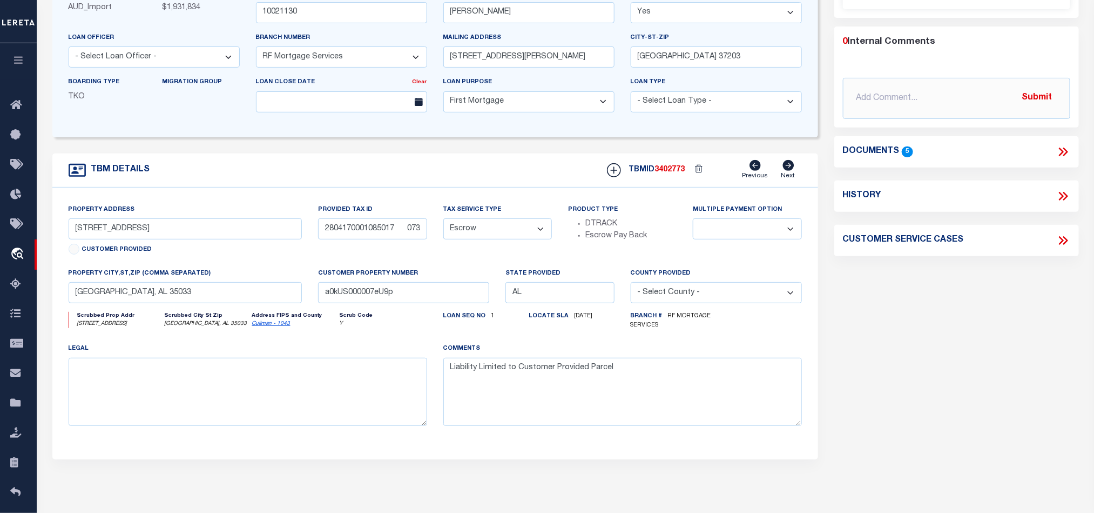
click at [951, 337] on div "Parcel Summary Match ID 2098193 Z parcel no 2804170001085017 0 5" at bounding box center [956, 203] width 261 height 596
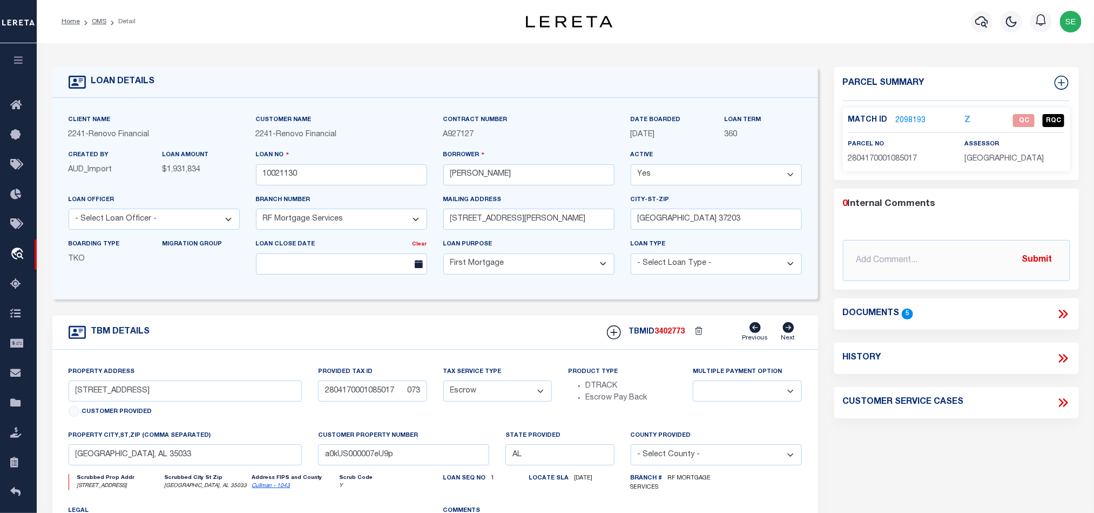
scroll to position [81, 0]
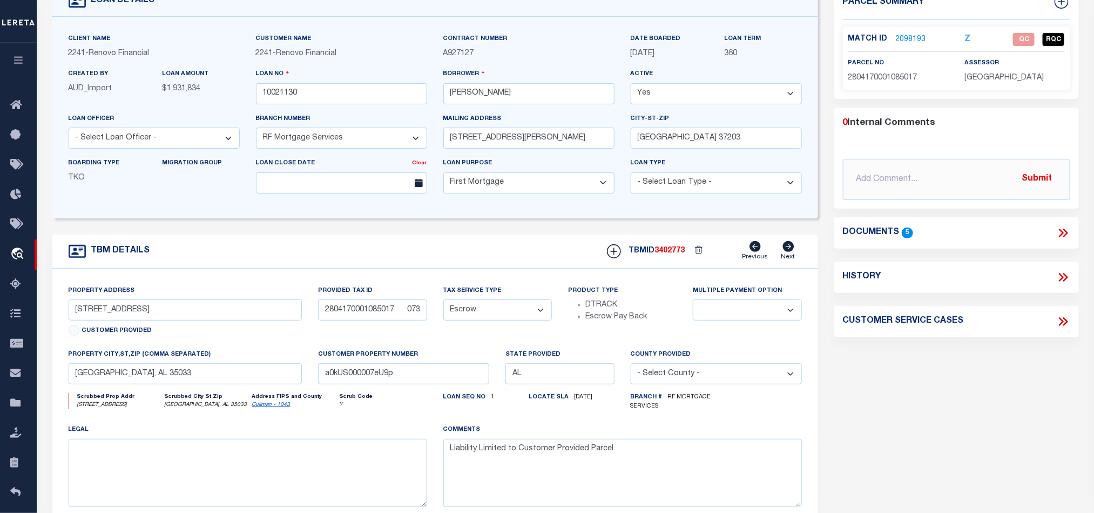
click at [862, 374] on div "Parcel Summary Match ID 2098193 Z parcel no 2804170001085017 0 5" at bounding box center [956, 284] width 261 height 596
click at [928, 382] on div "Parcel Summary Match ID 2098193 Z parcel no 2804170001085017 0 5" at bounding box center [956, 284] width 261 height 596
click at [915, 39] on link "2098193" at bounding box center [911, 39] width 30 height 11
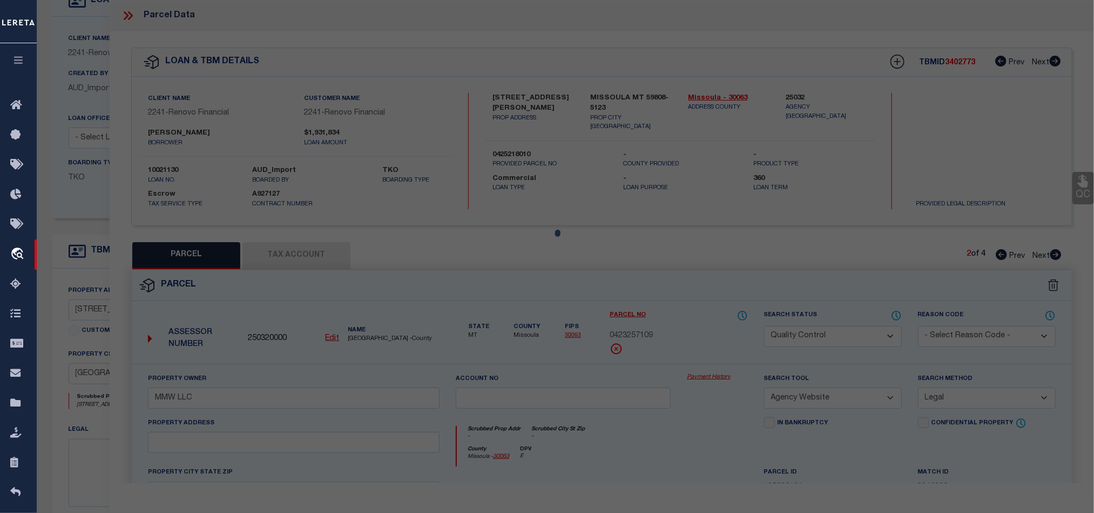
select select "AS"
select select
checkbox input "false"
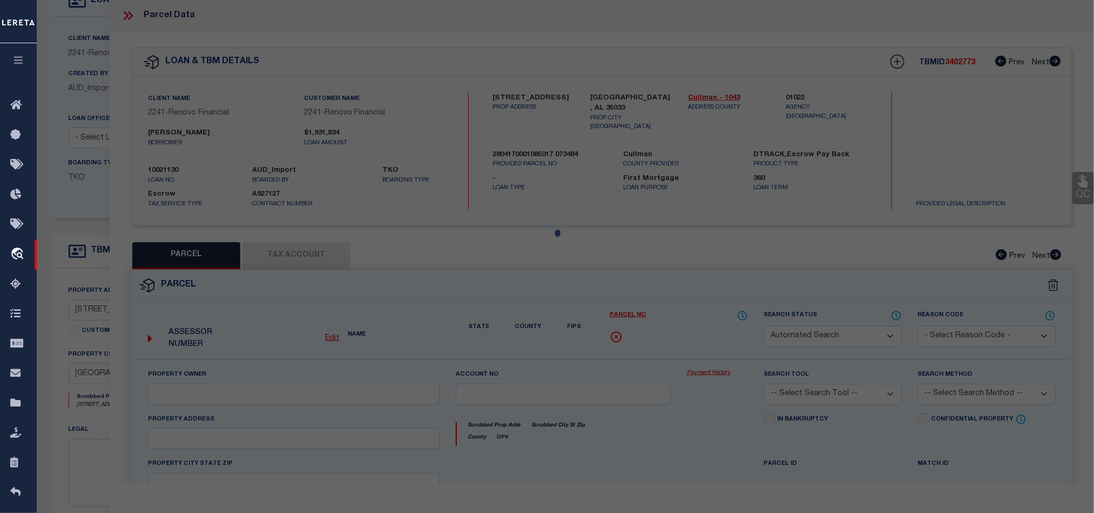
select select "QC"
type input "REEL LAKE LIFE LLC"
select select "AGF"
select select "ADD"
type input "1619 COUNTY RD 67"
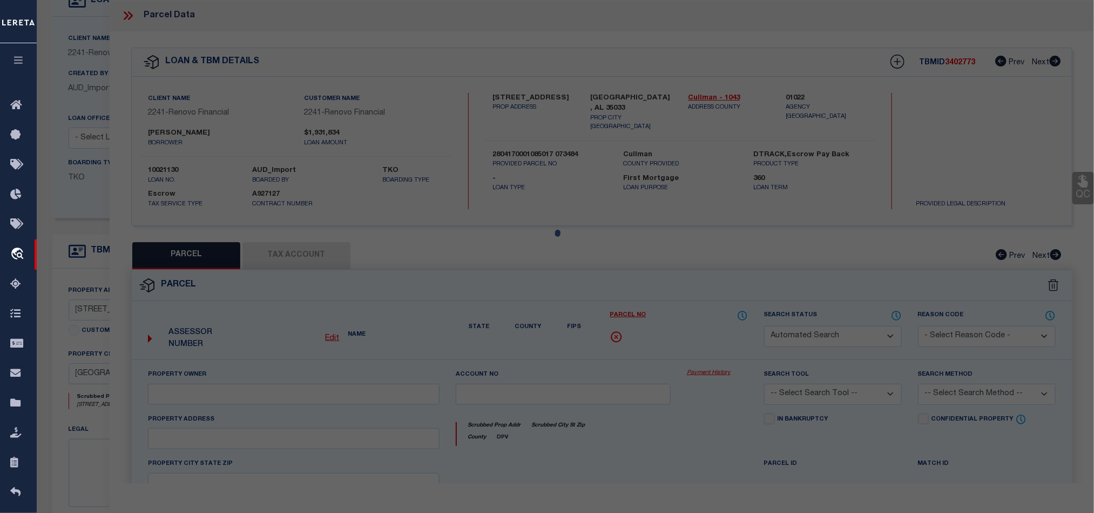
type input "BREMEN, AL 35033"
type textarea "1.2 AC- LOTS 34 AND 35 OF ROCKY SPRINGS PHASE II-BK 2010 PG 12,12A,13"
type textarea "edit mask"
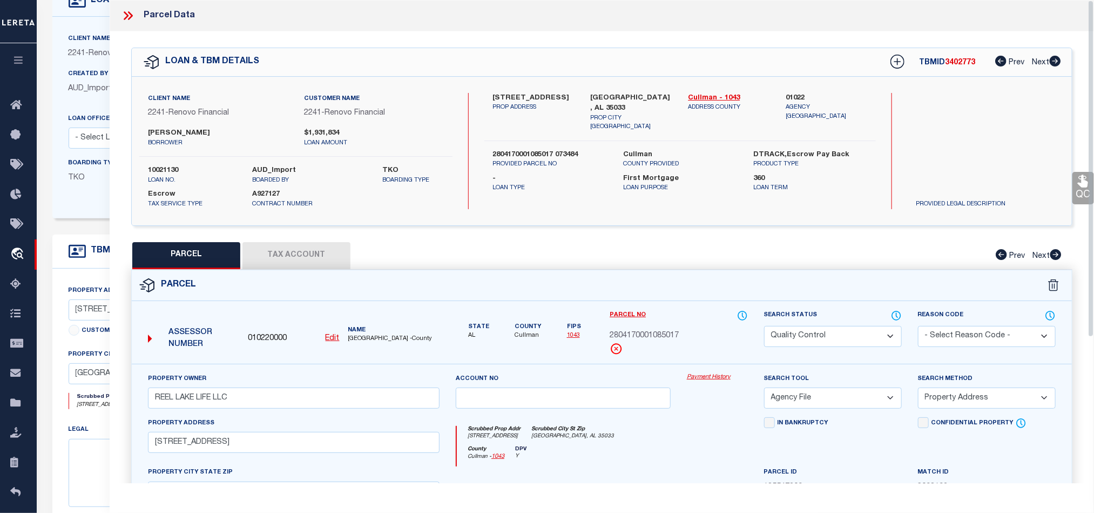
click at [664, 286] on div "Parcel" at bounding box center [602, 285] width 940 height 31
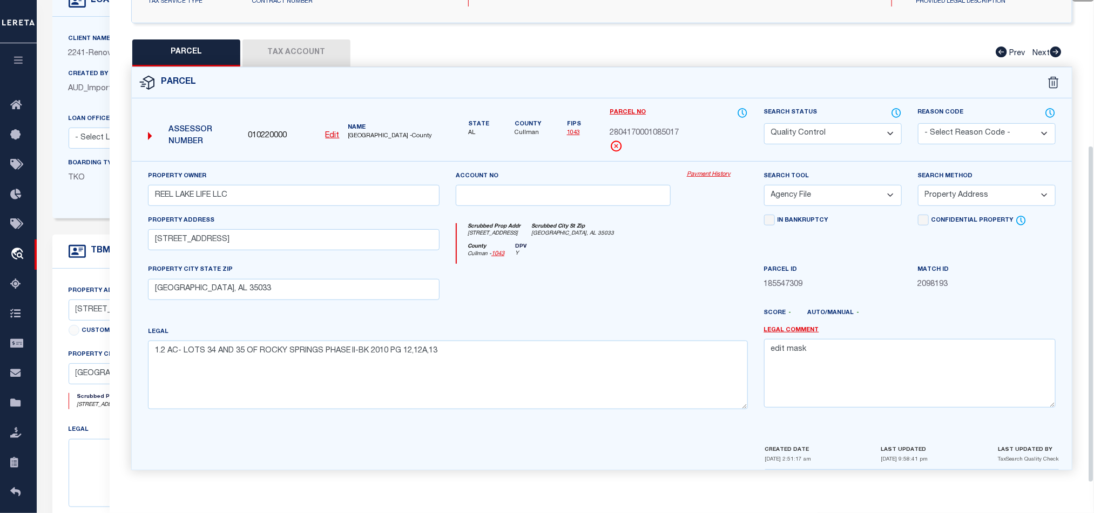
scroll to position [209, 0]
click at [613, 274] on div at bounding box center [563, 286] width 231 height 44
click at [885, 130] on select "Automated Search Bad Parcel Complete Duplicate Parcel High Dollar Reporting In …" at bounding box center [833, 133] width 138 height 21
click at [601, 258] on div "County Cullman - 1043 DPV Y" at bounding box center [602, 253] width 291 height 21
click at [898, 109] on icon at bounding box center [896, 113] width 11 height 12
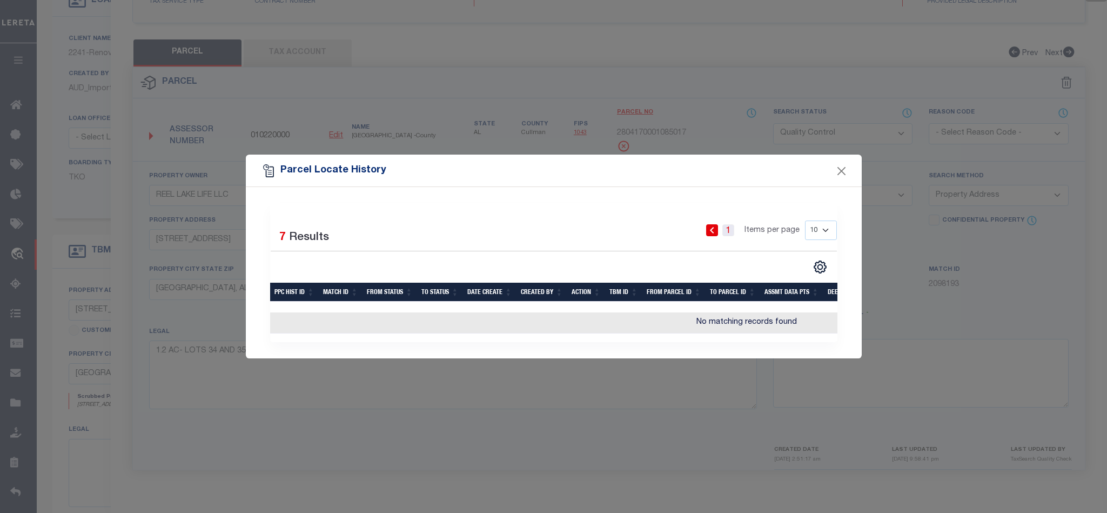
click at [730, 225] on link "1" at bounding box center [728, 230] width 12 height 12
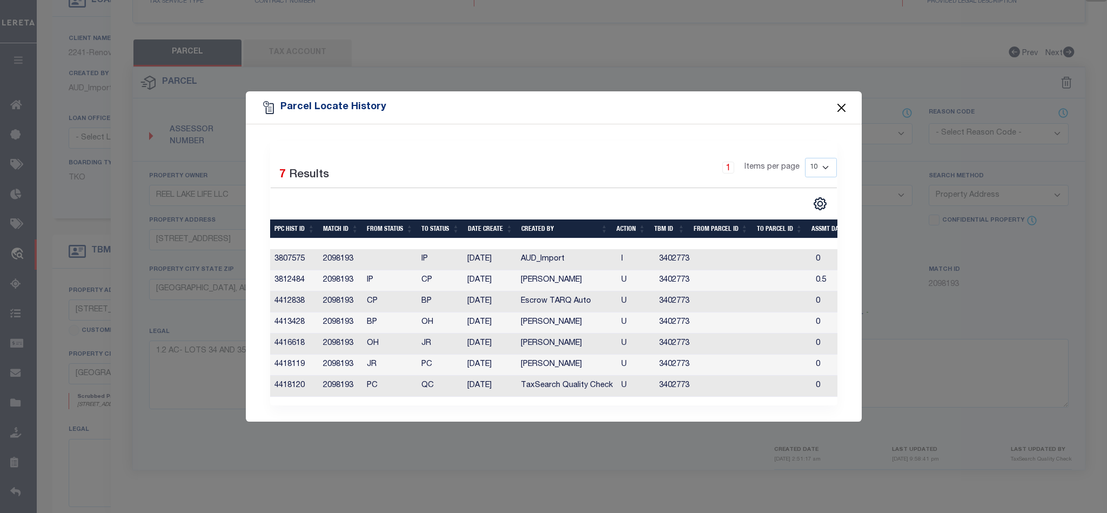
click at [838, 104] on button "Close" at bounding box center [841, 107] width 14 height 14
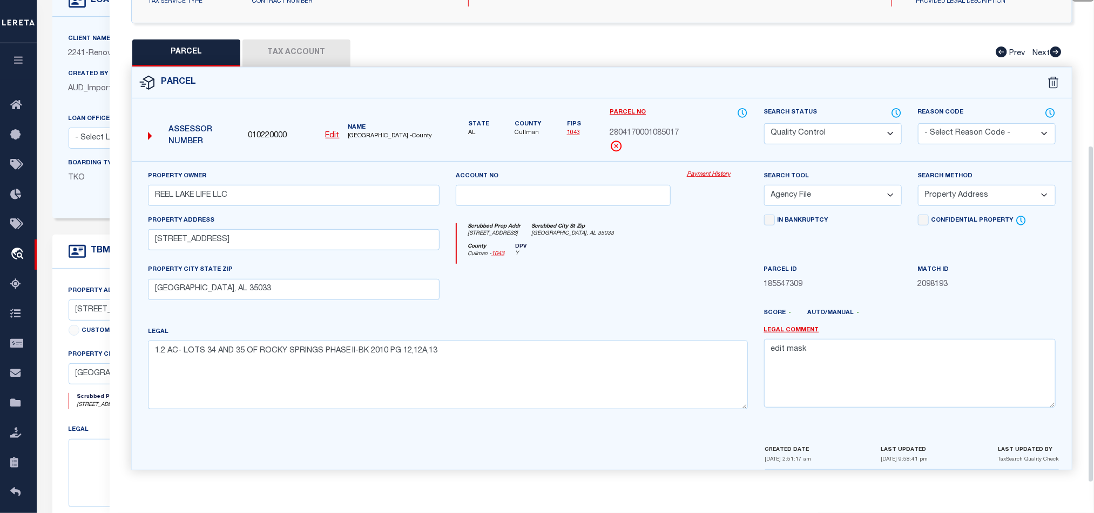
click at [611, 282] on div at bounding box center [563, 286] width 231 height 44
click at [635, 258] on div "County Cullman - 1043 DPV Y" at bounding box center [602, 253] width 291 height 21
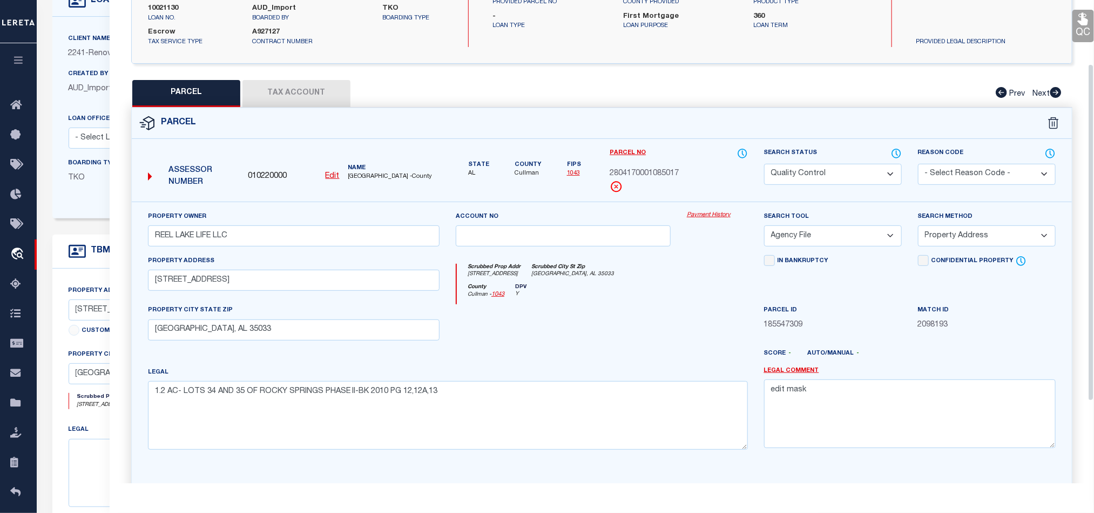
scroll to position [0, 0]
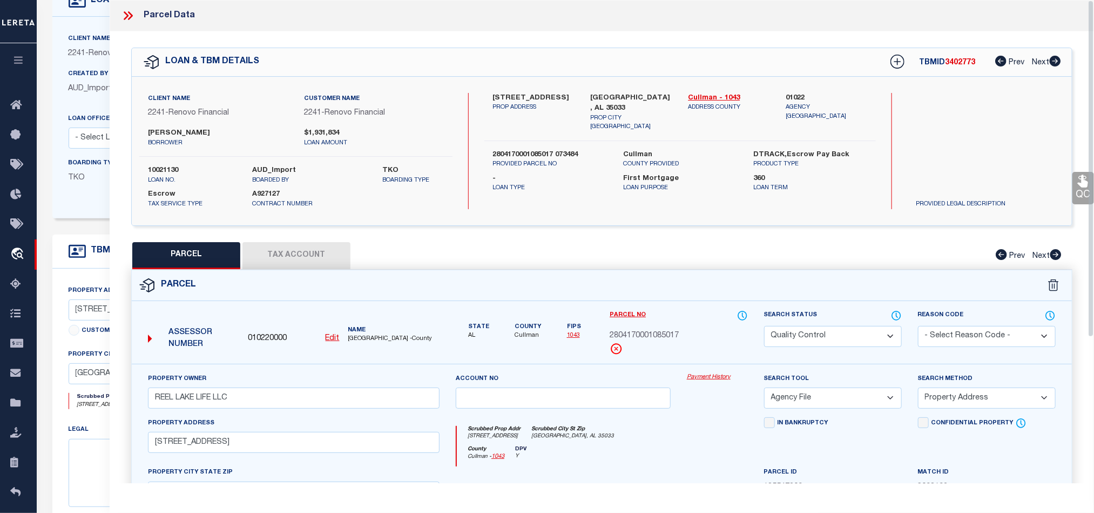
click at [131, 19] on icon at bounding box center [128, 16] width 14 height 14
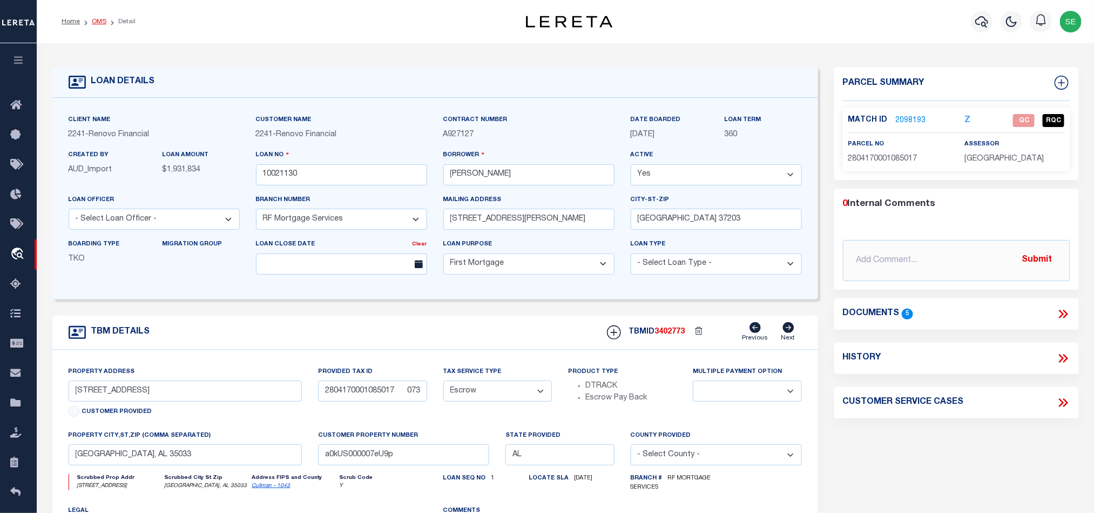
click at [103, 20] on link "OMS" at bounding box center [99, 21] width 15 height 6
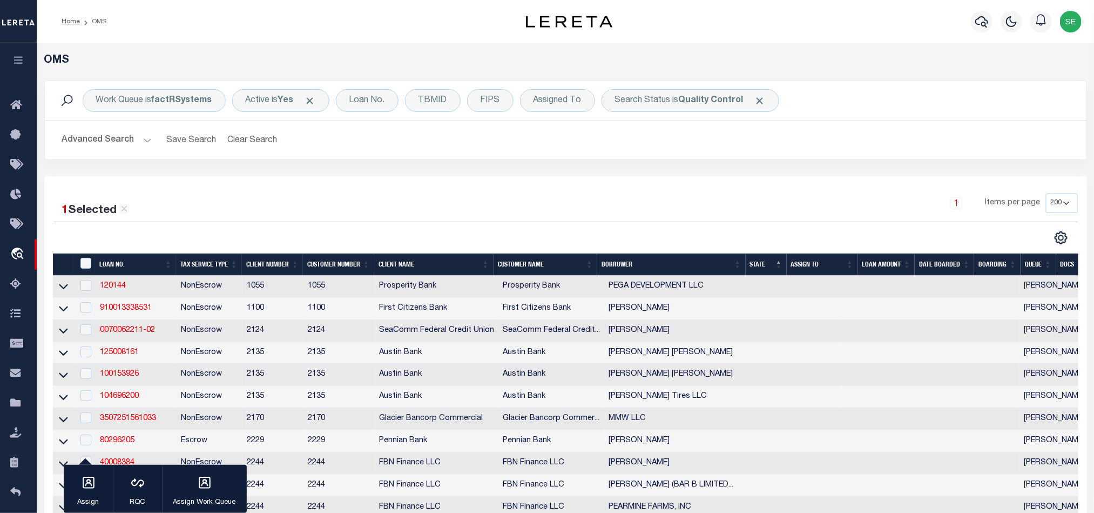
scroll to position [405, 0]
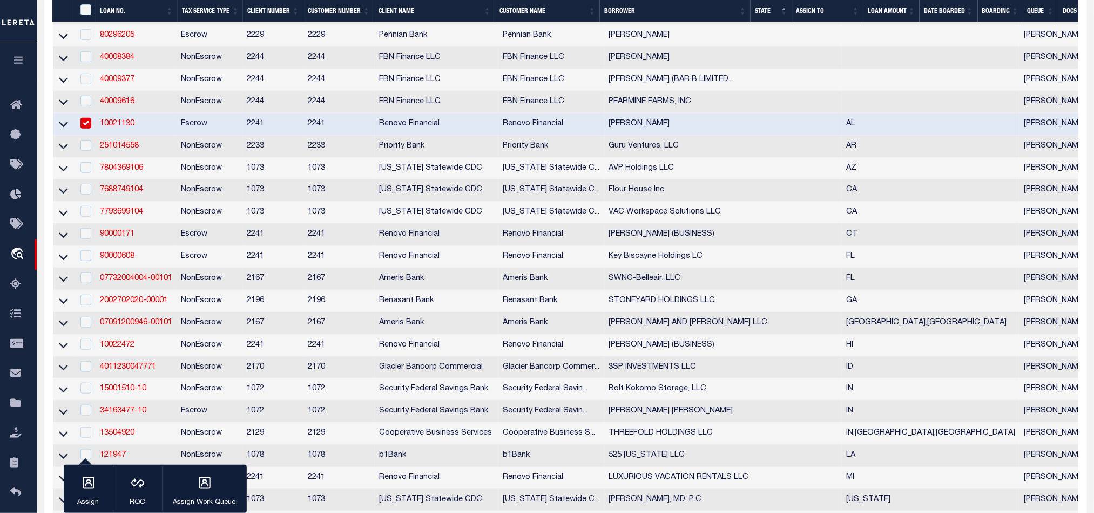
click at [207, 128] on td "Escrow" at bounding box center [210, 124] width 66 height 22
checkbox input "false"
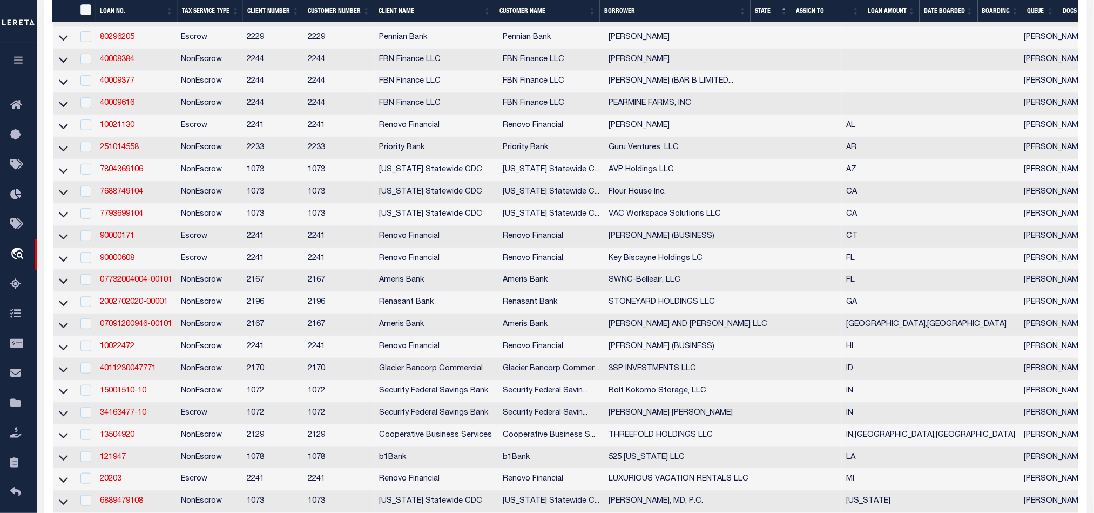
scroll to position [407, 0]
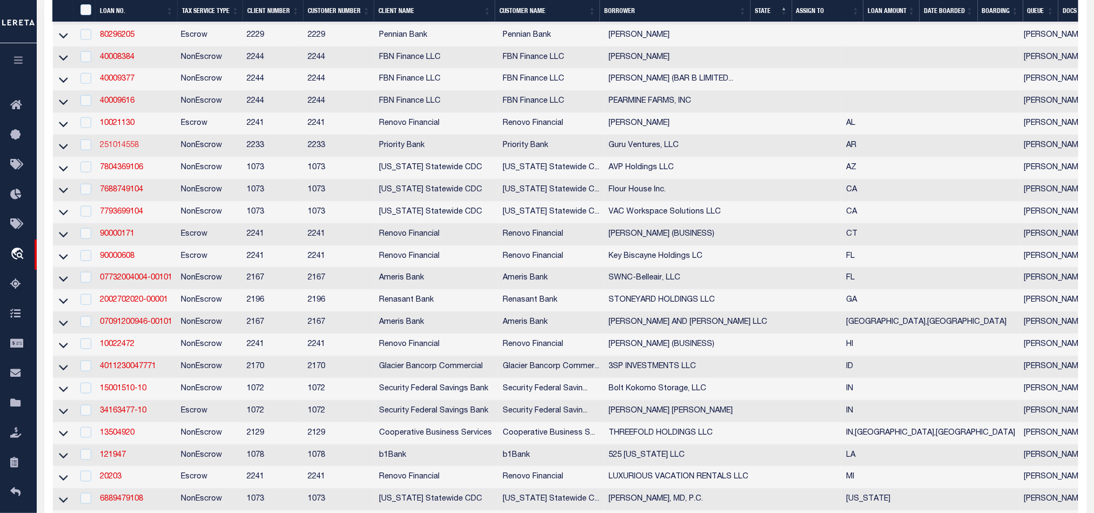
click at [120, 149] on link "251014558" at bounding box center [119, 145] width 39 height 8
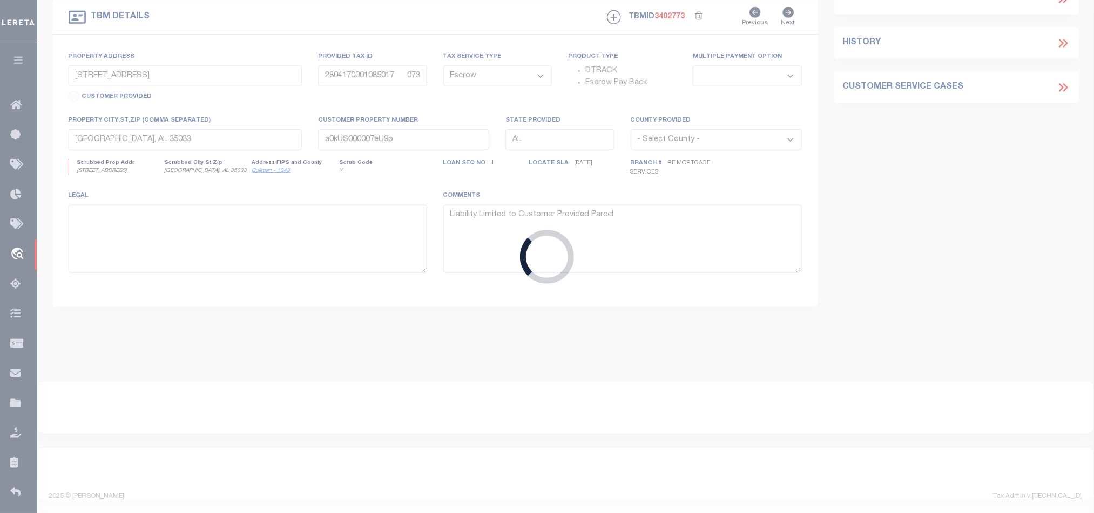
type input "251014558"
type input "Guru Ventures, LLC"
select select
type input "[DATE]"
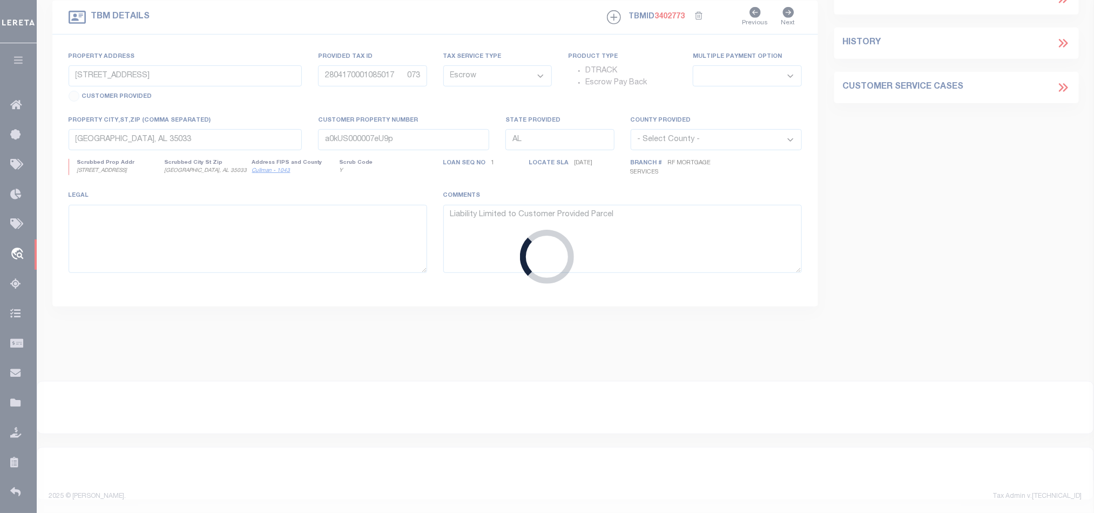
select select "20"
select select "NonEscrow"
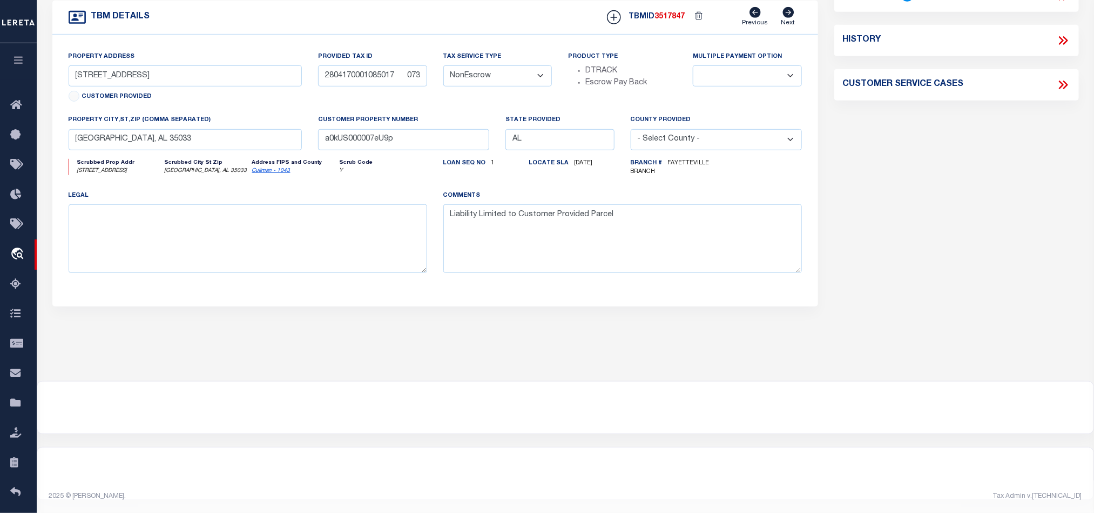
select select "33387"
type input "2527 E Meramec Street"
select select
type input "FAYETTEVILLE AR 72701"
type input "AR"
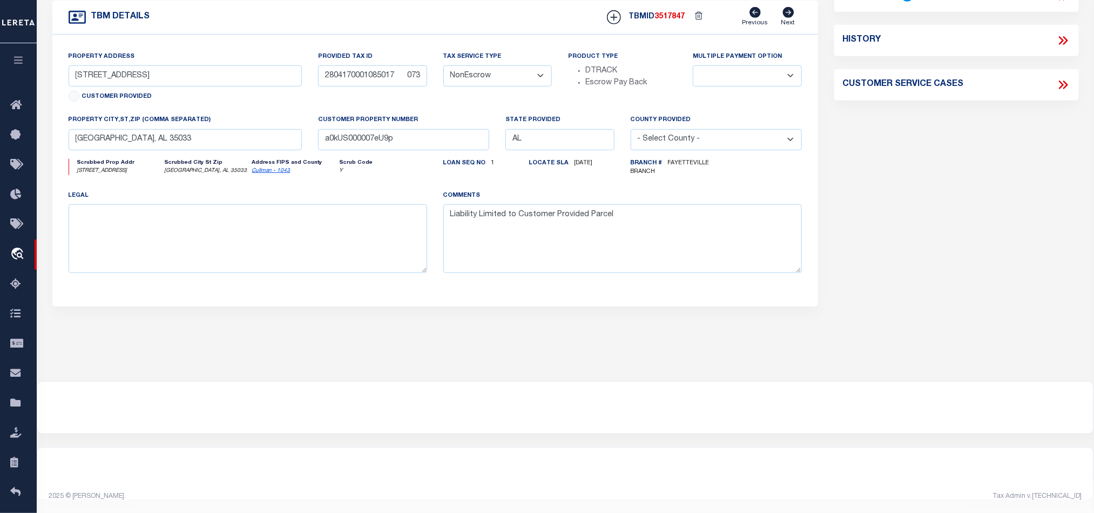
type textarea "Lot 160, in the Concurrent Plat Phase 2.2 of Lot A of Riverside Village Subdivi…"
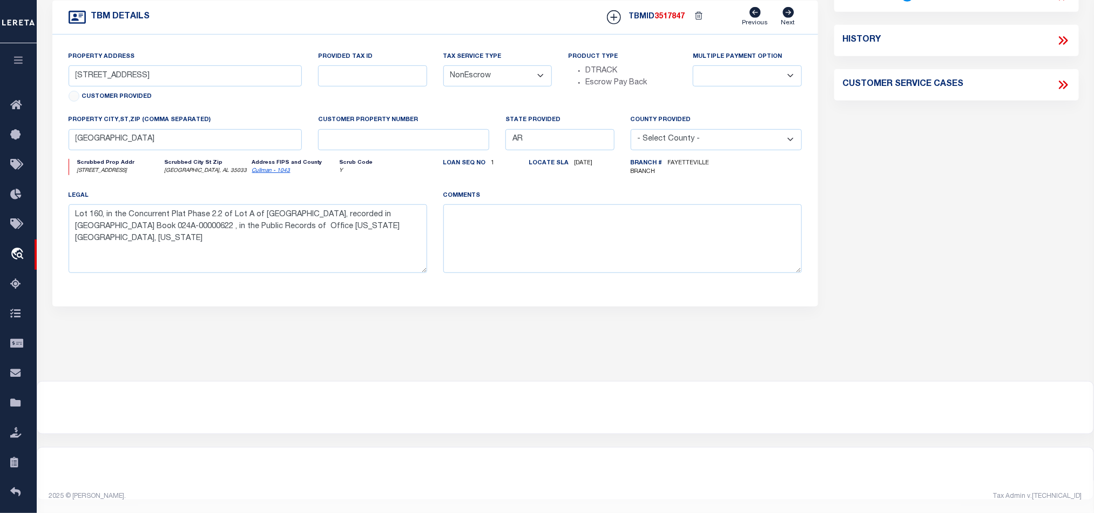
select select "5897"
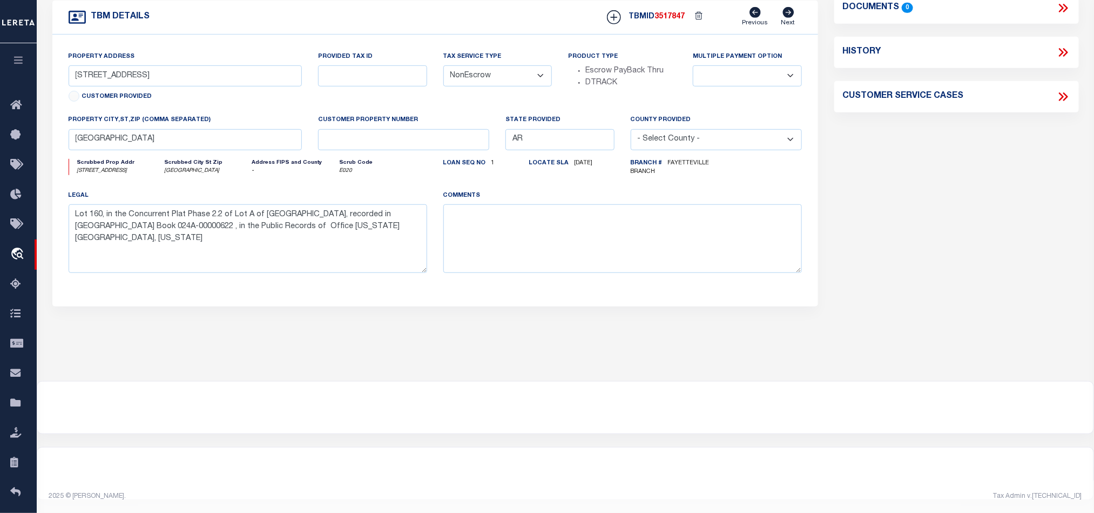
scroll to position [0, 0]
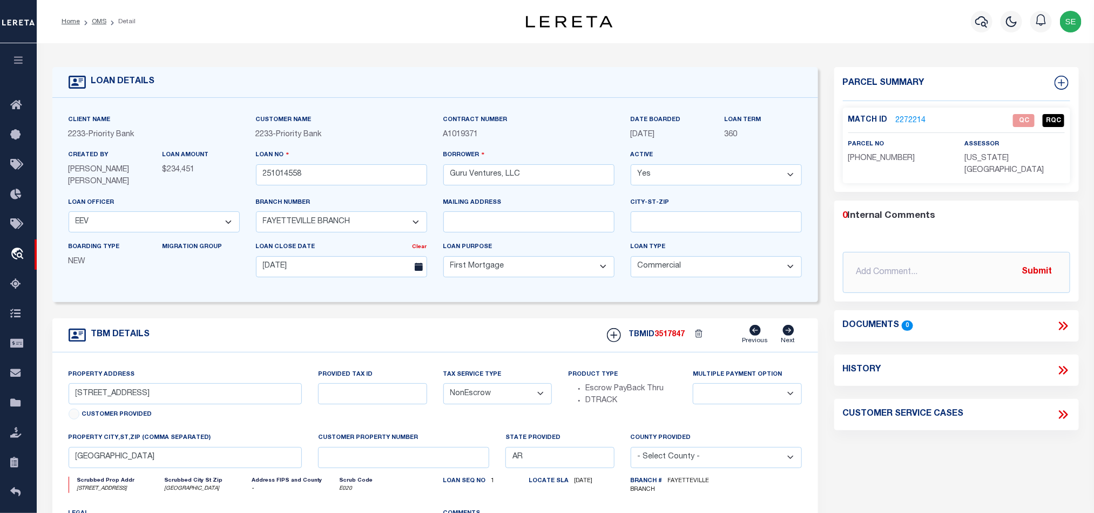
click at [864, 159] on span "765-34864-000" at bounding box center [881, 158] width 67 height 8
copy div "765-34864-000"
click at [1010, 159] on span "WASHINGTON COUNTY" at bounding box center [1004, 163] width 79 height 19
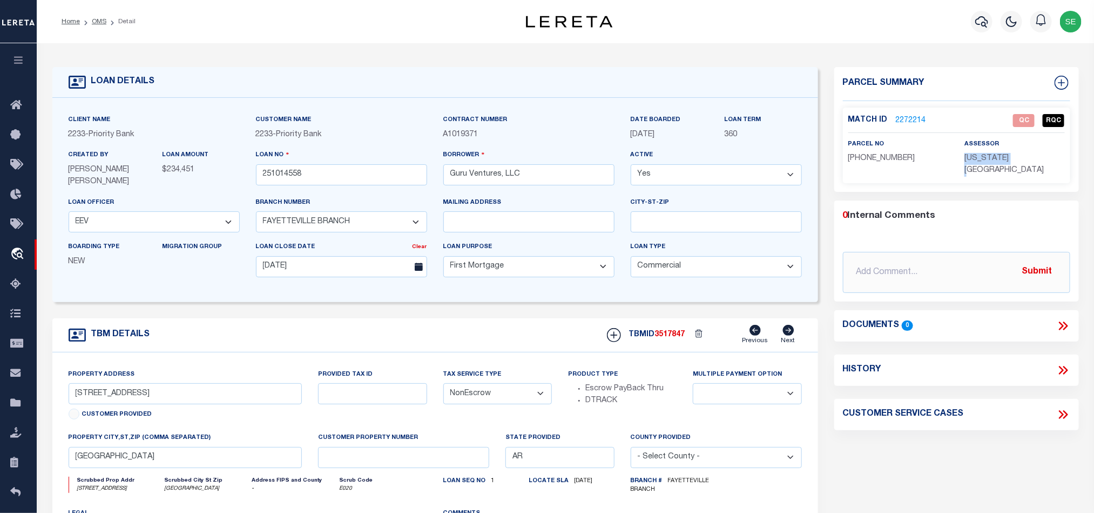
click at [1010, 159] on span "WASHINGTON COUNTY" at bounding box center [1004, 163] width 79 height 19
copy div "WASHINGTON COUNTY"
click at [893, 159] on span "765-34864-000" at bounding box center [881, 158] width 67 height 8
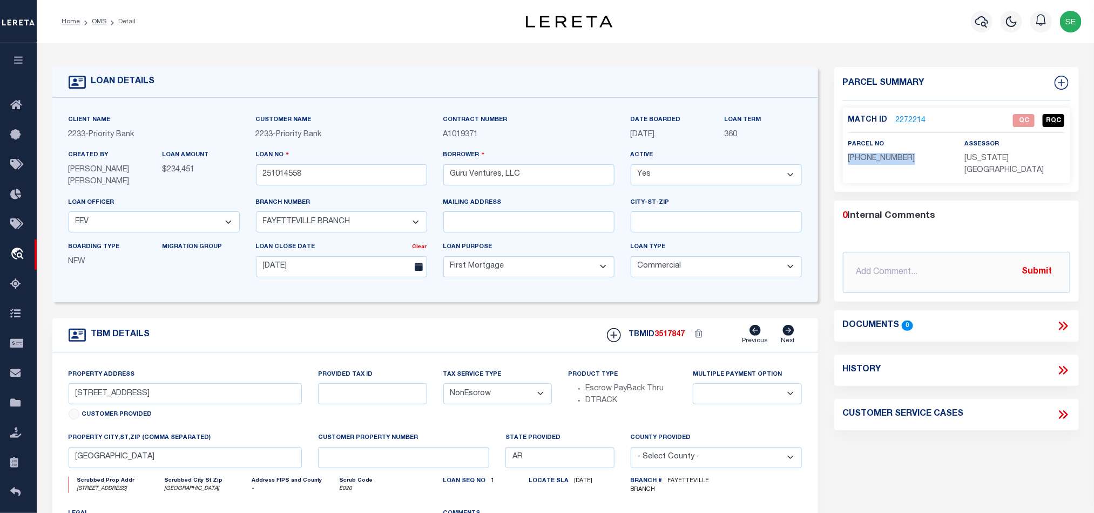
click at [893, 159] on span "765-34864-000" at bounding box center [881, 158] width 67 height 8
copy div "765-34864-000"
click at [917, 120] on link "2272214" at bounding box center [911, 120] width 30 height 11
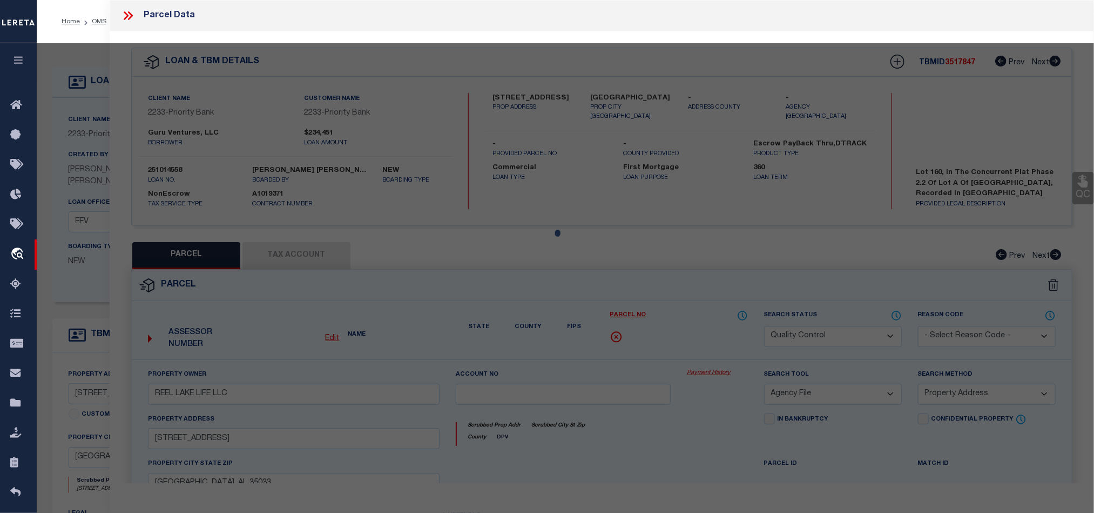
select select "AS"
select select
checkbox input "false"
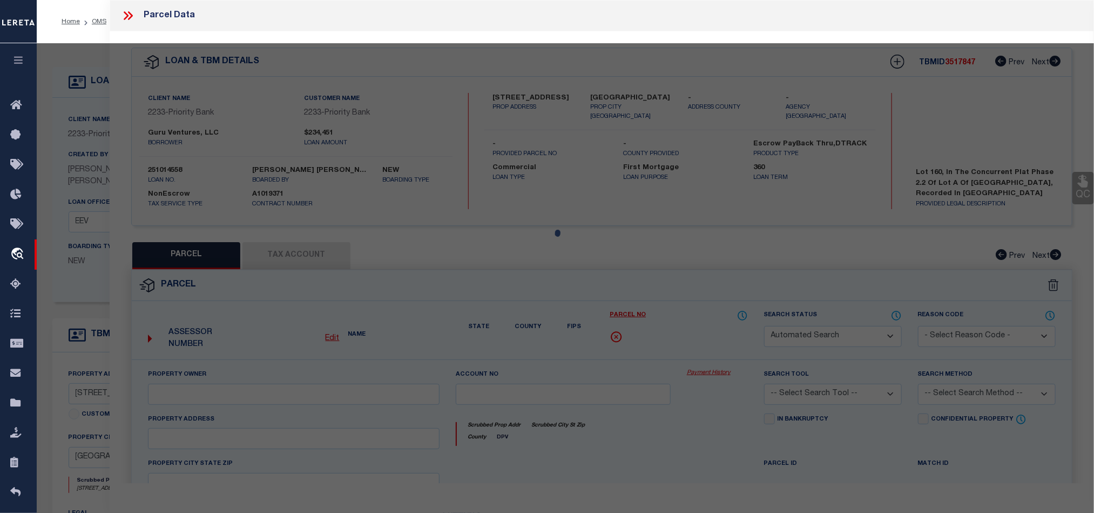
select select "QC"
type input "LENNAR HOMES OF ARKANSAS LLC"
select select "AGW"
select select "LEG"
type input "2527 E MERAMEC ST"
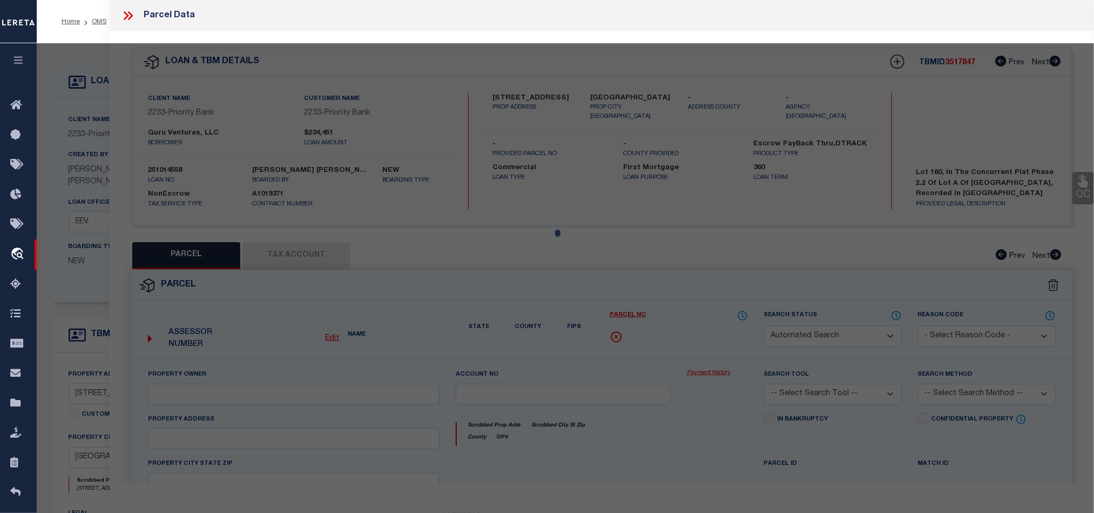
type input "FAYETTEVILLE AR 72701"
type textarea "RIVERSIDE VILLAGE S/D PH 2.2 160"
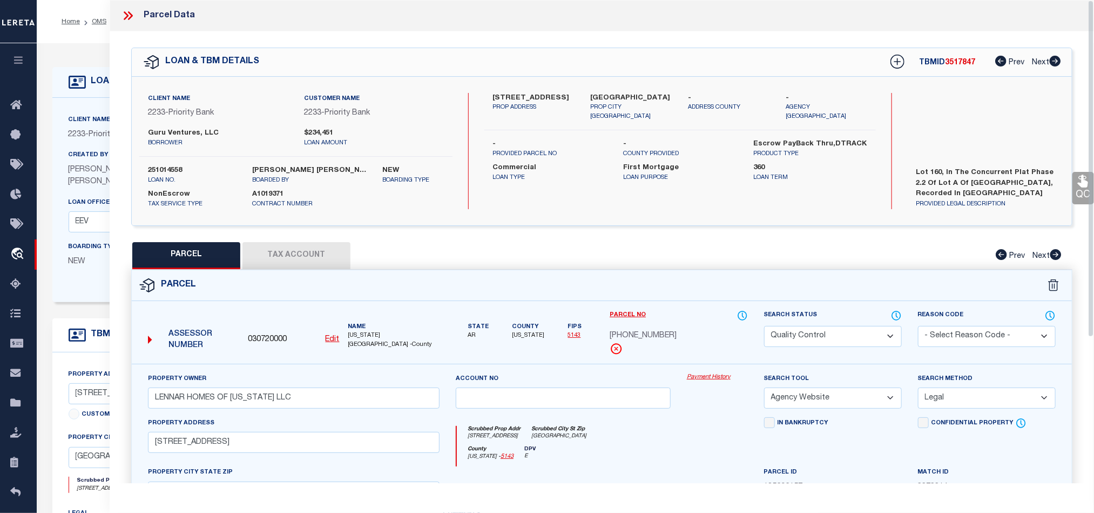
click at [305, 251] on button "Tax Account" at bounding box center [296, 255] width 108 height 27
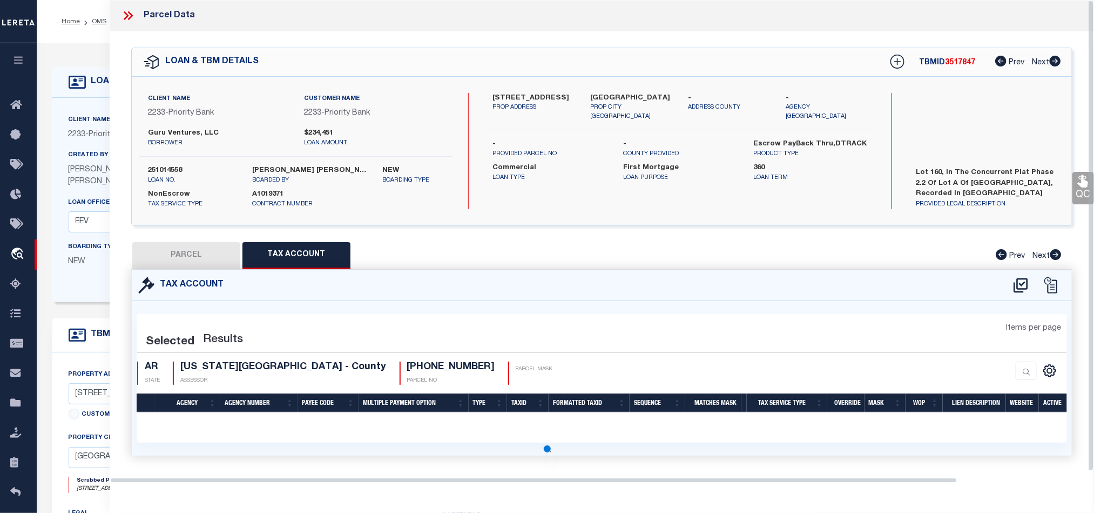
select select "100"
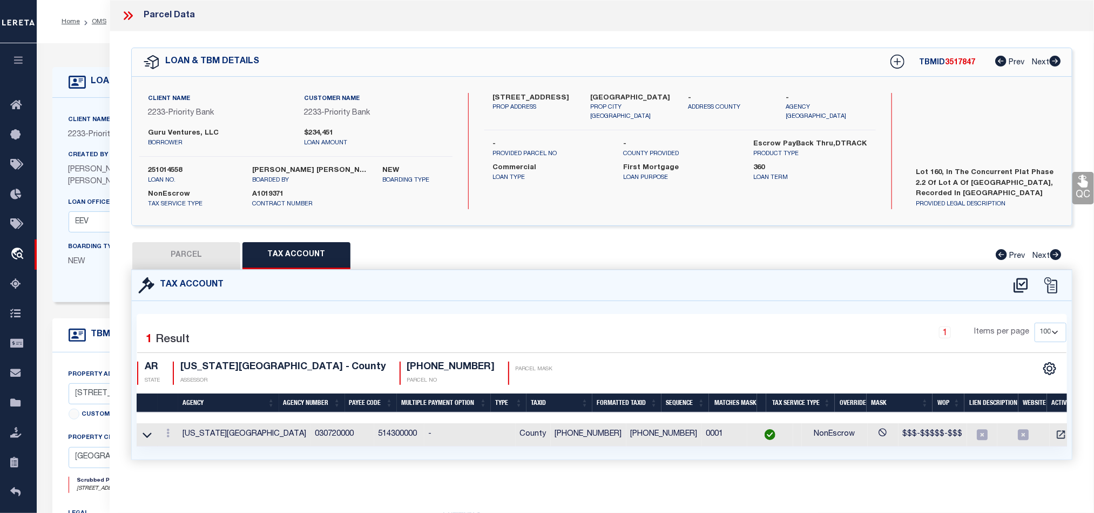
click at [231, 255] on button "PARCEL" at bounding box center [186, 255] width 108 height 27
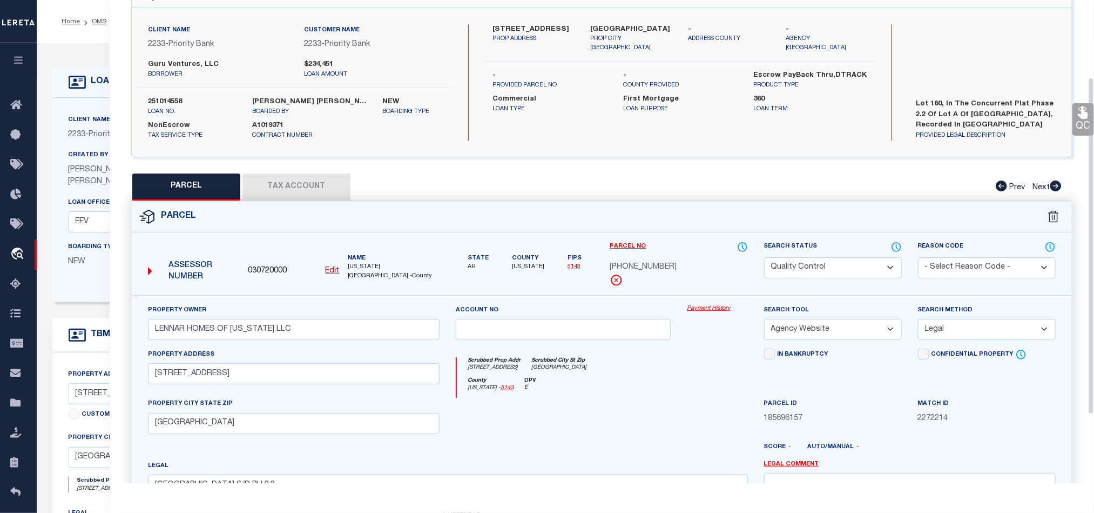
scroll to position [162, 0]
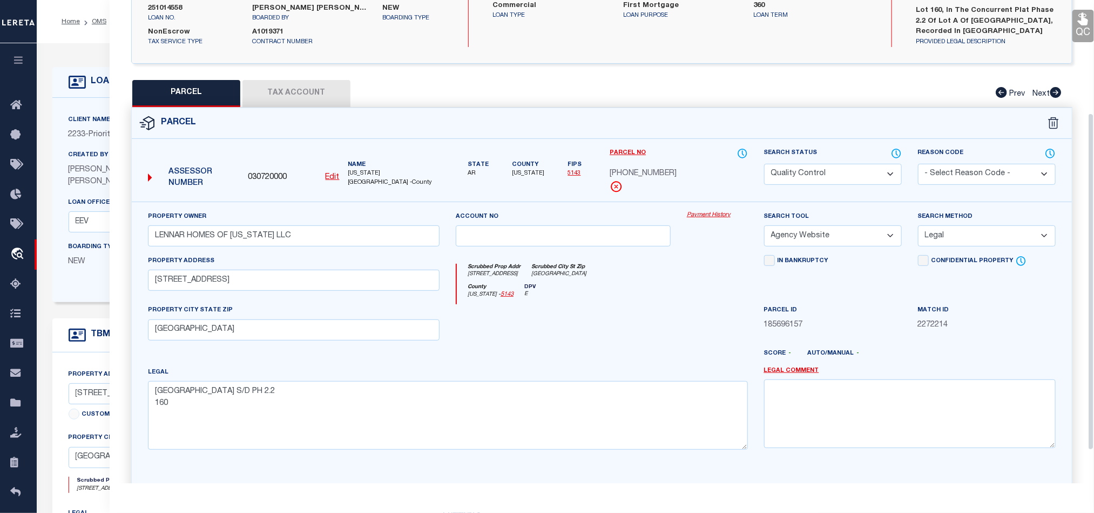
click at [635, 312] on div at bounding box center [563, 326] width 231 height 44
click at [858, 172] on select "Automated Search Bad Parcel Complete Duplicate Parcel High Dollar Reporting In …" at bounding box center [833, 174] width 138 height 21
drag, startPoint x: 606, startPoint y: 325, endPoint x: 778, endPoint y: 308, distance: 173.0
click at [606, 325] on div at bounding box center [563, 326] width 231 height 44
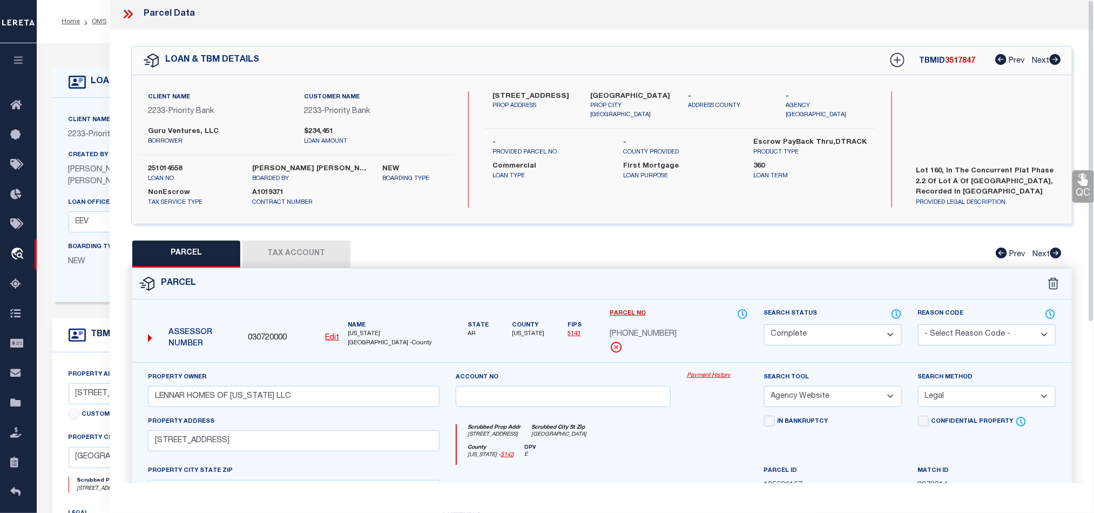
scroll to position [0, 0]
click at [1084, 188] on link "QC" at bounding box center [1084, 188] width 22 height 32
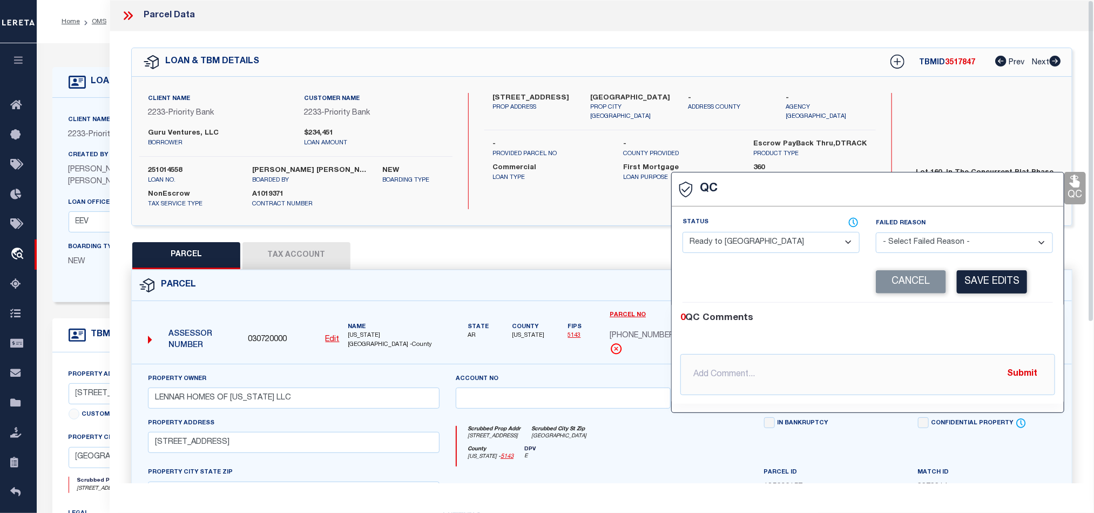
drag, startPoint x: 745, startPoint y: 245, endPoint x: 885, endPoint y: 271, distance: 141.7
click at [745, 245] on select "- Select Status - Ready to QC Correct Incorrect" at bounding box center [771, 242] width 177 height 21
click at [973, 300] on div "Corrected Search Value Cancel Save Edits" at bounding box center [868, 281] width 370 height 41
click at [972, 281] on button "Save Edits" at bounding box center [992, 281] width 70 height 23
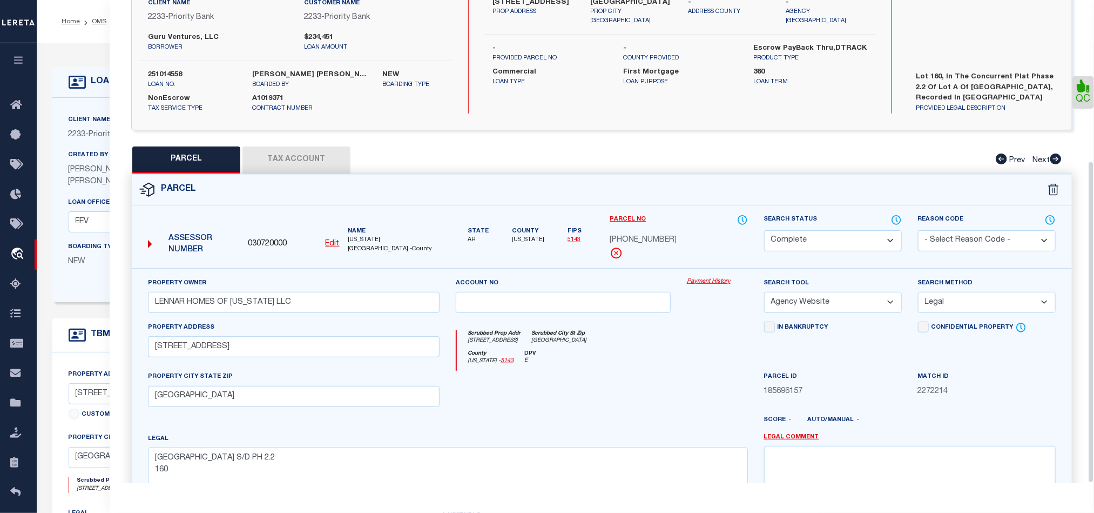
scroll to position [241, 0]
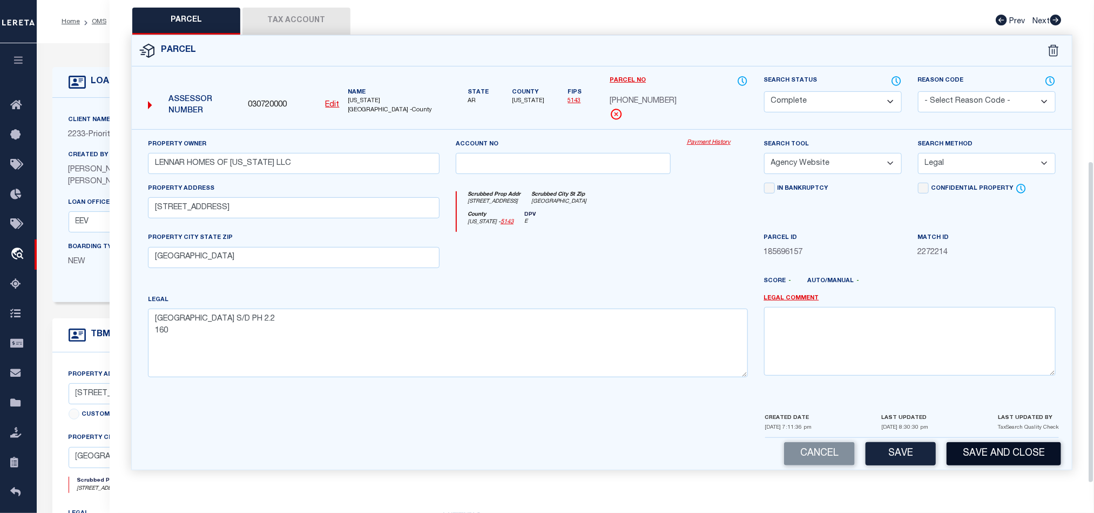
click at [987, 448] on button "Save and Close" at bounding box center [1004, 453] width 114 height 23
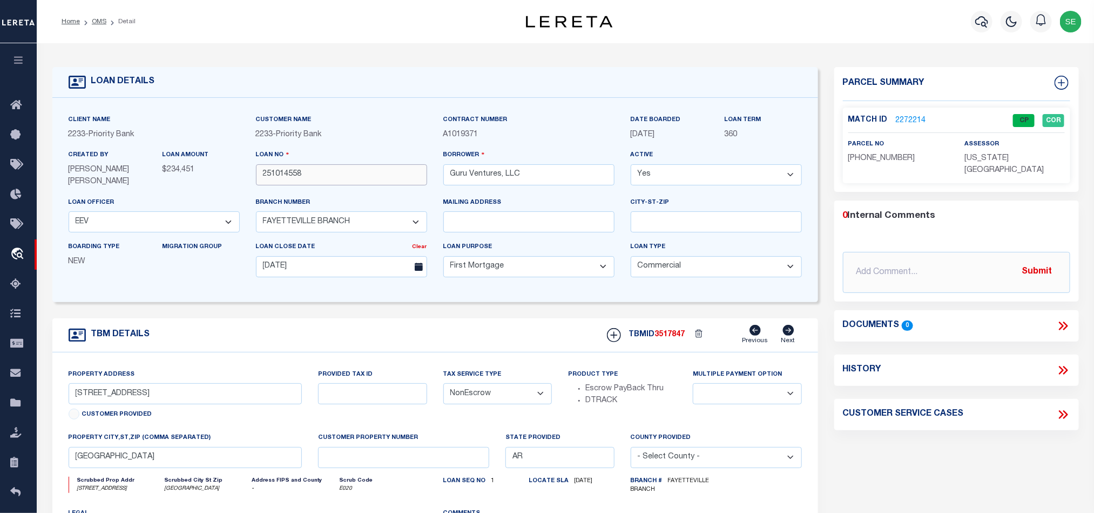
click at [321, 172] on input "251014558" at bounding box center [341, 174] width 171 height 21
click at [670, 334] on span "3517847" at bounding box center [670, 335] width 30 height 8
copy span "3517847"
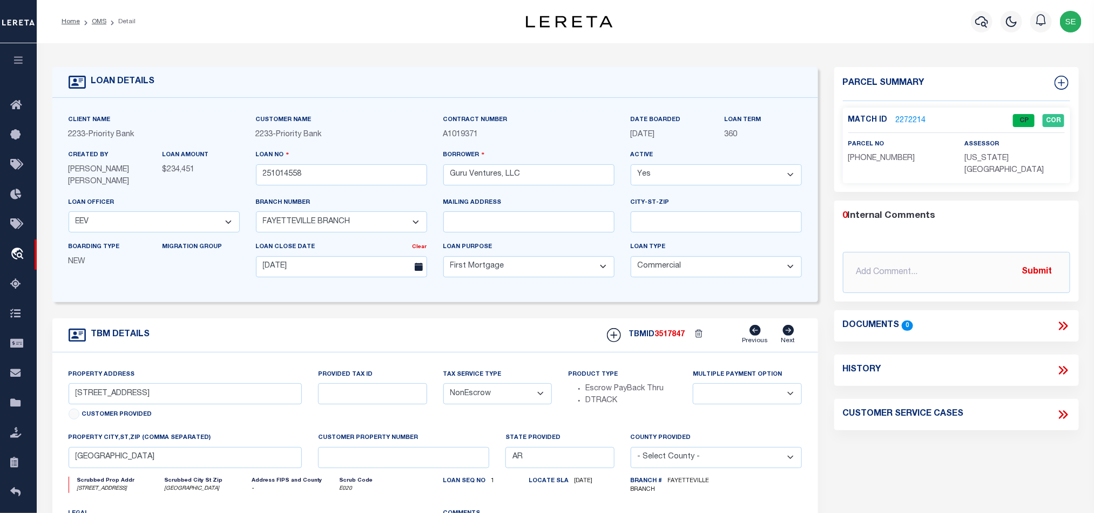
click at [982, 163] on p "WASHINGTON COUNTY" at bounding box center [1015, 165] width 100 height 24
copy div "WASHINGTON COUNTY"
click at [874, 159] on span "765-34864-000" at bounding box center [881, 158] width 67 height 8
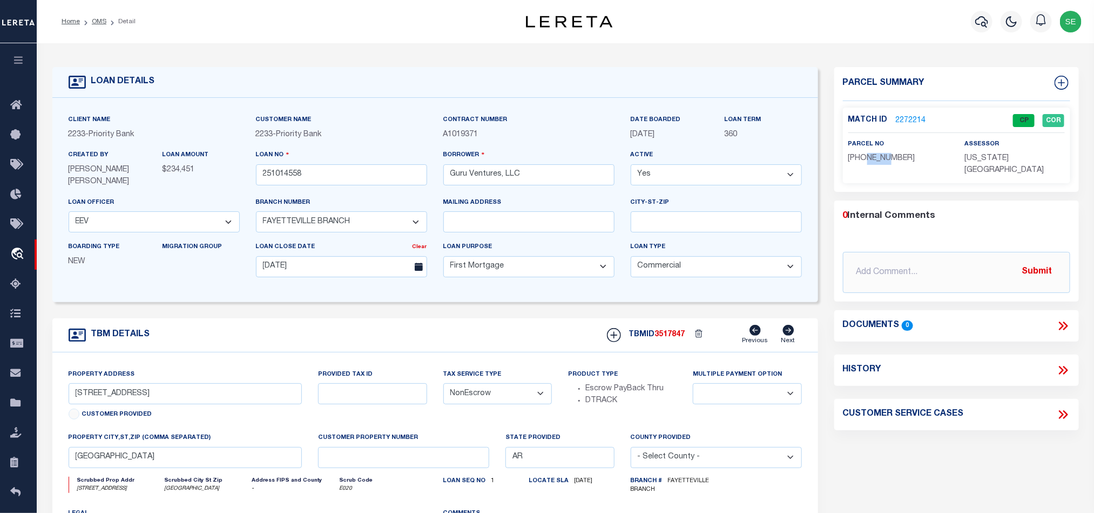
click at [874, 159] on span "765-34864-000" at bounding box center [881, 158] width 67 height 8
copy span "34864"
click at [867, 160] on span "765-34864-000" at bounding box center [881, 158] width 67 height 8
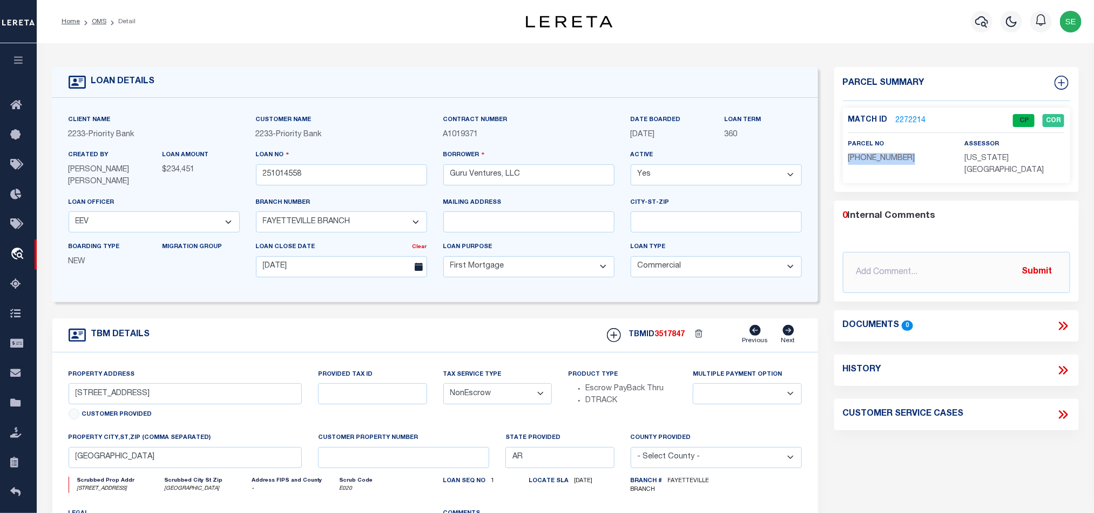
click at [913, 117] on link "2272214" at bounding box center [911, 120] width 30 height 11
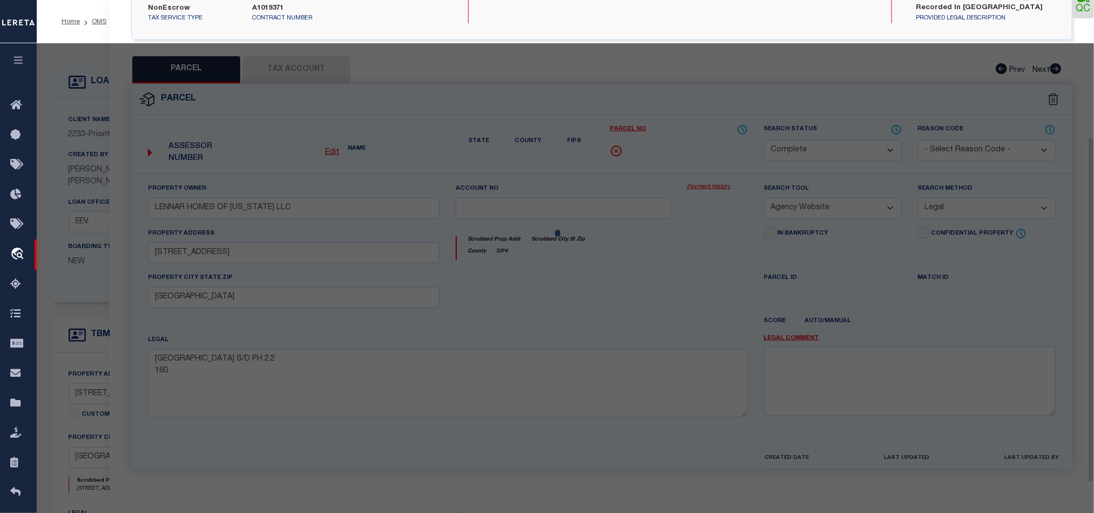
scroll to position [209, 0]
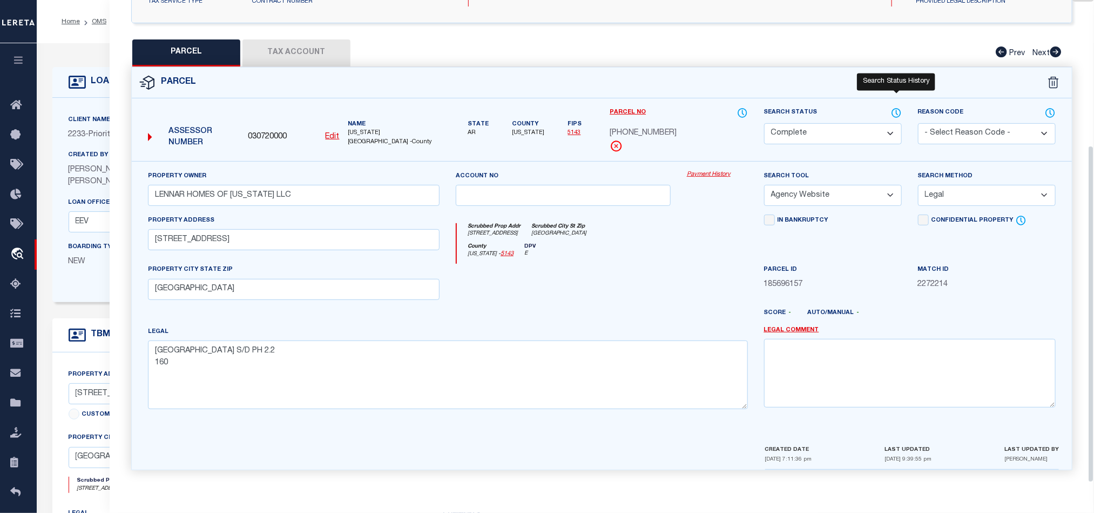
click at [895, 109] on icon at bounding box center [896, 113] width 11 height 12
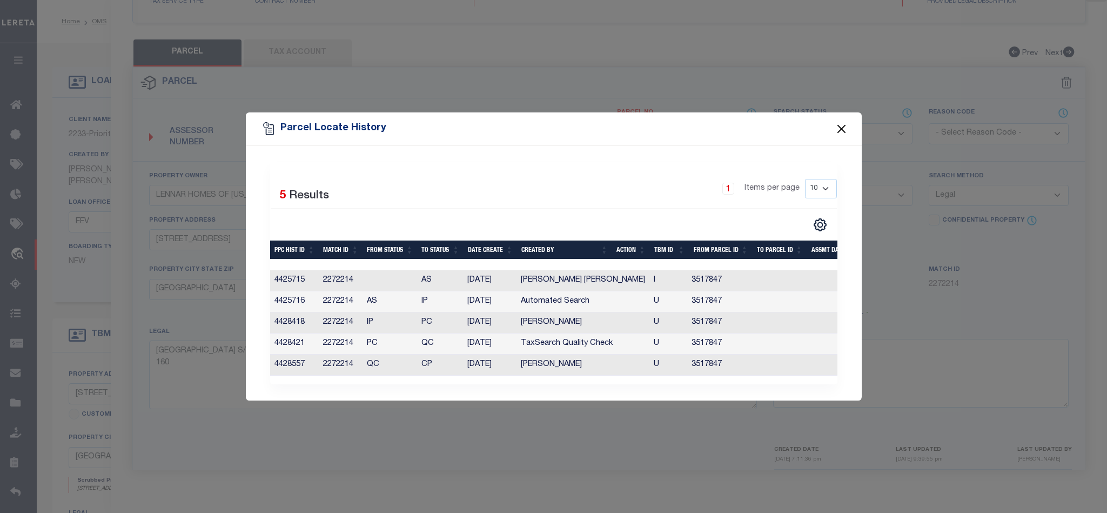
click at [842, 122] on button "Close" at bounding box center [841, 129] width 14 height 14
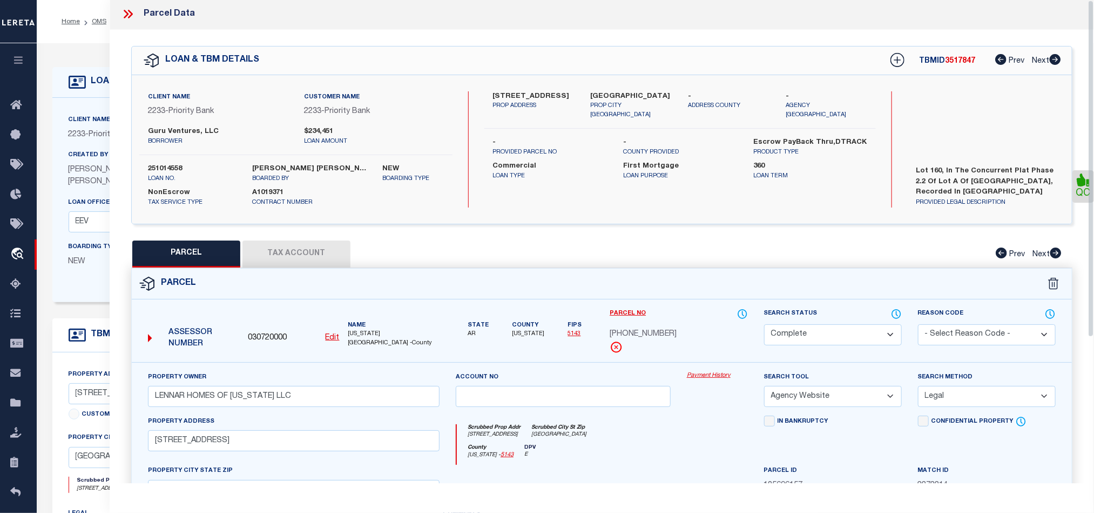
scroll to position [0, 0]
click at [128, 11] on icon at bounding box center [128, 16] width 14 height 14
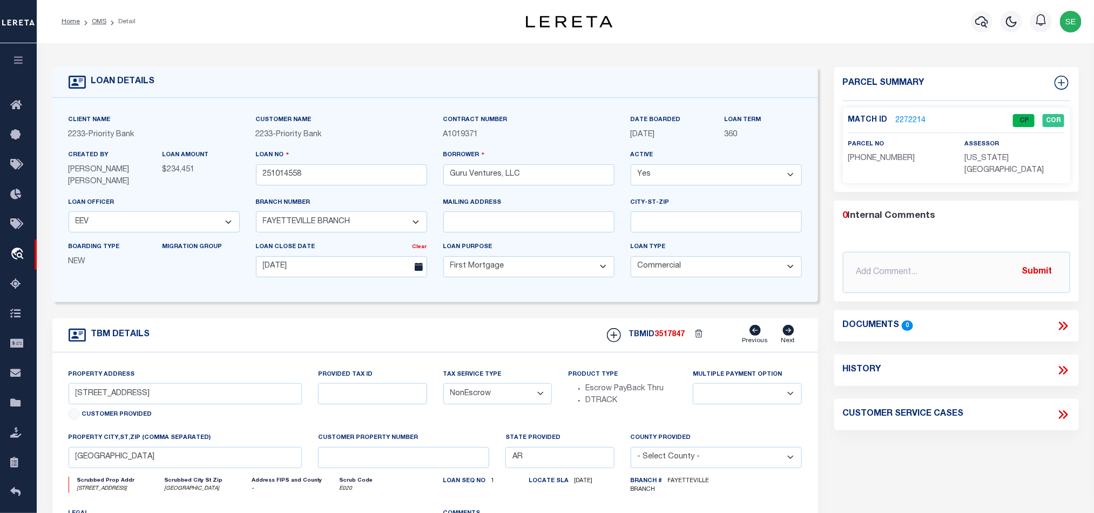
drag, startPoint x: 494, startPoint y: 322, endPoint x: 516, endPoint y: 326, distance: 21.8
click at [494, 322] on div "TBM DETAILS TBMID 3517847 Previous Next" at bounding box center [435, 335] width 766 height 34
drag, startPoint x: 98, startPoint y: 21, endPoint x: 482, endPoint y: 89, distance: 390.0
click at [98, 21] on link "OMS" at bounding box center [99, 21] width 15 height 6
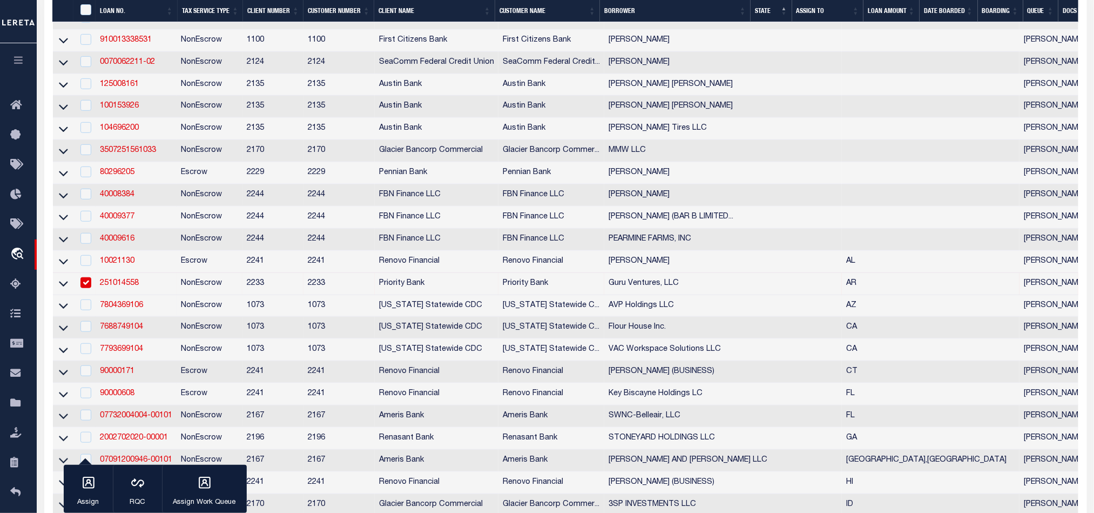
scroll to position [405, 0]
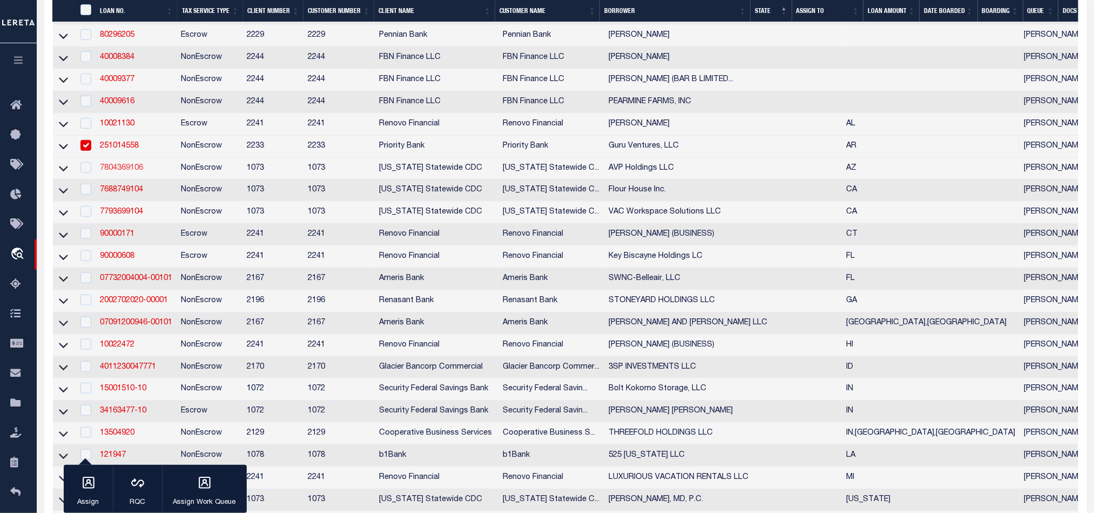
click at [125, 172] on link "7804369106" at bounding box center [121, 168] width 43 height 8
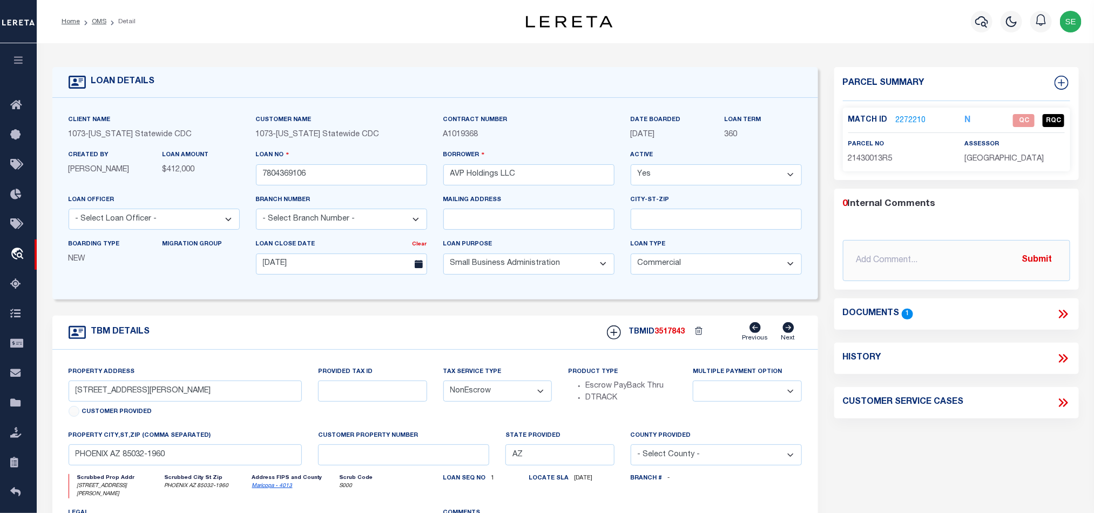
click at [875, 159] on span "21430013R5" at bounding box center [870, 159] width 44 height 8
copy span "21430013R5"
click at [868, 159] on span "21430013R5" at bounding box center [870, 159] width 44 height 8
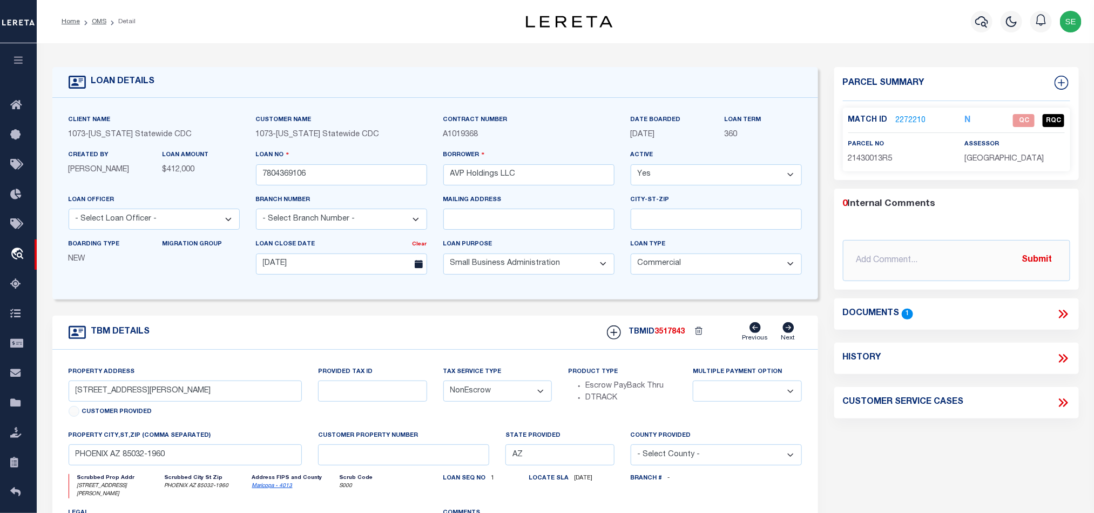
drag, startPoint x: 959, startPoint y: 432, endPoint x: 1008, endPoint y: 393, distance: 62.2
click at [959, 432] on div "Parcel Summary Match ID 2272210 N parcel no 21430013R5 assessor" at bounding box center [956, 366] width 261 height 598
click at [1064, 313] on icon at bounding box center [1063, 314] width 14 height 14
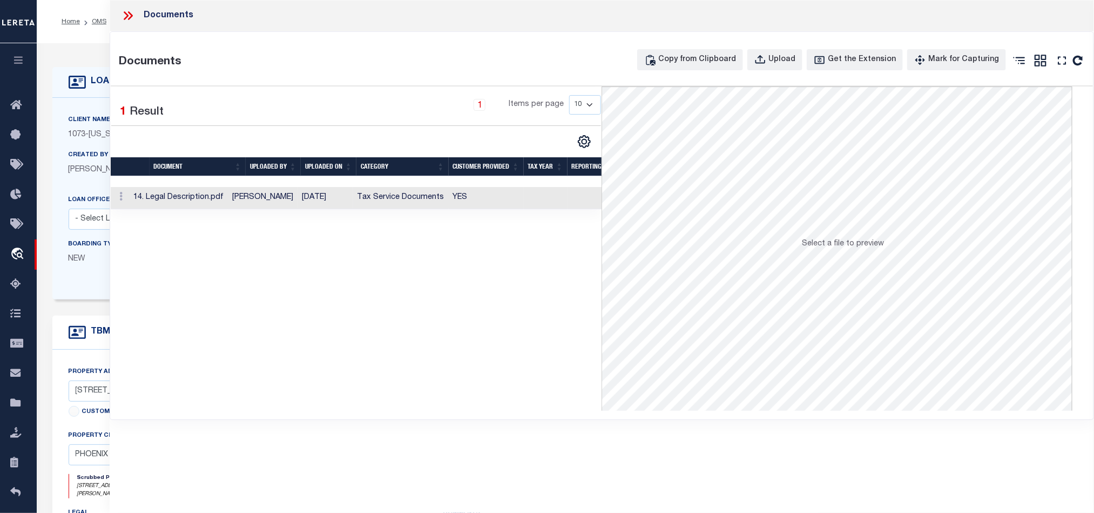
click at [478, 201] on td "YES" at bounding box center [486, 198] width 75 height 22
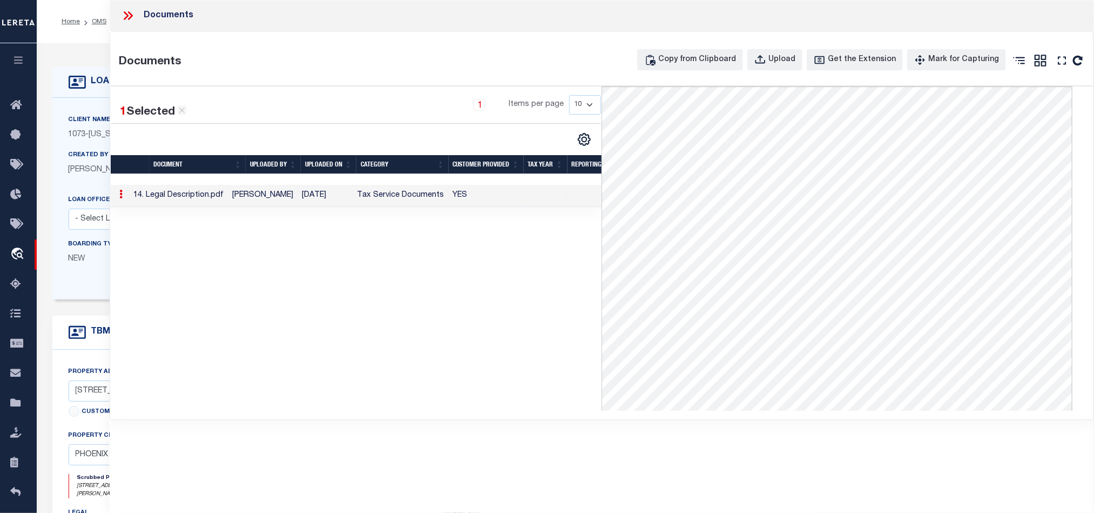
click at [125, 18] on icon at bounding box center [126, 15] width 5 height 9
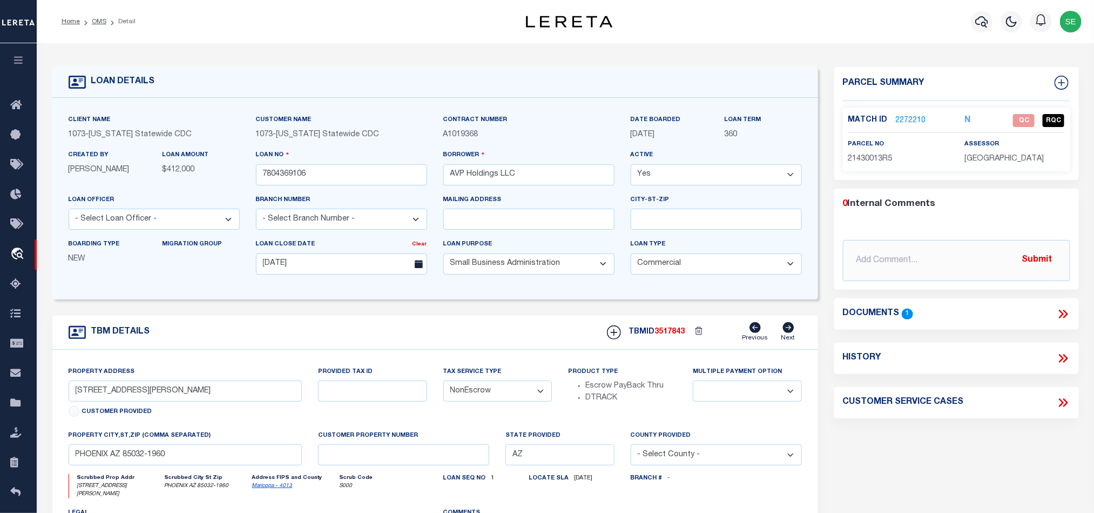
click at [900, 122] on link "2272210" at bounding box center [911, 120] width 30 height 11
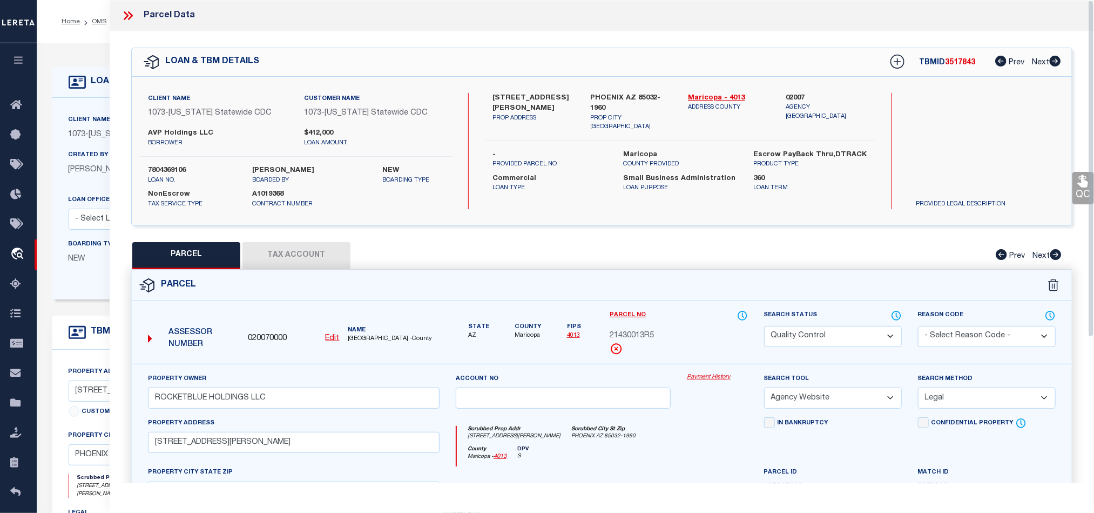
click at [678, 274] on div "Parcel" at bounding box center [602, 285] width 940 height 31
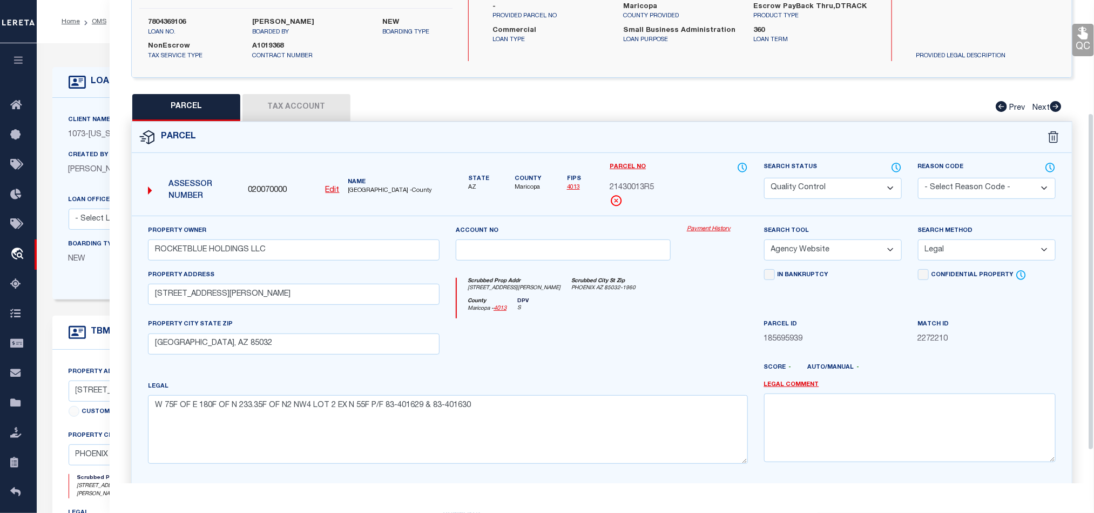
scroll to position [162, 0]
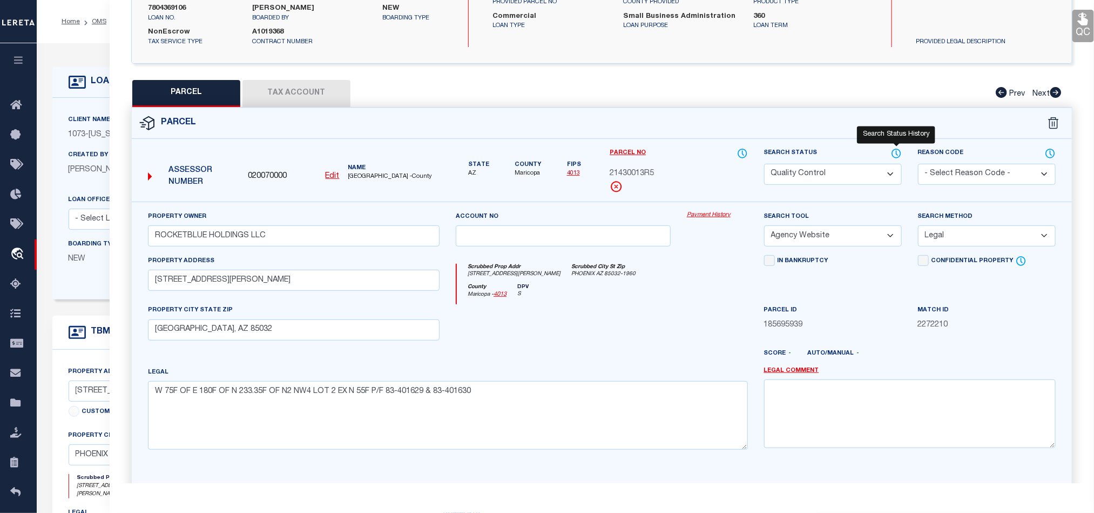
click at [896, 153] on icon at bounding box center [896, 153] width 1 height 4
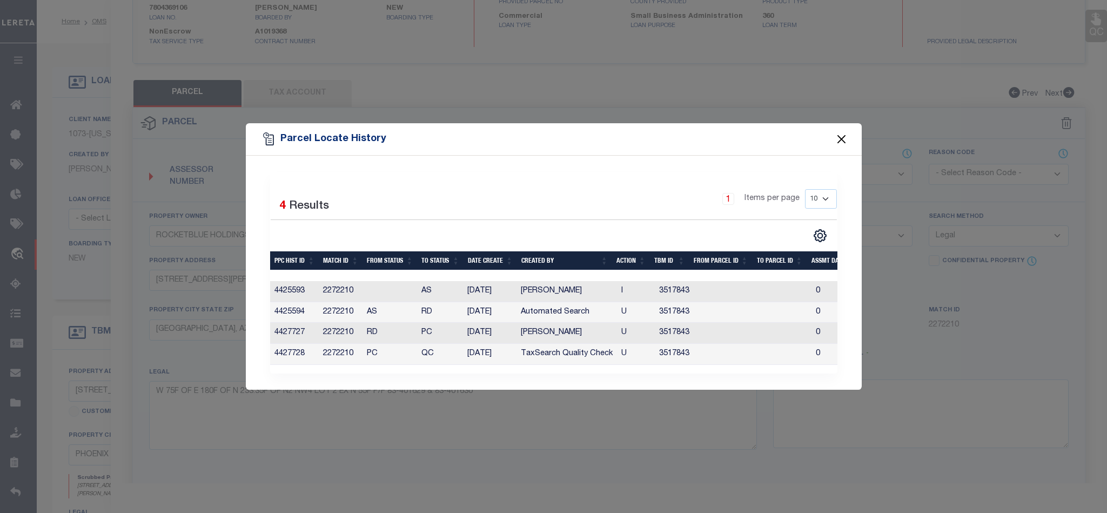
click at [846, 134] on button "Close" at bounding box center [841, 139] width 14 height 14
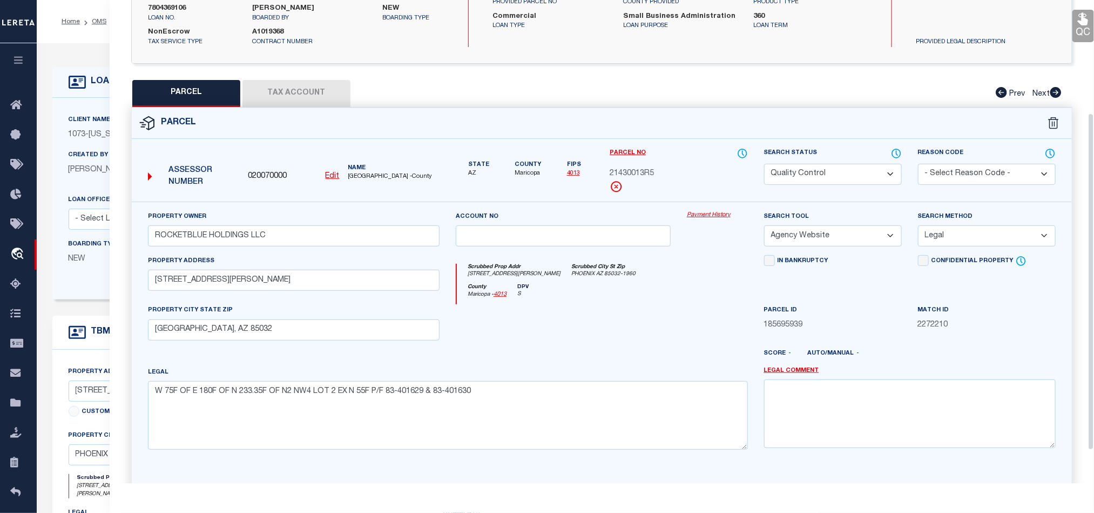
click at [333, 99] on button "Tax Account" at bounding box center [296, 93] width 108 height 27
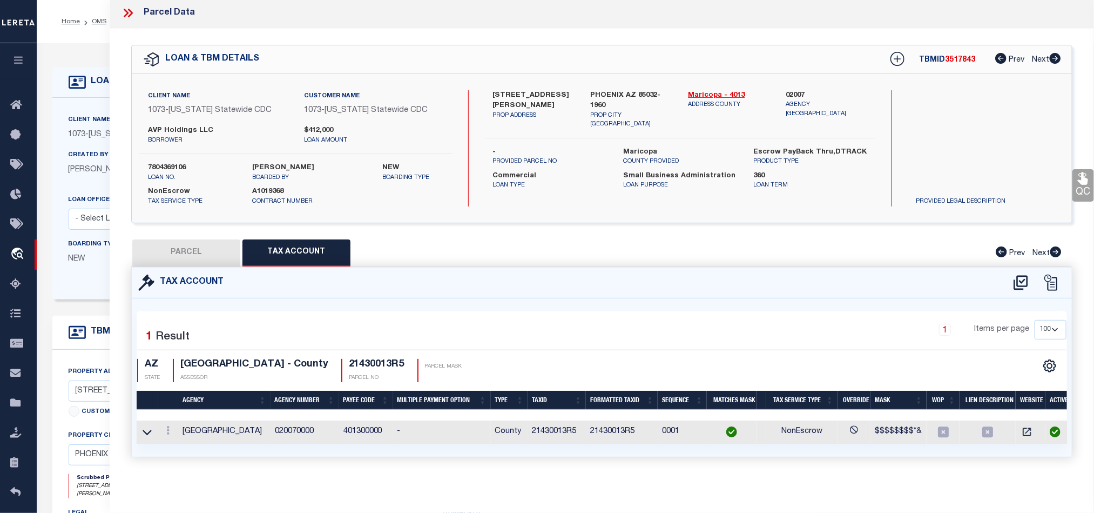
scroll to position [0, 0]
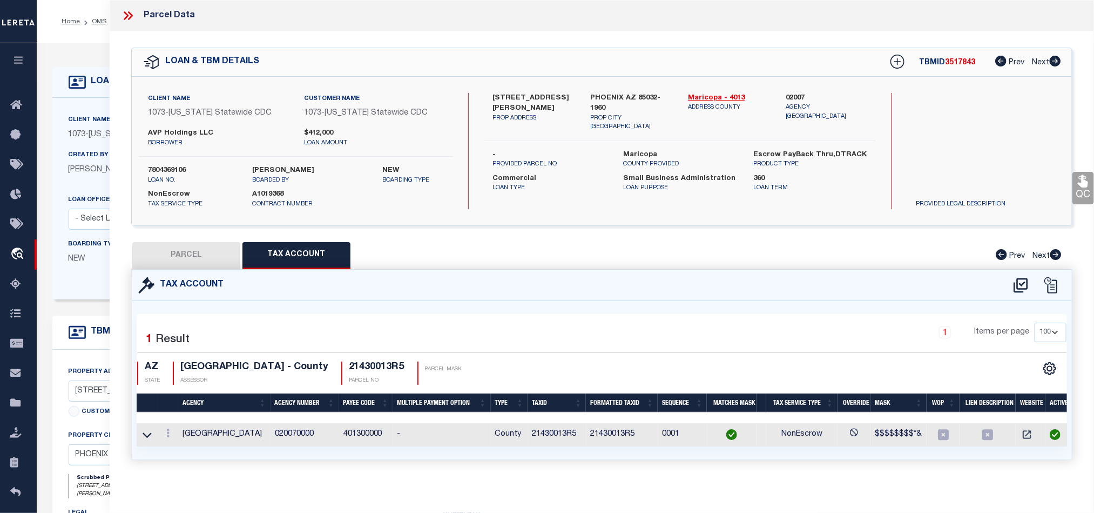
click at [206, 260] on button "PARCEL" at bounding box center [186, 255] width 108 height 27
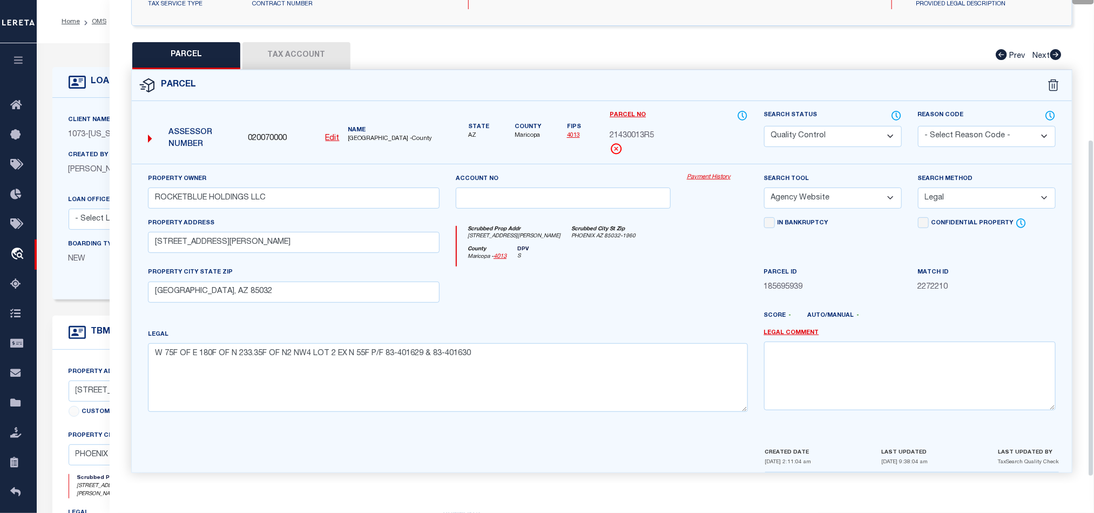
scroll to position [209, 0]
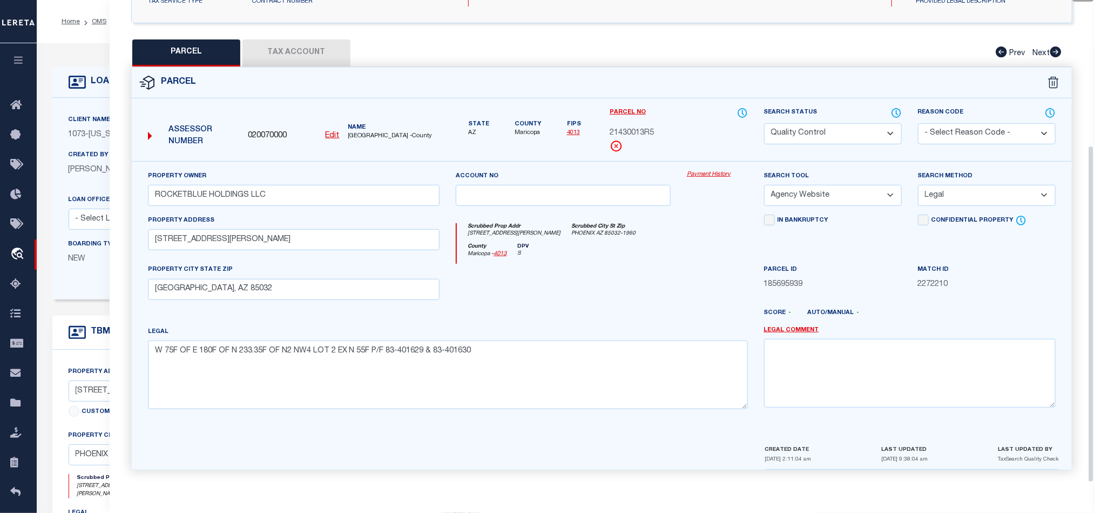
click at [612, 305] on div at bounding box center [563, 286] width 231 height 44
click at [786, 125] on select "Automated Search Bad Parcel Complete Duplicate Parcel High Dollar Reporting In …" at bounding box center [833, 133] width 138 height 21
click at [546, 276] on div at bounding box center [563, 286] width 231 height 44
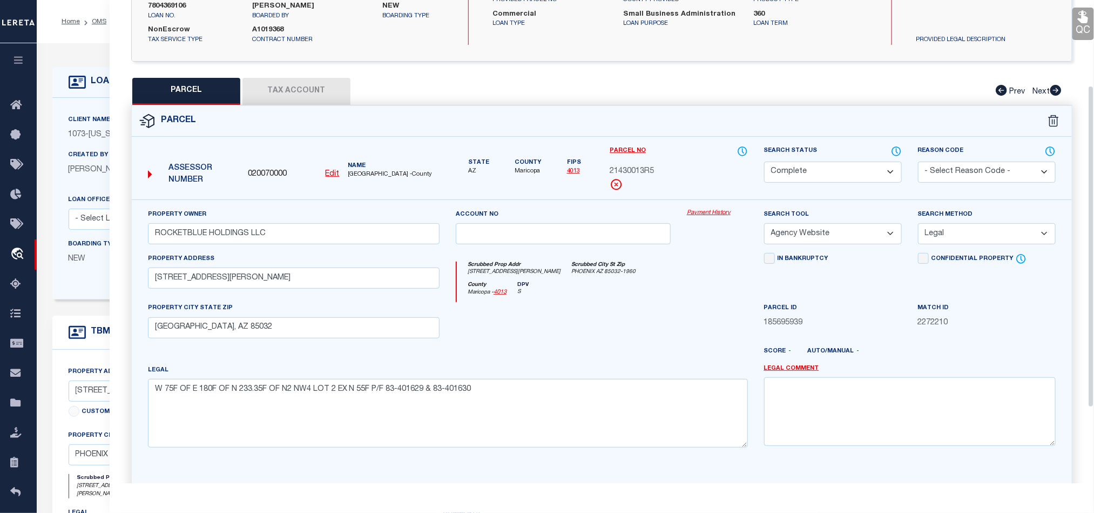
scroll to position [128, 0]
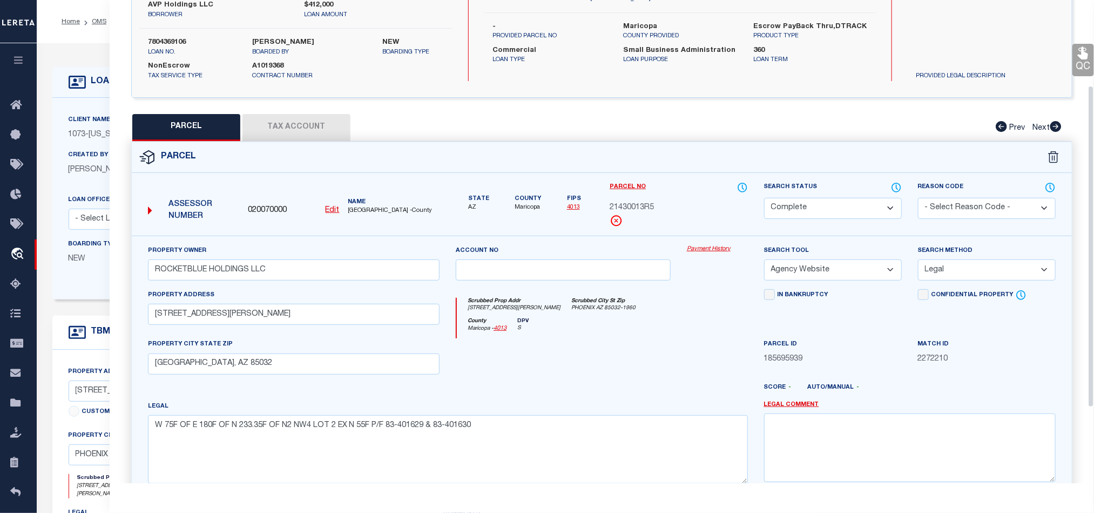
click at [1076, 66] on link "QC" at bounding box center [1084, 60] width 22 height 32
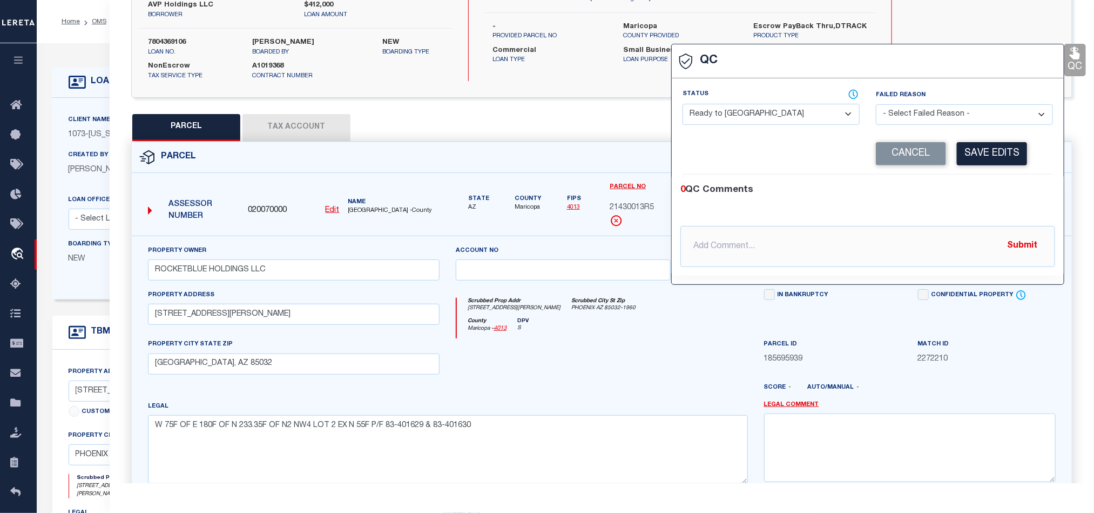
drag, startPoint x: 736, startPoint y: 117, endPoint x: 744, endPoint y: 118, distance: 8.2
click at [736, 117] on select "- Select Status - Ready to QC Correct Incorrect" at bounding box center [771, 114] width 177 height 21
click at [982, 179] on div "0 QC Comments @[PERSON_NAME] @[PERSON_NAME] @[PERSON_NAME] @[PERSON_NAME] @[PER…" at bounding box center [868, 224] width 392 height 101
click at [986, 148] on button "Save Edits" at bounding box center [992, 153] width 70 height 23
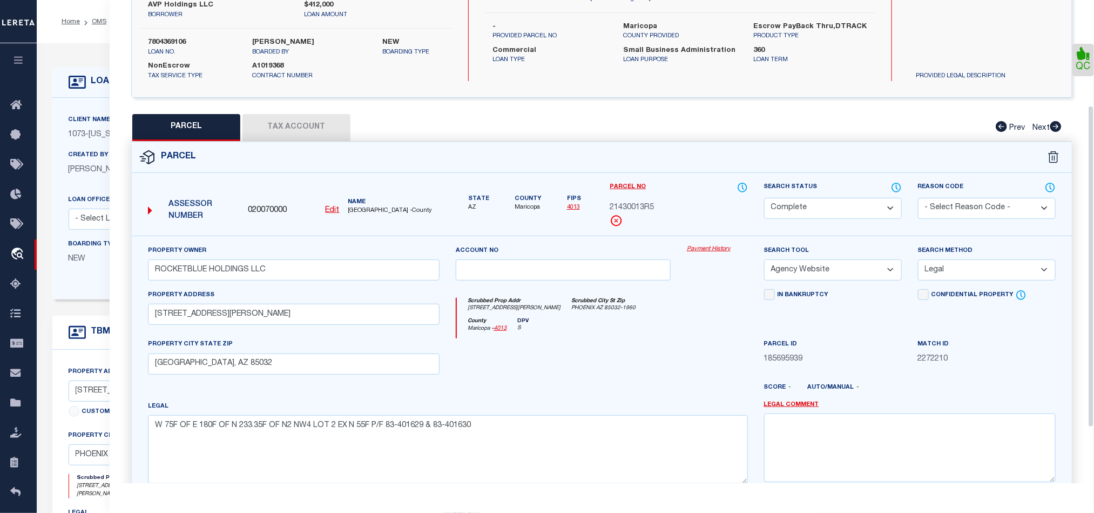
scroll to position [241, 0]
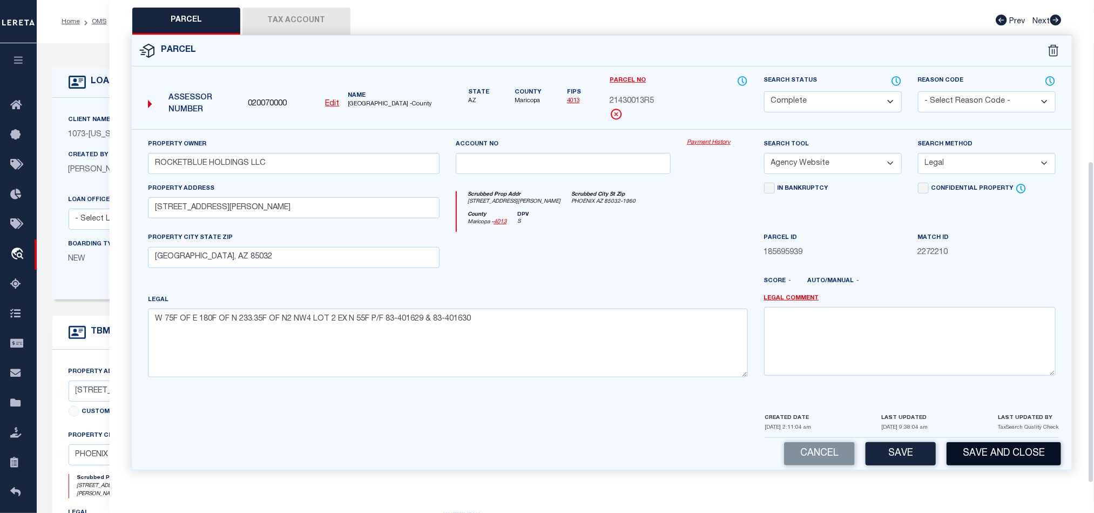
click at [1002, 451] on button "Save and Close" at bounding box center [1004, 453] width 114 height 23
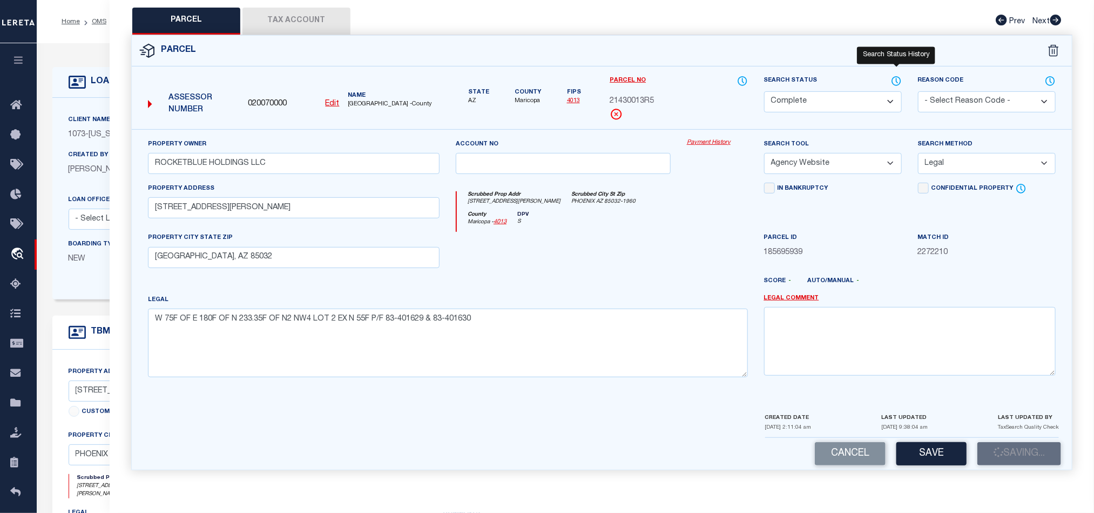
click at [899, 75] on icon at bounding box center [896, 81] width 11 height 12
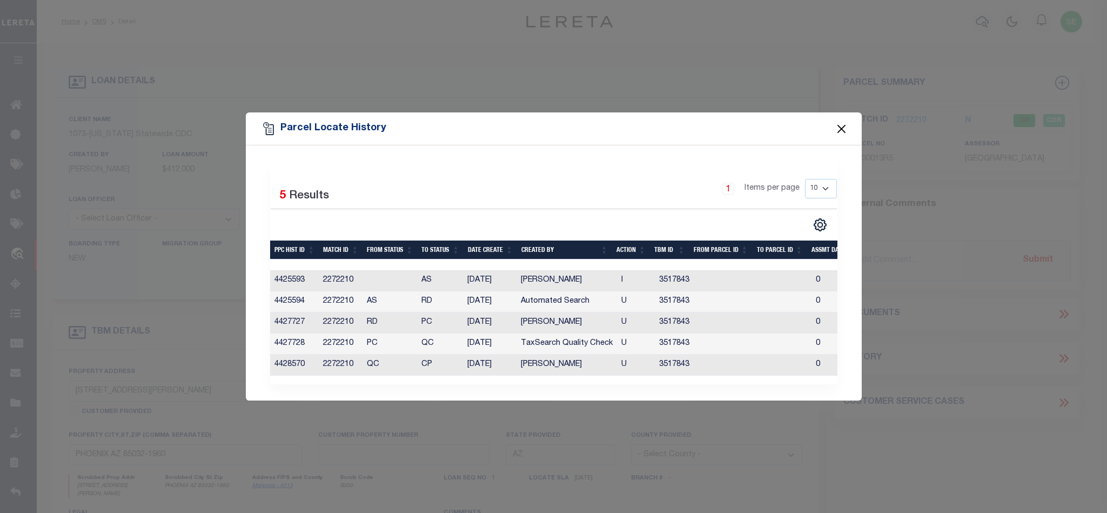
click at [842, 126] on button "Close" at bounding box center [841, 129] width 14 height 14
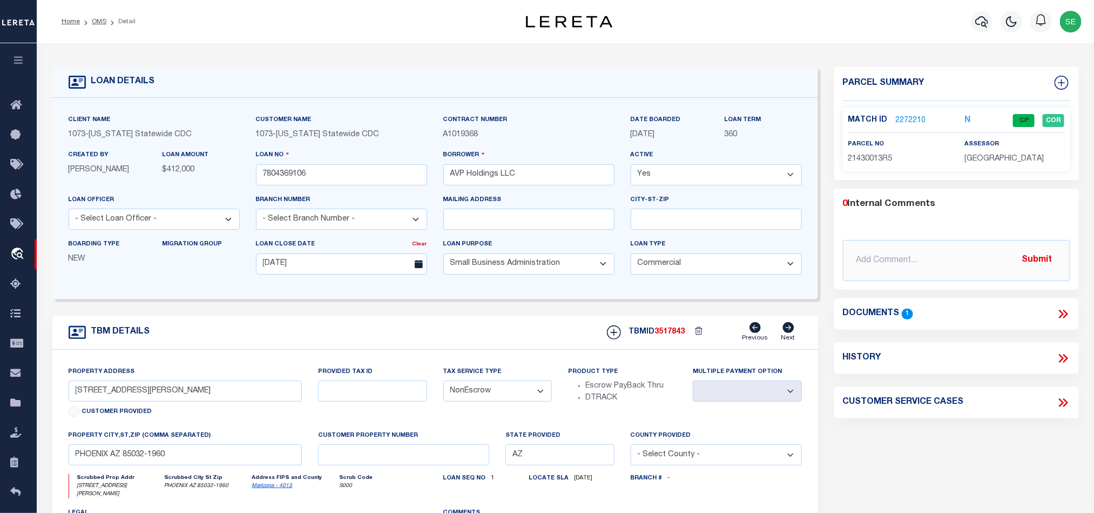
click at [355, 148] on div "Customer Name 1073 - California Statewide CDC" at bounding box center [341, 131] width 187 height 35
click at [350, 165] on input "7804369106" at bounding box center [341, 174] width 171 height 21
click at [972, 152] on div "assessor MARICOPA COUNTY" at bounding box center [1015, 151] width 100 height 26
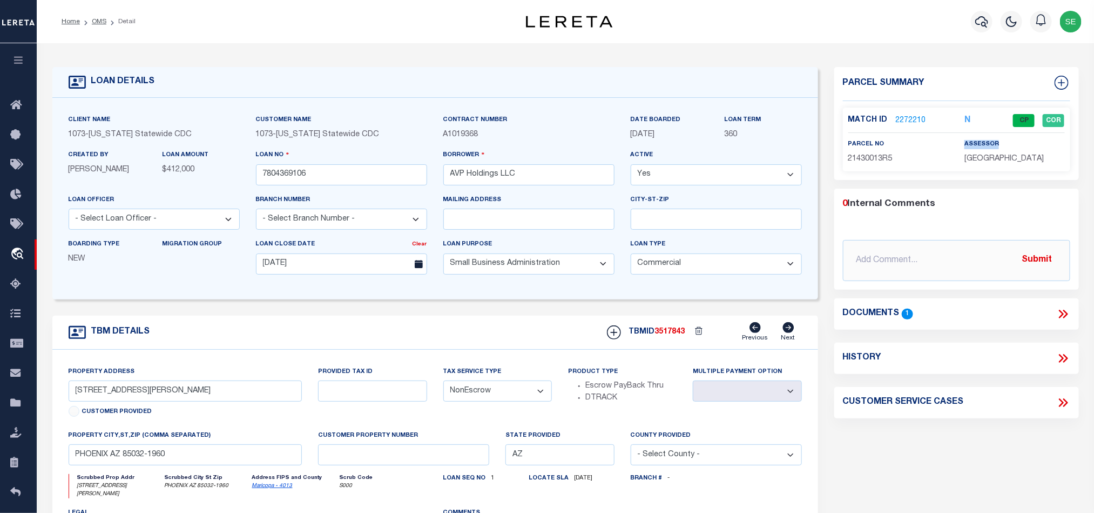
click at [972, 152] on div "assessor MARICOPA COUNTY" at bounding box center [1015, 151] width 100 height 26
click at [993, 164] on p "MARICOPA COUNTY" at bounding box center [1015, 159] width 100 height 12
click at [997, 166] on div "Match ID 2272210 N CP COR parcel no assessor" at bounding box center [956, 139] width 227 height 64
copy div "MARICOPA COUNTY"
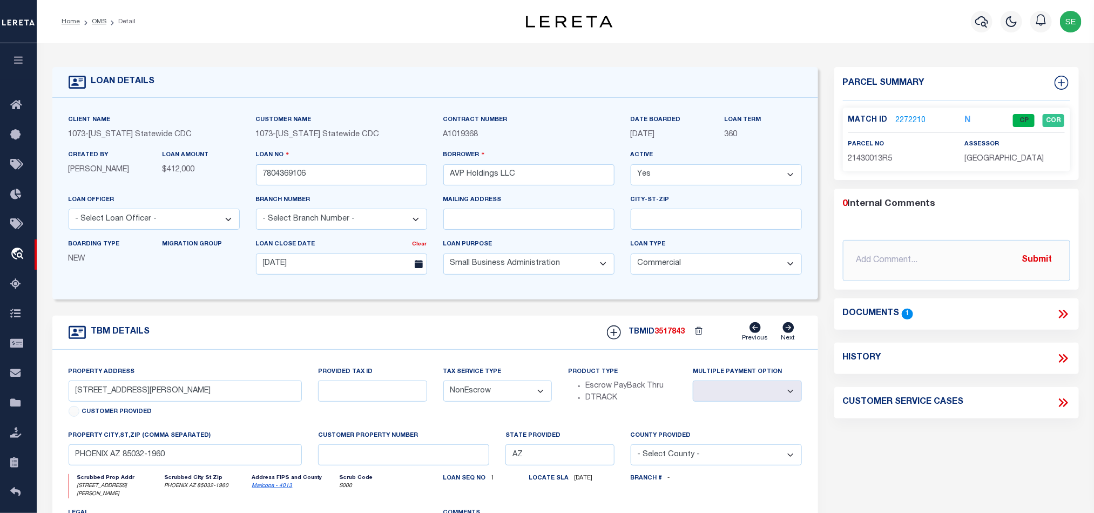
click at [684, 334] on span "3517843" at bounding box center [670, 332] width 30 height 8
click at [859, 161] on span "21430013R5" at bounding box center [870, 159] width 44 height 8
click at [401, 327] on div "TBM DETAILS TBMID 3517843 Previous Next" at bounding box center [435, 332] width 766 height 34
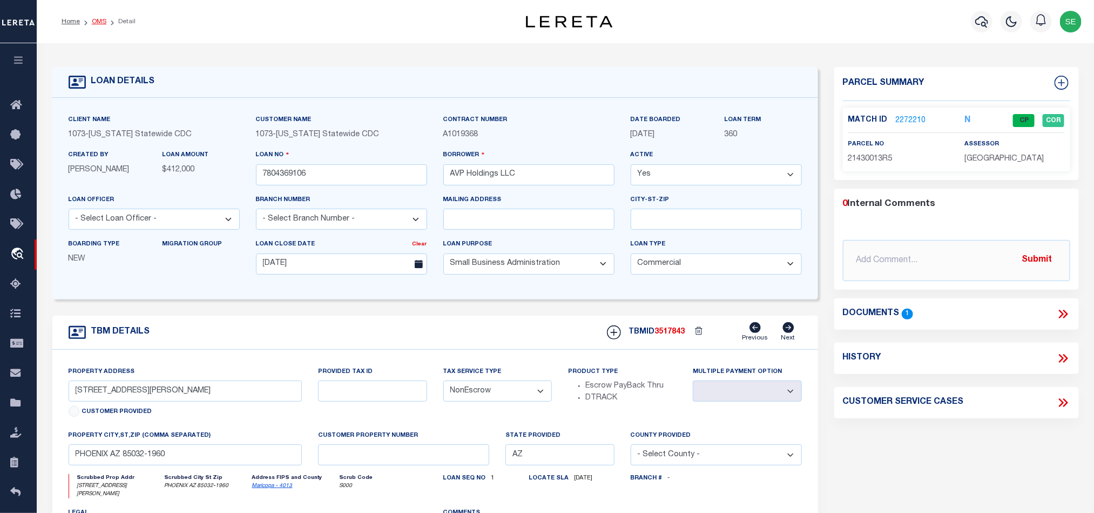
click at [96, 18] on link "OMS" at bounding box center [99, 21] width 15 height 6
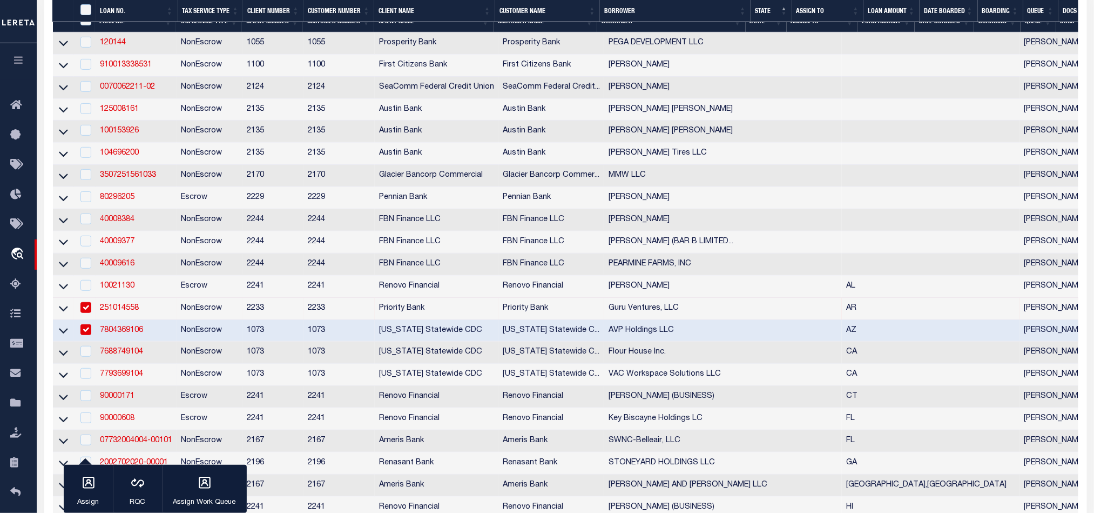
scroll to position [324, 0]
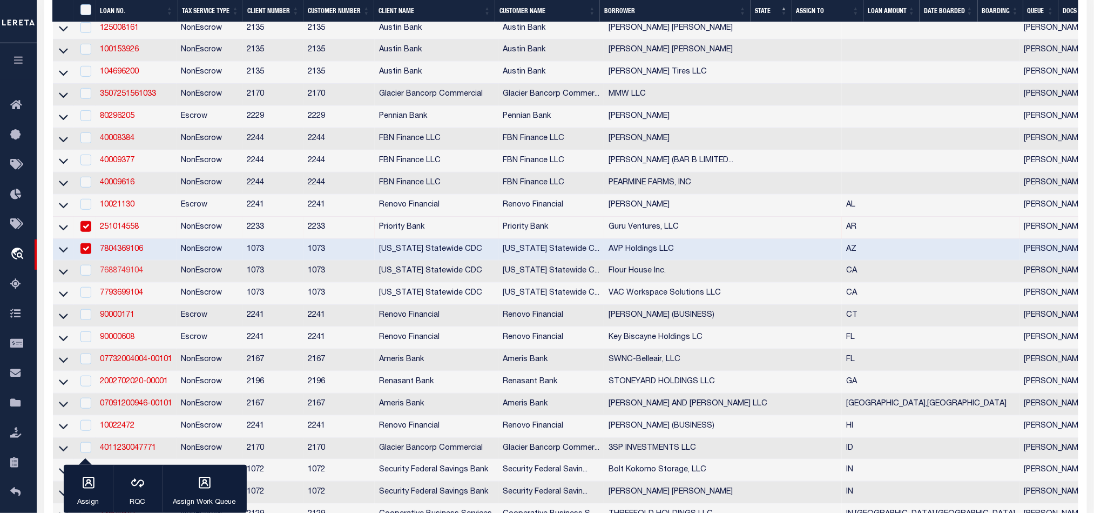
click at [125, 274] on link "7688749104" at bounding box center [121, 271] width 43 height 8
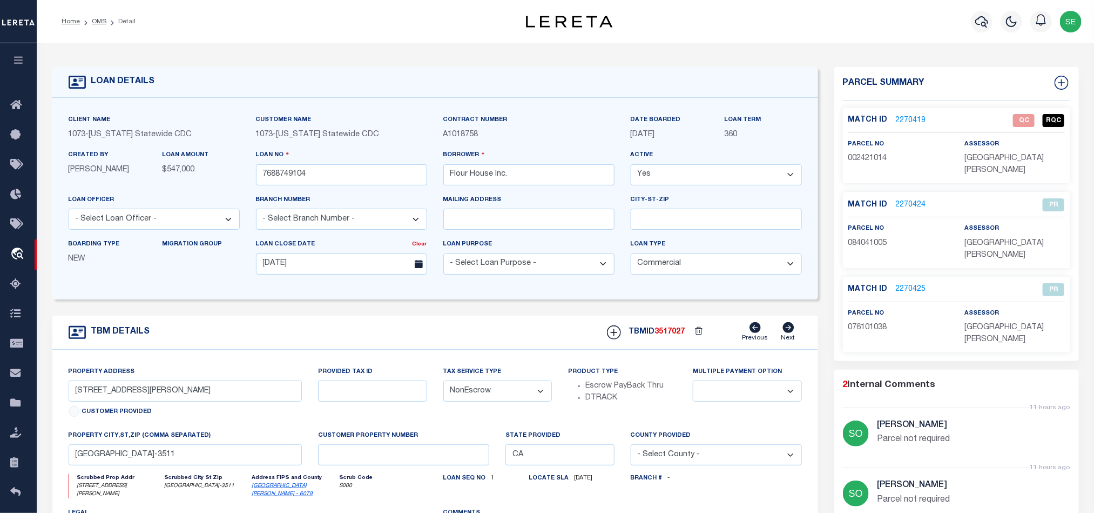
click at [875, 160] on span "002421014" at bounding box center [867, 158] width 39 height 8
click at [878, 158] on span "002421014" at bounding box center [867, 158] width 39 height 8
click at [498, 338] on div "TBM DETAILS TBMID 3517027 Previous Next" at bounding box center [435, 332] width 766 height 34
